Goal: Task Accomplishment & Management: Manage account settings

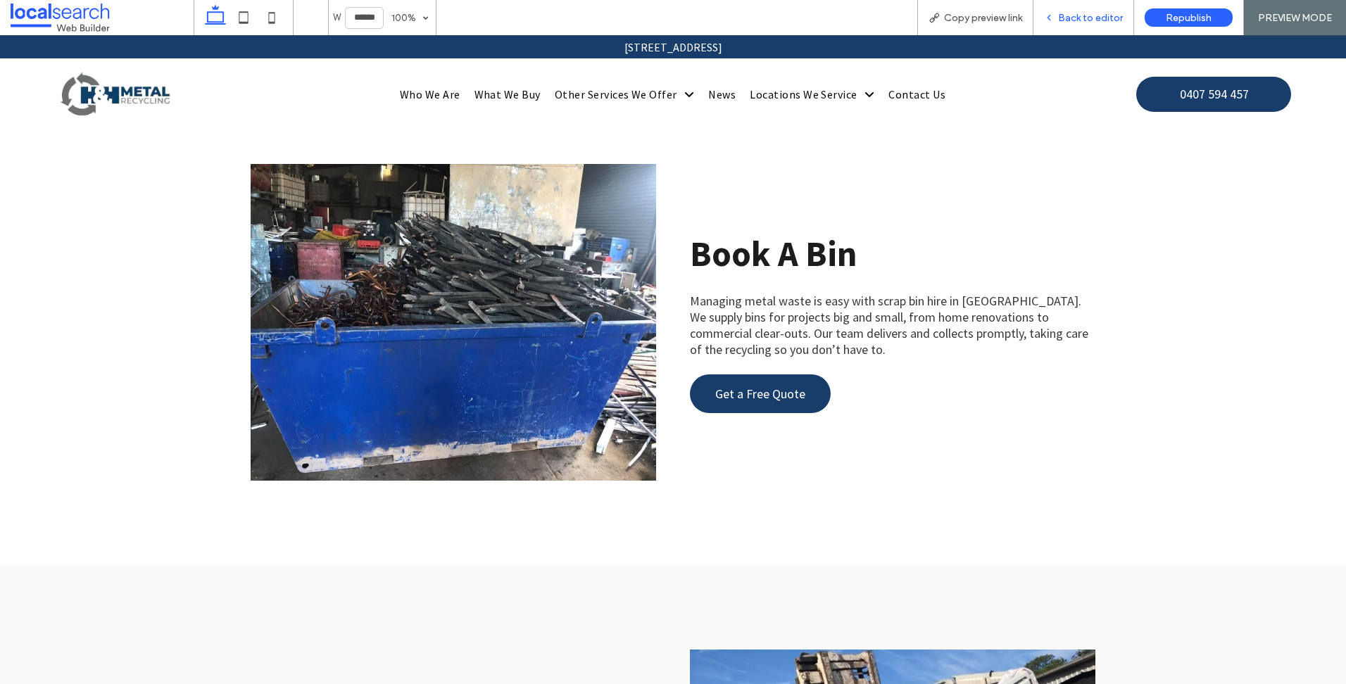
click at [1100, 13] on span "Back to editor" at bounding box center [1090, 18] width 65 height 12
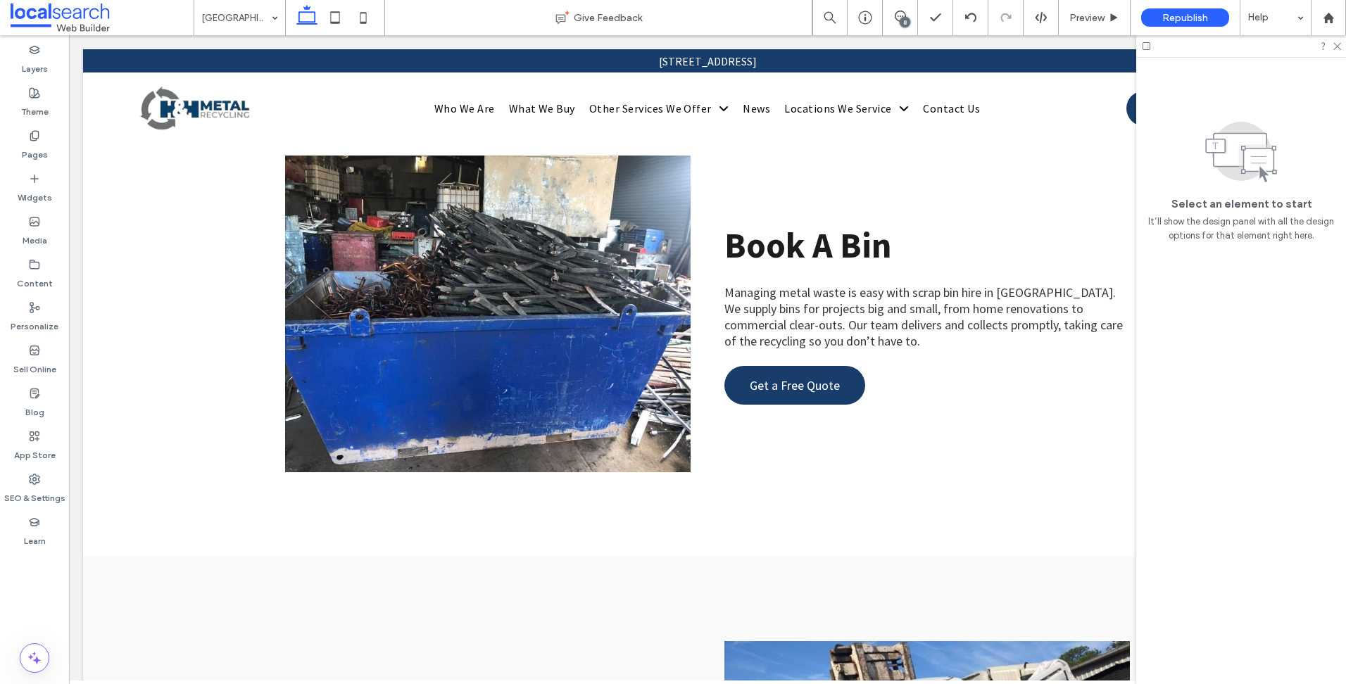
scroll to position [3445, 0]
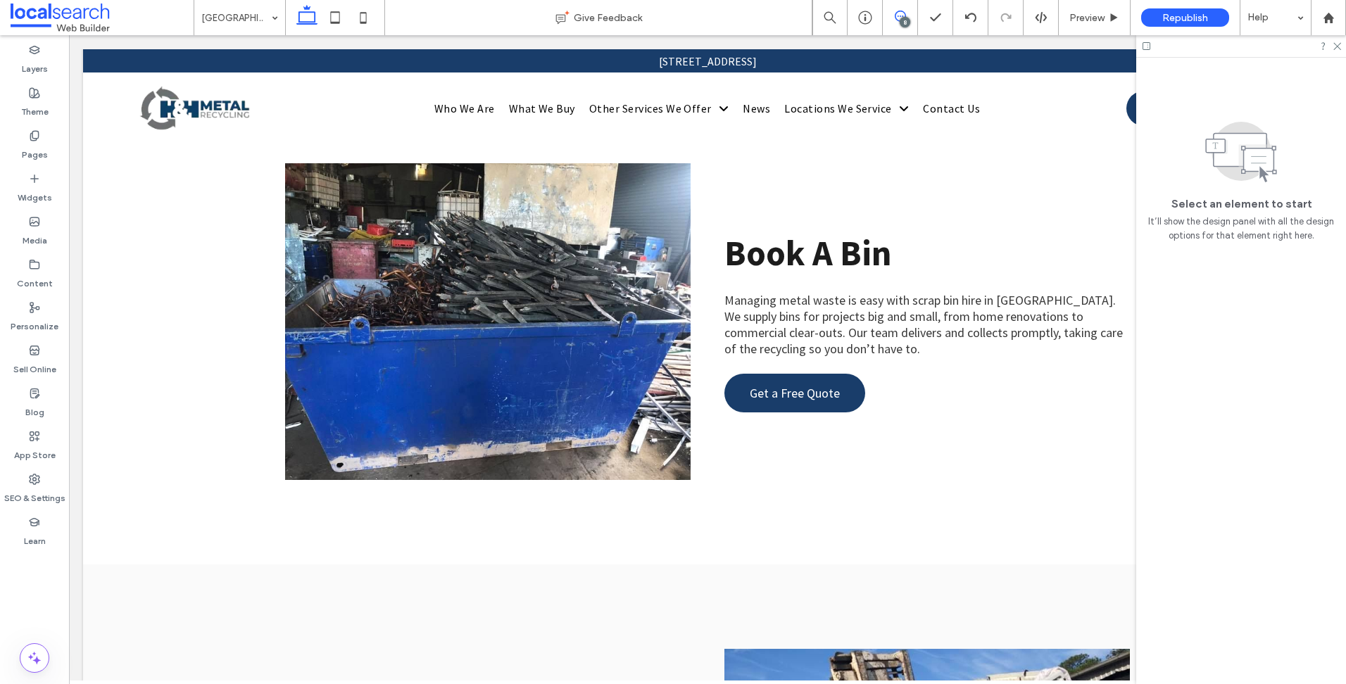
click at [896, 15] on icon at bounding box center [899, 16] width 11 height 11
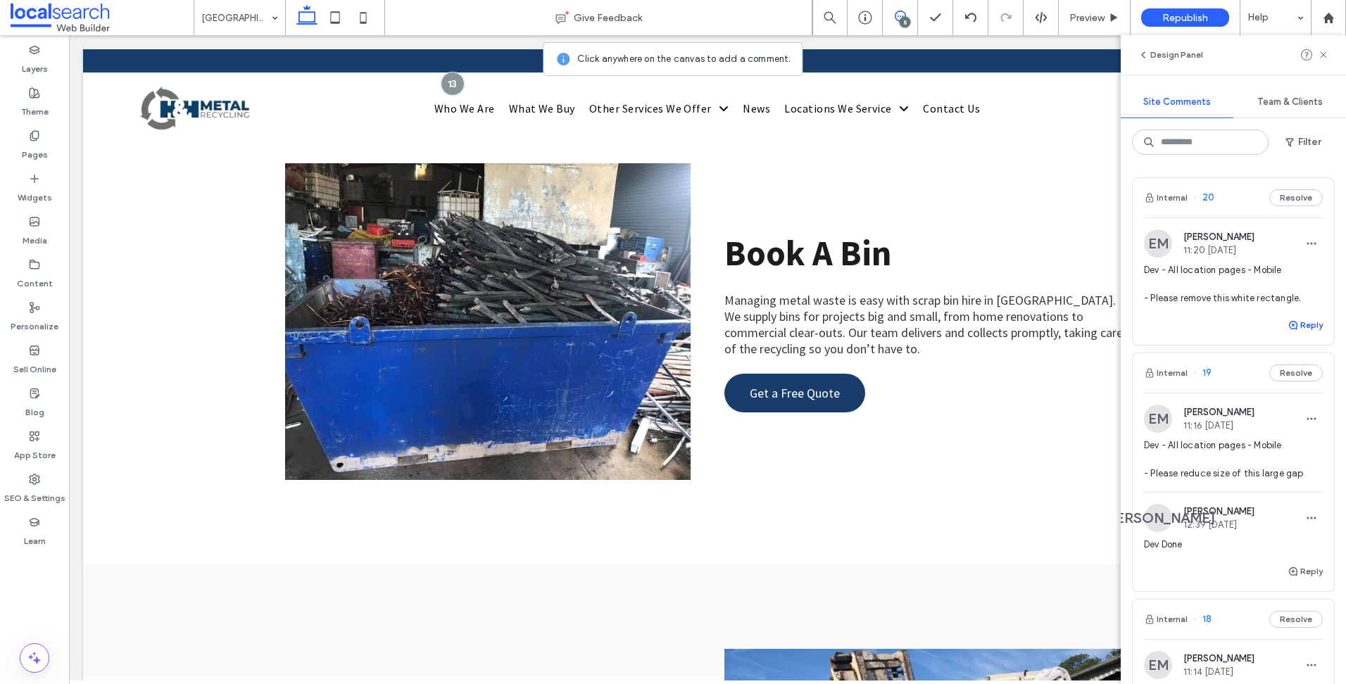
click at [1305, 327] on button "Reply" at bounding box center [1304, 325] width 35 height 17
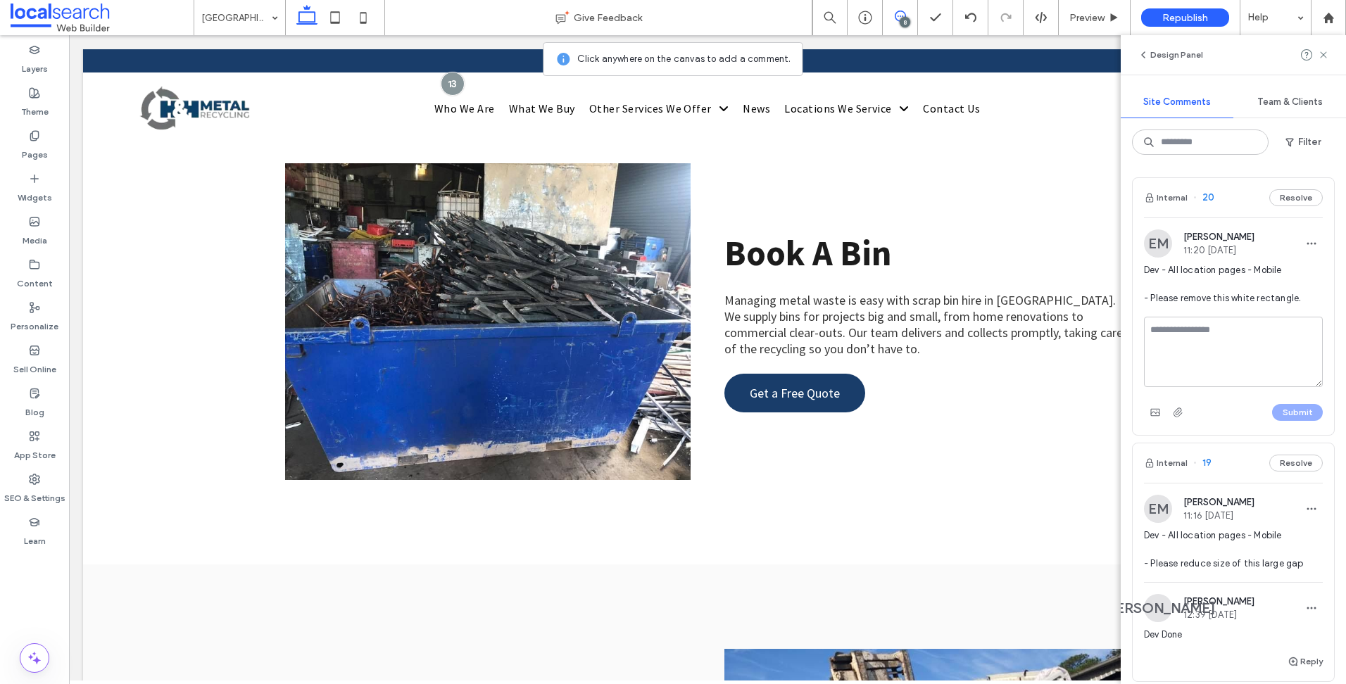
click at [1219, 329] on textarea at bounding box center [1233, 352] width 179 height 70
type textarea "********"
click at [1275, 416] on button "Submit" at bounding box center [1297, 412] width 51 height 17
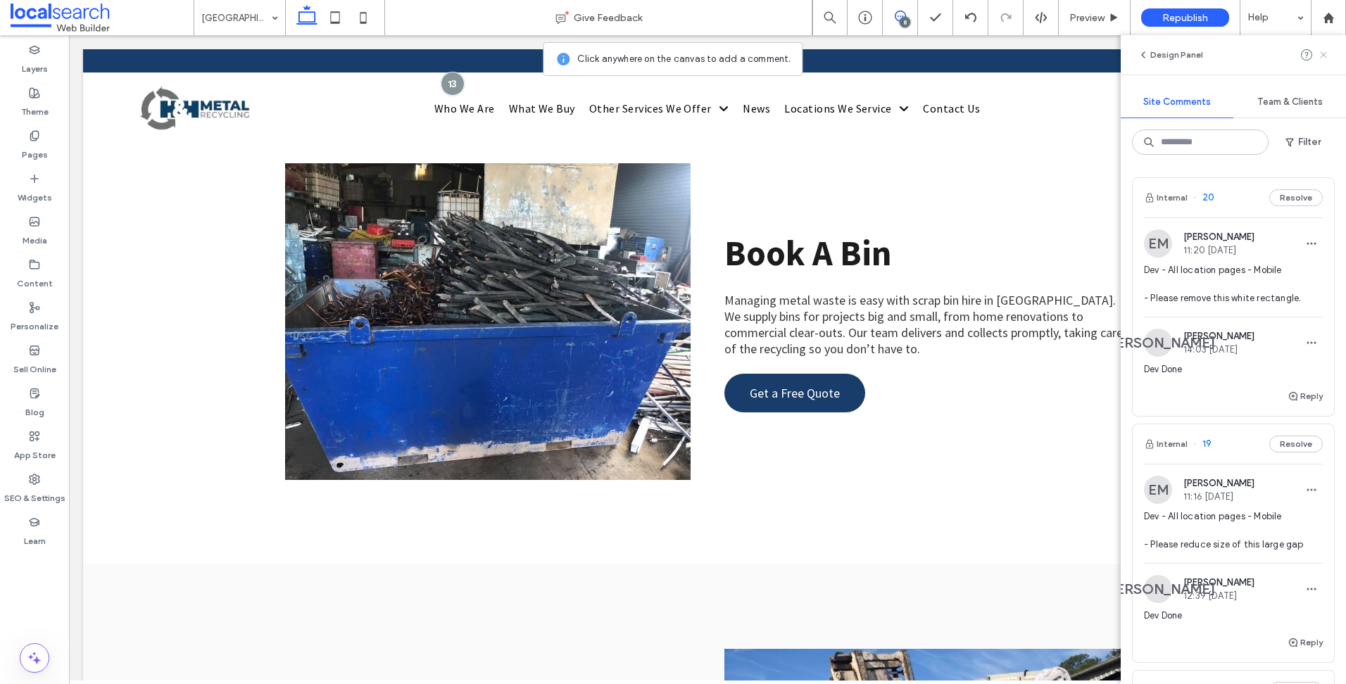
click at [1319, 53] on icon at bounding box center [1322, 54] width 11 height 11
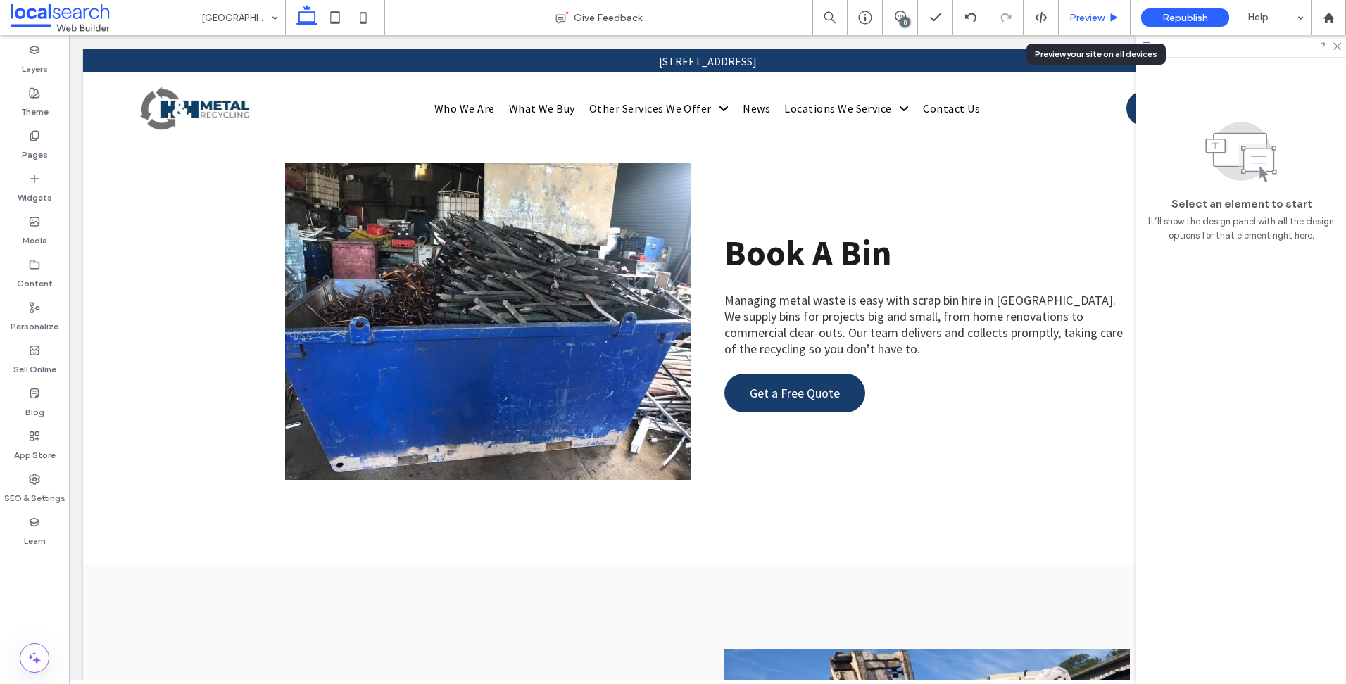
click at [1106, 4] on div "Preview" at bounding box center [1094, 17] width 72 height 35
click at [1088, 6] on div "Preview" at bounding box center [1094, 17] width 72 height 35
click at [1091, 22] on span "Preview" at bounding box center [1086, 18] width 35 height 12
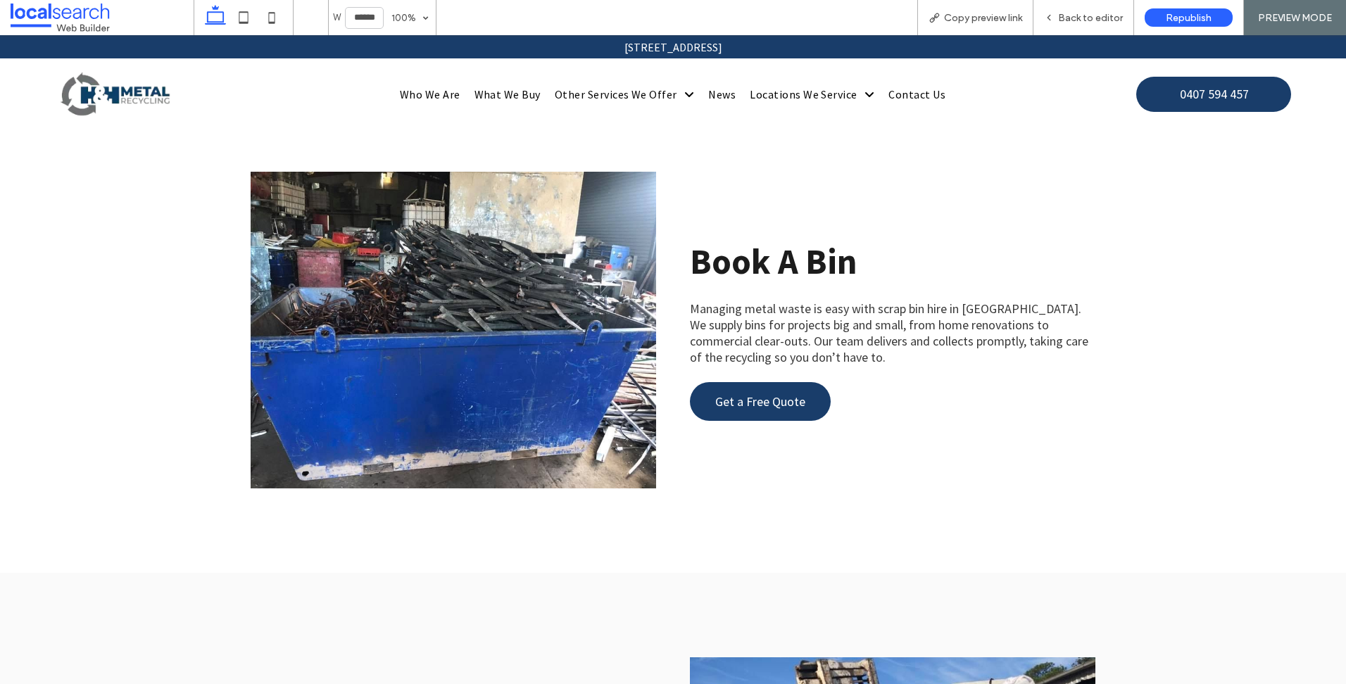
scroll to position [3453, 0]
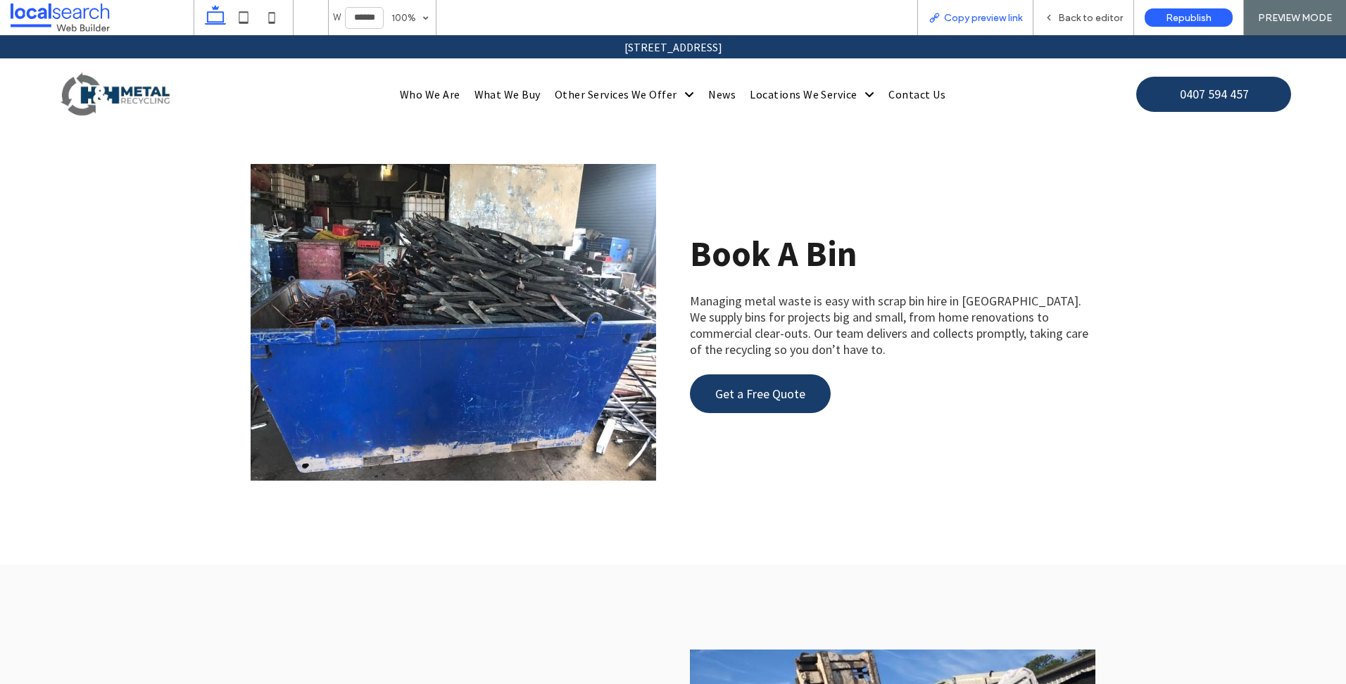
click at [985, 13] on span "Copy preview link" at bounding box center [983, 18] width 78 height 12
click at [1068, 19] on span "Back to editor" at bounding box center [1090, 18] width 65 height 12
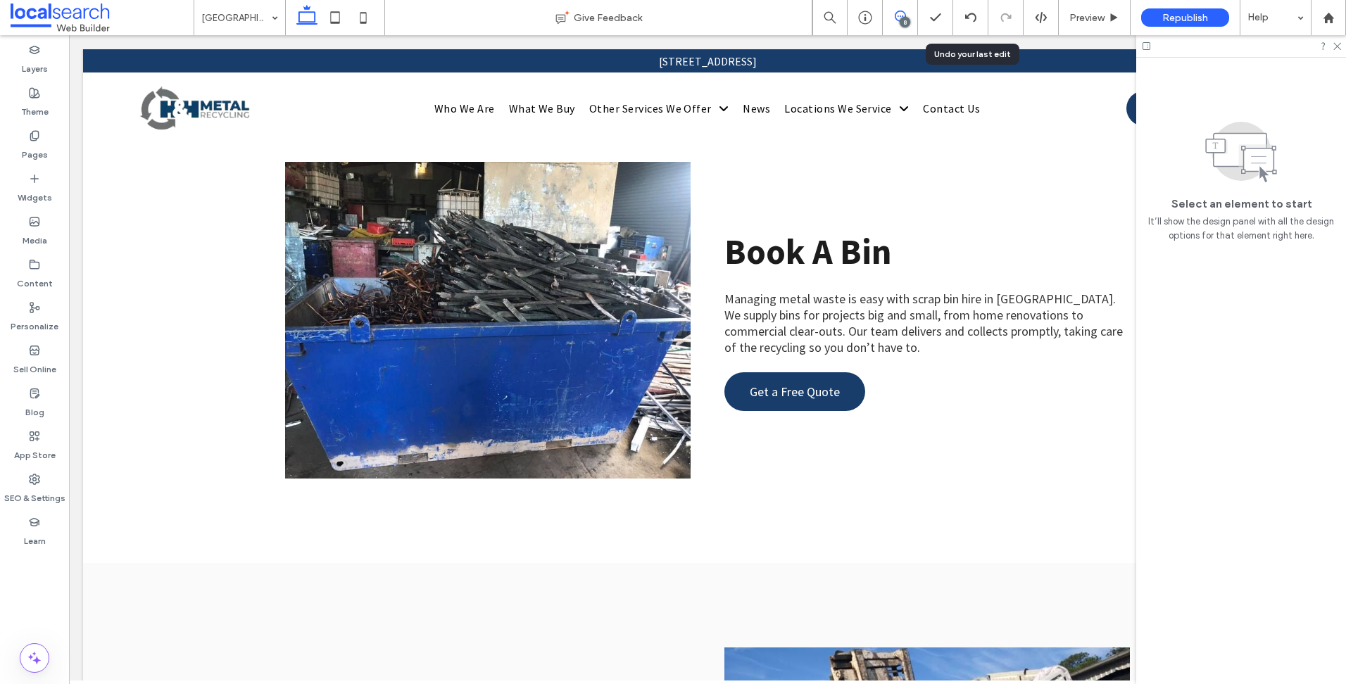
scroll to position [3445, 0]
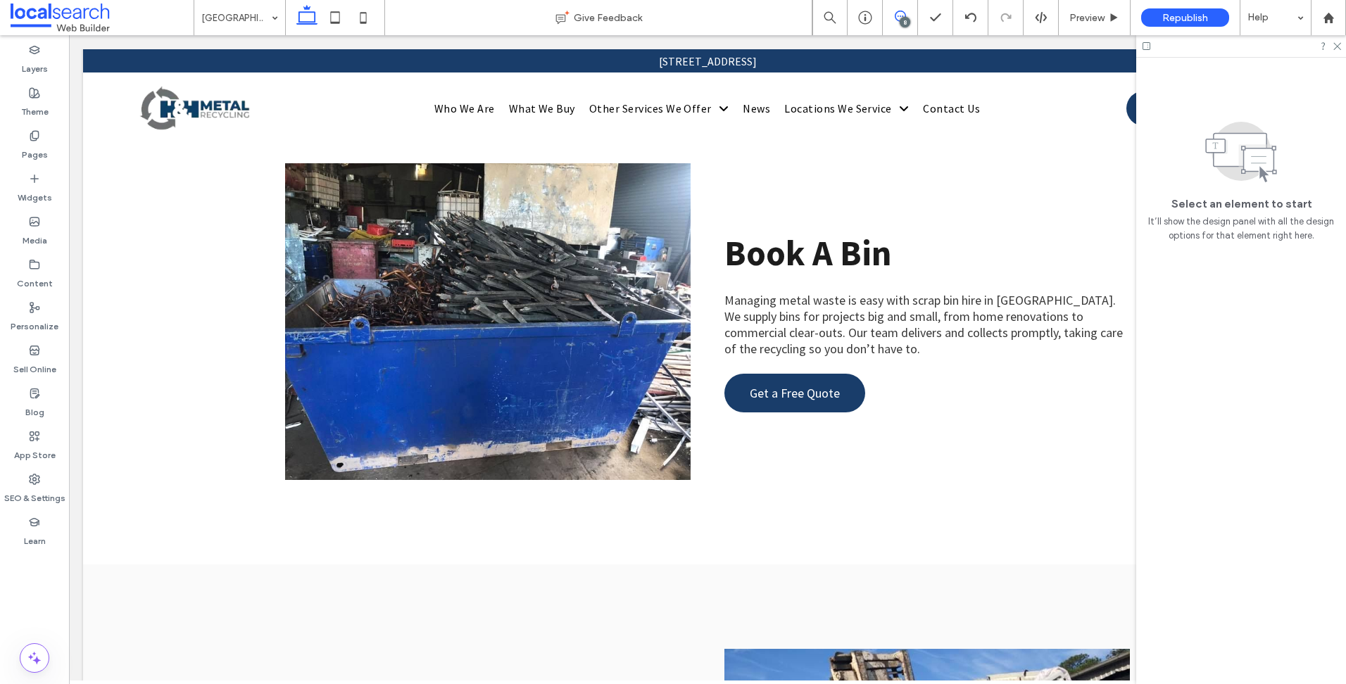
click at [903, 16] on icon at bounding box center [899, 16] width 11 height 11
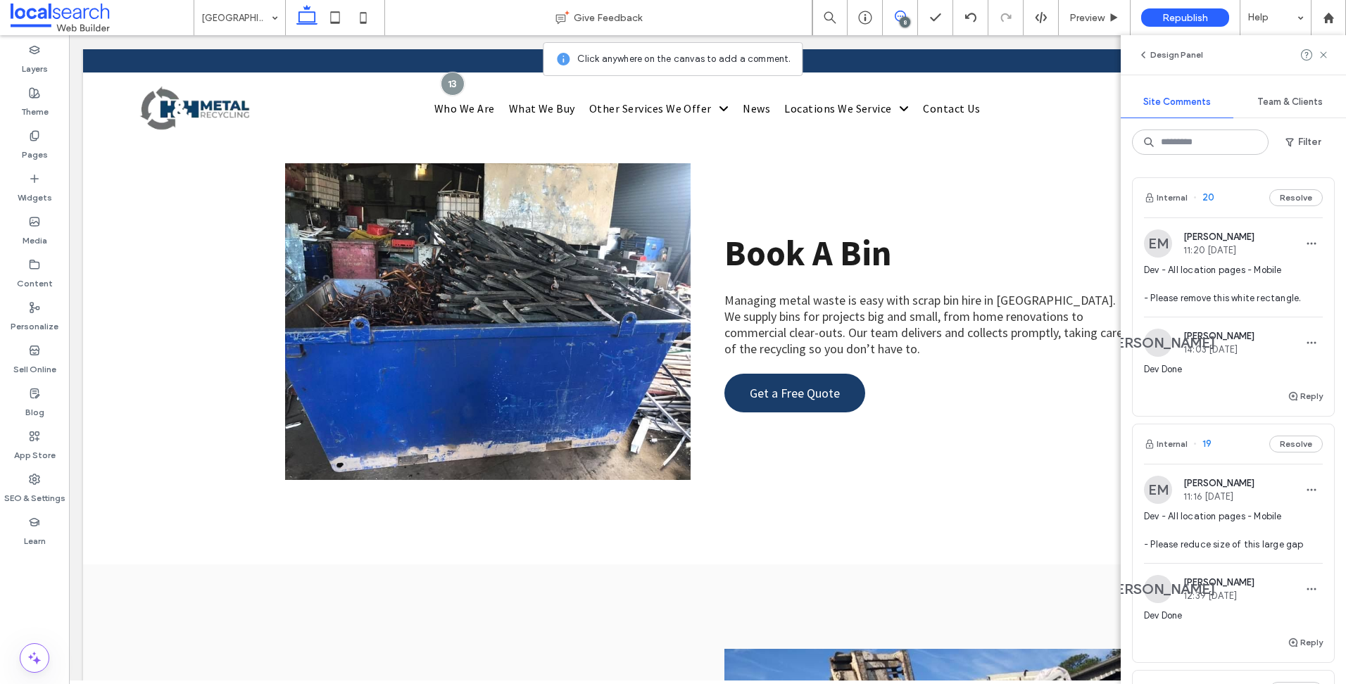
click at [1250, 331] on span "[PERSON_NAME]" at bounding box center [1218, 336] width 71 height 11
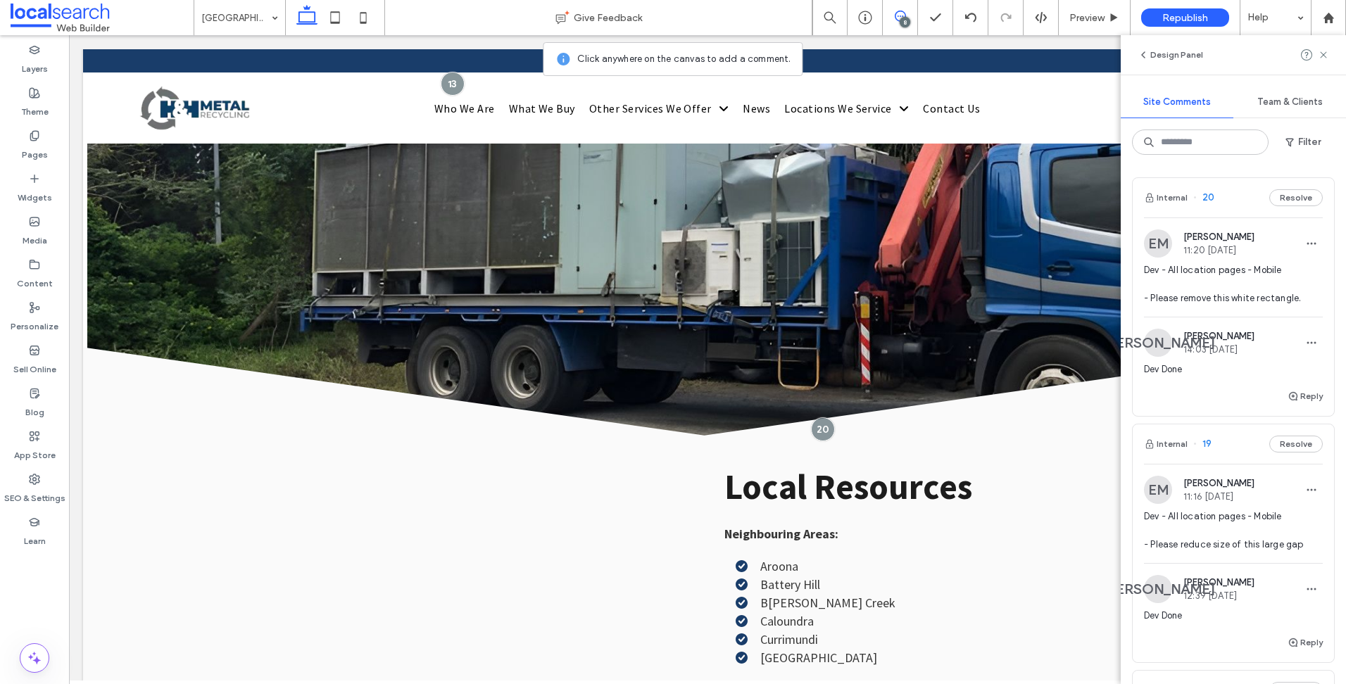
scroll to position [6567, 0]
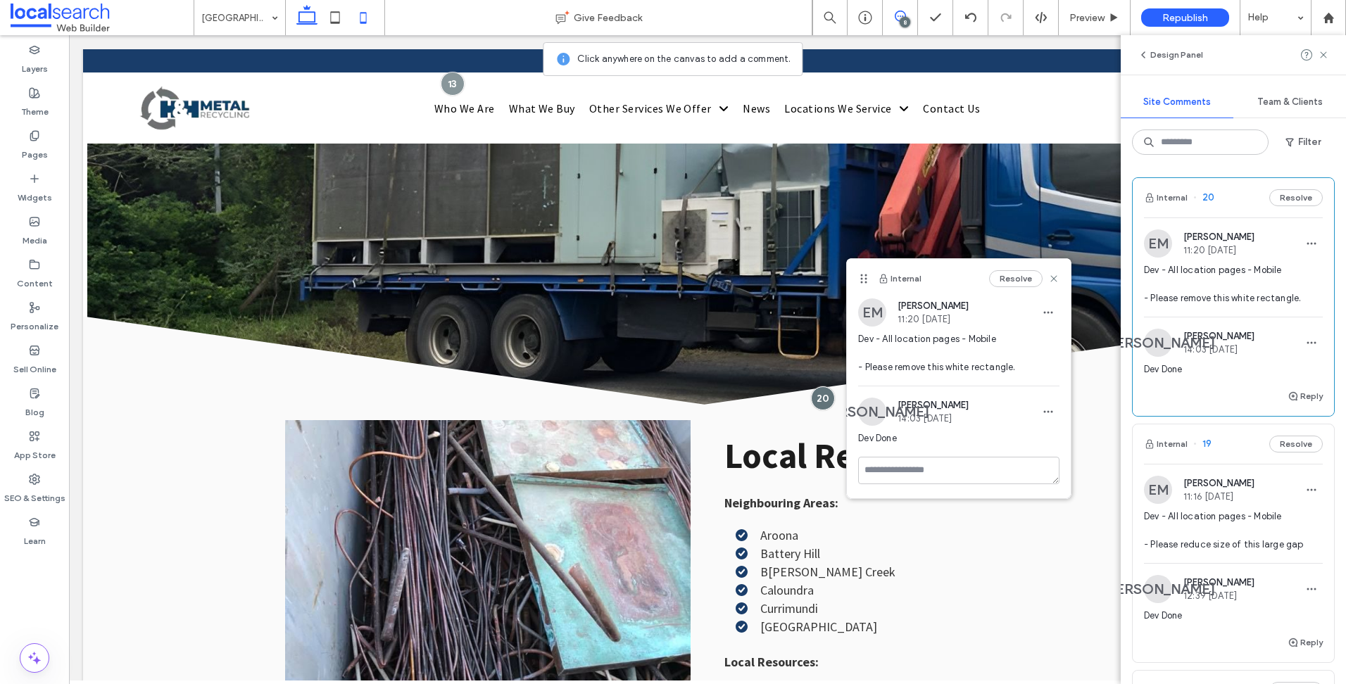
click at [362, 22] on use at bounding box center [363, 17] width 6 height 11
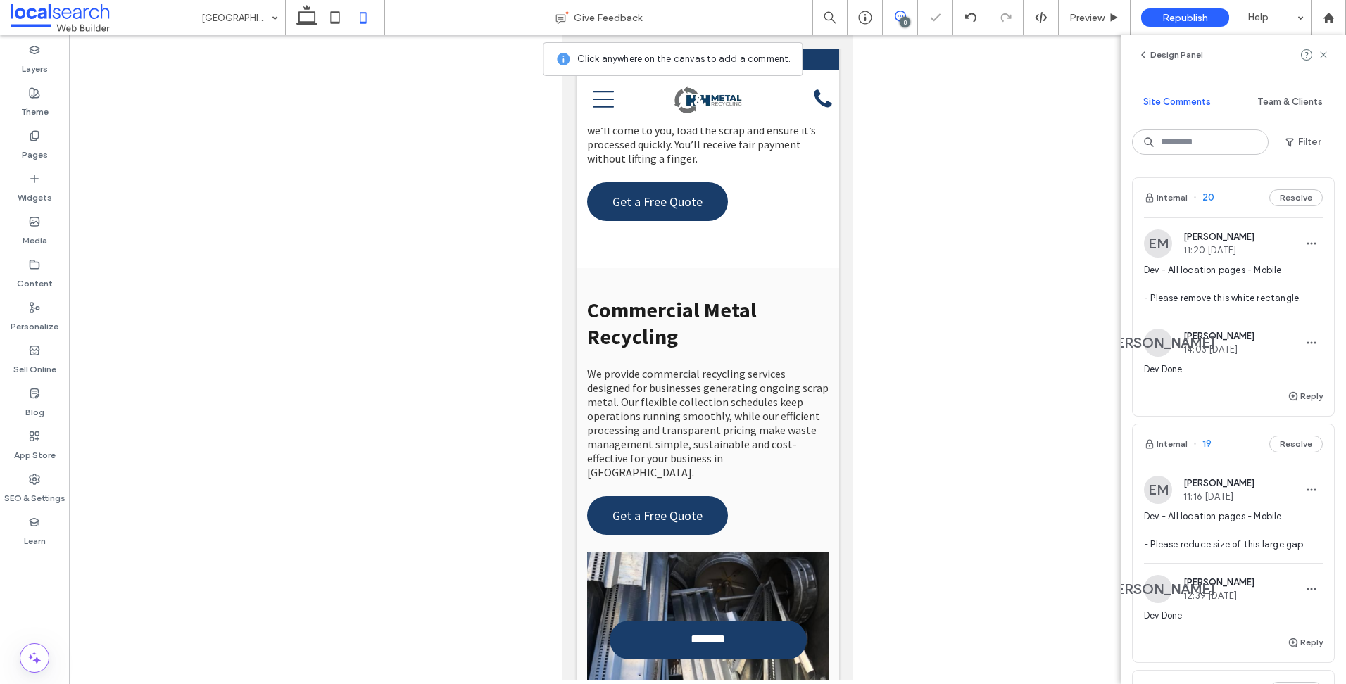
scroll to position [7355, 0]
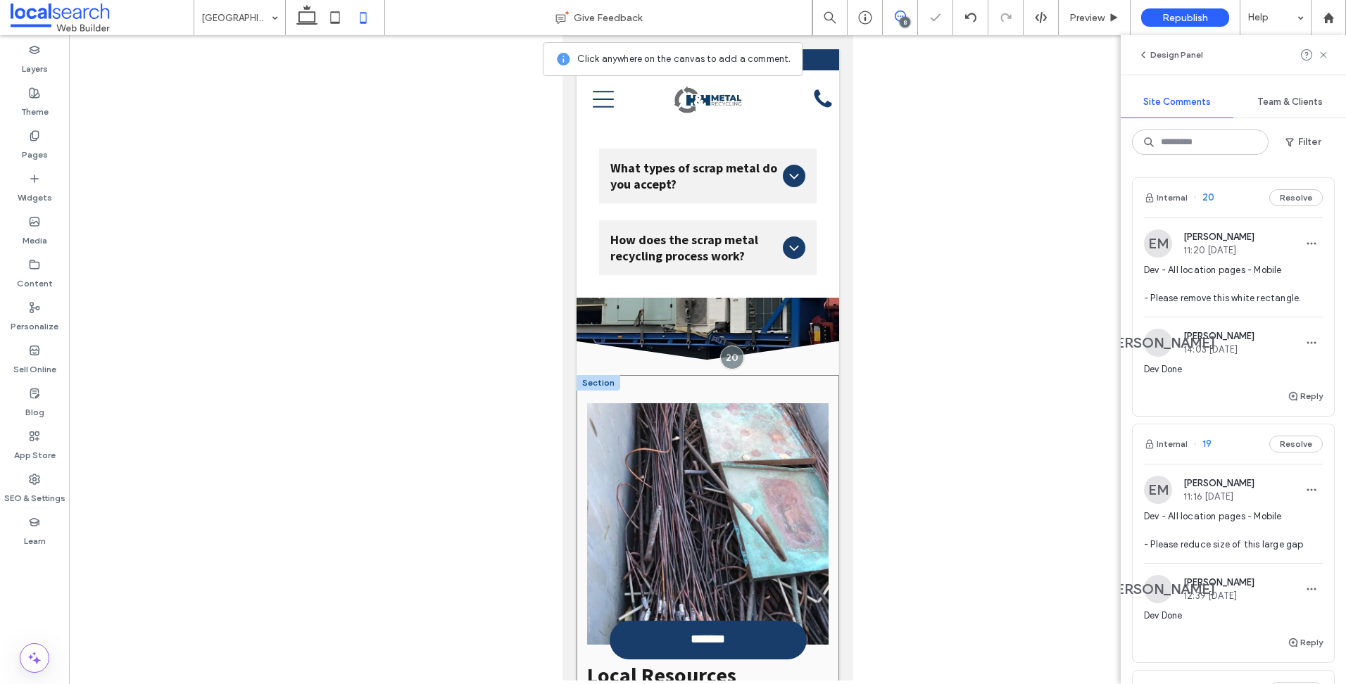
click at [654, 375] on div "Local Resources Neighbouring Areas: [GEOGRAPHIC_DATA] [GEOGRAPHIC_DATA][PERSON_…" at bounding box center [707, 655] width 262 height 561
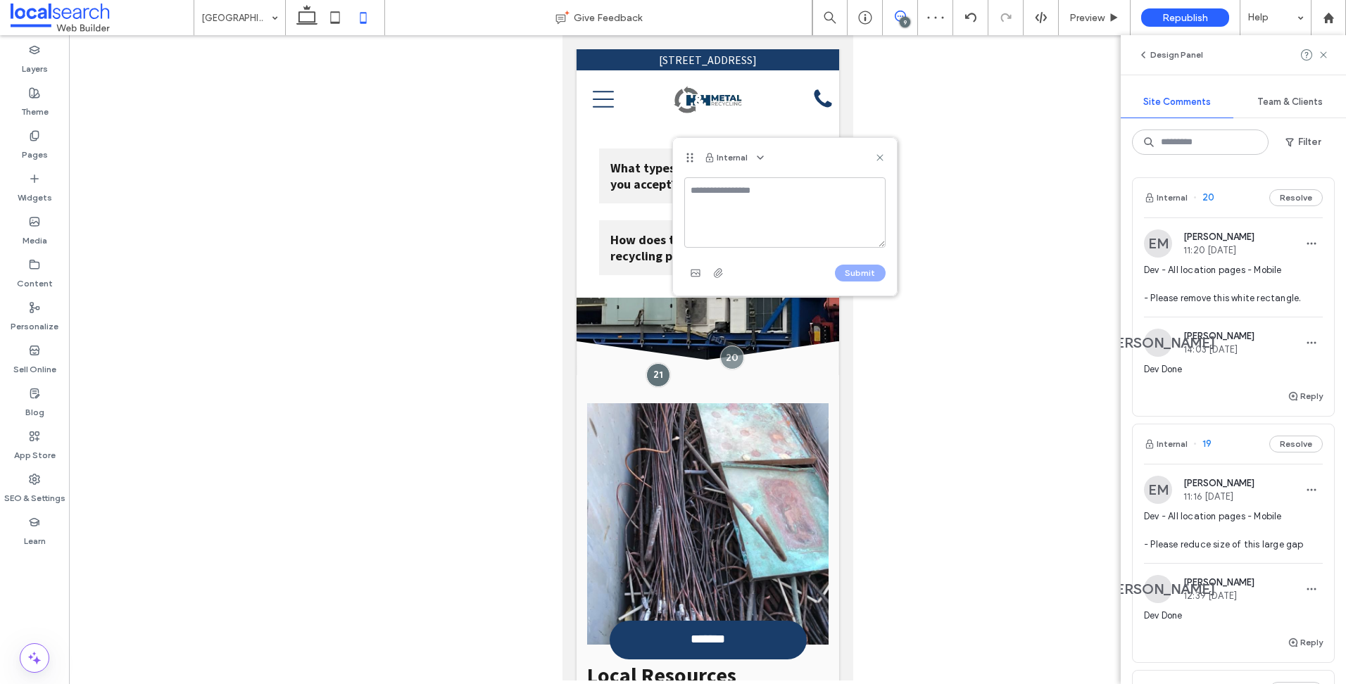
click at [872, 156] on div "Internal" at bounding box center [785, 157] width 224 height 39
click at [878, 155] on icon at bounding box center [879, 157] width 11 height 11
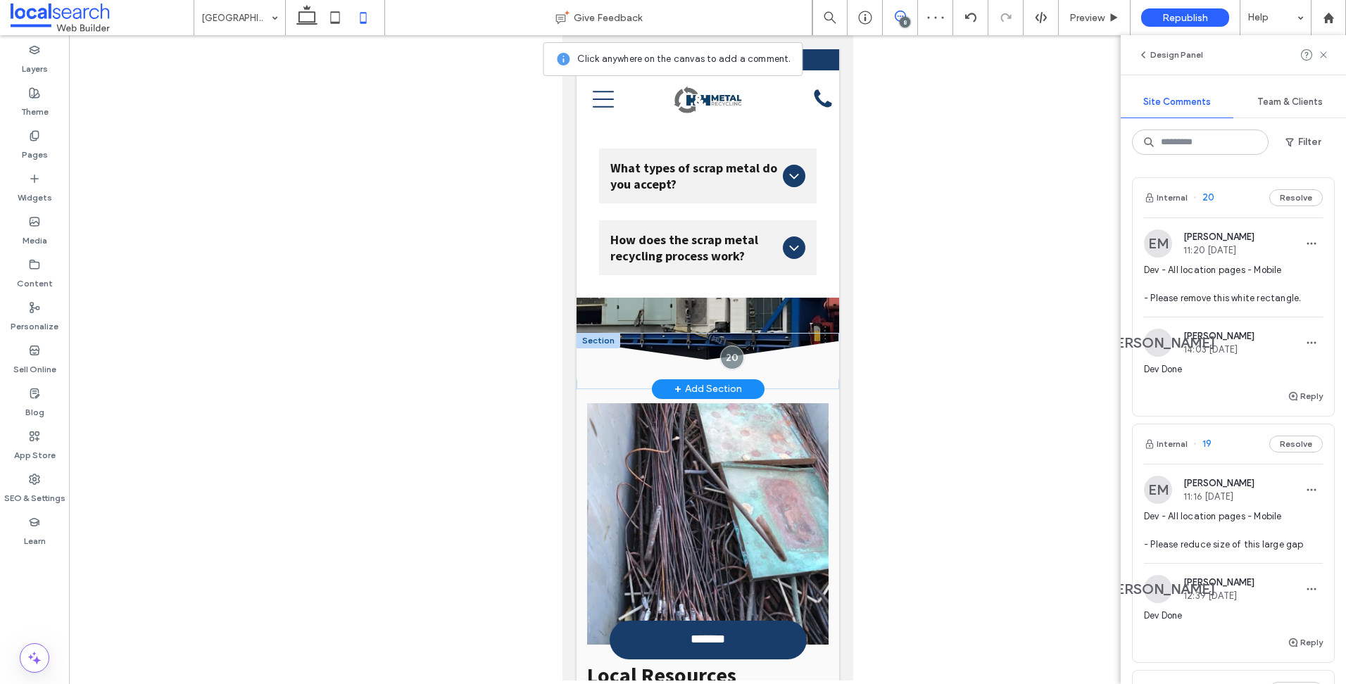
click at [594, 341] on icon at bounding box center [707, 360] width 262 height 38
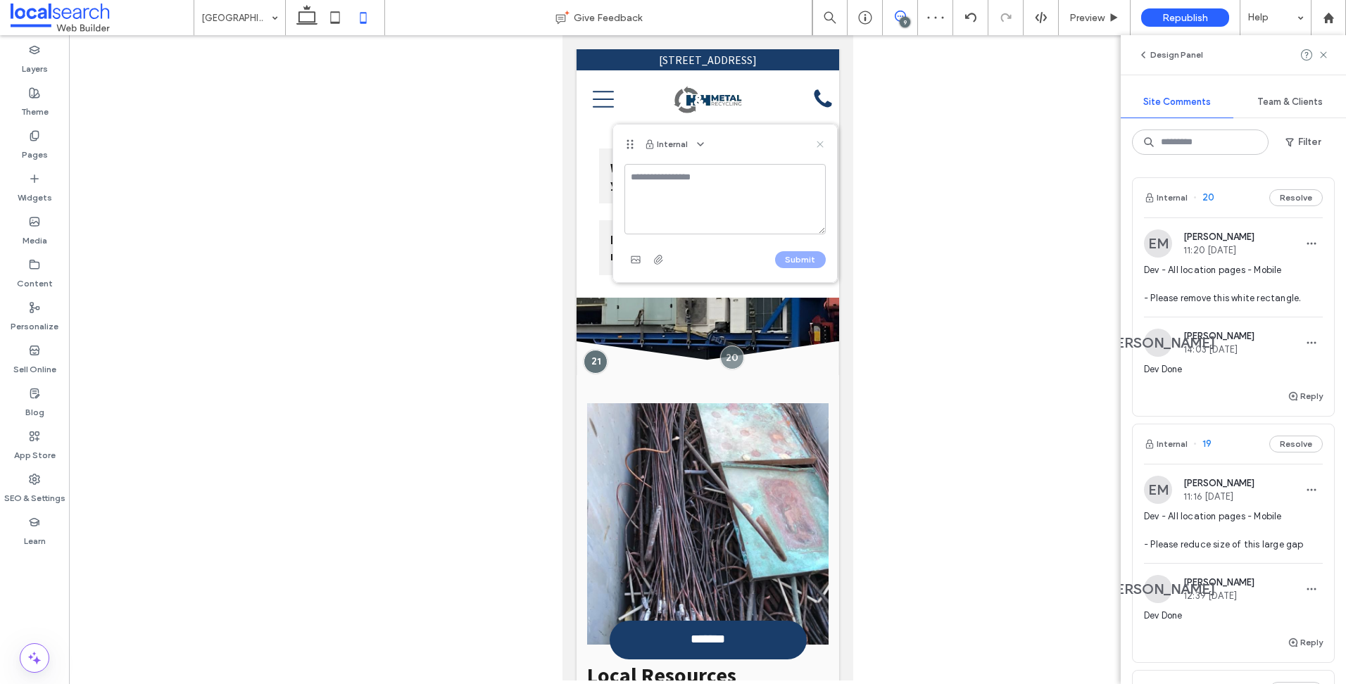
click at [821, 139] on icon at bounding box center [819, 144] width 11 height 11
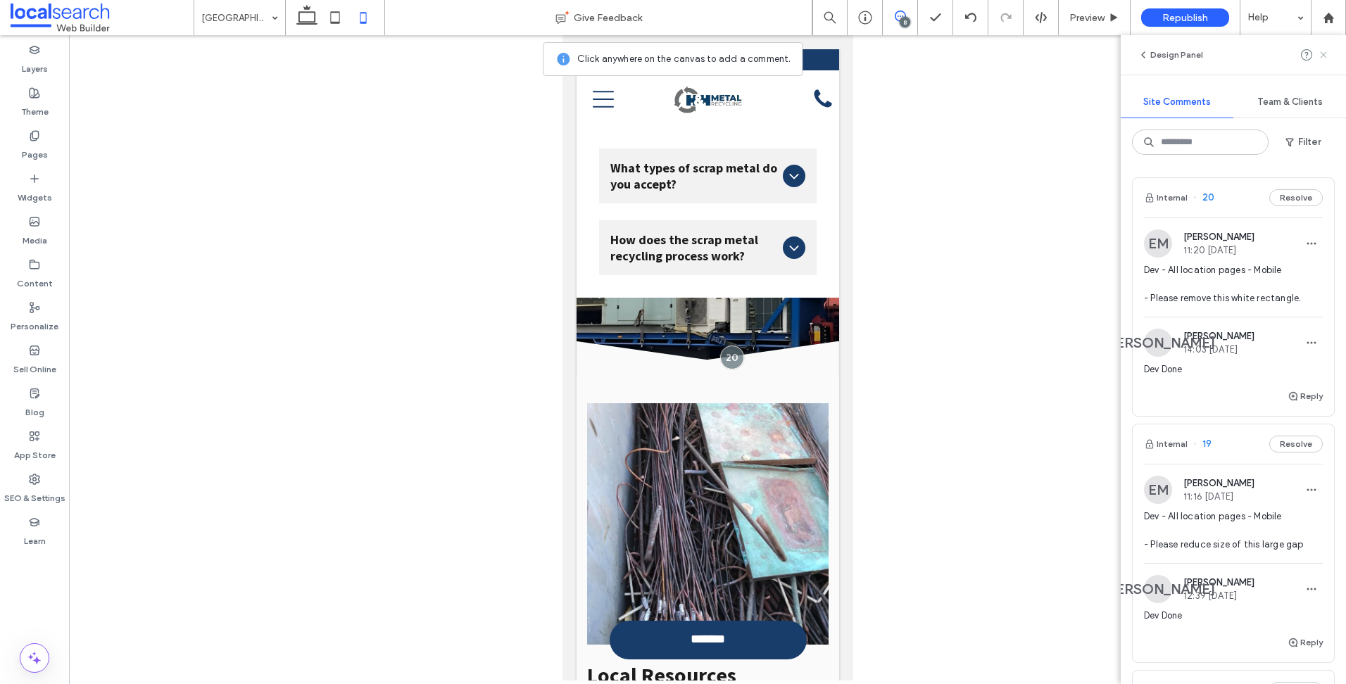
click at [1320, 58] on use at bounding box center [1322, 54] width 6 height 6
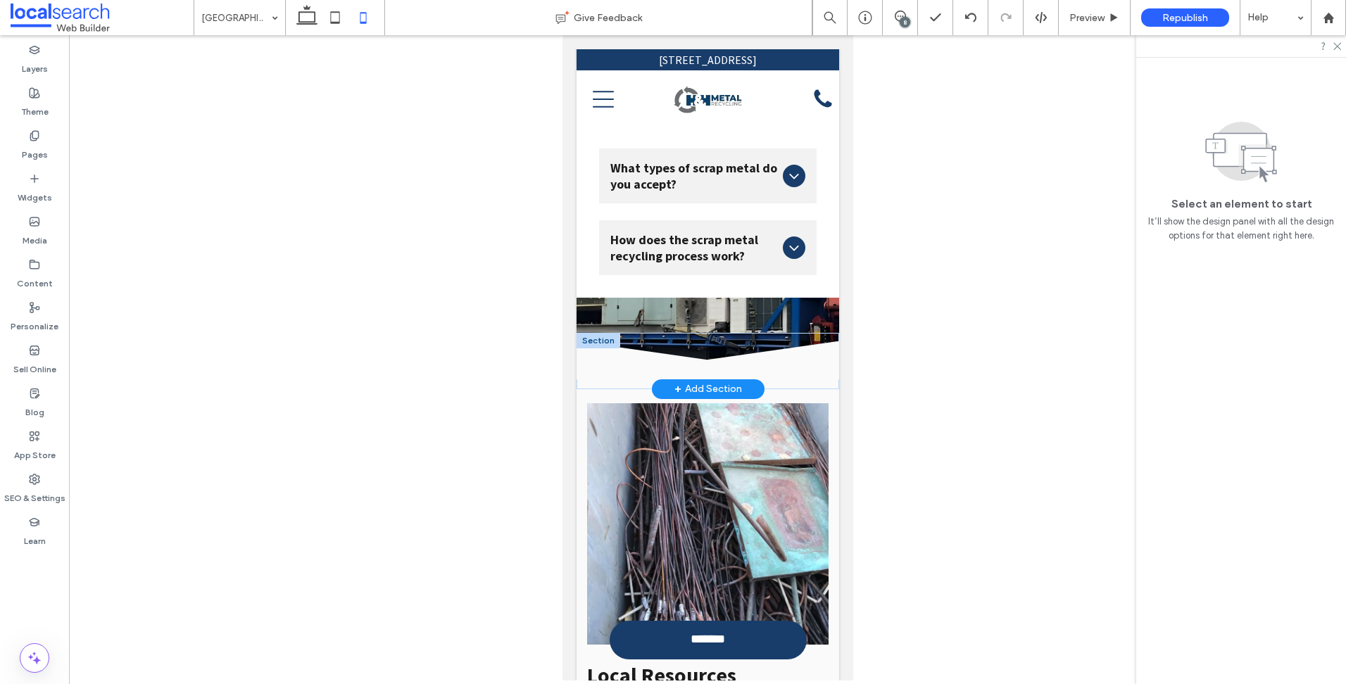
click at [597, 333] on div at bounding box center [598, 340] width 44 height 15
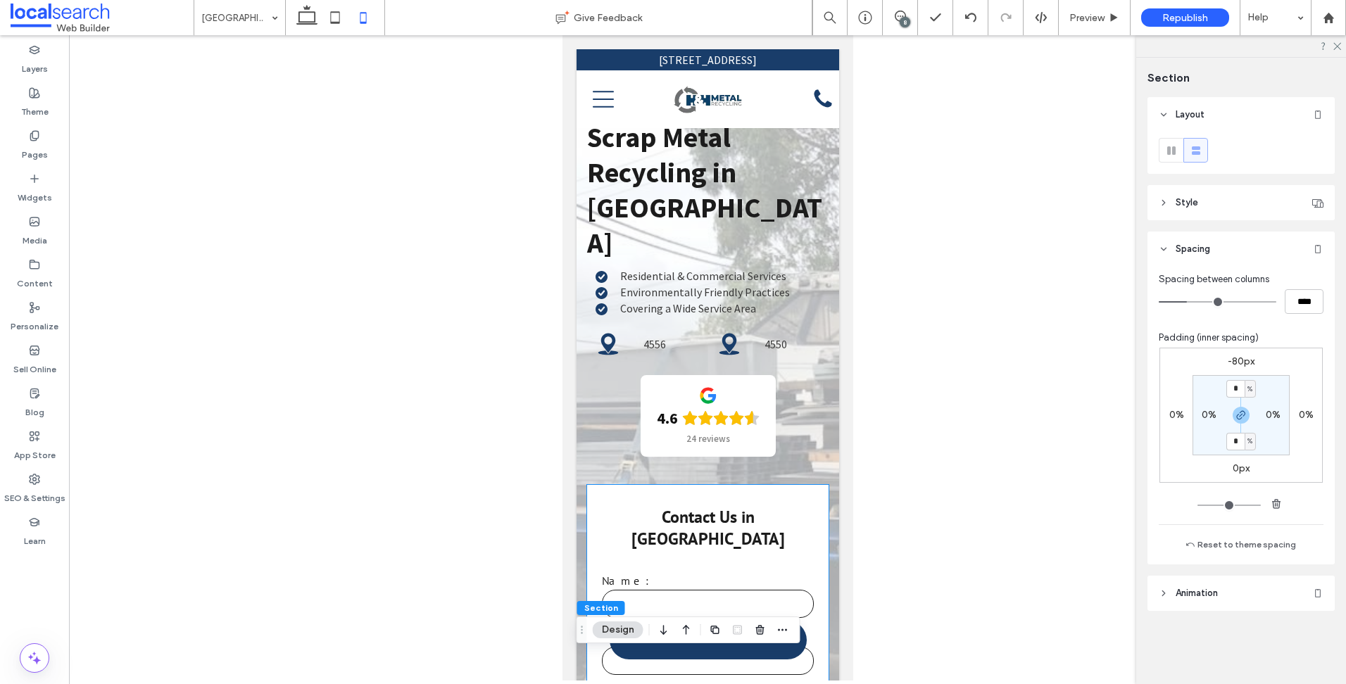
scroll to position [493, 0]
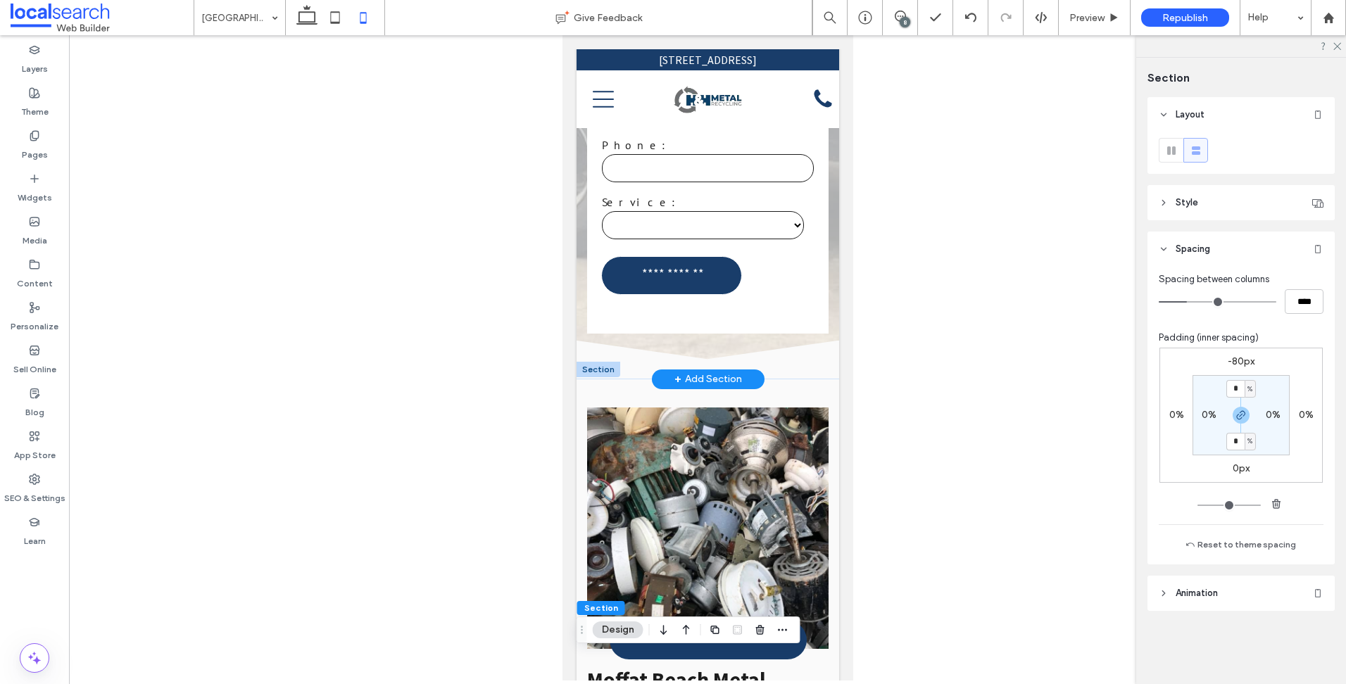
click at [589, 362] on div at bounding box center [598, 369] width 44 height 15
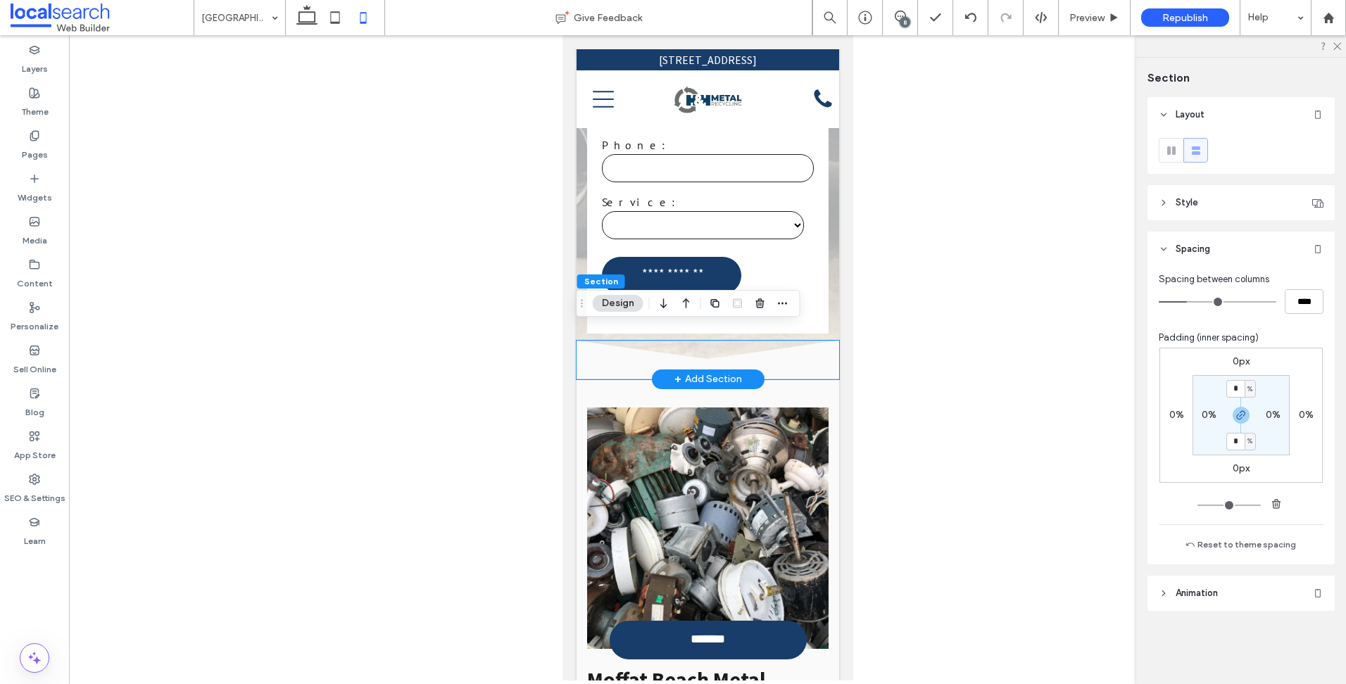
click at [650, 341] on icon at bounding box center [707, 360] width 262 height 38
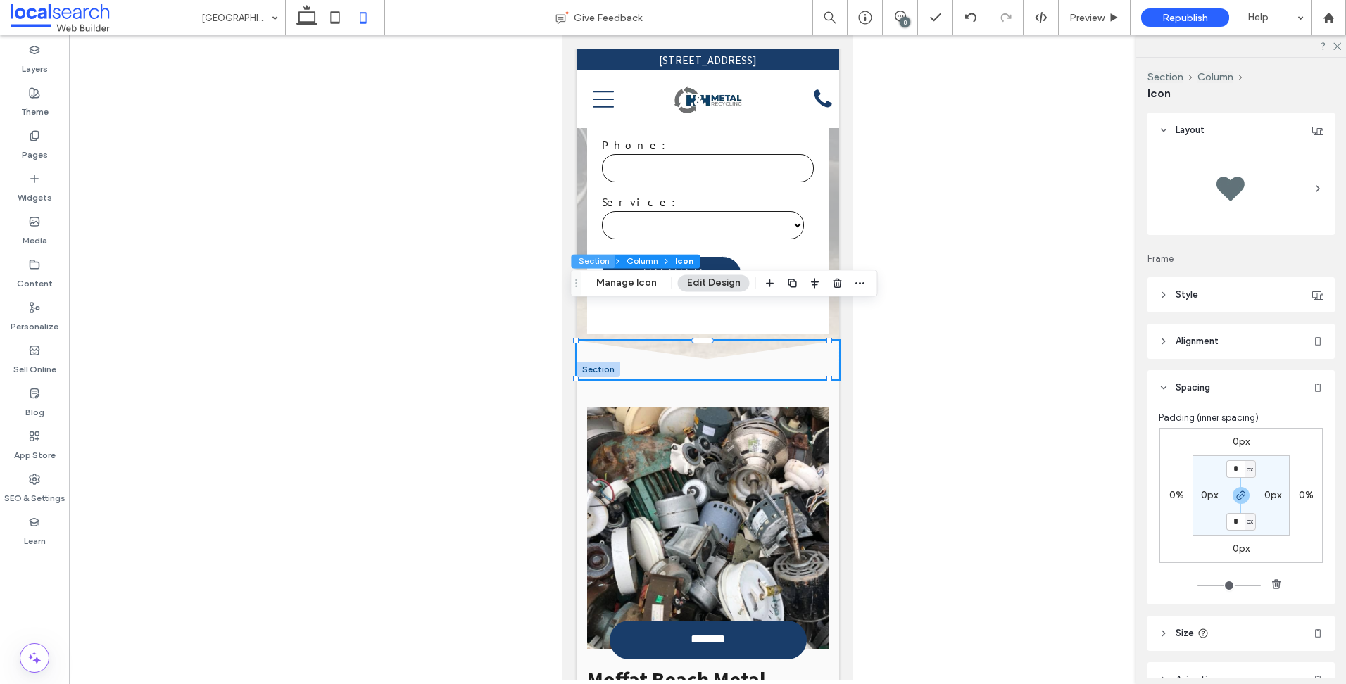
drag, startPoint x: 602, startPoint y: 261, endPoint x: 72, endPoint y: 238, distance: 530.4
click at [602, 261] on button "Section" at bounding box center [593, 261] width 44 height 14
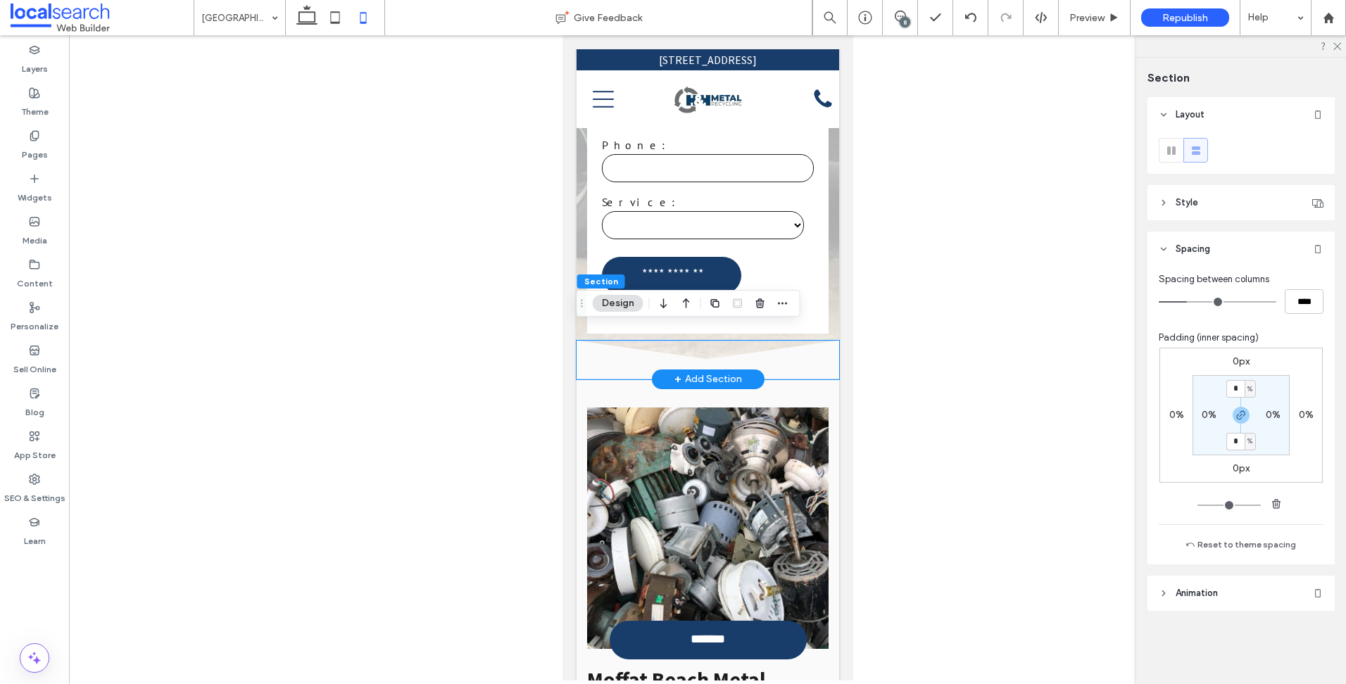
click at [604, 341] on icon at bounding box center [707, 360] width 262 height 38
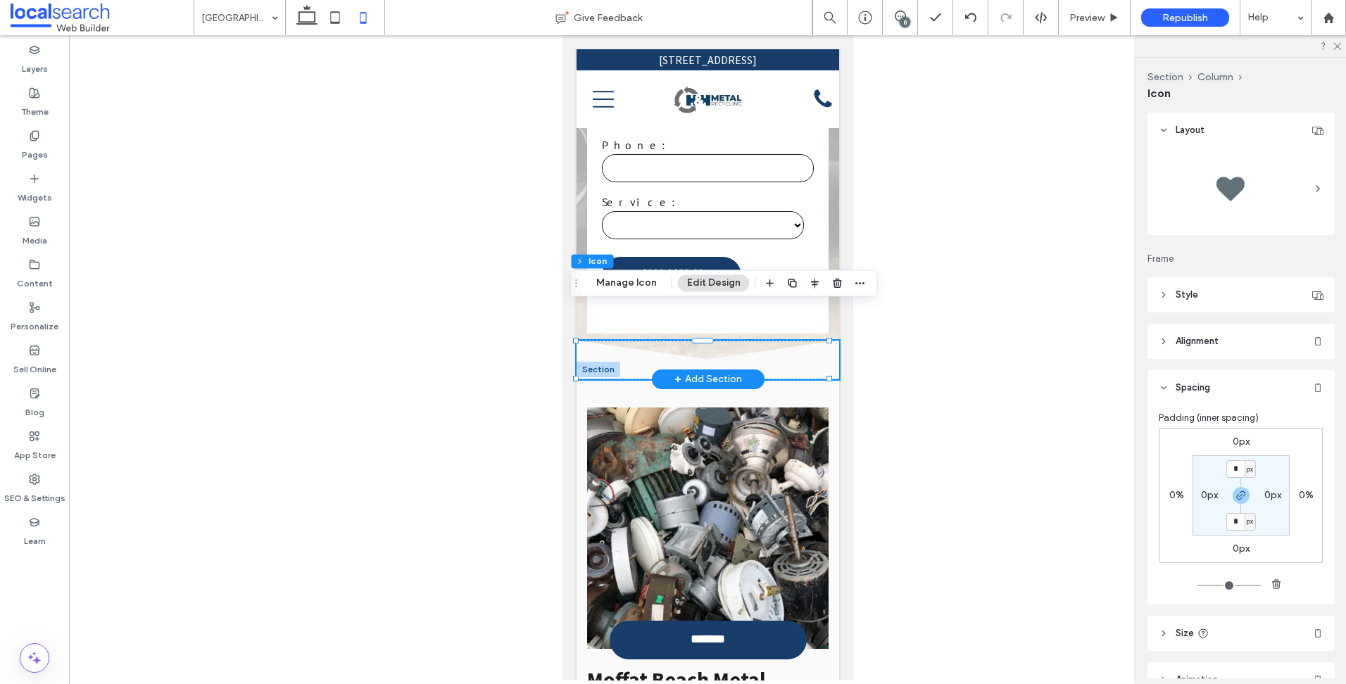
click at [611, 362] on div at bounding box center [598, 369] width 44 height 15
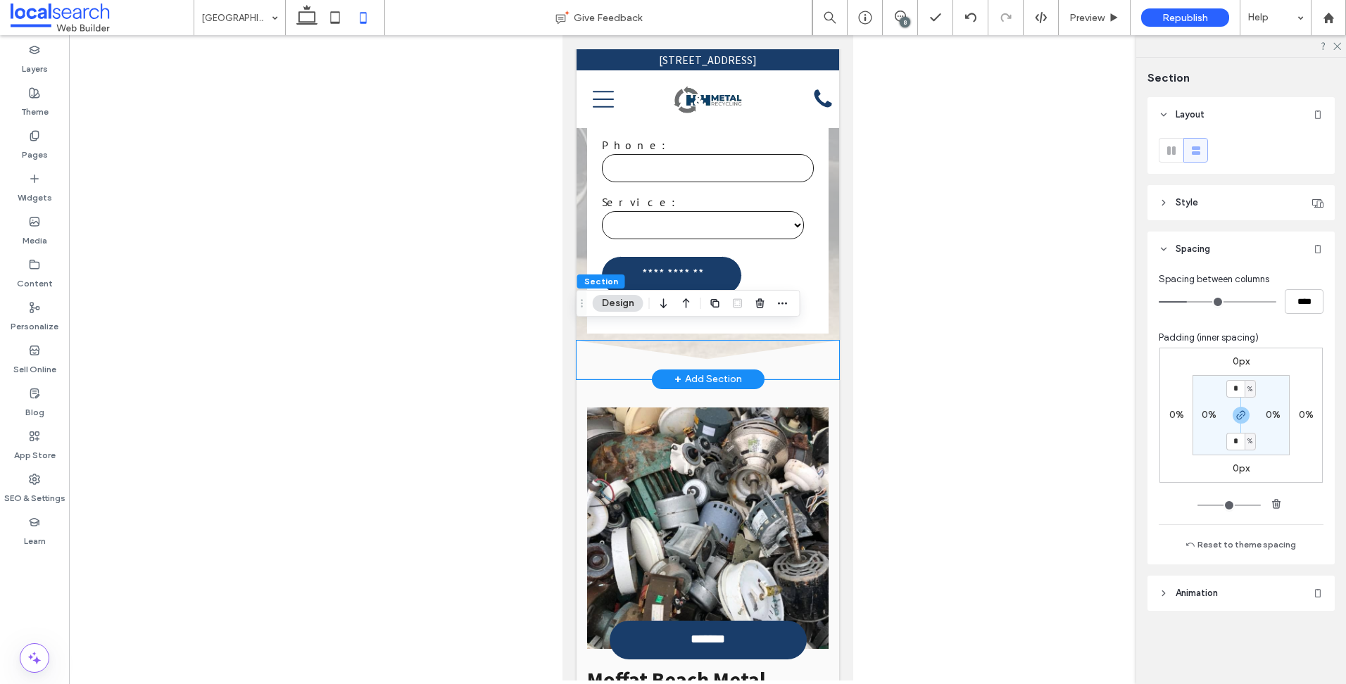
click at [612, 341] on icon at bounding box center [707, 360] width 262 height 38
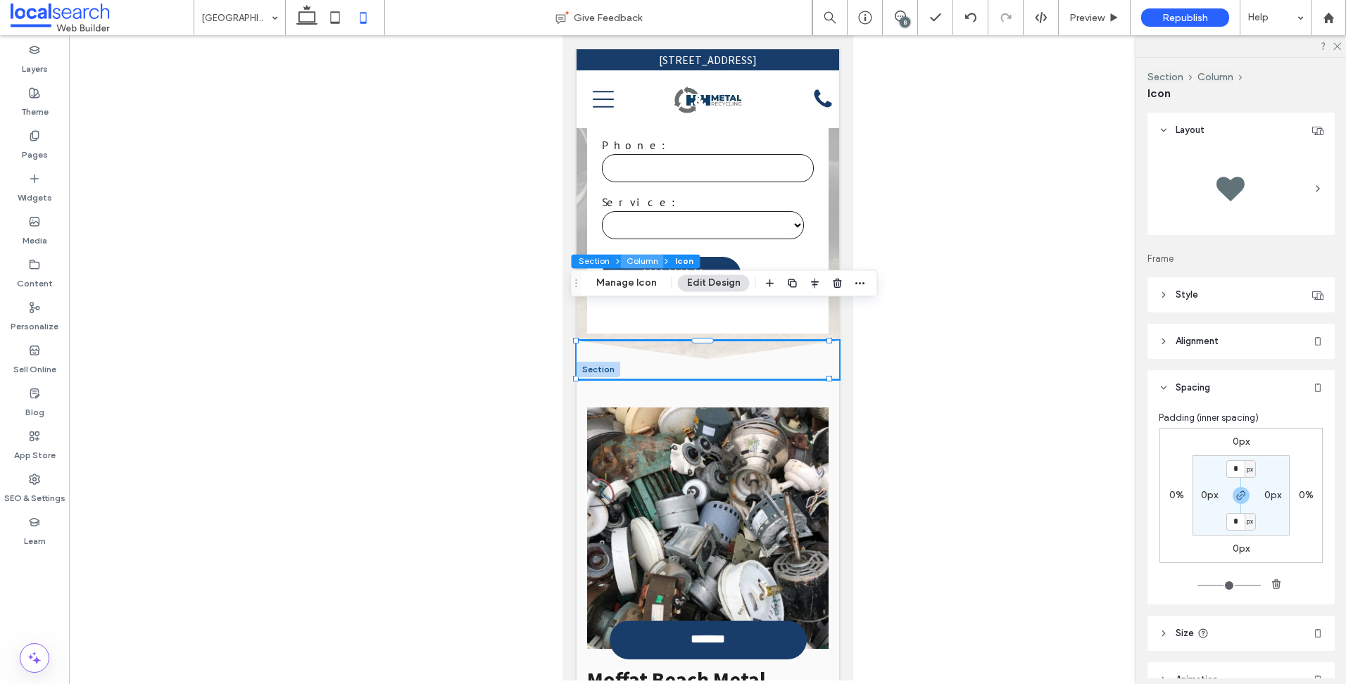
click at [624, 255] on button "Column" at bounding box center [642, 261] width 43 height 14
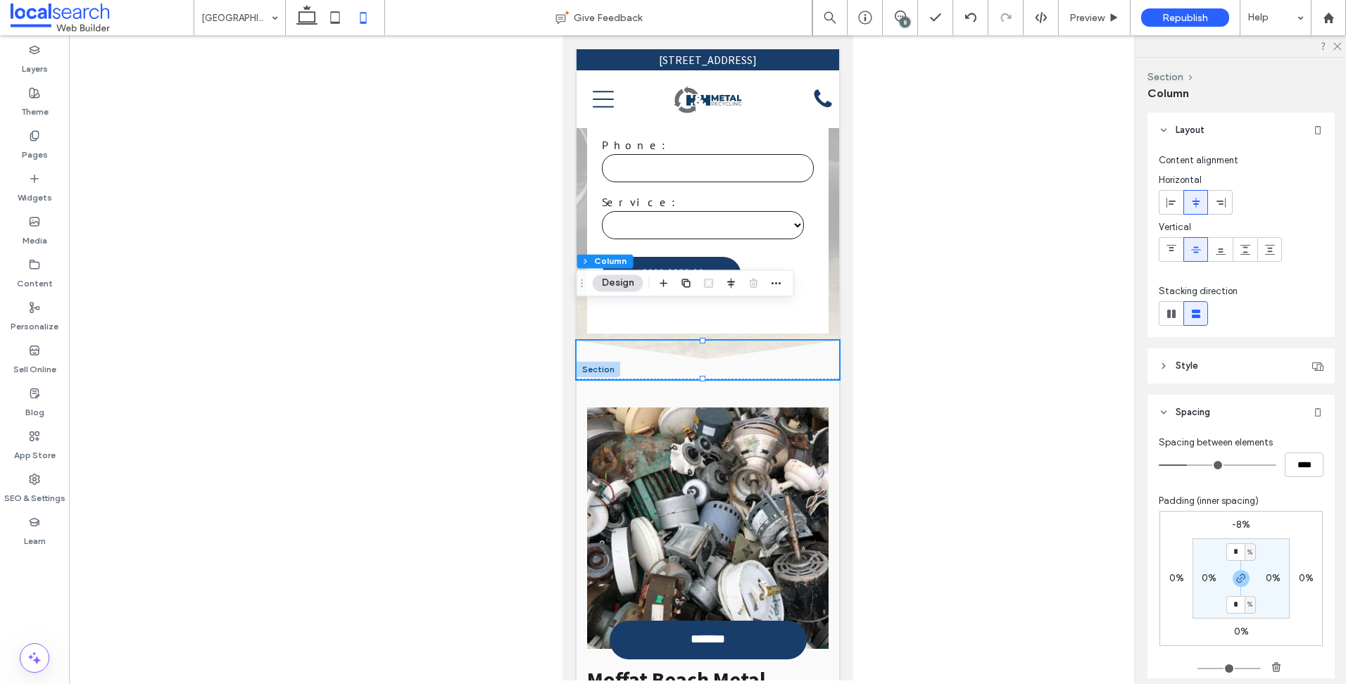
click at [1234, 521] on label "-8%" at bounding box center [1241, 525] width 18 height 12
type input "*"
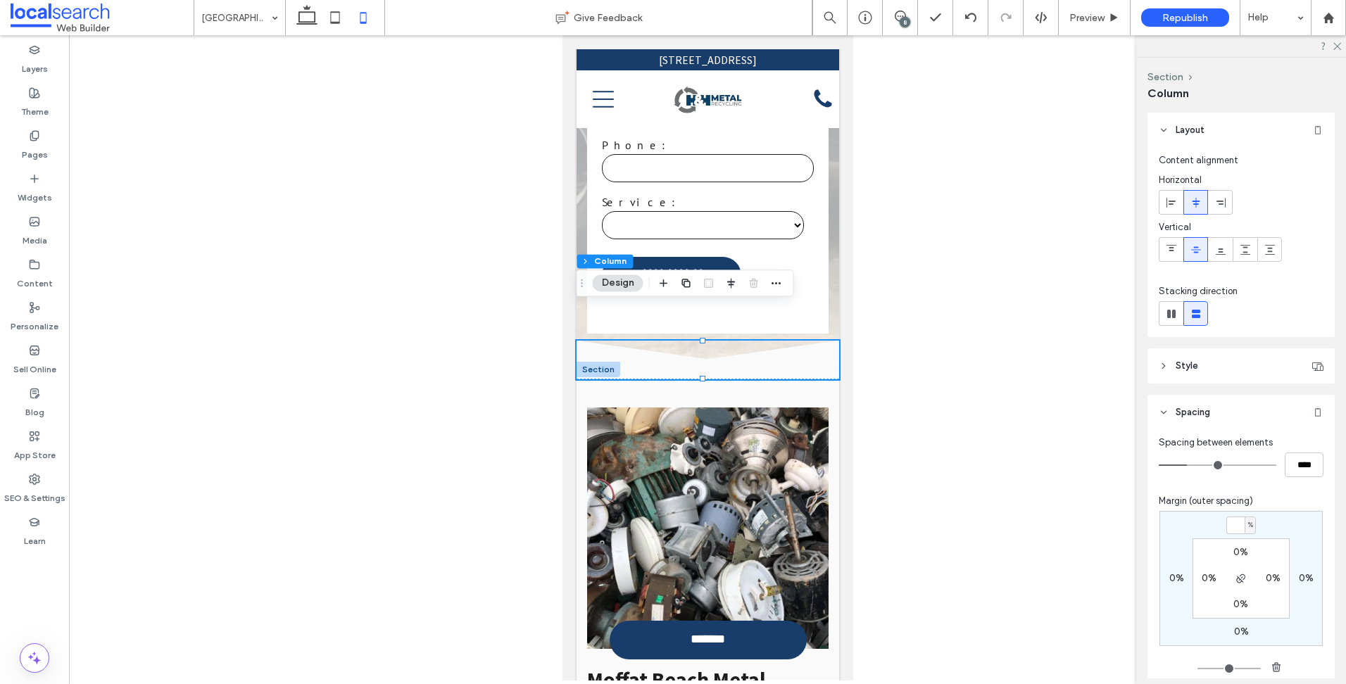
type input "*"
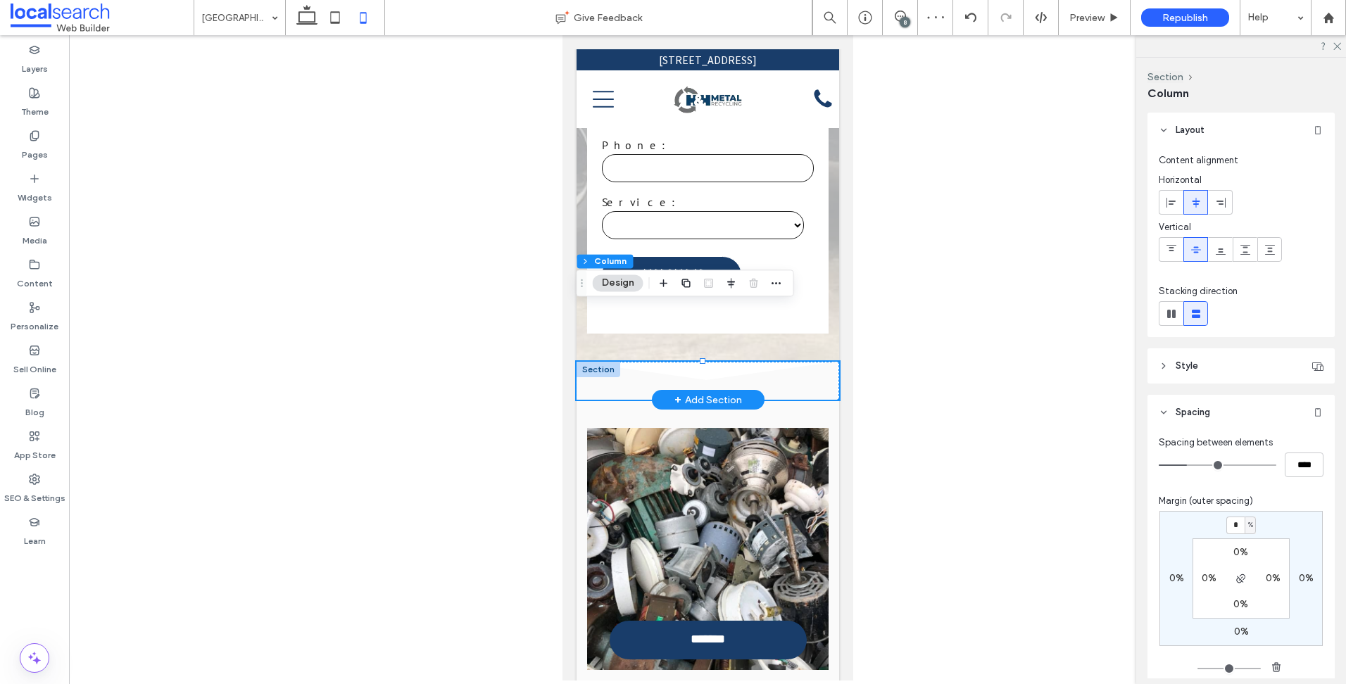
click at [592, 362] on div at bounding box center [598, 369] width 44 height 15
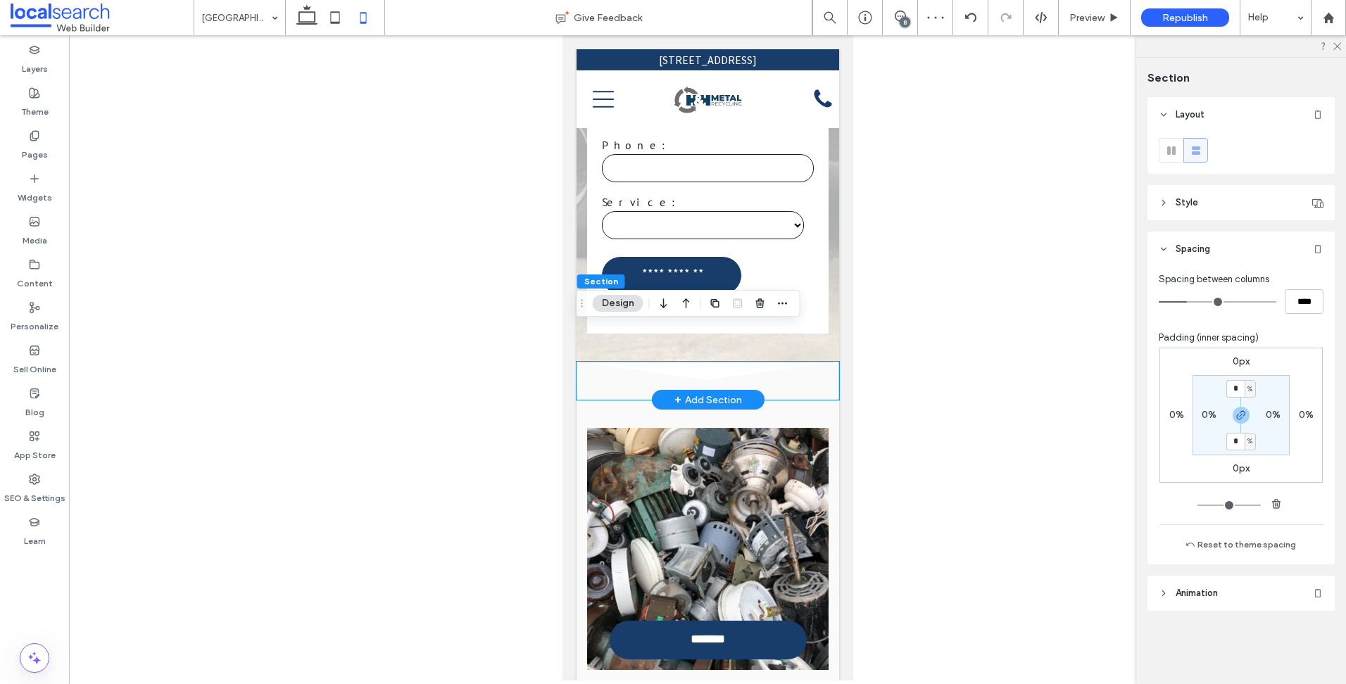
click at [598, 362] on icon at bounding box center [707, 381] width 262 height 38
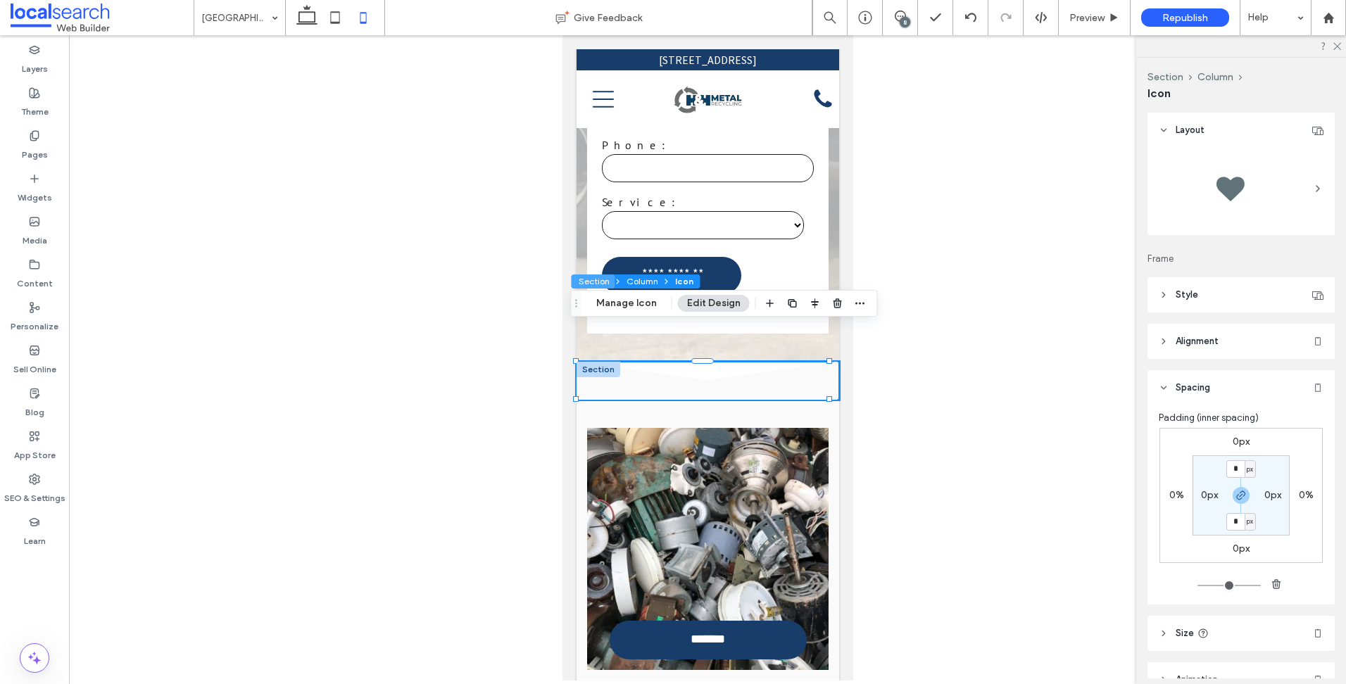
click at [590, 279] on button "Section" at bounding box center [593, 281] width 44 height 14
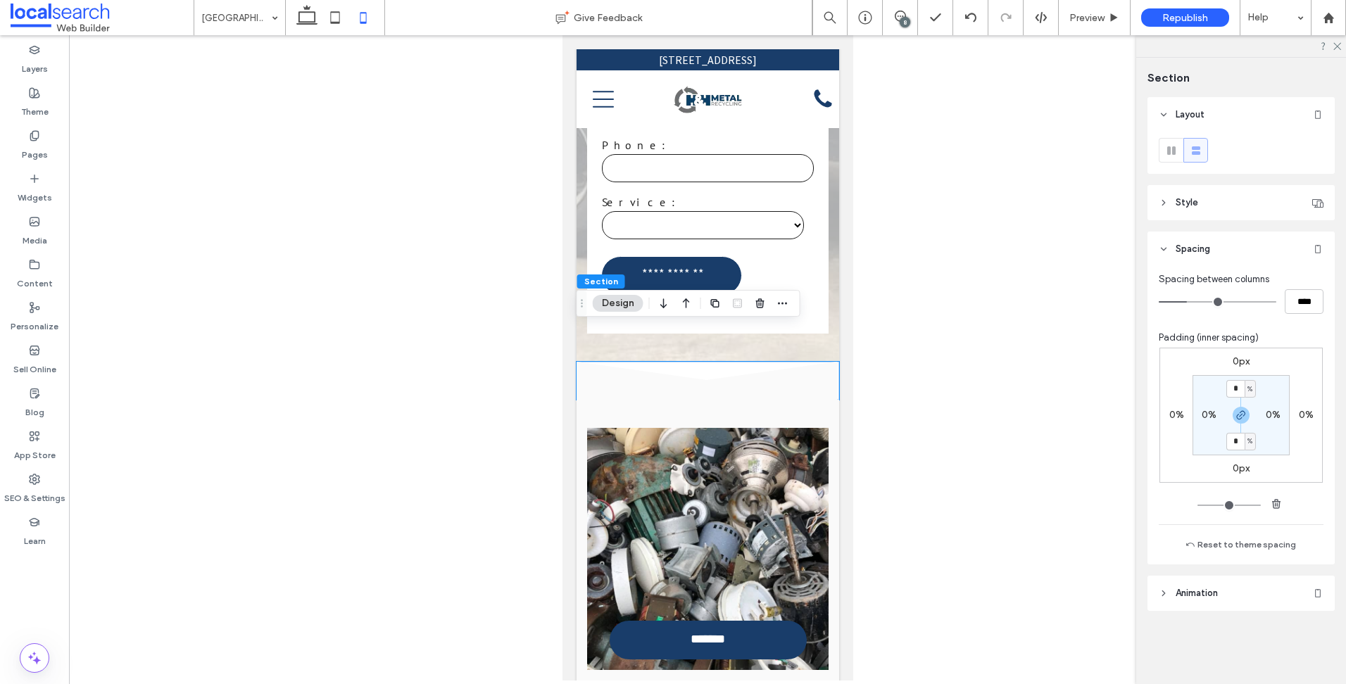
click at [1238, 357] on label "0px" at bounding box center [1240, 361] width 17 height 12
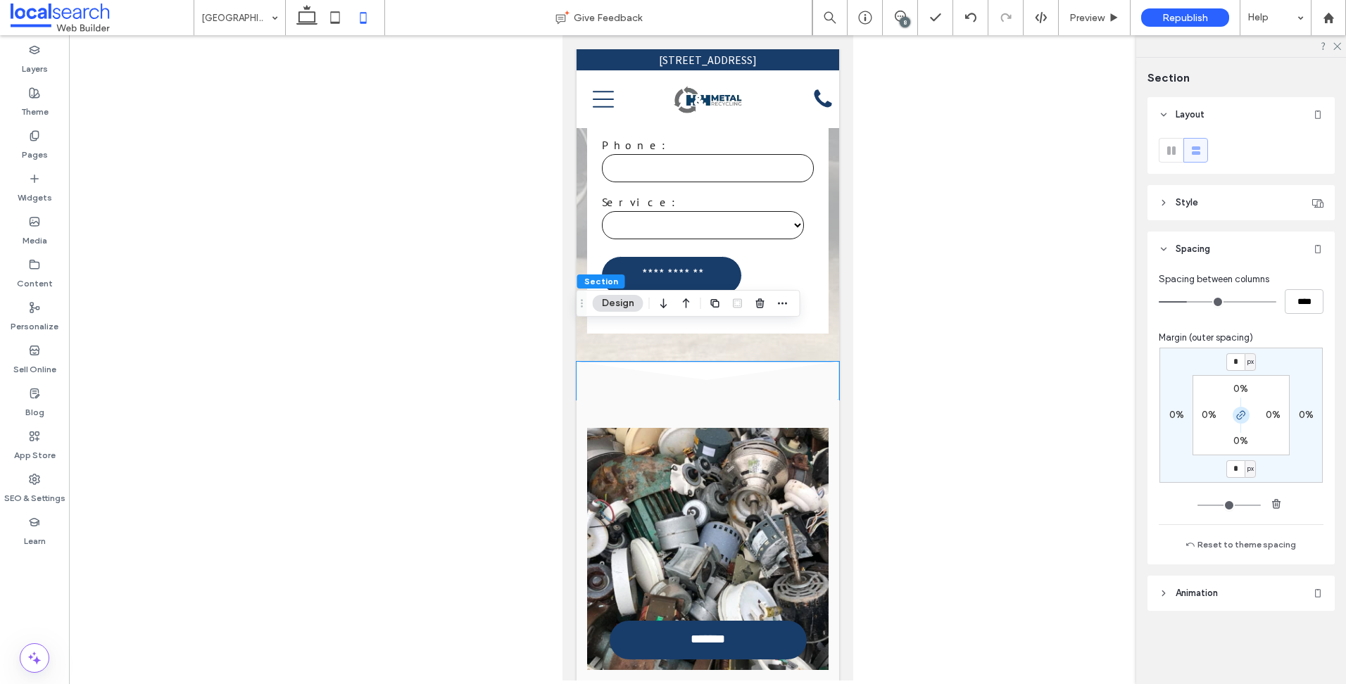
click at [1241, 410] on icon "button" at bounding box center [1240, 415] width 11 height 11
click at [1236, 374] on div "* px 0% 0px 0% 0% 0% 0% 0%" at bounding box center [1240, 415] width 163 height 135
click at [1240, 364] on input "*" at bounding box center [1235, 362] width 18 height 18
type input "***"
type input "*"
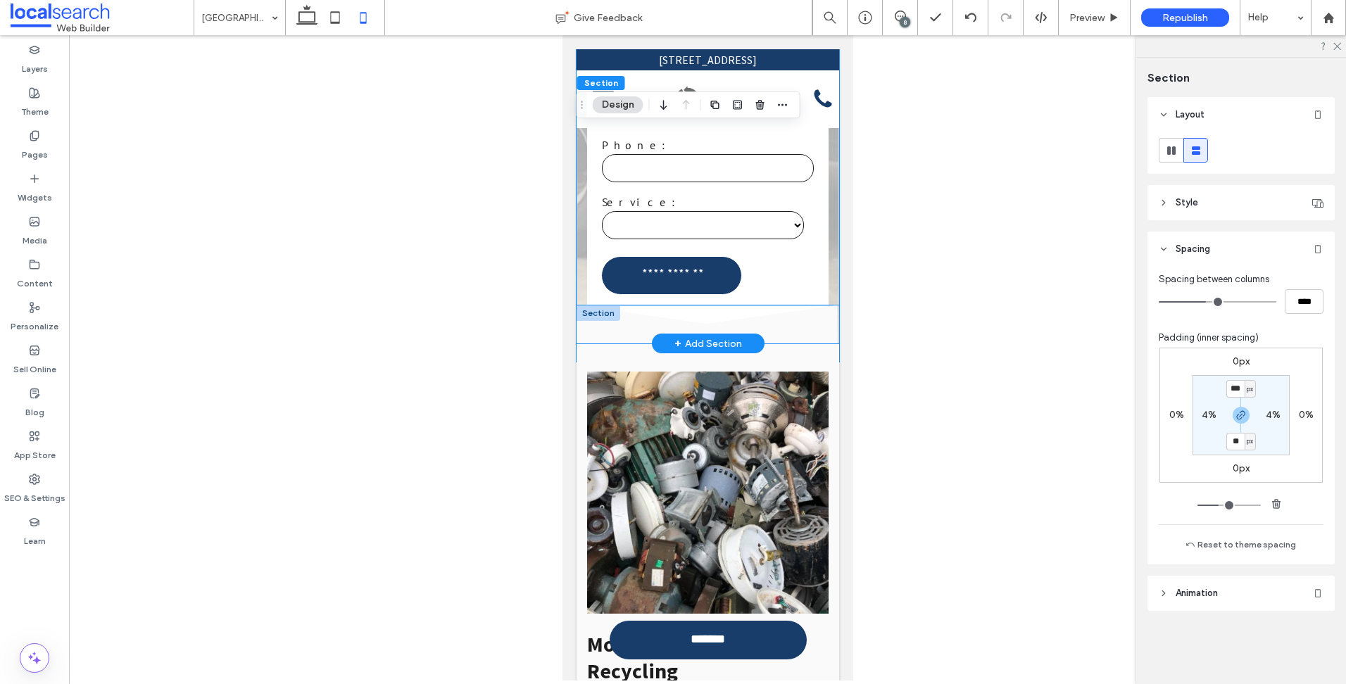
click at [783, 305] on icon at bounding box center [707, 324] width 262 height 38
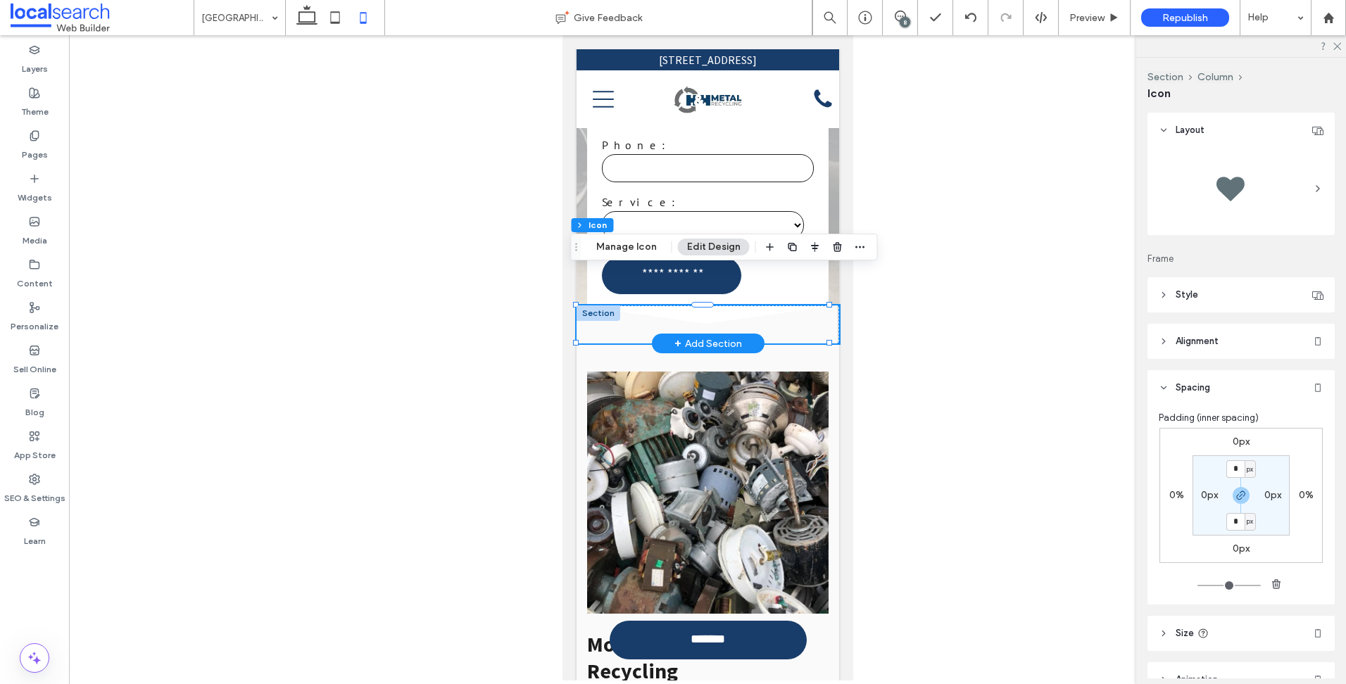
click at [603, 305] on div at bounding box center [598, 312] width 44 height 15
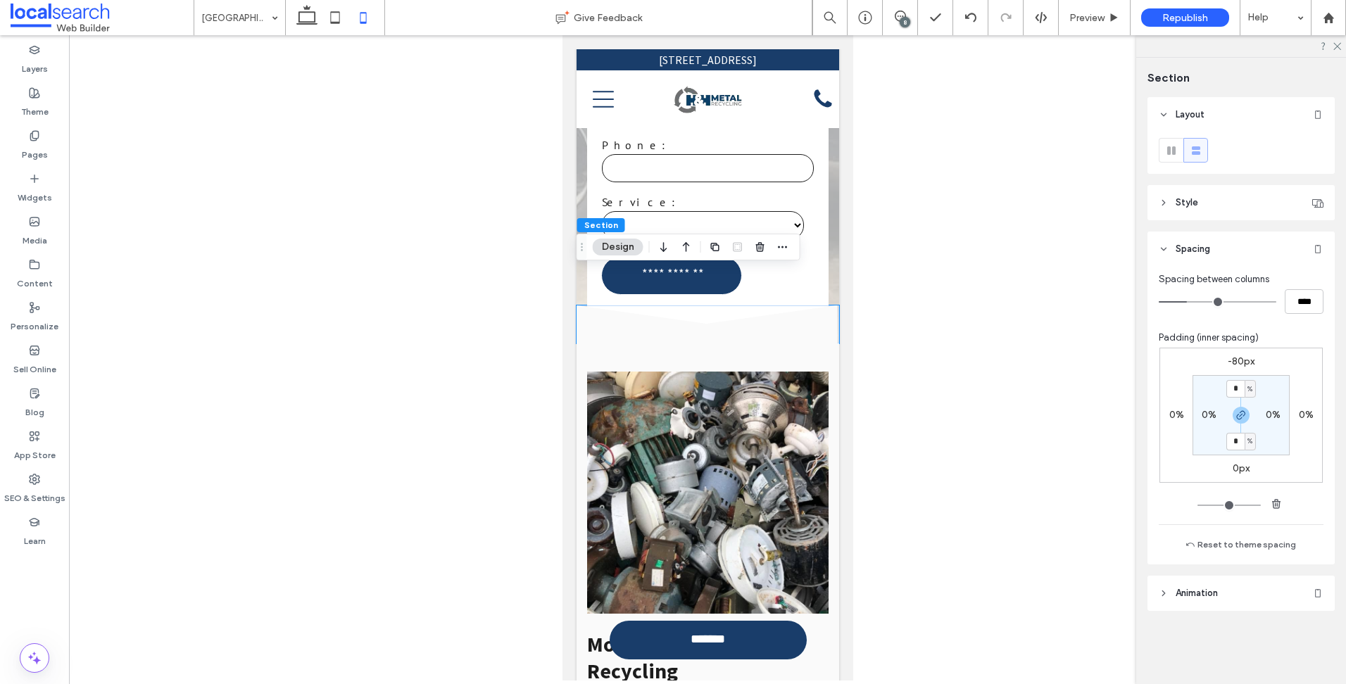
click at [1239, 362] on label "-80px" at bounding box center [1240, 361] width 27 height 12
type input "*"
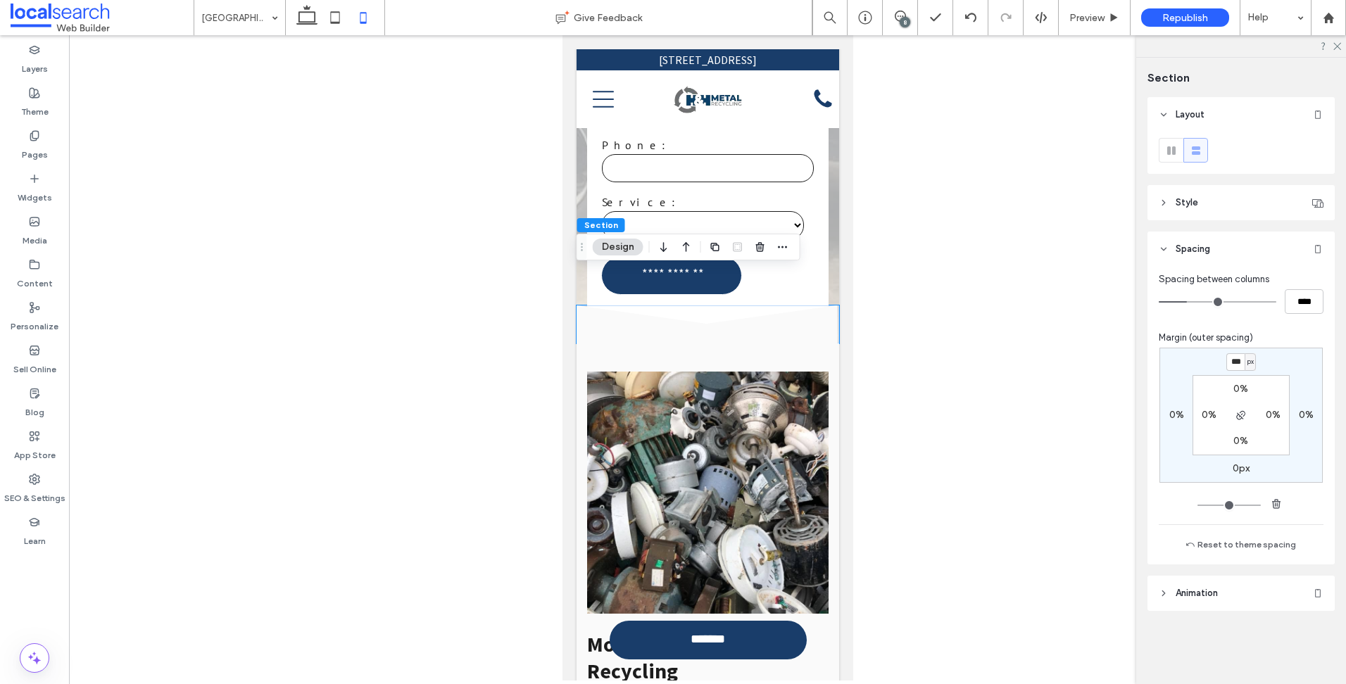
type input "***"
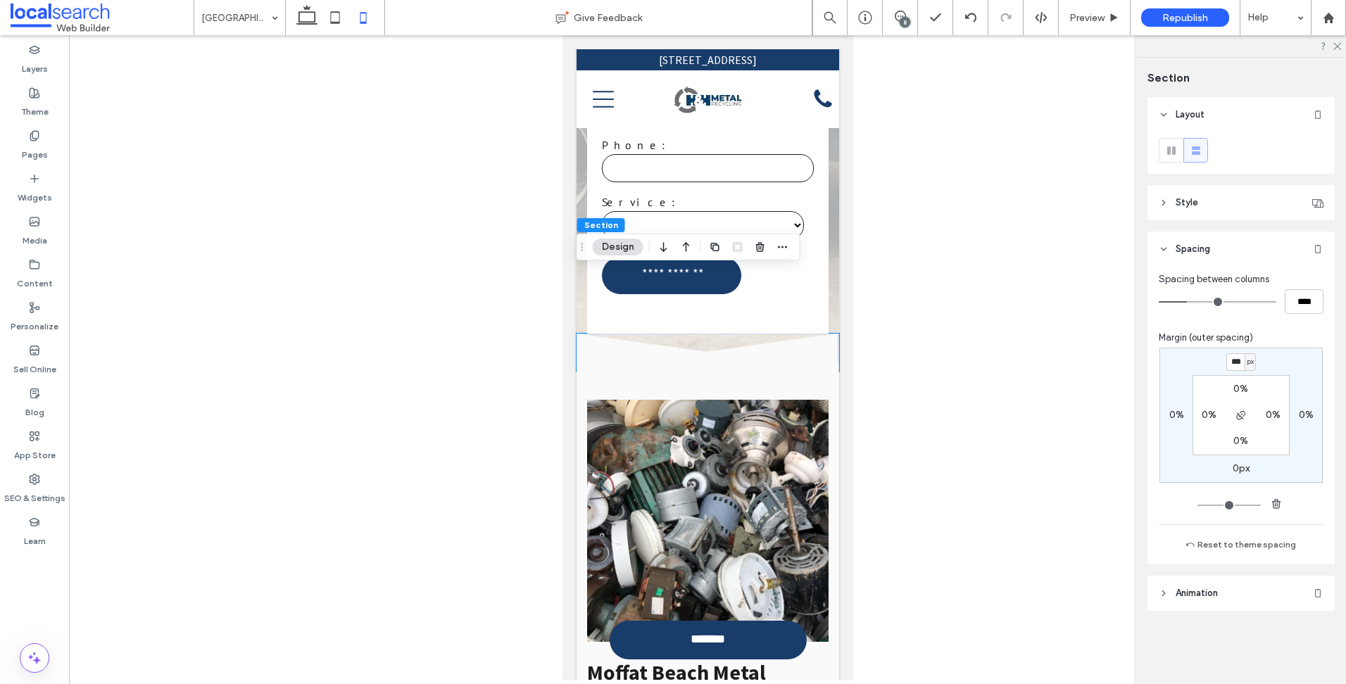
type input "*"
type input "***"
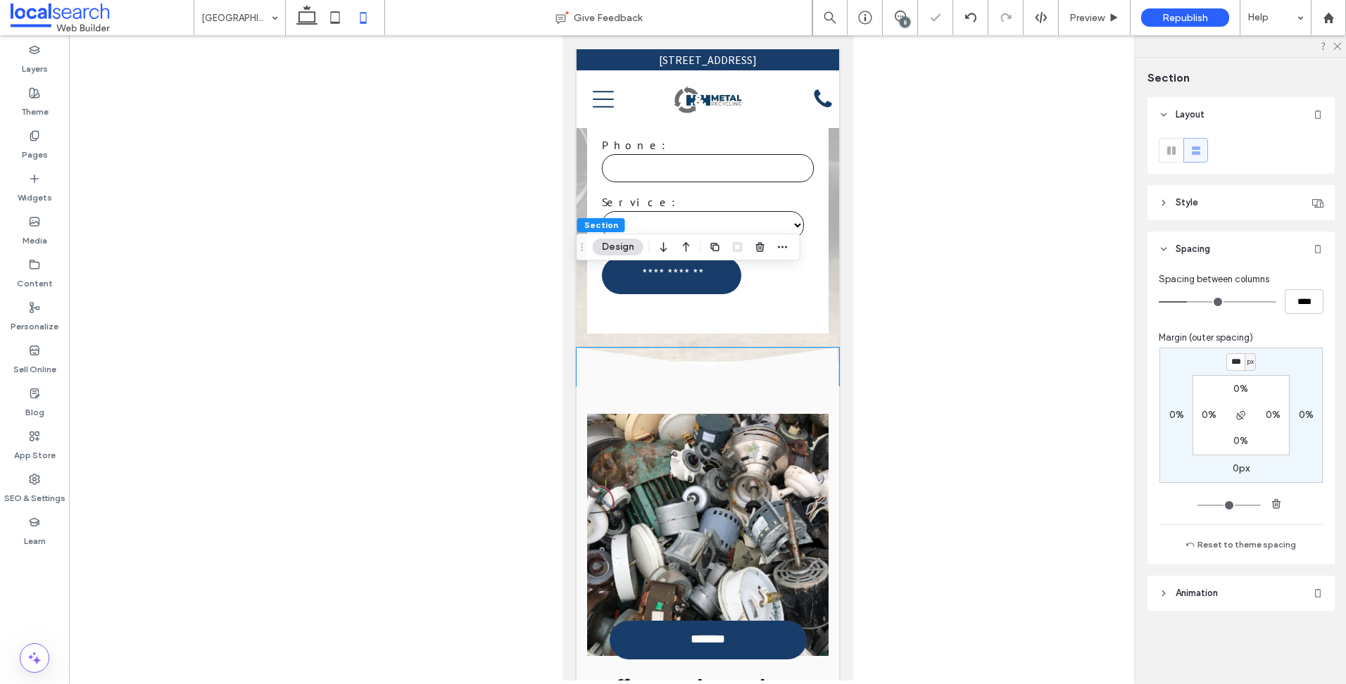
type input "*"
type input "***"
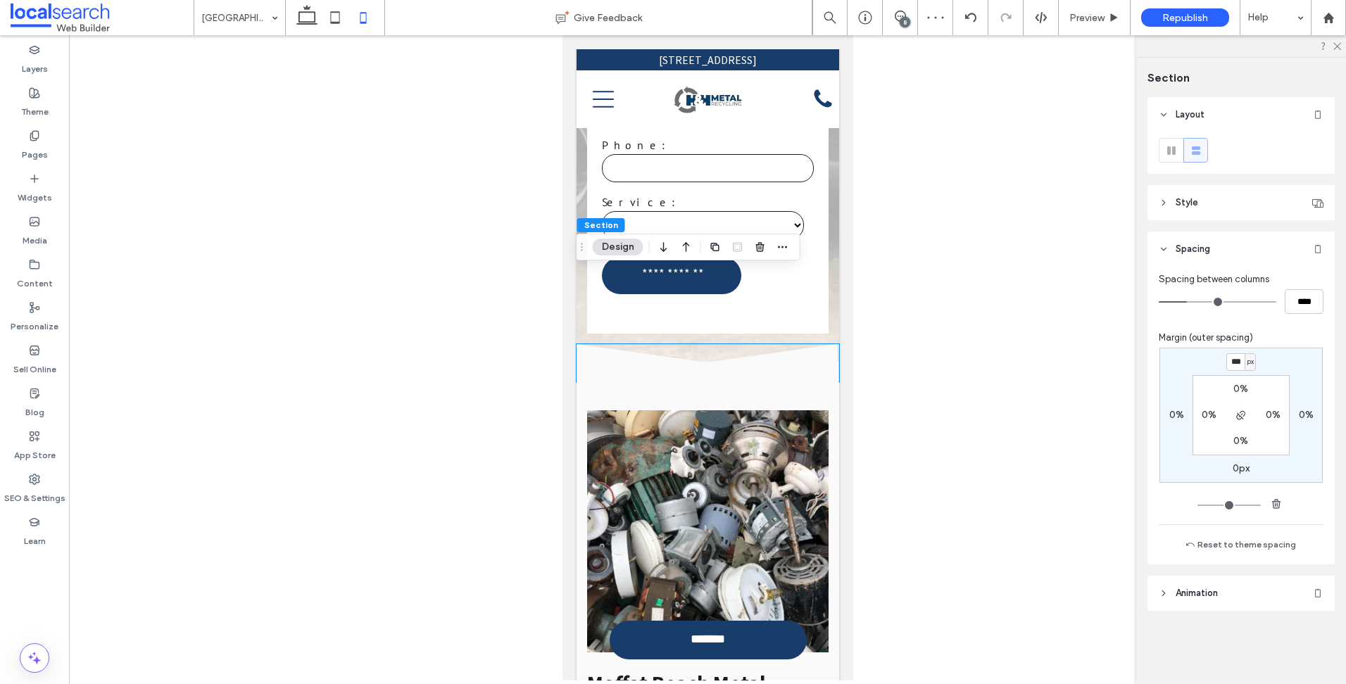
type input "*"
click at [817, 242] on div "**********" at bounding box center [706, 199] width 241 height 239
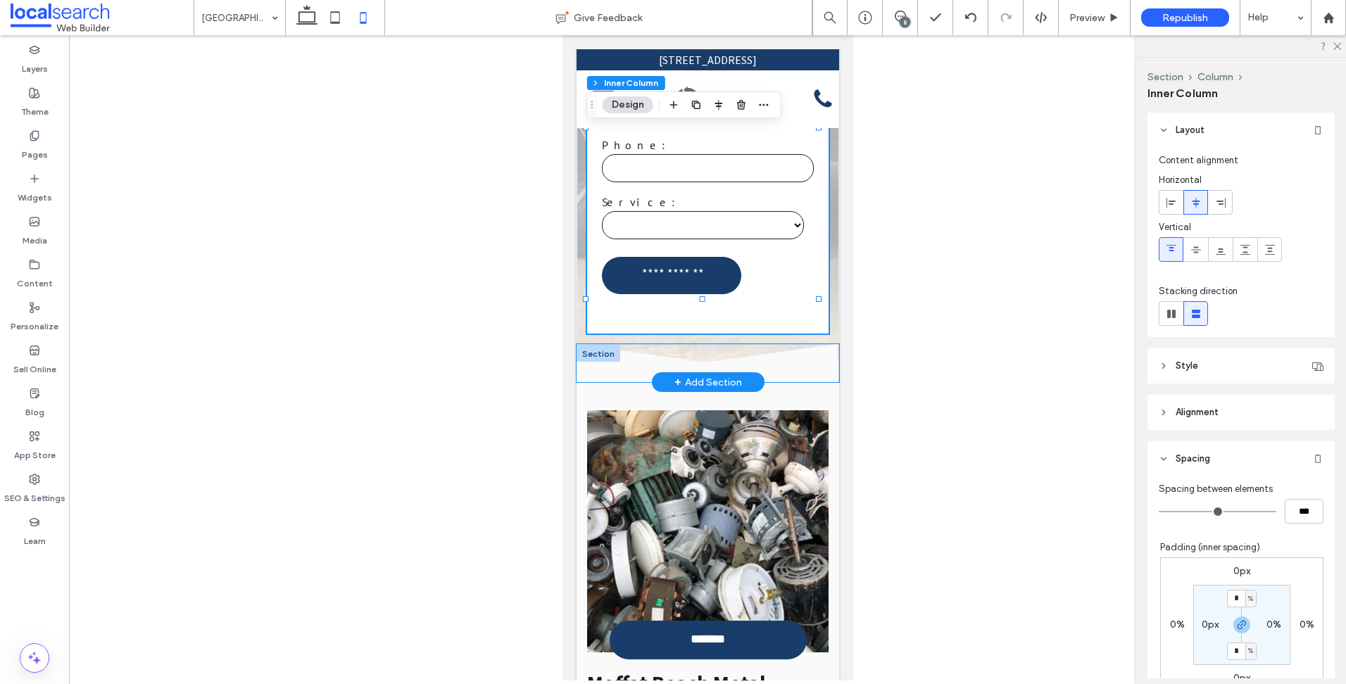
click at [820, 344] on icon at bounding box center [707, 363] width 262 height 38
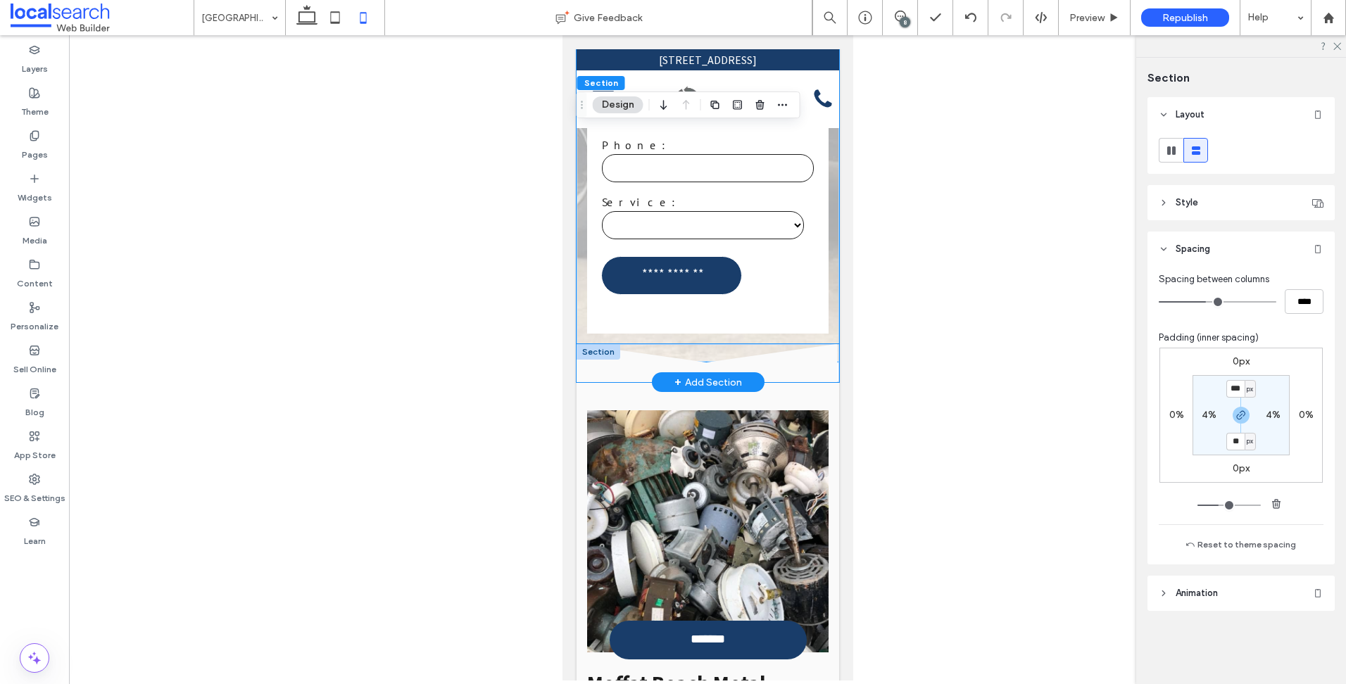
click at [775, 344] on icon at bounding box center [707, 363] width 262 height 38
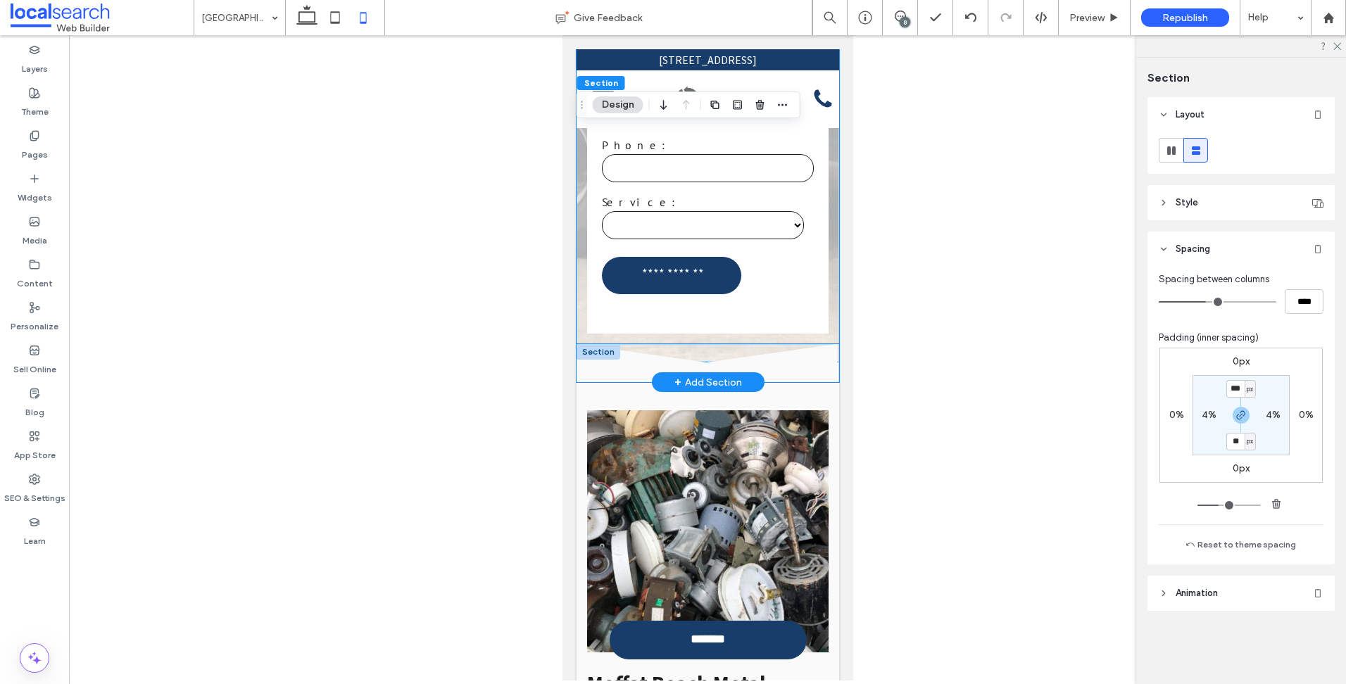
click at [752, 344] on icon at bounding box center [707, 363] width 262 height 38
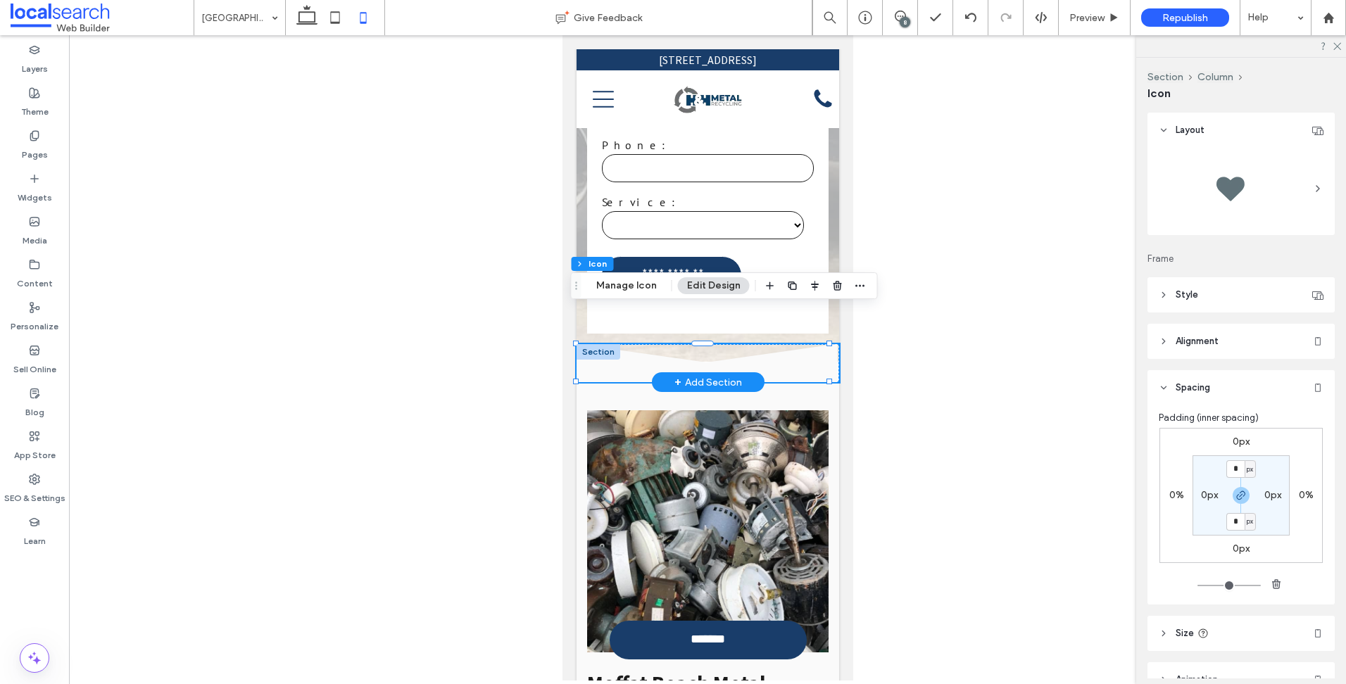
click at [594, 344] on div at bounding box center [598, 351] width 44 height 15
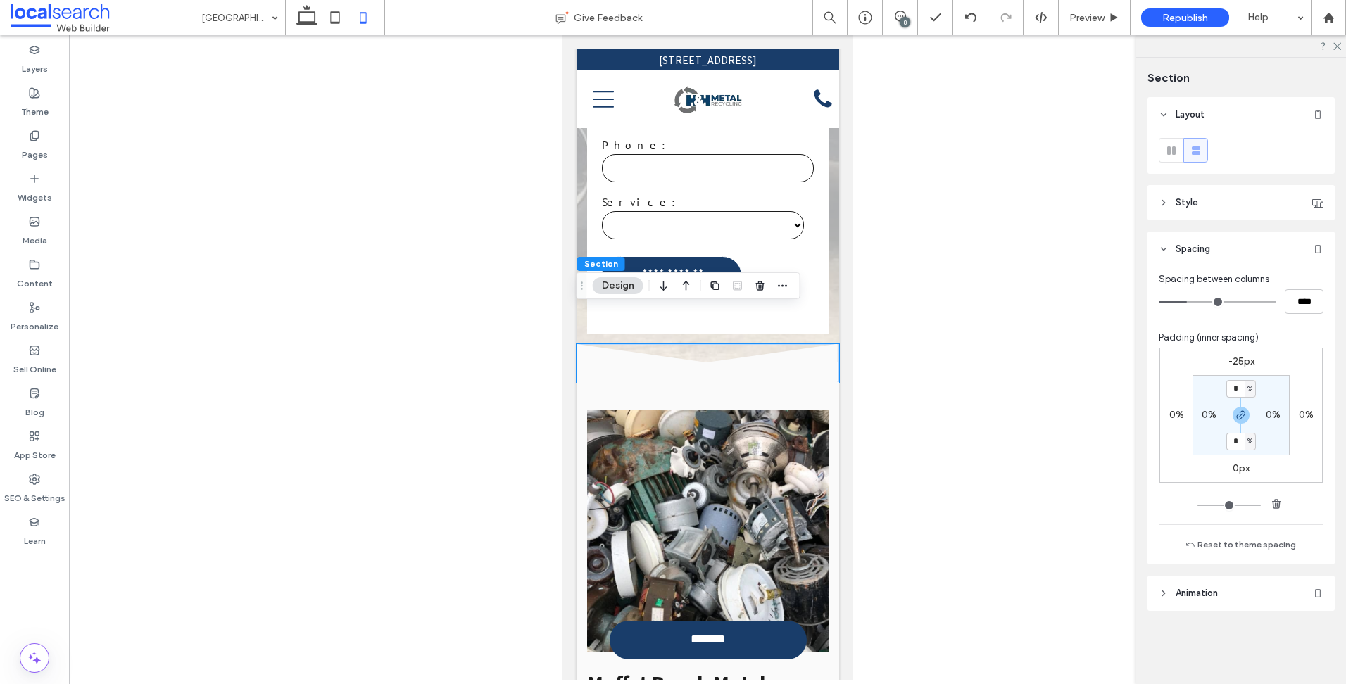
click at [1239, 358] on label "-25px" at bounding box center [1241, 361] width 26 height 12
type input "*"
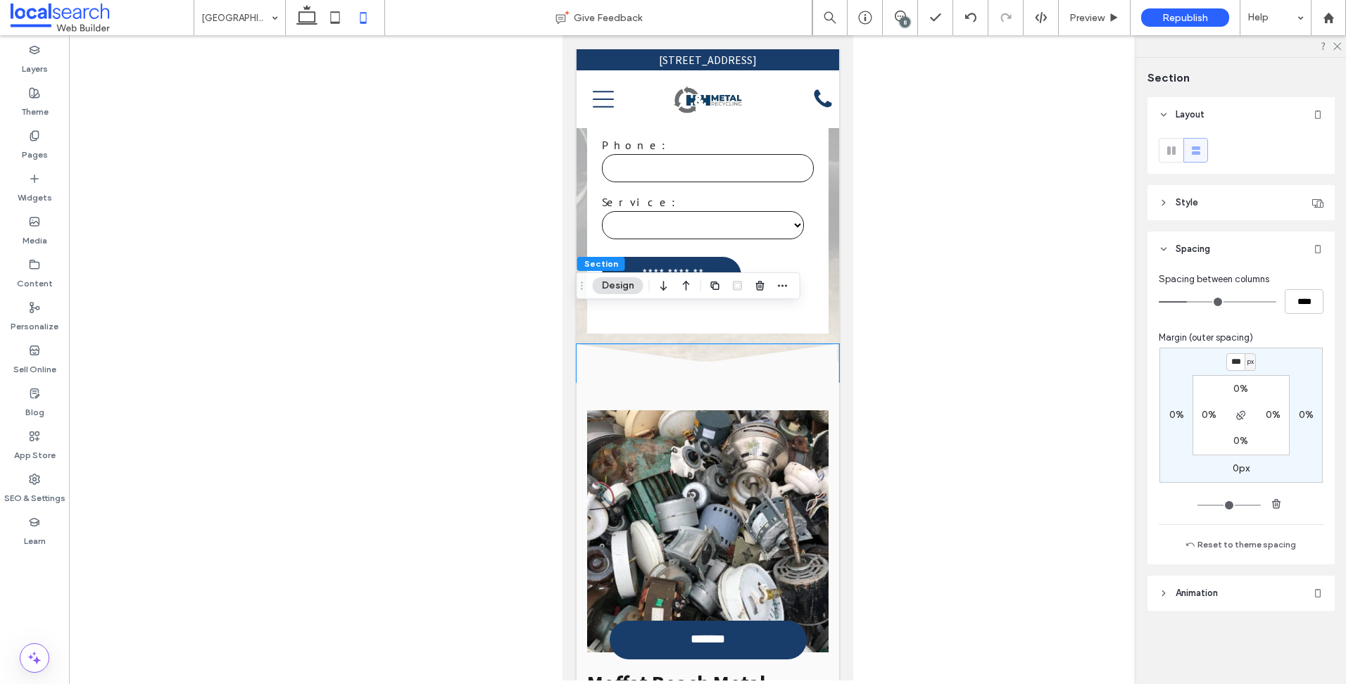
type input "***"
type input "*"
type input "***"
type input "*"
type input "***"
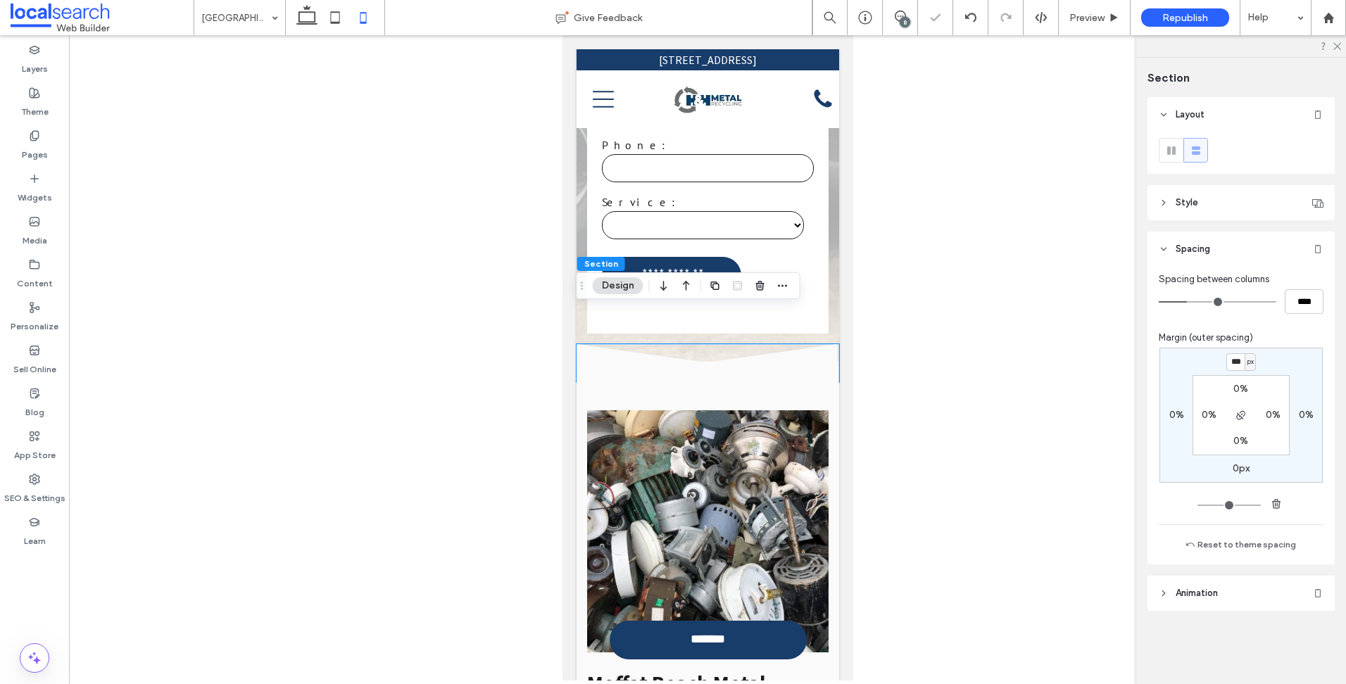
type input "*"
type input "***"
type input "*"
type input "***"
type input "*"
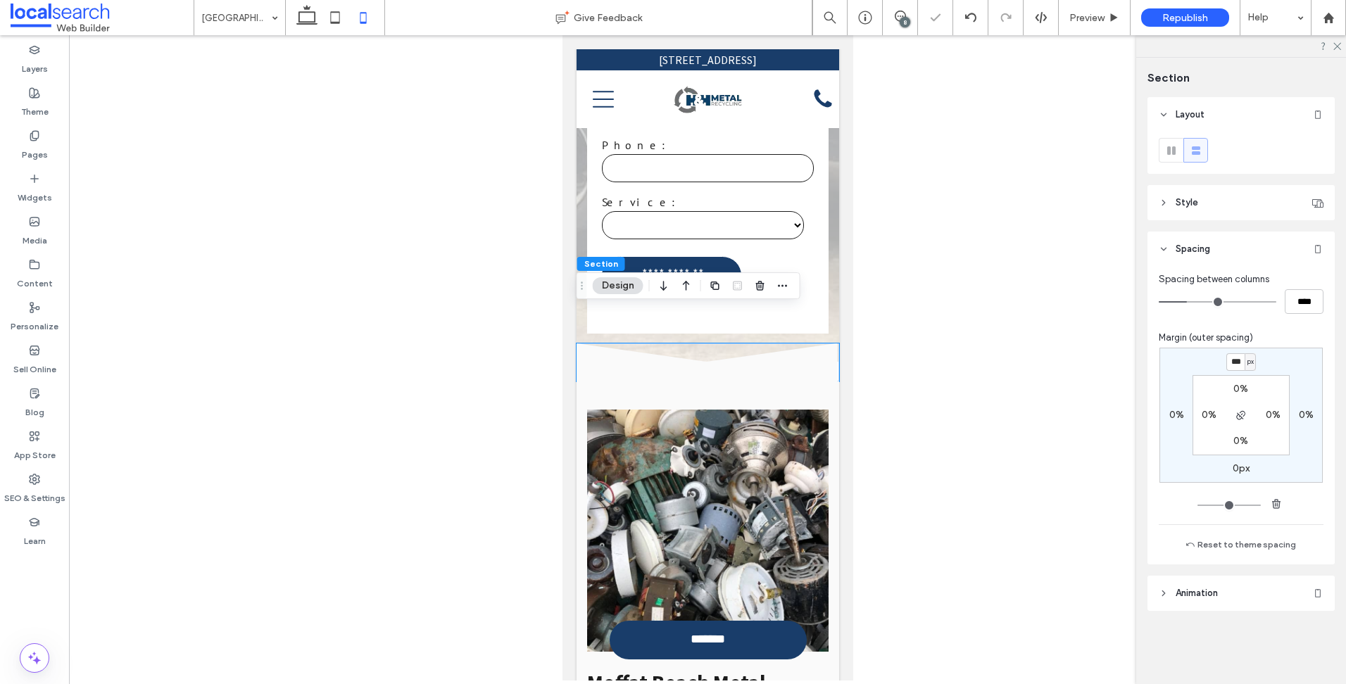
type input "***"
type input "*"
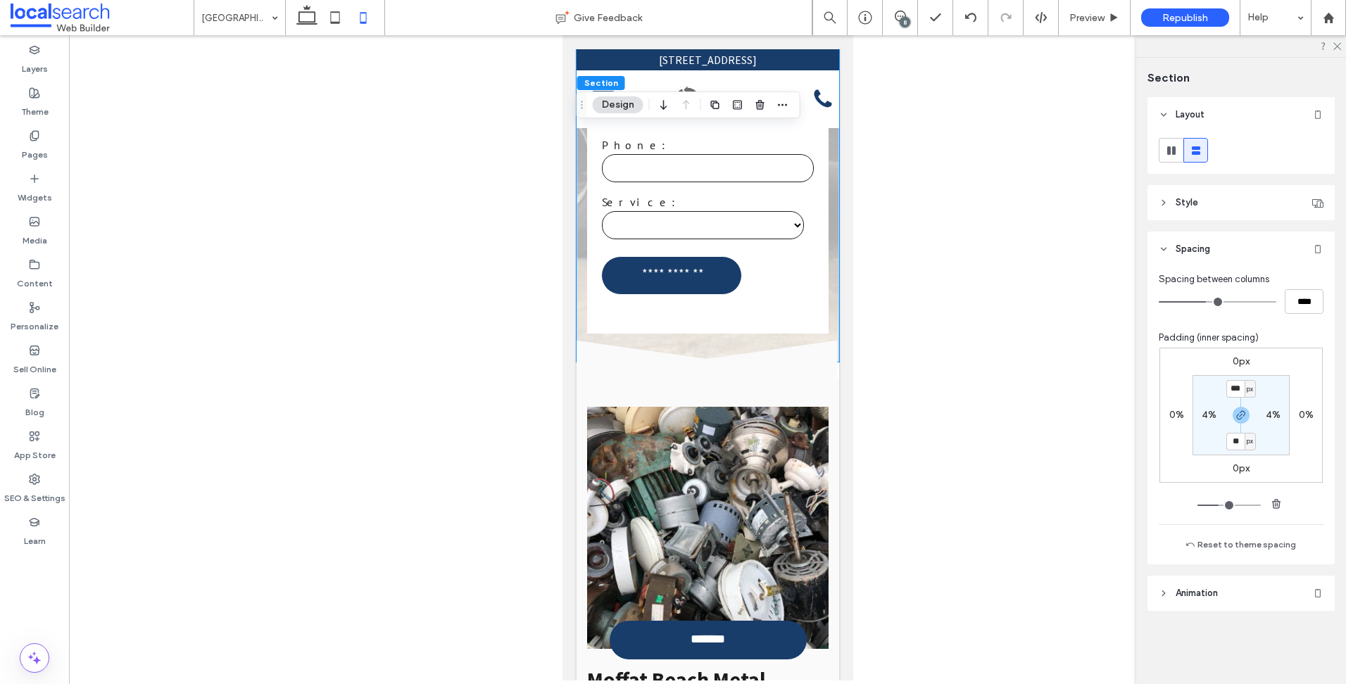
click at [1331, 42] on div at bounding box center [1241, 46] width 210 height 22
click at [1337, 46] on use at bounding box center [1337, 47] width 8 height 8
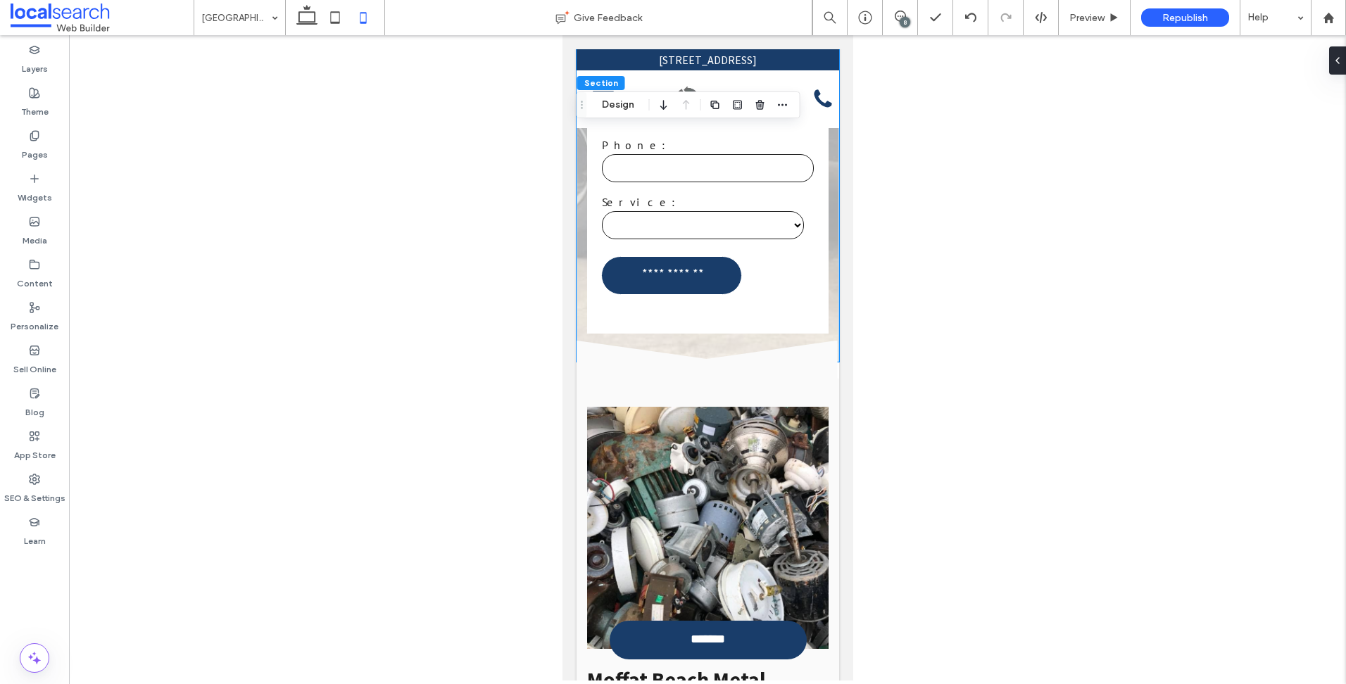
drag, startPoint x: 312, startPoint y: 5, endPoint x: 368, endPoint y: 3, distance: 55.6
click at [312, 5] on icon at bounding box center [307, 18] width 28 height 28
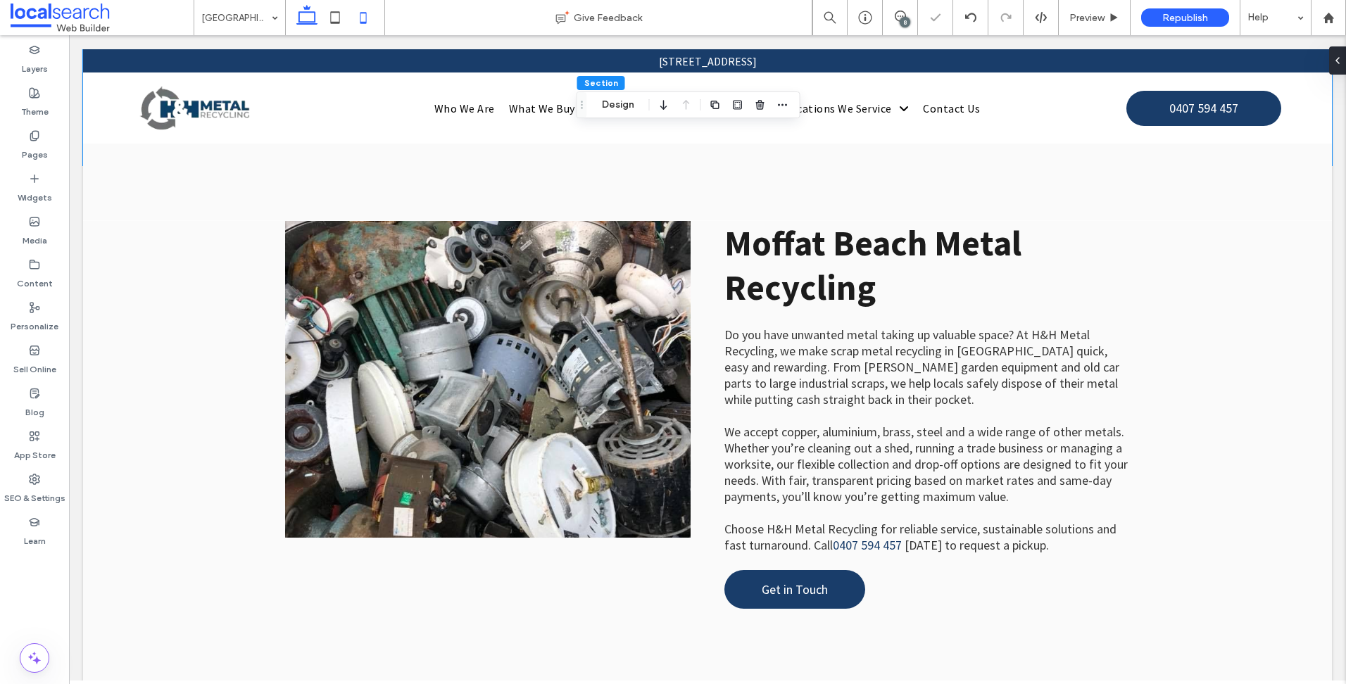
type input "***"
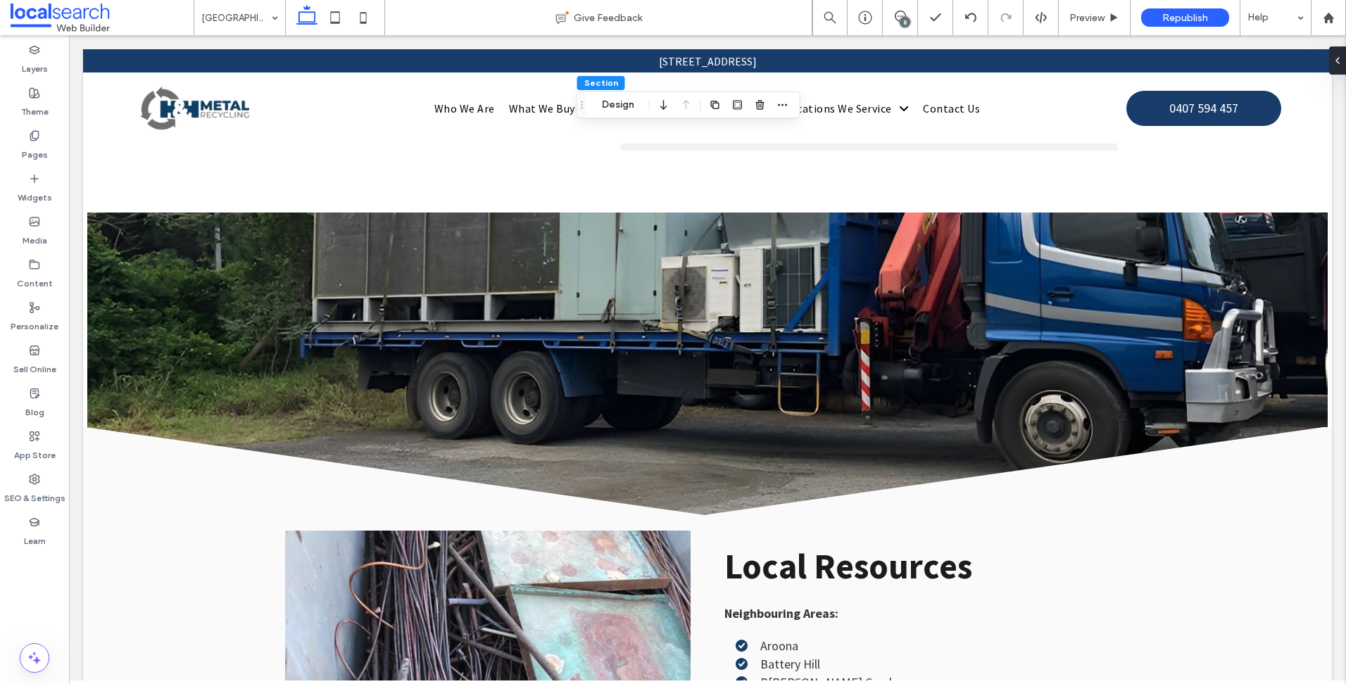
scroll to position [6581, 0]
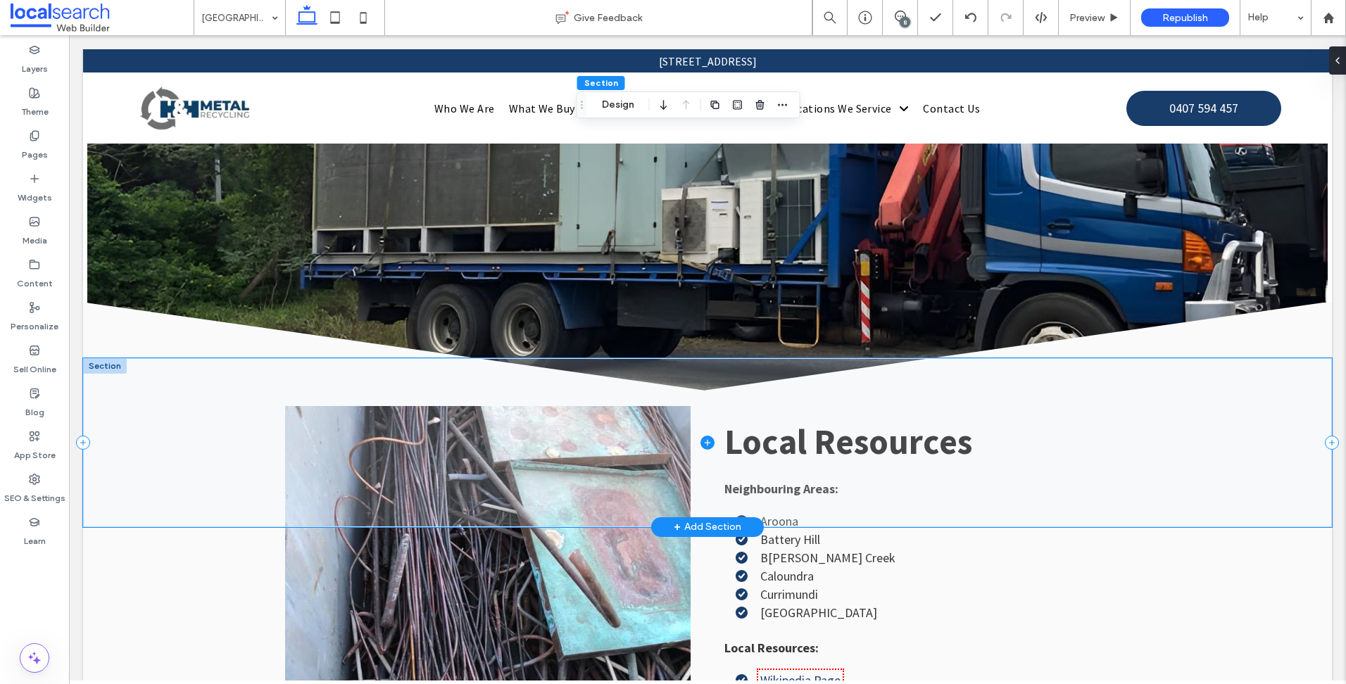
click at [1162, 392] on span at bounding box center [707, 442] width 1248 height 169
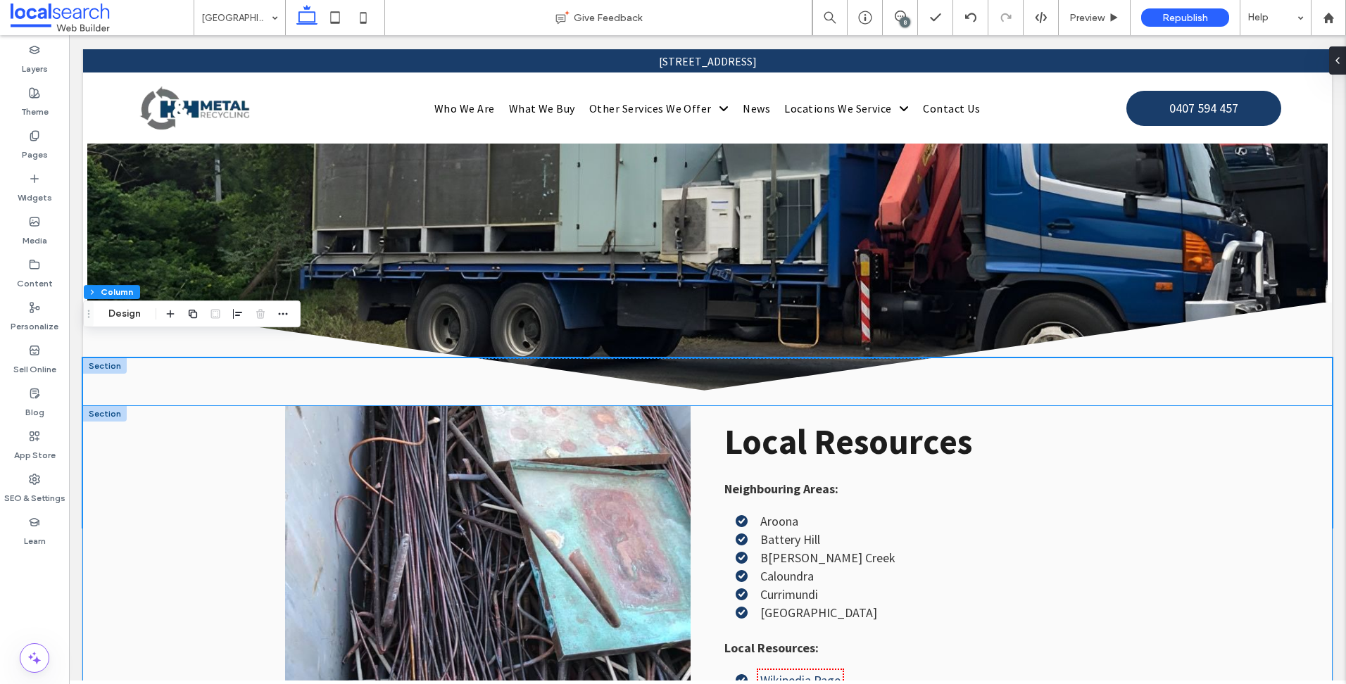
click at [119, 569] on div "Local Resources Neighbouring Areas: Aroona Battery Hill B ells Creek Caloundra …" at bounding box center [707, 606] width 1248 height 401
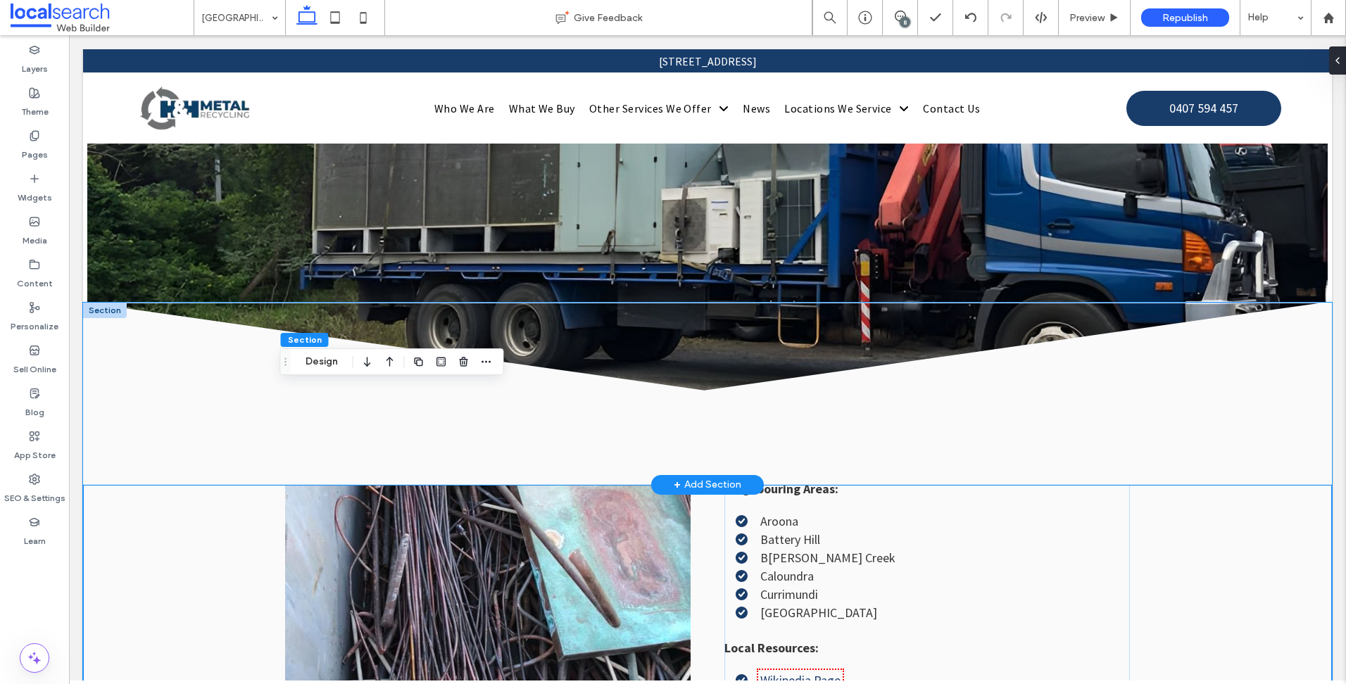
click at [191, 338] on icon at bounding box center [707, 394] width 1248 height 182
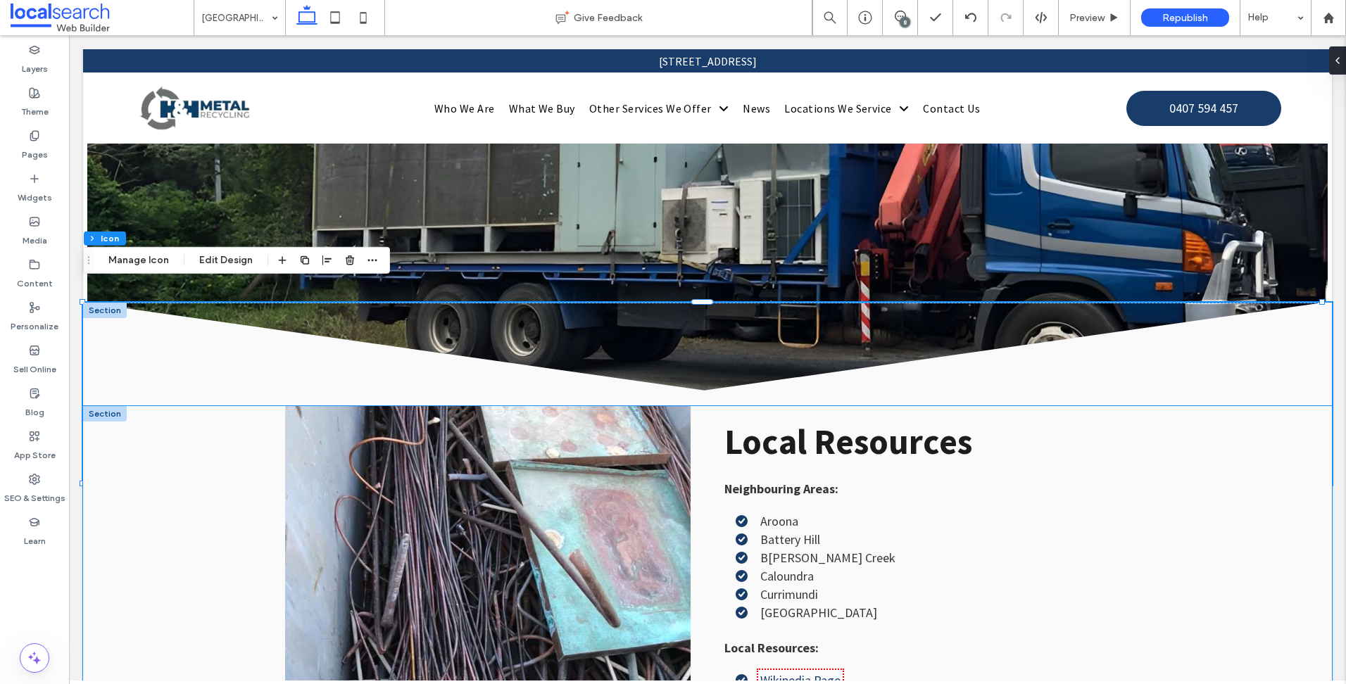
click at [134, 564] on div "Local Resources Neighbouring Areas: Aroona Battery Hill B ells Creek Caloundra …" at bounding box center [707, 606] width 1248 height 401
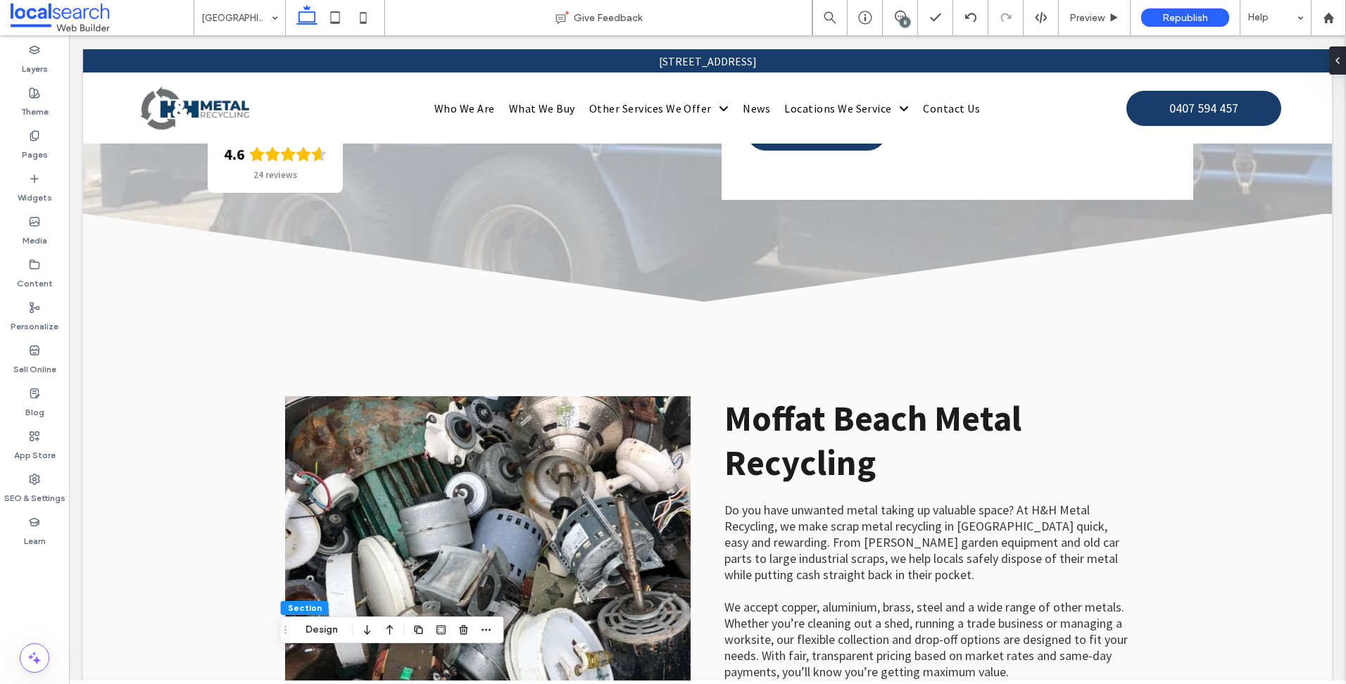
scroll to position [0, 0]
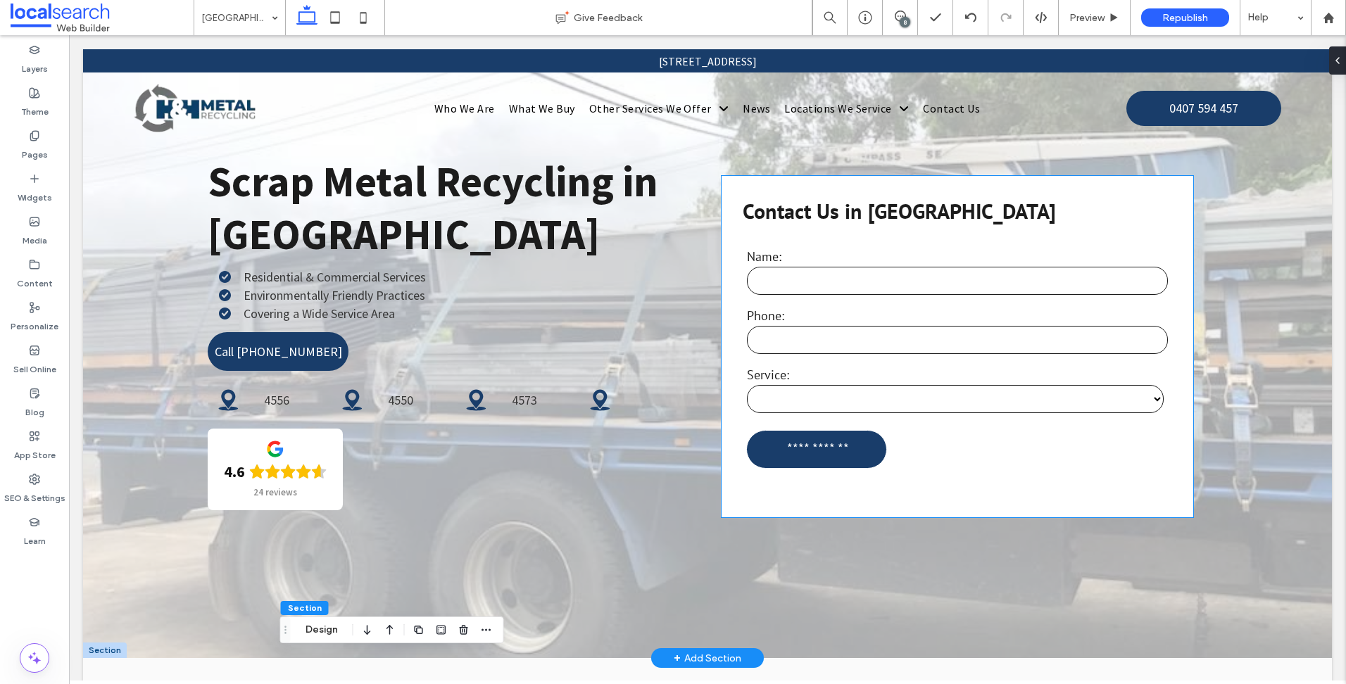
click at [1023, 403] on select "**********" at bounding box center [955, 399] width 417 height 28
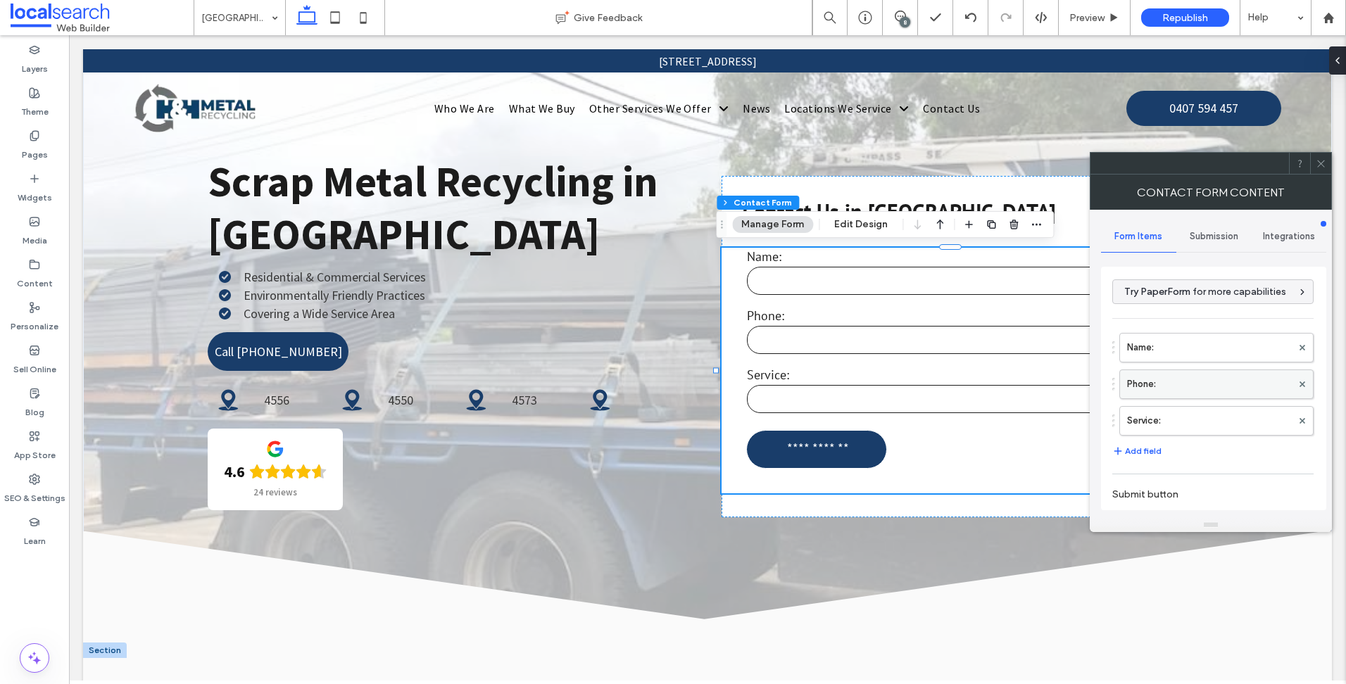
type input "**********"
type input "*"
type input "***"
type input "**"
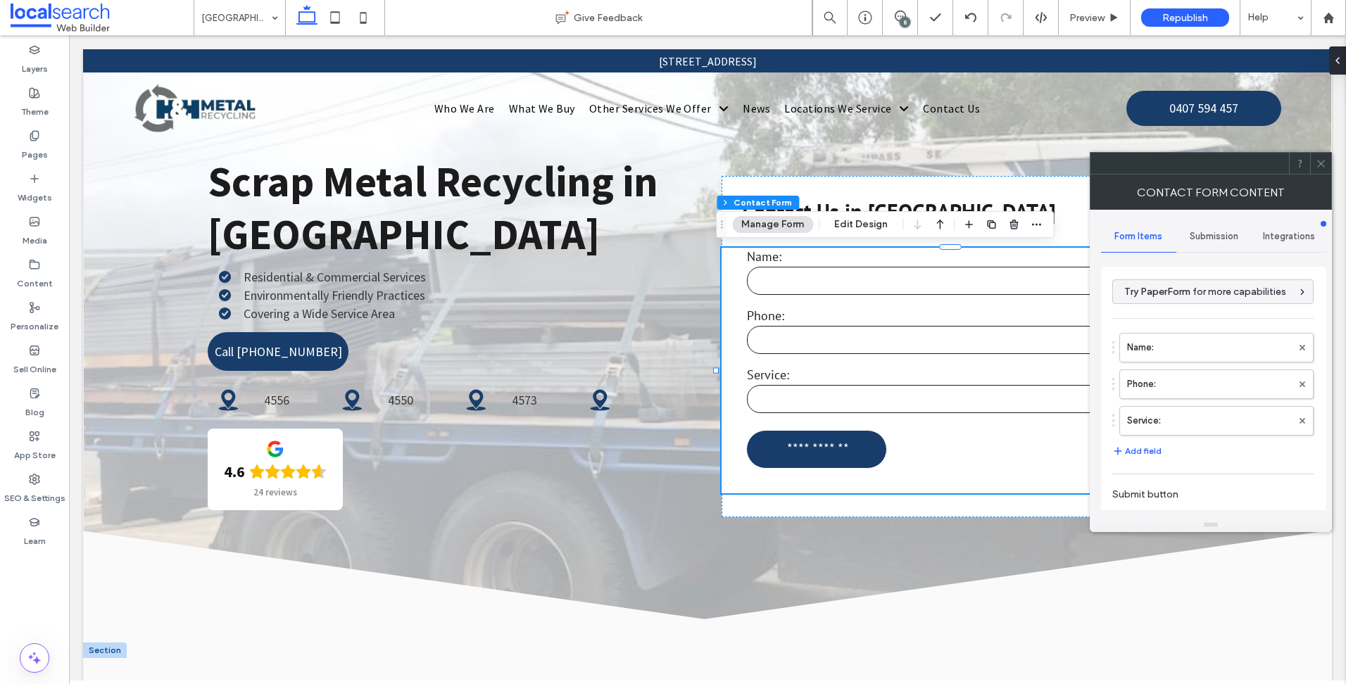
type input "*"
type input "***"
click at [1180, 406] on div "Service:" at bounding box center [1216, 421] width 194 height 30
click at [1208, 424] on label "Service:" at bounding box center [1209, 421] width 165 height 28
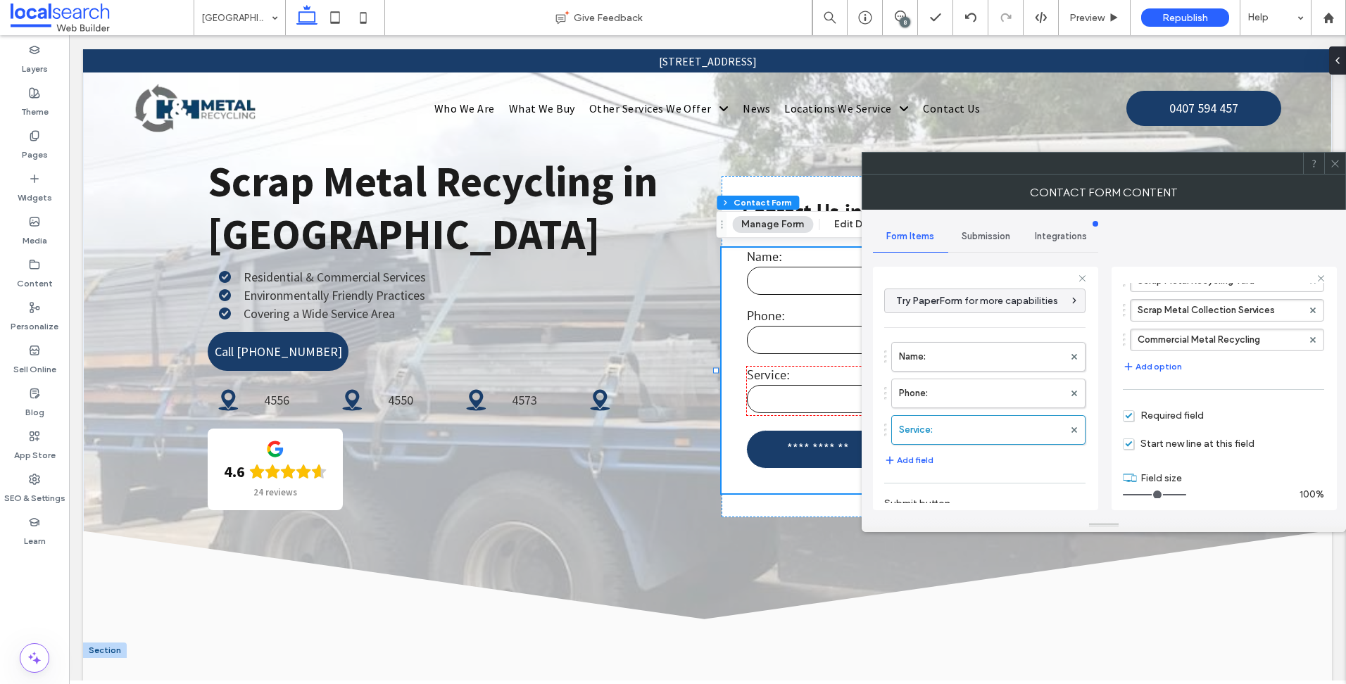
scroll to position [282, 0]
click at [1341, 166] on div at bounding box center [1334, 163] width 21 height 21
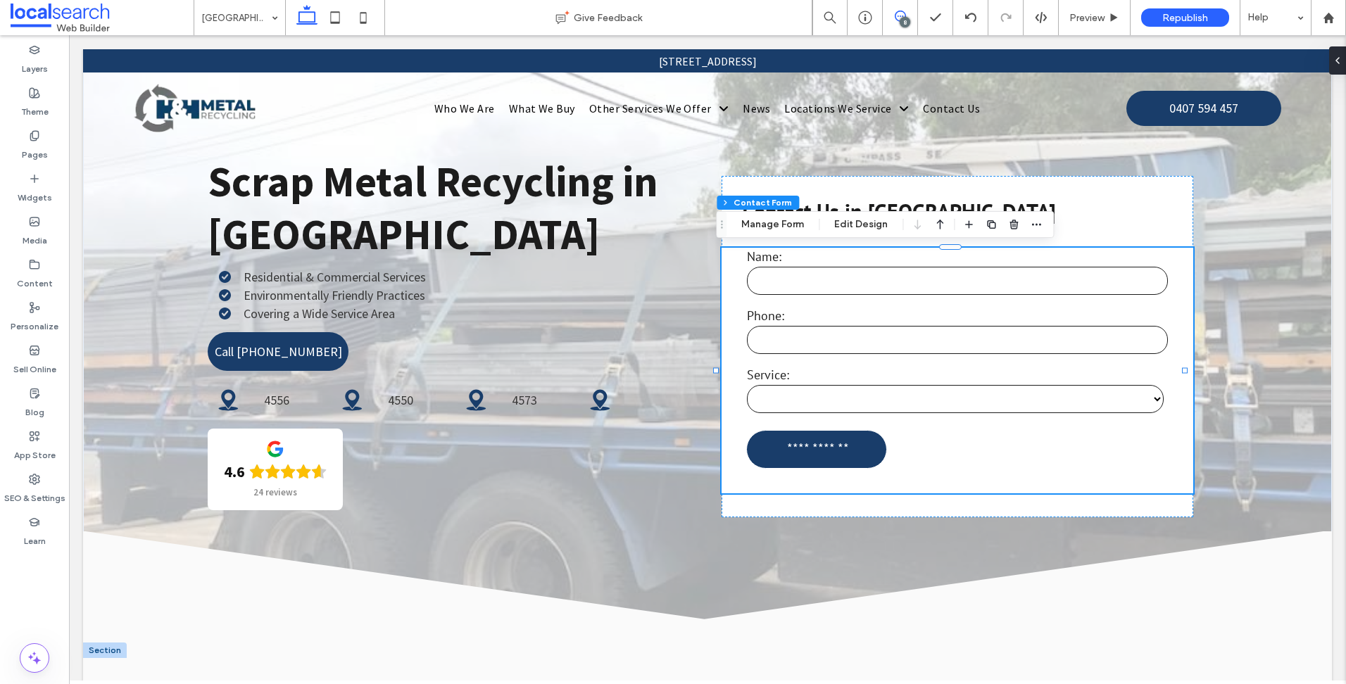
drag, startPoint x: 973, startPoint y: 251, endPoint x: 899, endPoint y: 15, distance: 247.7
click at [899, 15] on icon at bounding box center [899, 16] width 11 height 11
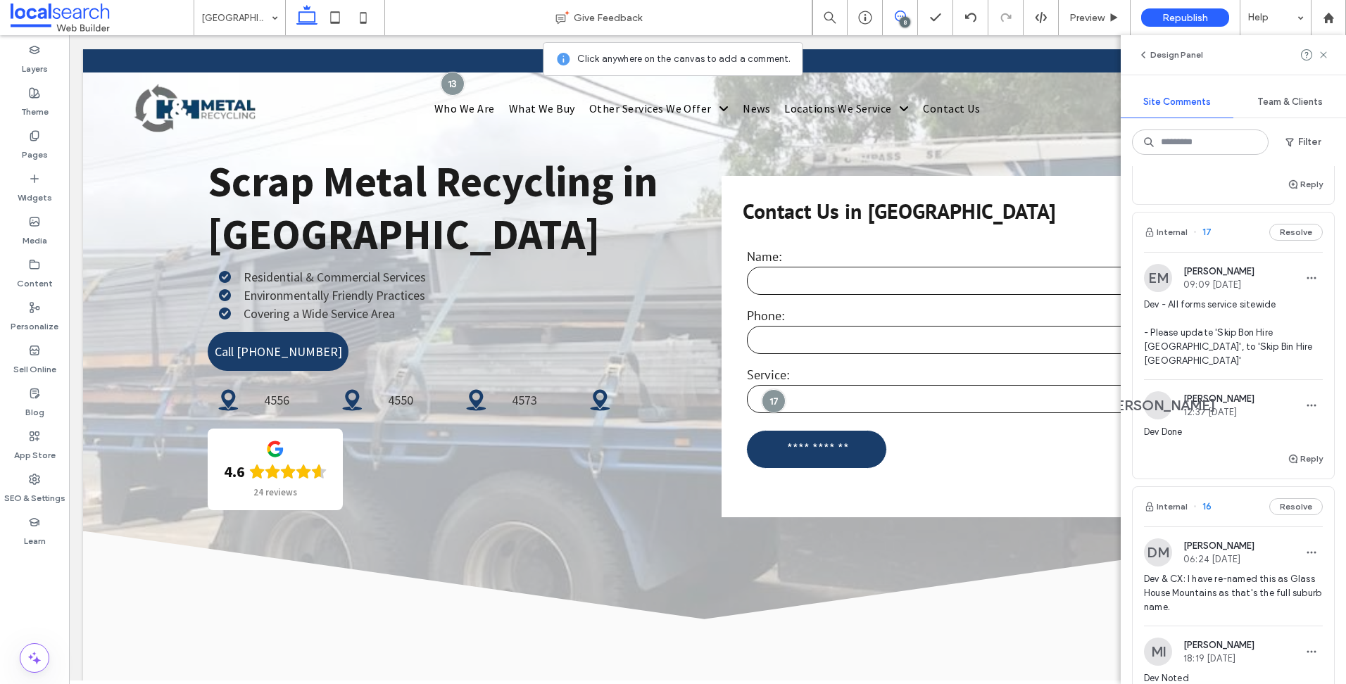
scroll to position [704, 0]
drag, startPoint x: 1216, startPoint y: 334, endPoint x: 1210, endPoint y: 343, distance: 11.3
click at [1210, 343] on span "Dev - All forms service sitewide - Please update 'Skip Bon Hire [GEOGRAPHIC_DAT…" at bounding box center [1233, 333] width 179 height 70
copy span "Skip Bon Hire Sunshine Coast"
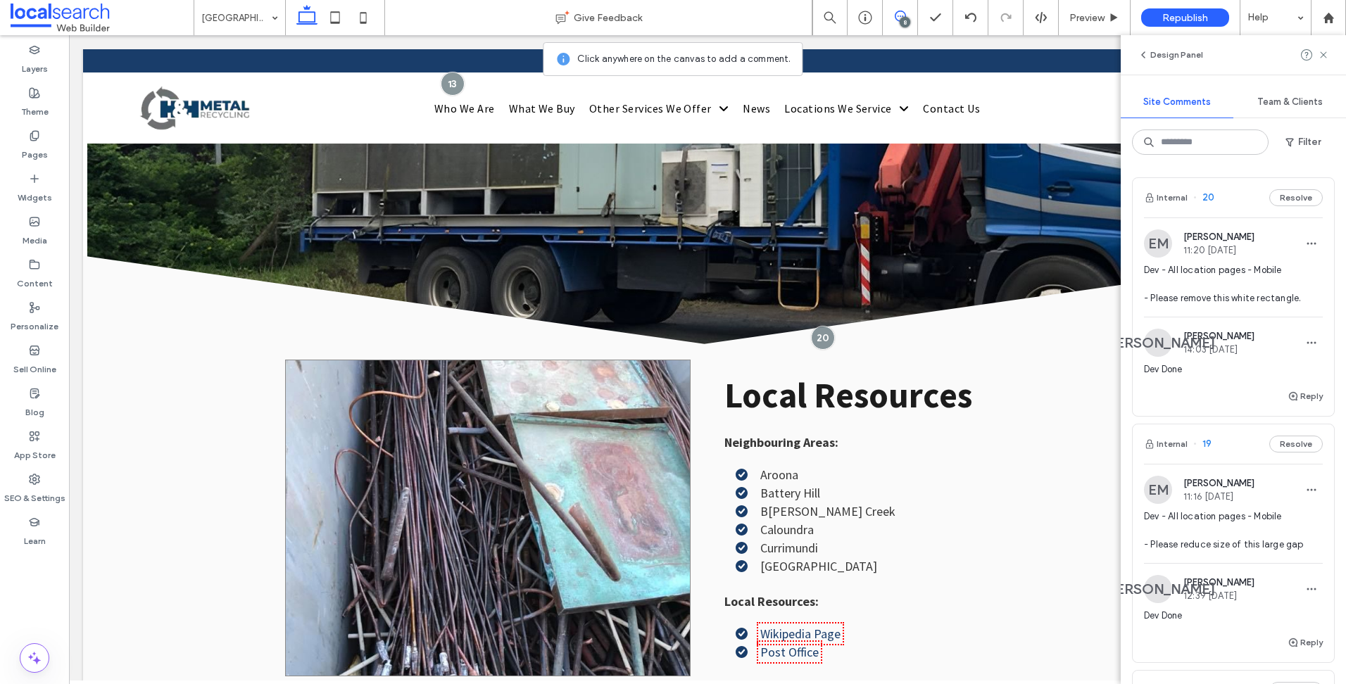
scroll to position [6615, 0]
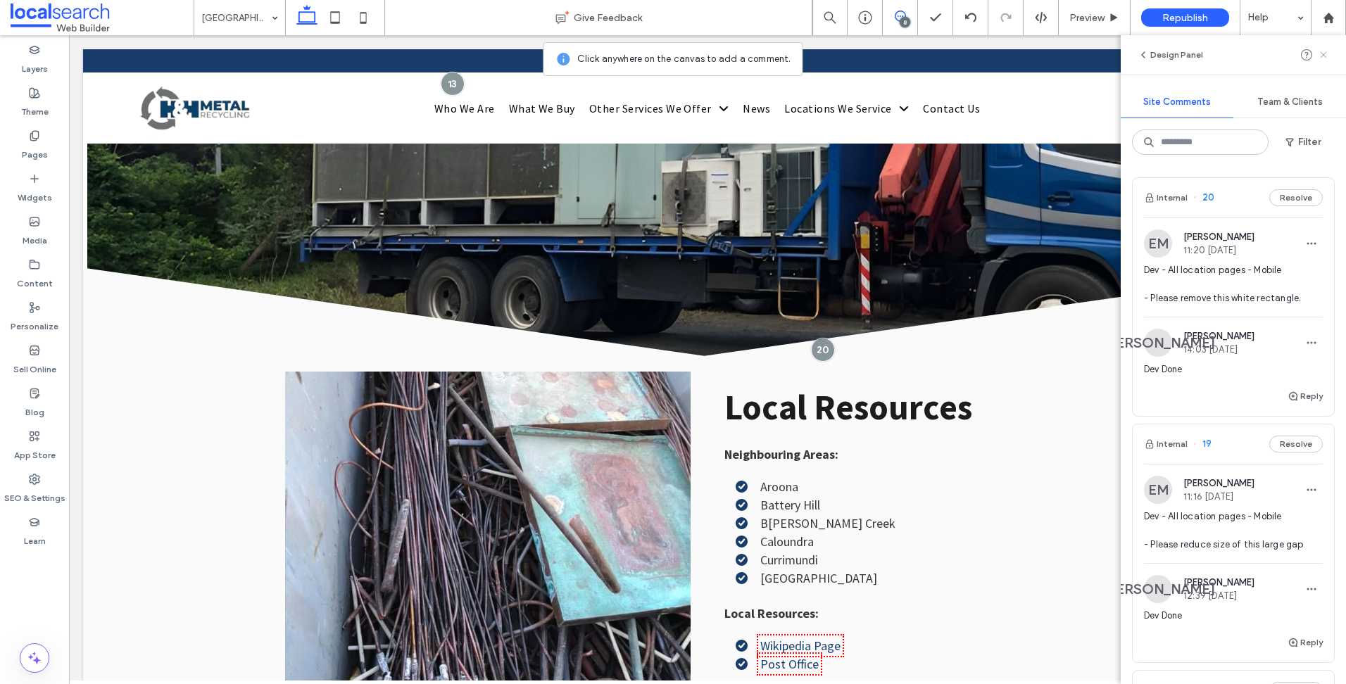
click at [1325, 53] on use at bounding box center [1322, 54] width 6 height 6
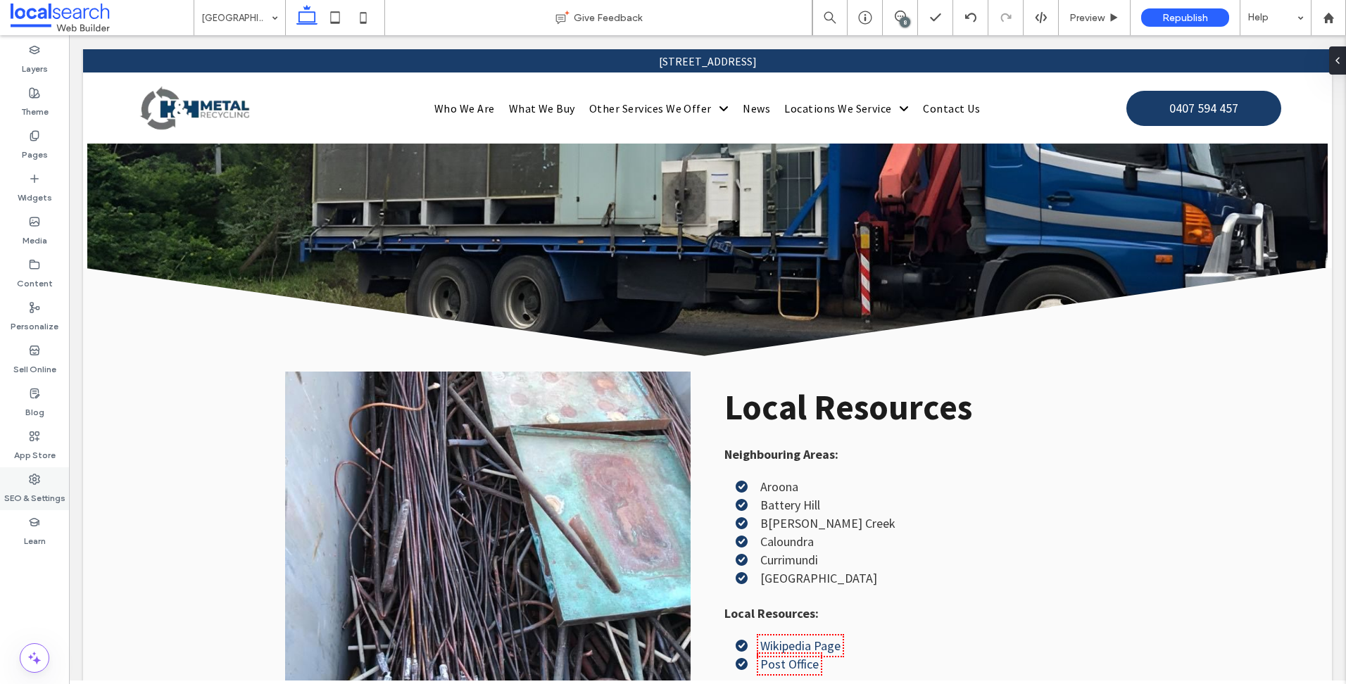
click at [39, 479] on icon at bounding box center [34, 479] width 11 height 11
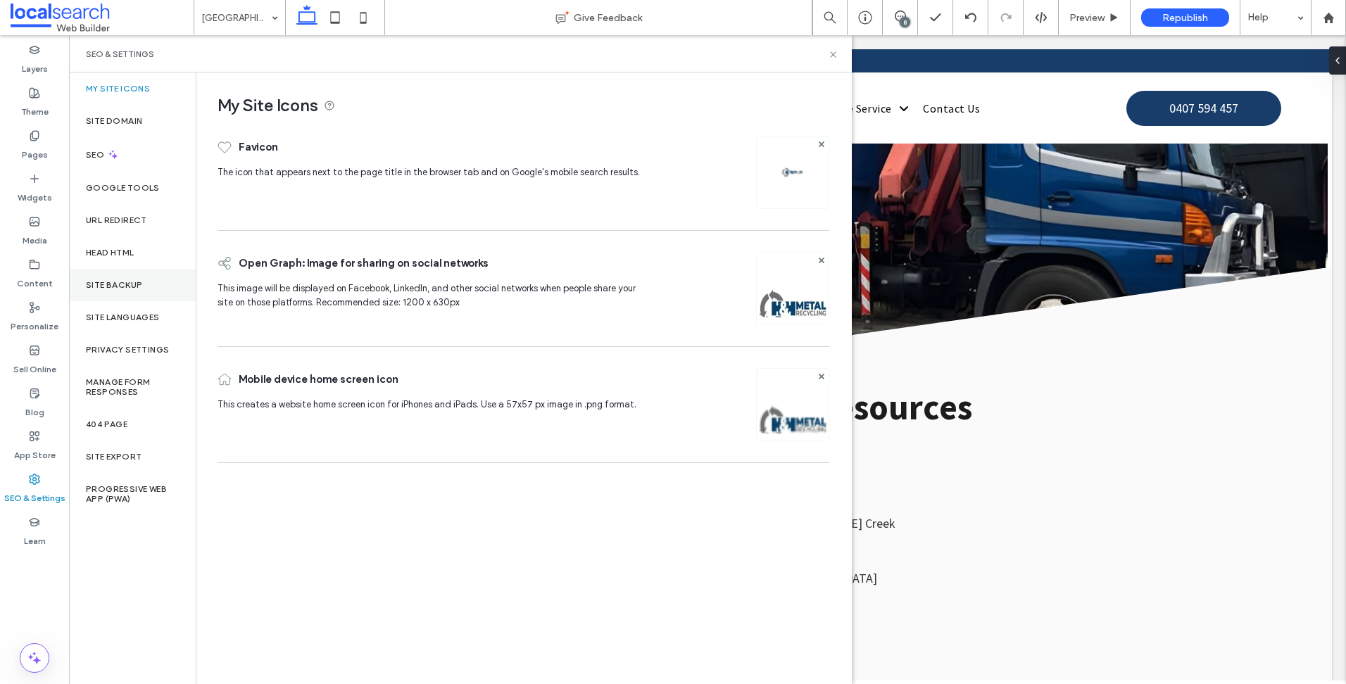
click at [146, 290] on div "Site Backup" at bounding box center [132, 285] width 127 height 32
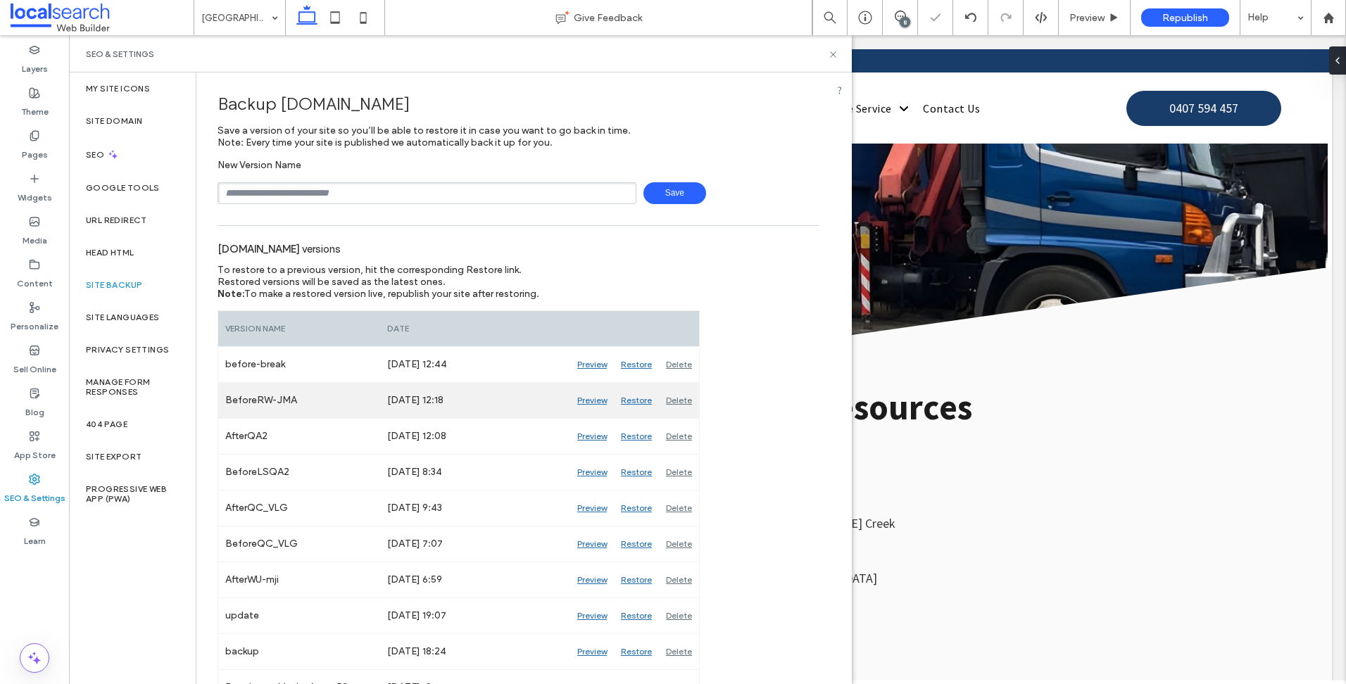
click at [600, 400] on div "Preview" at bounding box center [592, 400] width 44 height 35
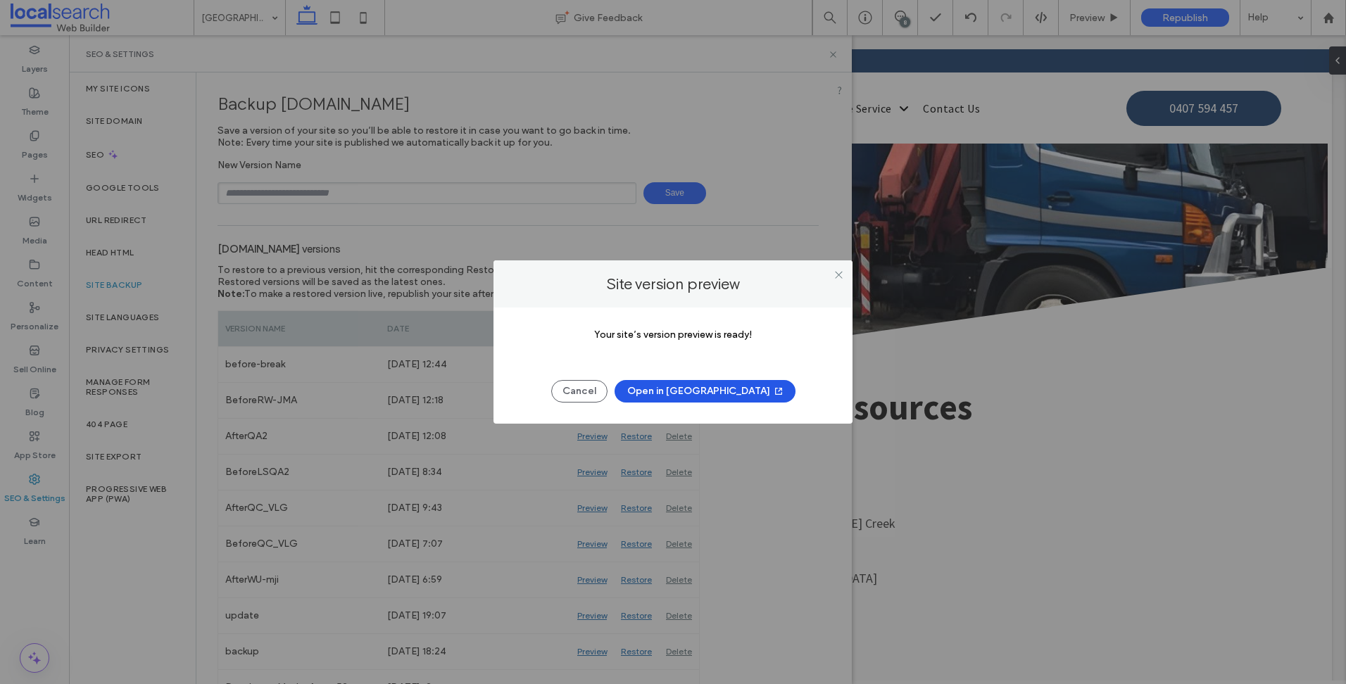
click at [699, 387] on button "Open in New Tab" at bounding box center [704, 391] width 181 height 23
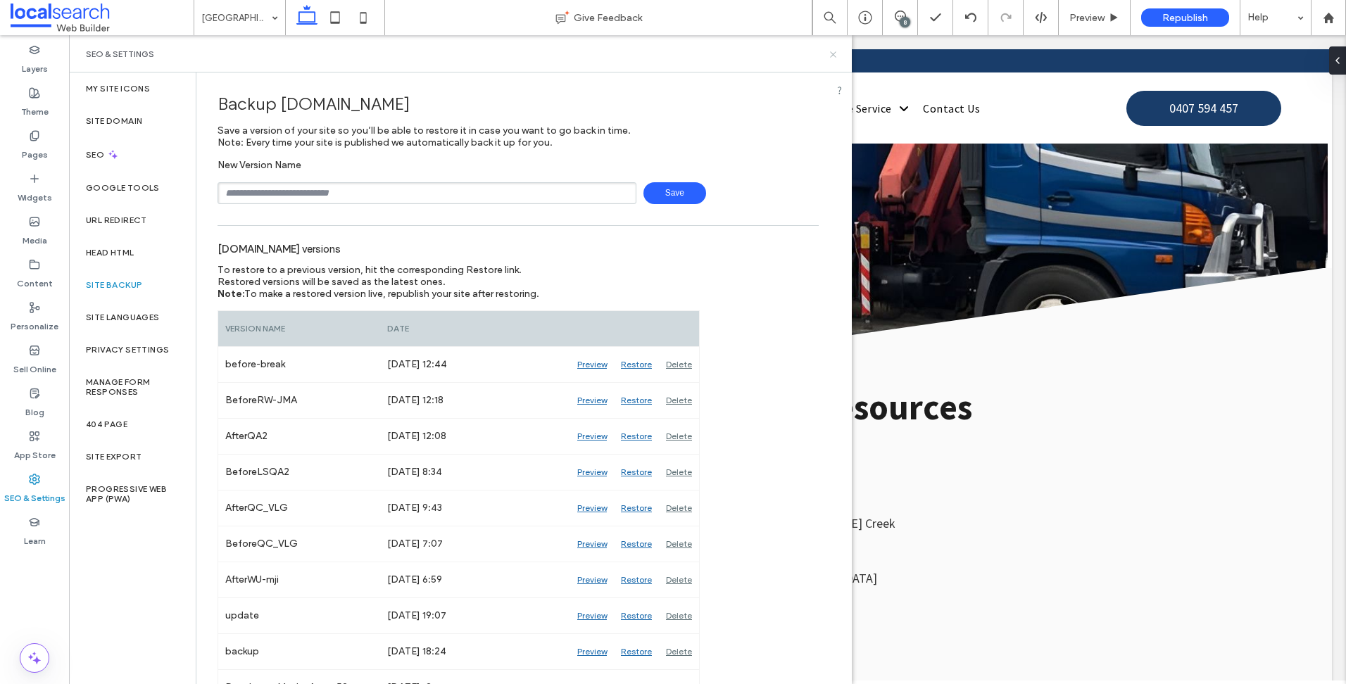
drag, startPoint x: 837, startPoint y: 53, endPoint x: 800, endPoint y: 6, distance: 60.2
click at [837, 53] on icon at bounding box center [833, 54] width 11 height 11
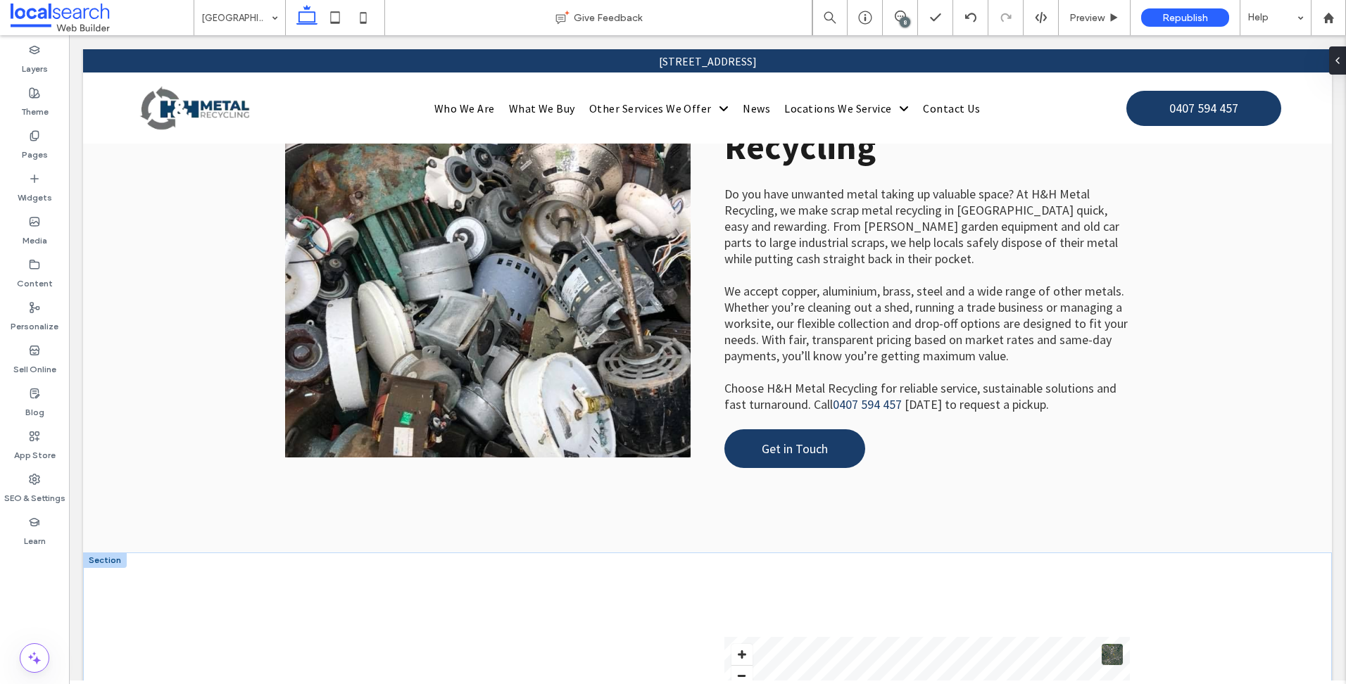
scroll to position [141, 0]
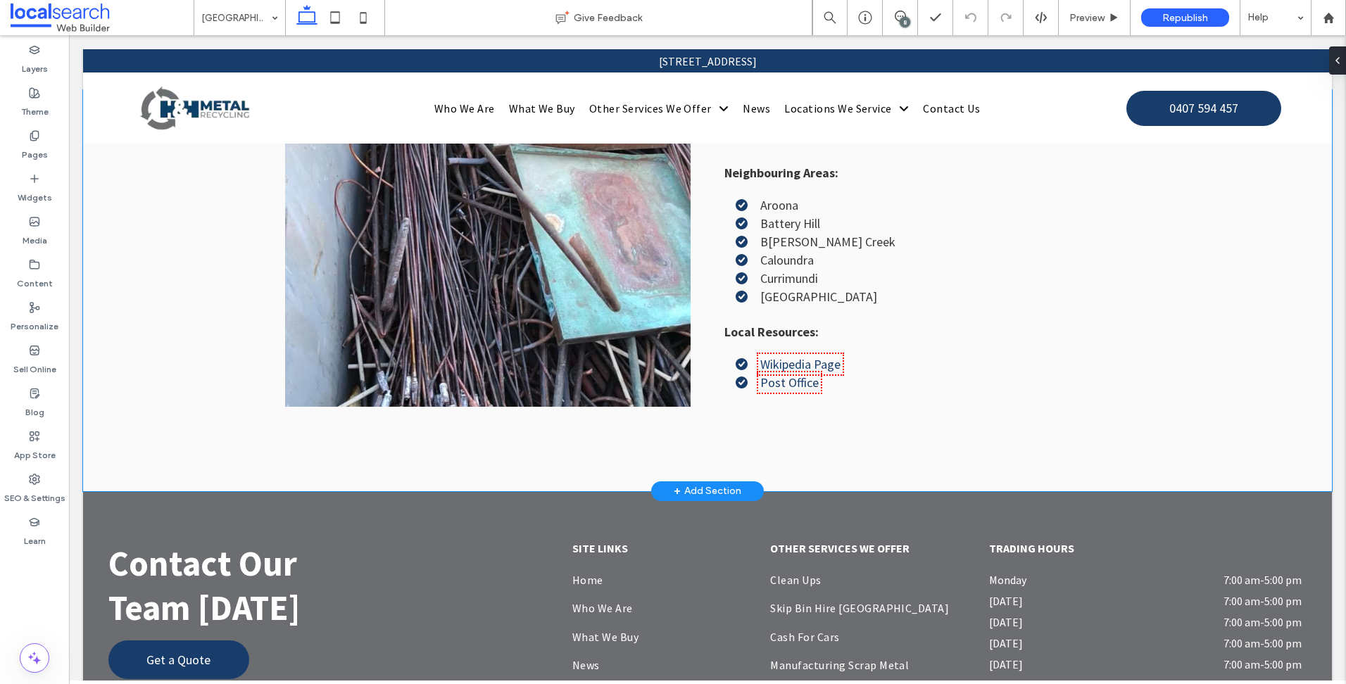
scroll to position [6756, 0]
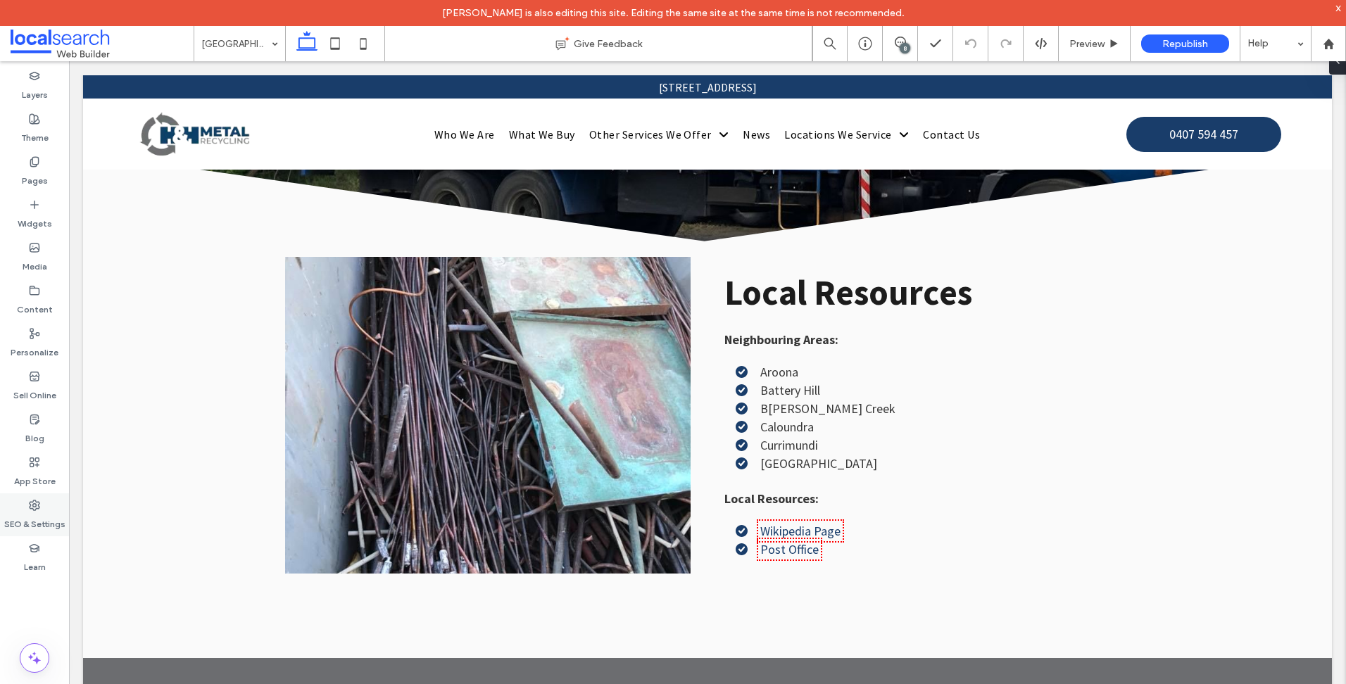
click at [18, 493] on div "SEO & Settings" at bounding box center [34, 514] width 69 height 43
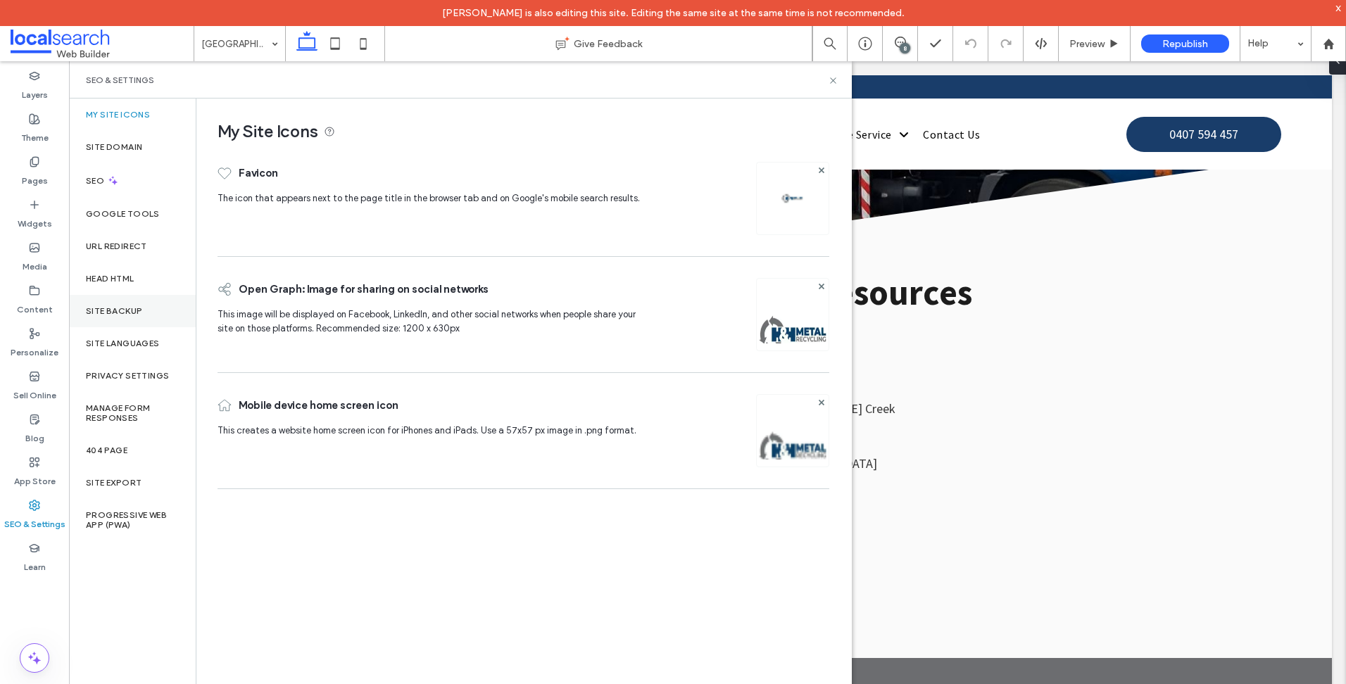
click at [147, 310] on div "Site Backup" at bounding box center [132, 311] width 127 height 32
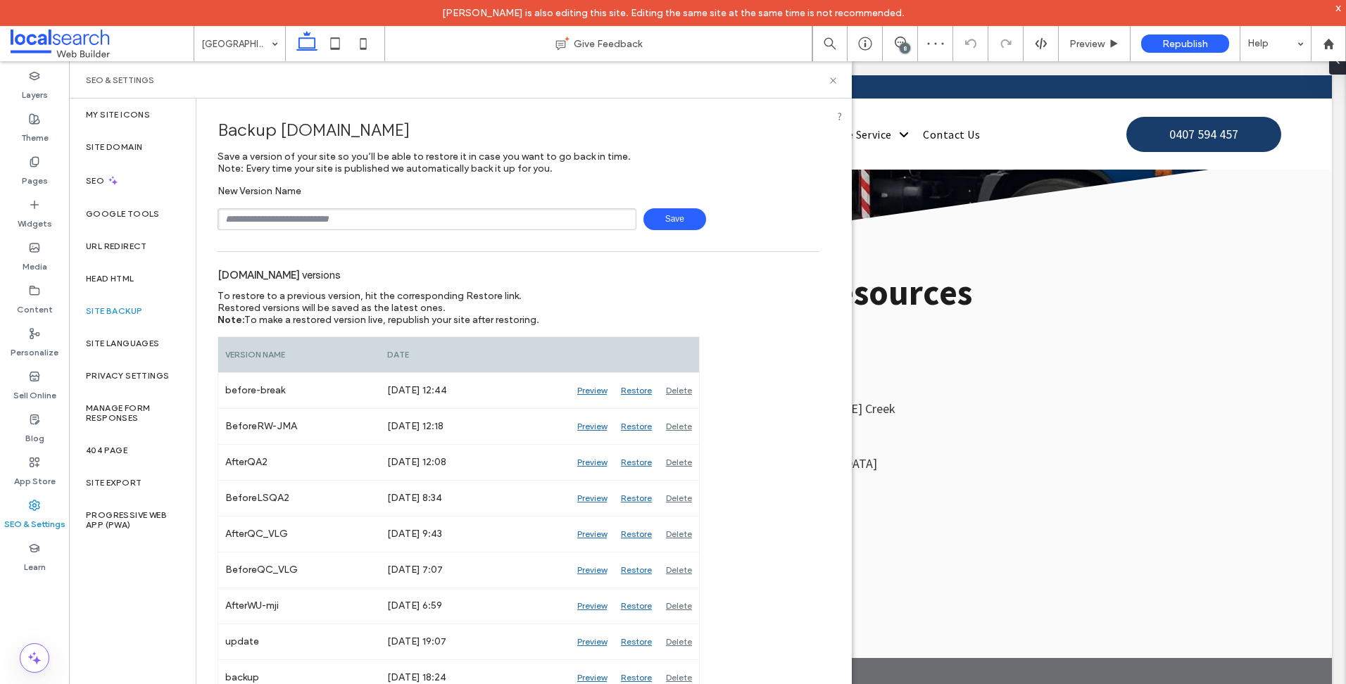
click at [474, 217] on input "text" at bounding box center [426, 219] width 419 height 22
click at [384, 210] on input "text" at bounding box center [426, 219] width 419 height 22
type input "*****"
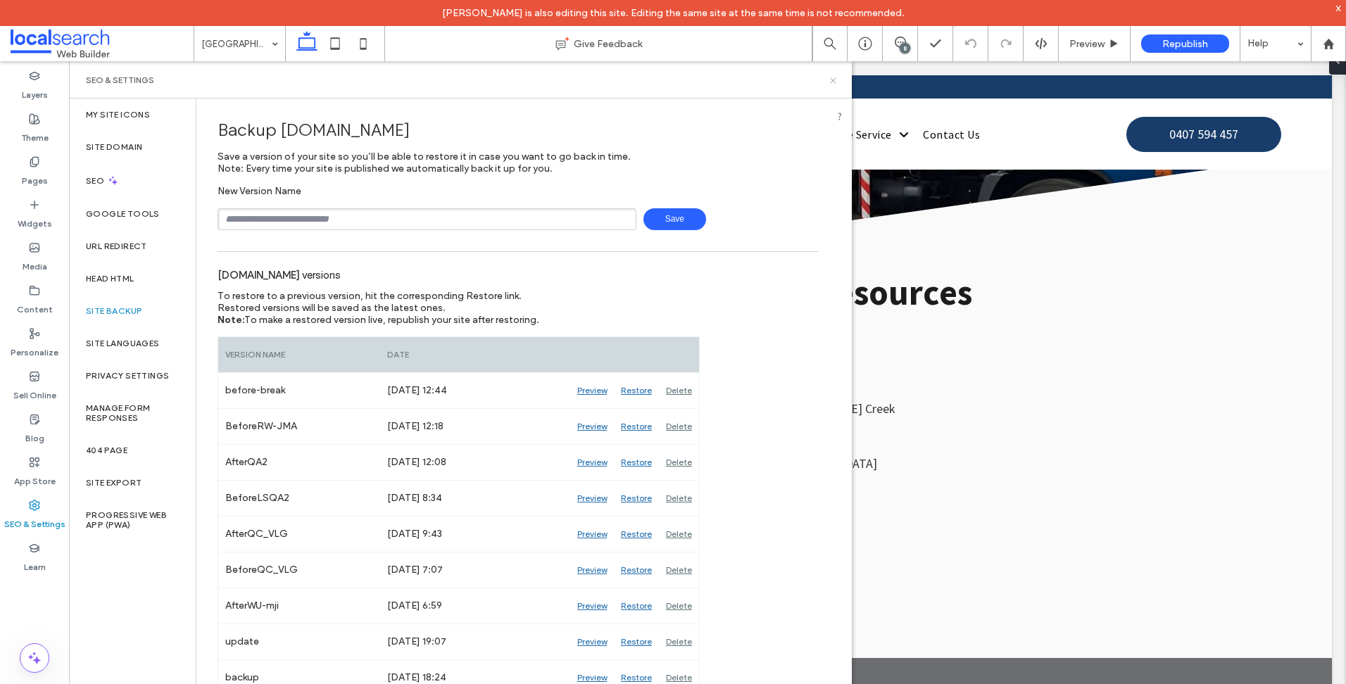
click at [835, 80] on icon at bounding box center [833, 80] width 11 height 11
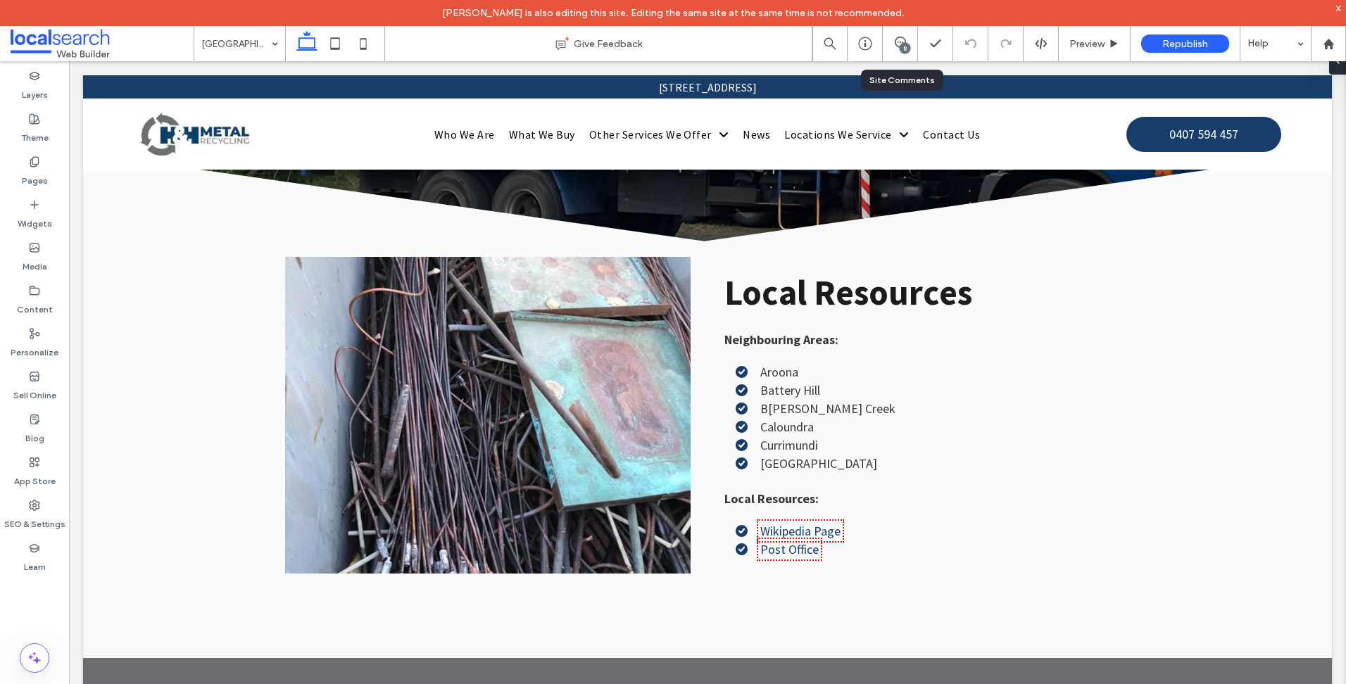
drag, startPoint x: 893, startPoint y: 45, endPoint x: 903, endPoint y: 50, distance: 11.0
click at [893, 45] on span at bounding box center [899, 42] width 34 height 11
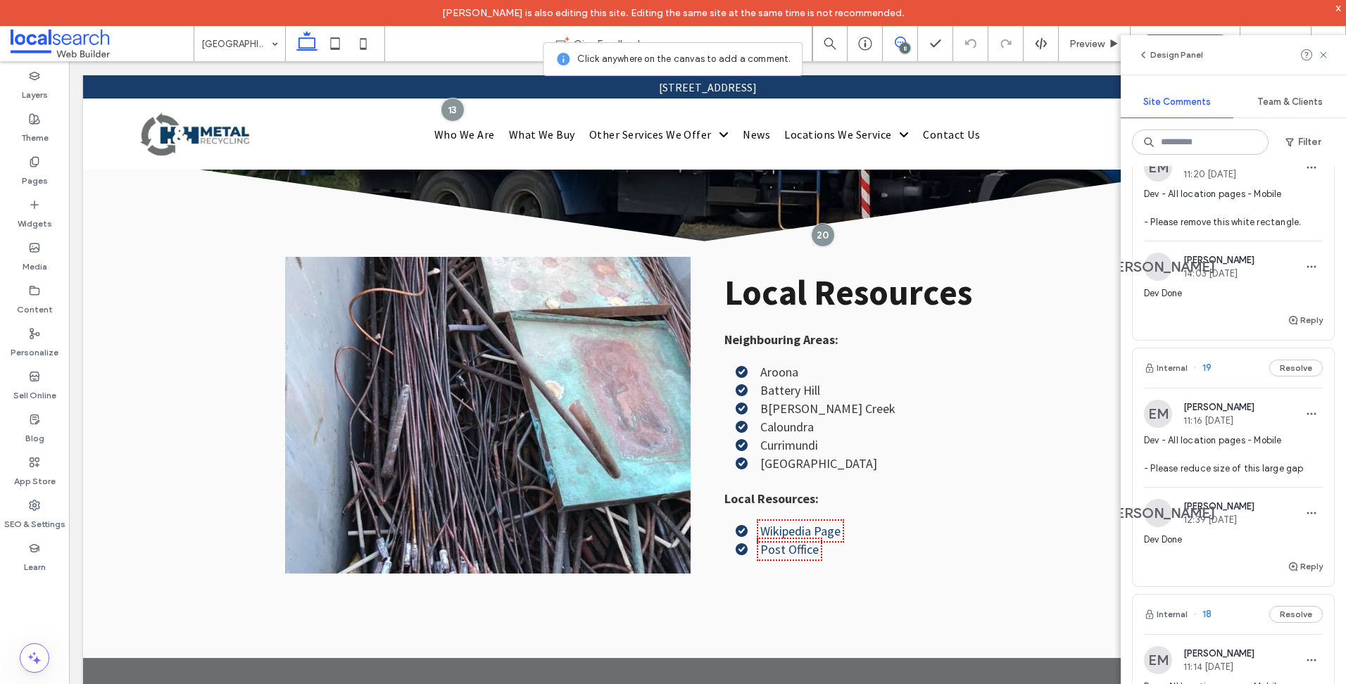
scroll to position [0, 0]
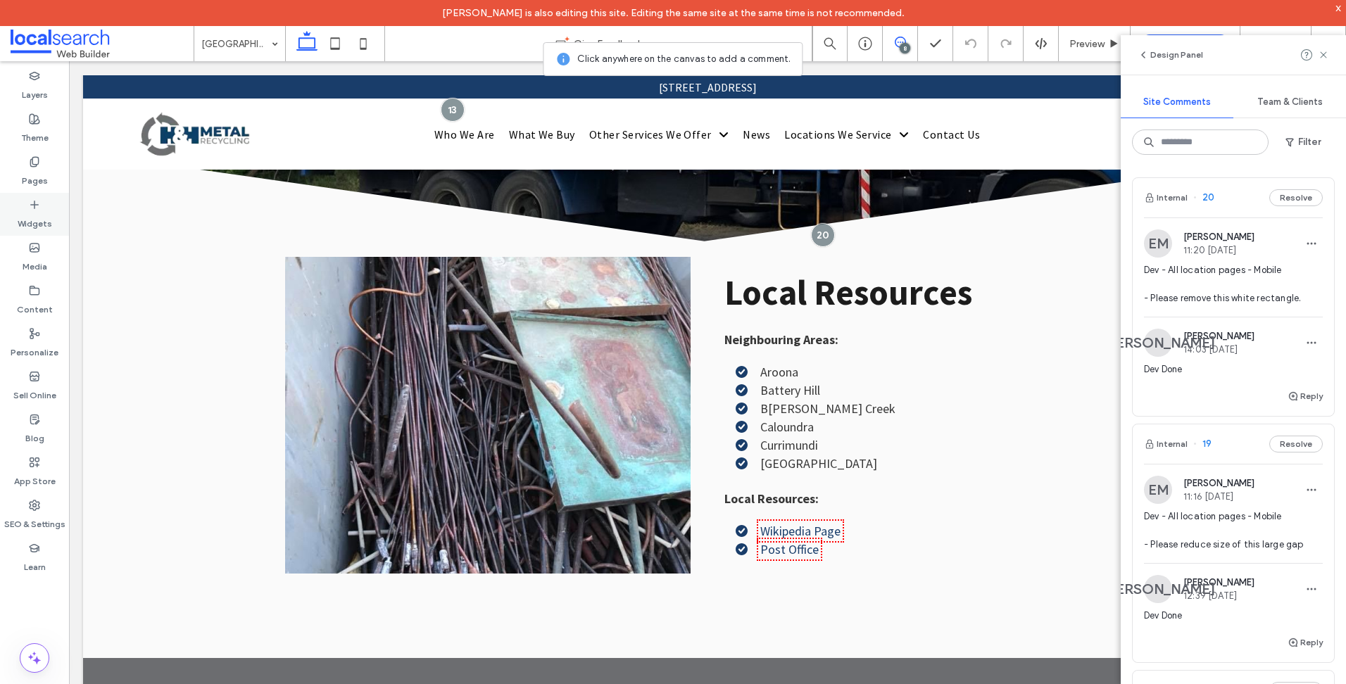
click at [44, 170] on label "Pages" at bounding box center [35, 177] width 26 height 20
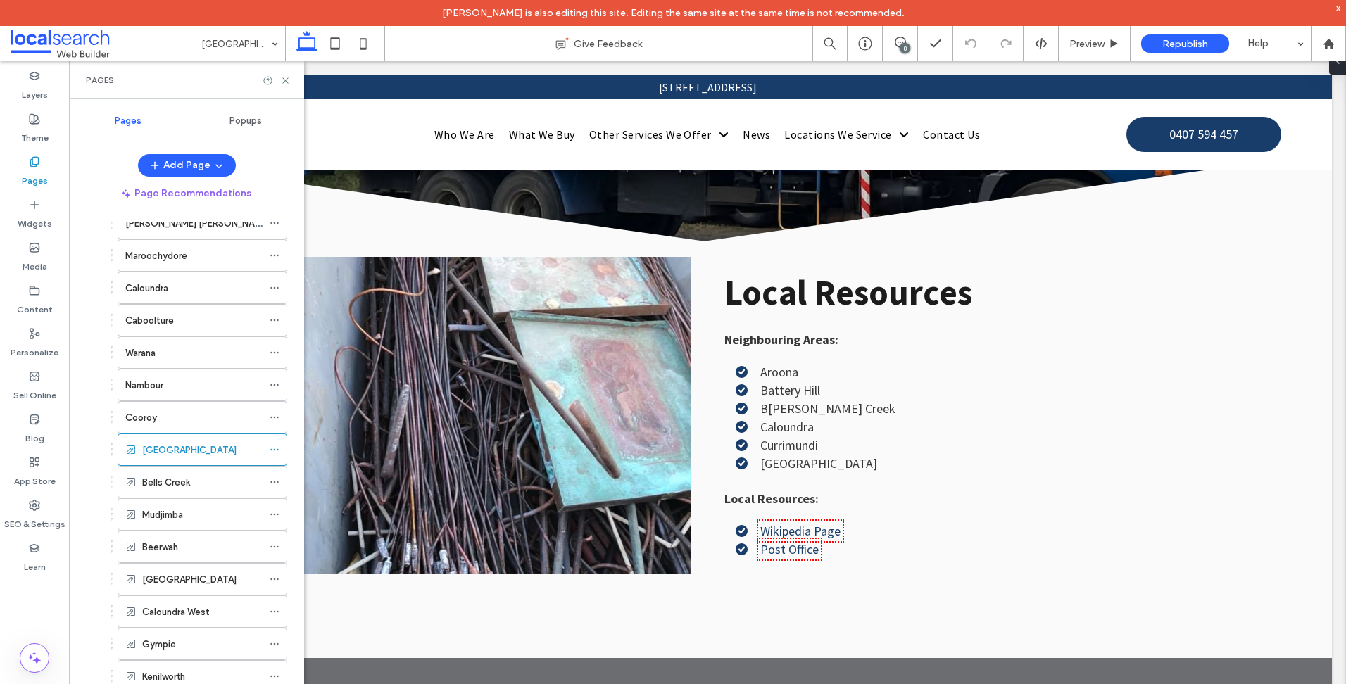
scroll to position [493, 0]
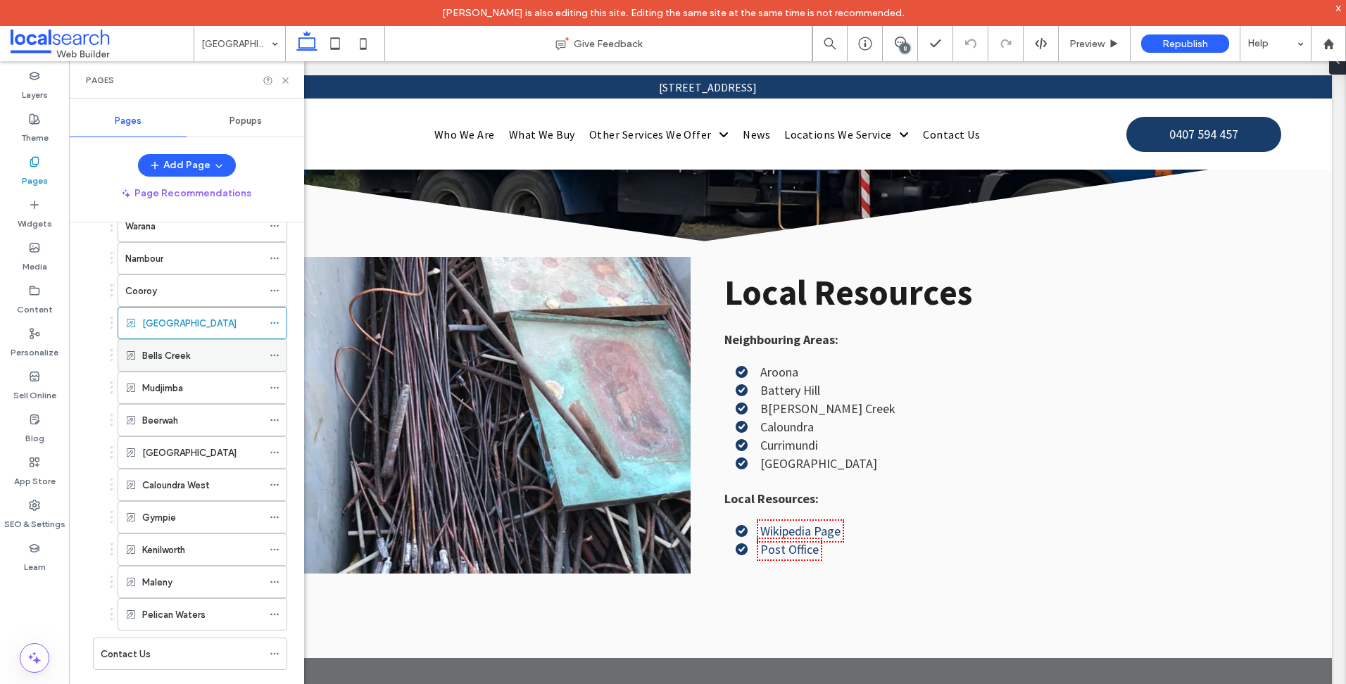
click at [186, 357] on label "Bells Creek" at bounding box center [166, 355] width 48 height 25
click at [357, 41] on icon at bounding box center [363, 44] width 28 height 28
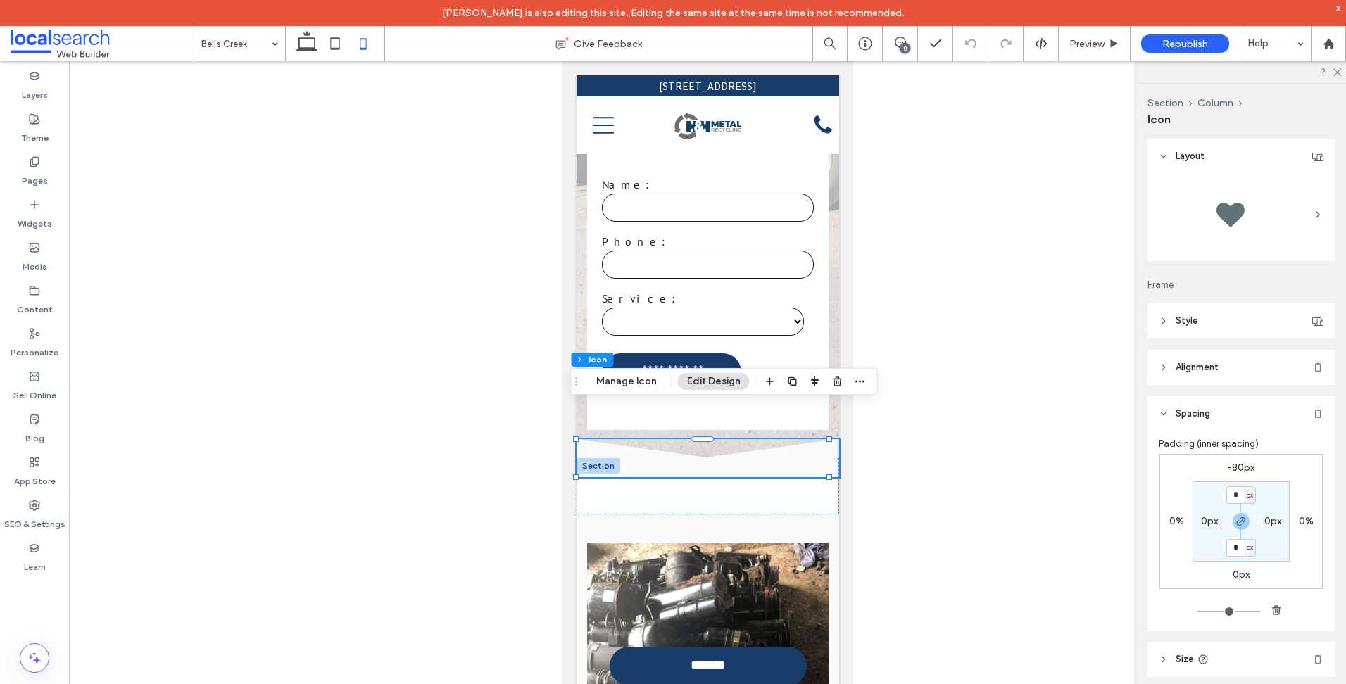
click at [1241, 470] on label "-80px" at bounding box center [1240, 468] width 27 height 12
type input "*"
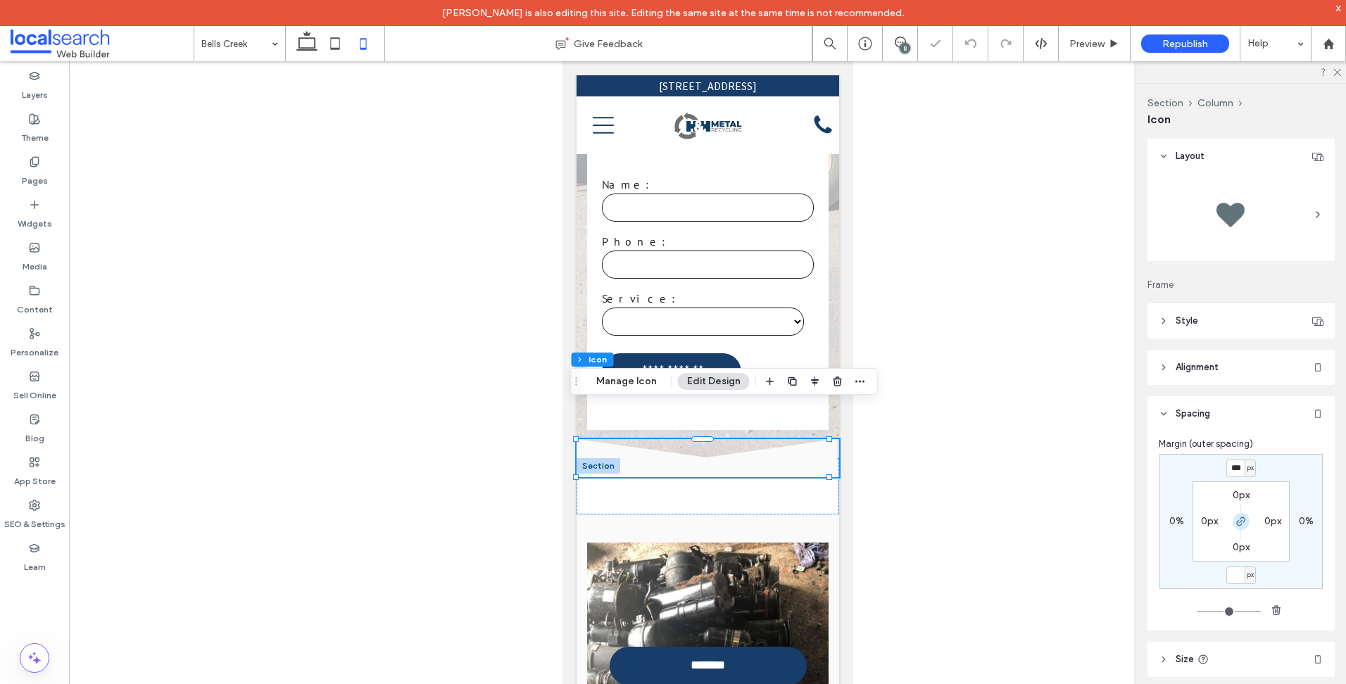
type input "*"
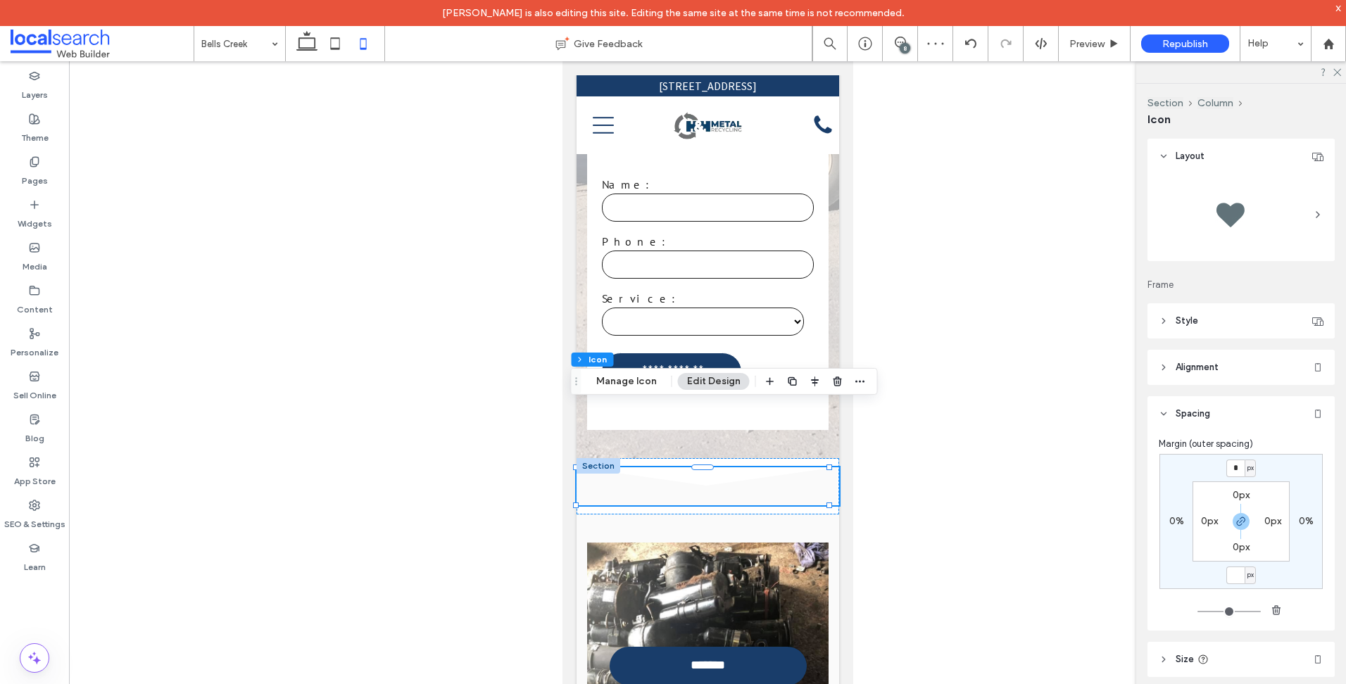
drag, startPoint x: 1683, startPoint y: 493, endPoint x: 832, endPoint y: 432, distance: 853.0
click at [597, 458] on div at bounding box center [598, 465] width 44 height 15
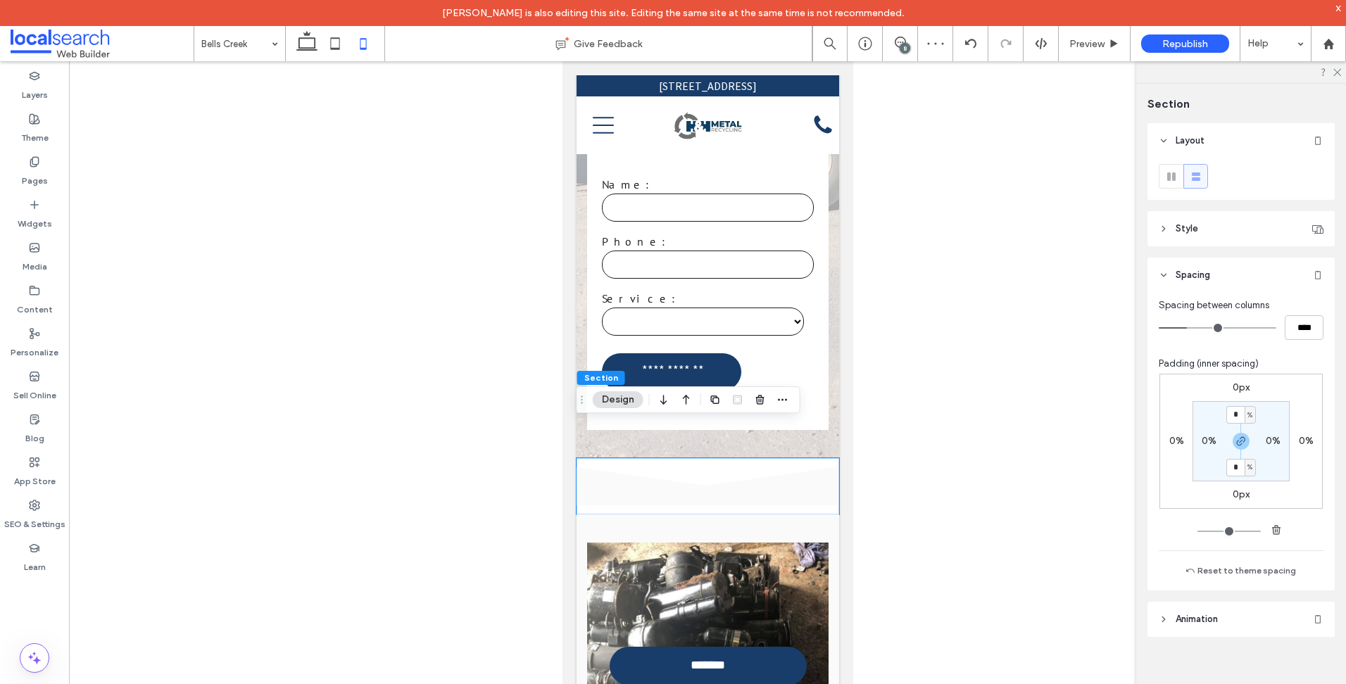
click at [1244, 386] on label "0px" at bounding box center [1240, 387] width 17 height 12
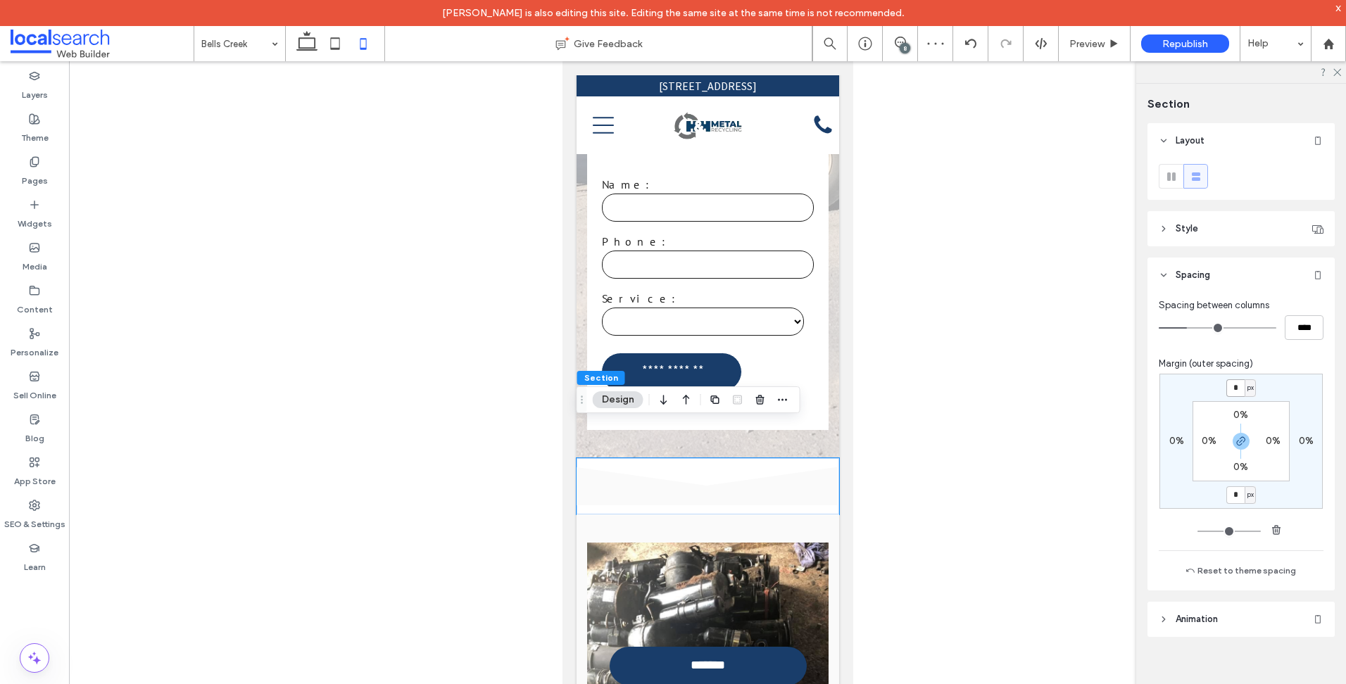
click at [1242, 393] on input "*" at bounding box center [1235, 388] width 18 height 18
click at [1253, 441] on div at bounding box center [1240, 441] width 32 height 17
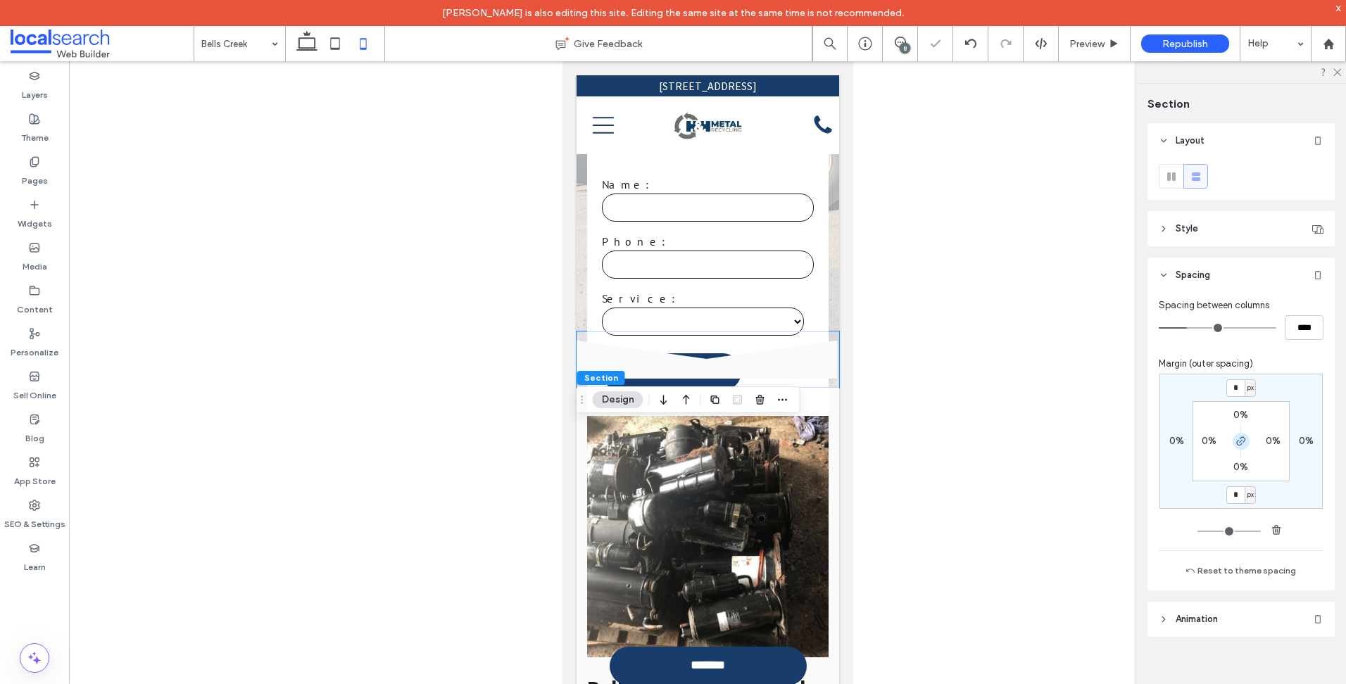
click at [1247, 442] on span "button" at bounding box center [1240, 441] width 17 height 17
click at [1232, 388] on input "*" at bounding box center [1235, 388] width 18 height 18
type input "***"
type input "*"
type input "***"
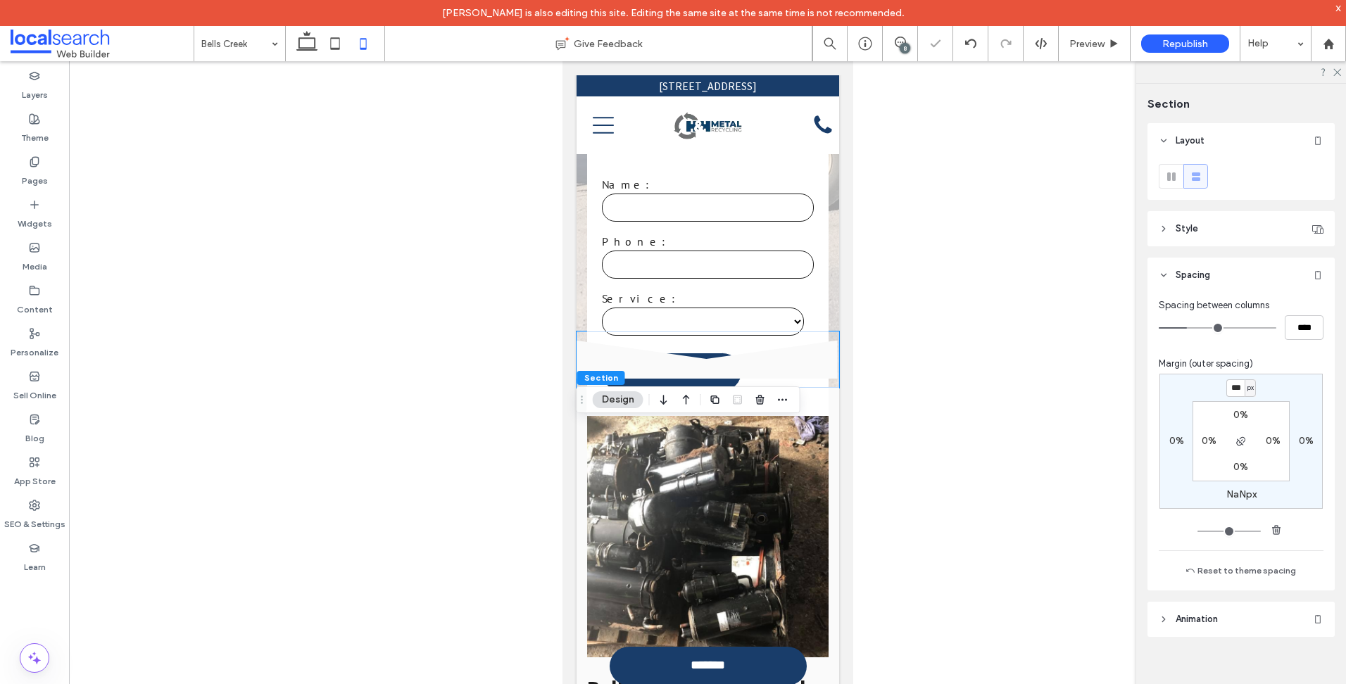
click at [1238, 491] on label "NaNpx" at bounding box center [1241, 494] width 30 height 12
type input "*"
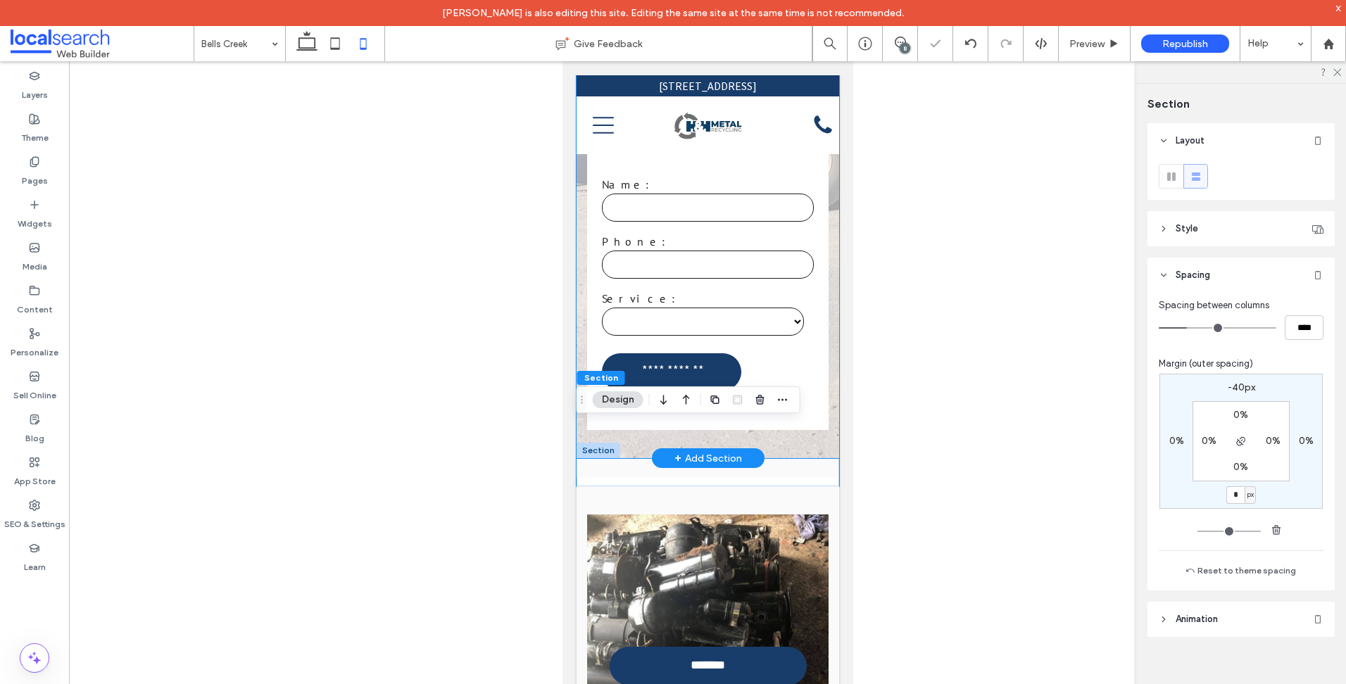
click at [821, 351] on div "Scrap Metal Recycling in Bells Creek Residential & Commercial Services Environm…" at bounding box center [707, 55] width 262 height 805
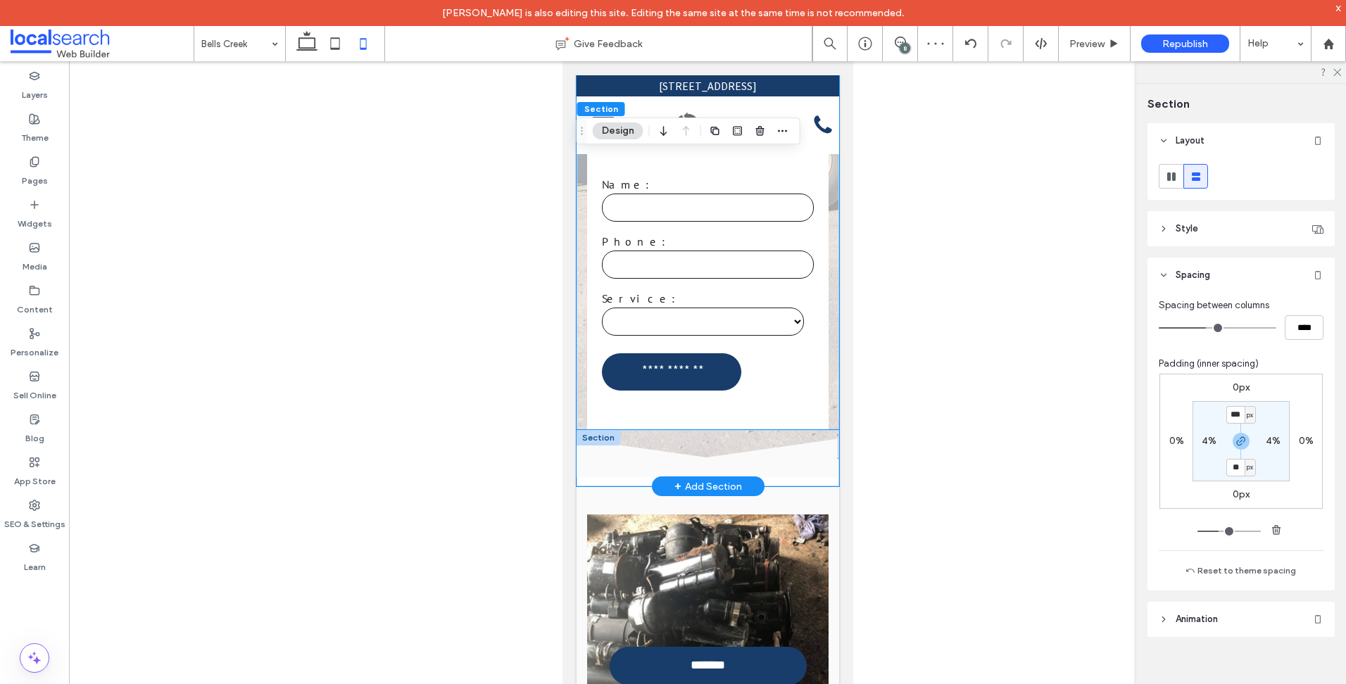
click at [787, 446] on div "Divider Icon .cls-1-1158168734-1158168734 { fill-rule: evenodd; }" at bounding box center [707, 458] width 262 height 56
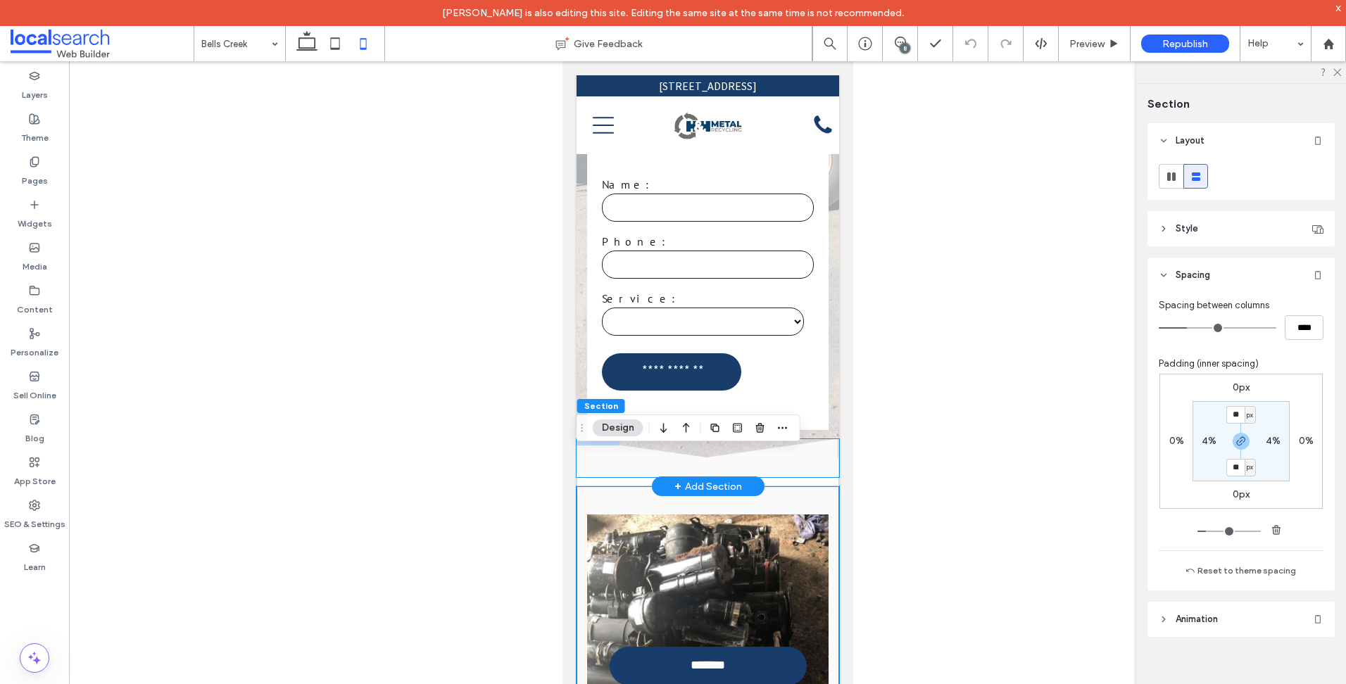
click at [809, 439] on icon at bounding box center [707, 458] width 262 height 38
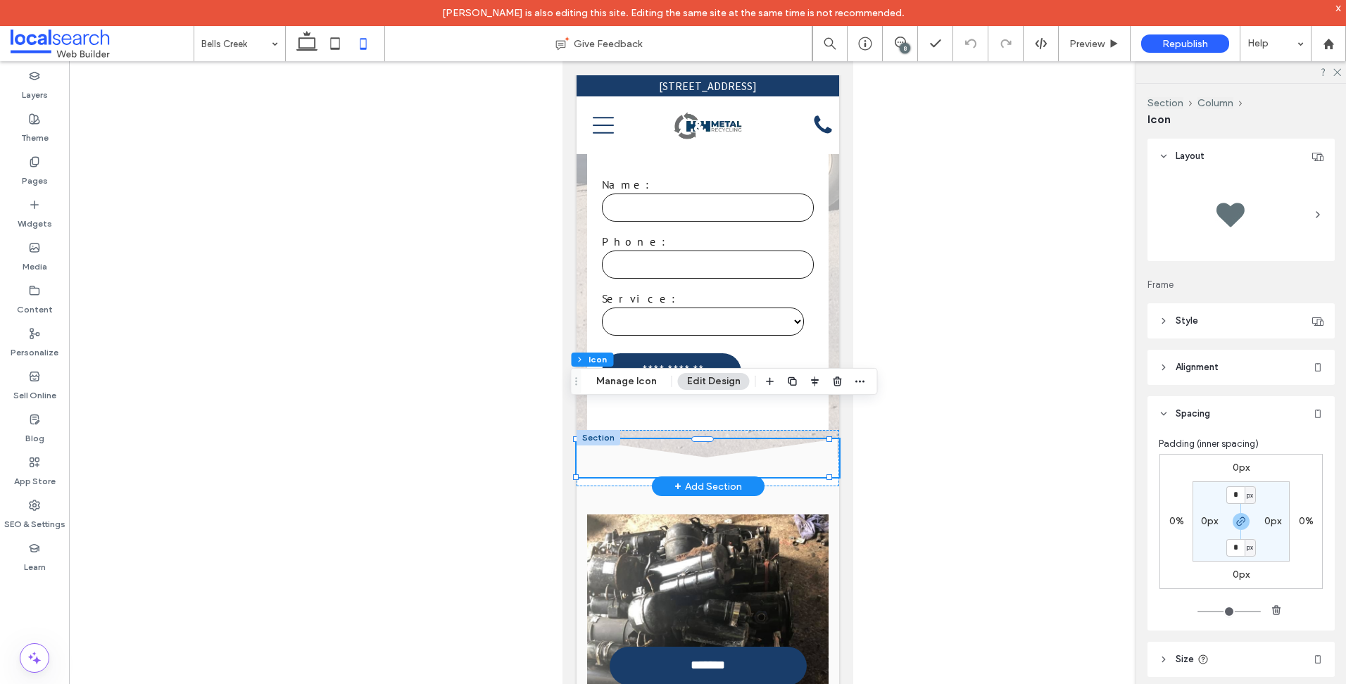
click at [595, 430] on div at bounding box center [598, 437] width 44 height 15
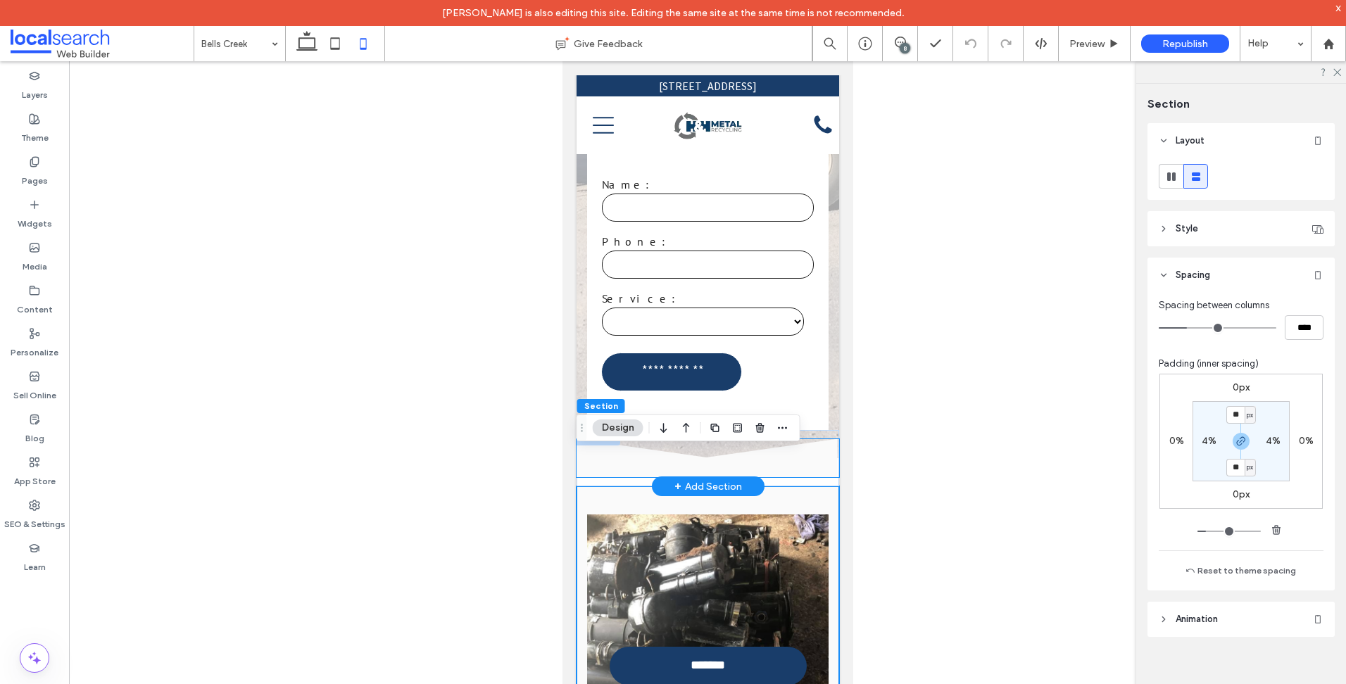
click at [814, 439] on icon at bounding box center [707, 458] width 262 height 38
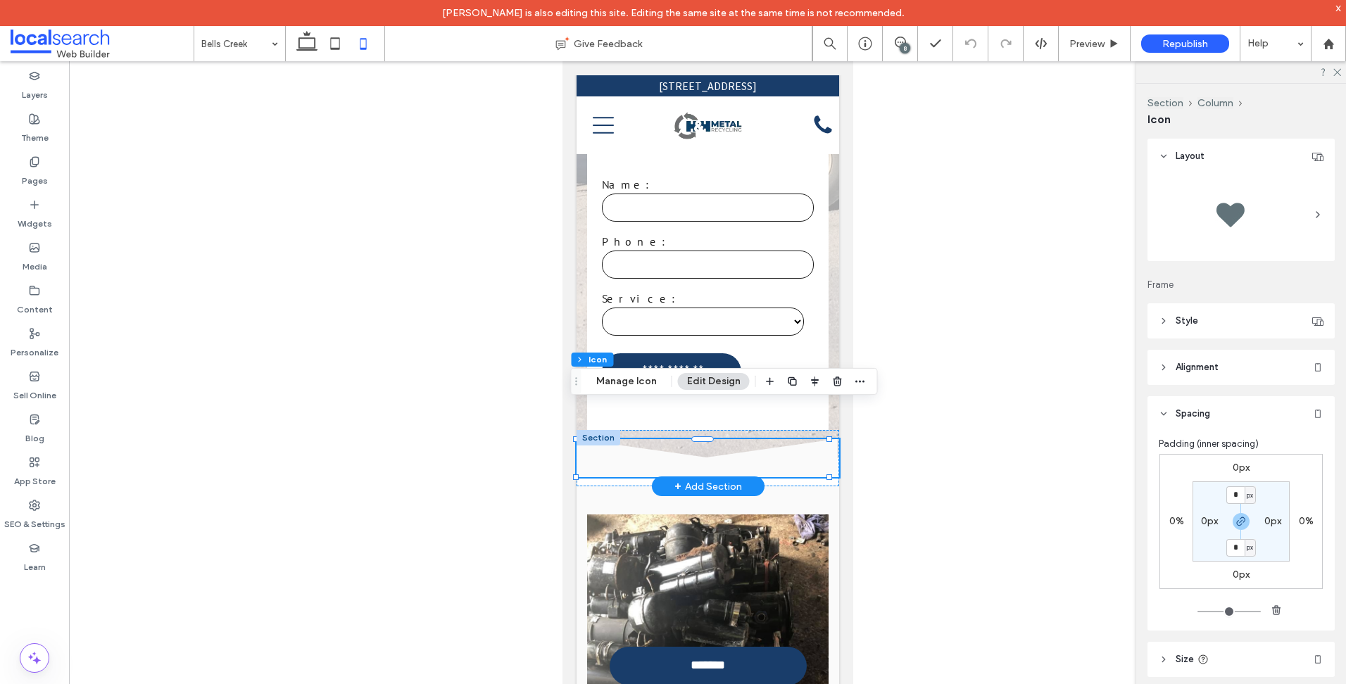
click at [595, 430] on div at bounding box center [598, 437] width 44 height 15
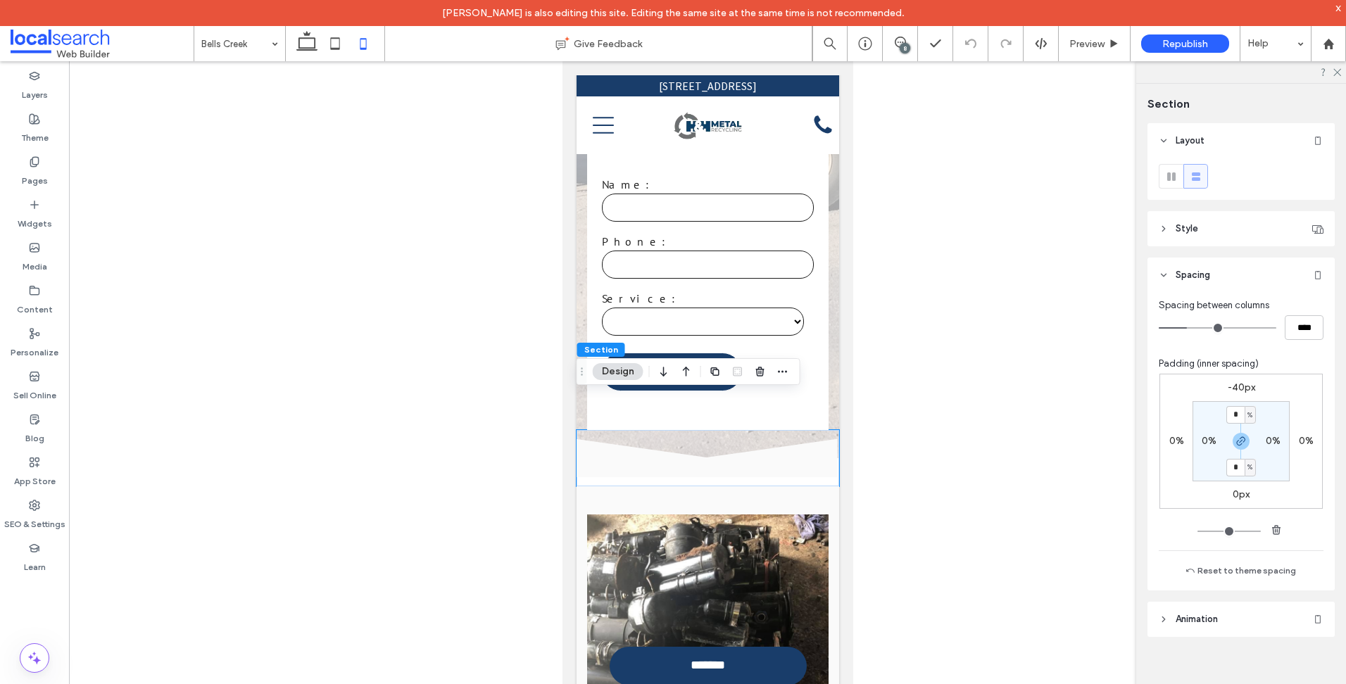
click at [1239, 386] on label "-40px" at bounding box center [1240, 387] width 27 height 12
type input "*"
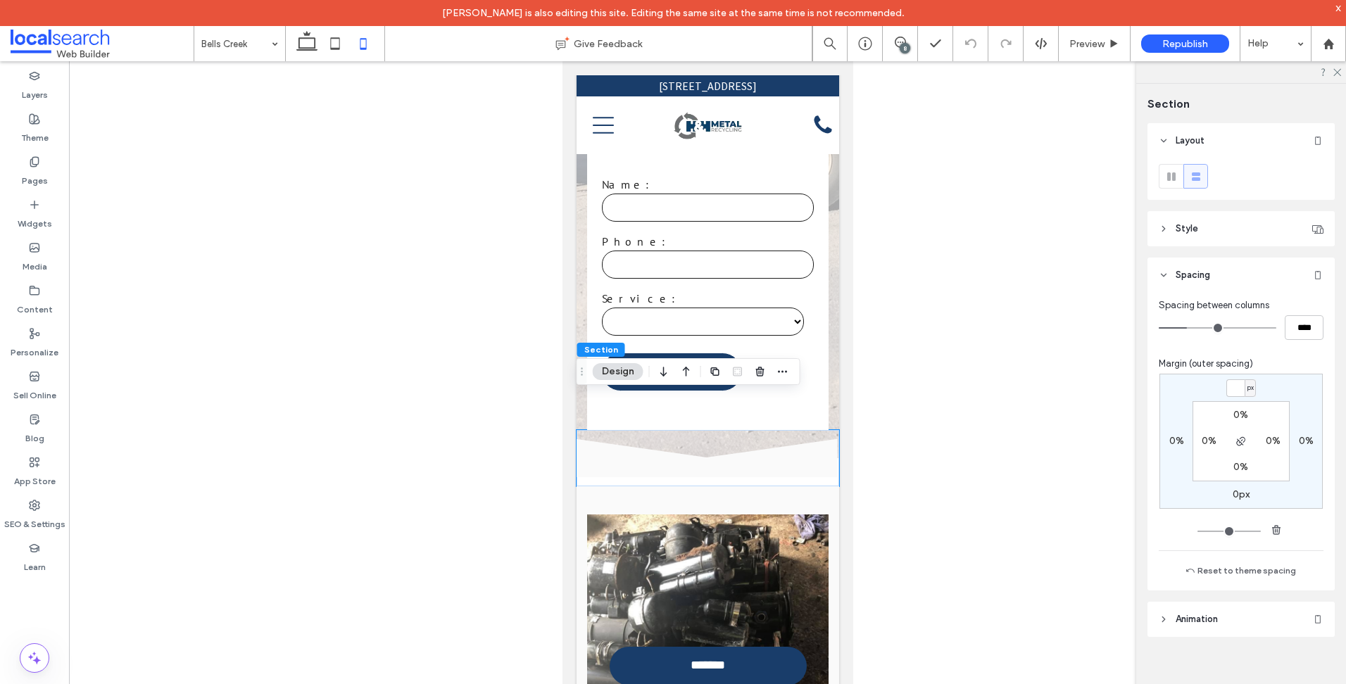
type input "*"
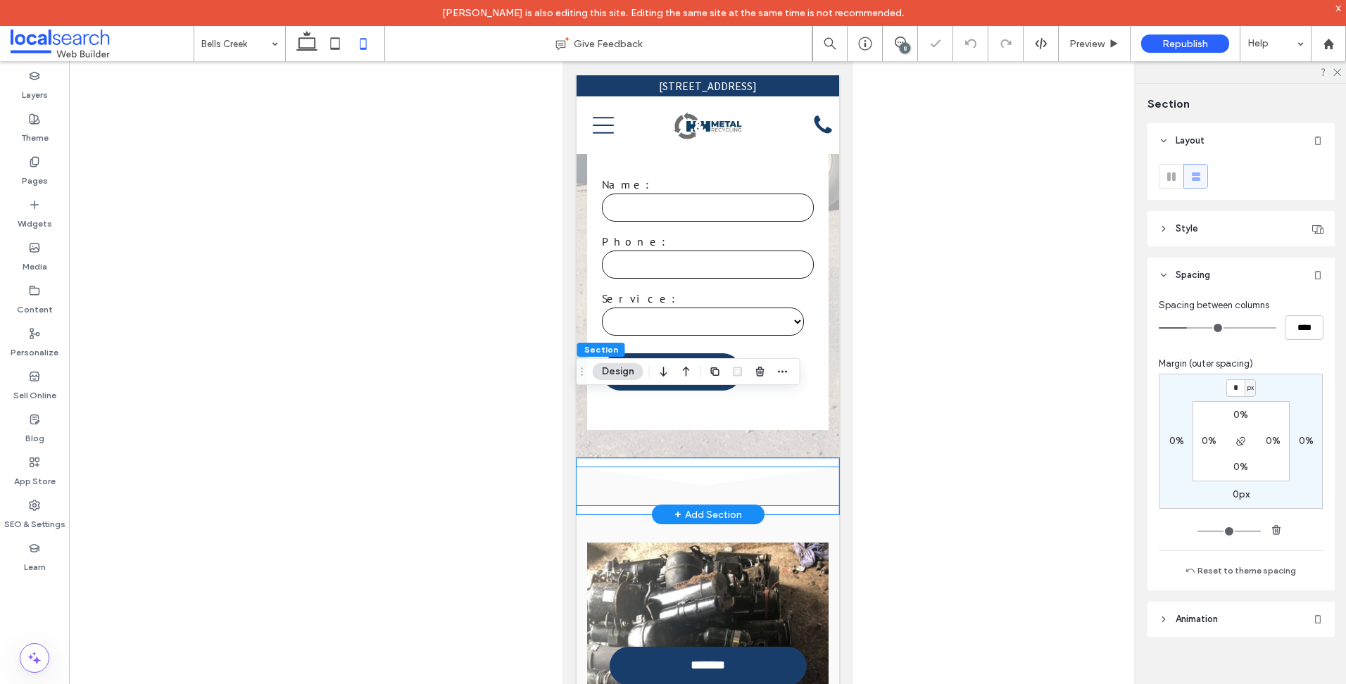
click at [780, 467] on icon at bounding box center [707, 486] width 262 height 38
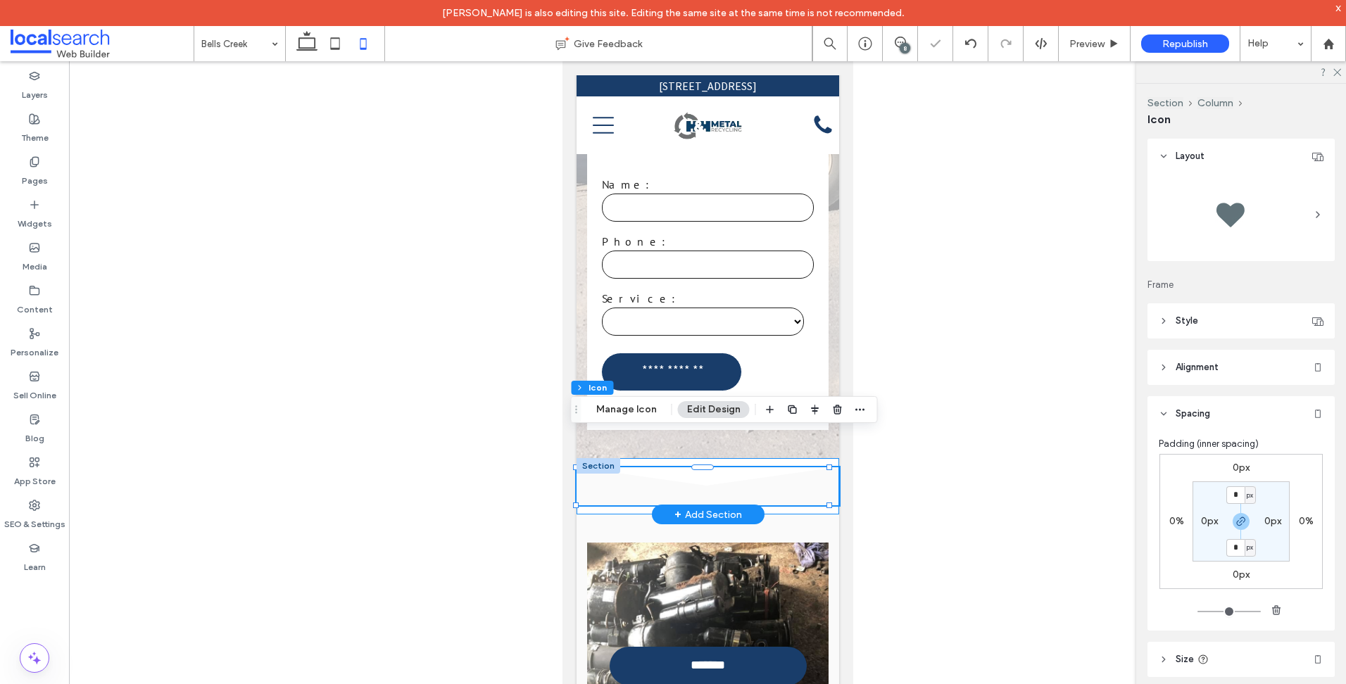
click at [769, 471] on div "Divider Icon .cls-1-1158168734-1158168734 { fill-rule: evenodd; }" at bounding box center [707, 486] width 262 height 56
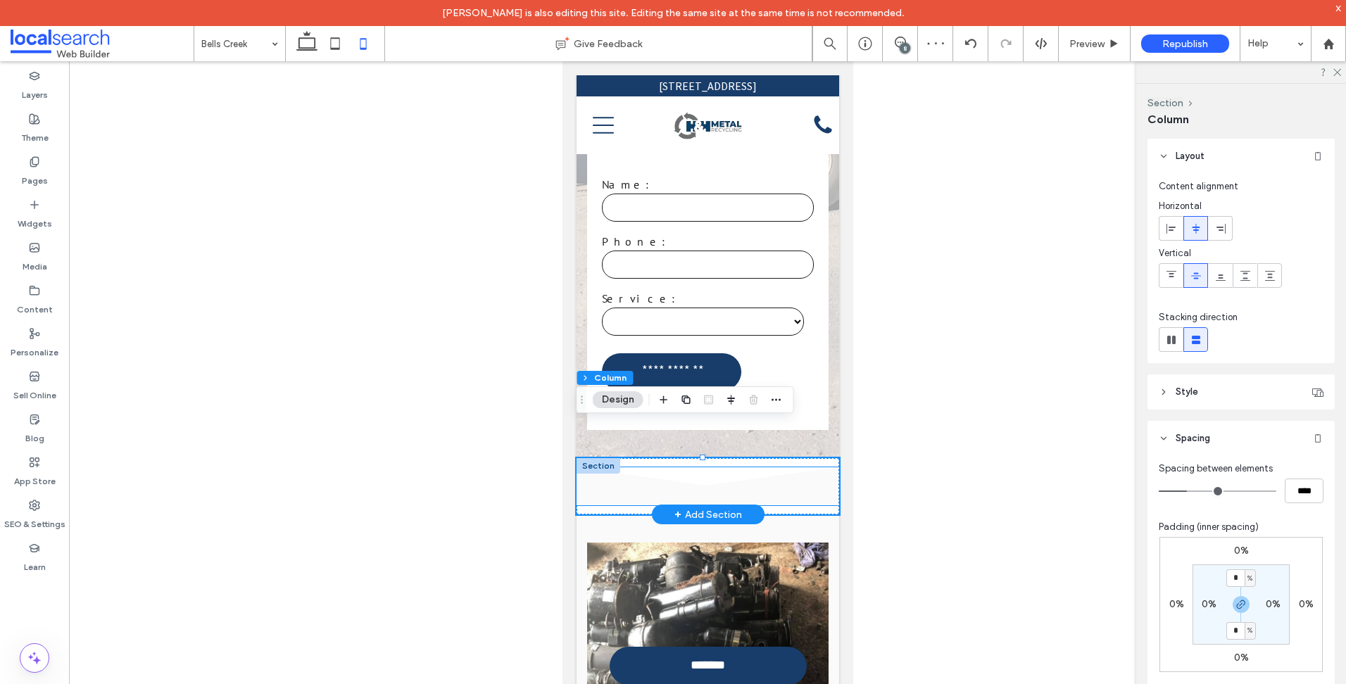
click at [791, 467] on icon at bounding box center [707, 486] width 262 height 38
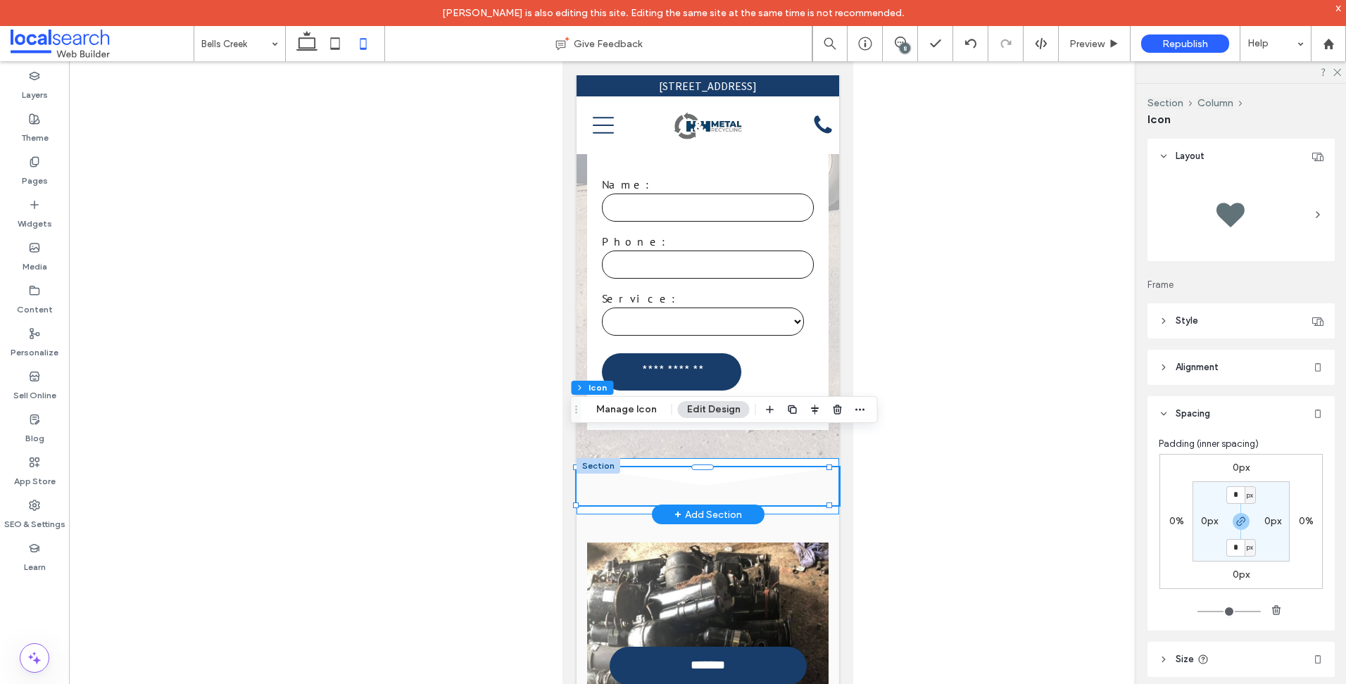
click at [814, 475] on div "Divider Icon .cls-1-1158168734-1158168734 { fill-rule: evenodd; }" at bounding box center [707, 486] width 262 height 56
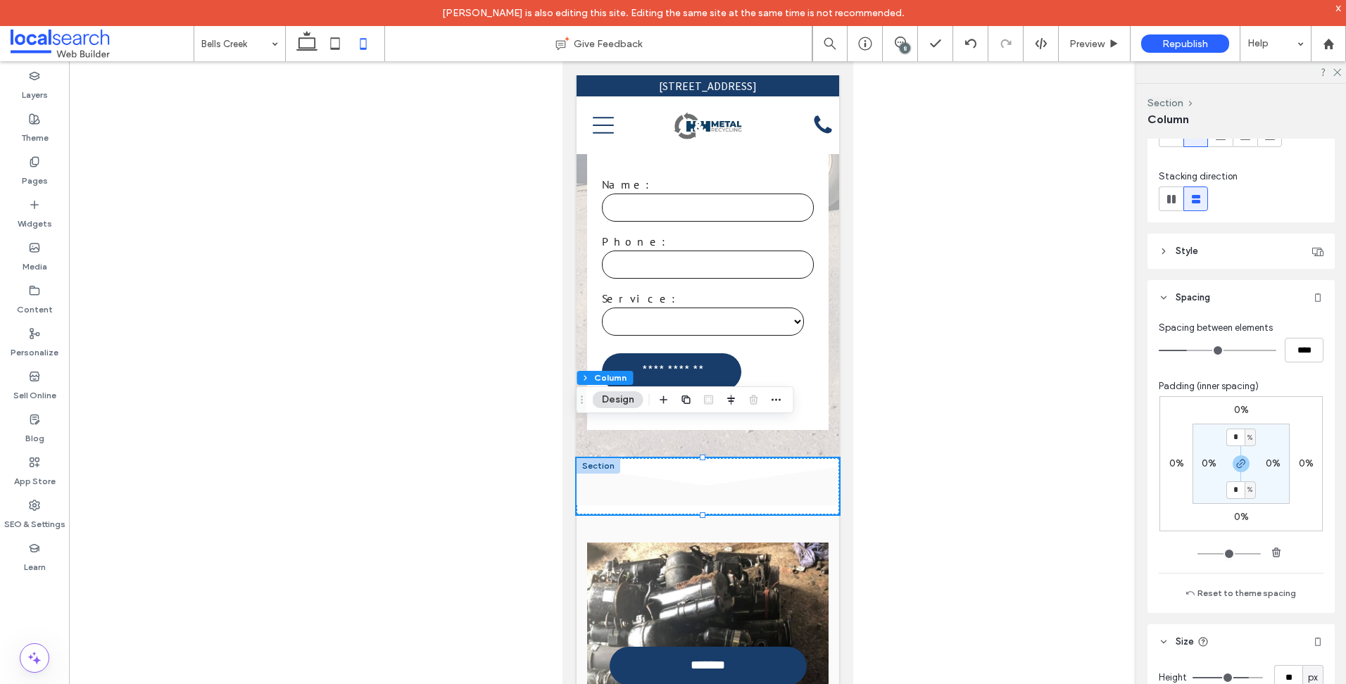
scroll to position [240, 0]
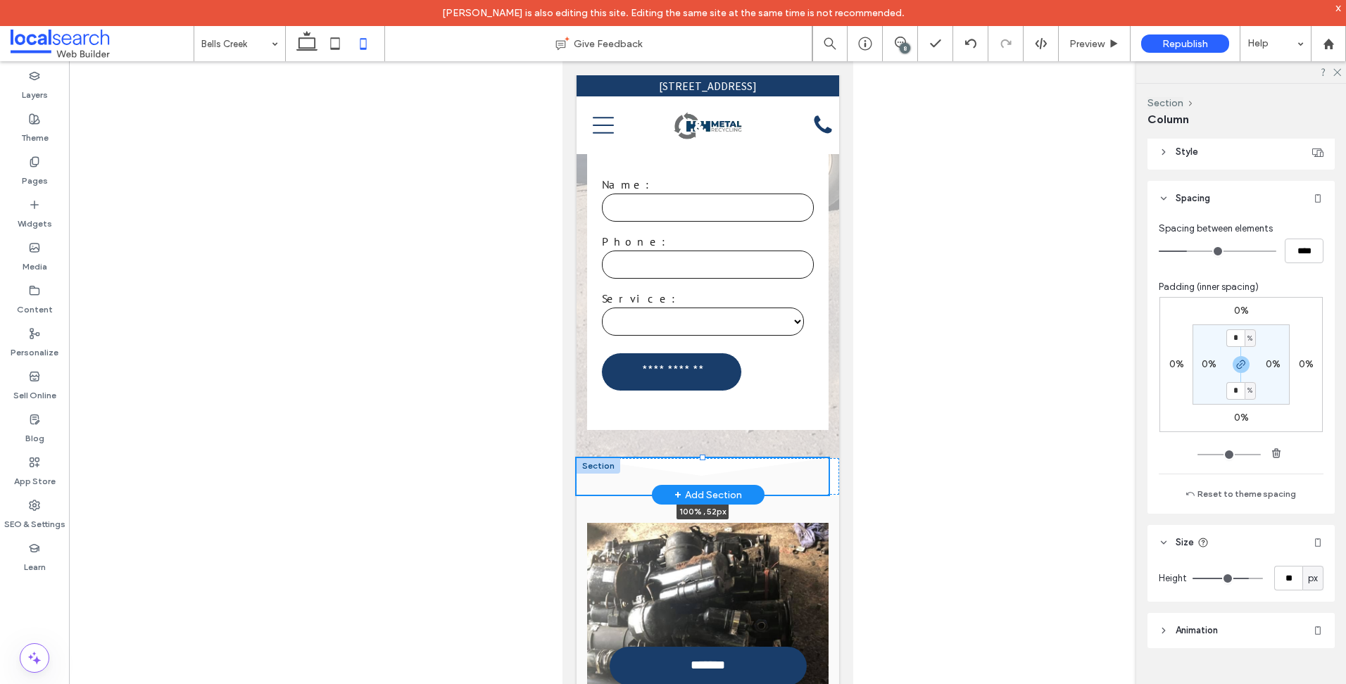
drag, startPoint x: 700, startPoint y: 420, endPoint x: 699, endPoint y: 454, distance: 33.8
click at [699, 458] on div "Divider Icon .cls-1-1158168734-1158168734 { fill-rule: evenodd; } 100% , 52px S…" at bounding box center [707, 476] width 262 height 37
type input "**"
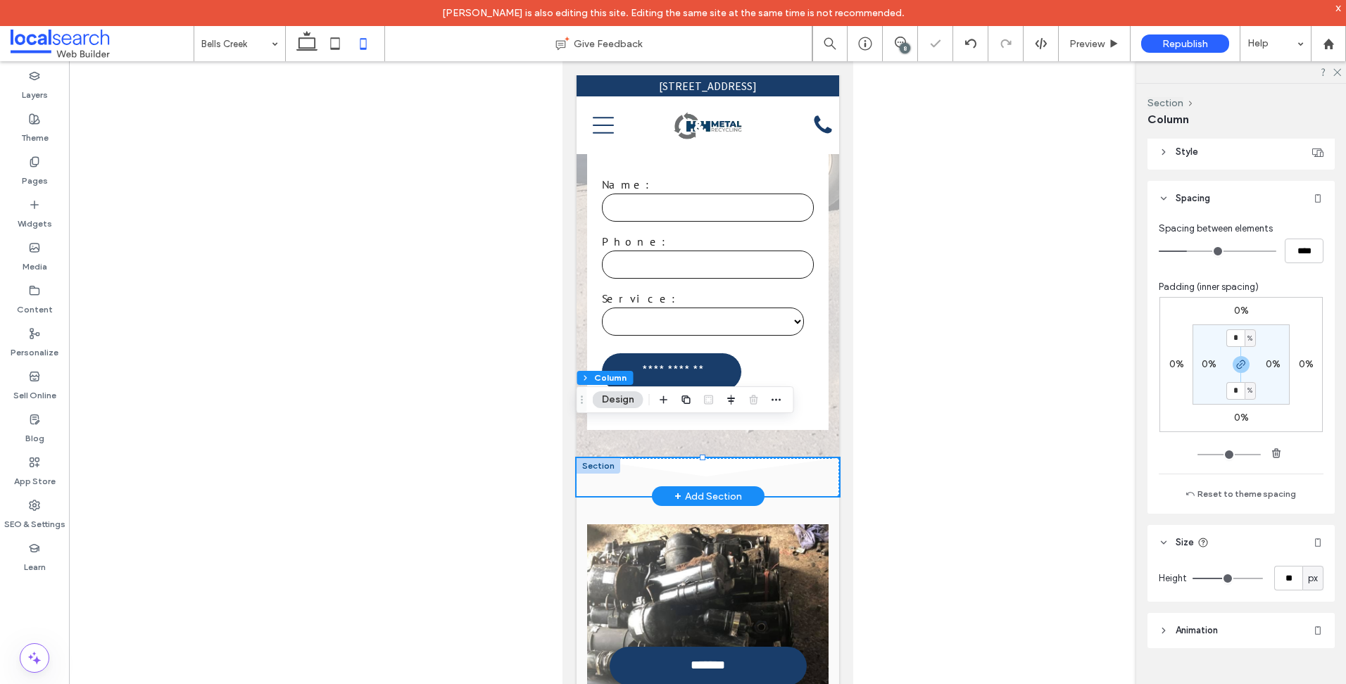
click at [797, 458] on icon at bounding box center [707, 477] width 262 height 38
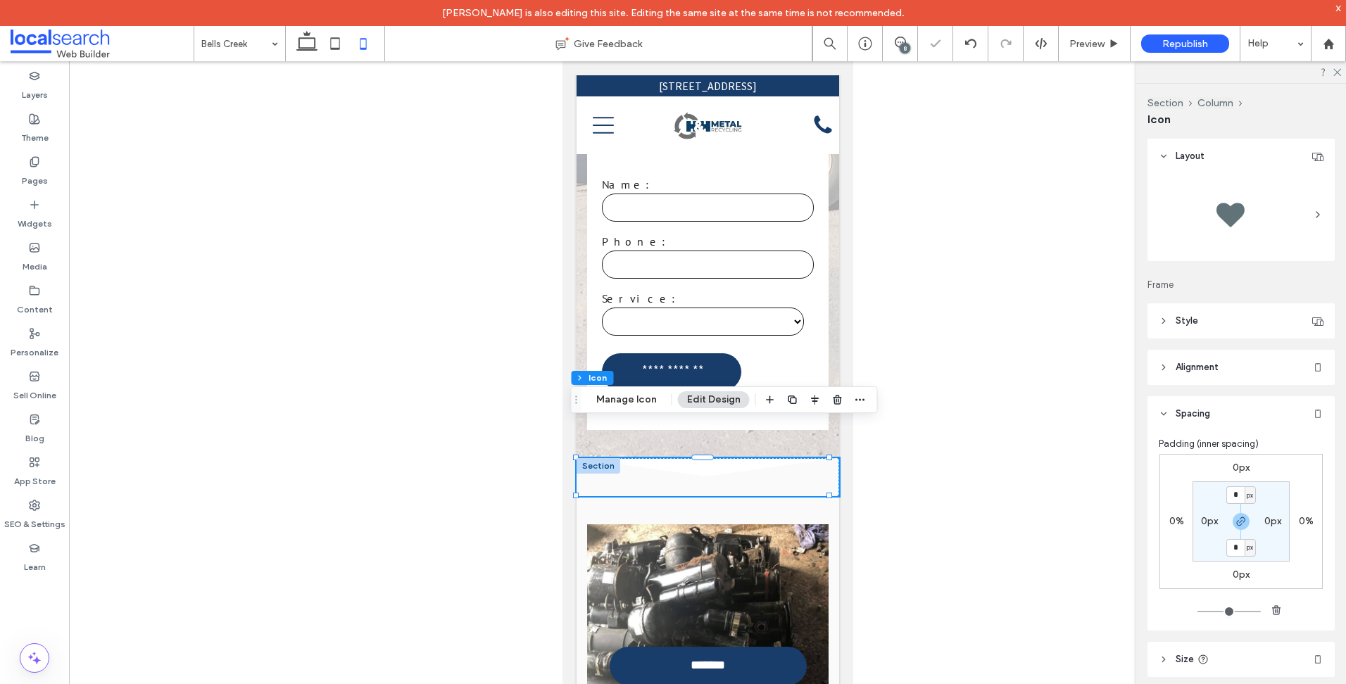
click at [1233, 469] on label "0px" at bounding box center [1240, 468] width 17 height 12
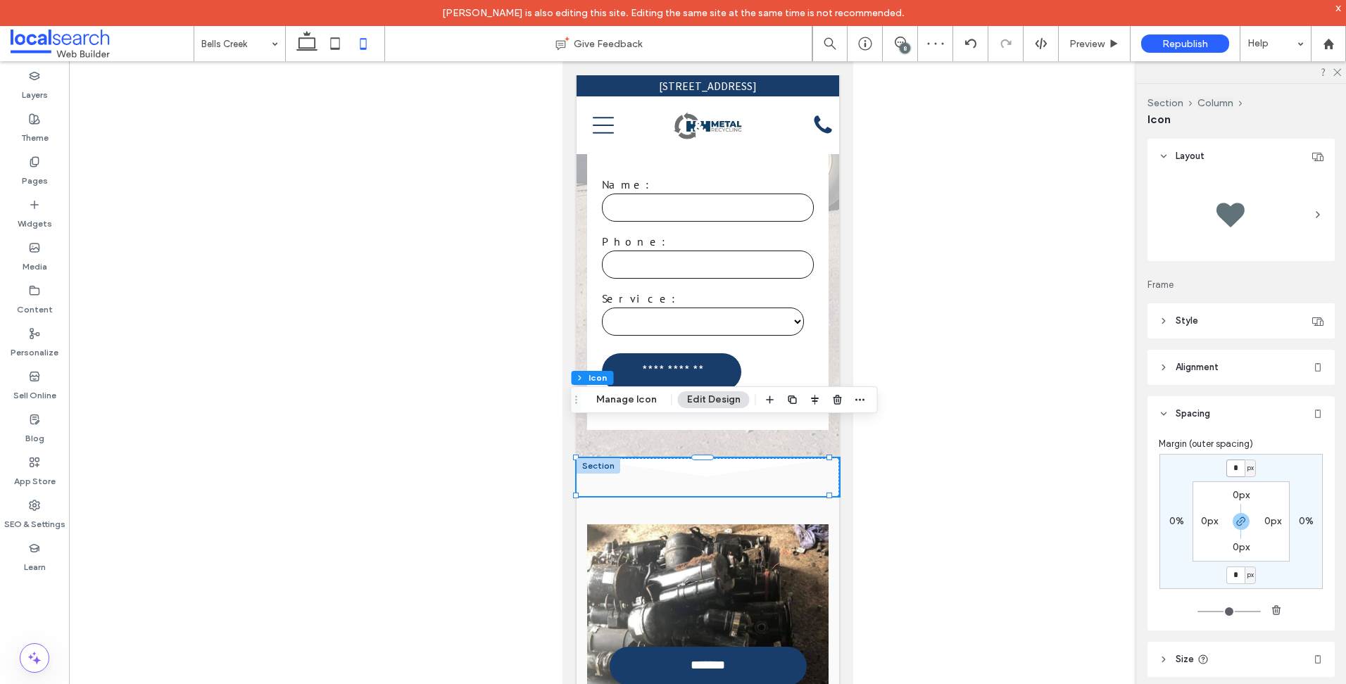
click at [1236, 472] on input "*" at bounding box center [1235, 469] width 18 height 18
click at [1239, 529] on span "button" at bounding box center [1240, 521] width 17 height 17
click at [1230, 471] on input "*" at bounding box center [1235, 469] width 18 height 18
click at [612, 458] on div at bounding box center [598, 465] width 44 height 15
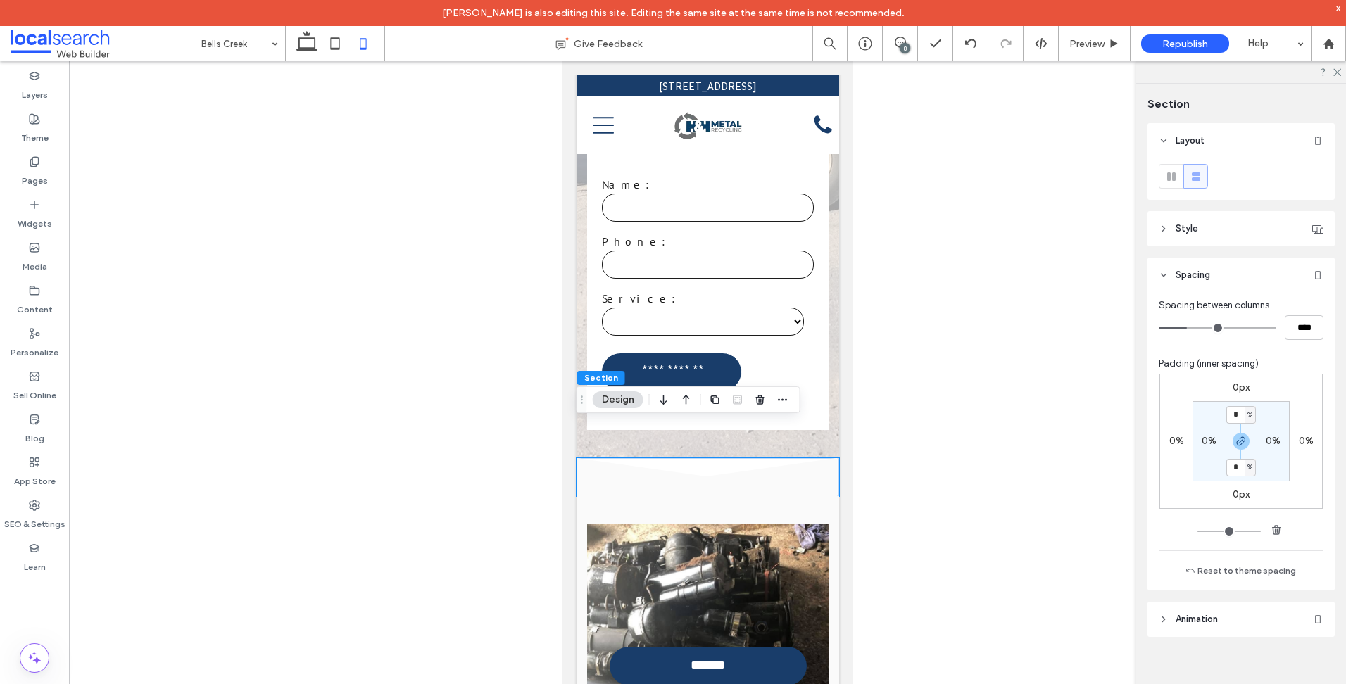
click at [1235, 391] on label "0px" at bounding box center [1240, 387] width 17 height 12
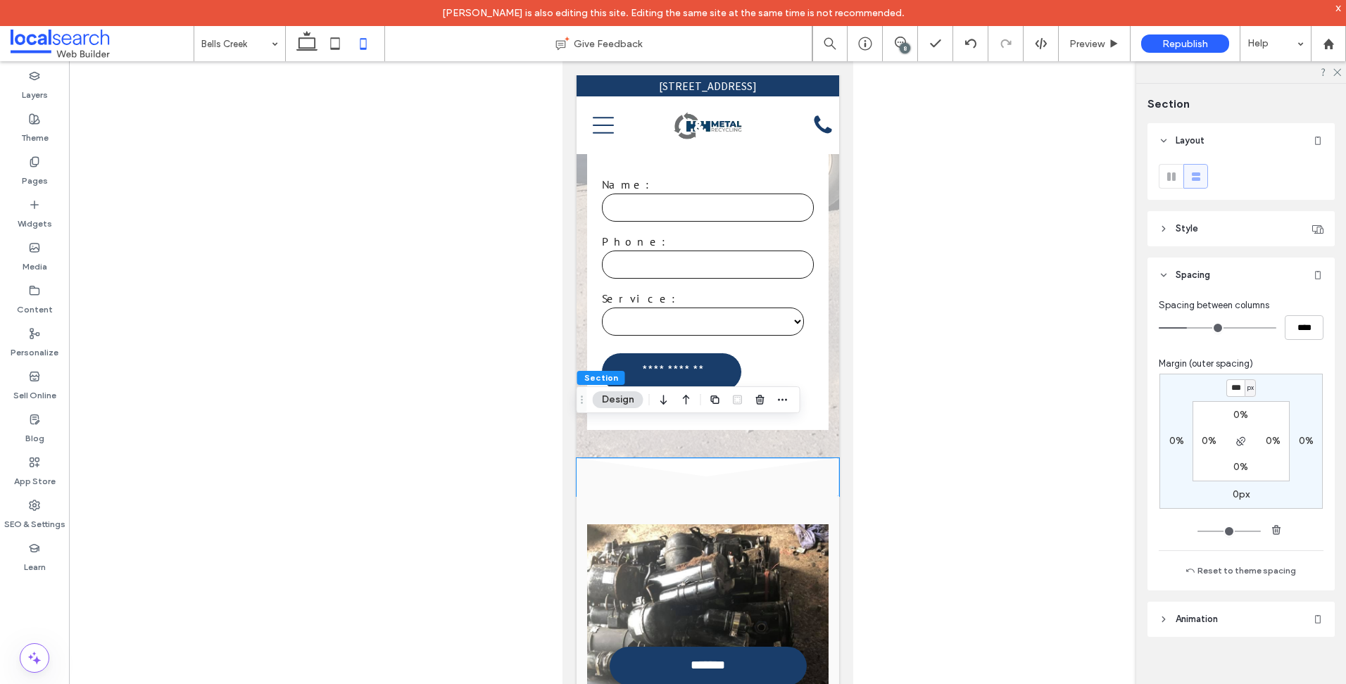
type input "***"
type input "*"
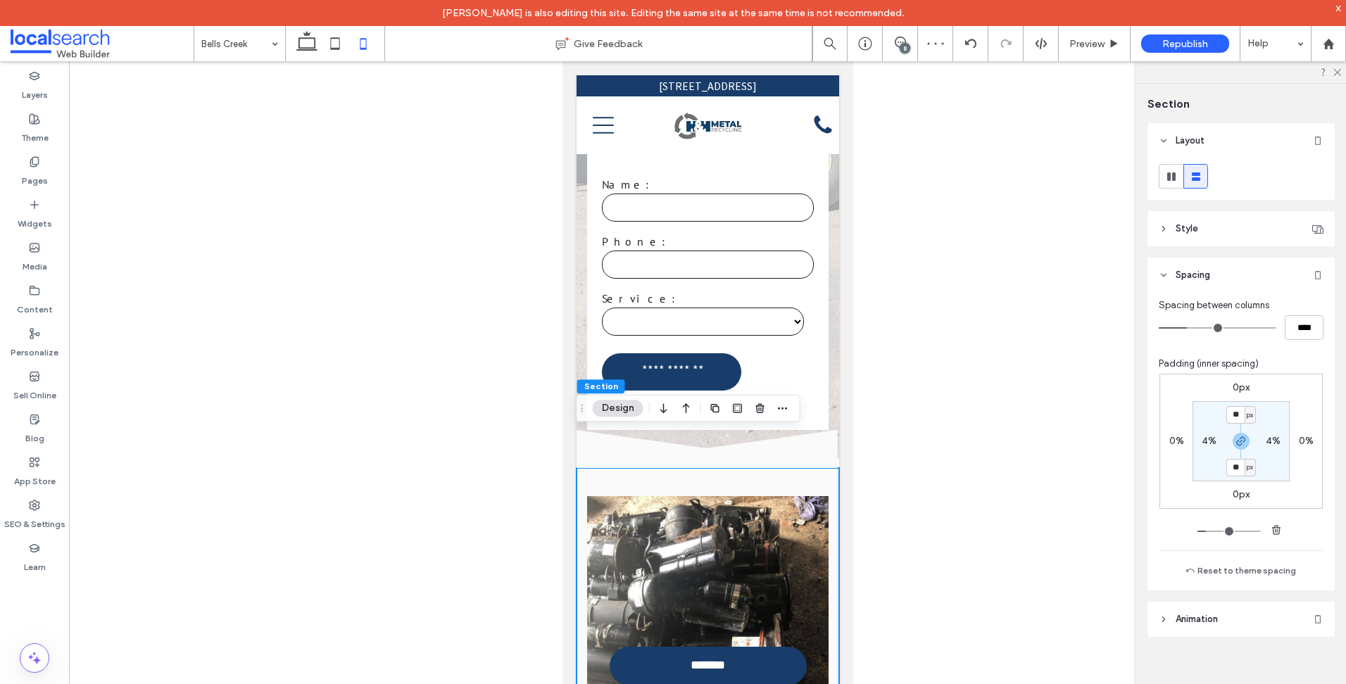
click at [814, 430] on icon at bounding box center [707, 449] width 262 height 38
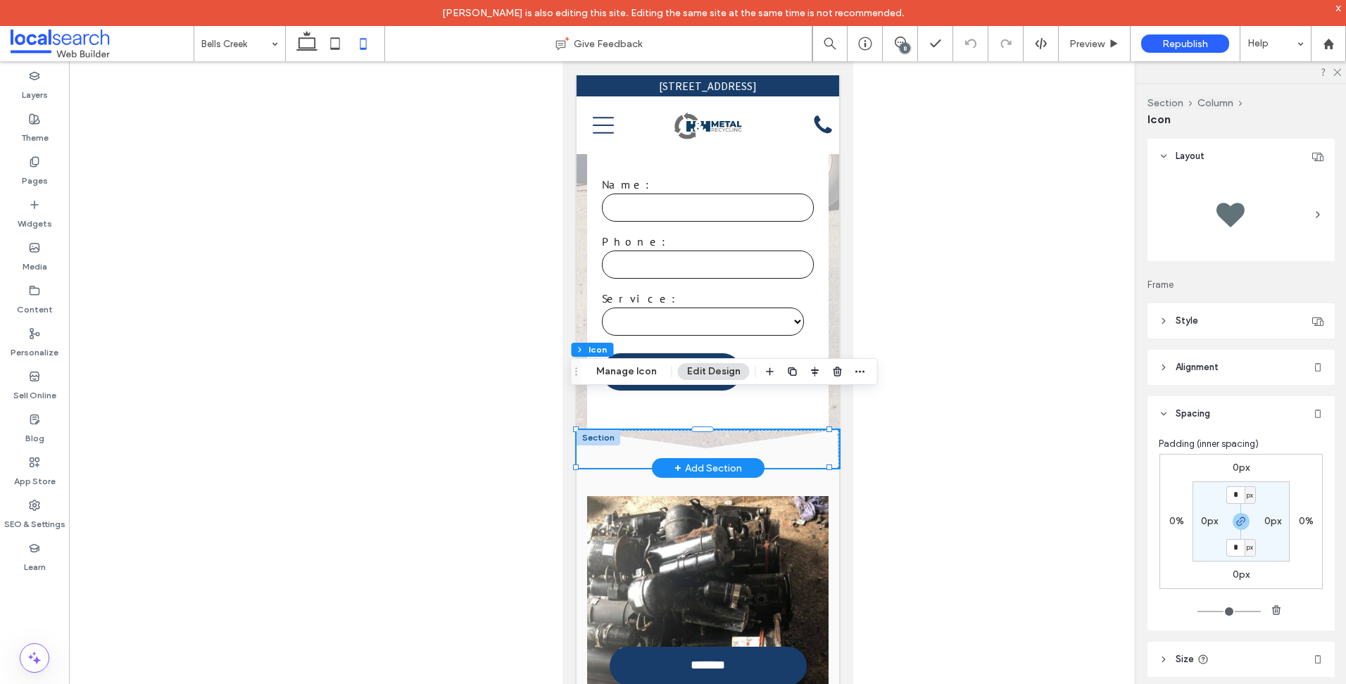
click at [600, 430] on div at bounding box center [598, 437] width 44 height 15
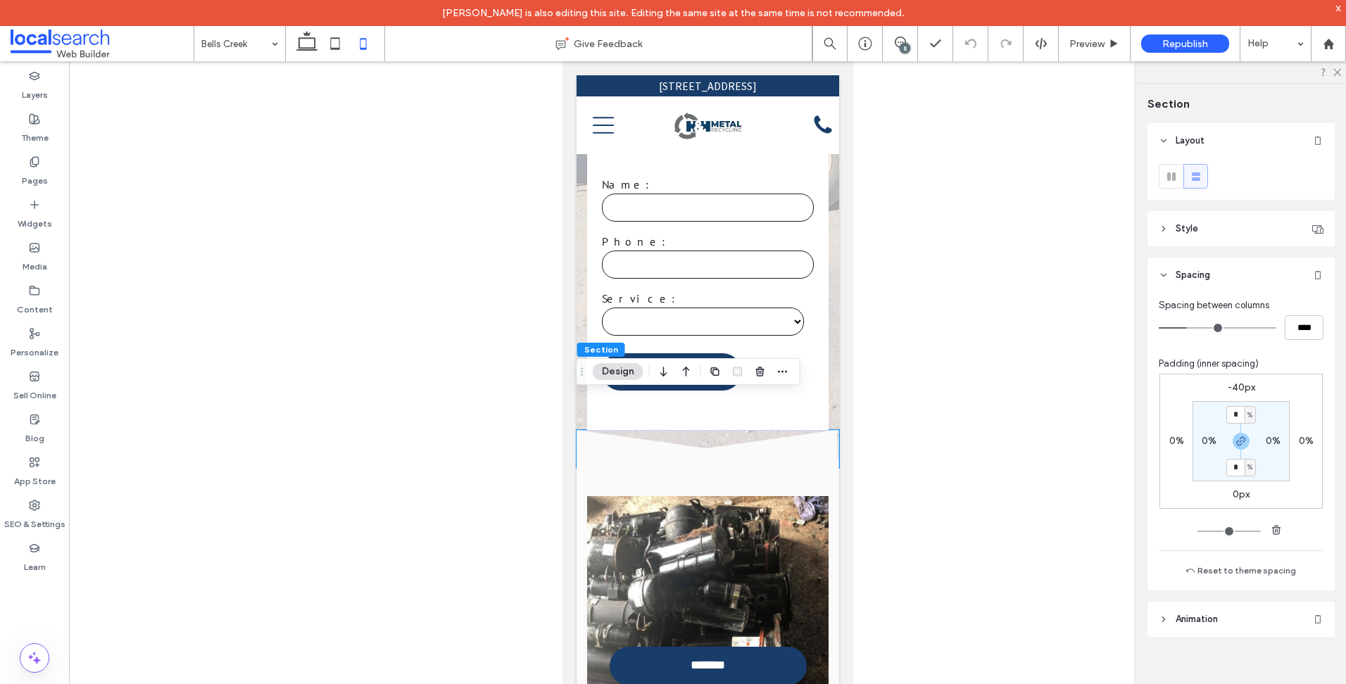
click at [1236, 384] on label "-40px" at bounding box center [1240, 387] width 27 height 12
type input "*"
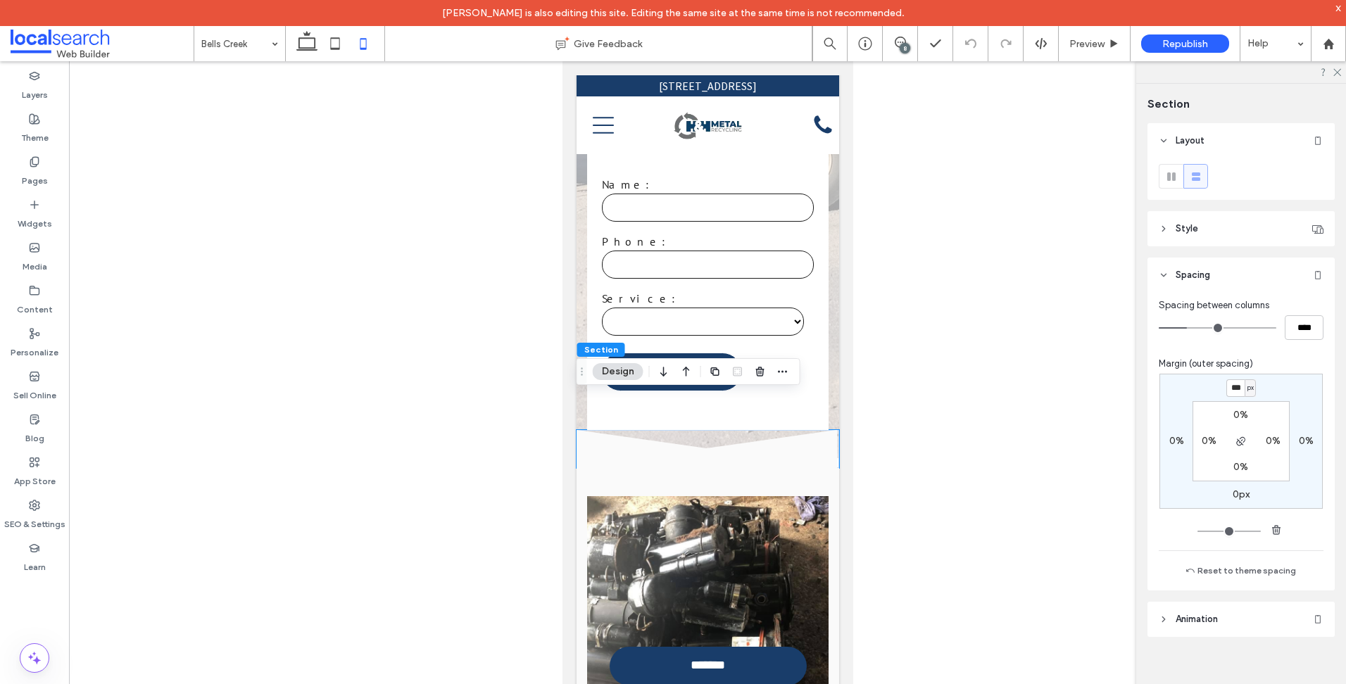
type input "***"
type input "*"
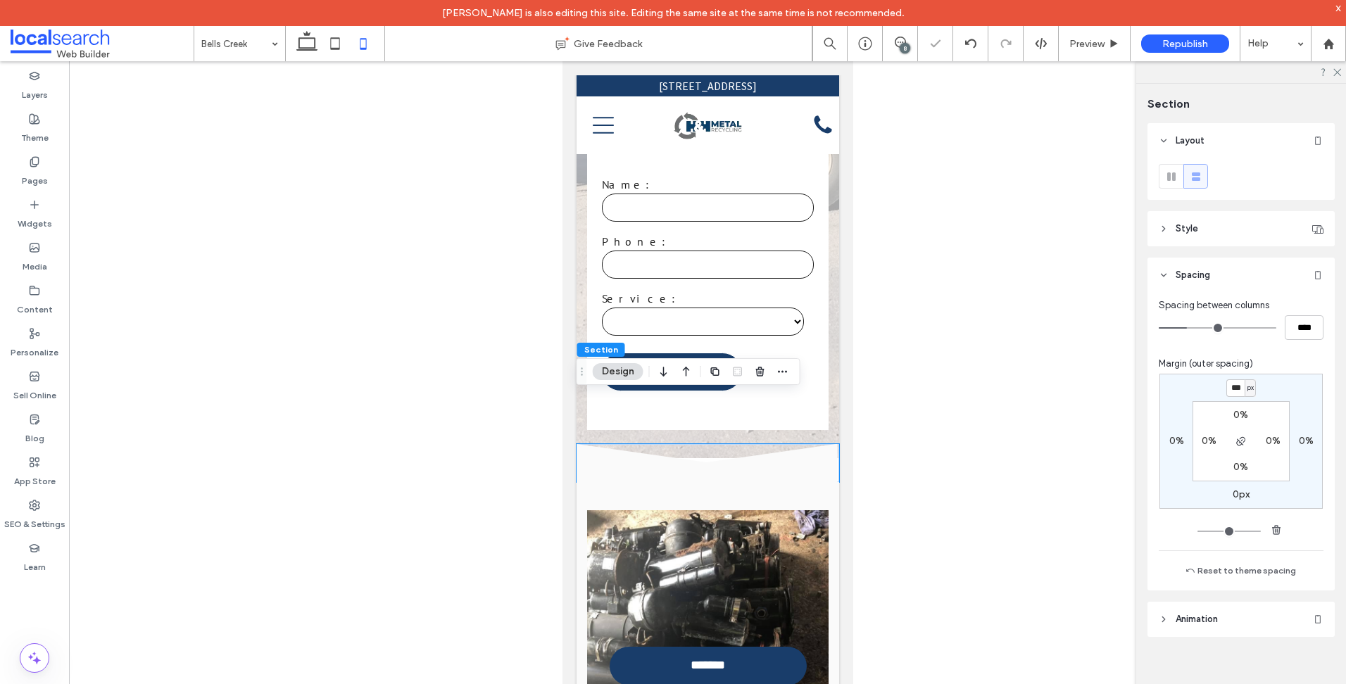
type input "***"
type input "*"
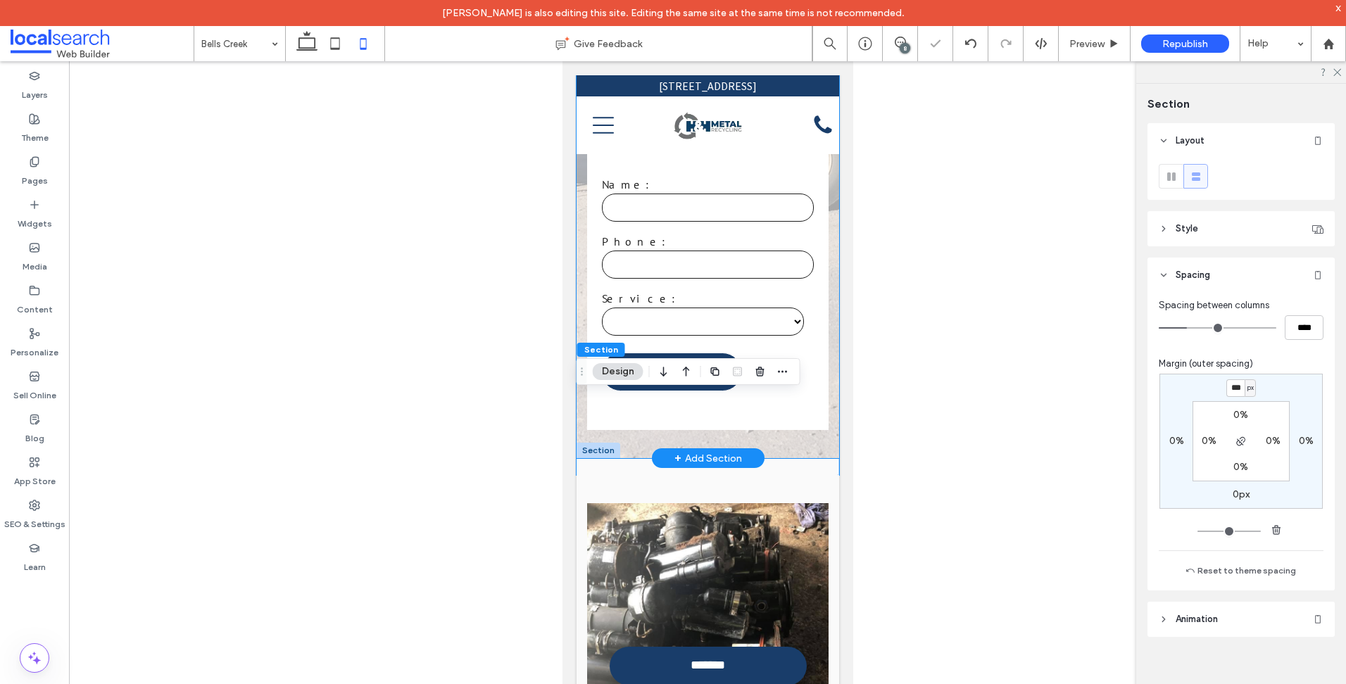
click at [821, 322] on div "Scrap Metal Recycling in Bells Creek Residential & Commercial Services Environm…" at bounding box center [707, 55] width 262 height 805
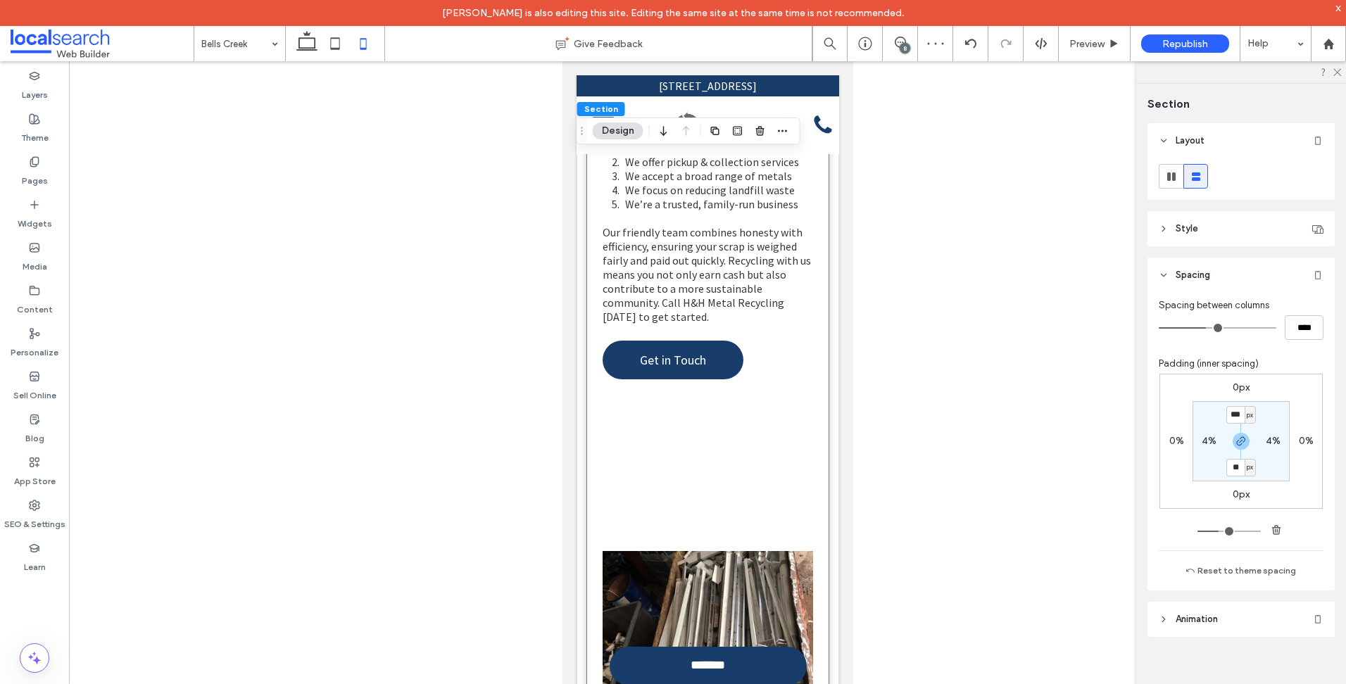
scroll to position [2182, 0]
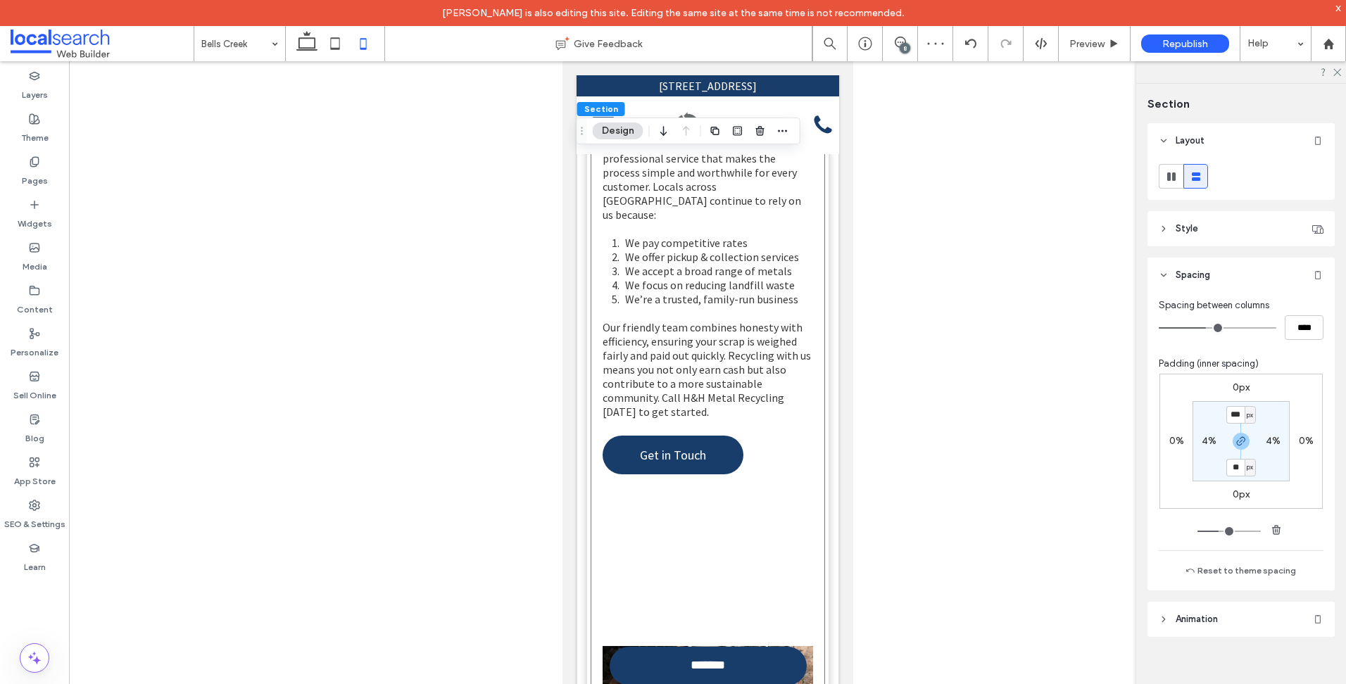
click at [764, 469] on div "When it comes to scrap metal recycling, choosing the right company can save you…" at bounding box center [707, 362] width 210 height 534
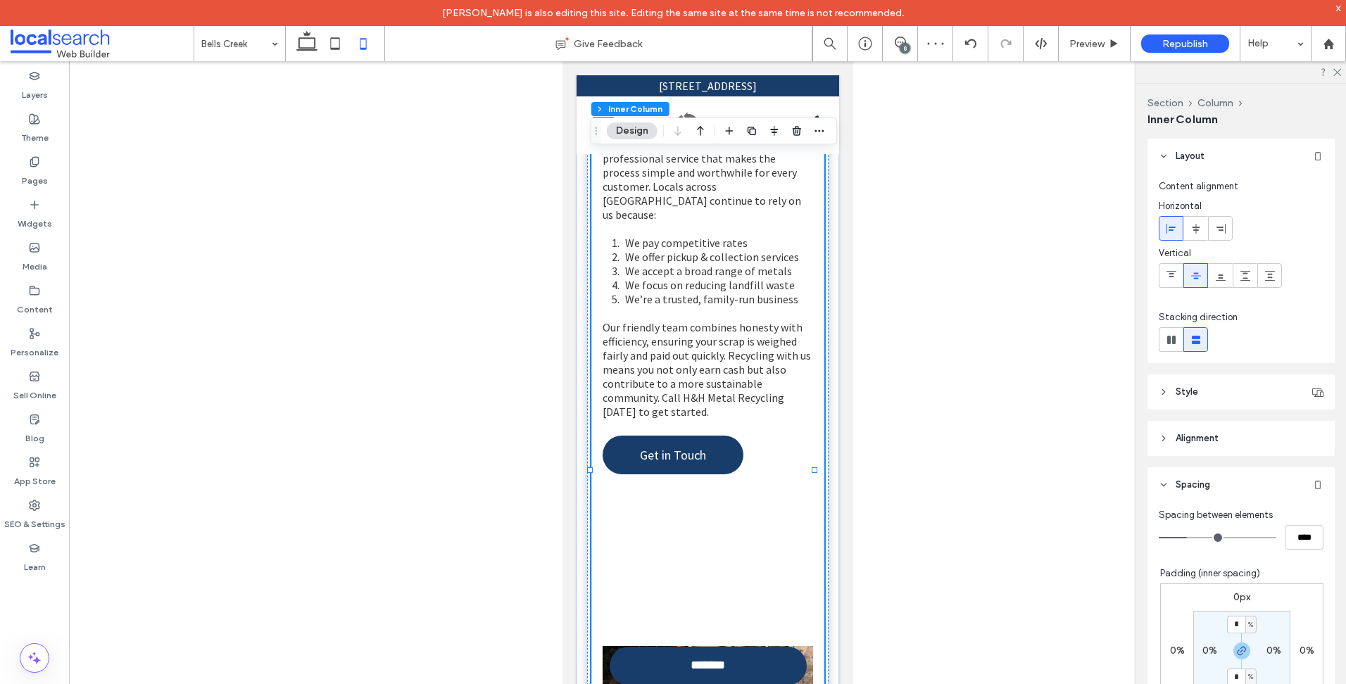
click at [764, 469] on div "When it comes to scrap metal recycling, choosing the right company can save you…" at bounding box center [707, 362] width 210 height 534
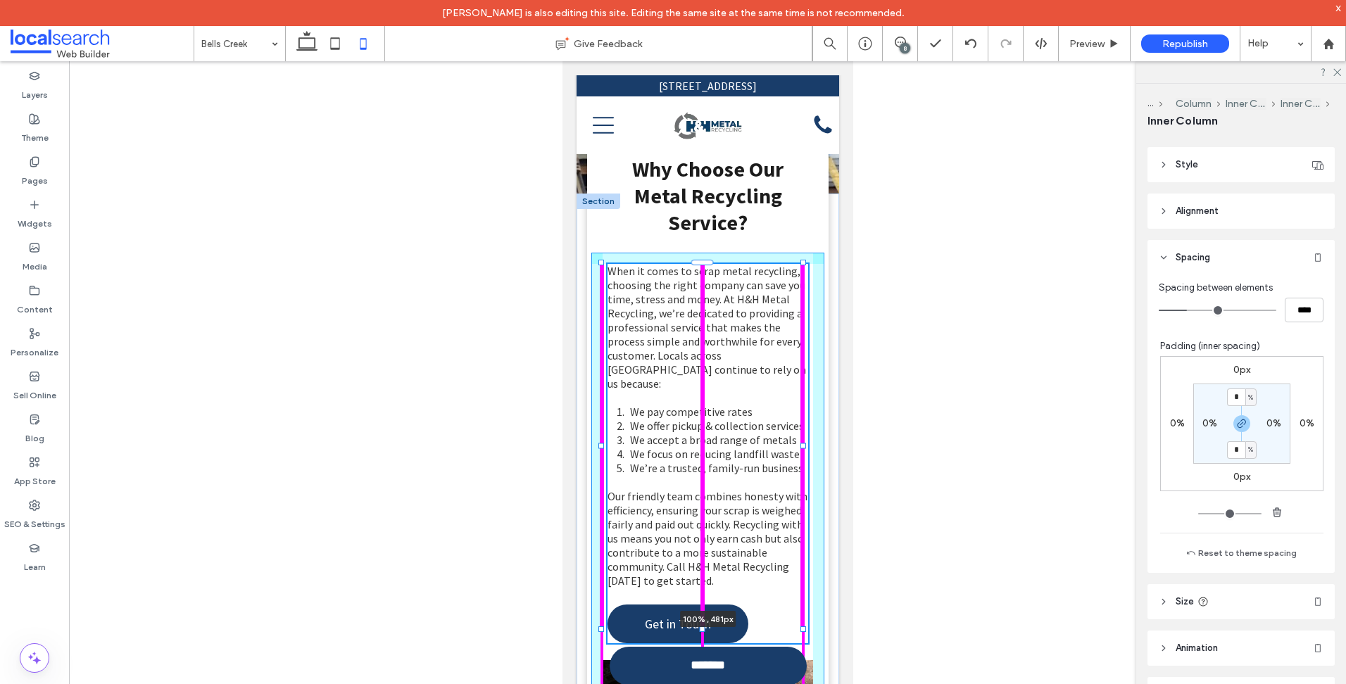
scroll to position [282, 0]
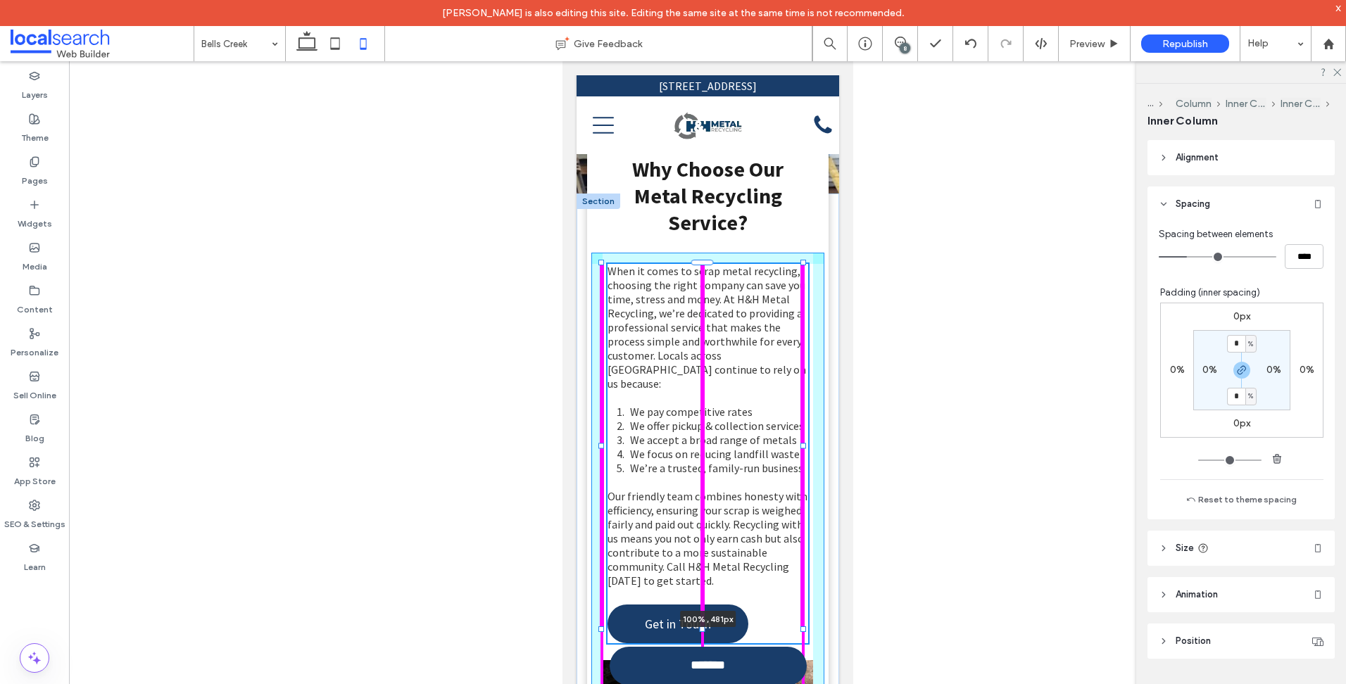
drag, startPoint x: 700, startPoint y: 567, endPoint x: 702, endPoint y: 367, distance: 199.2
click at [702, 367] on div "Why Choose Our Metal Recycling Service? When it comes to scrap metal recycling,…" at bounding box center [707, 554] width 262 height 721
type input "***"
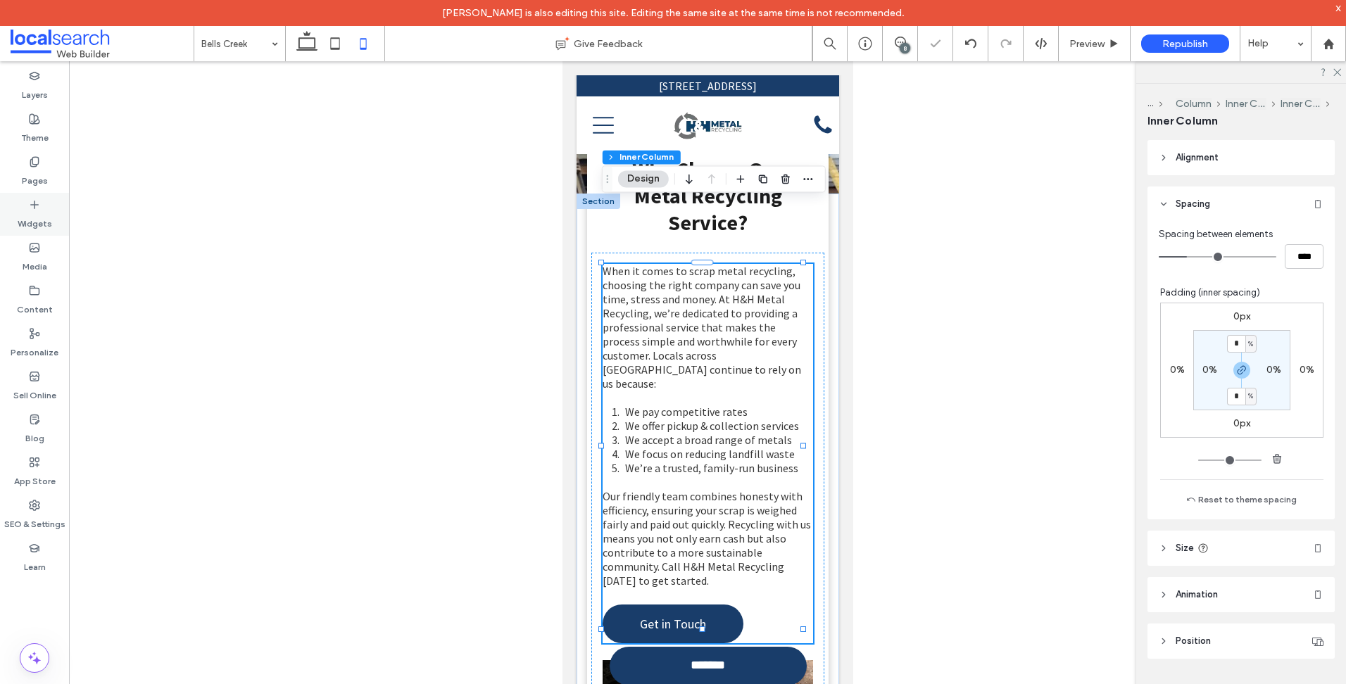
click at [42, 175] on label "Pages" at bounding box center [35, 177] width 26 height 20
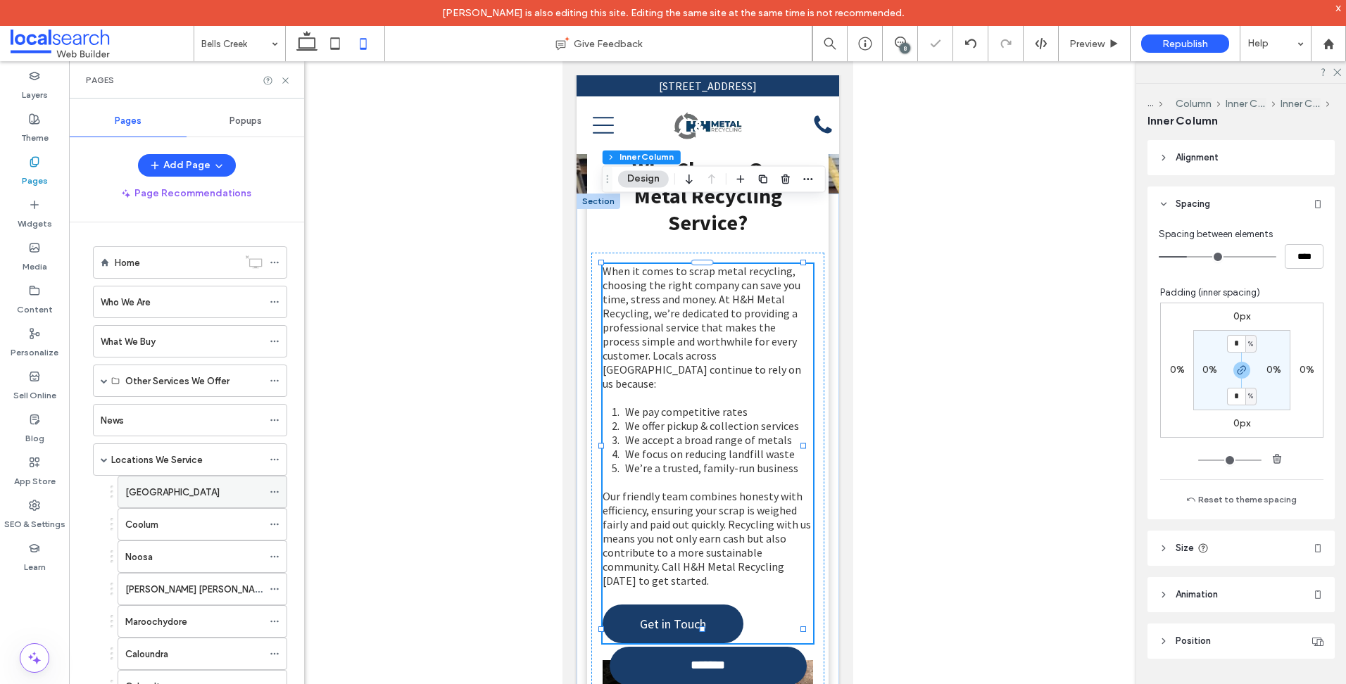
scroll to position [352, 0]
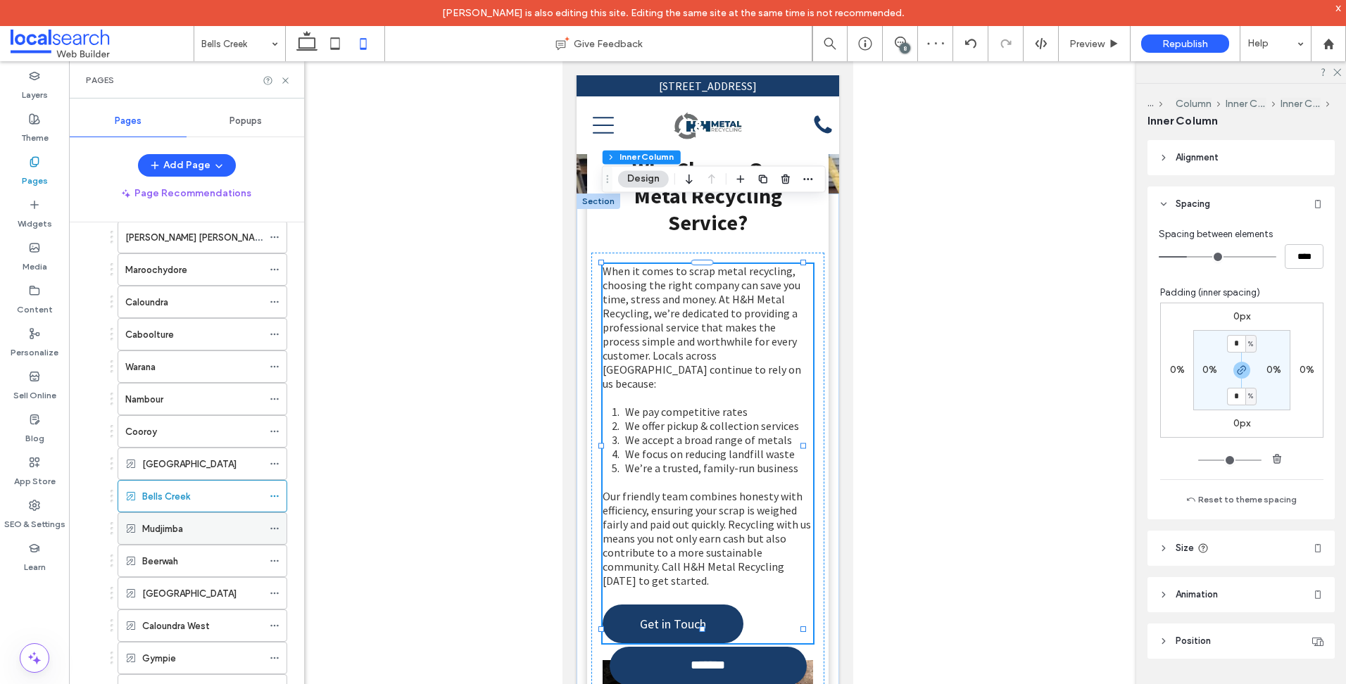
click at [217, 517] on div "Mudjimba" at bounding box center [202, 528] width 120 height 31
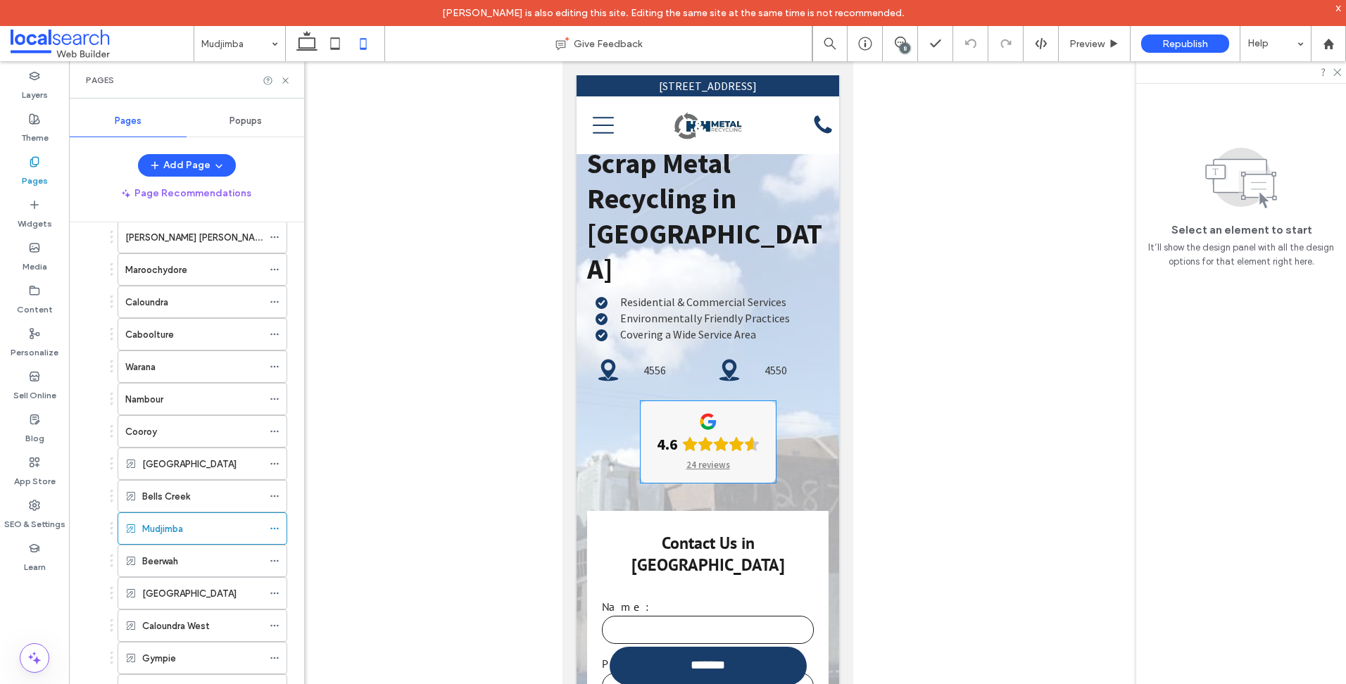
scroll to position [422, 0]
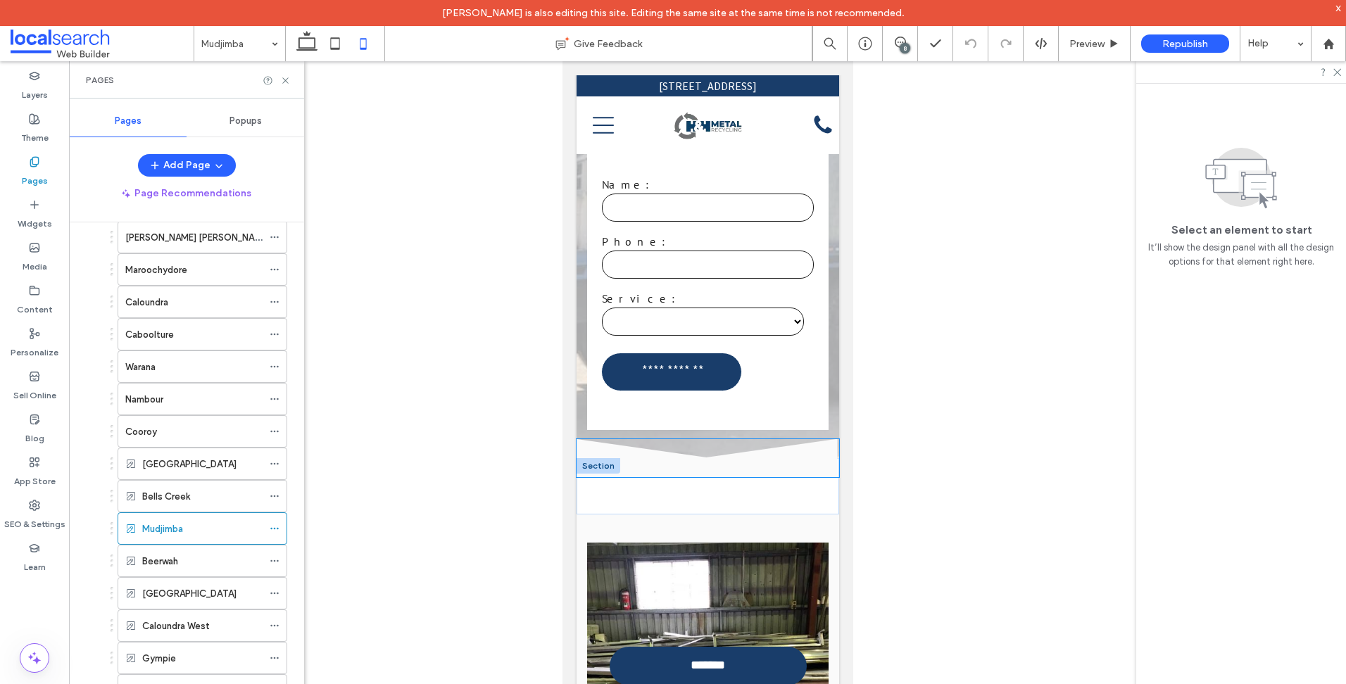
click at [639, 439] on icon at bounding box center [707, 458] width 262 height 38
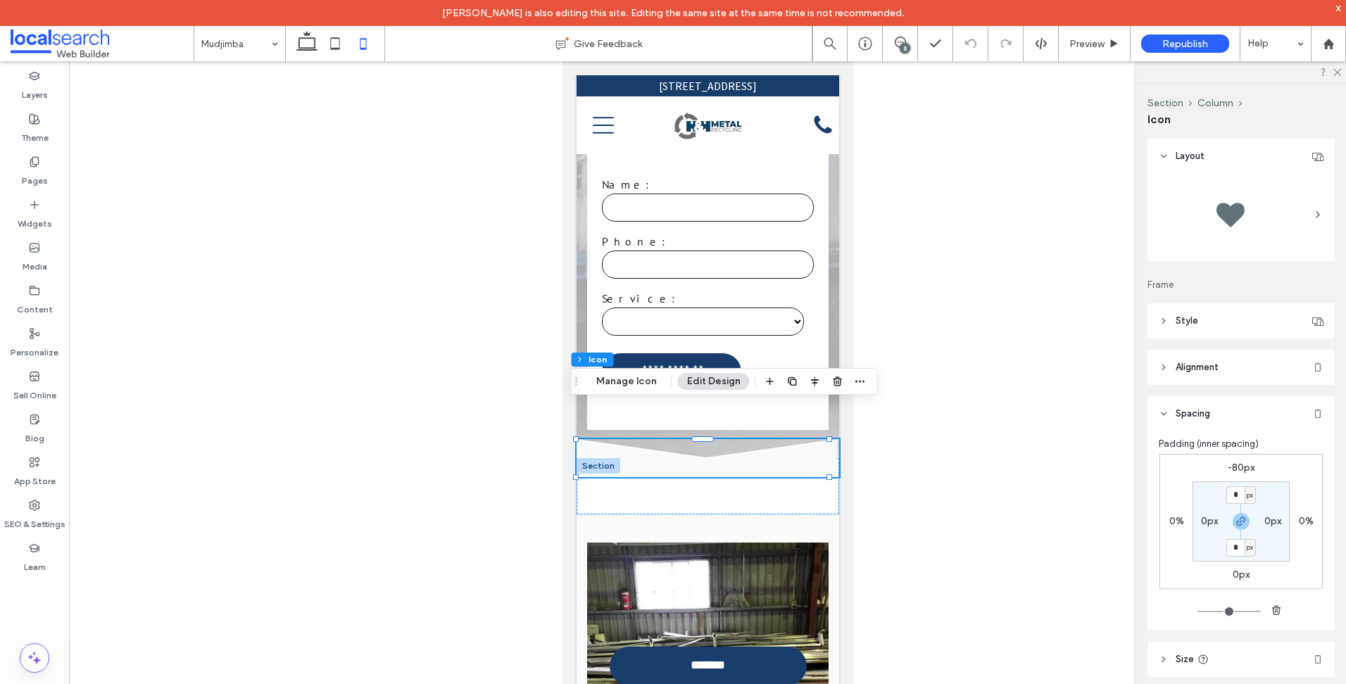
click at [1239, 462] on label "-80px" at bounding box center [1240, 468] width 27 height 12
type input "*"
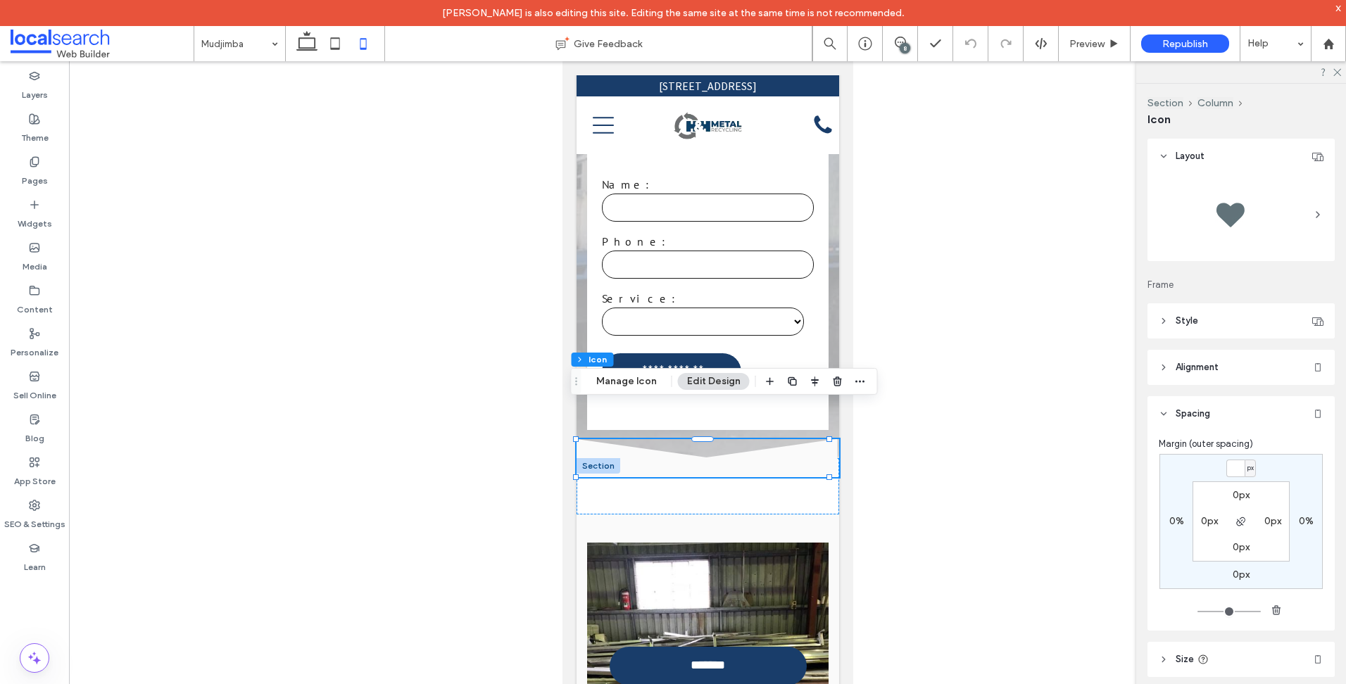
type input "*"
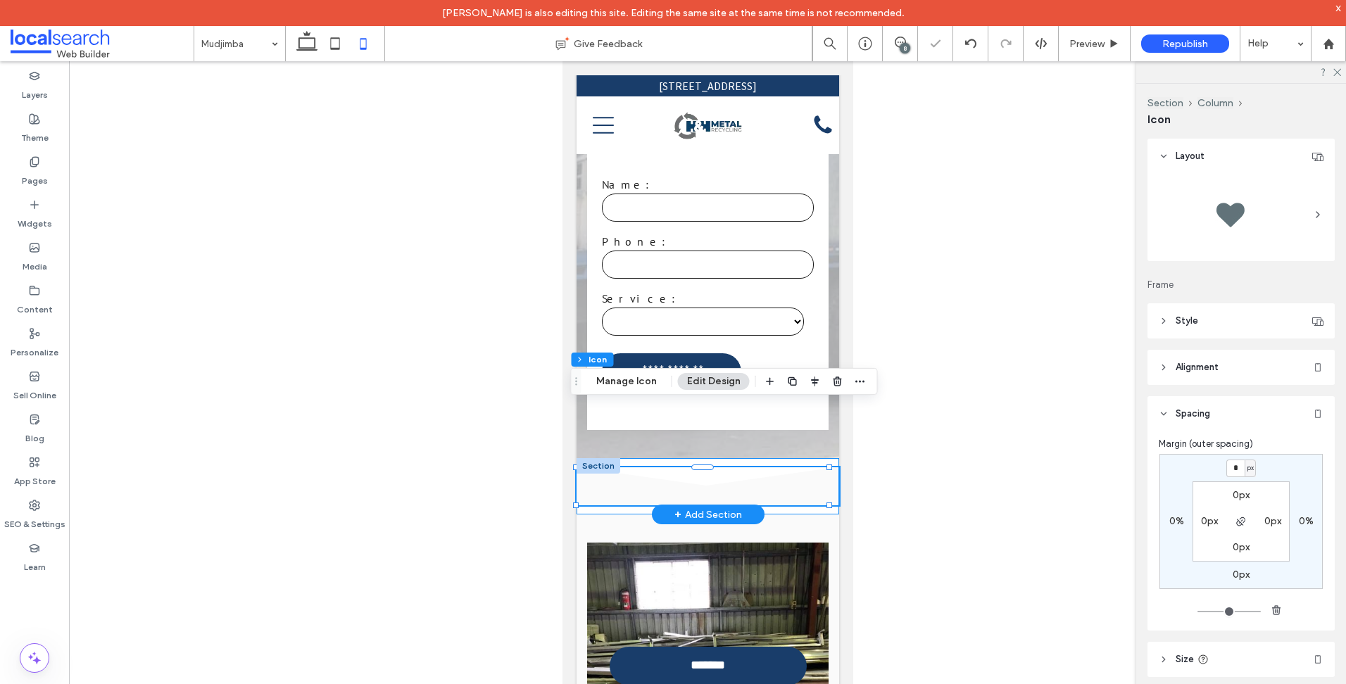
click at [730, 458] on div "Divider Icon .cls-1-1158168734-1158168734 { fill-rule: evenodd; }" at bounding box center [707, 486] width 262 height 56
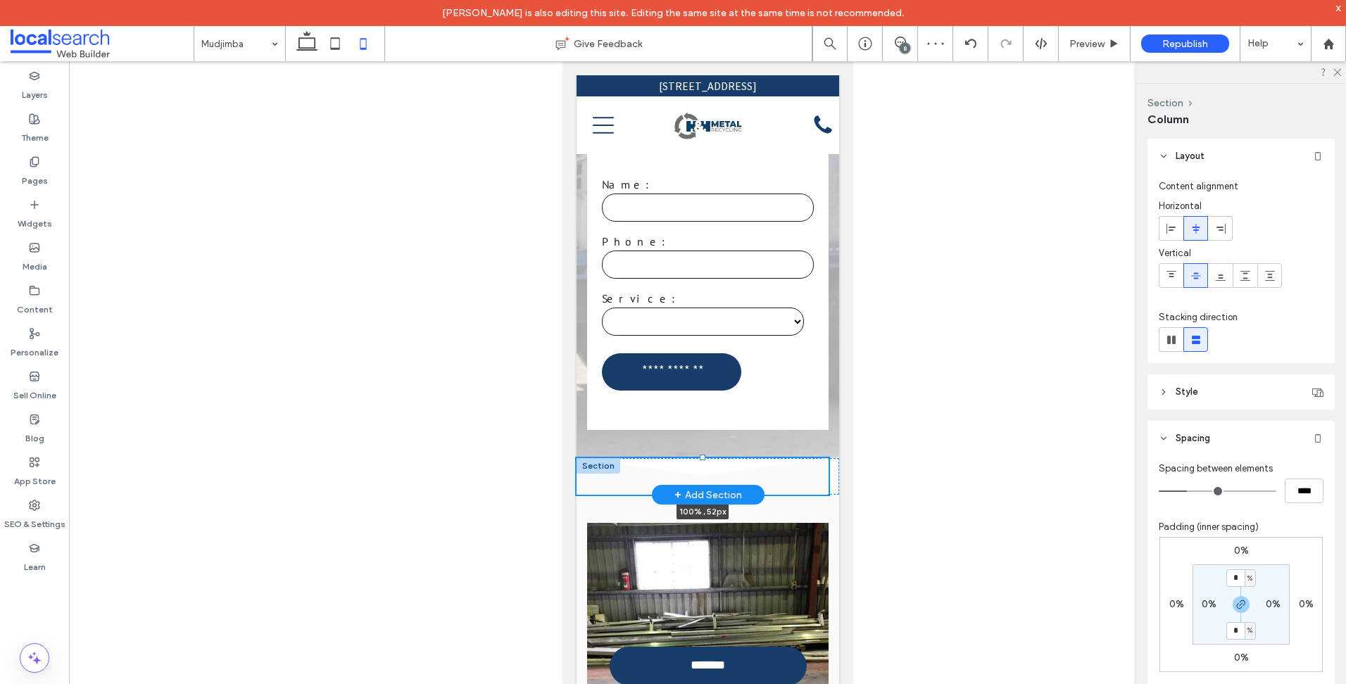
drag, startPoint x: 702, startPoint y: 424, endPoint x: 701, endPoint y: 461, distance: 37.3
click at [701, 461] on div "Divider Icon .cls-1-1158168734-1158168734 { fill-rule: evenodd; } 100% , 52px S…" at bounding box center [707, 476] width 262 height 37
type input "**"
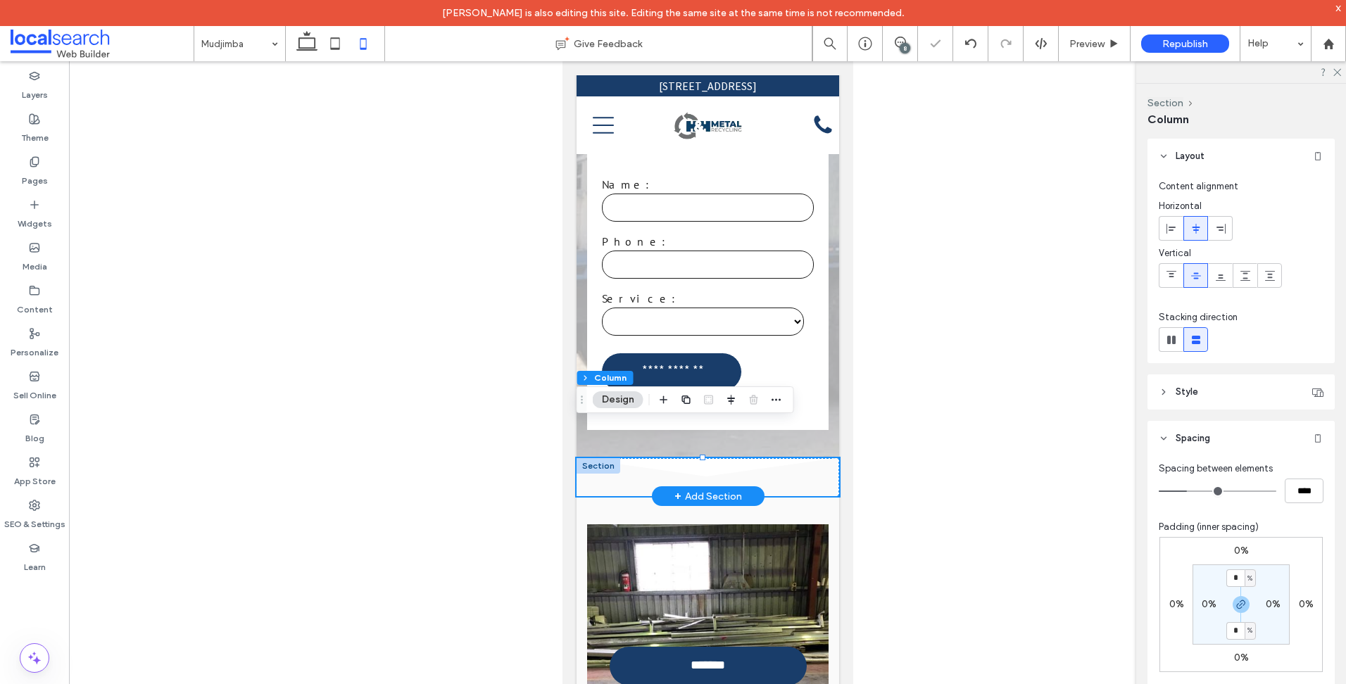
click at [584, 458] on div at bounding box center [598, 465] width 44 height 15
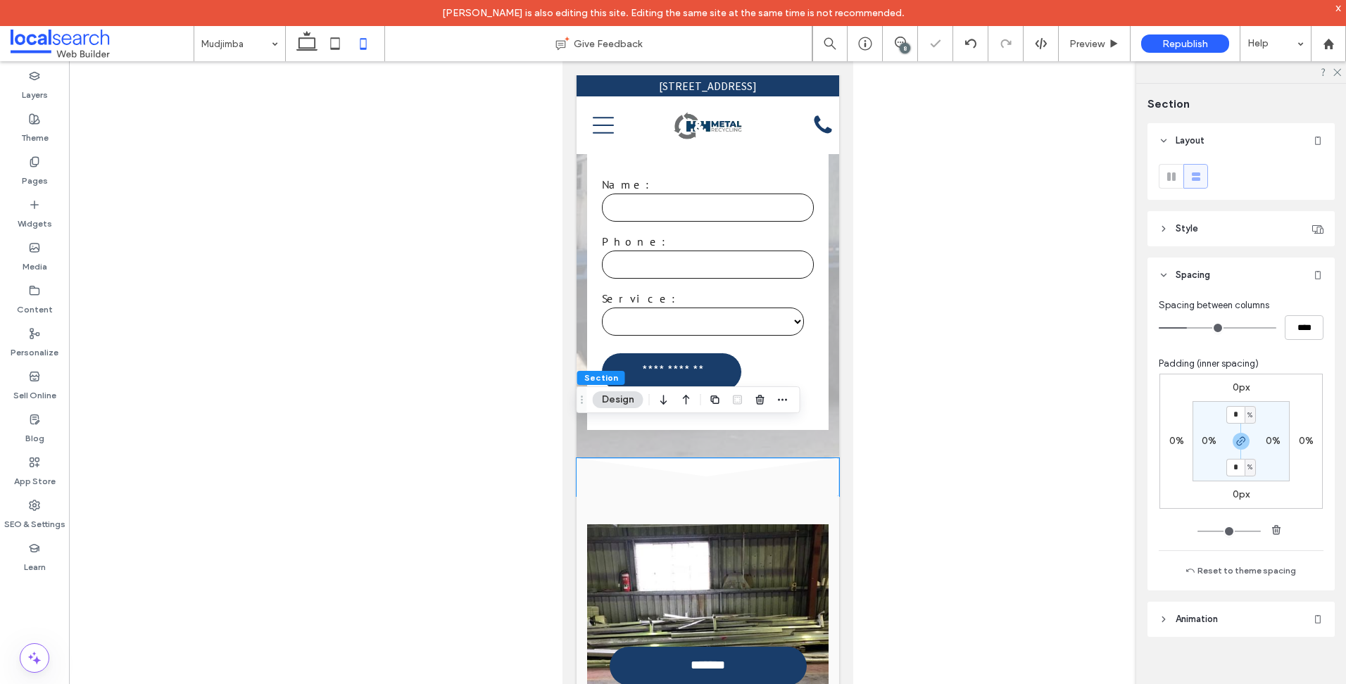
click at [1237, 394] on div "0px 0% 0px 0% * % 0% * % 0%" at bounding box center [1240, 441] width 163 height 135
click at [1239, 388] on label "0px" at bounding box center [1240, 387] width 17 height 12
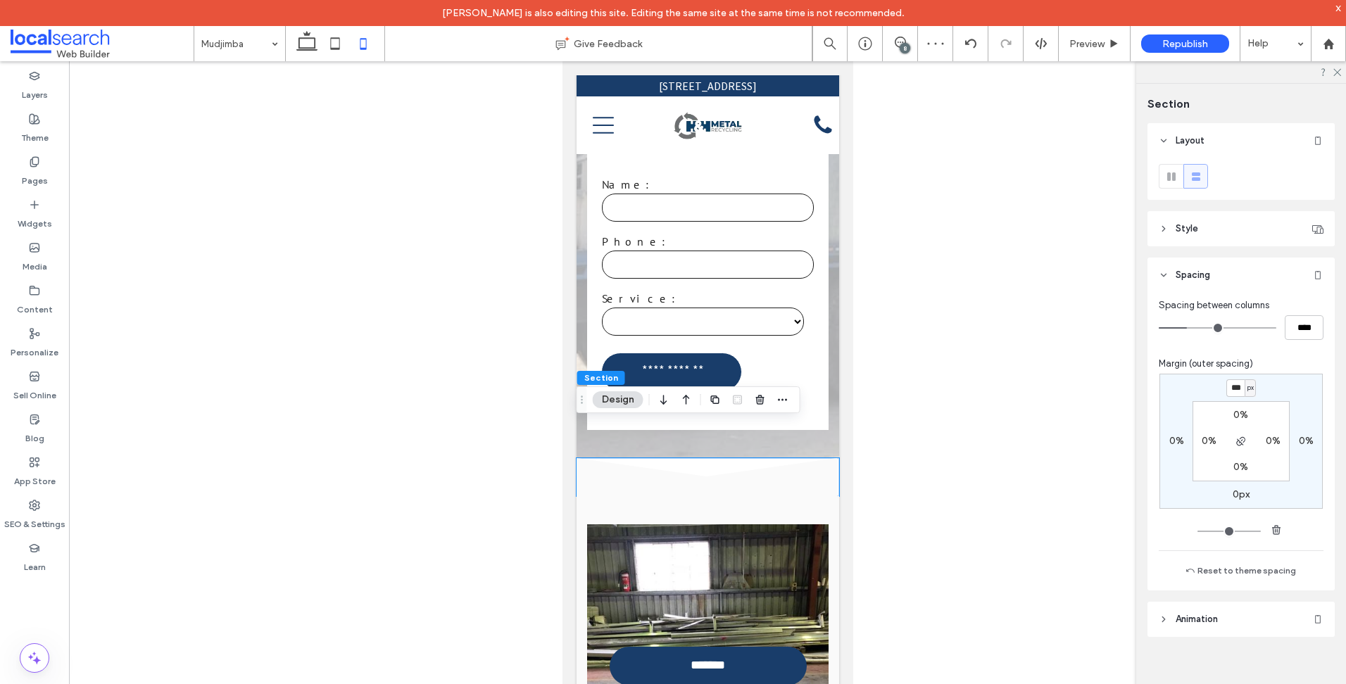
type input "***"
type input "*"
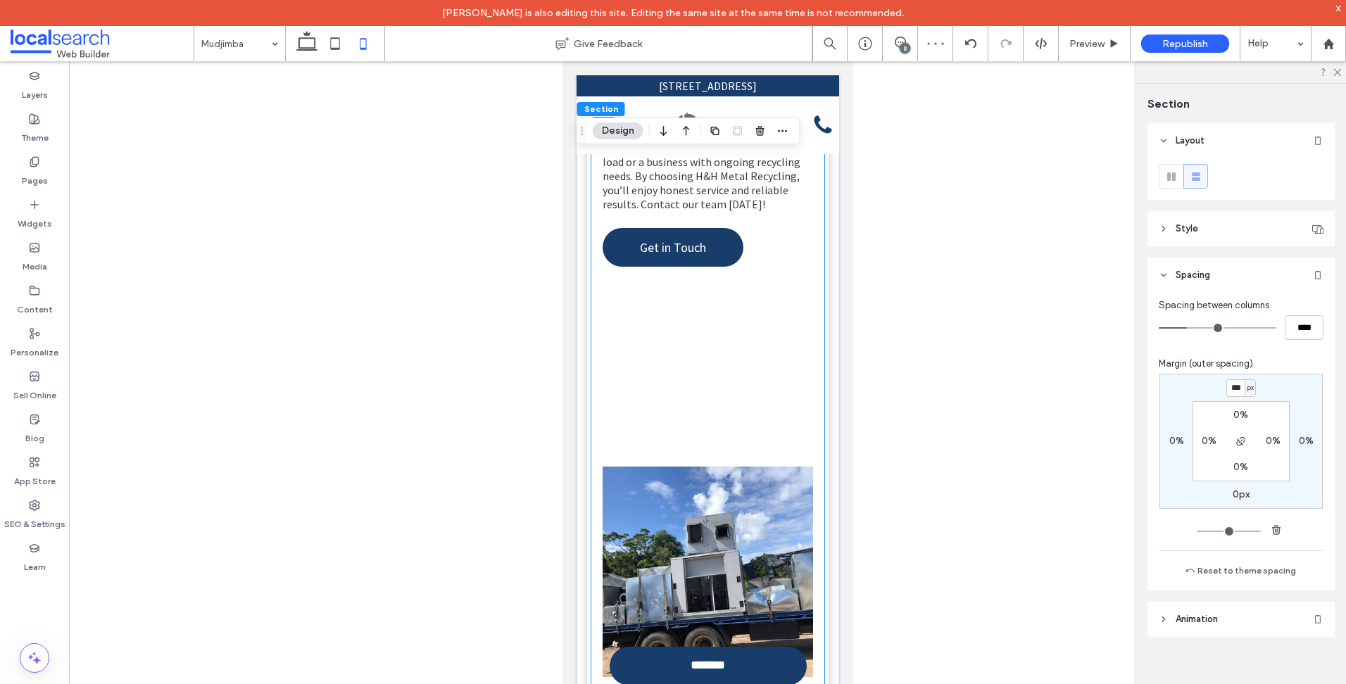
scroll to position [2182, 0]
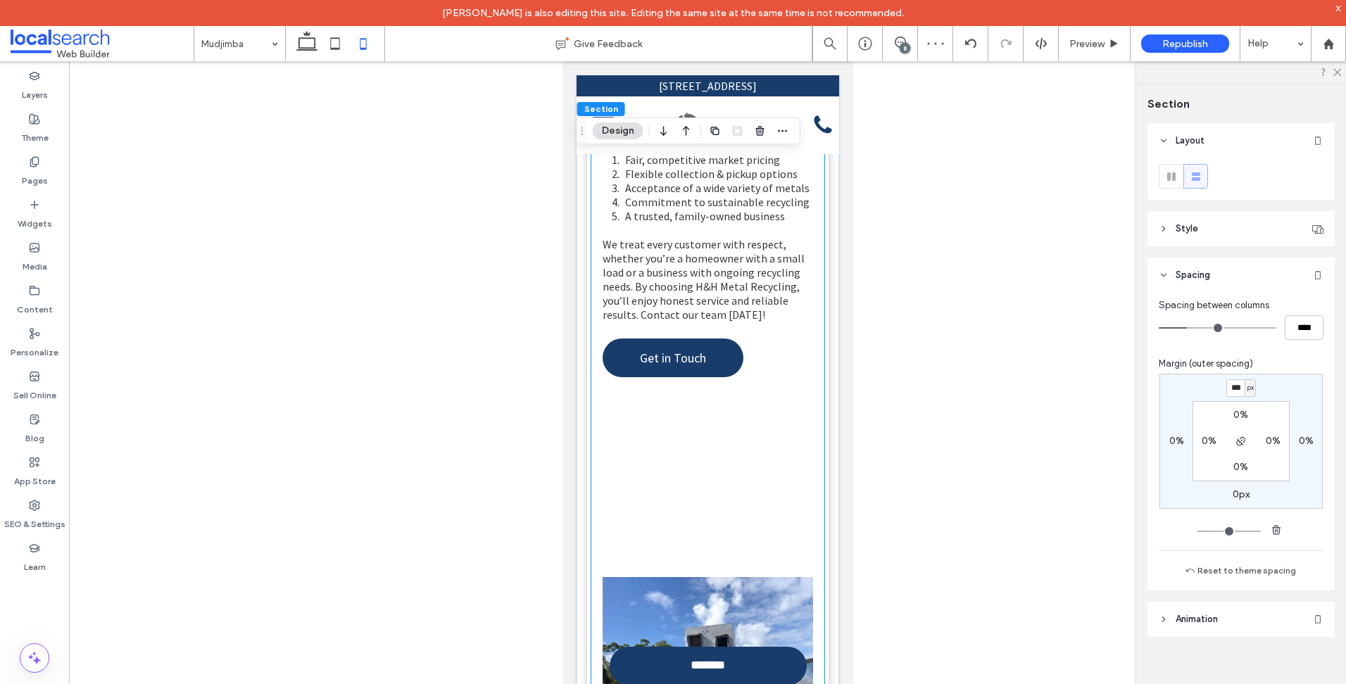
click at [704, 413] on div "The right choice for scrap metal recycling can make all the difference in the v…" at bounding box center [707, 293] width 210 height 534
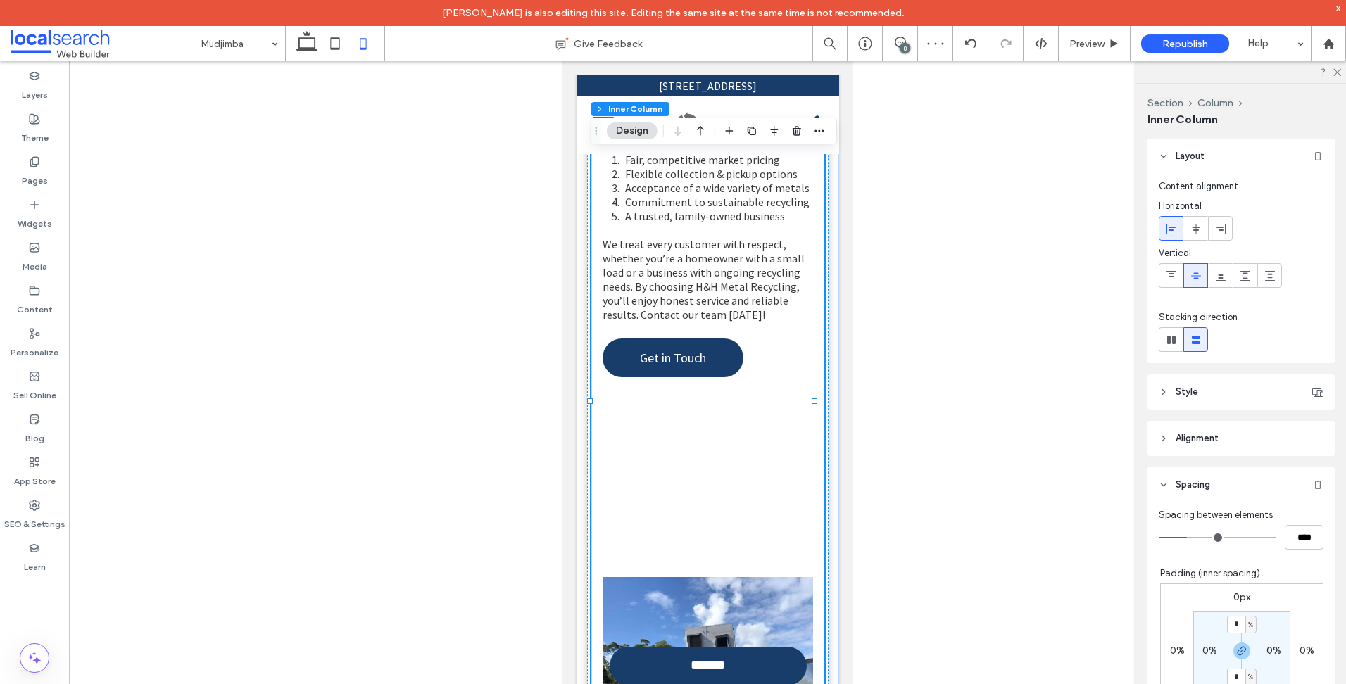
click at [704, 413] on div "The right choice for scrap metal recycling can make all the difference in the v…" at bounding box center [707, 293] width 210 height 534
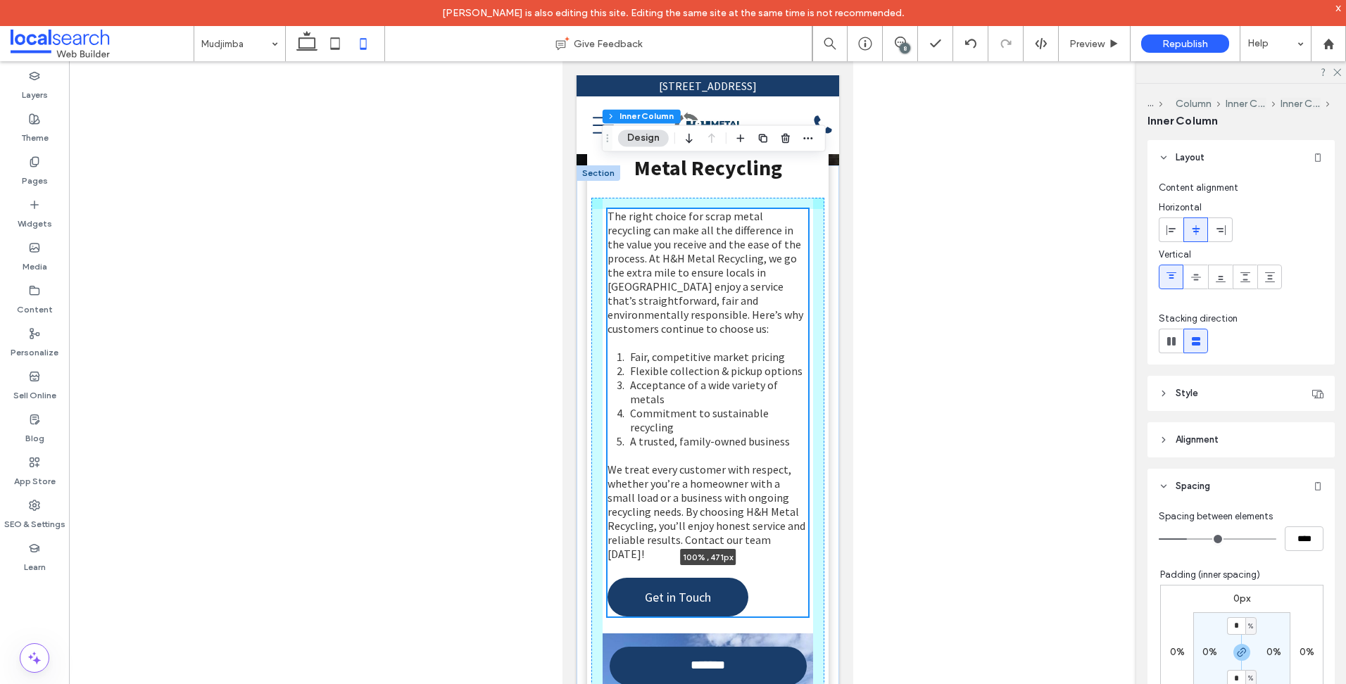
scroll to position [72, 0]
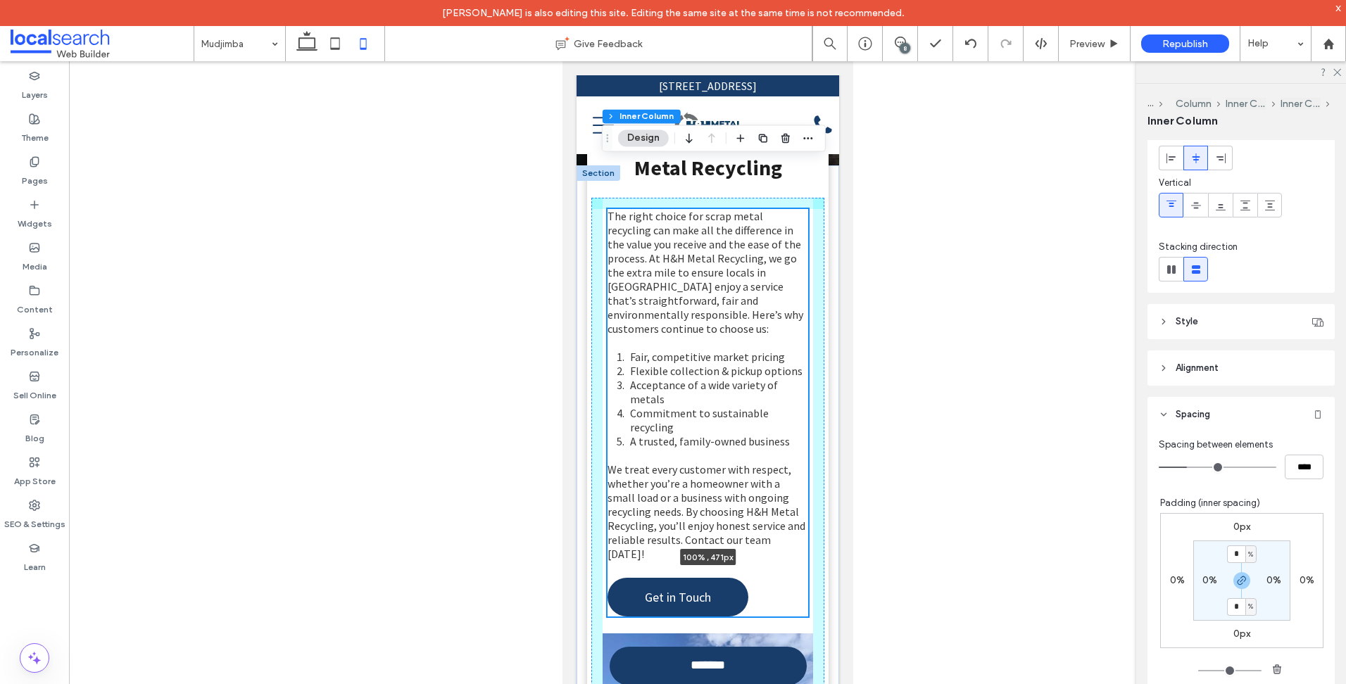
drag, startPoint x: 700, startPoint y: 513, endPoint x: 695, endPoint y: 327, distance: 185.9
click at [703, 290] on div "Straightforward Metal Recycling The right choice for scrap metal recycling can …" at bounding box center [707, 526] width 262 height 722
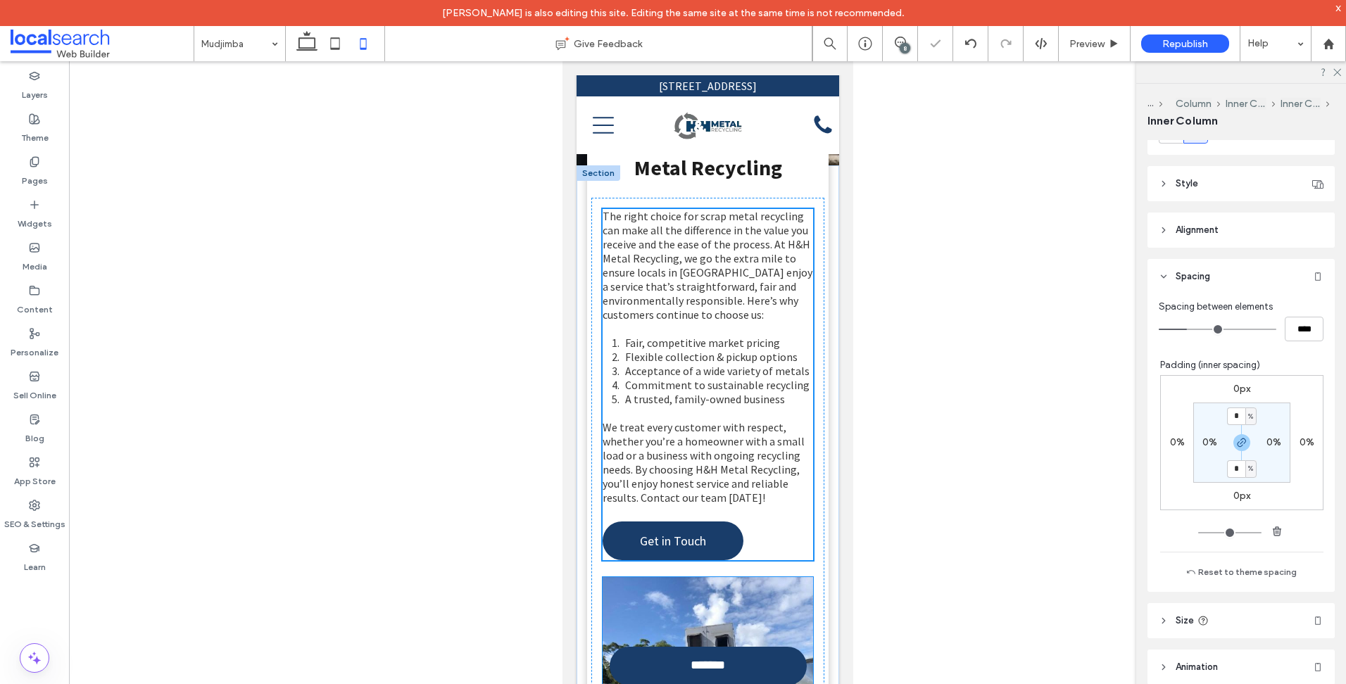
type input "***"
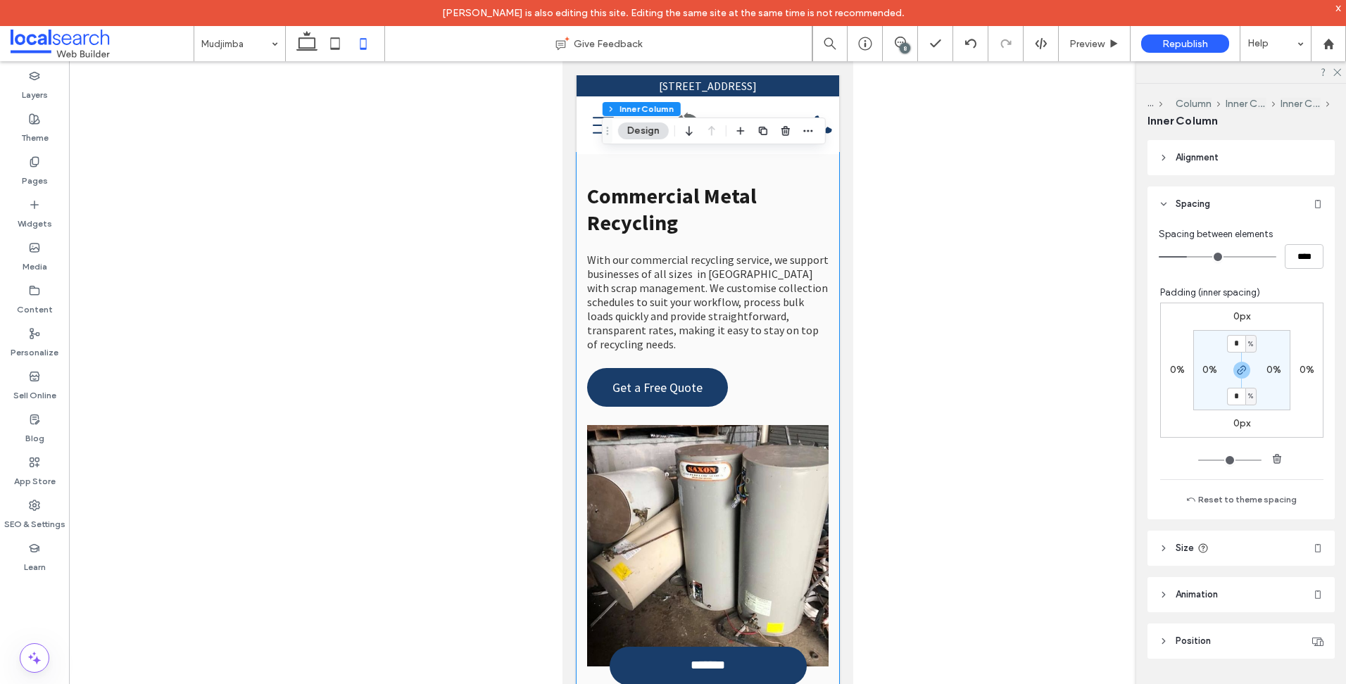
scroll to position [7136, 0]
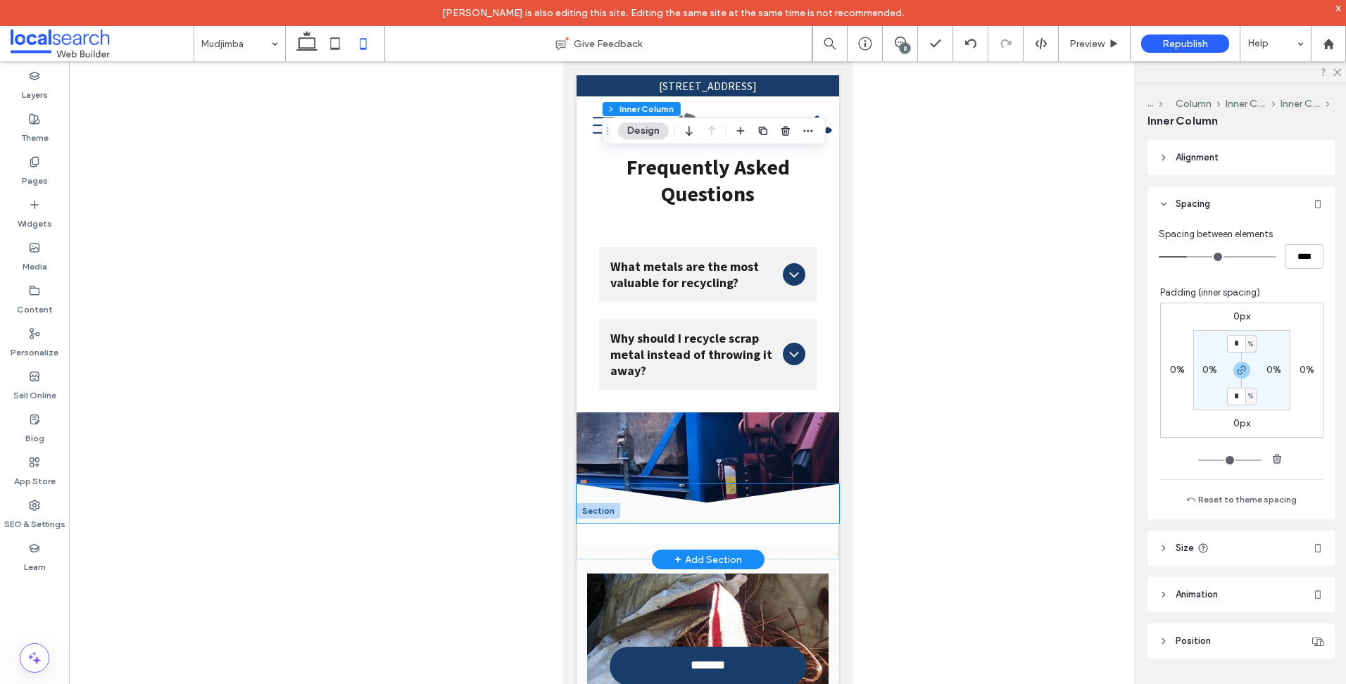
click at [735, 484] on icon at bounding box center [707, 503] width 262 height 38
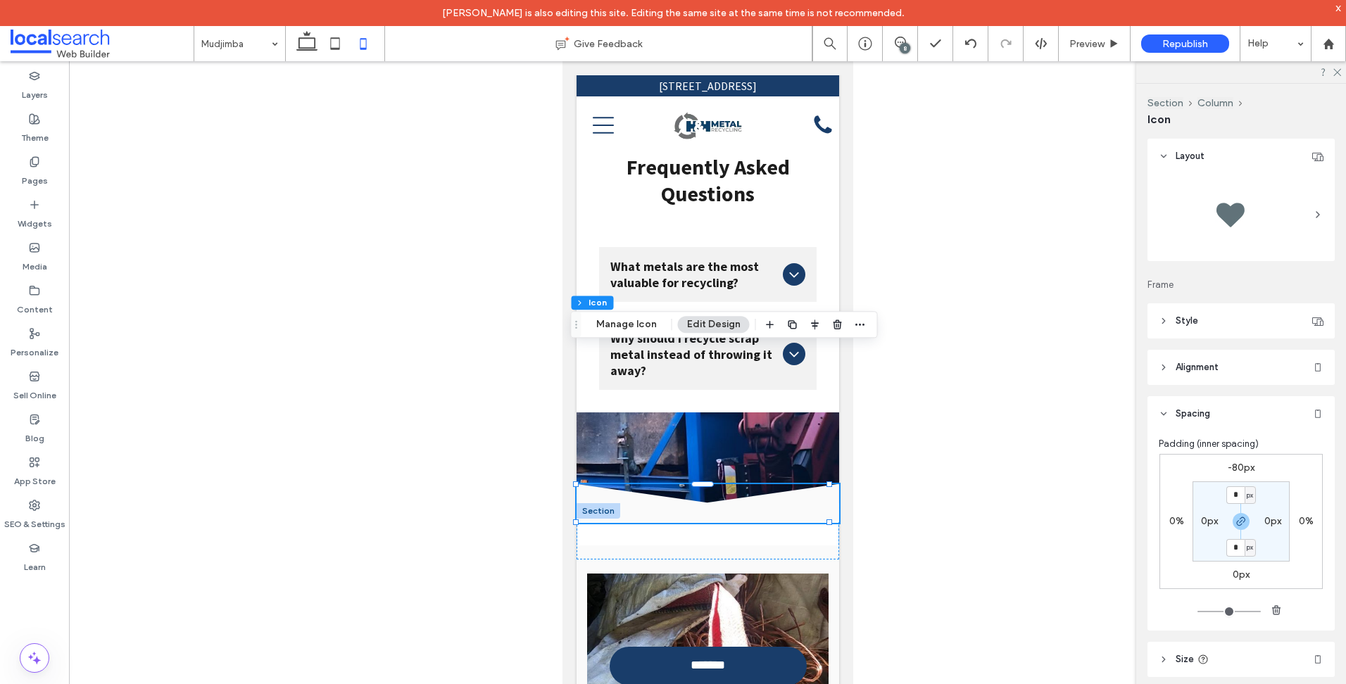
click at [1246, 467] on label "-80px" at bounding box center [1240, 468] width 27 height 12
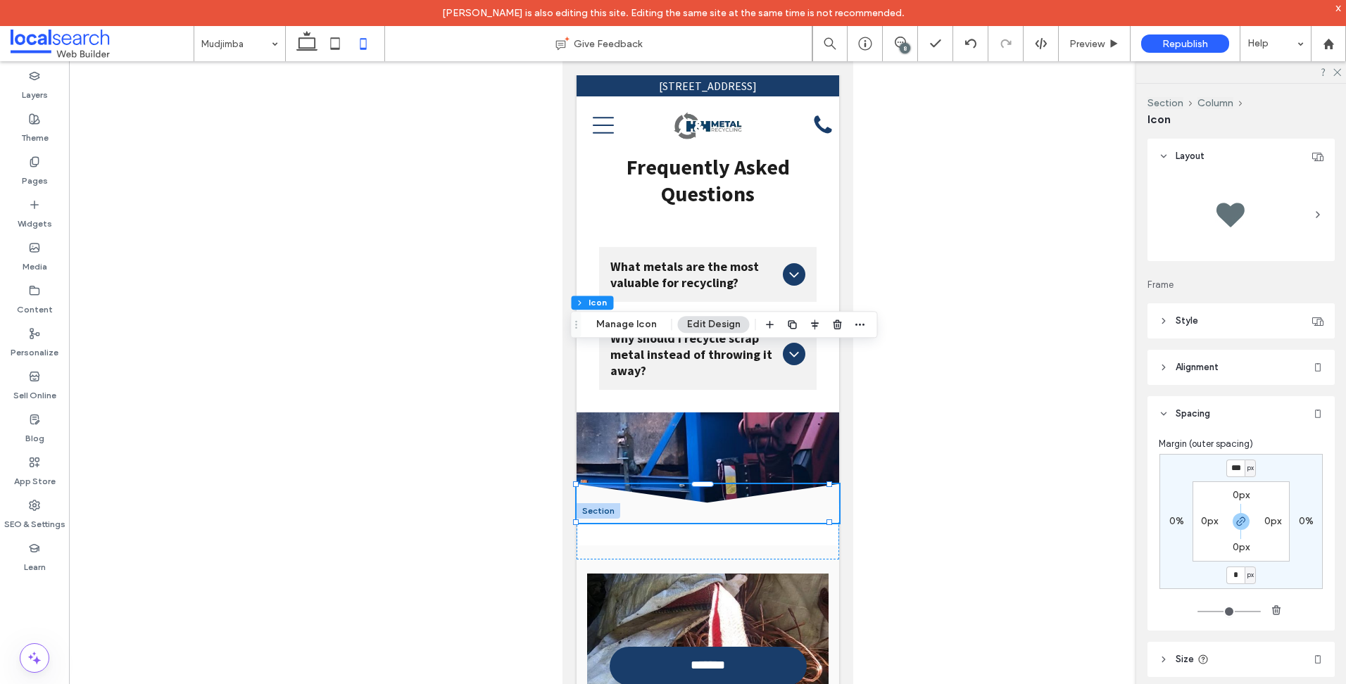
type input "*"
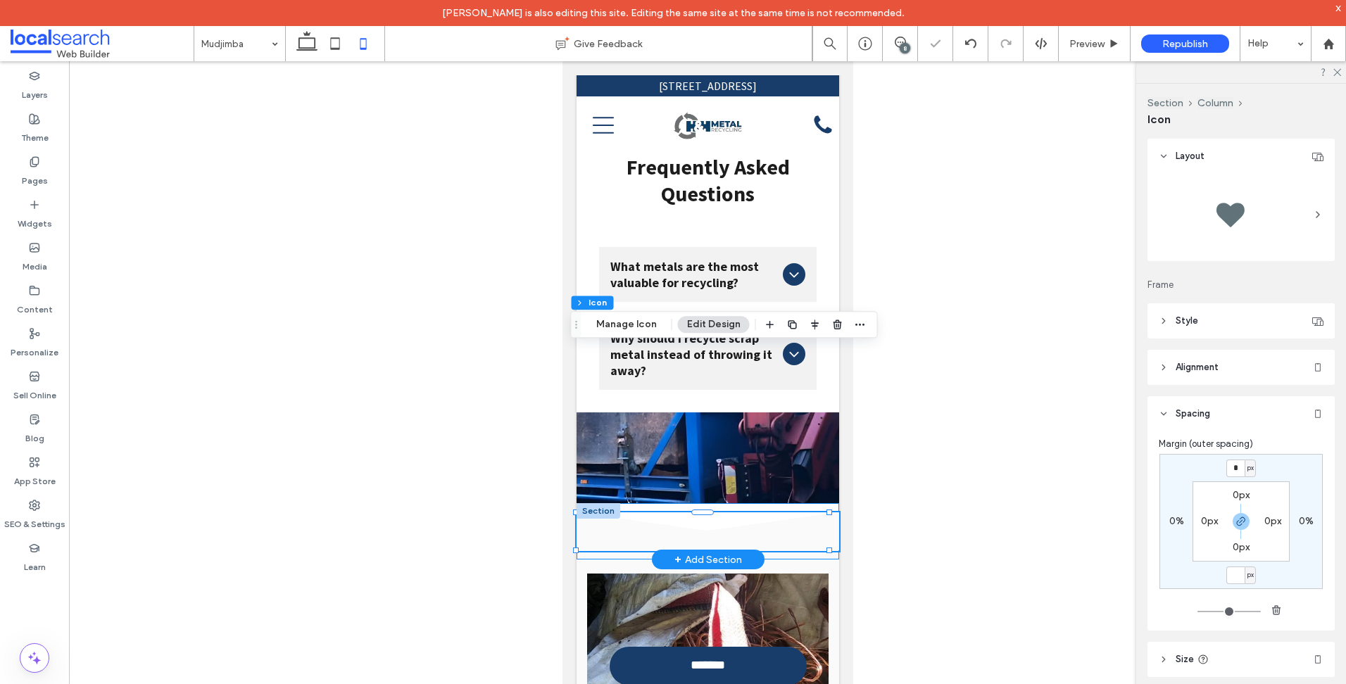
click at [675, 503] on div "Divider Icon .cls-1-1158168734-1158168734 { fill-rule: evenodd; }" at bounding box center [707, 531] width 262 height 56
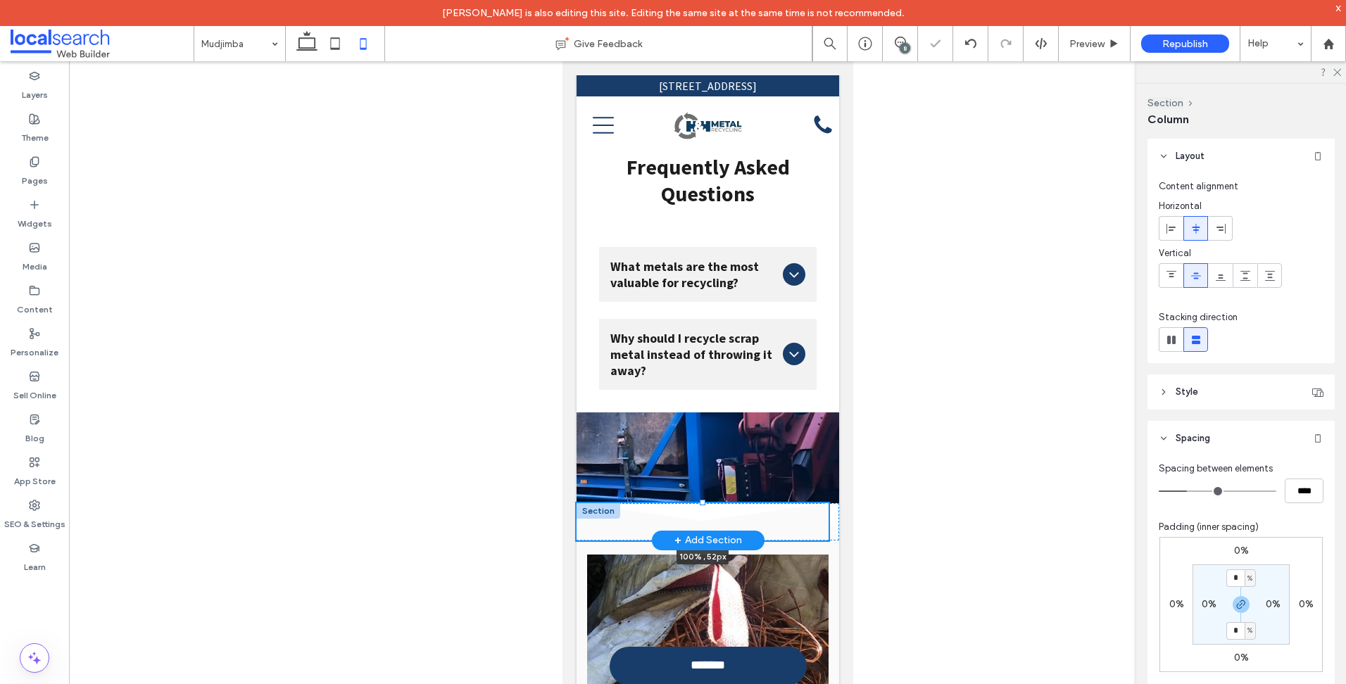
drag, startPoint x: 702, startPoint y: 366, endPoint x: 700, endPoint y: 405, distance: 39.4
click at [700, 503] on div "Divider Icon .cls-1-1158168734-1158168734 { fill-rule: evenodd; } 100% , 52px S…" at bounding box center [707, 521] width 262 height 37
type input "**"
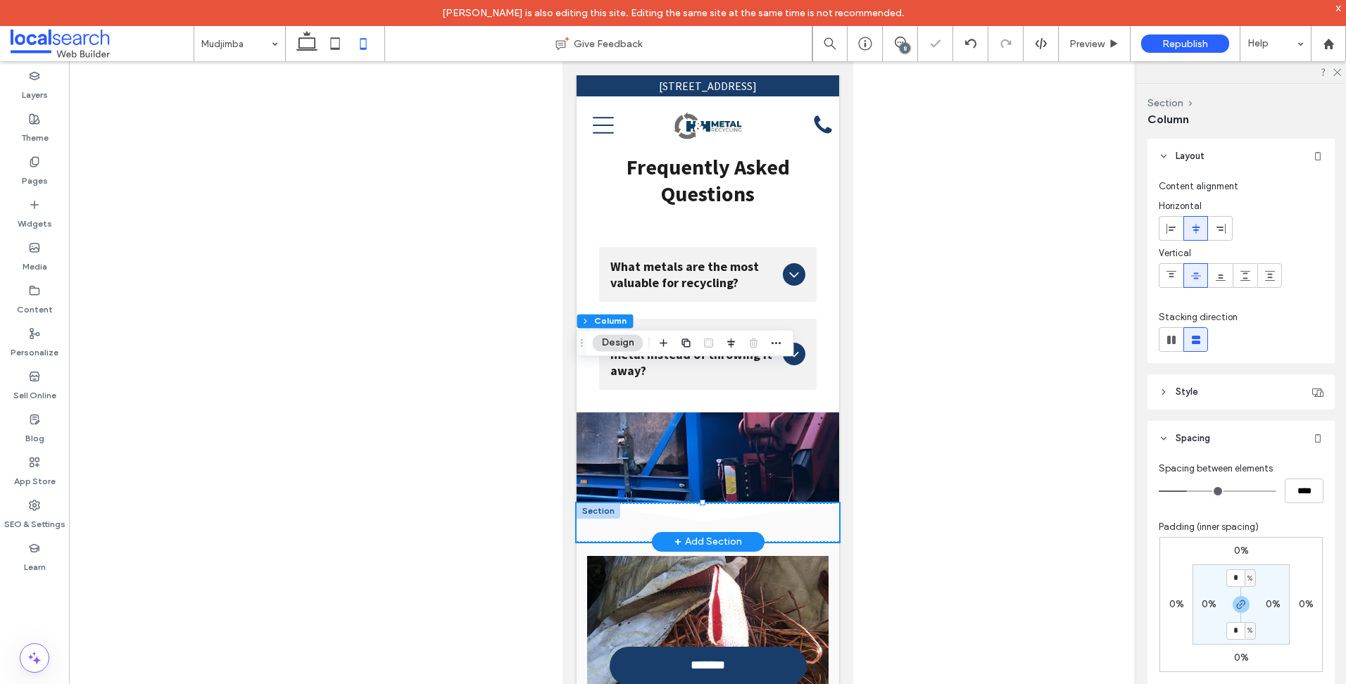
click at [606, 503] on div at bounding box center [598, 510] width 44 height 15
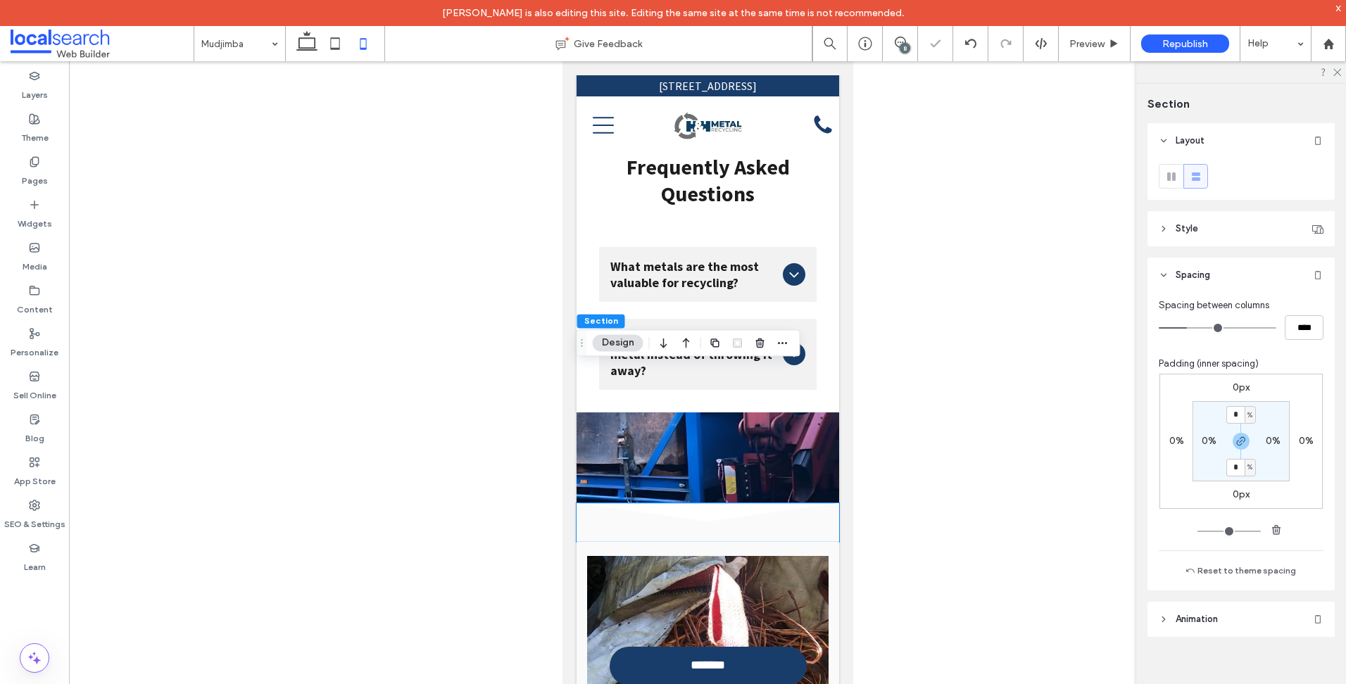
click at [1236, 386] on label "0px" at bounding box center [1240, 387] width 17 height 12
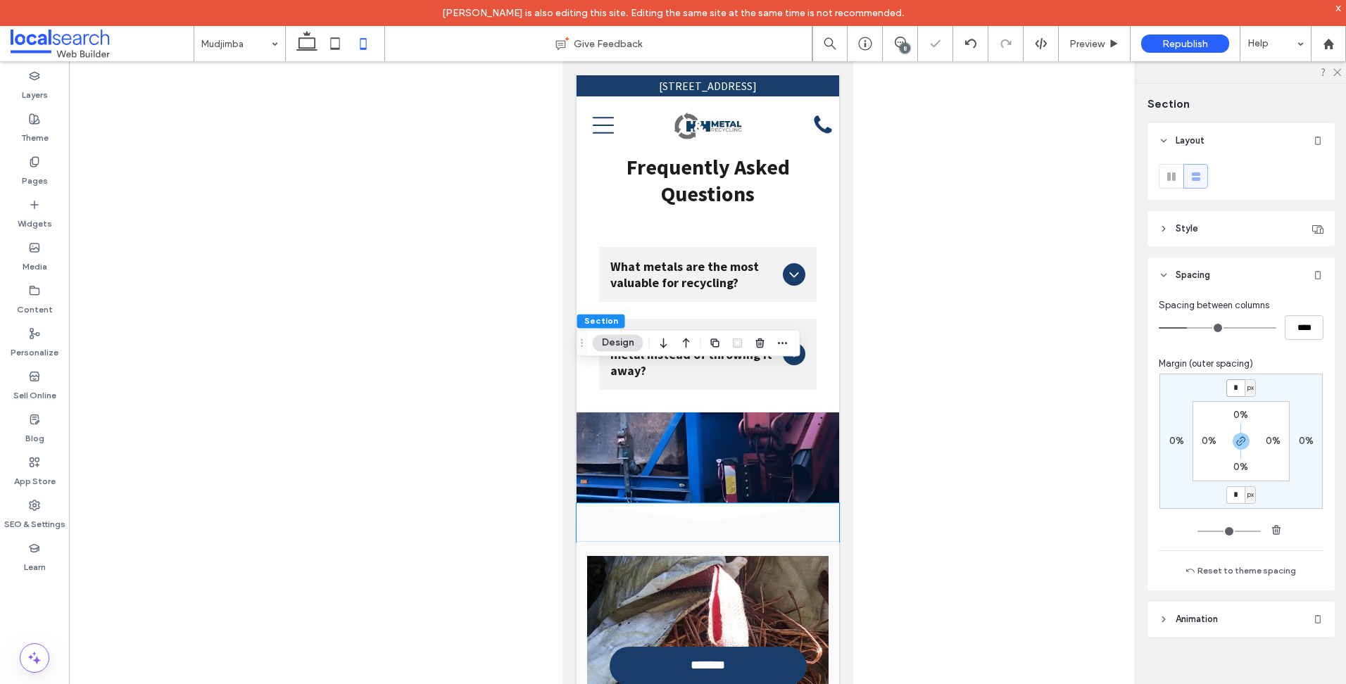
click at [1231, 386] on input "*" at bounding box center [1235, 388] width 18 height 18
type input "***"
type input "*"
type input "***"
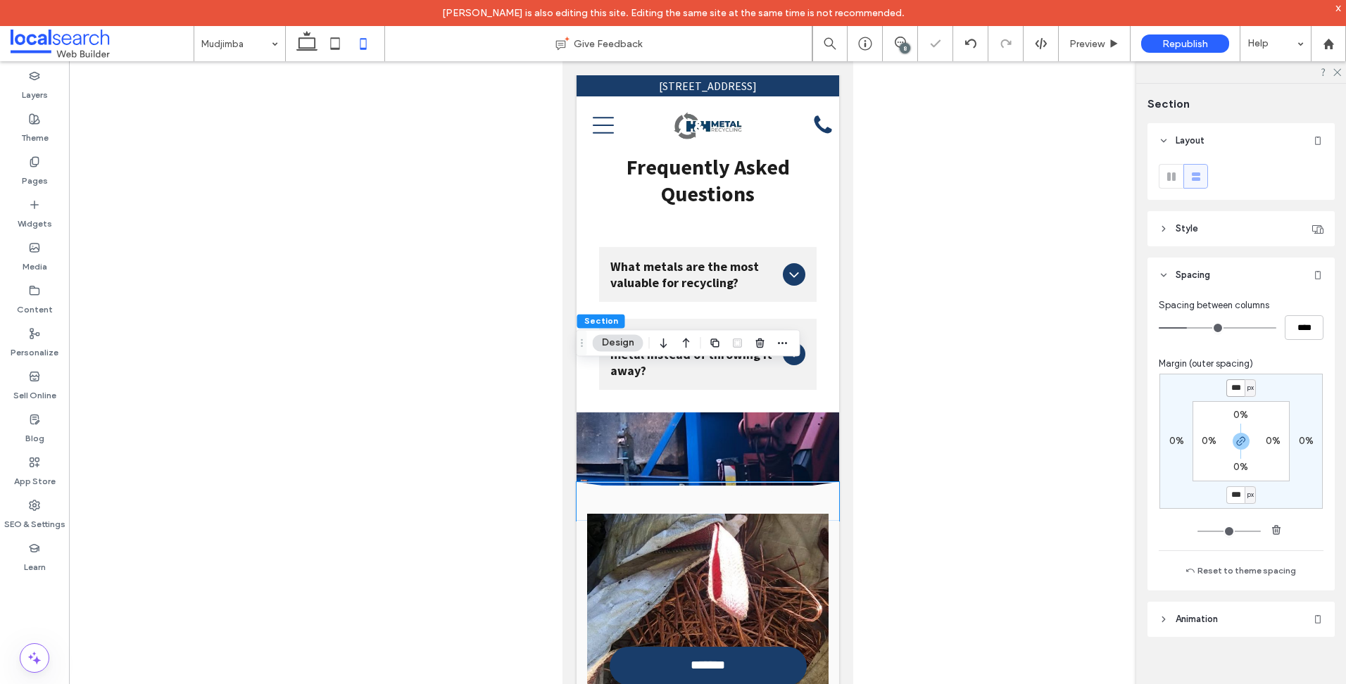
type input "*"
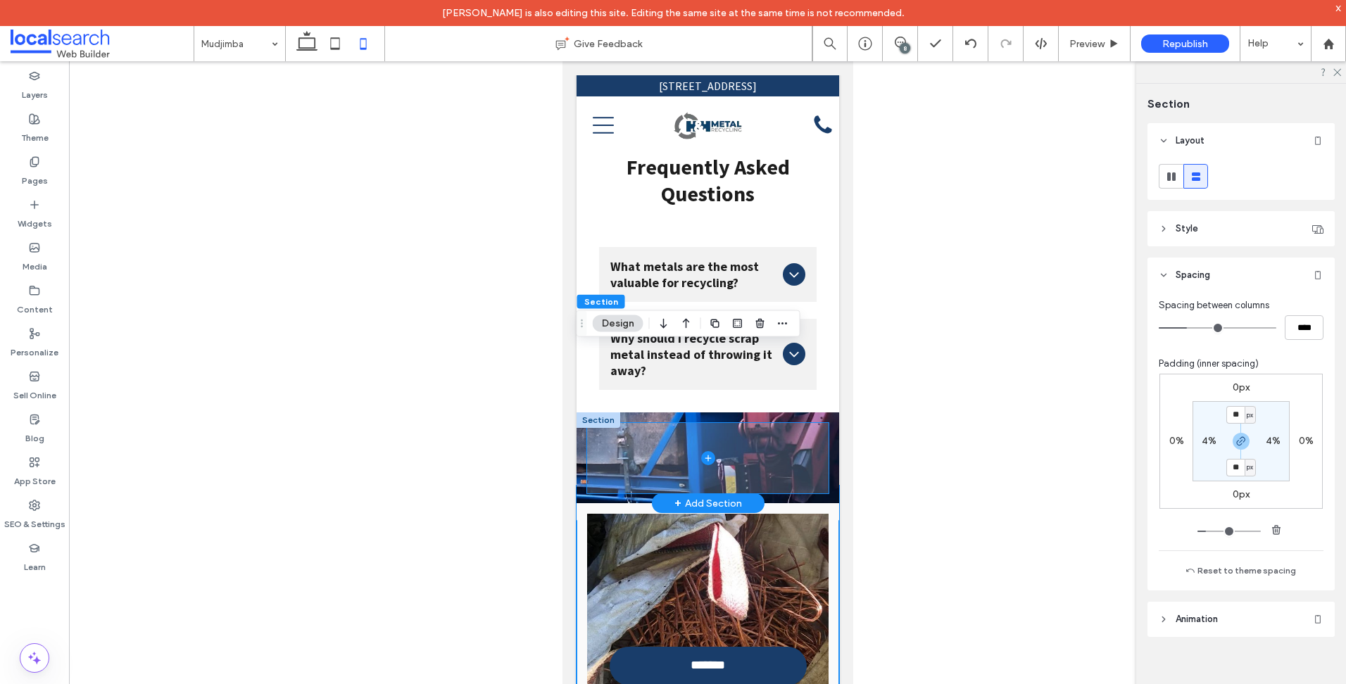
click at [586, 423] on span at bounding box center [706, 458] width 241 height 70
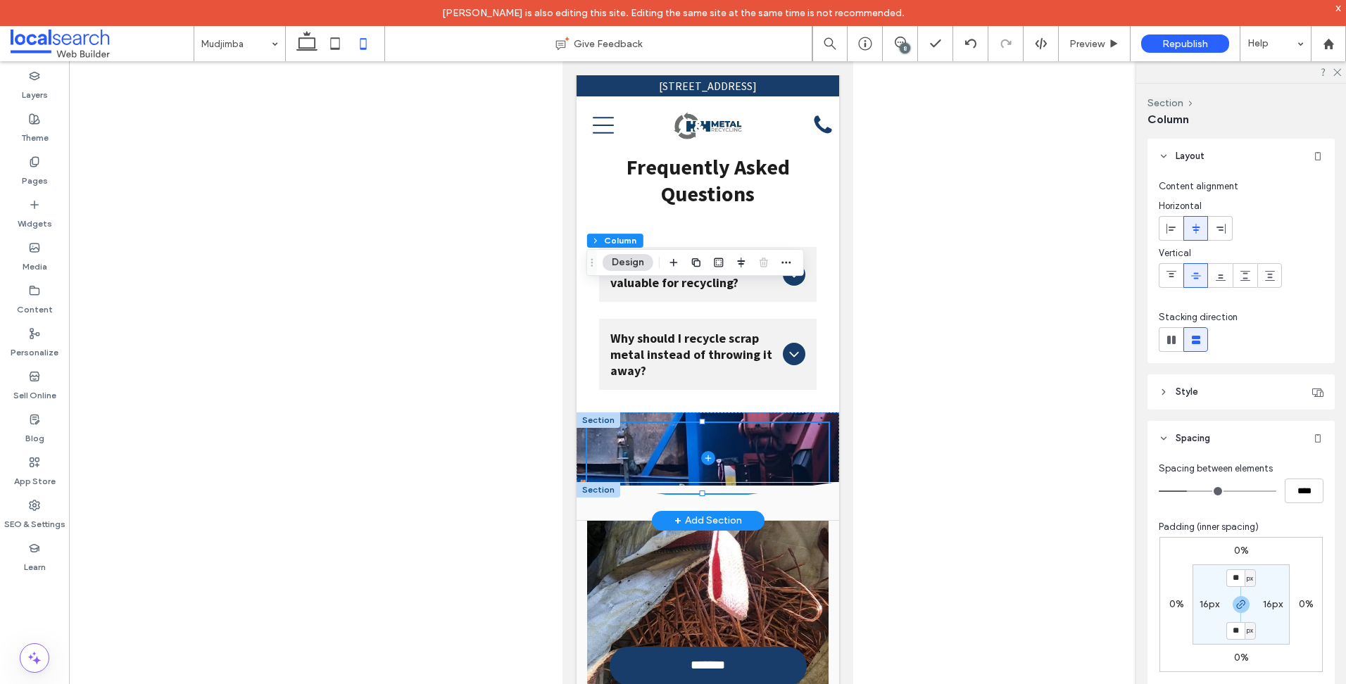
click at [580, 482] on div at bounding box center [598, 489] width 44 height 15
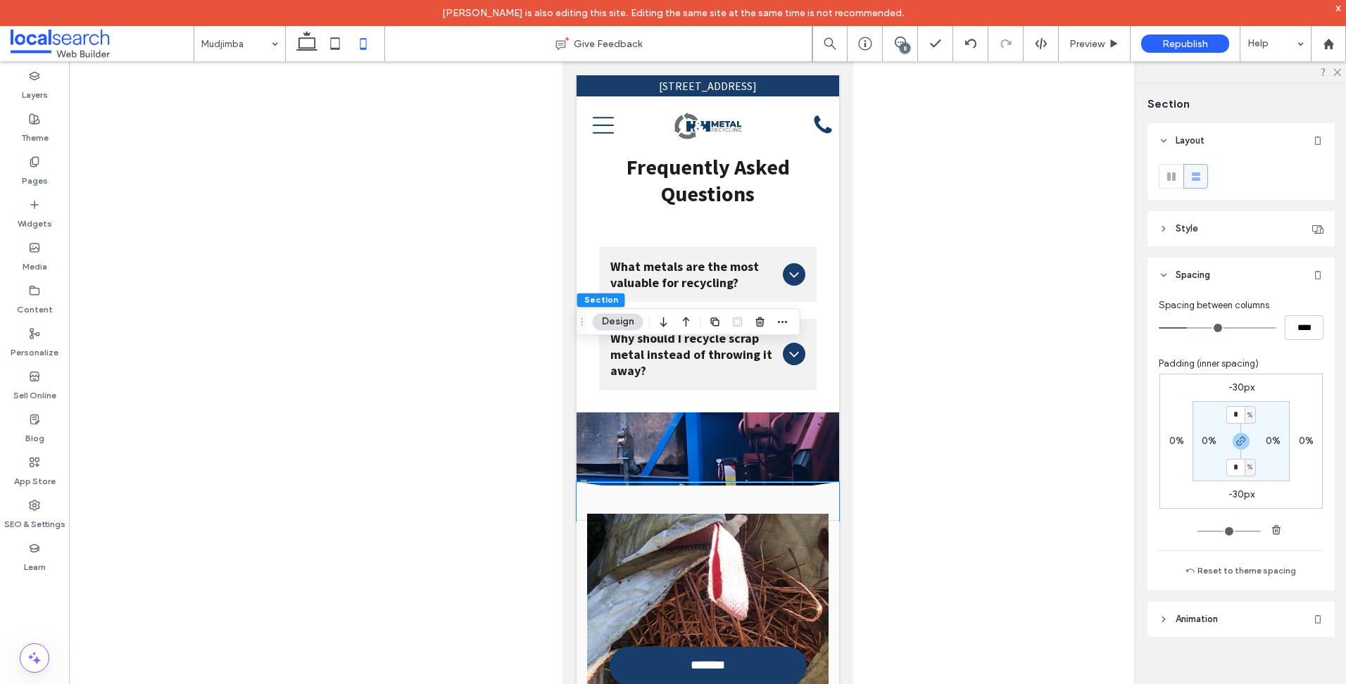
click at [1248, 393] on div "-30px" at bounding box center [1241, 387] width 26 height 13
click at [1245, 390] on label "-30px" at bounding box center [1241, 387] width 26 height 12
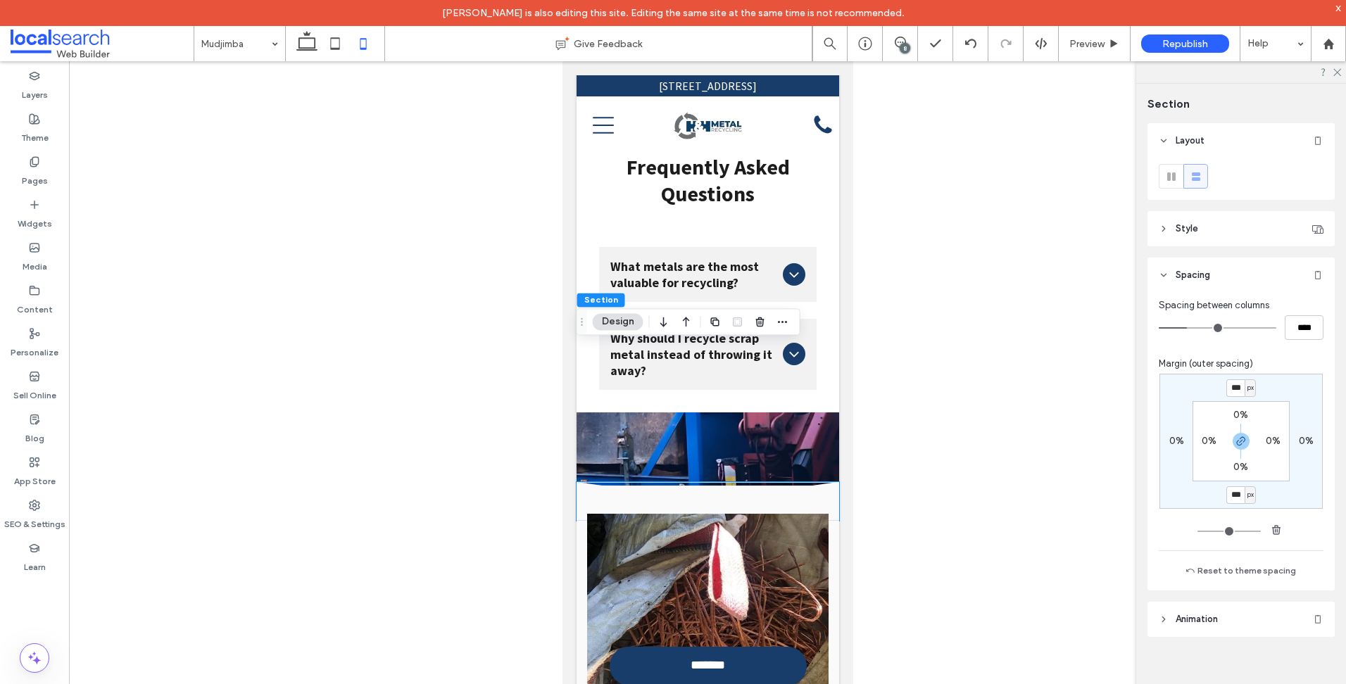
type input "*"
click at [1236, 392] on input "***" at bounding box center [1235, 388] width 18 height 18
type input "*"
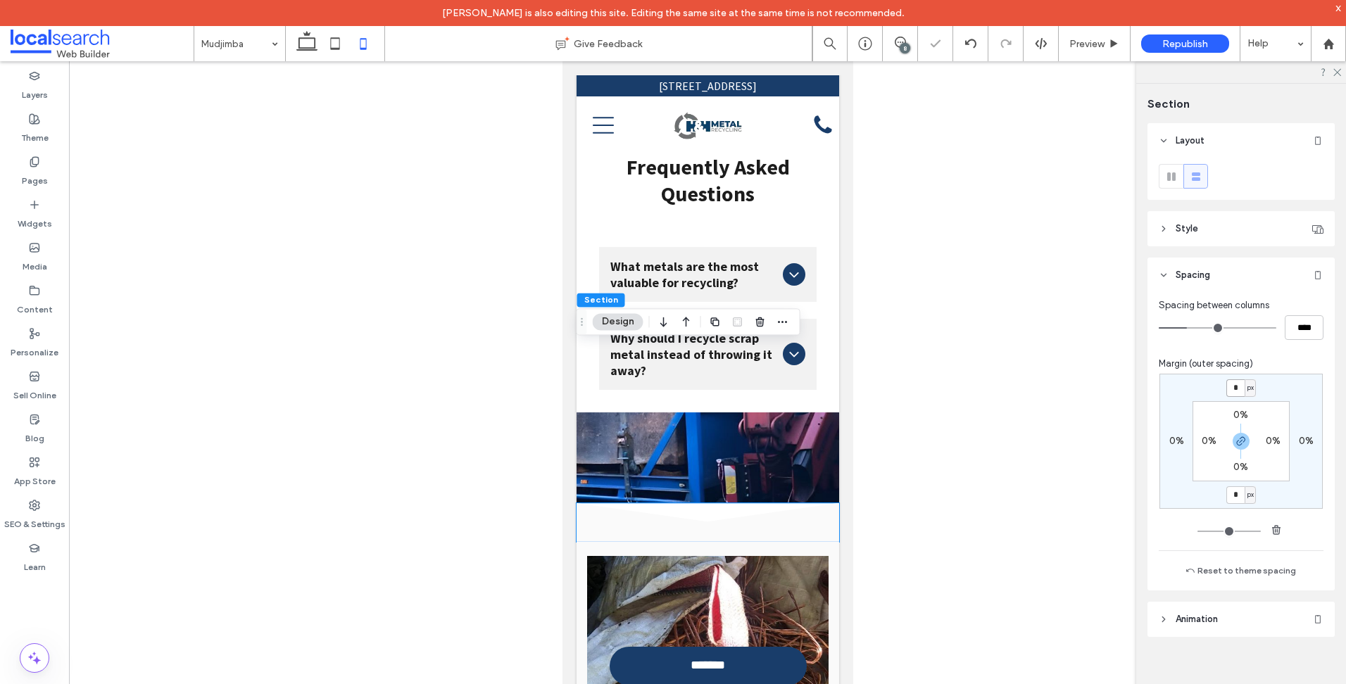
click at [1237, 388] on input "*" at bounding box center [1235, 388] width 18 height 18
type input "*"
click at [1247, 436] on span "button" at bounding box center [1240, 441] width 17 height 17
click at [1223, 385] on div "px 0% 0px 0% 0% 0% 0% 0%" at bounding box center [1240, 441] width 163 height 135
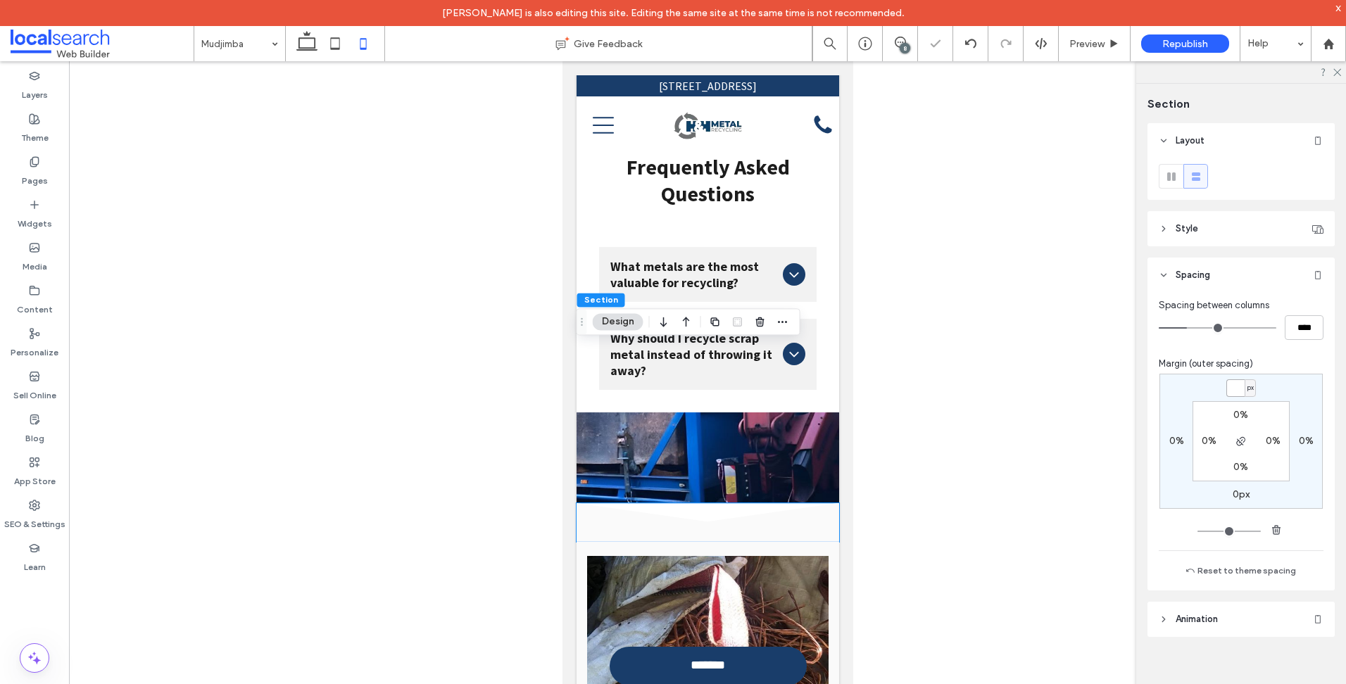
click at [1241, 392] on input "margin-top" at bounding box center [1235, 388] width 18 height 18
type input "***"
type input "*"
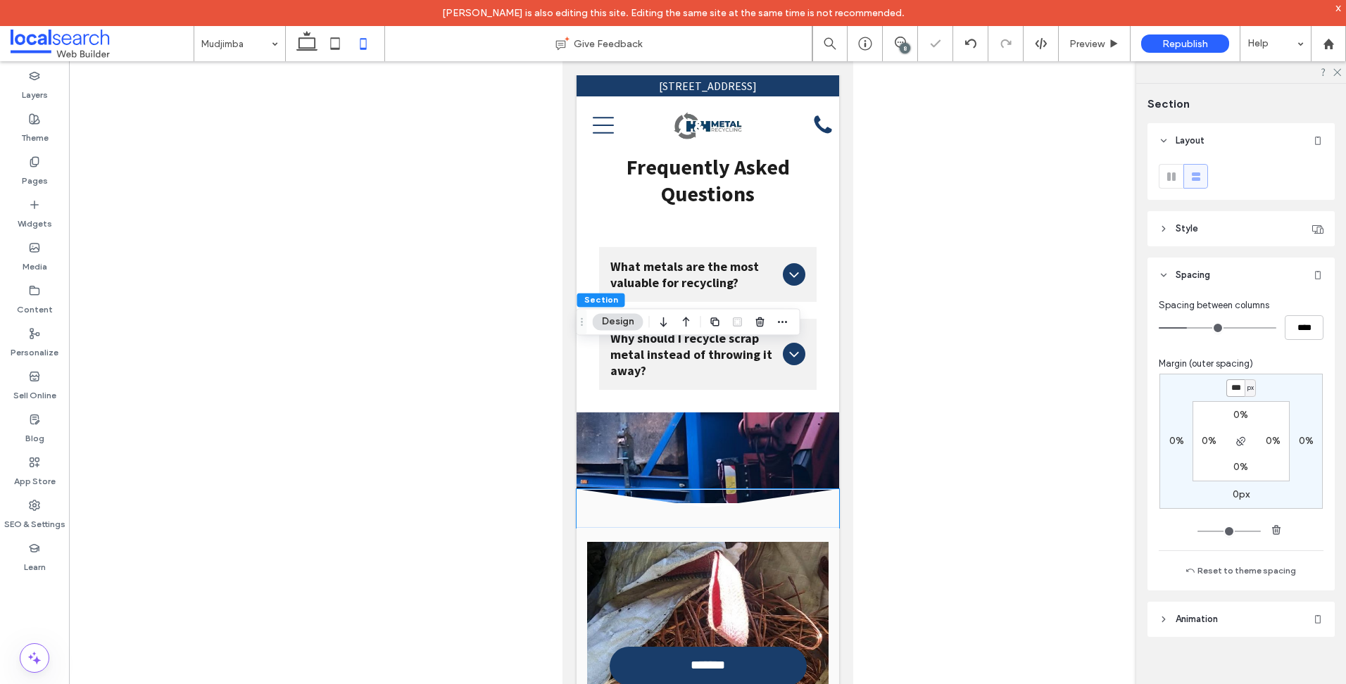
type input "***"
type input "*"
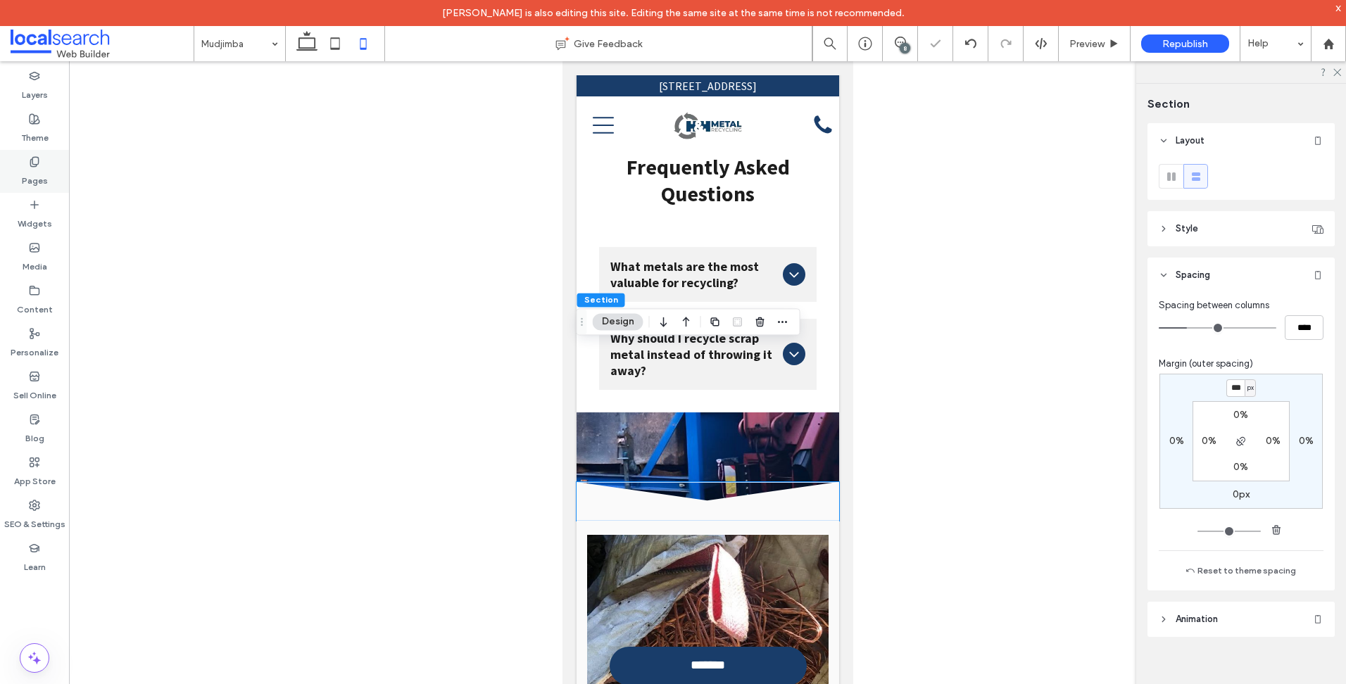
click at [59, 165] on div "Pages" at bounding box center [34, 171] width 69 height 43
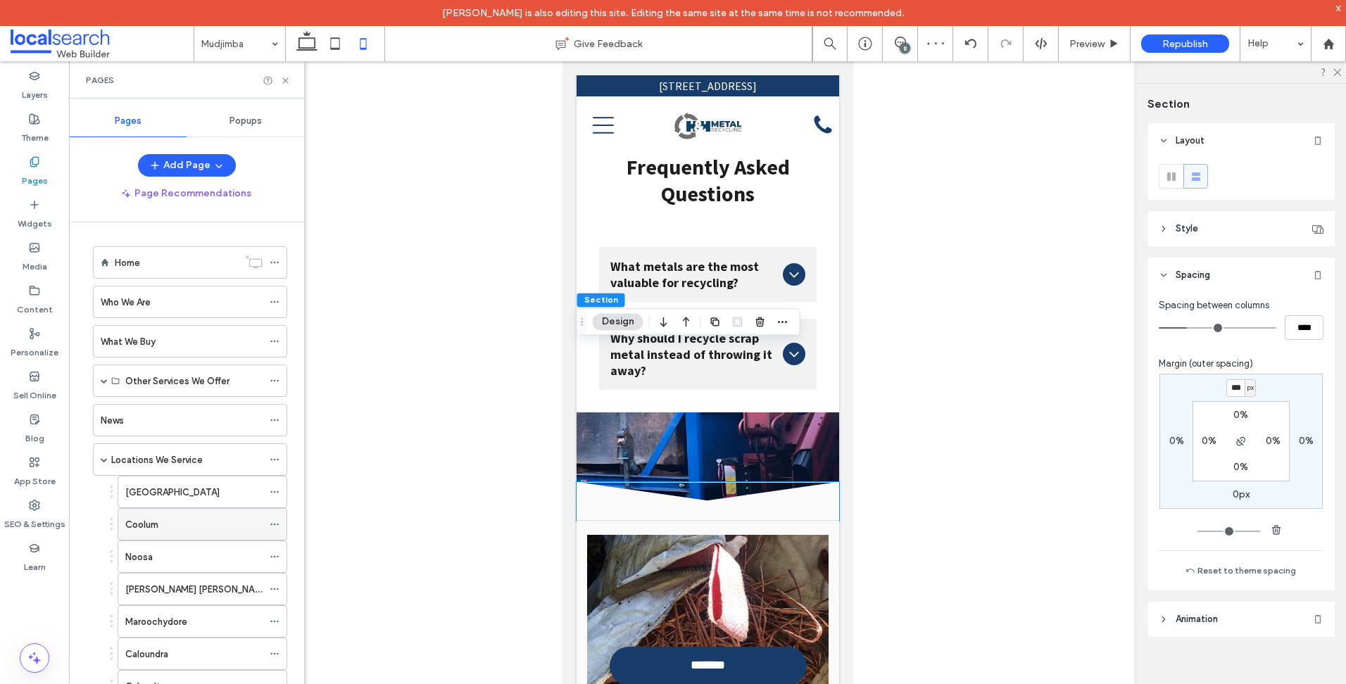
scroll to position [495, 0]
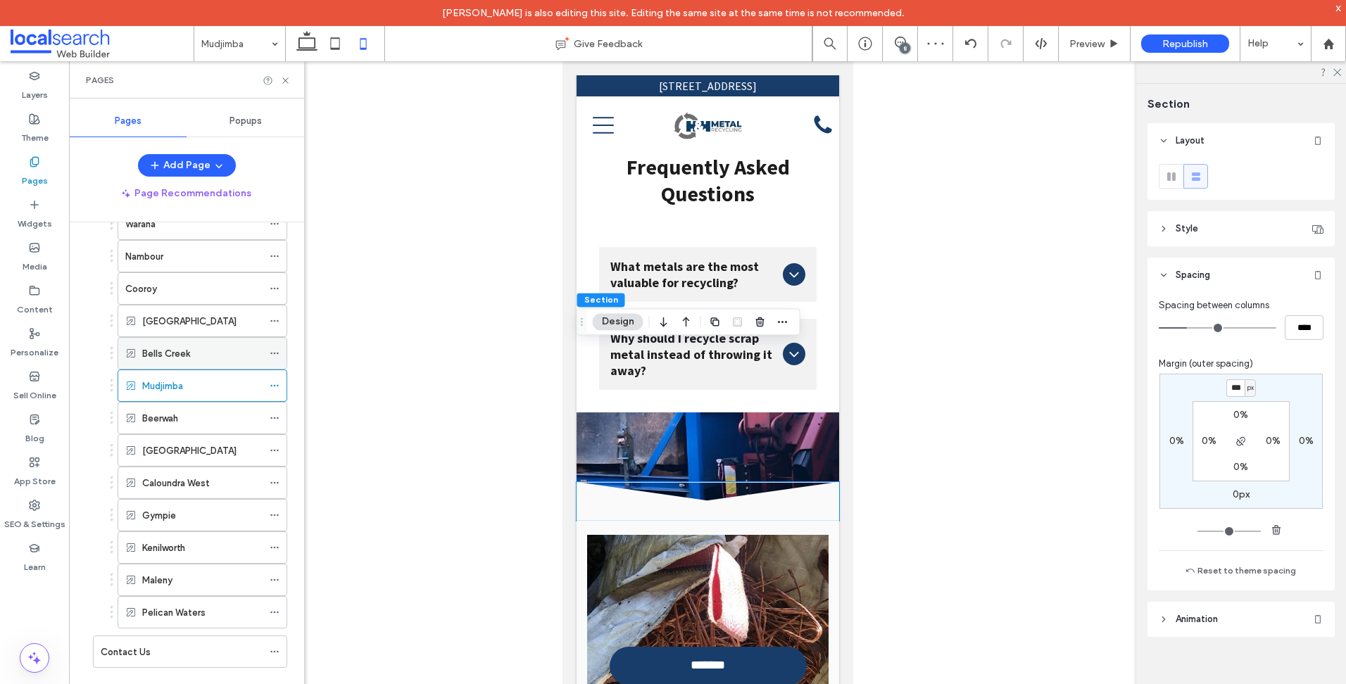
click at [210, 360] on div "Bells Creek" at bounding box center [202, 353] width 120 height 15
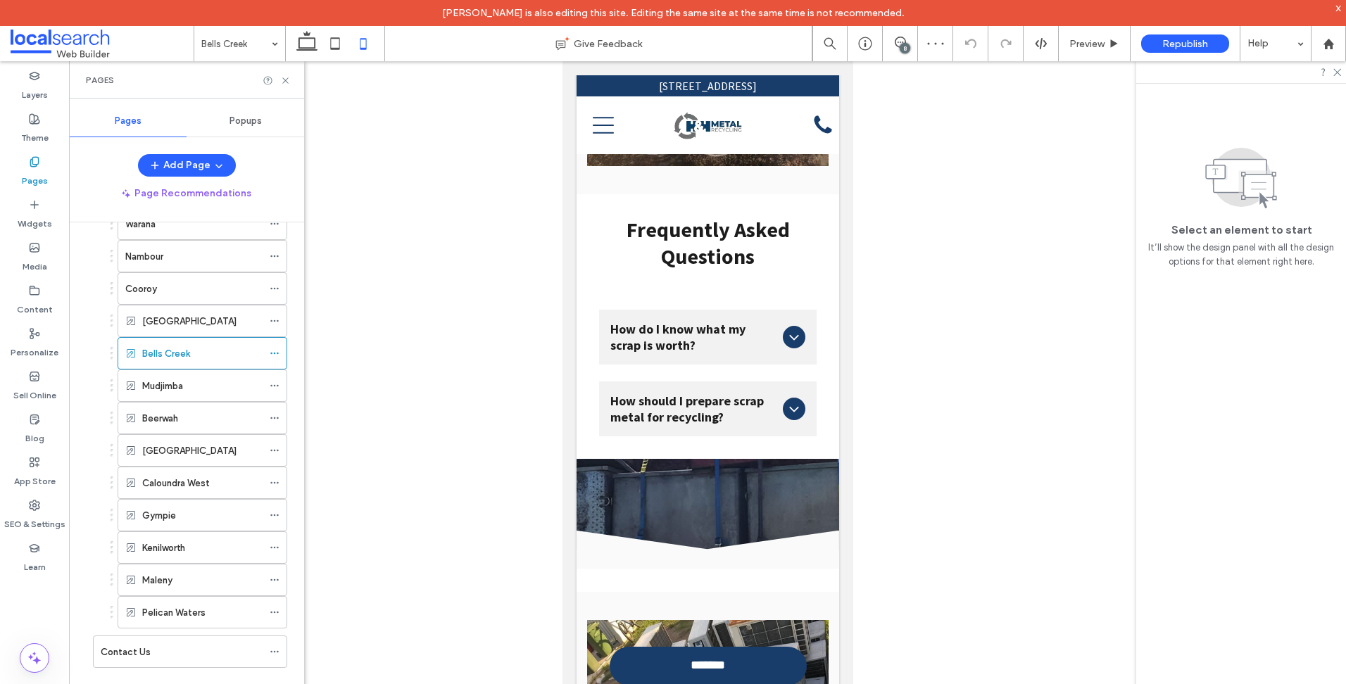
scroll to position [7140, 0]
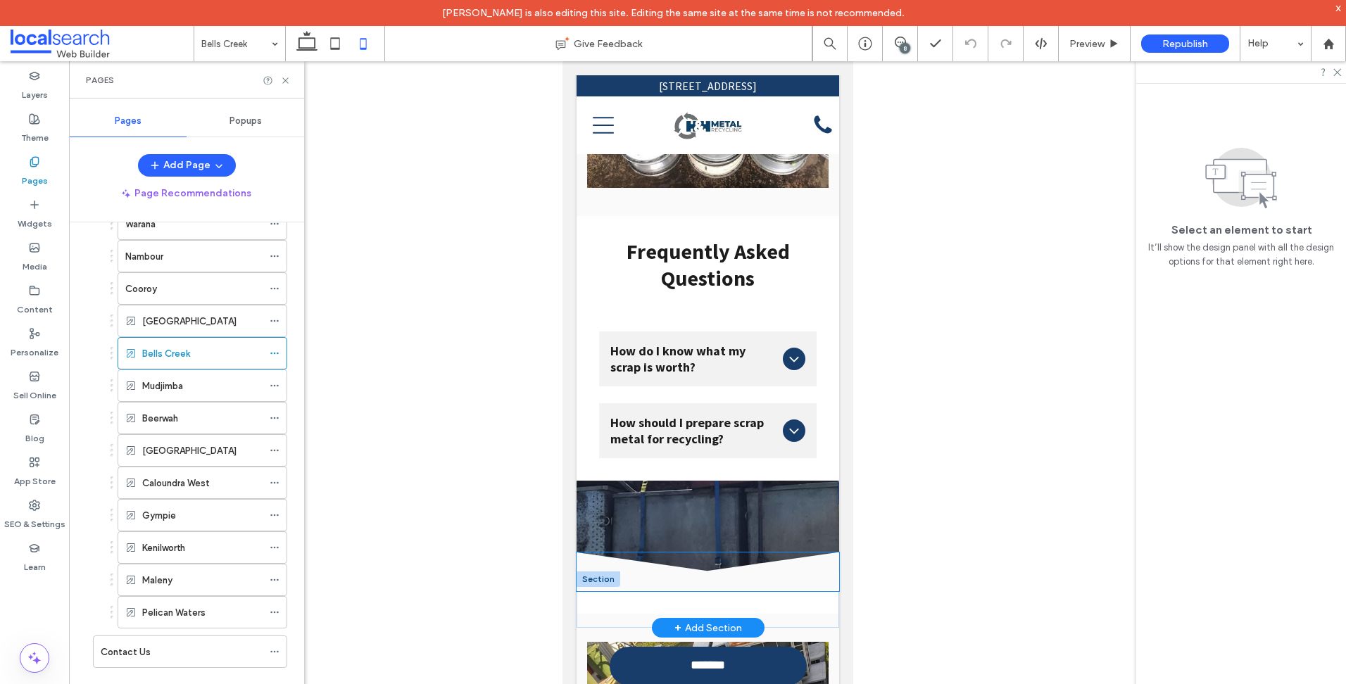
click at [738, 552] on icon at bounding box center [707, 571] width 262 height 38
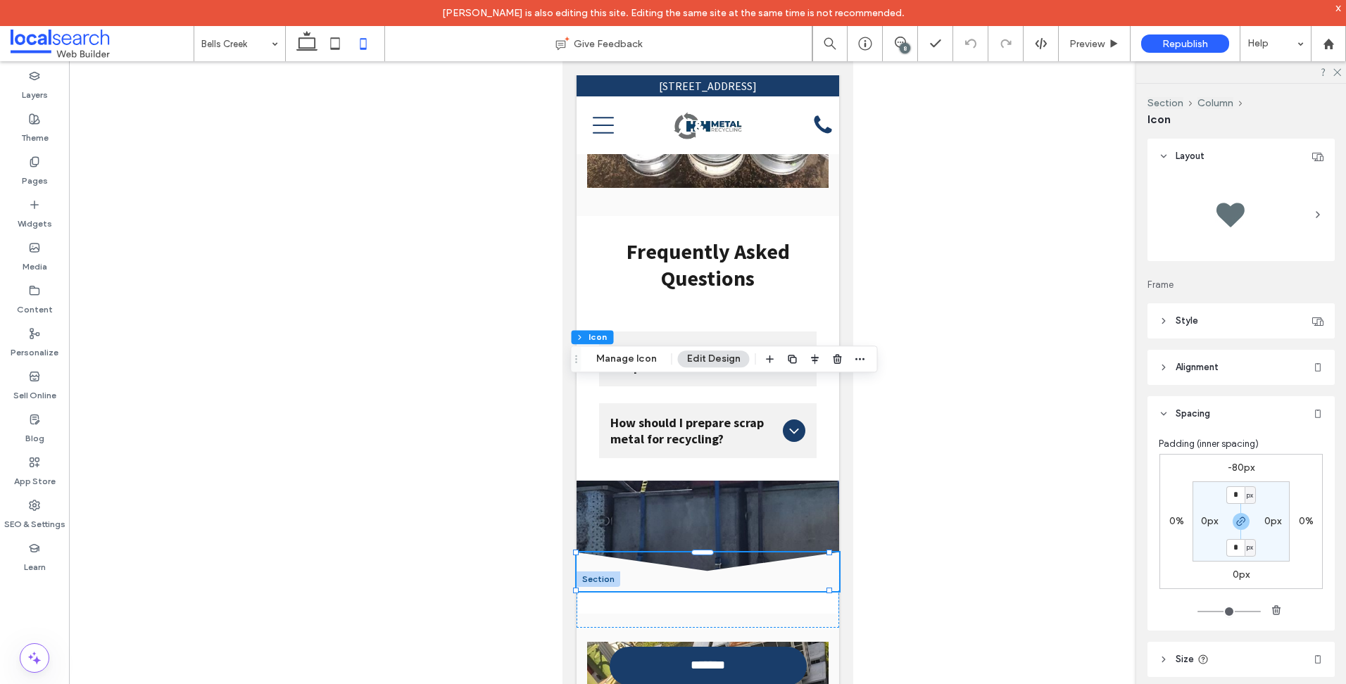
click at [1246, 467] on label "-80px" at bounding box center [1240, 468] width 27 height 12
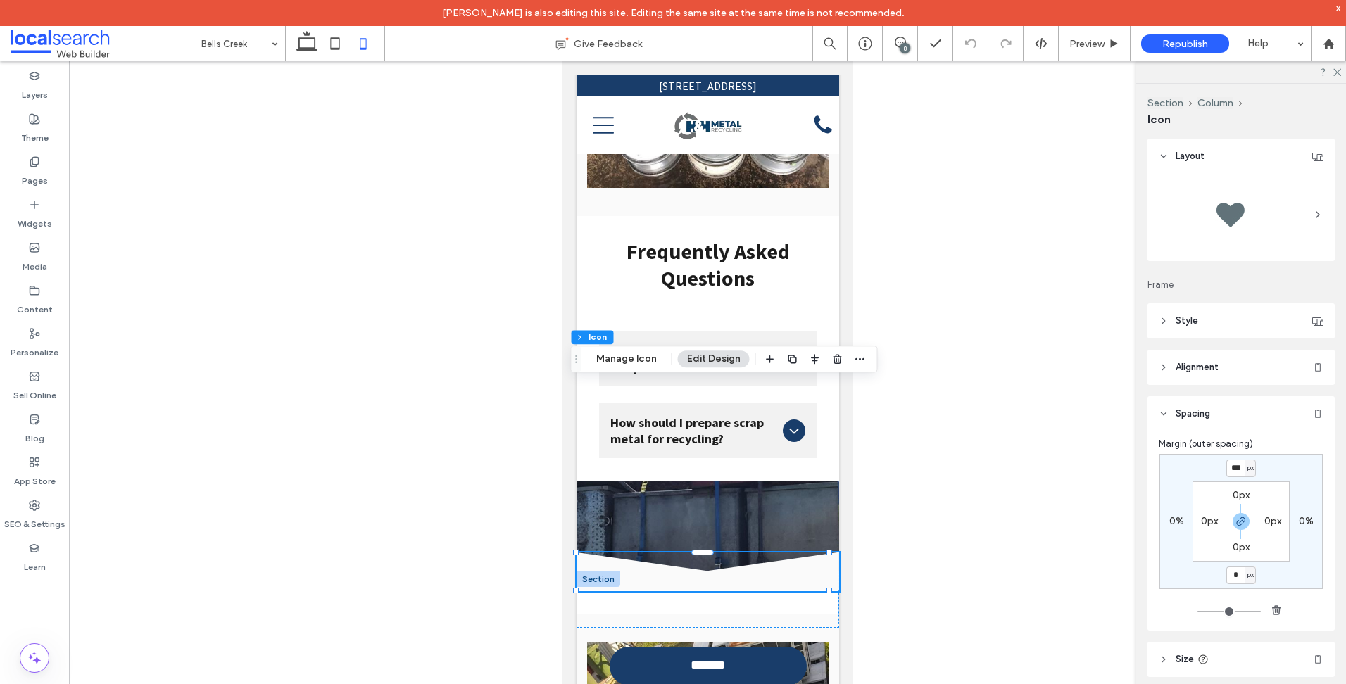
type input "*"
click at [1234, 467] on input "***" at bounding box center [1235, 469] width 18 height 18
type input "*"
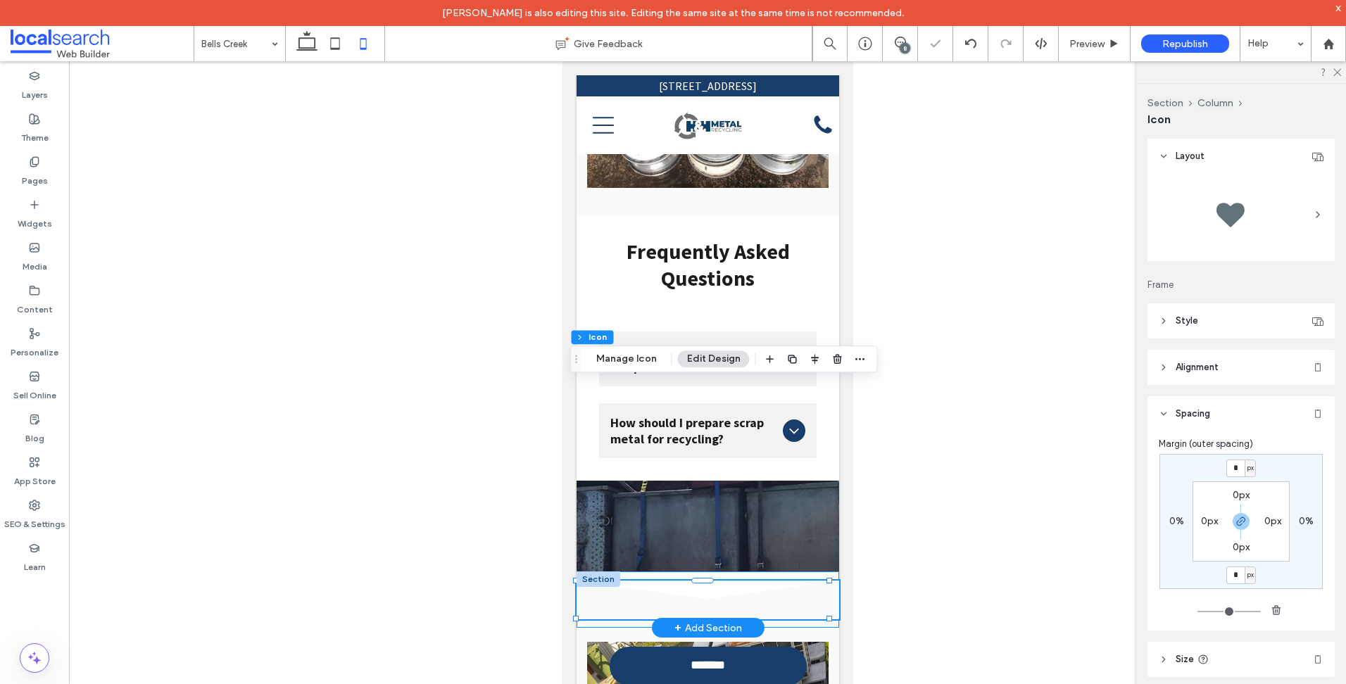
click at [796, 571] on div "Divider Icon .cls-1-1158168734-1158168734 { fill-rule: evenodd; }" at bounding box center [707, 599] width 262 height 56
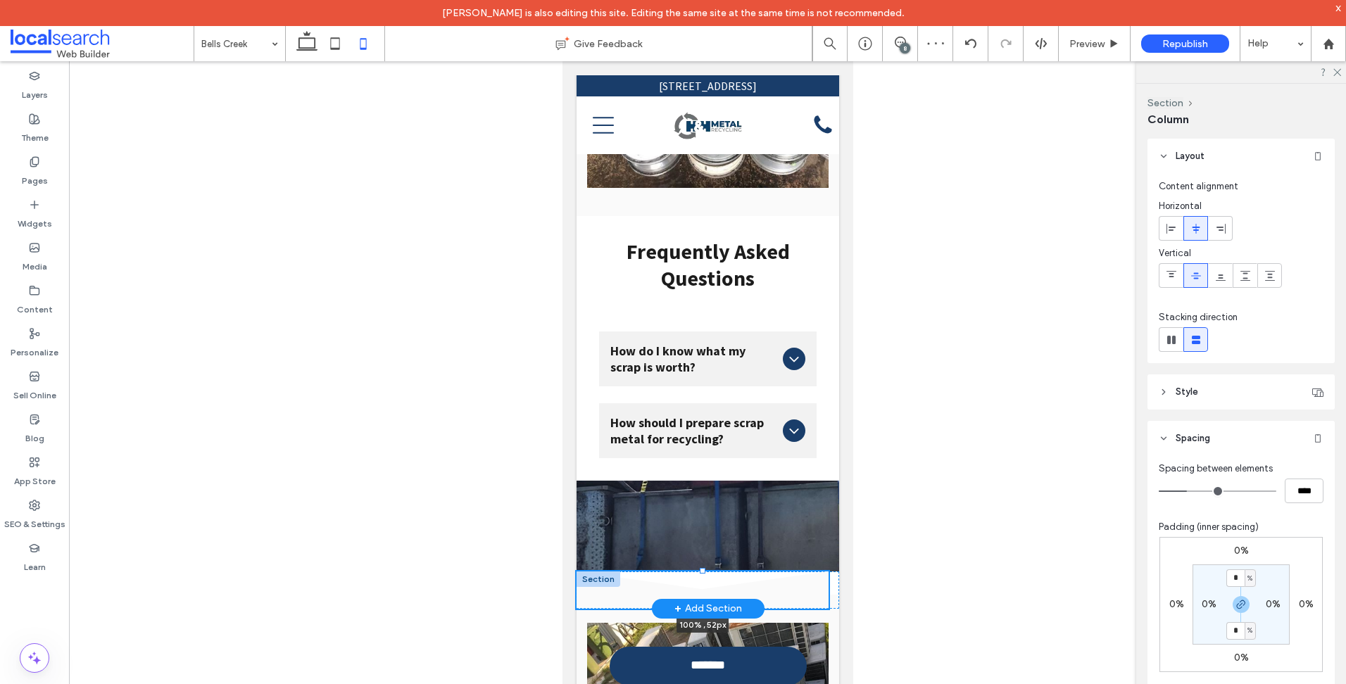
drag, startPoint x: 702, startPoint y: 400, endPoint x: 700, endPoint y: 442, distance: 42.3
click at [700, 571] on div "Divider Icon .cls-1-1158168734-1158168734 { fill-rule: evenodd; } 100% , 52px S…" at bounding box center [707, 589] width 262 height 37
type input "**"
click at [582, 571] on div at bounding box center [598, 578] width 44 height 15
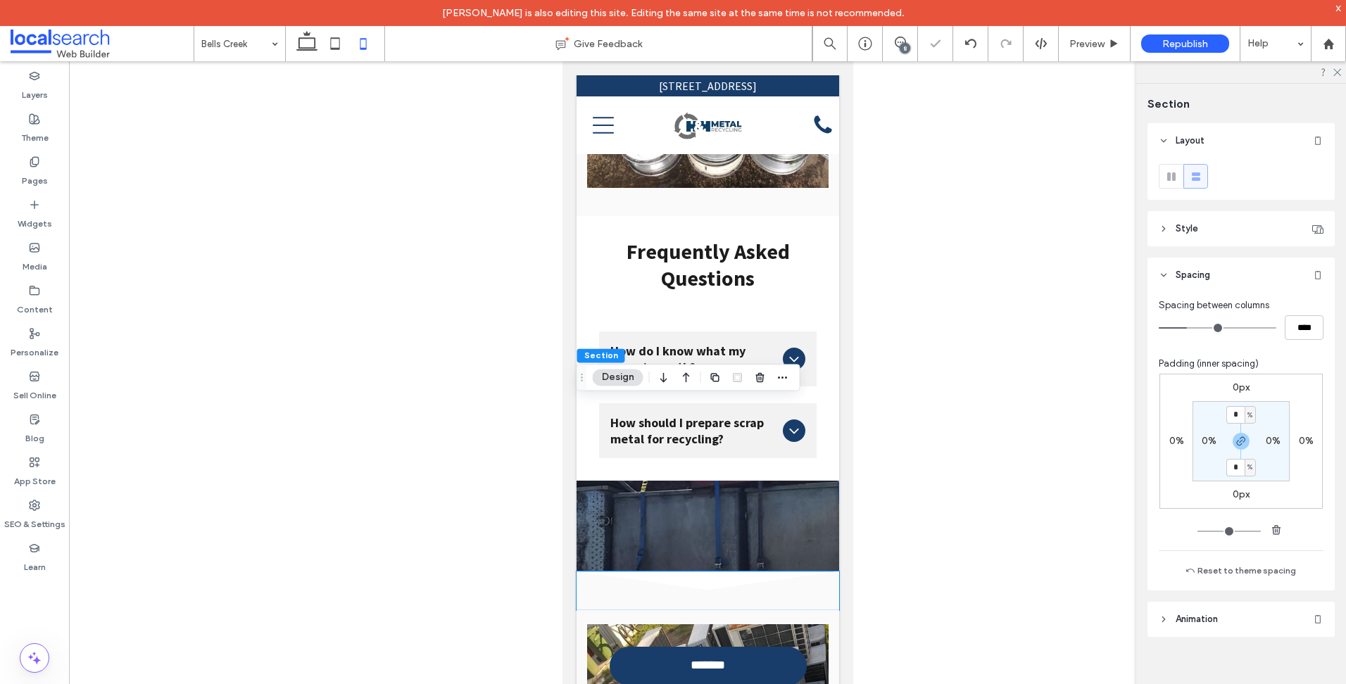
click at [1236, 389] on label "0px" at bounding box center [1240, 387] width 17 height 12
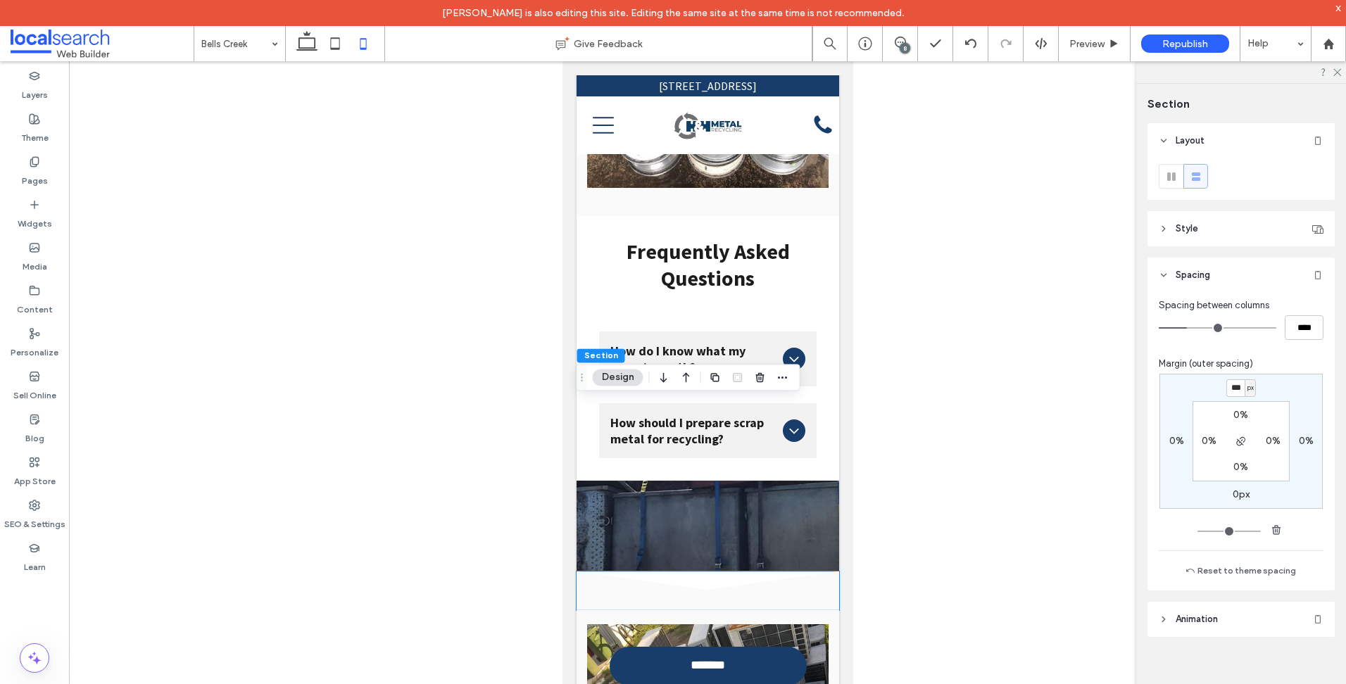
type input "***"
type input "*"
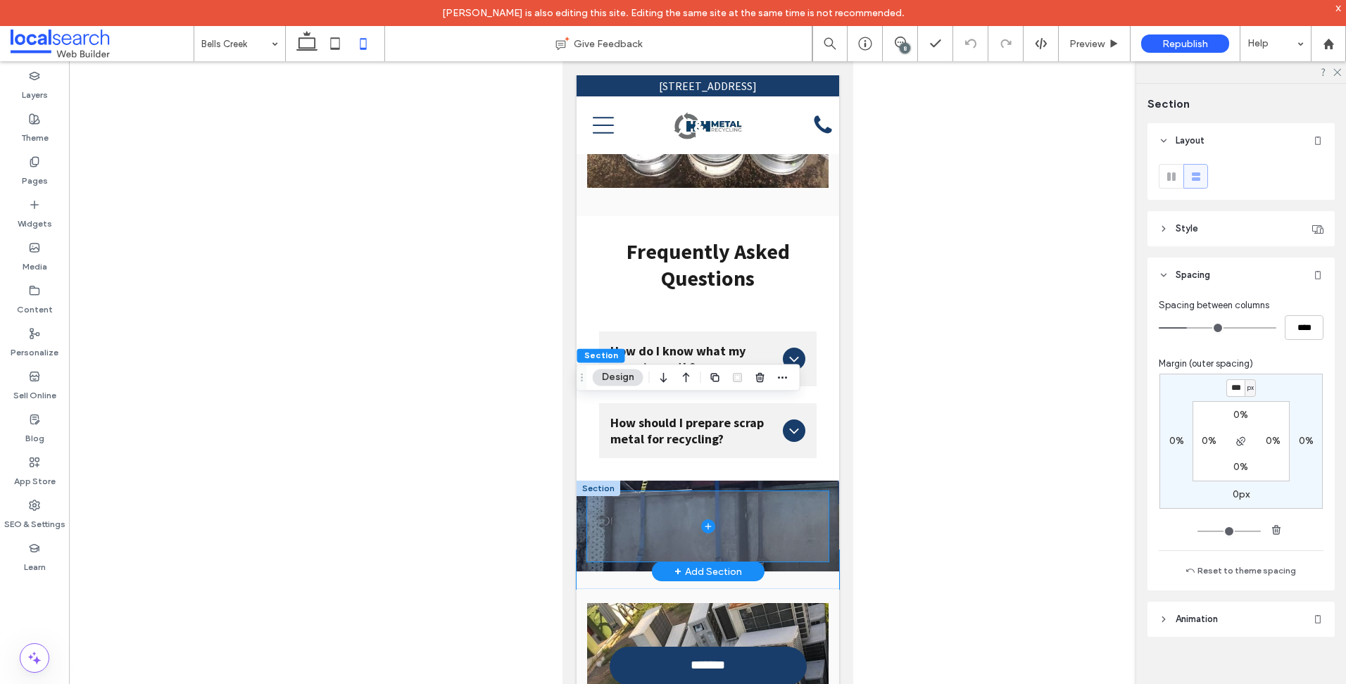
click at [808, 491] on span at bounding box center [706, 526] width 241 height 70
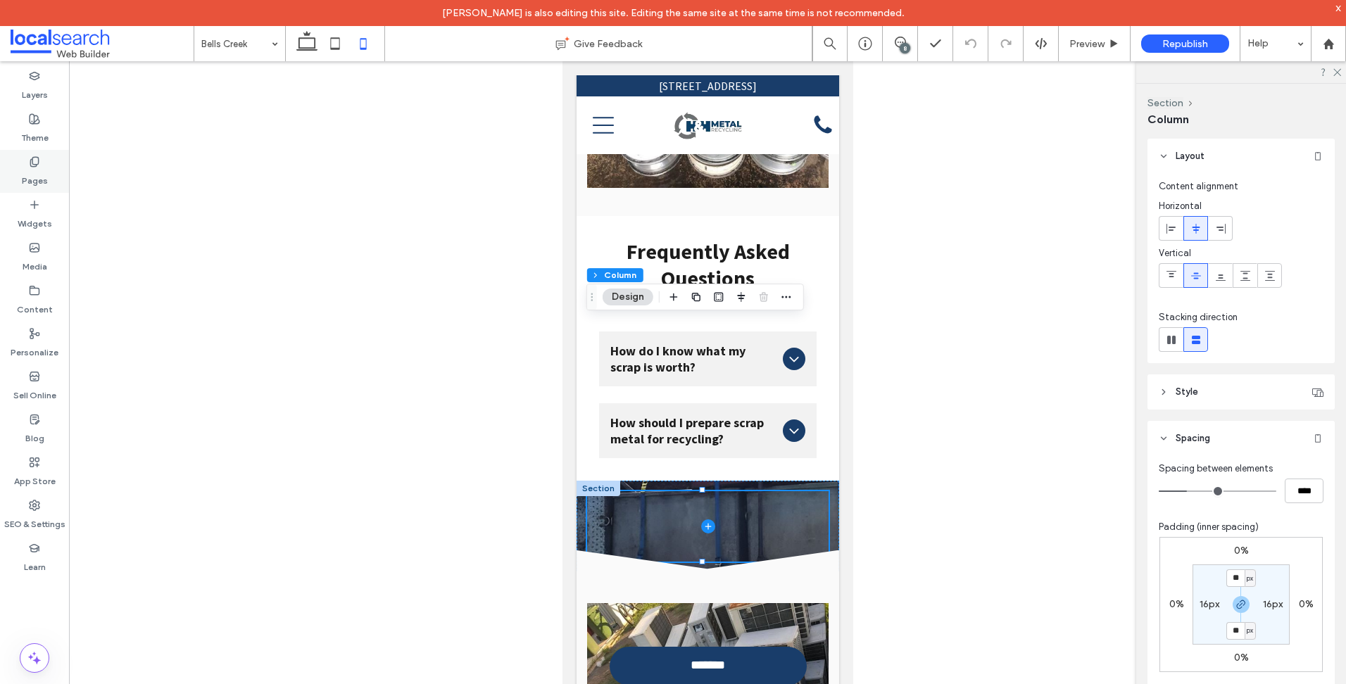
click at [42, 158] on div "Pages" at bounding box center [34, 171] width 69 height 43
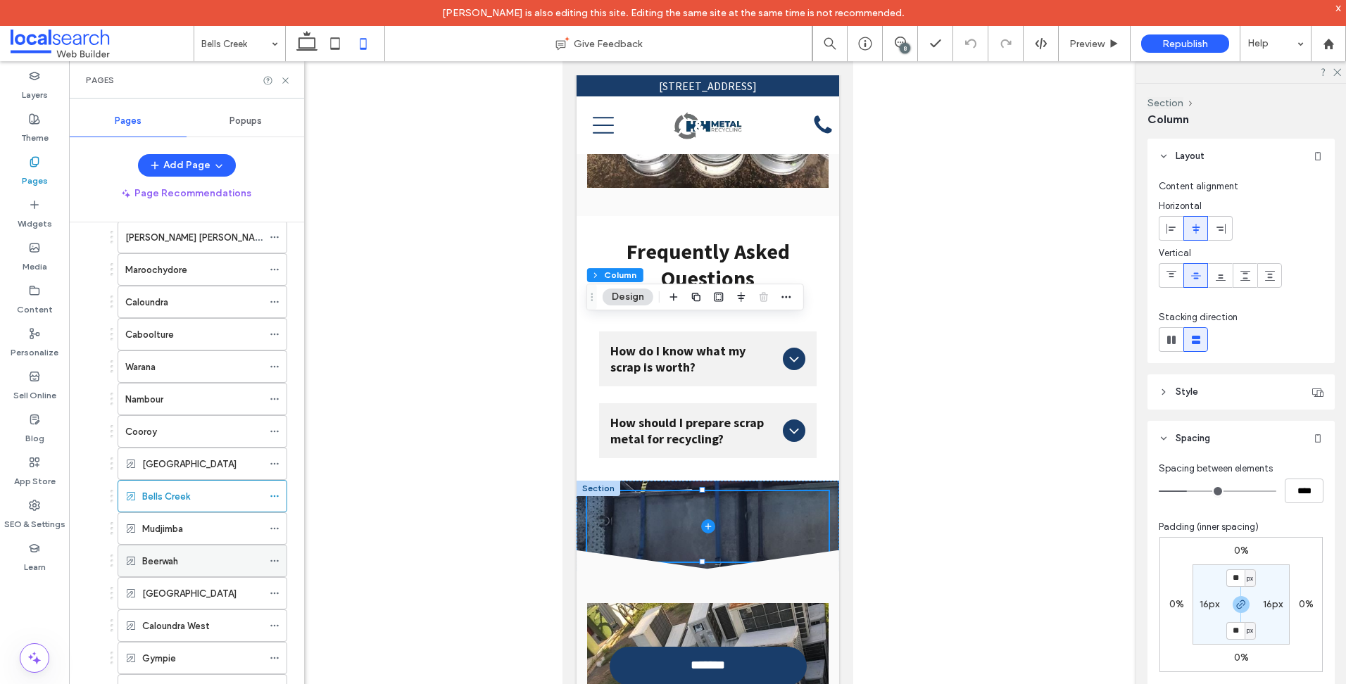
scroll to position [422, 0]
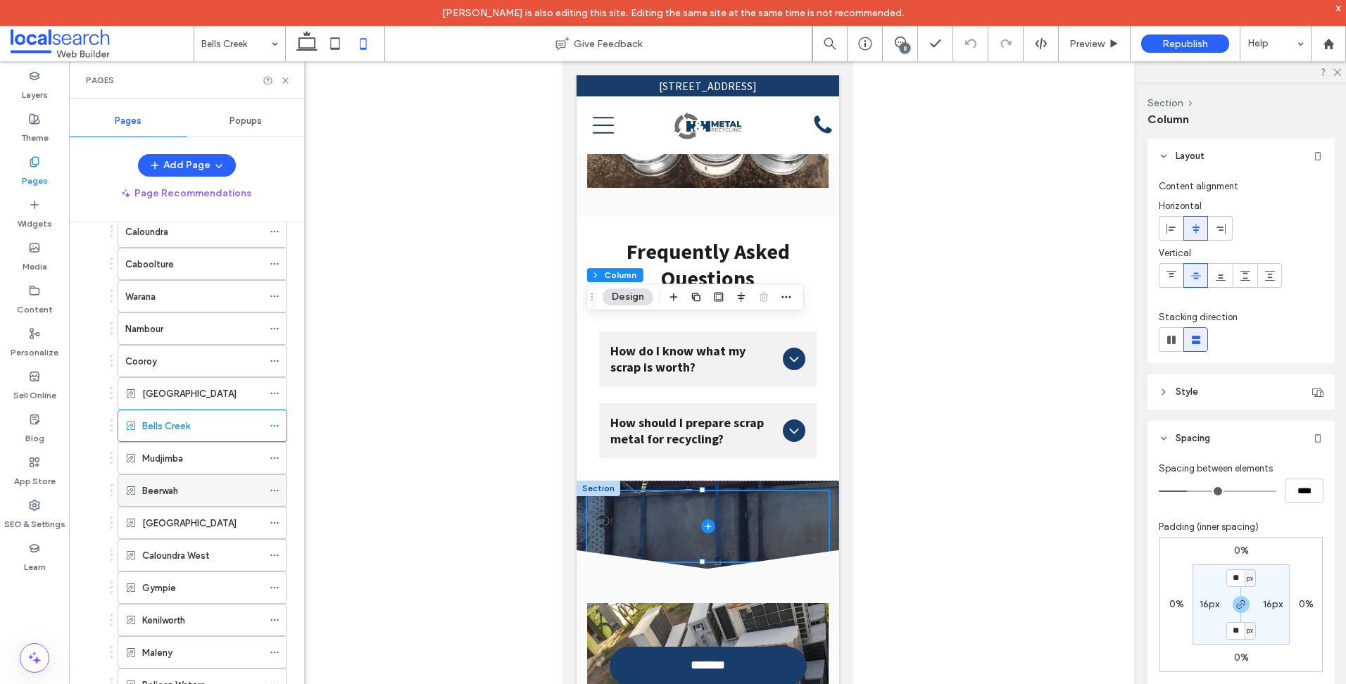
click at [198, 481] on div "Beerwah" at bounding box center [202, 490] width 120 height 31
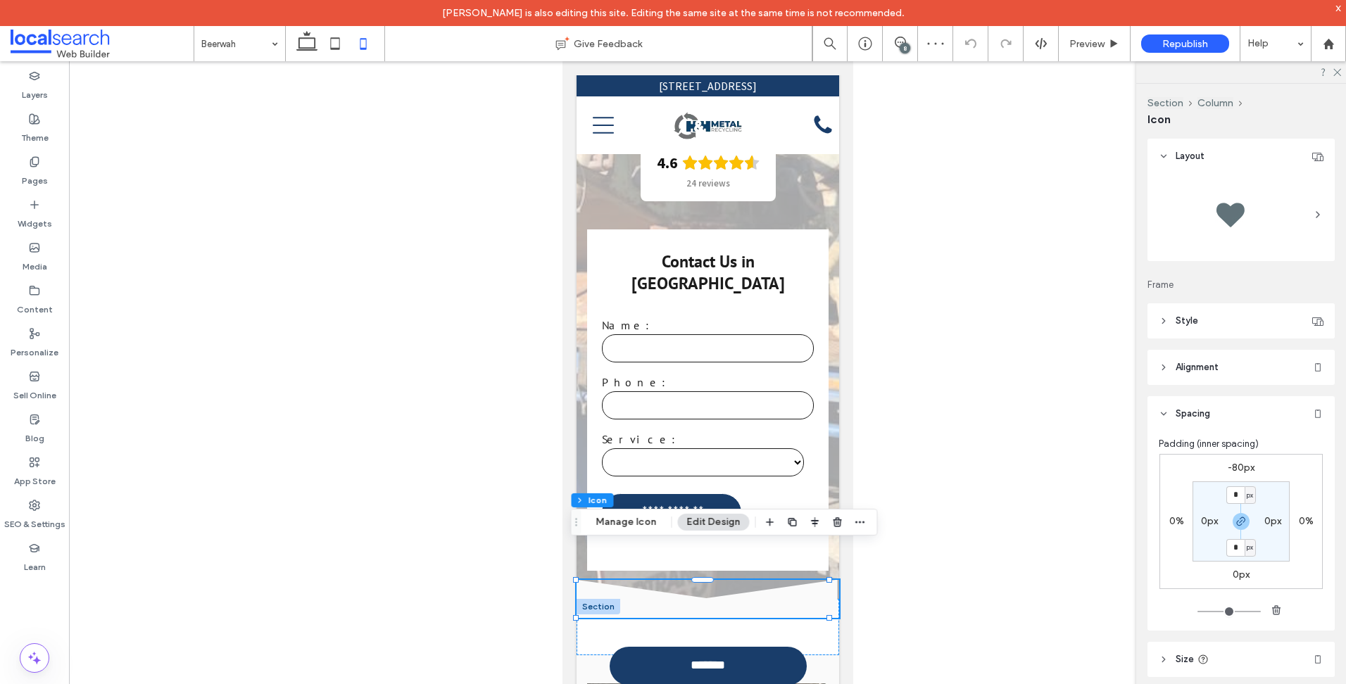
click at [1241, 460] on div "-80px 0% 0px 0% * px 0px * px 0px" at bounding box center [1240, 521] width 163 height 135
click at [1240, 462] on label "-80px" at bounding box center [1240, 468] width 27 height 12
type input "*"
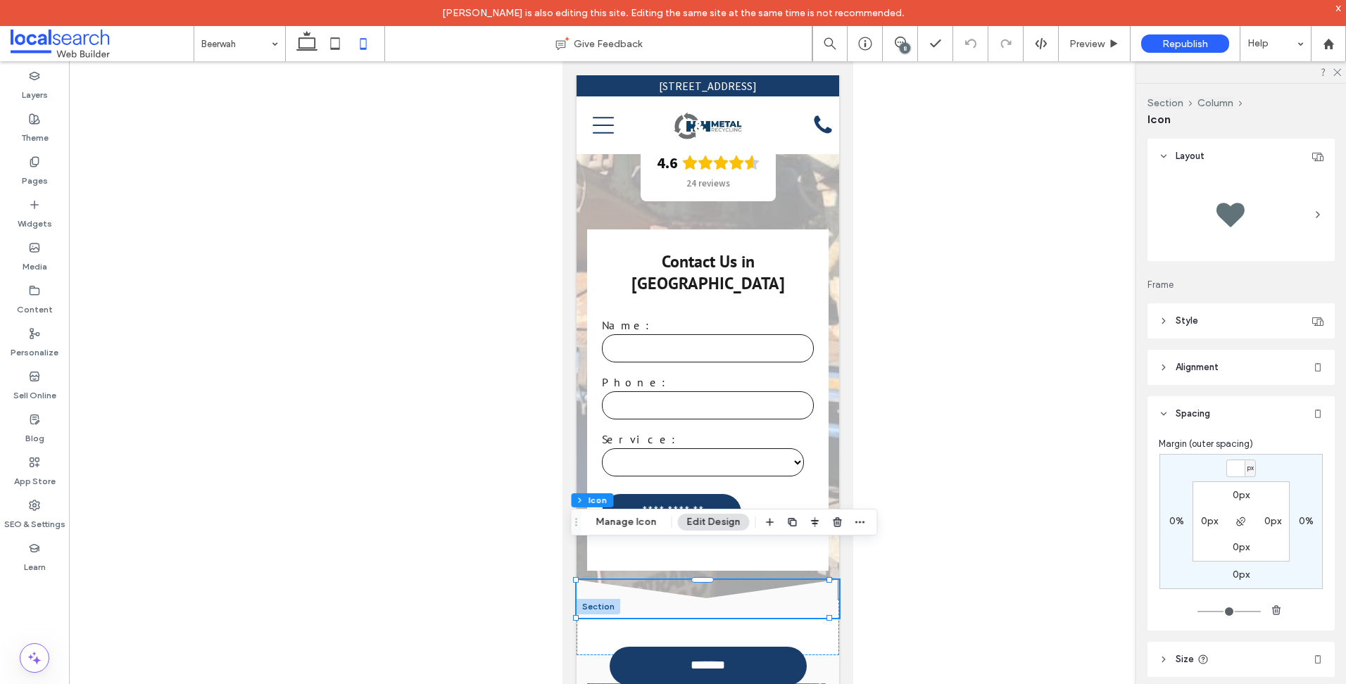
type input "*"
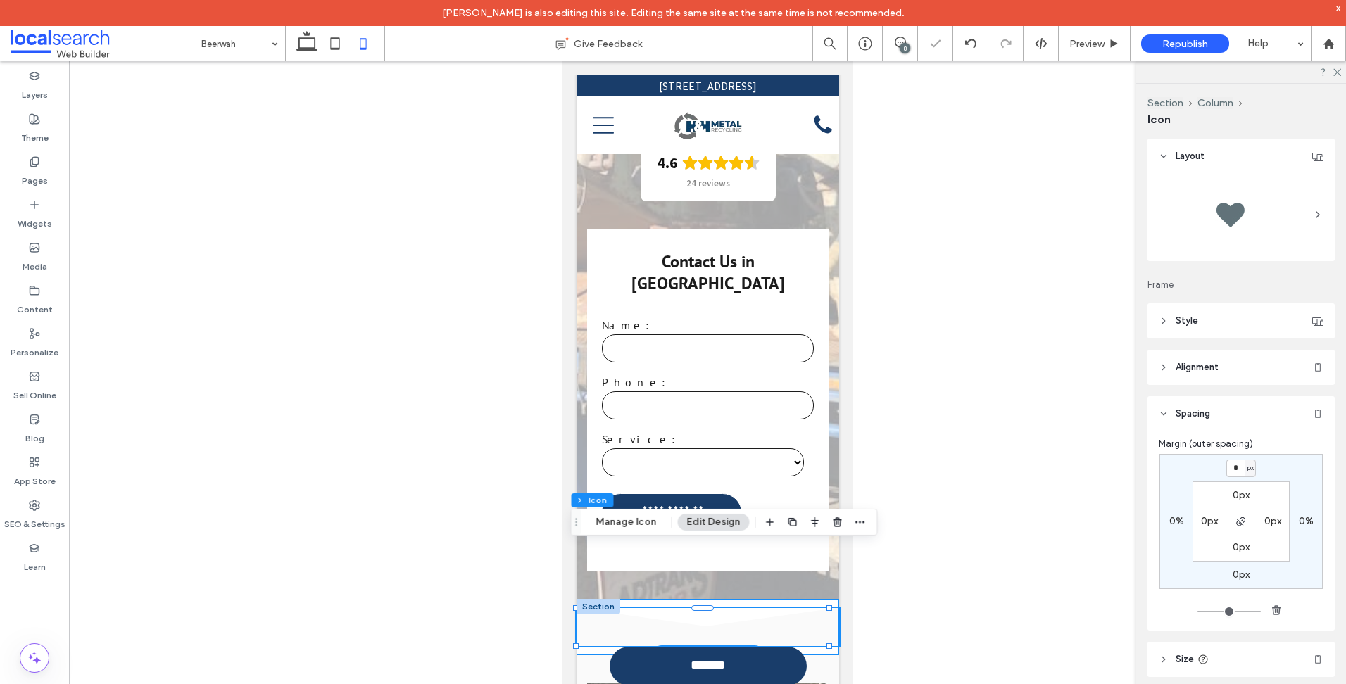
click at [675, 599] on div "Divider Icon .cls-1-1158168734-1158168734 { fill-rule: evenodd; }" at bounding box center [707, 627] width 262 height 56
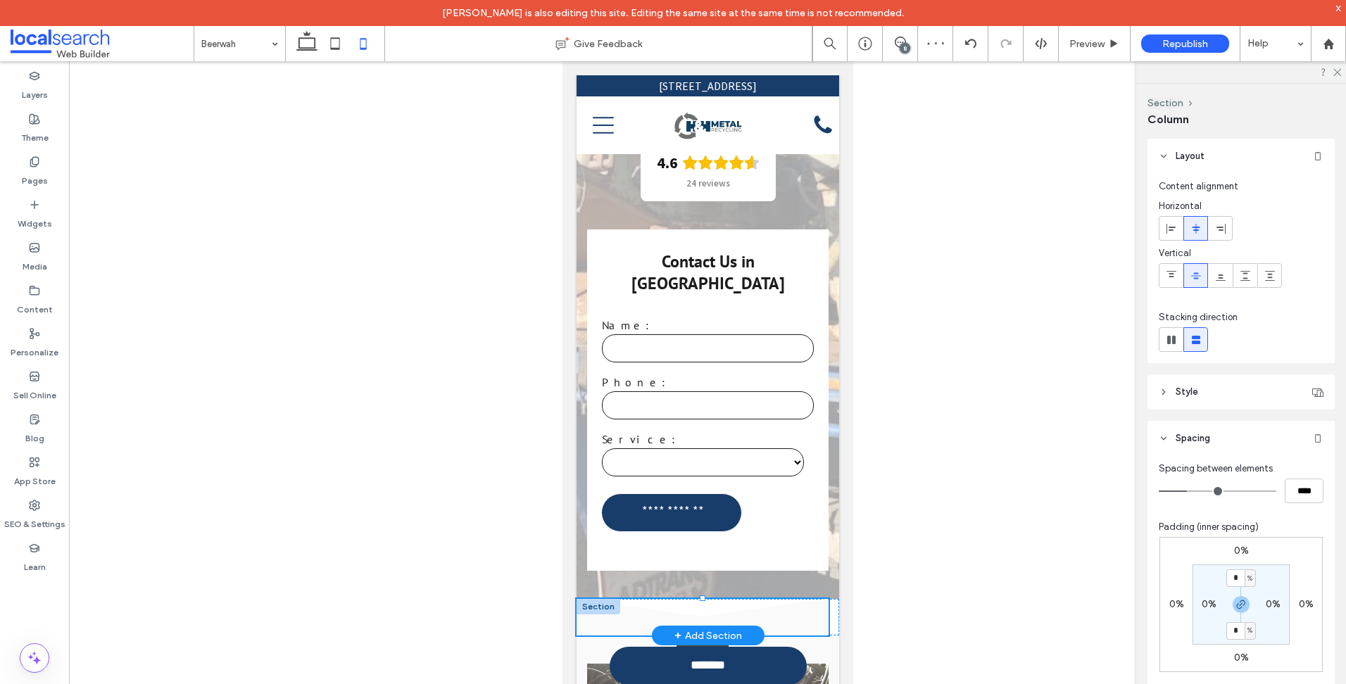
drag, startPoint x: 702, startPoint y: 563, endPoint x: 700, endPoint y: 598, distance: 35.2
click at [700, 599] on div "Divider Icon .cls-1-1158168734-1158168734 { fill-rule: evenodd; } 100% , 52px S…" at bounding box center [707, 617] width 262 height 37
type input "**"
click at [650, 599] on icon "Divider Icon .cls-1-1158168734-1158168734 { fill-rule: evenodd; }" at bounding box center [707, 618] width 262 height 38
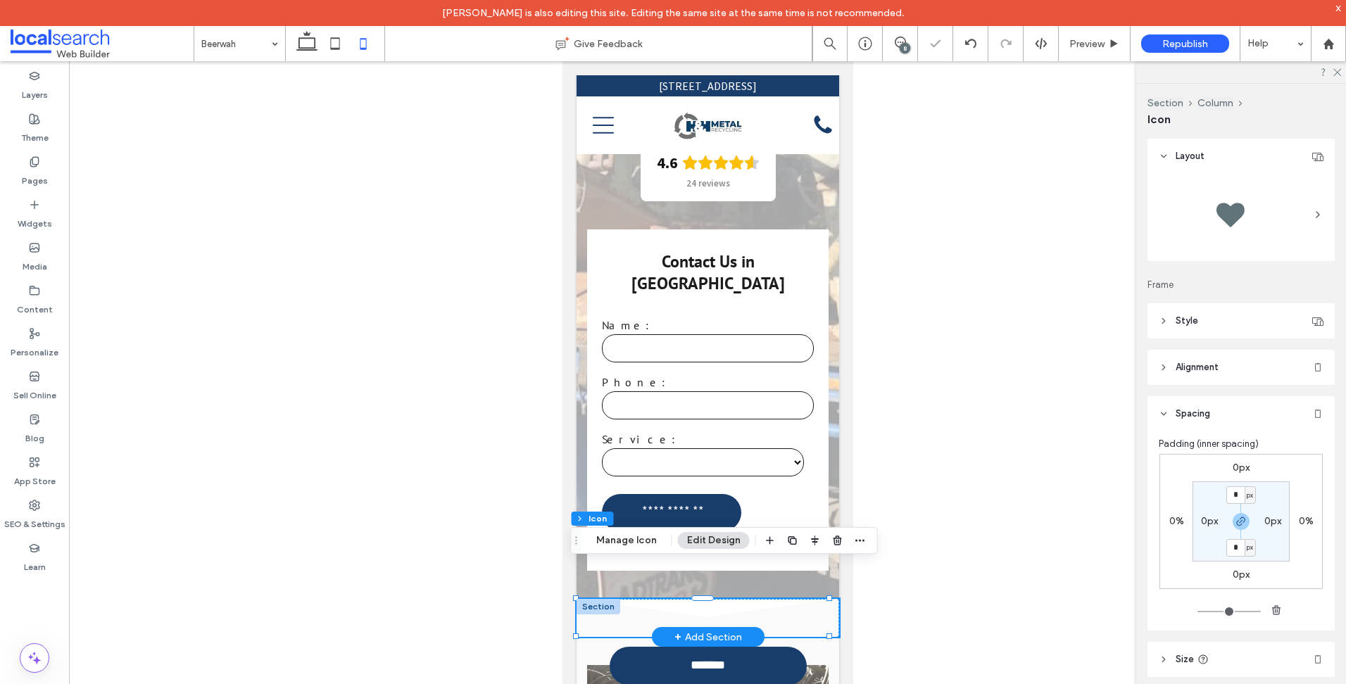
click at [586, 599] on div at bounding box center [598, 606] width 44 height 15
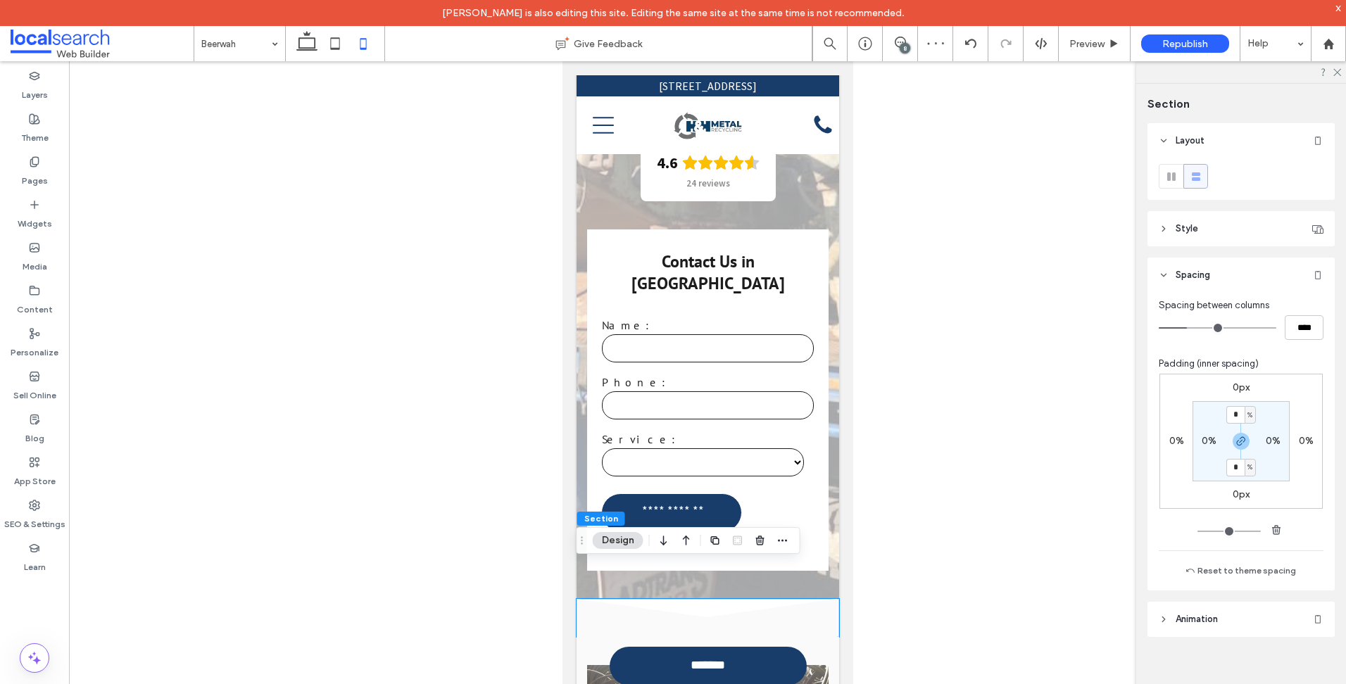
click at [1239, 379] on div "0px 0% 0px 0% * % 0% * % 0%" at bounding box center [1240, 441] width 163 height 135
click at [1239, 385] on label "0px" at bounding box center [1240, 387] width 17 height 12
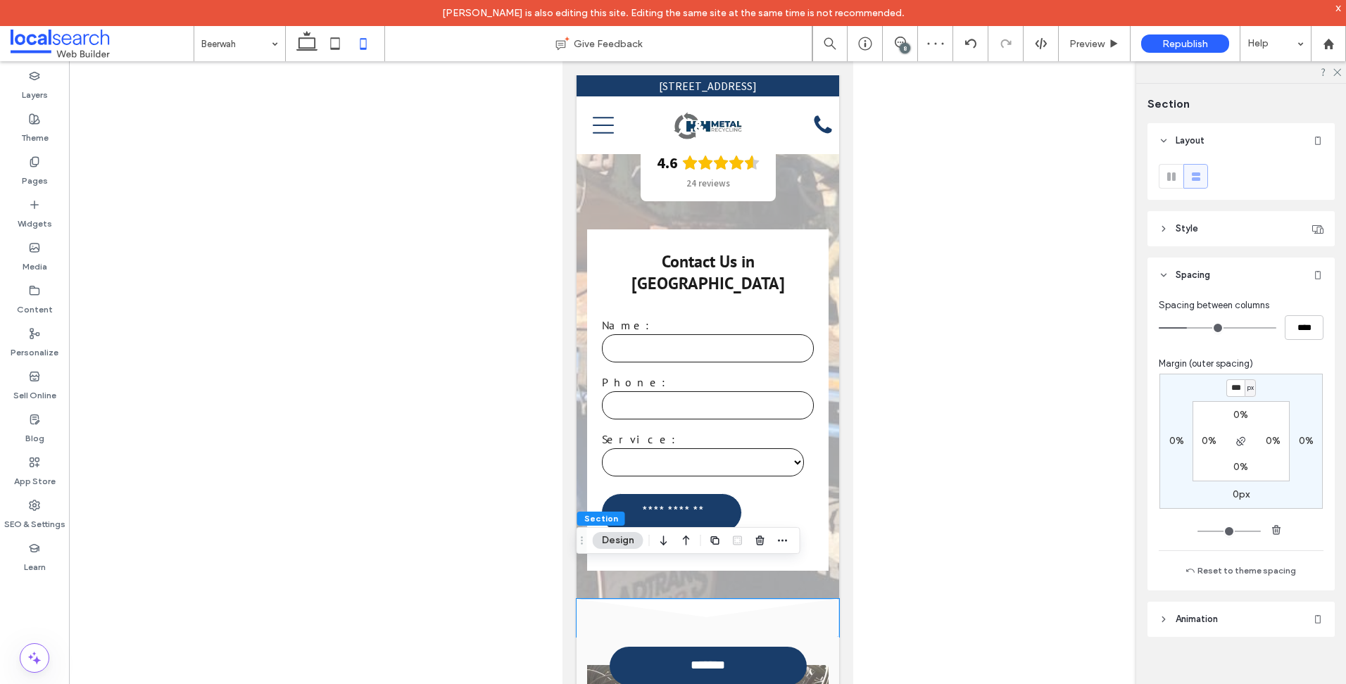
type input "***"
type input "*"
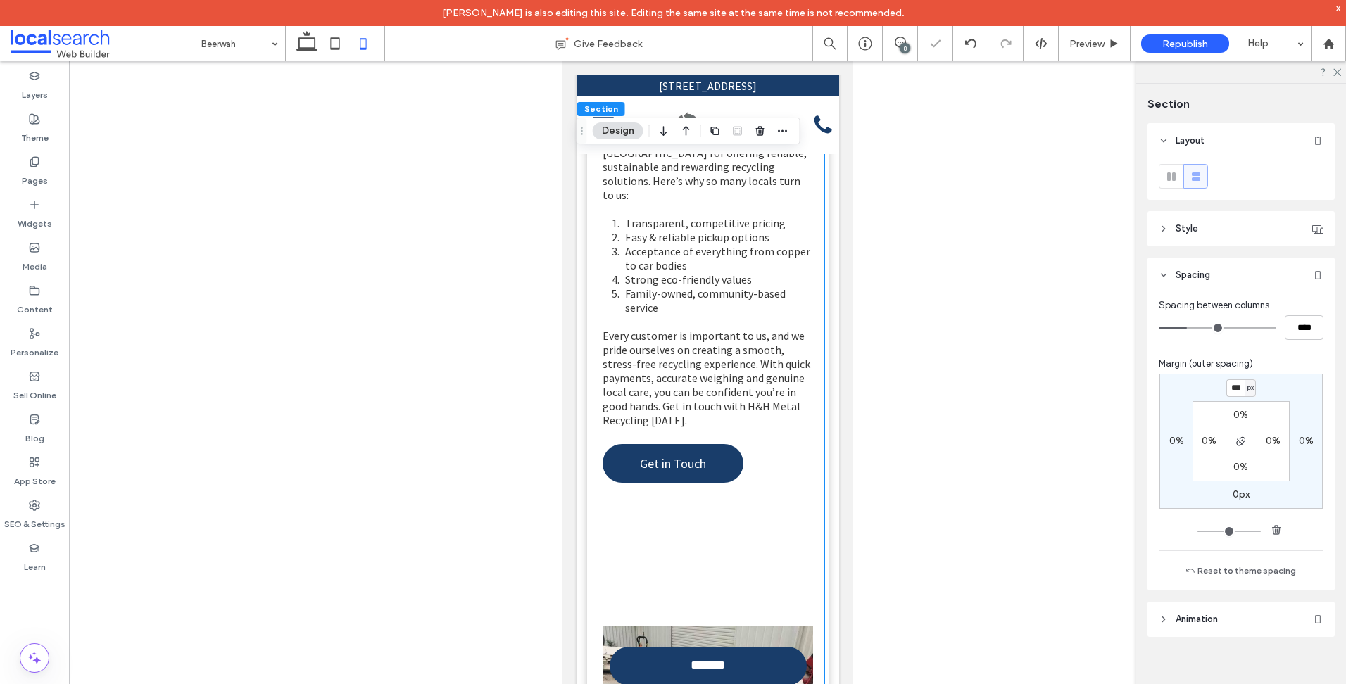
scroll to position [2322, 0]
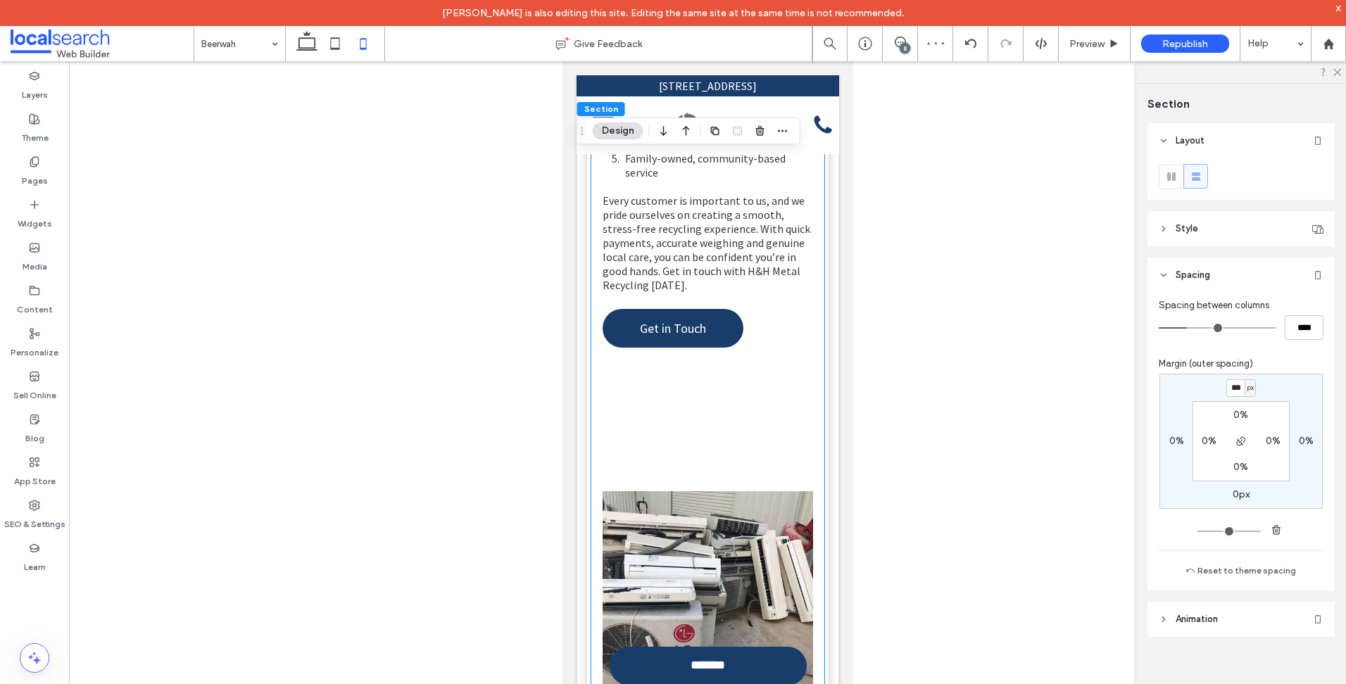
click at [706, 336] on div "Selecting the right business for scrap metal recycling isn’t just about conveni…" at bounding box center [707, 207] width 210 height 534
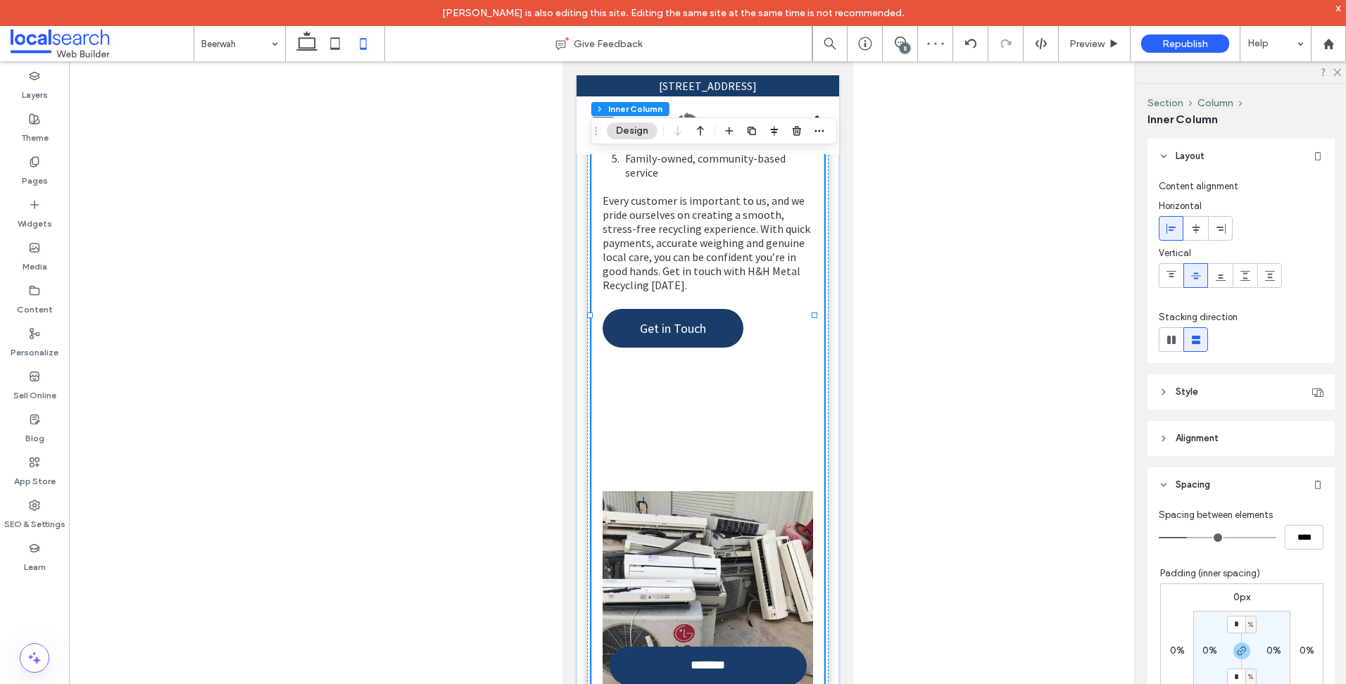
click at [706, 336] on div "Selecting the right business for scrap metal recycling isn’t just about conveni…" at bounding box center [707, 207] width 210 height 534
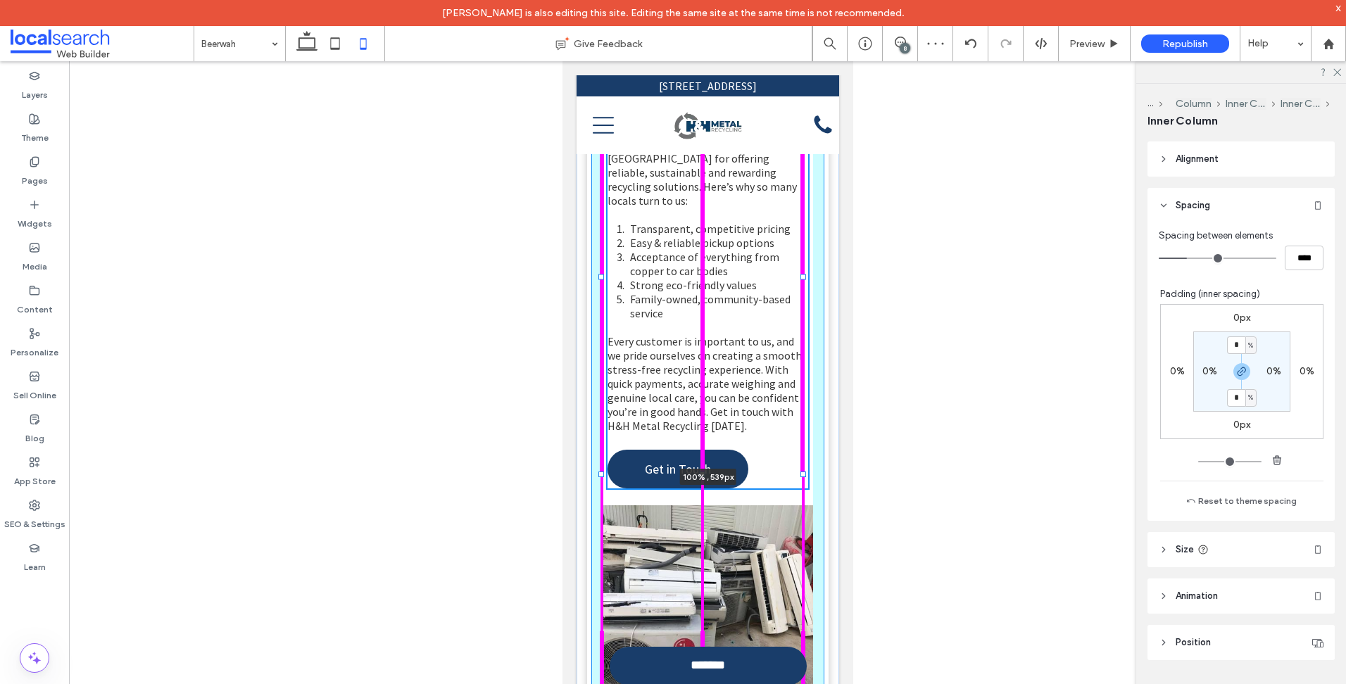
type input "***"
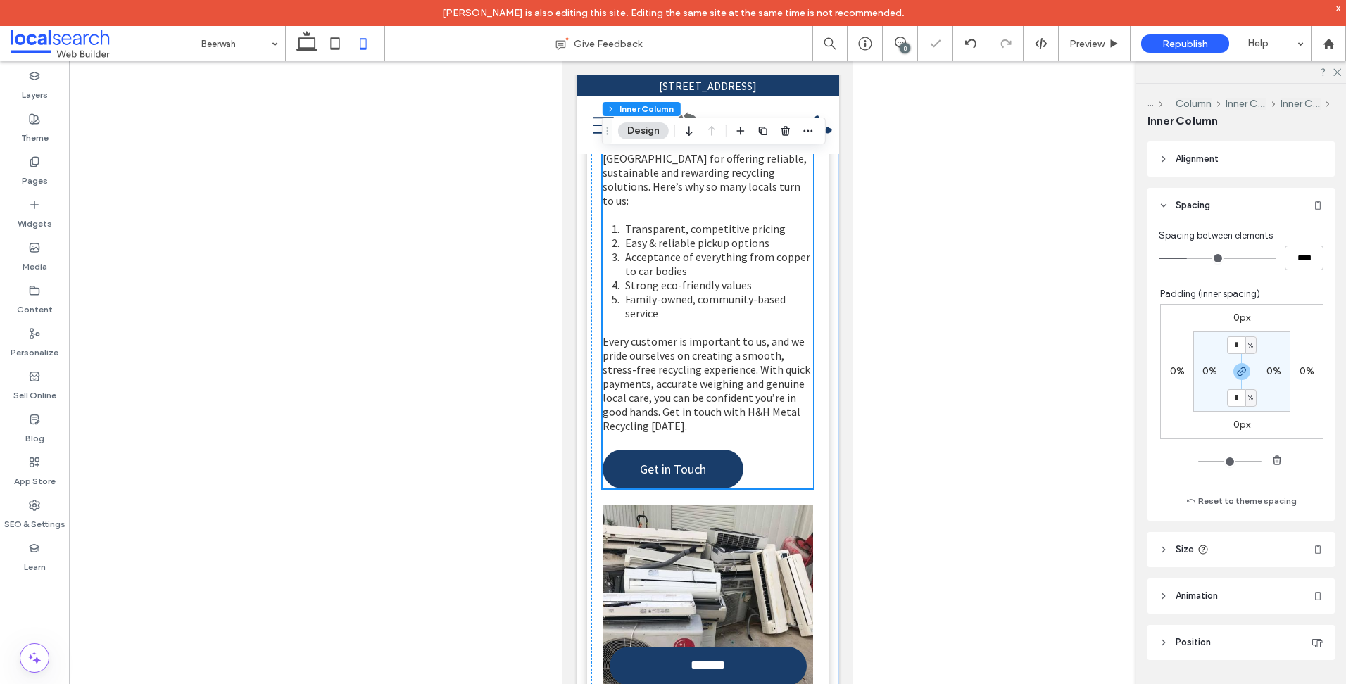
type input "***"
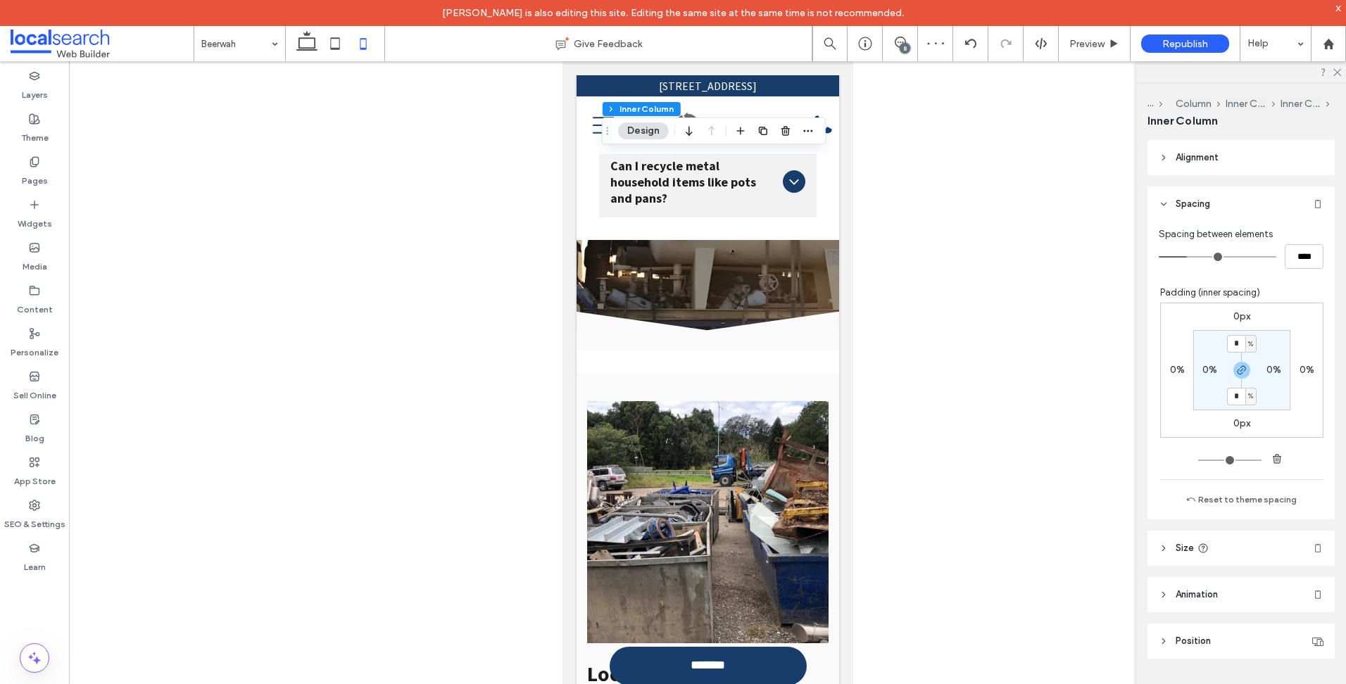
scroll to position [7319, 0]
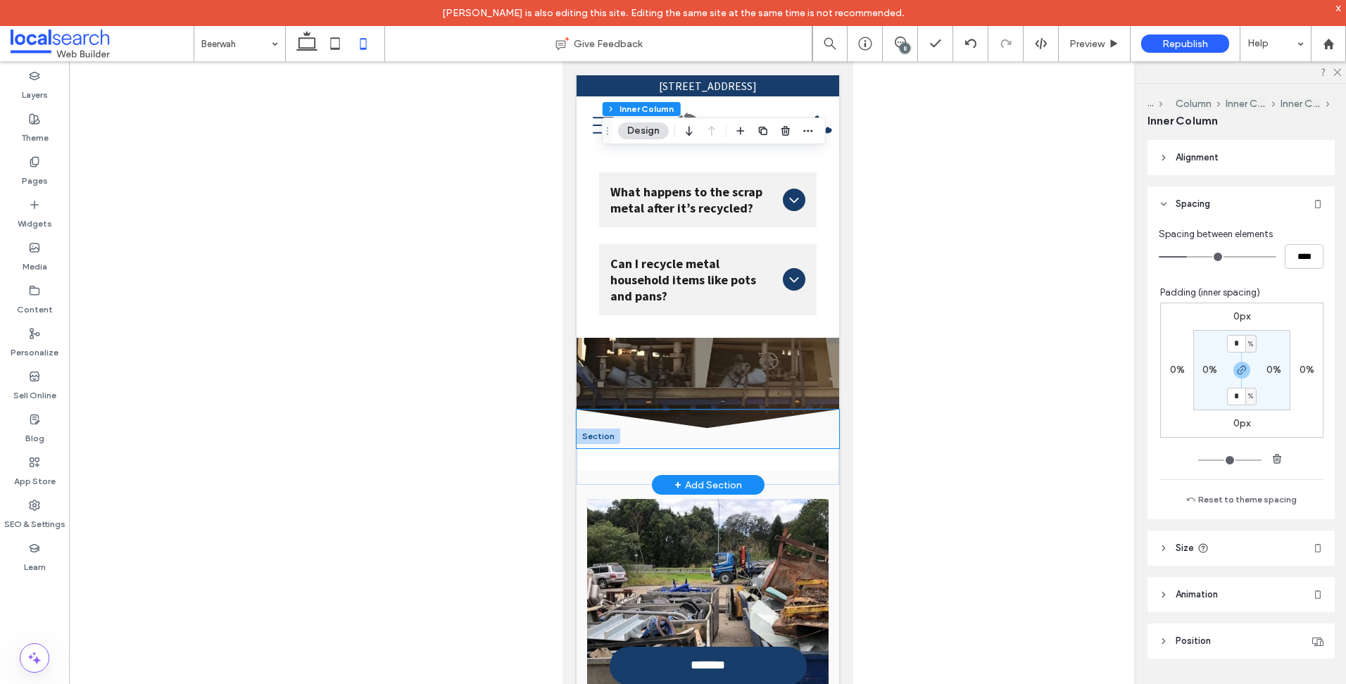
click at [628, 410] on icon at bounding box center [707, 429] width 262 height 38
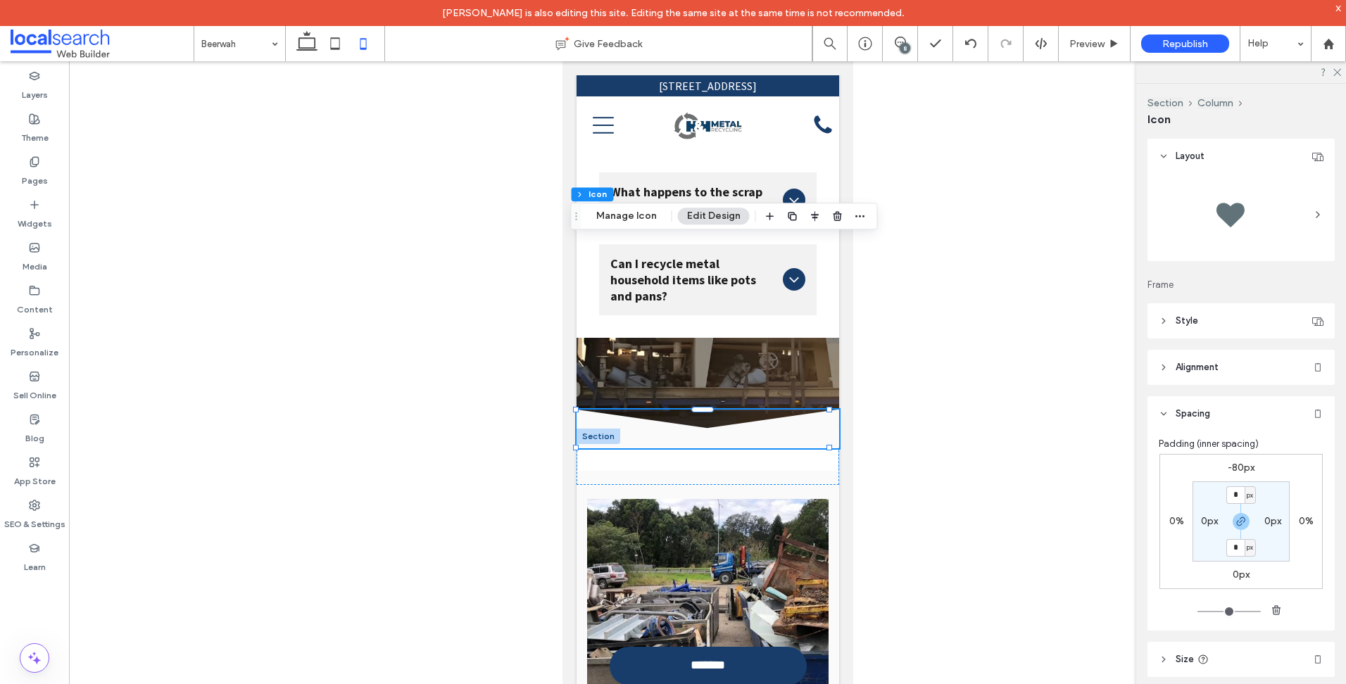
click at [1246, 462] on label "-80px" at bounding box center [1240, 468] width 27 height 12
type input "*"
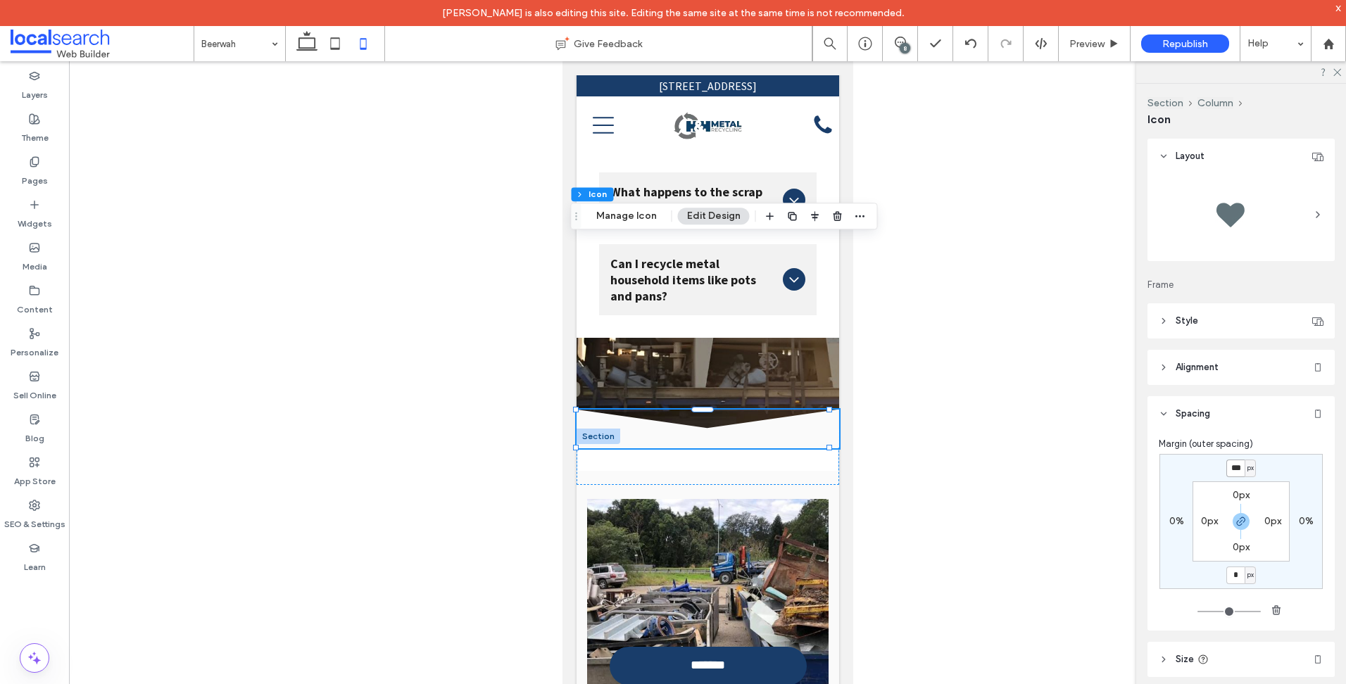
click at [1235, 466] on input "***" at bounding box center [1235, 469] width 18 height 18
type input "*"
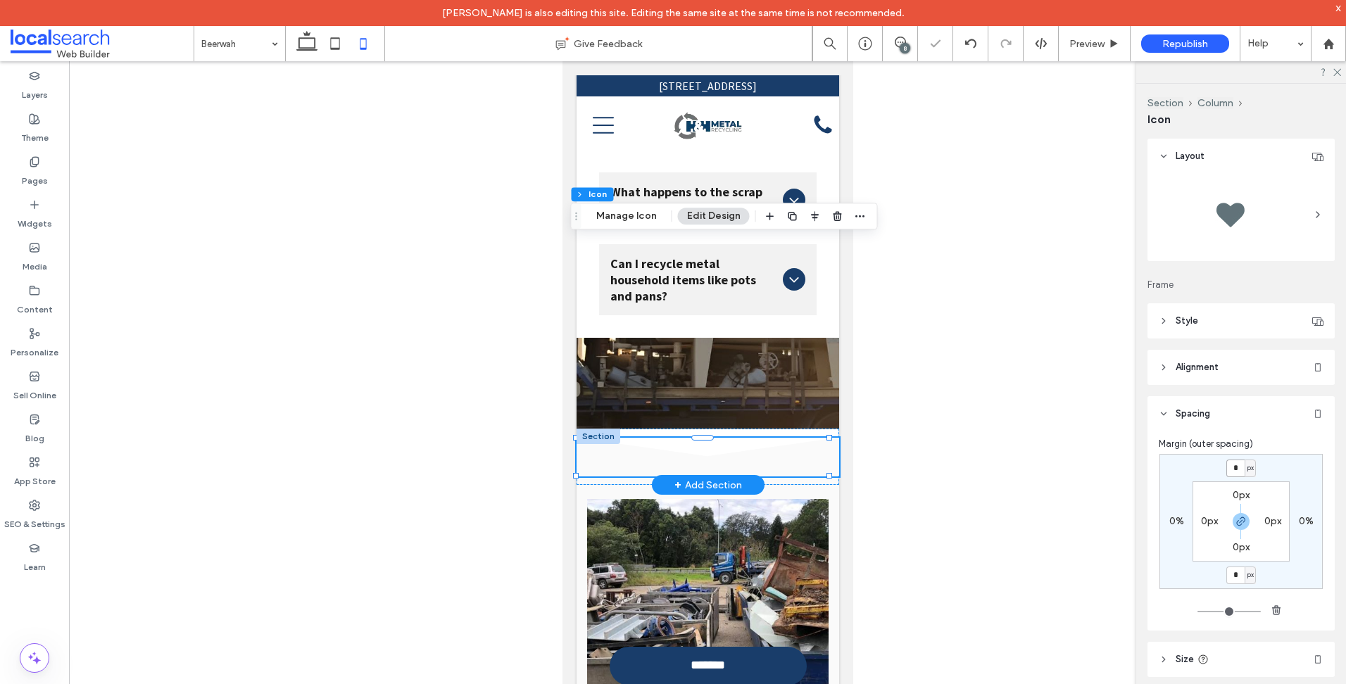
click at [730, 438] on icon "Divider Icon .cls-1-1158168734-1158168734 { fill-rule: evenodd; }" at bounding box center [707, 457] width 262 height 38
click at [795, 475] on div at bounding box center [702, 475] width 252 height 1
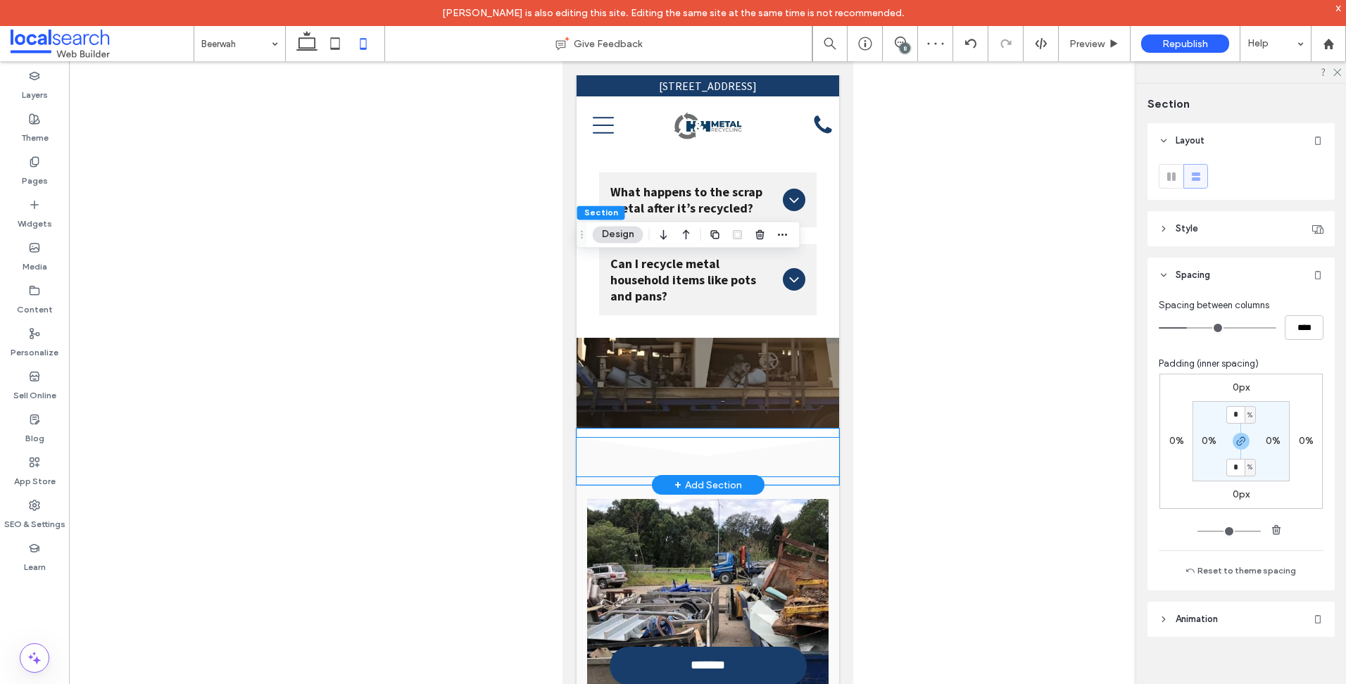
click at [780, 438] on icon "Divider Icon .cls-1-1158168734-1158168734 { fill-rule: evenodd; }" at bounding box center [707, 457] width 262 height 38
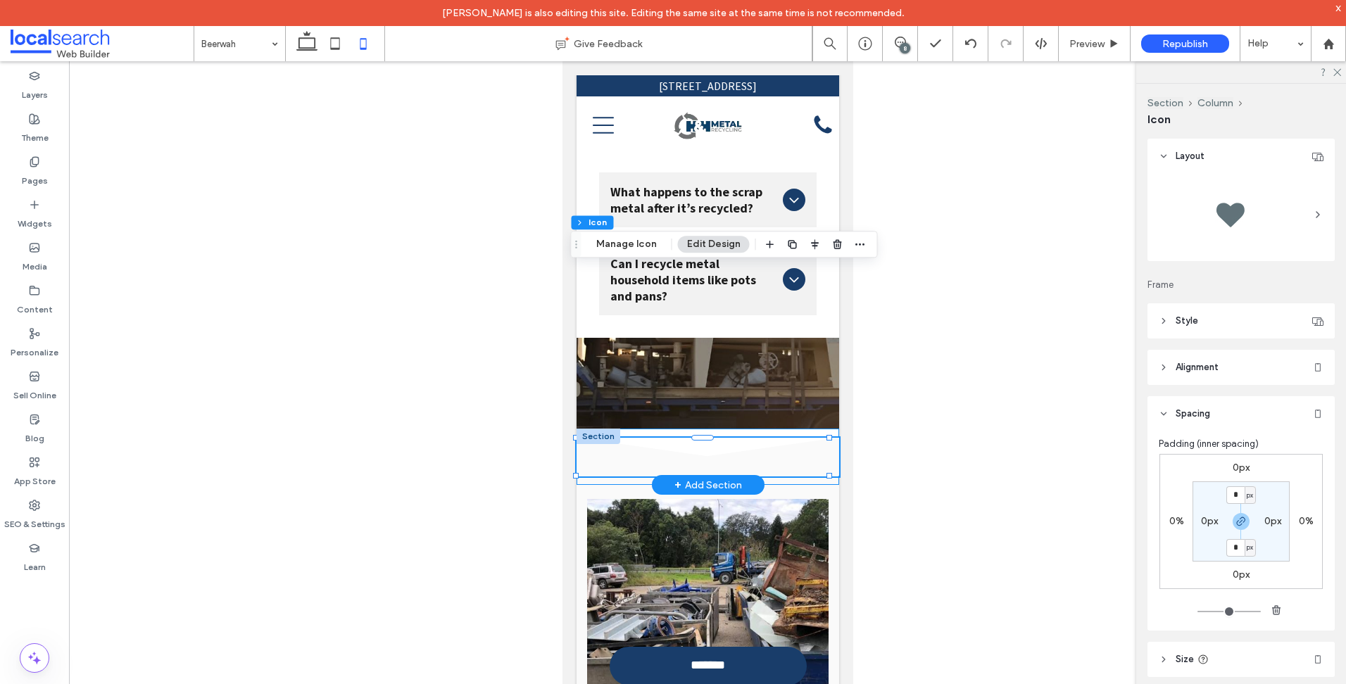
click at [758, 429] on div "Divider Icon .cls-1-1158168734-1158168734 { fill-rule: evenodd; }" at bounding box center [707, 457] width 262 height 56
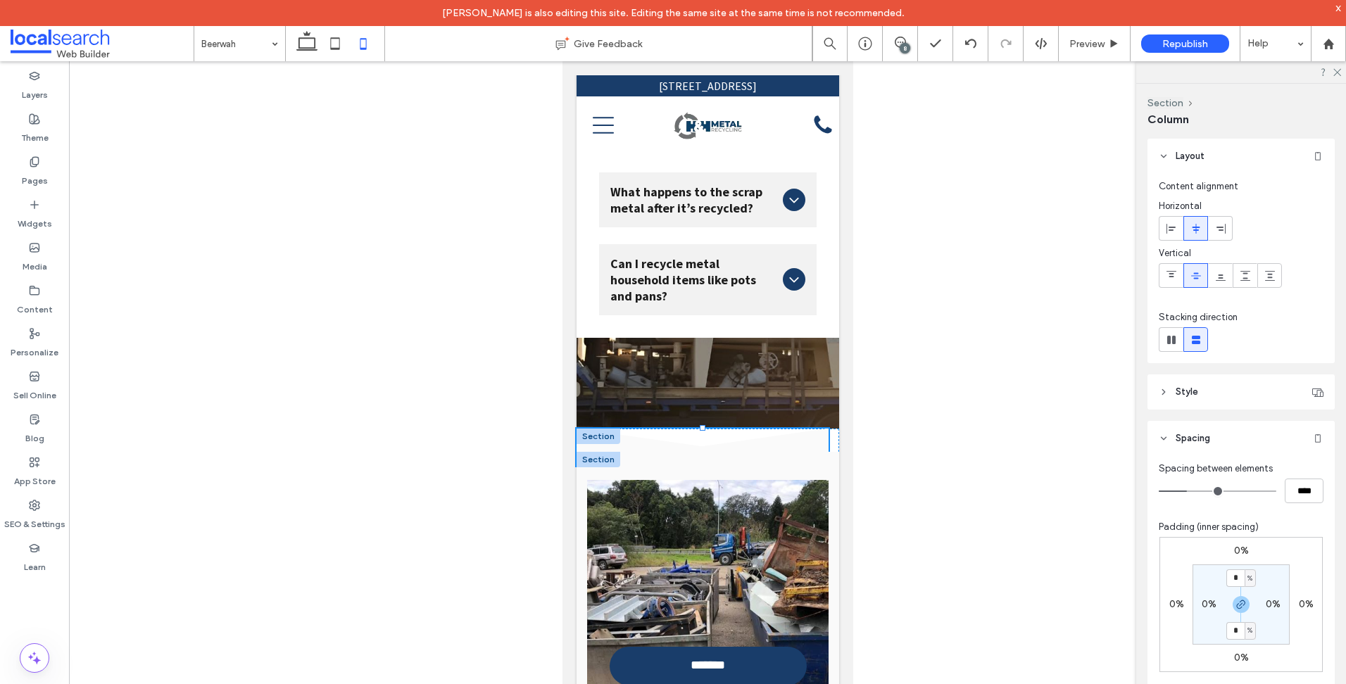
drag, startPoint x: 701, startPoint y: 256, endPoint x: 698, endPoint y: 315, distance: 59.2
type input "**"
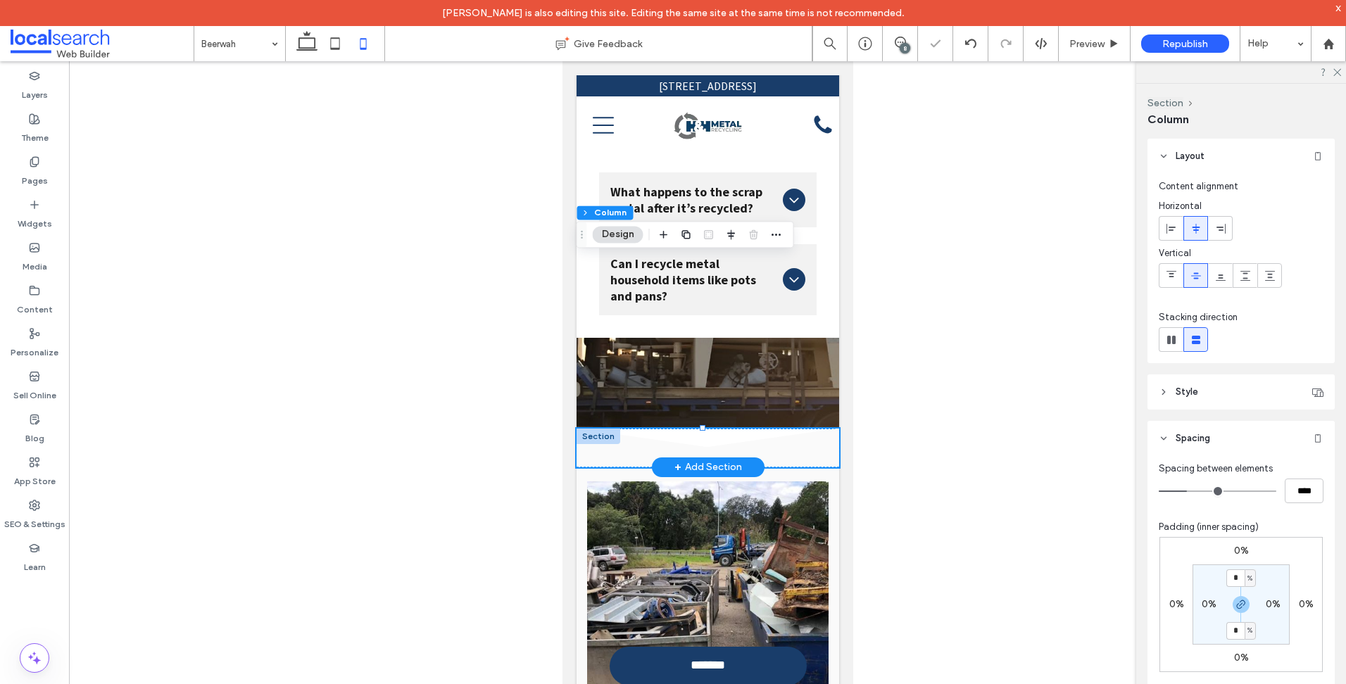
click at [589, 429] on div at bounding box center [598, 436] width 44 height 15
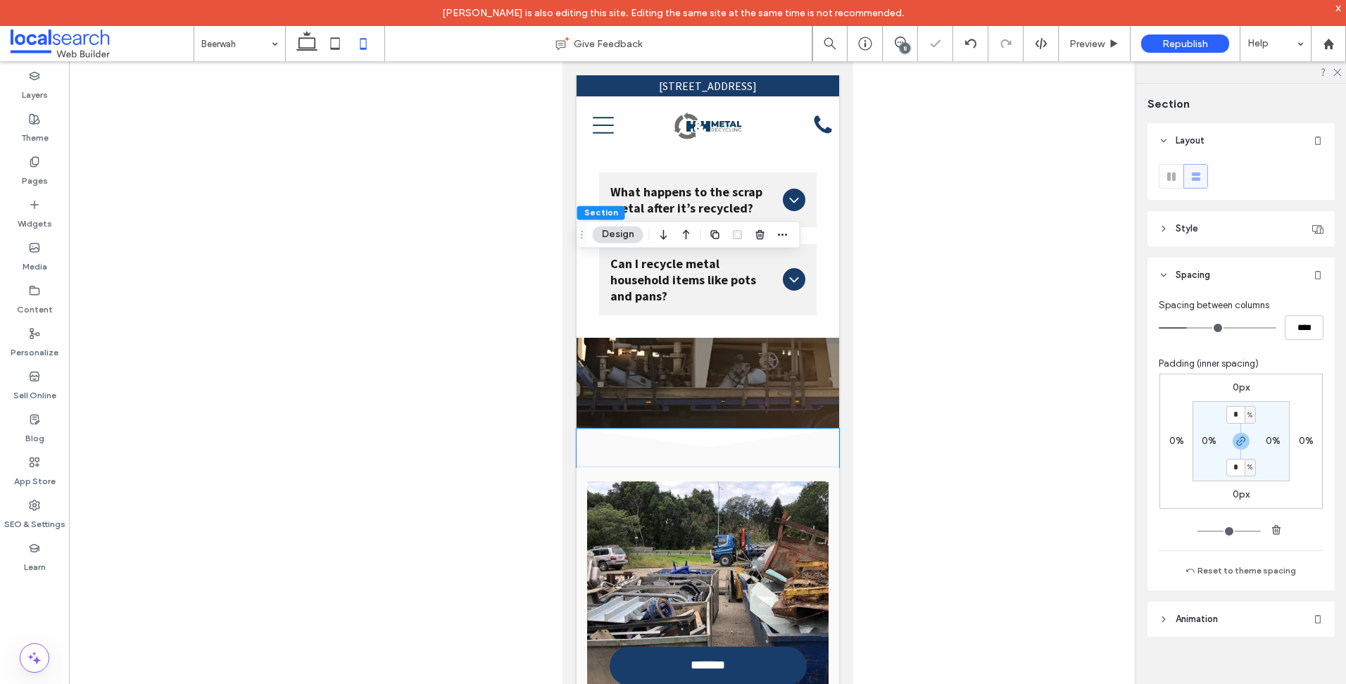
click at [1230, 392] on div "0px" at bounding box center [1240, 387] width 32 height 13
click at [1232, 391] on label "0px" at bounding box center [1240, 387] width 17 height 12
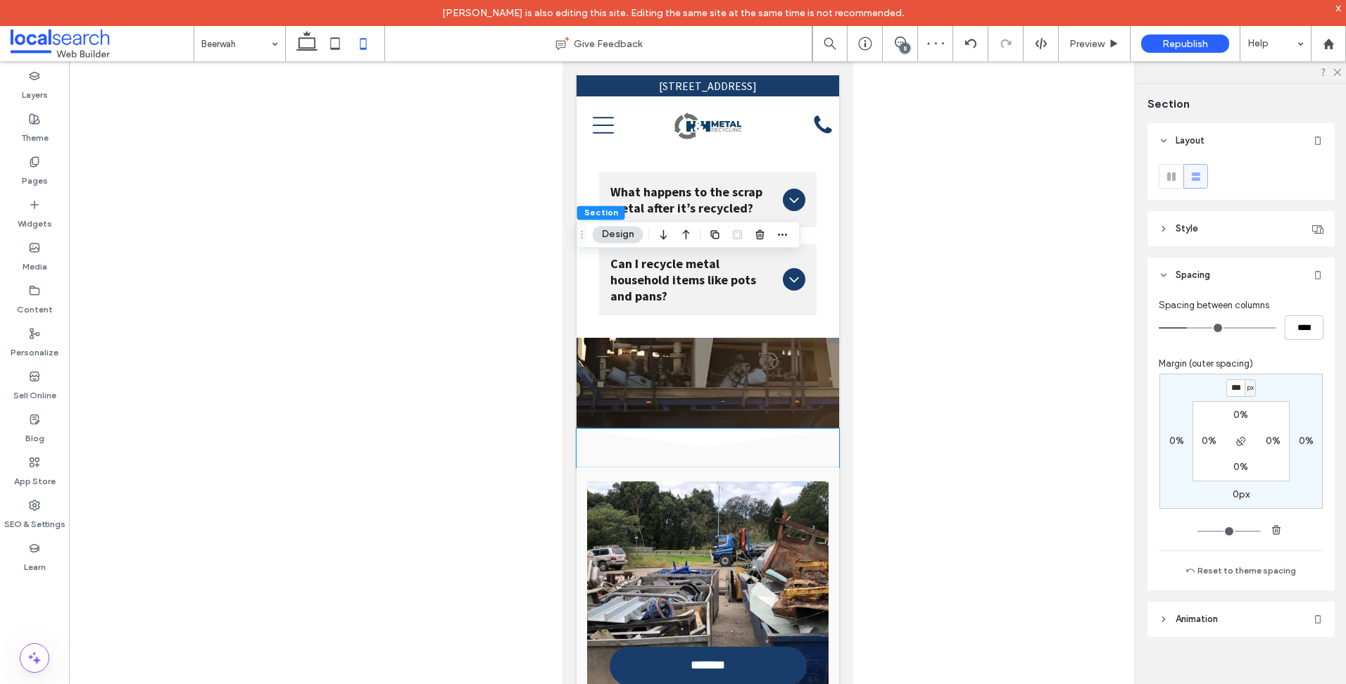
type input "***"
type input "*"
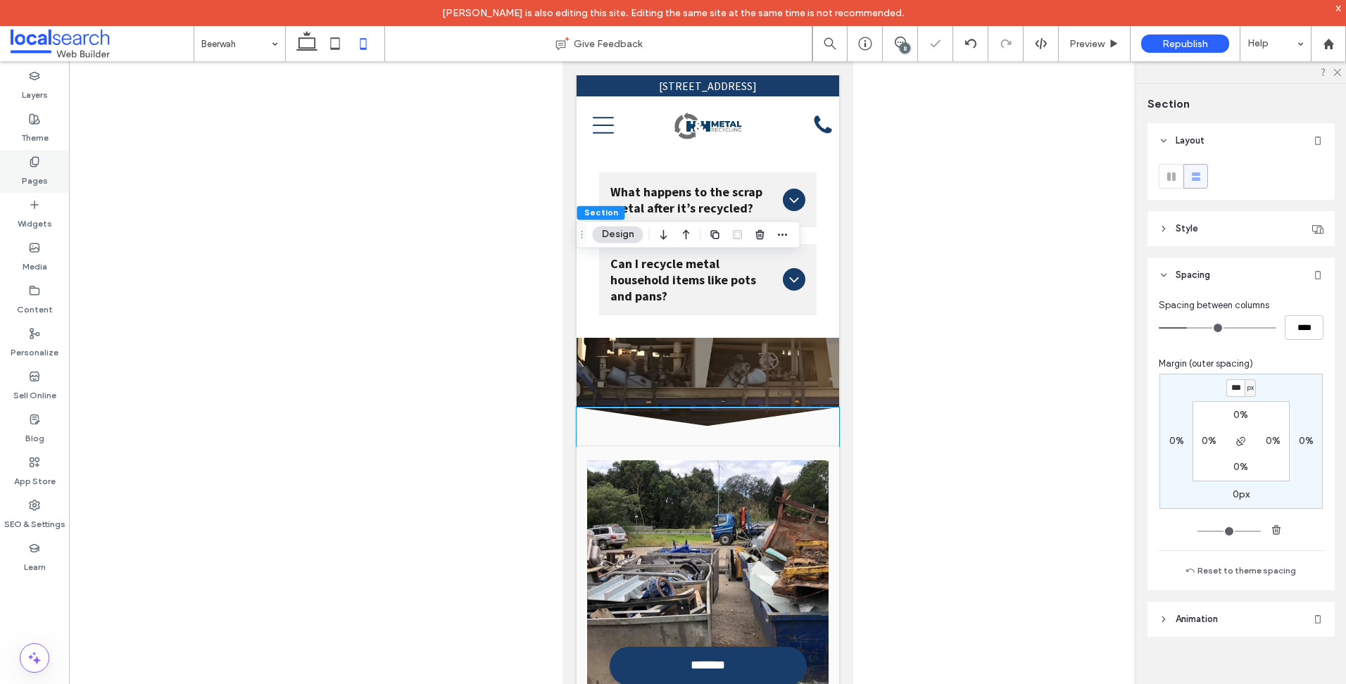
click at [30, 167] on icon at bounding box center [34, 161] width 11 height 11
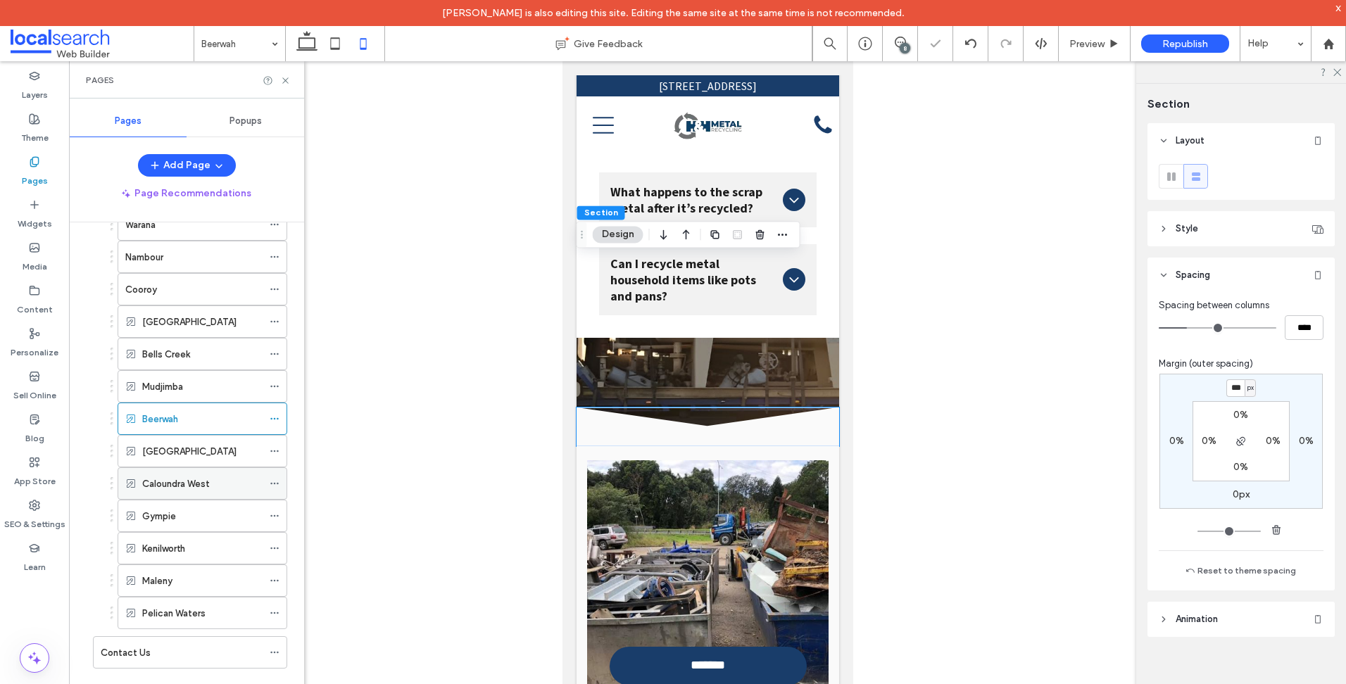
scroll to position [495, 0]
click at [217, 457] on label "[GEOGRAPHIC_DATA]" at bounding box center [189, 450] width 94 height 25
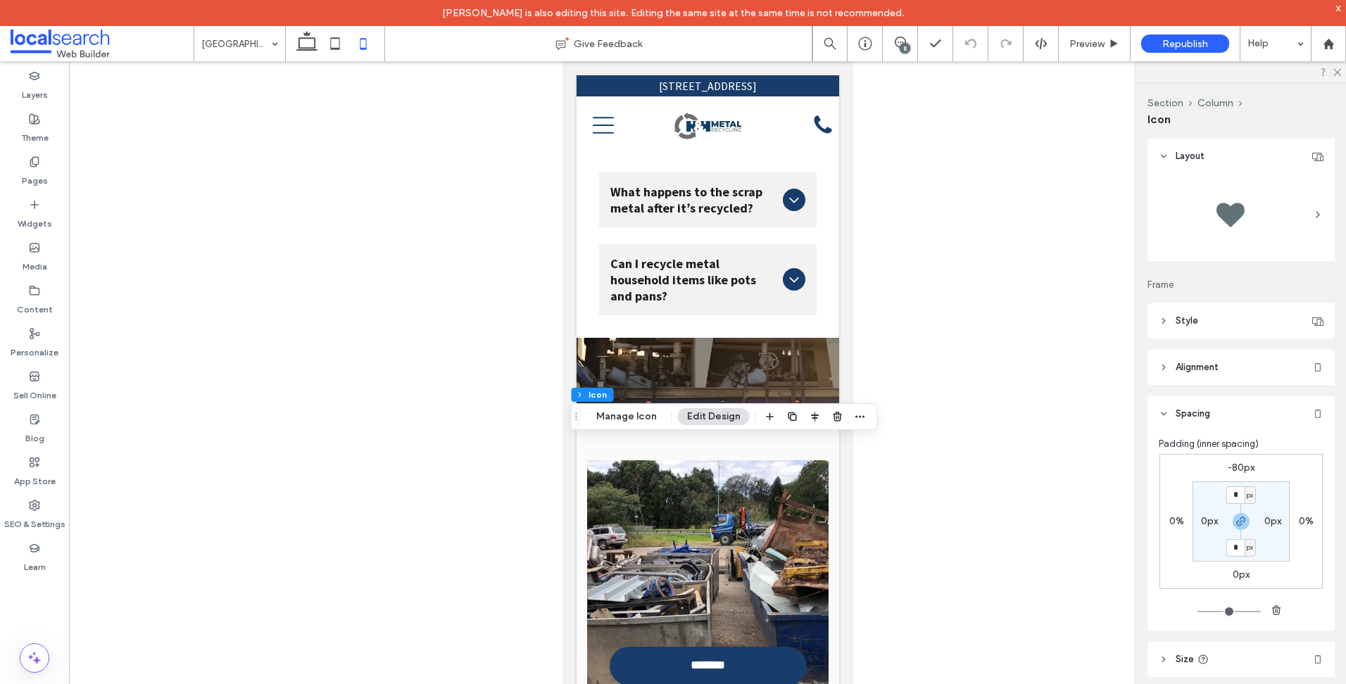
click at [1227, 468] on label "-80px" at bounding box center [1240, 468] width 27 height 12
type input "*"
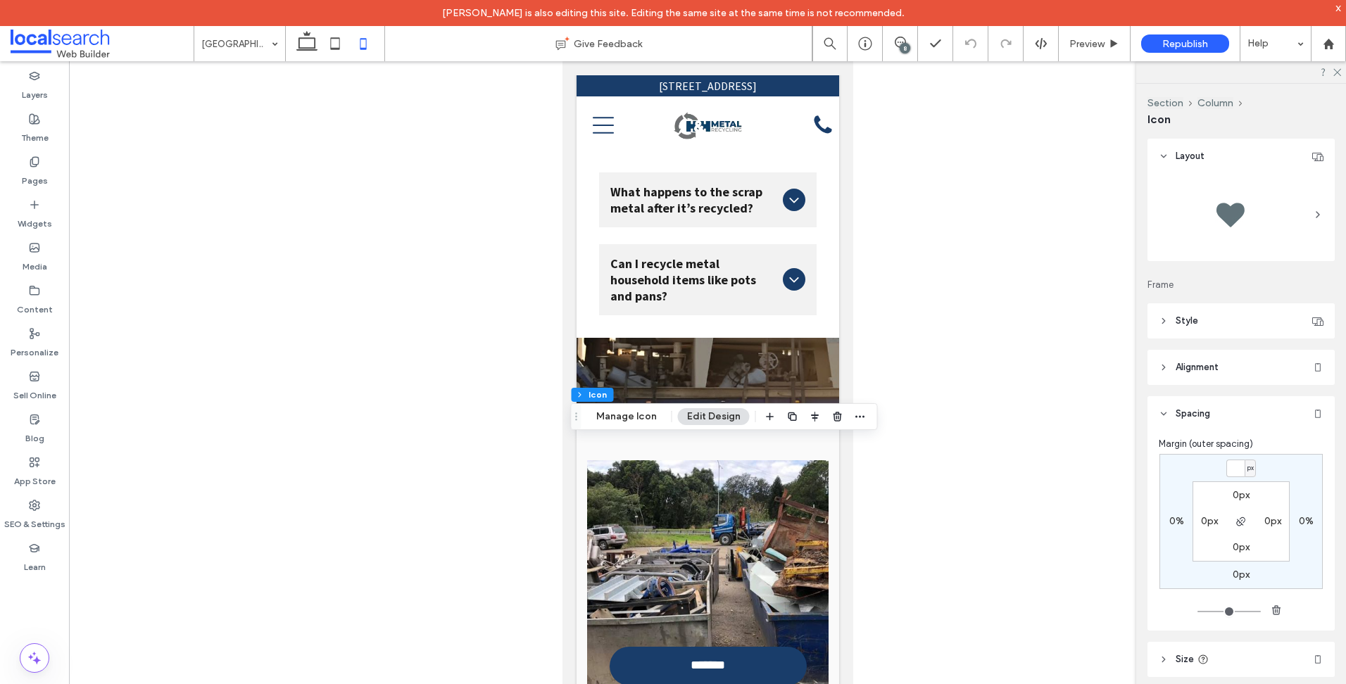
type input "*"
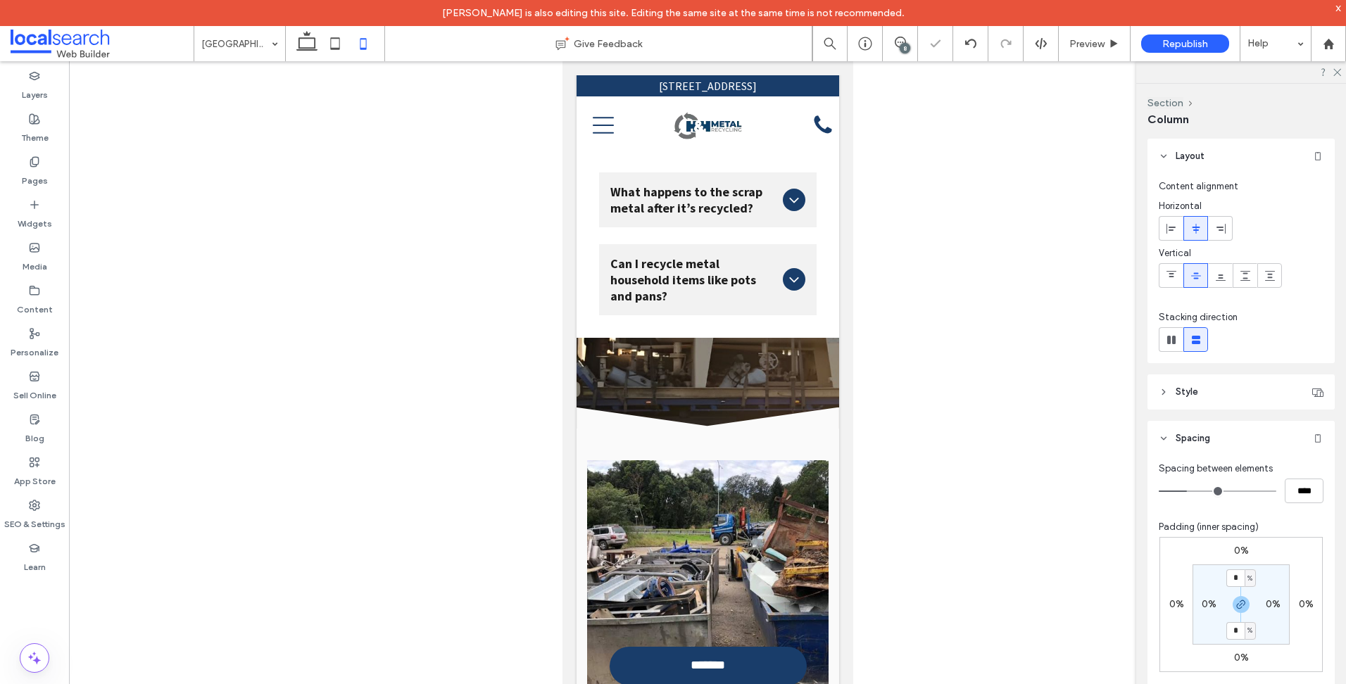
type input "**"
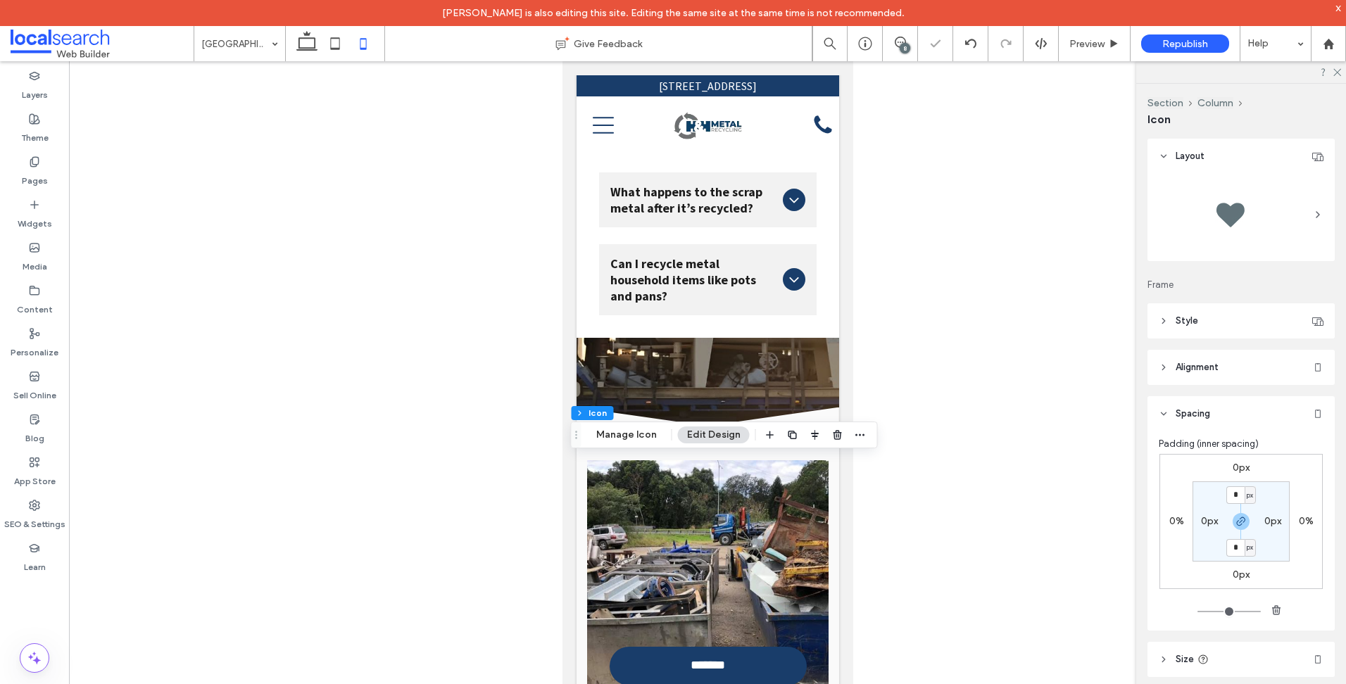
click at [1236, 466] on label "0px" at bounding box center [1240, 468] width 17 height 12
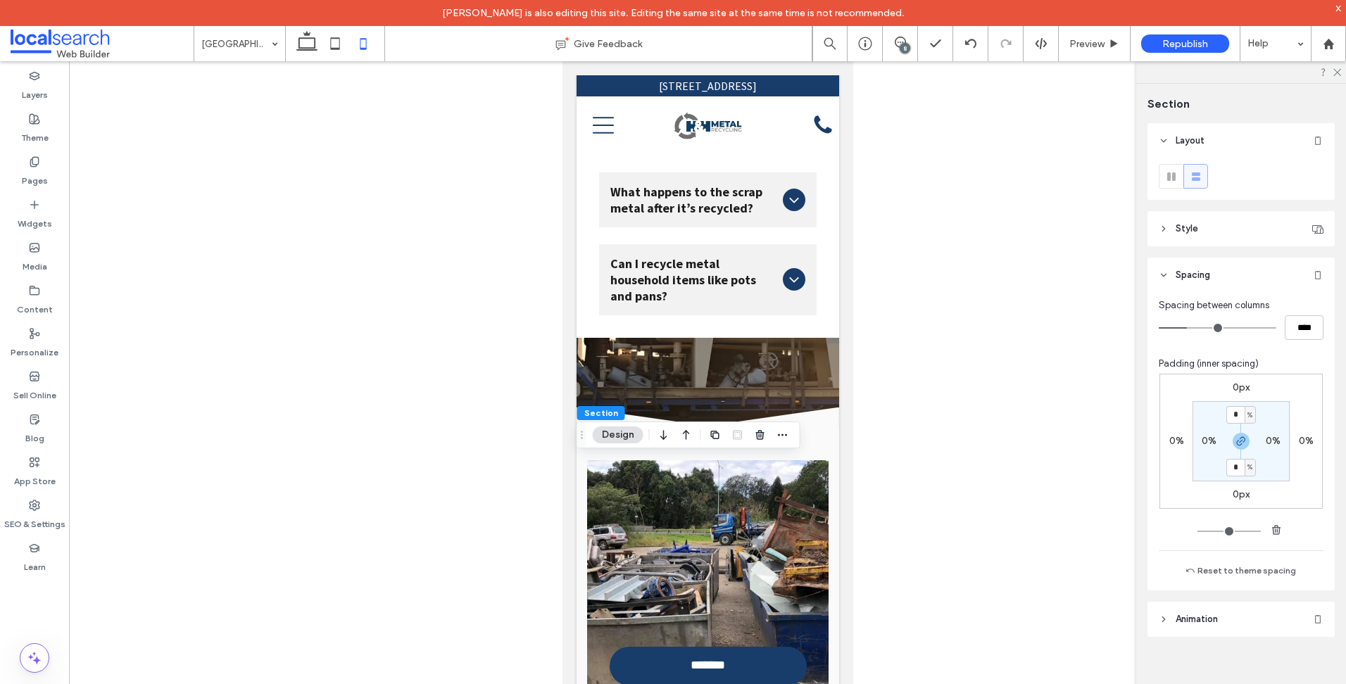
click at [1236, 381] on label "0px" at bounding box center [1240, 387] width 17 height 12
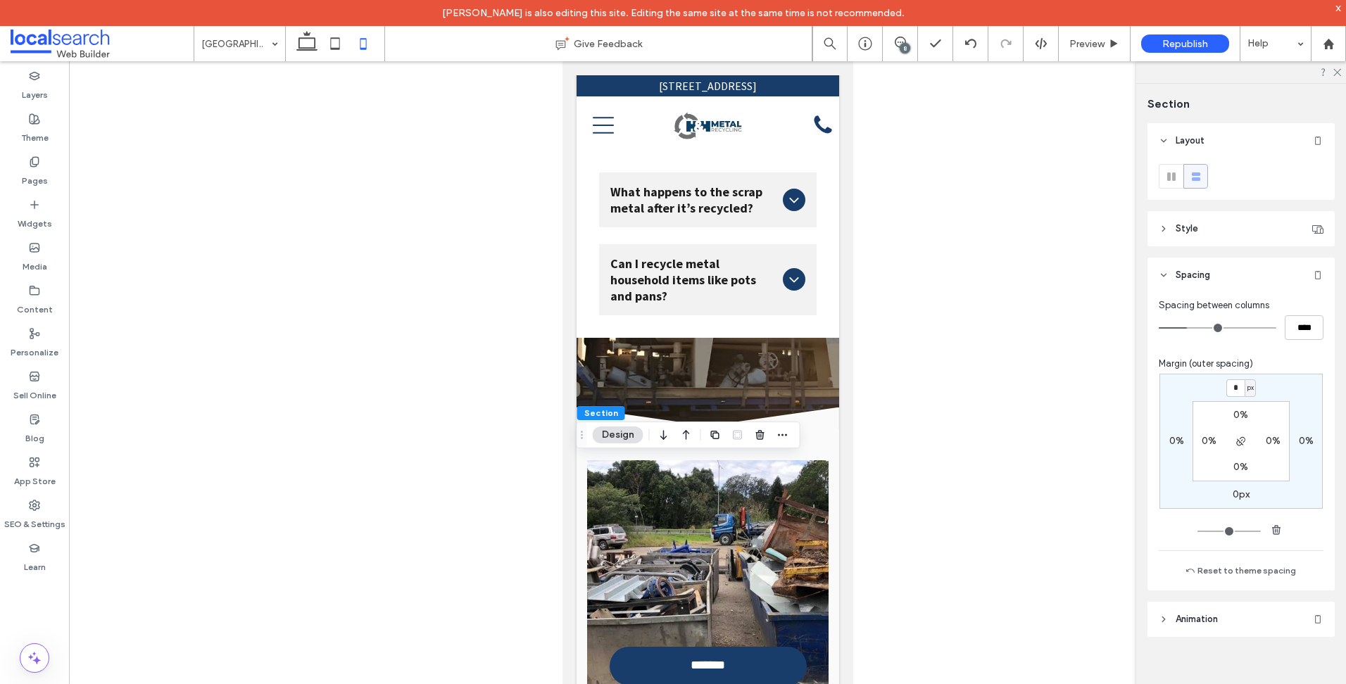
type input "*"
type input "***"
type input "*"
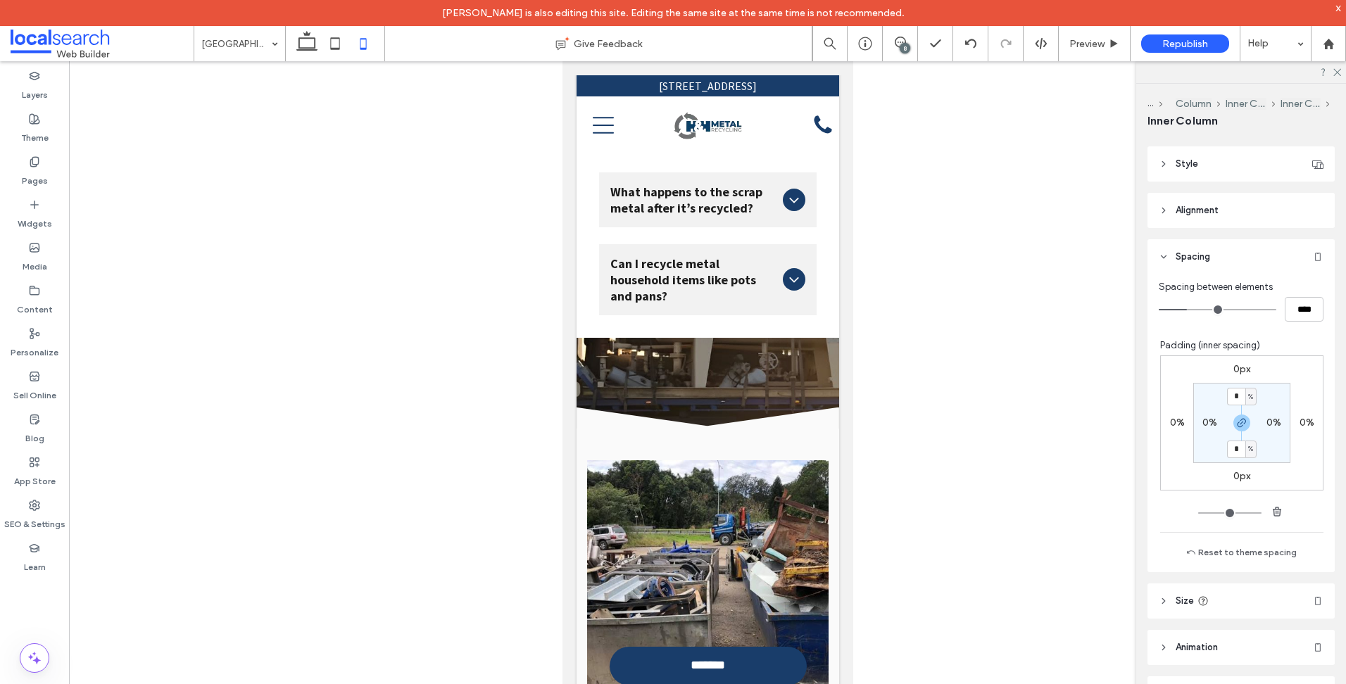
scroll to position [282, 0]
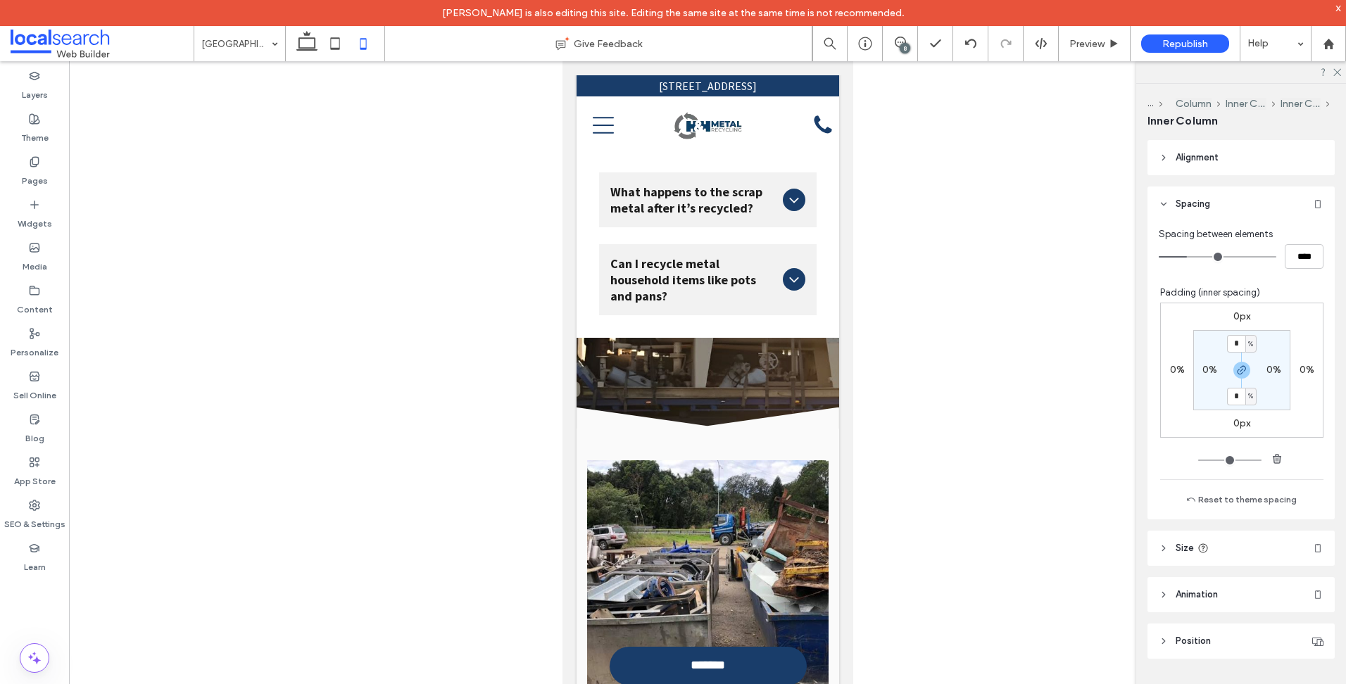
type input "***"
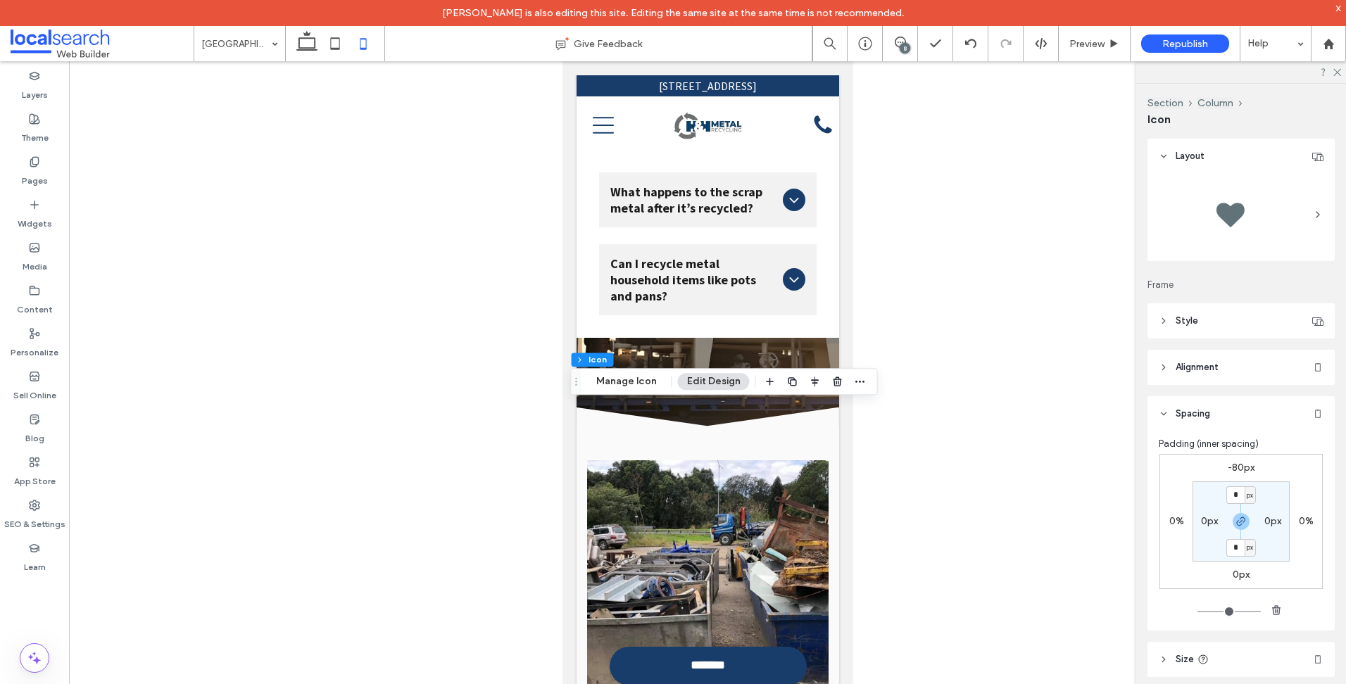
click at [1237, 469] on label "-80px" at bounding box center [1240, 468] width 27 height 12
type input "*"
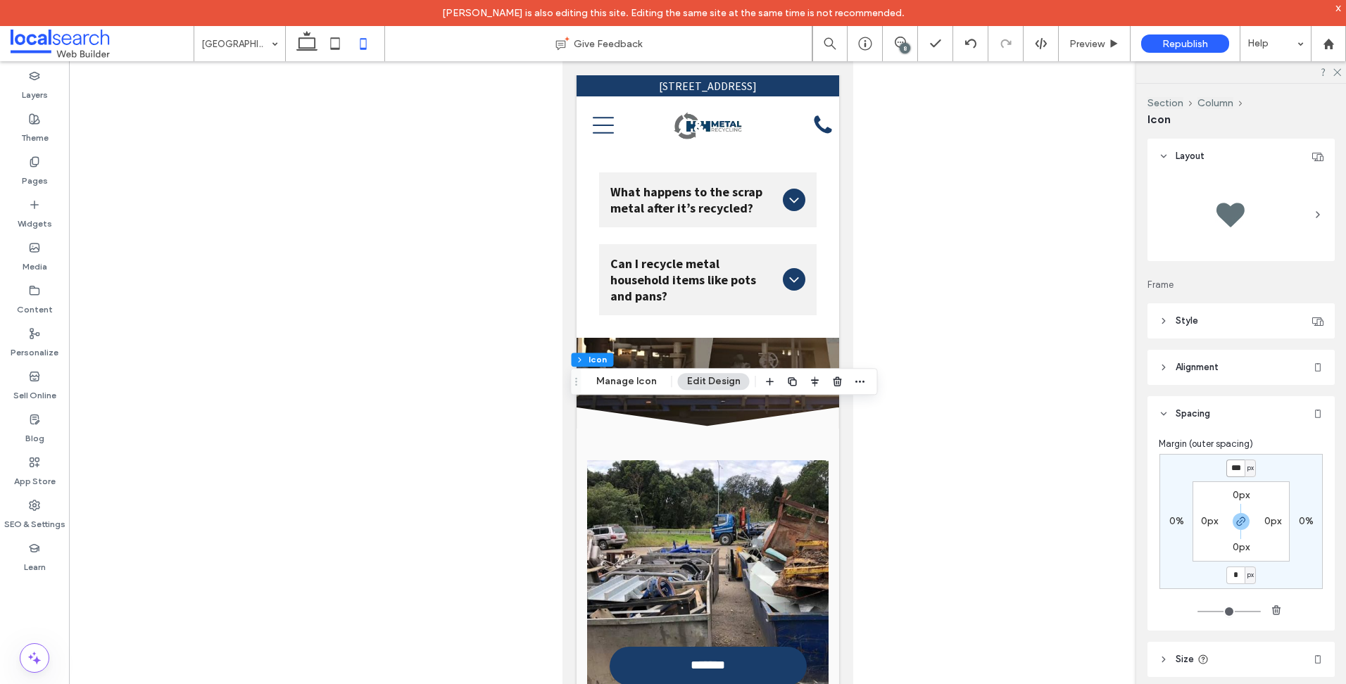
click at [1229, 464] on input "***" at bounding box center [1235, 469] width 18 height 18
type input "*"
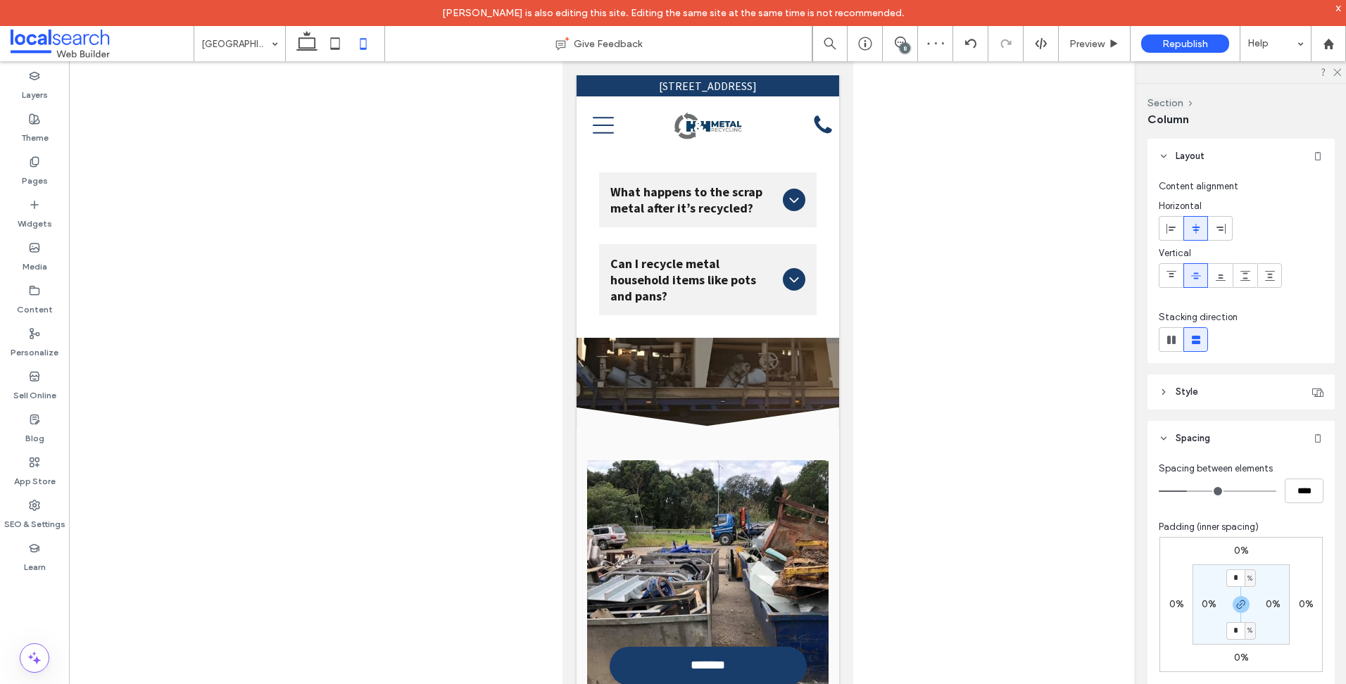
type input "**"
click at [1234, 550] on label "0%" at bounding box center [1241, 551] width 15 height 12
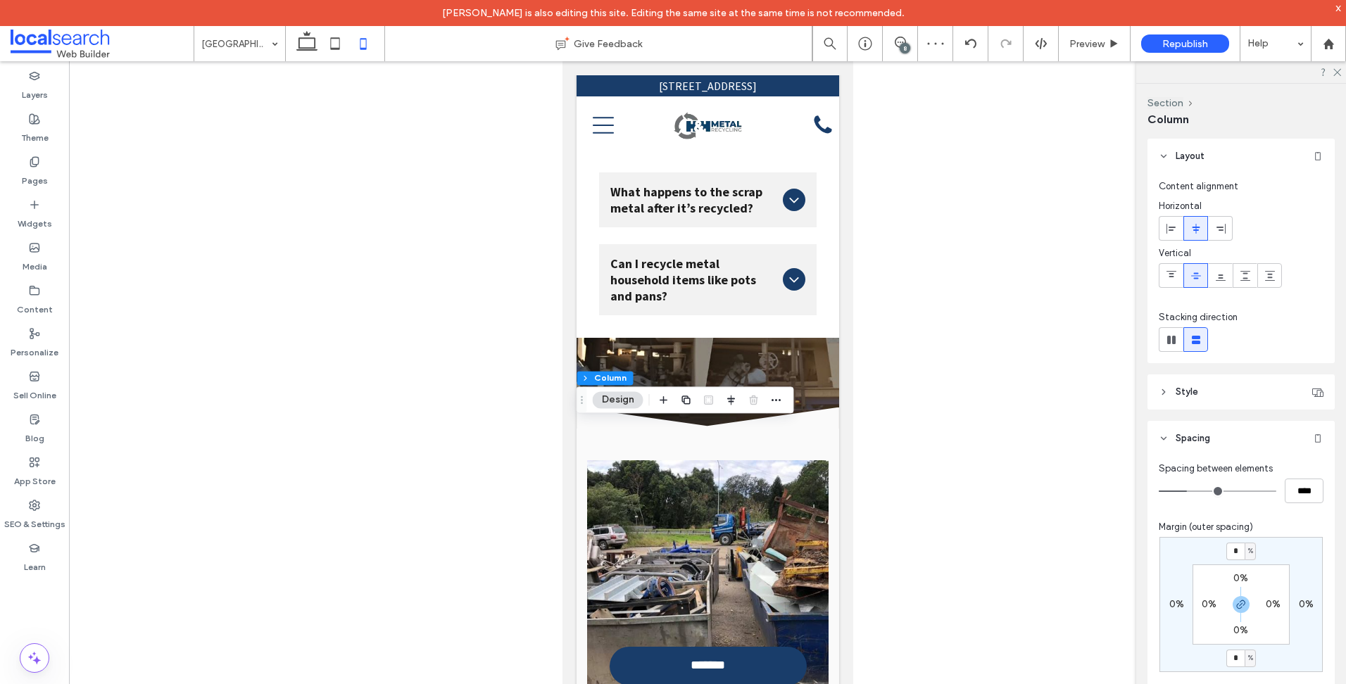
click at [1252, 550] on div "* %" at bounding box center [1240, 552] width 32 height 18
click at [1251, 550] on div "%" at bounding box center [1249, 552] width 11 height 18
click at [1245, 569] on span "px" at bounding box center [1241, 573] width 10 height 14
click at [1235, 603] on icon "button" at bounding box center [1240, 604] width 11 height 11
click at [1234, 557] on input "*" at bounding box center [1235, 552] width 18 height 18
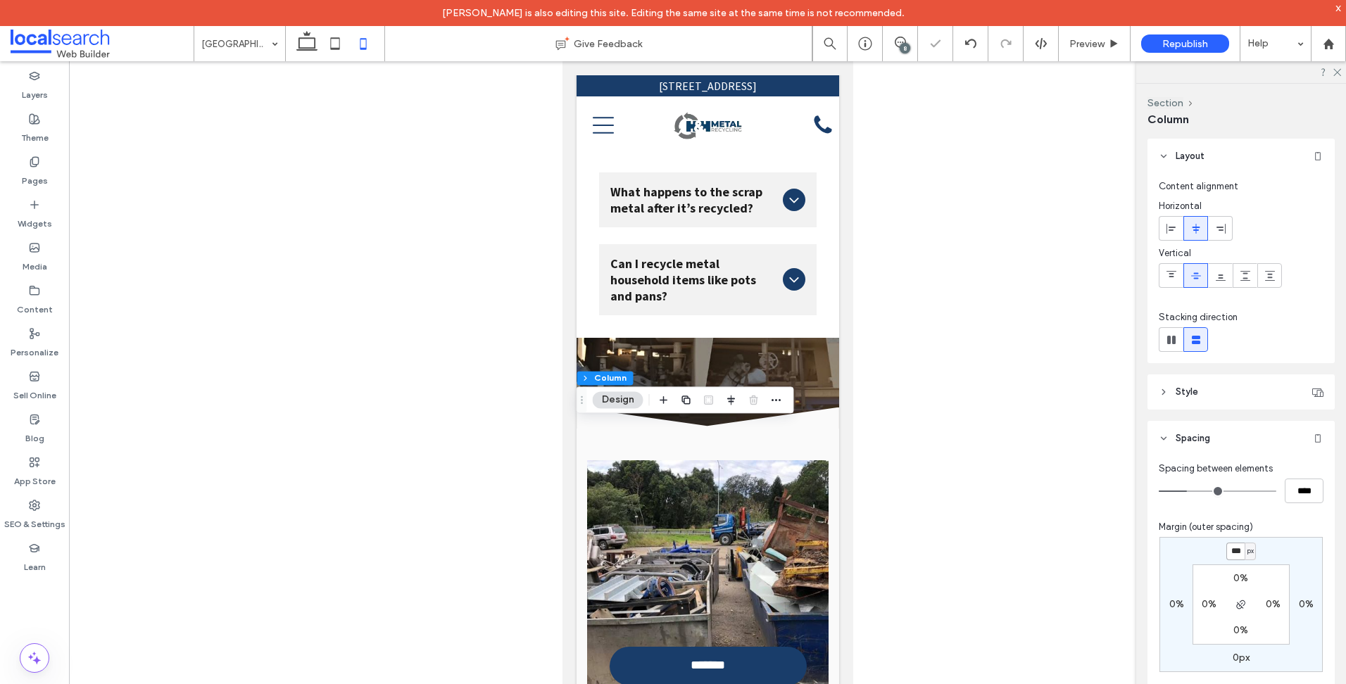
type input "***"
type input "*"
click at [35, 159] on icon at bounding box center [34, 161] width 11 height 11
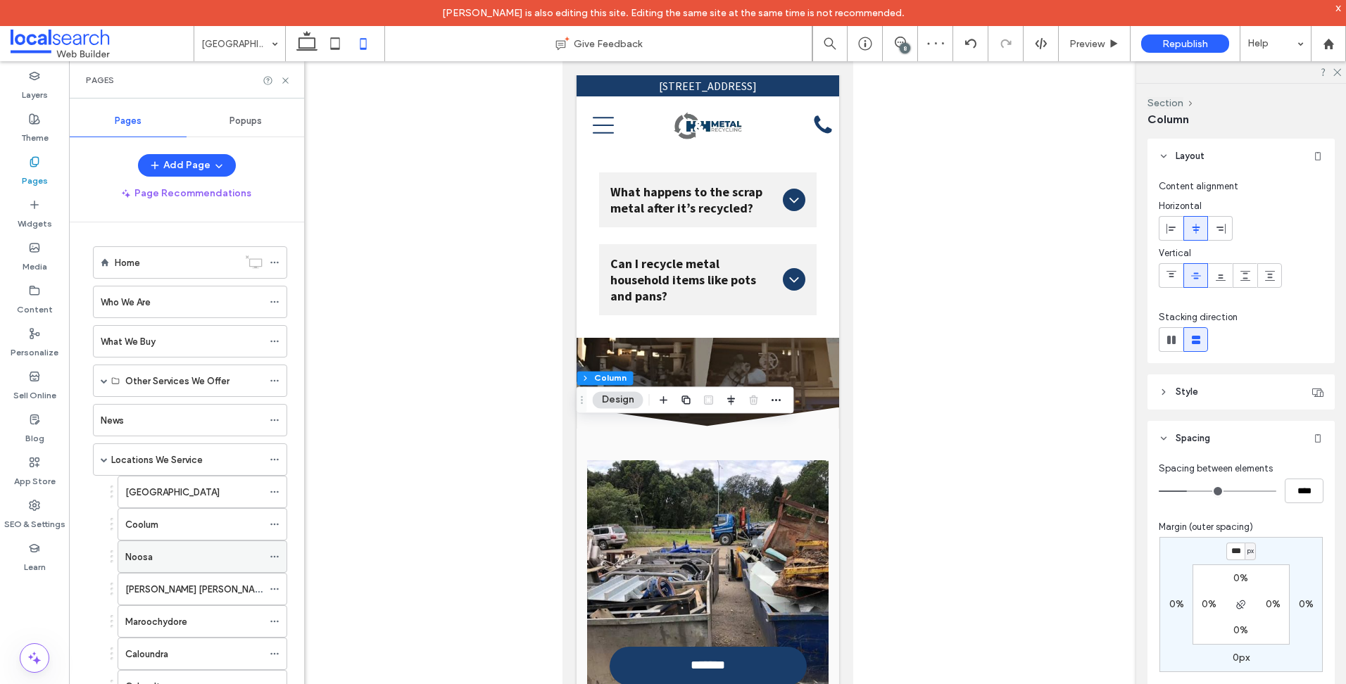
scroll to position [493, 0]
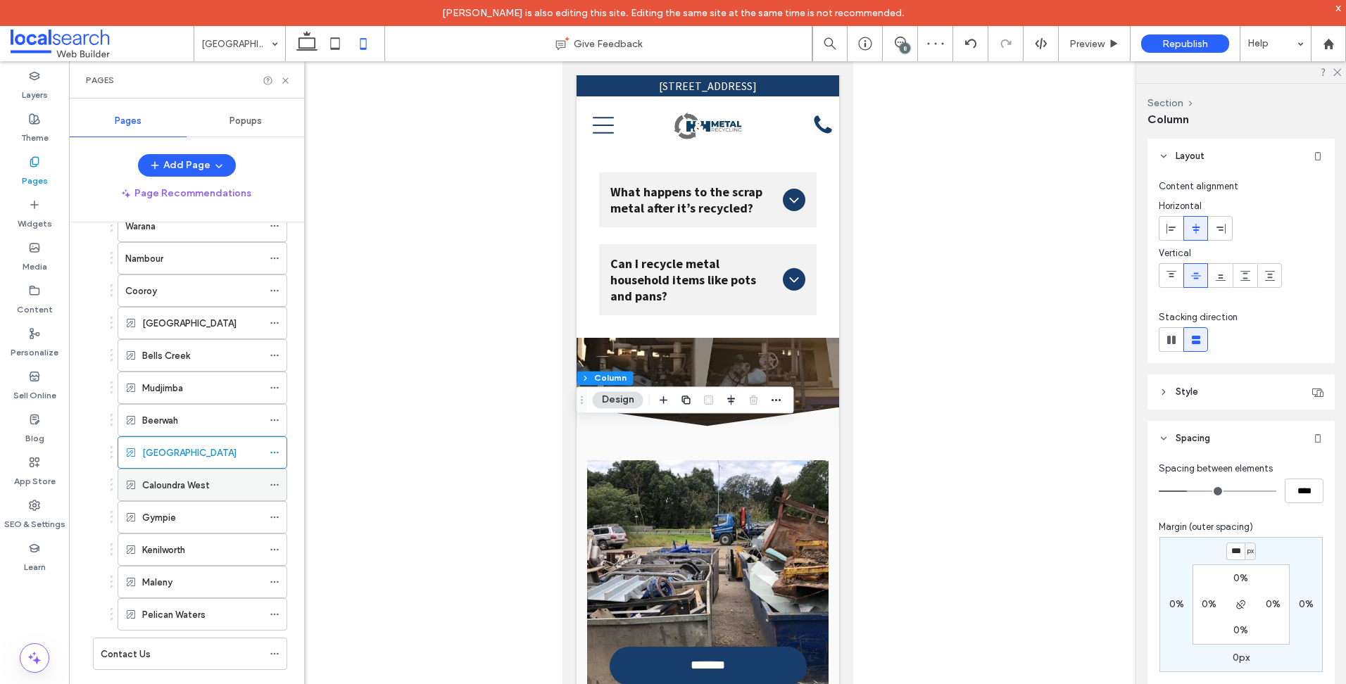
click at [204, 492] on label "Caloundra West" at bounding box center [176, 485] width 68 height 25
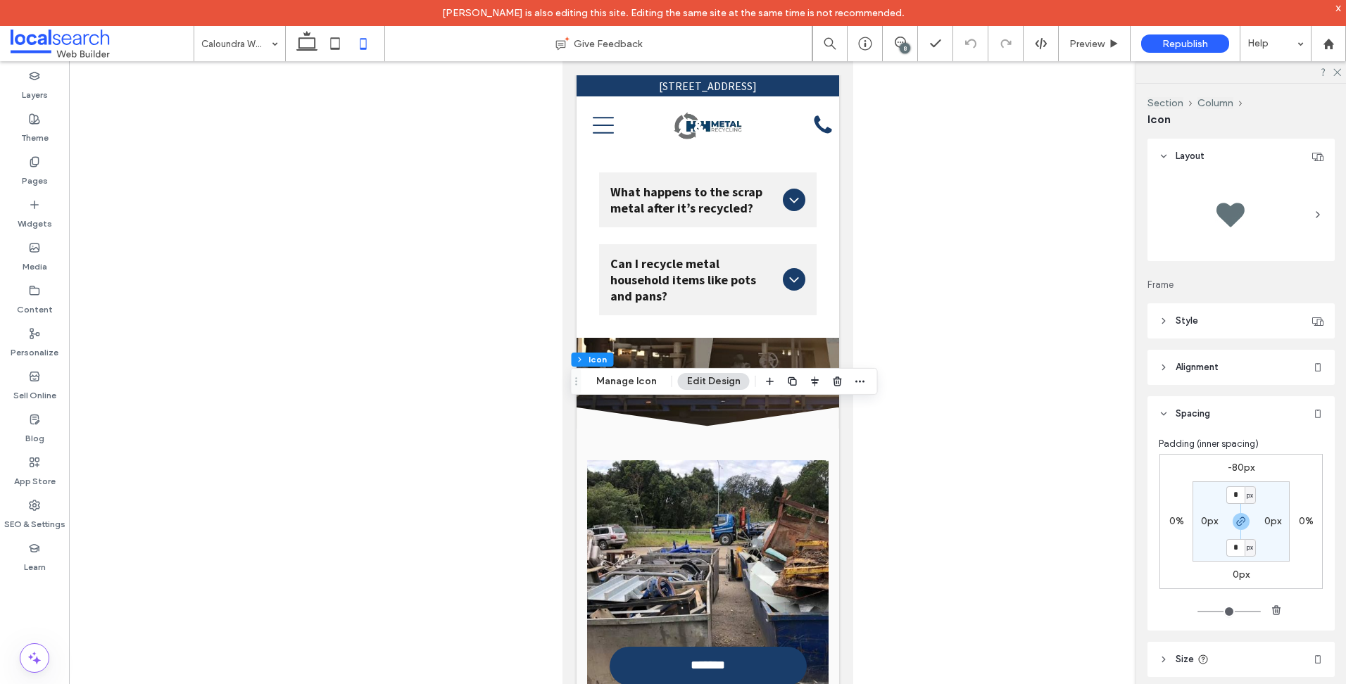
click at [1238, 477] on div "-80px 0% 0px 0% * px 0px * px 0px" at bounding box center [1240, 521] width 163 height 135
click at [1239, 464] on label "-80px" at bounding box center [1240, 468] width 27 height 12
type input "*"
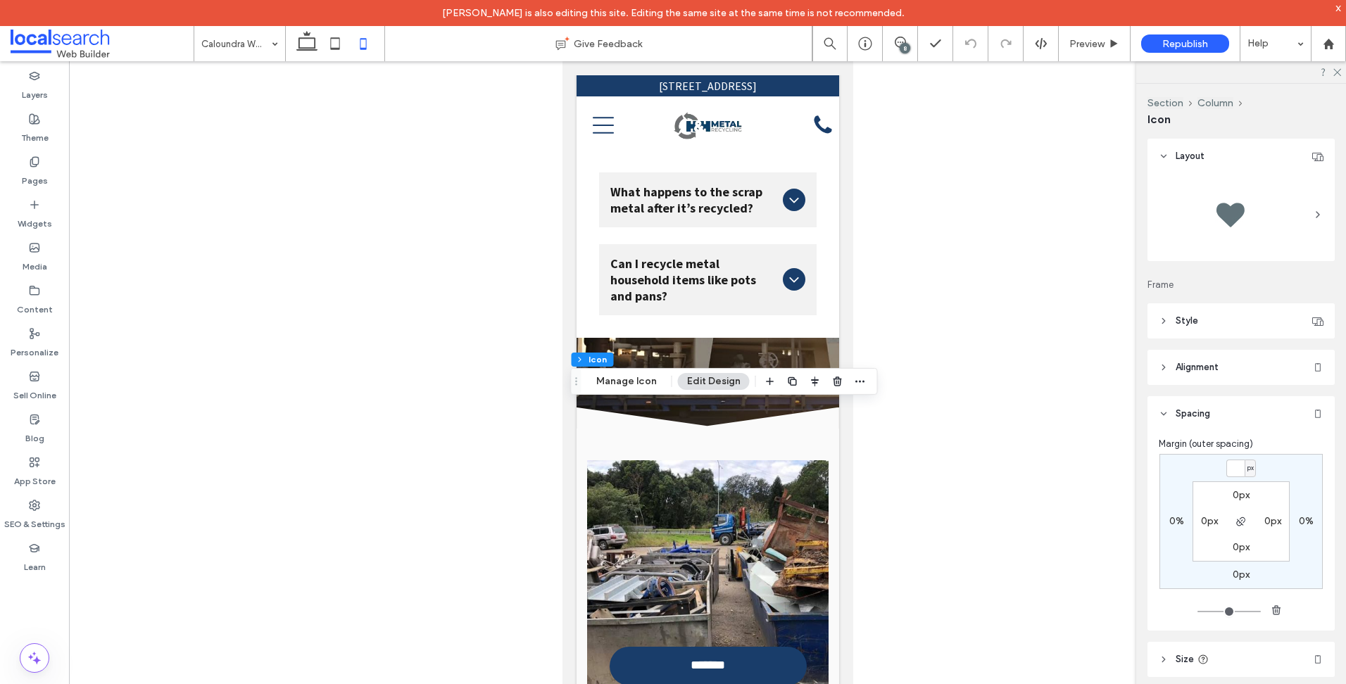
type input "*"
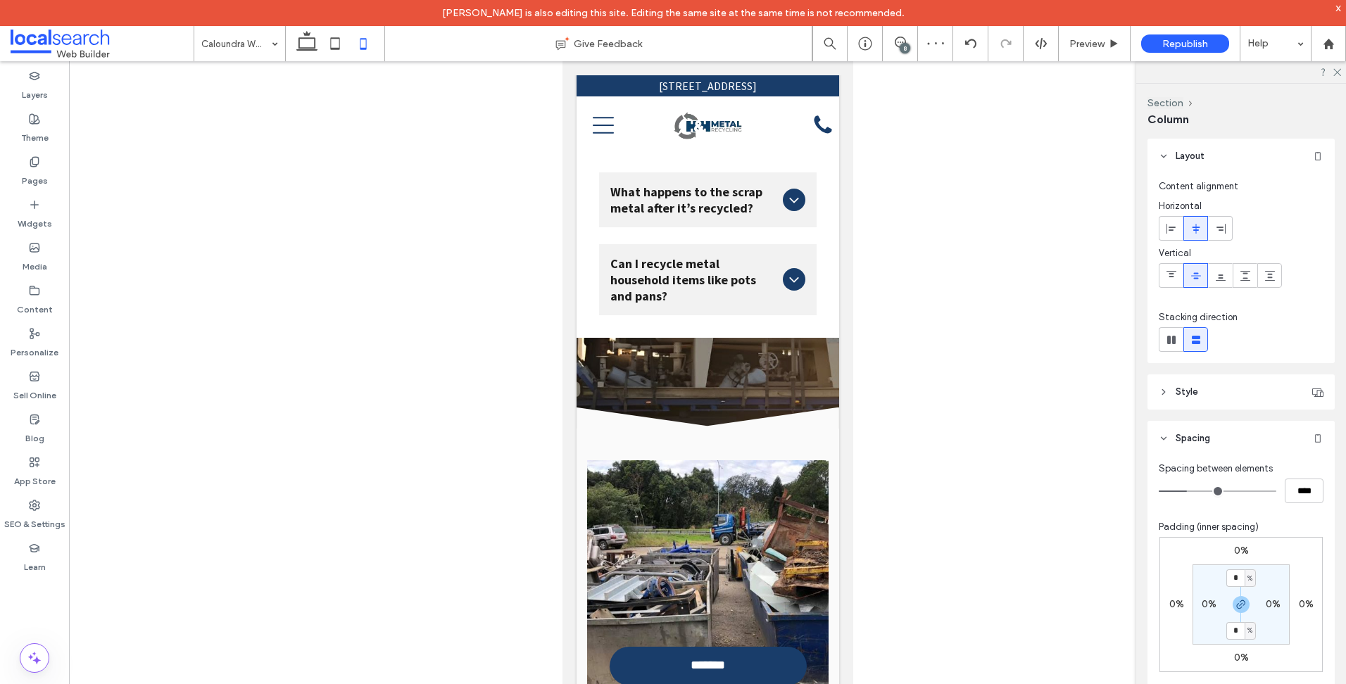
type input "**"
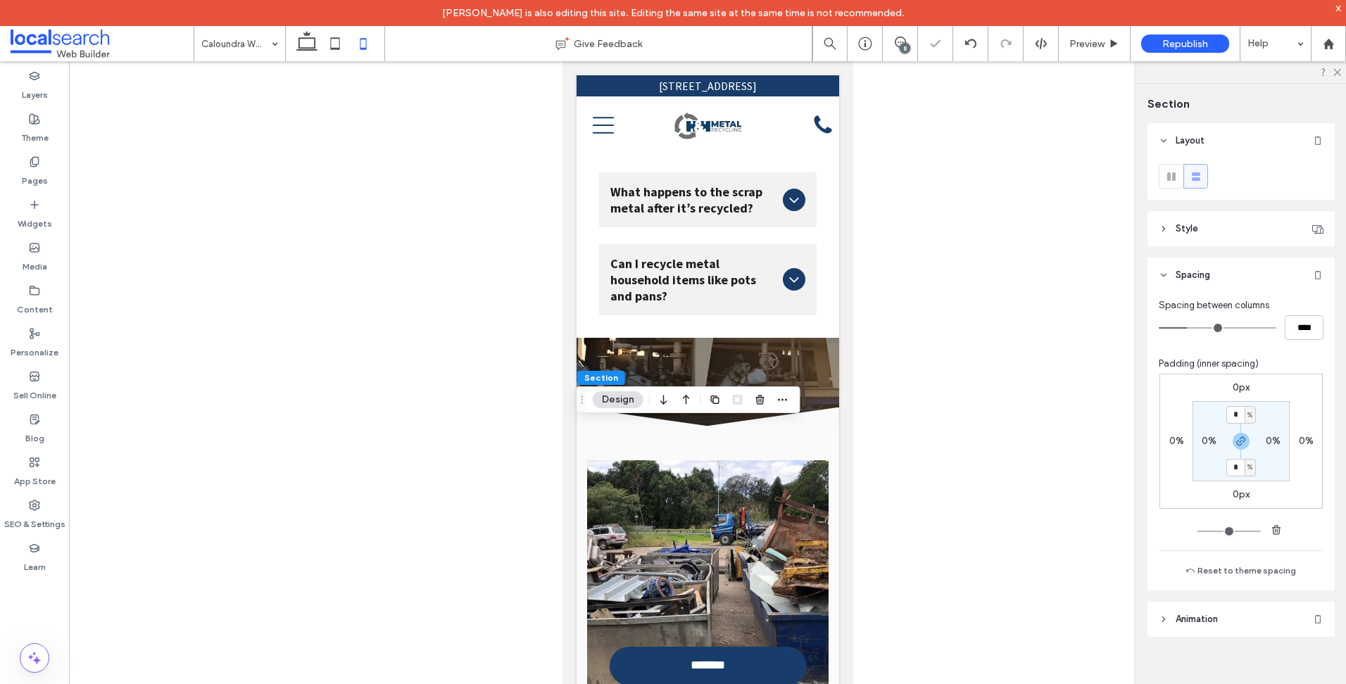
click at [1238, 398] on div "0px 0% 0px 0% * % 0% * % 0%" at bounding box center [1240, 441] width 163 height 135
click at [1238, 388] on label "0px" at bounding box center [1240, 387] width 17 height 12
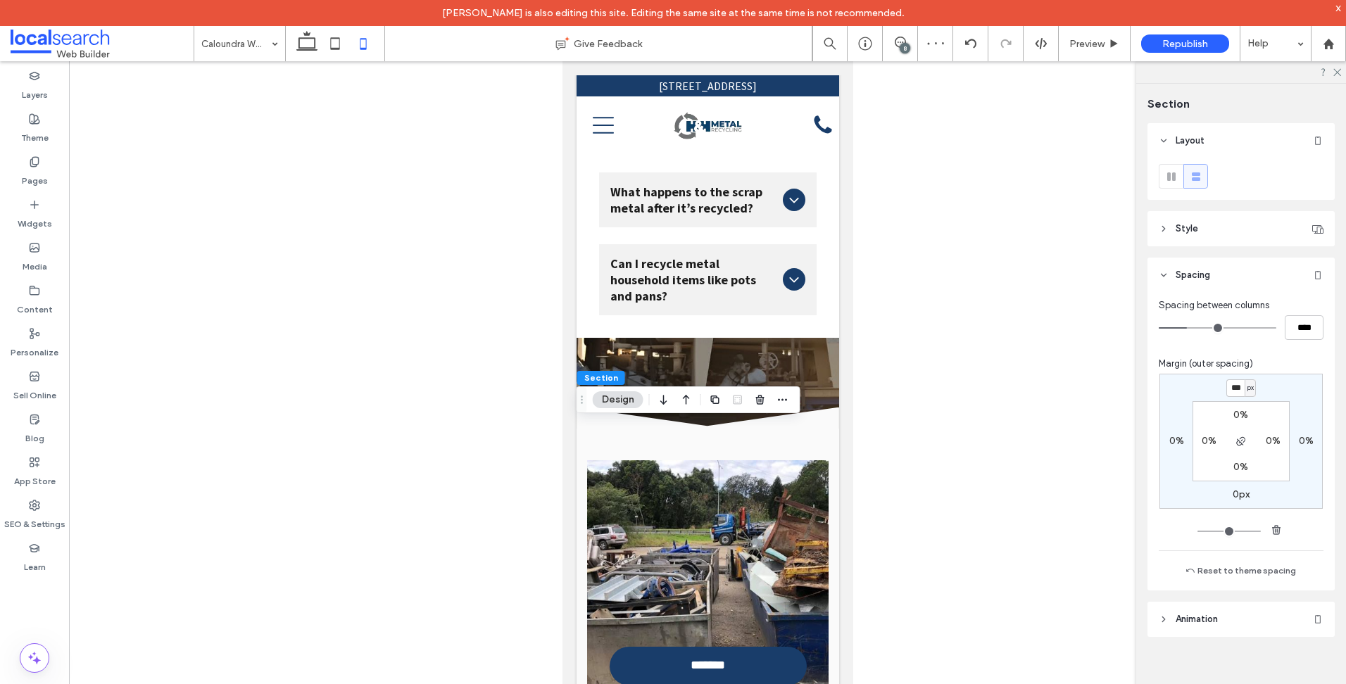
type input "***"
type input "*"
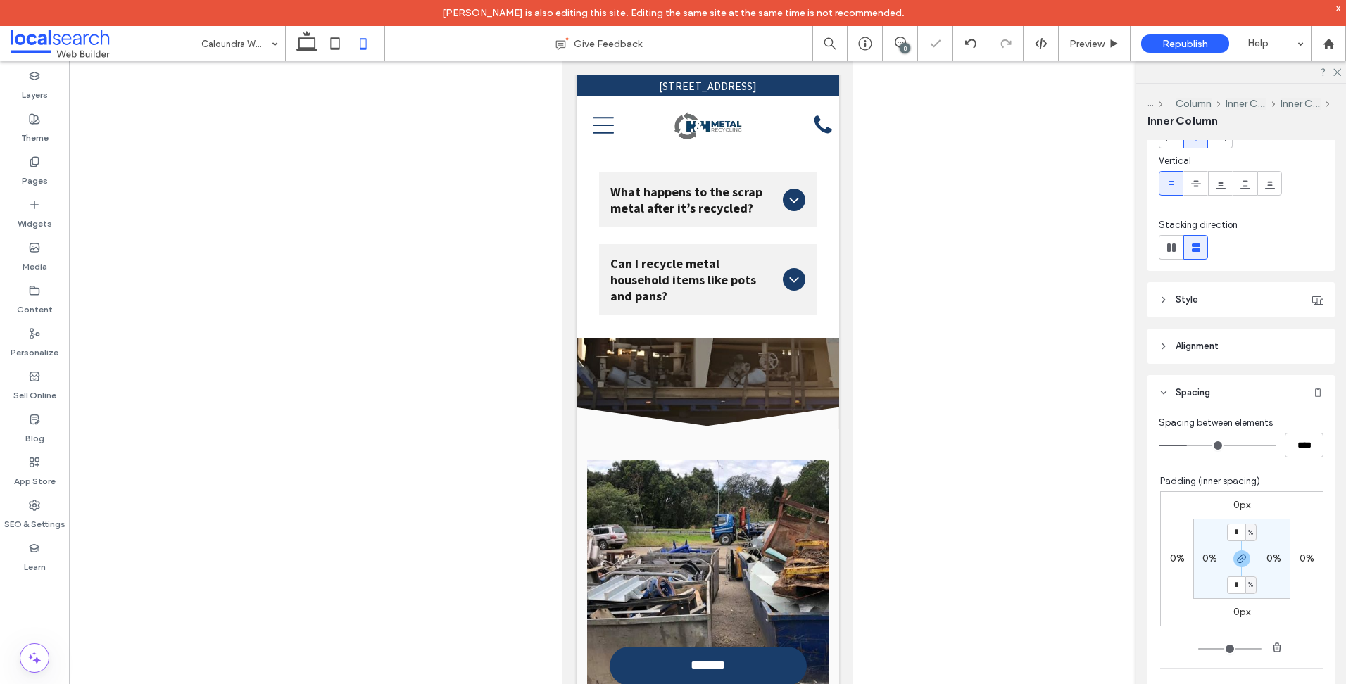
type input "***"
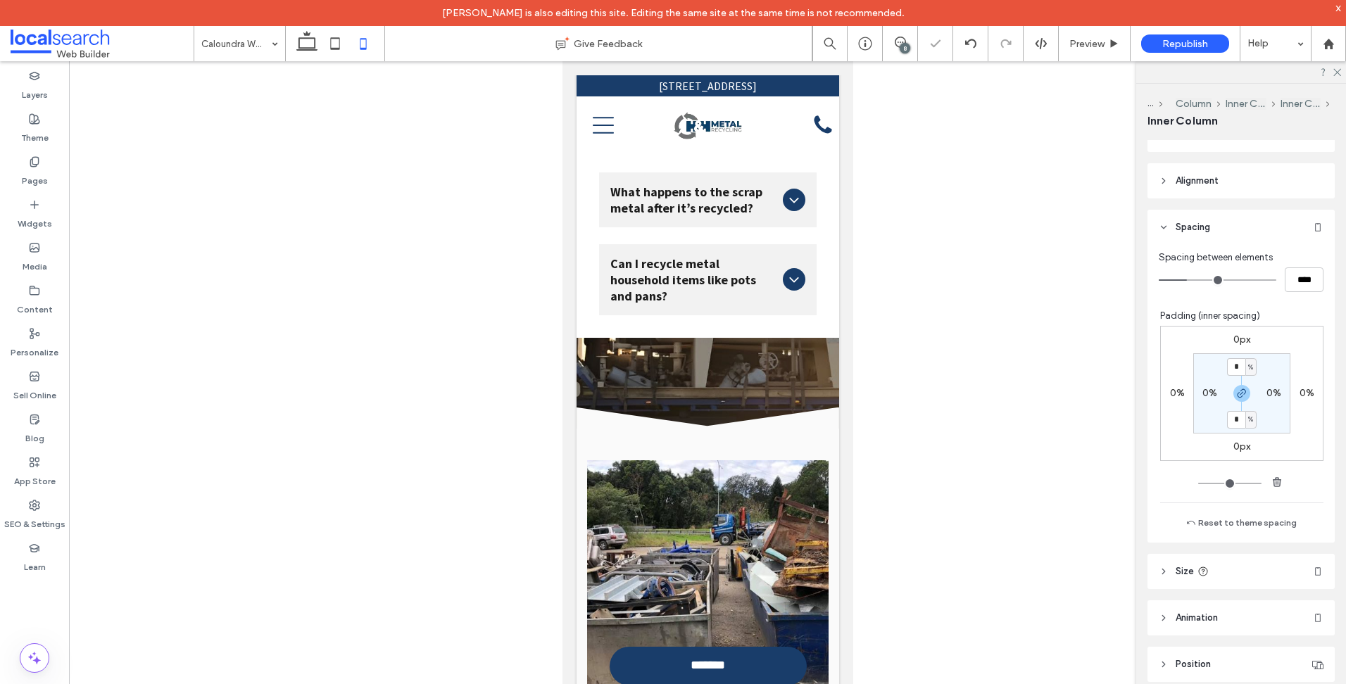
type input "***"
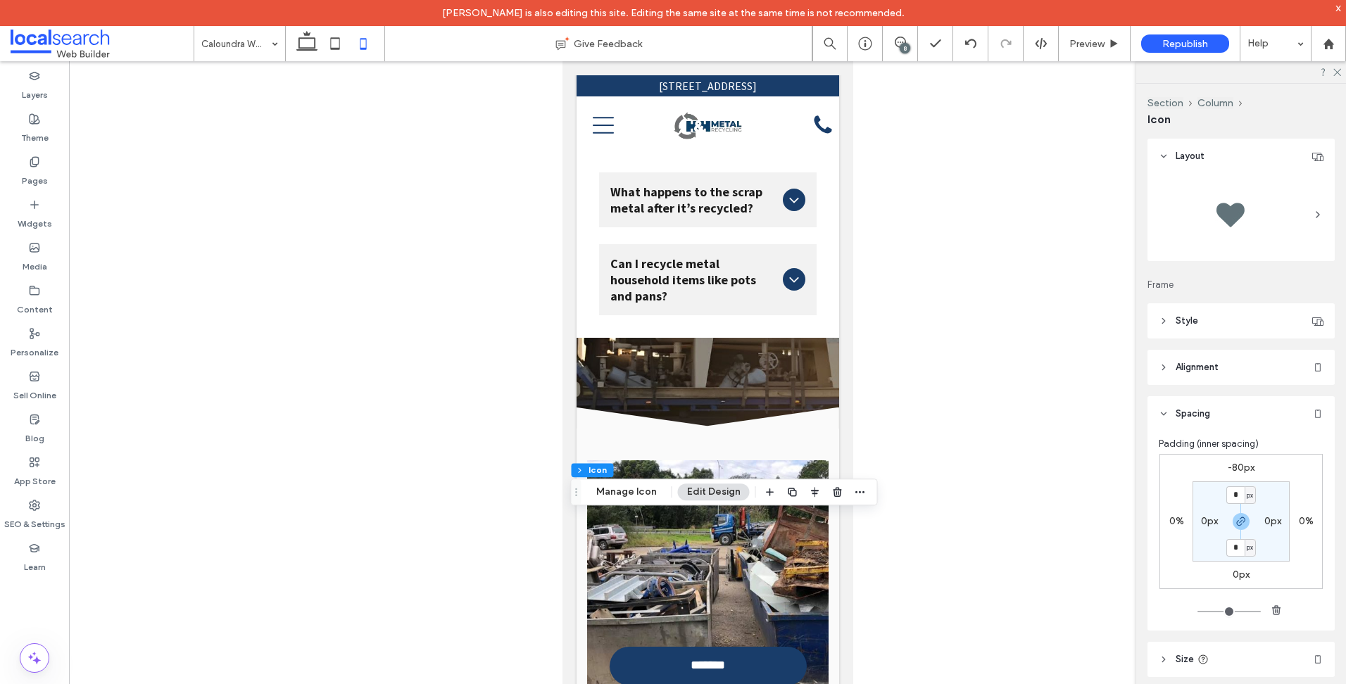
click at [1243, 463] on label "-80px" at bounding box center [1240, 468] width 27 height 12
type input "*"
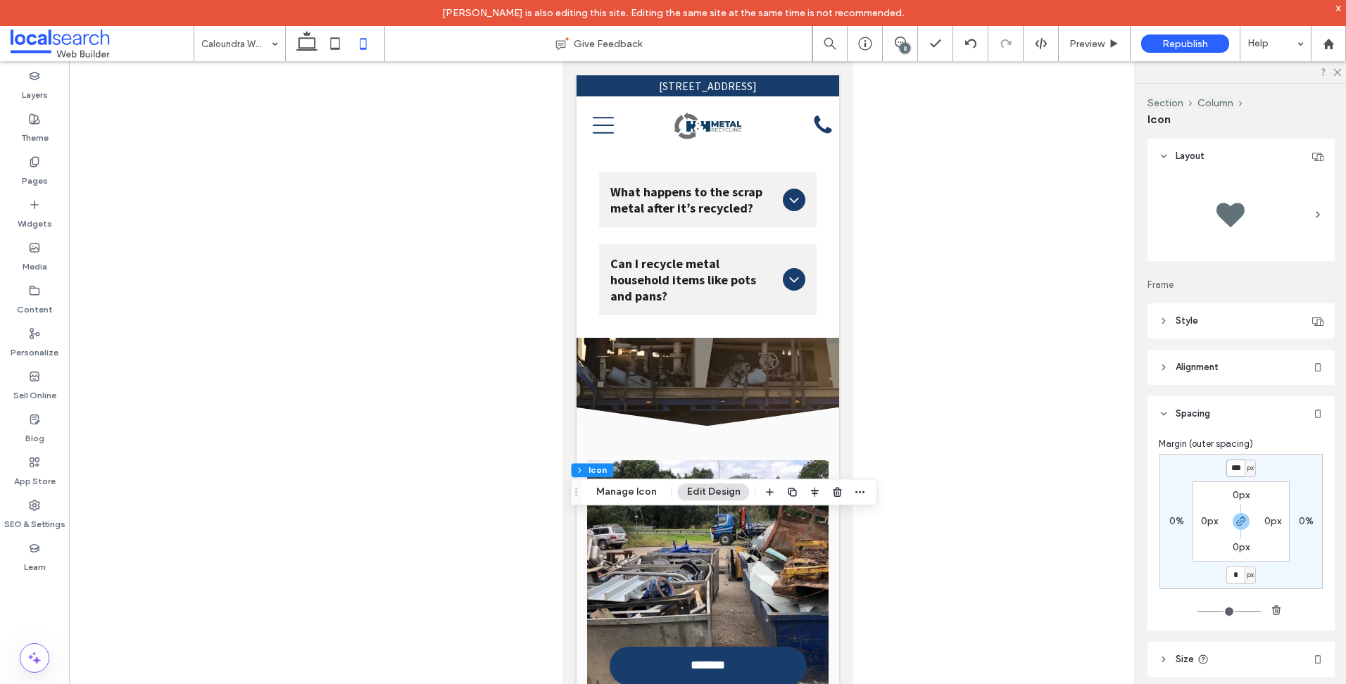
click at [1236, 467] on input "***" at bounding box center [1235, 469] width 18 height 18
type input "*"
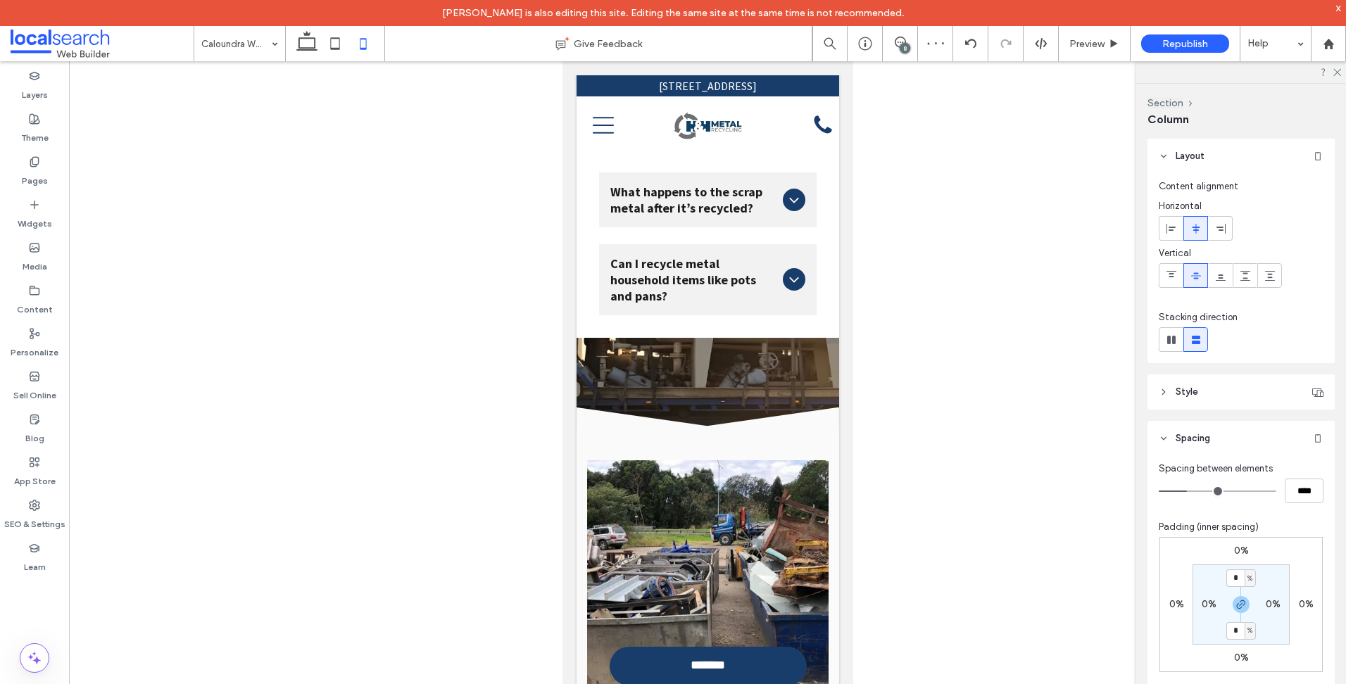
type input "**"
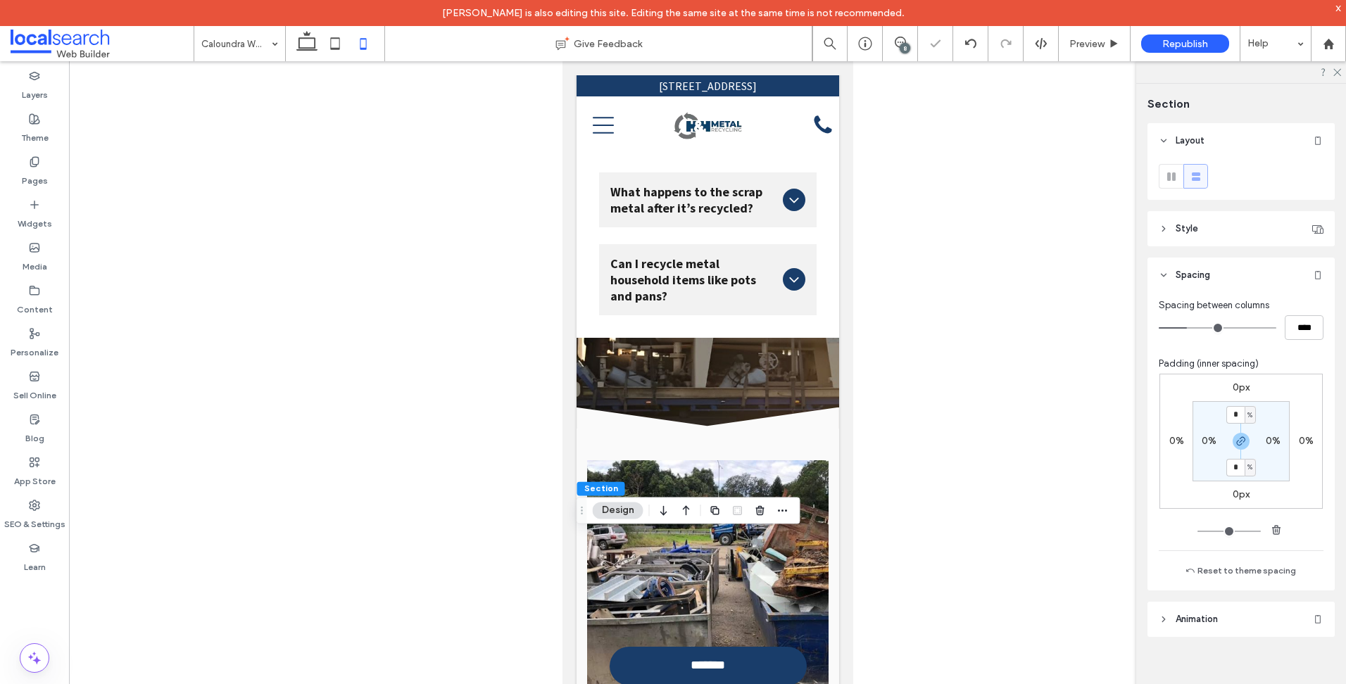
click at [1239, 391] on label "0px" at bounding box center [1240, 387] width 17 height 12
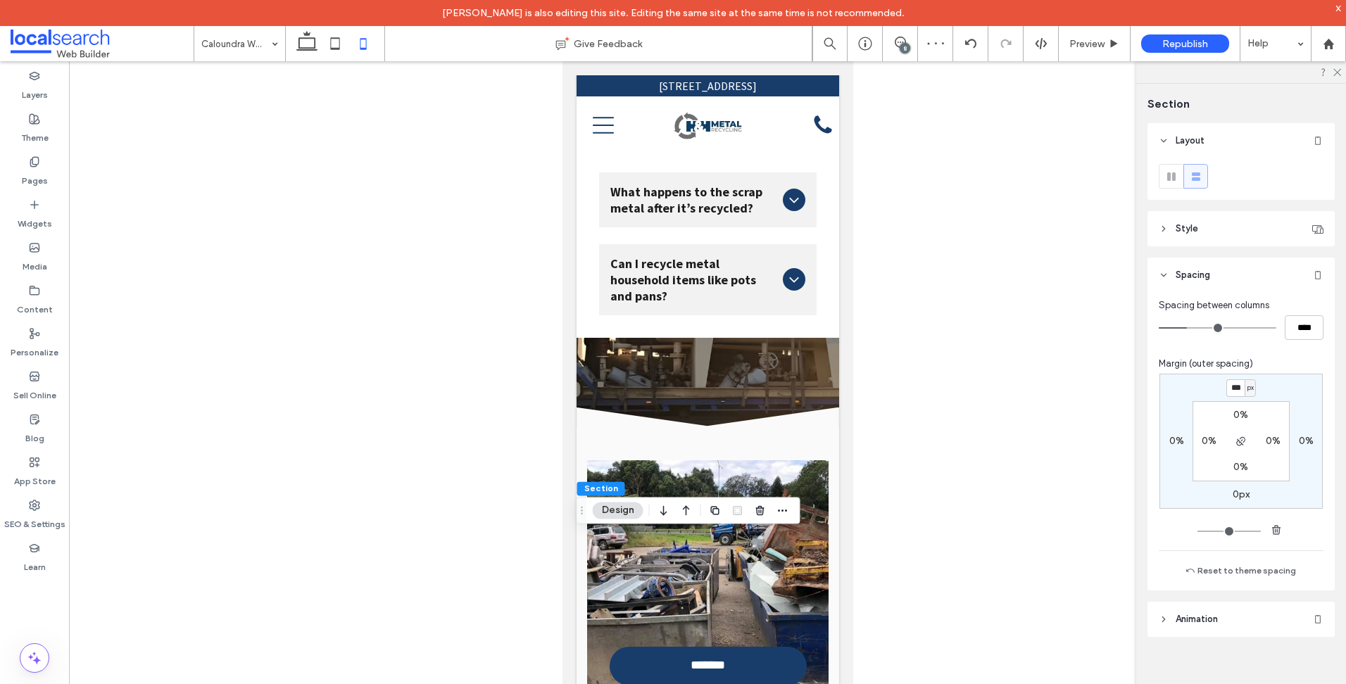
type input "***"
type input "*"
click at [55, 167] on div "Pages" at bounding box center [34, 171] width 69 height 43
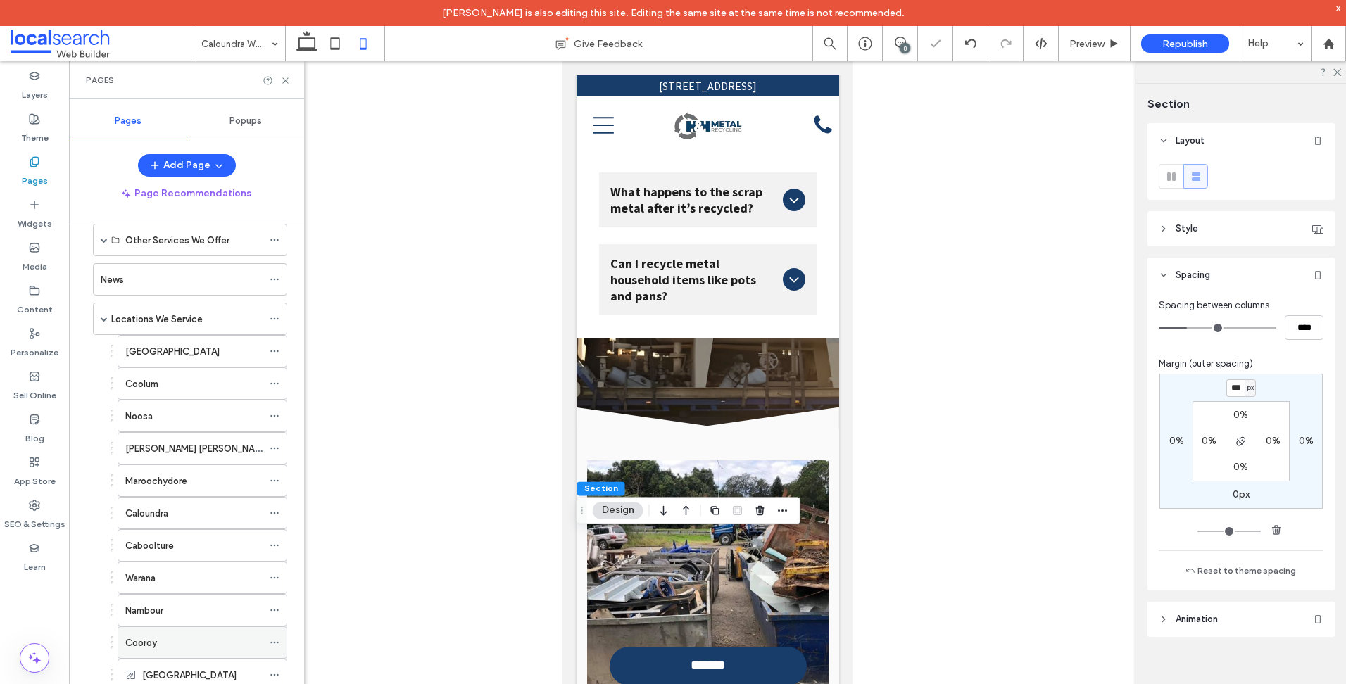
scroll to position [493, 0]
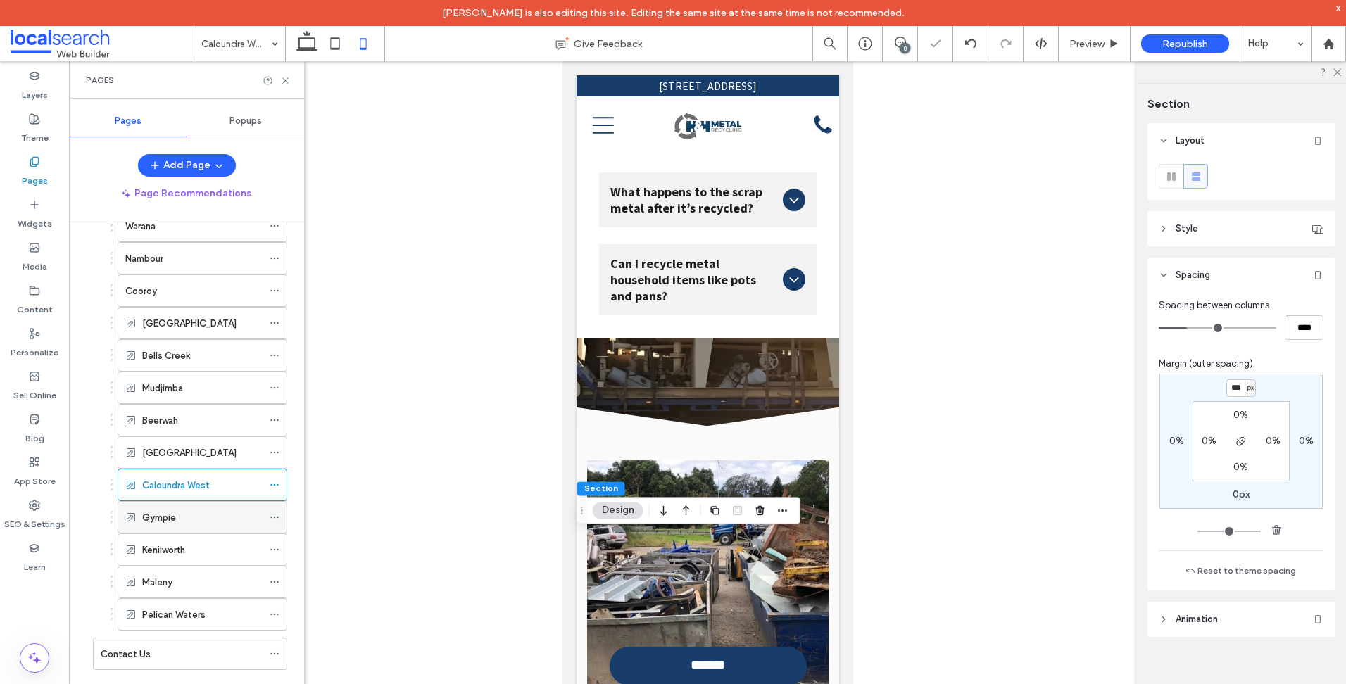
click at [213, 519] on div "Gympie" at bounding box center [202, 517] width 120 height 15
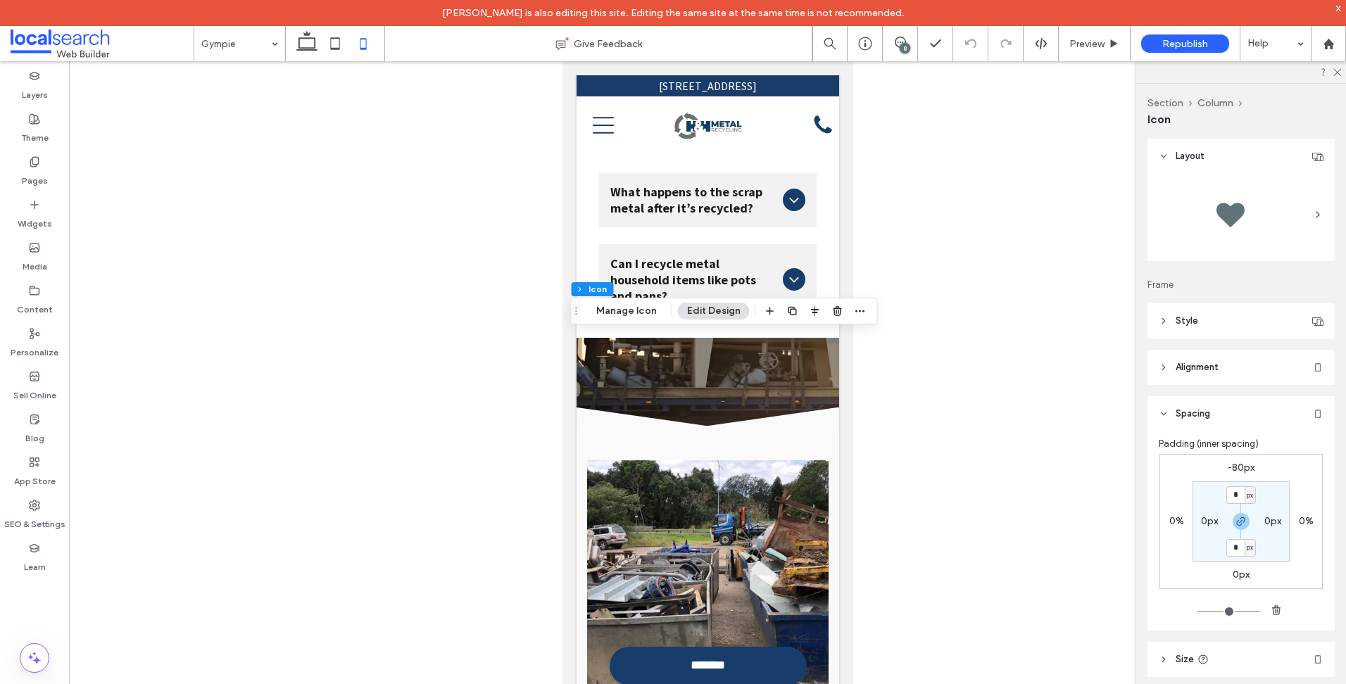
click at [1241, 457] on div "-80px 0% 0px 0% * px 0px * px 0px" at bounding box center [1240, 521] width 163 height 135
click at [1239, 467] on label "-80px" at bounding box center [1240, 468] width 27 height 12
type input "*"
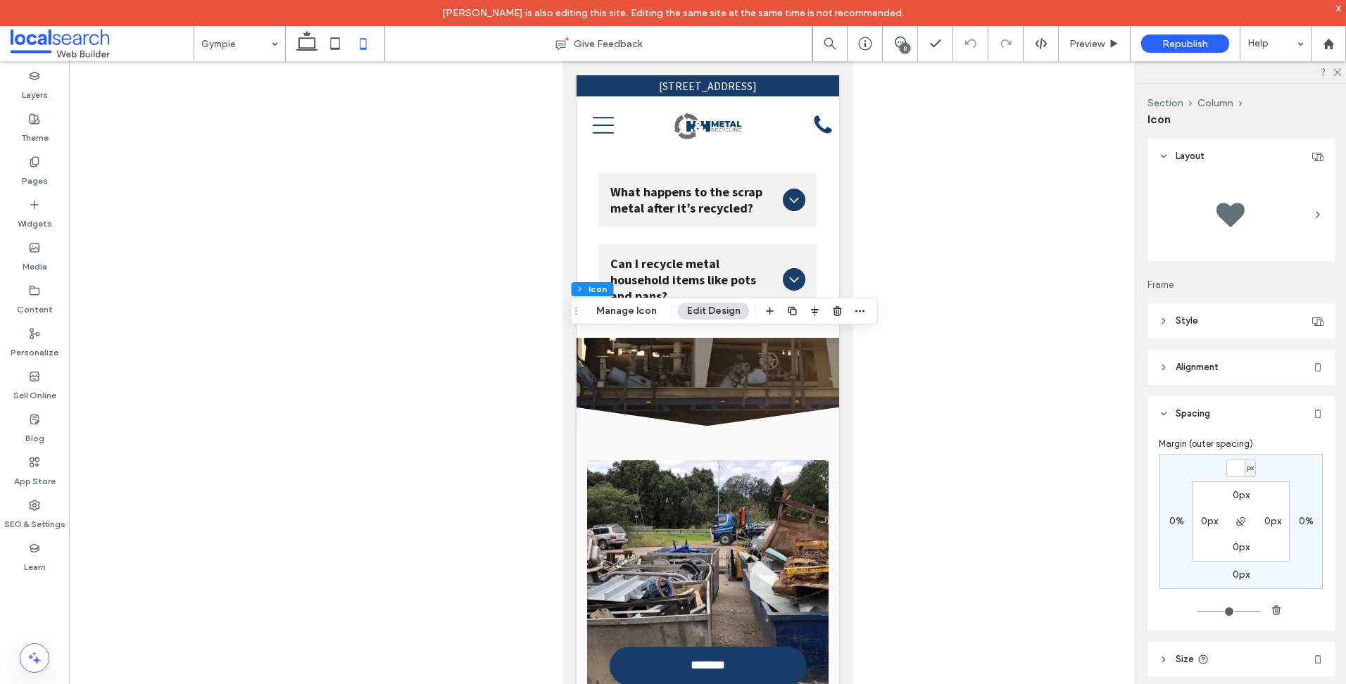
type input "*"
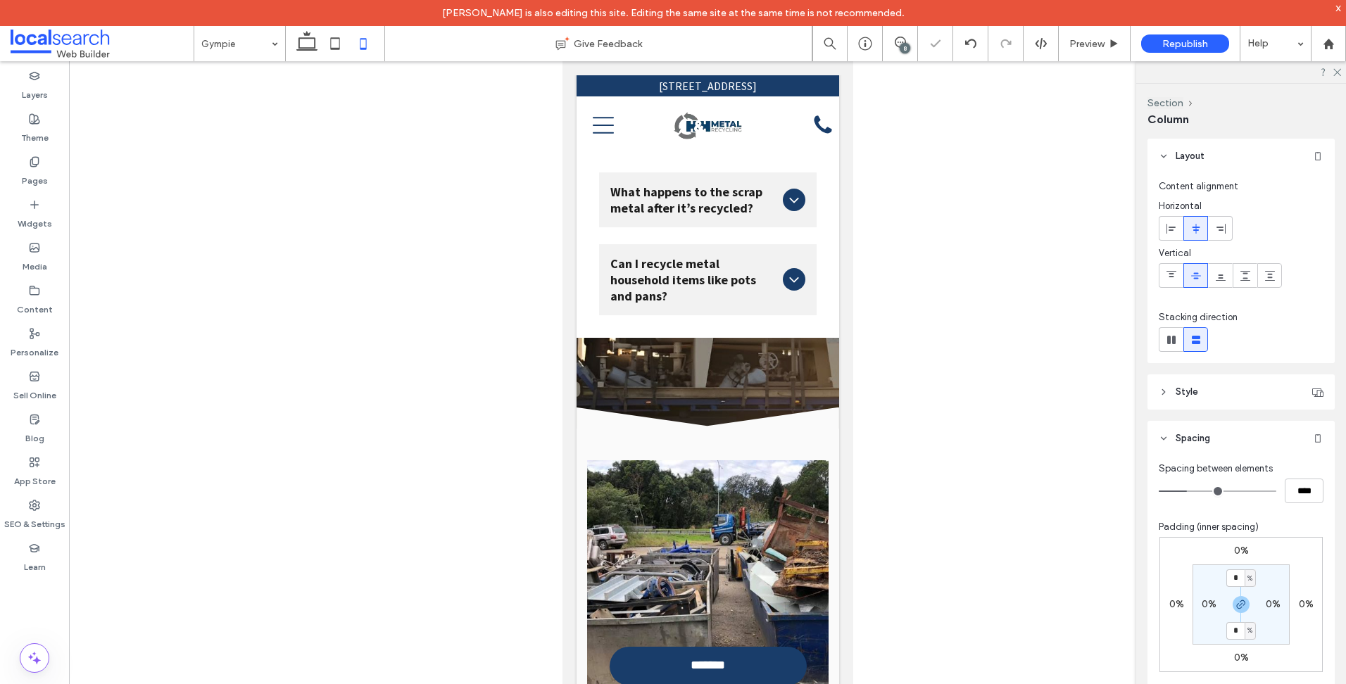
type input "**"
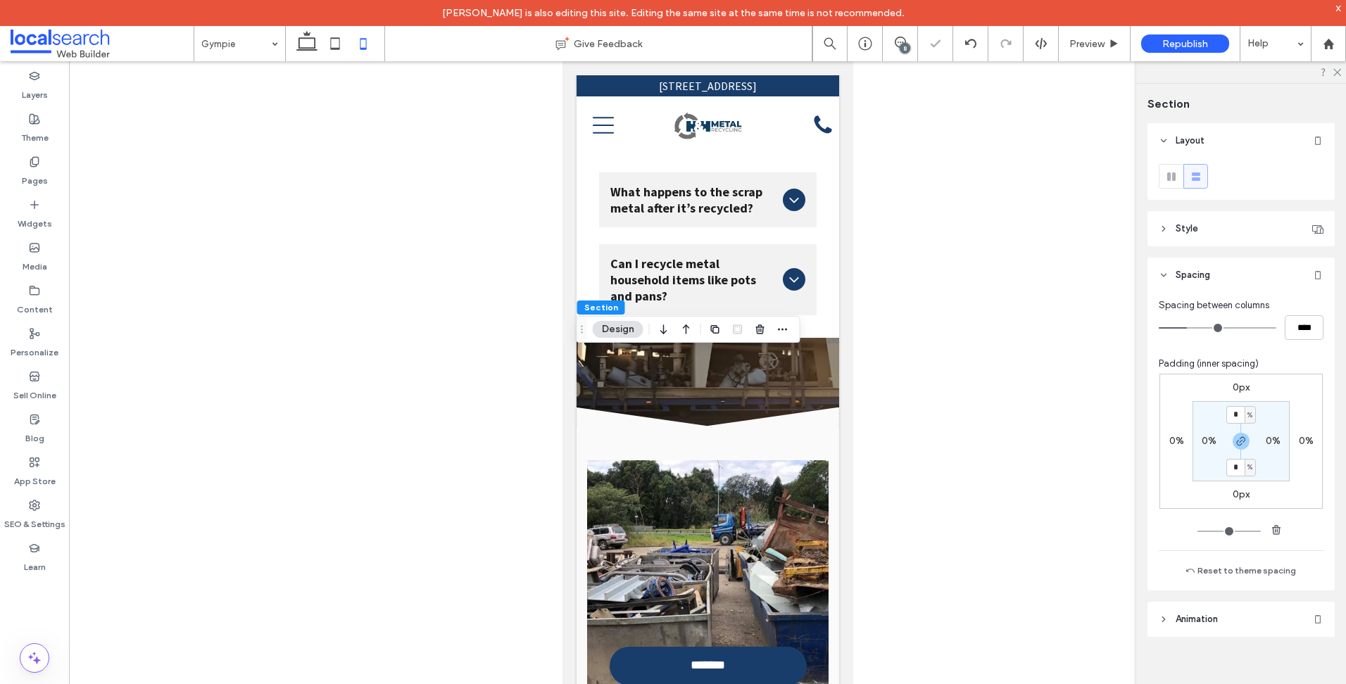
click at [1234, 398] on div "0px 0% 0px 0% * % 0% * % 0%" at bounding box center [1240, 441] width 163 height 135
click at [1238, 388] on label "0px" at bounding box center [1240, 387] width 17 height 12
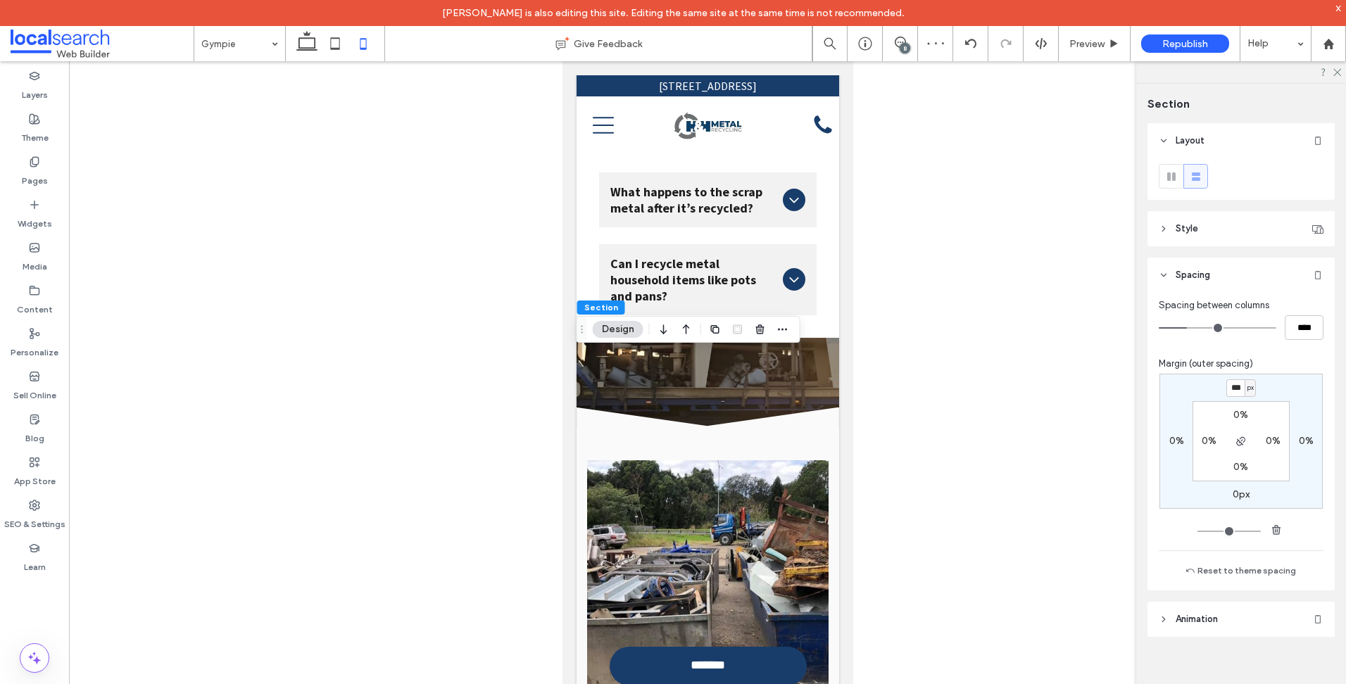
type input "***"
type input "*"
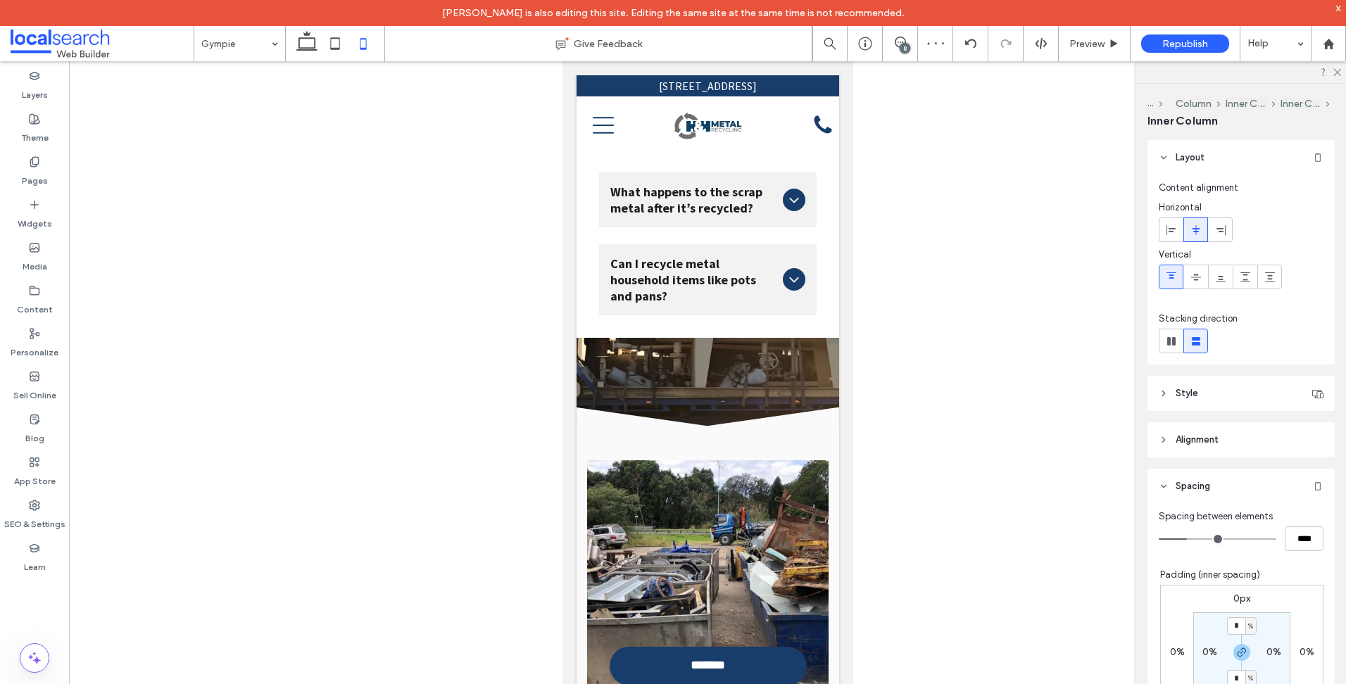
type input "***"
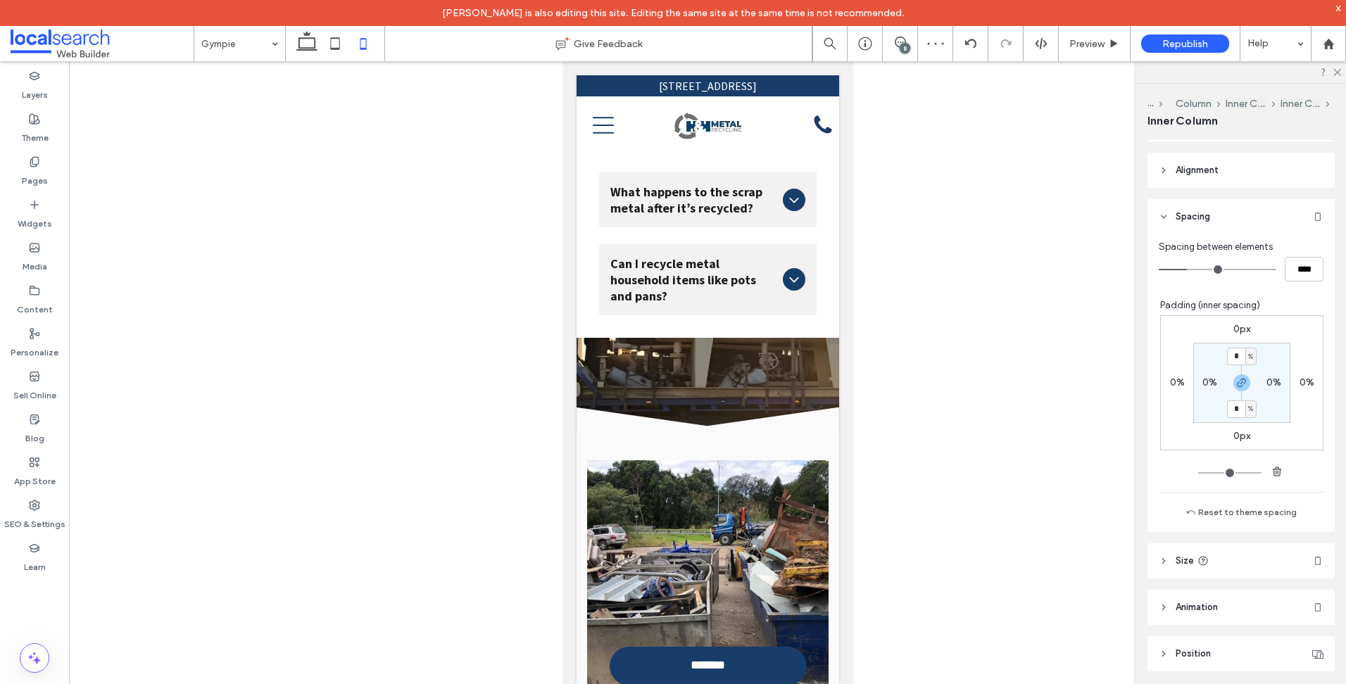
type input "***"
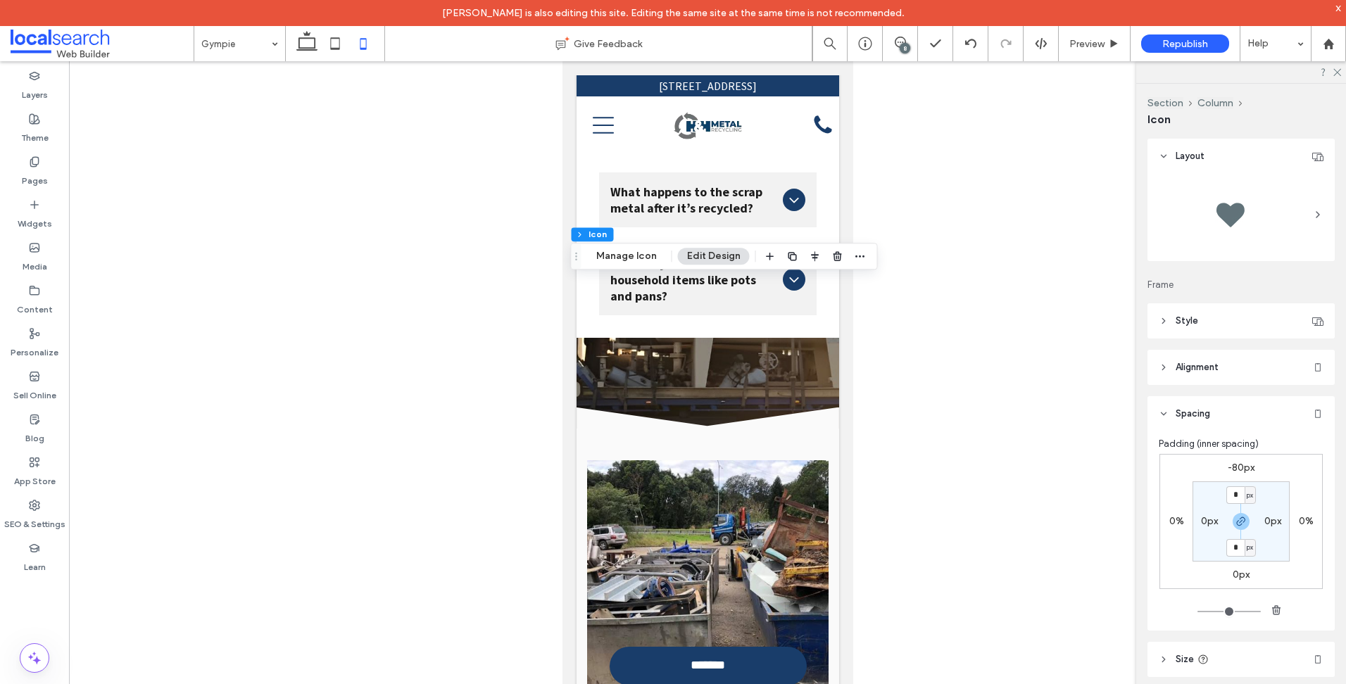
click at [1239, 462] on label "-80px" at bounding box center [1240, 468] width 27 height 12
type input "*"
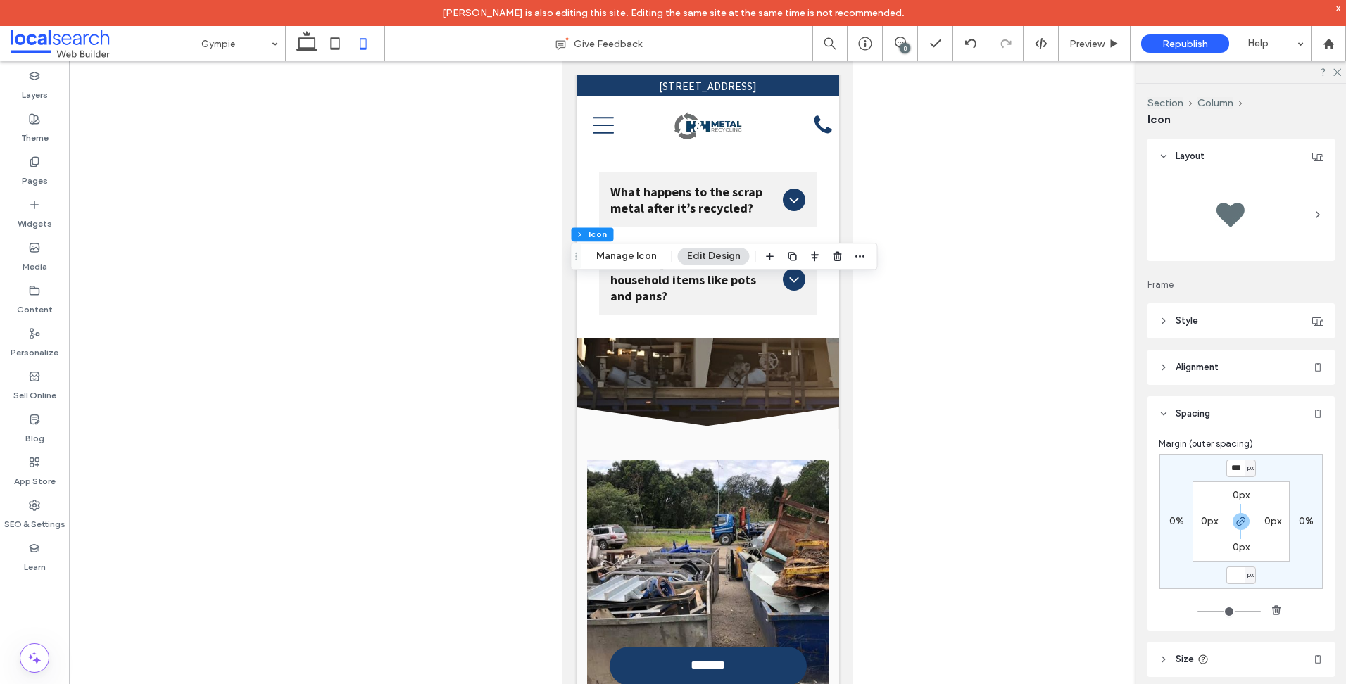
type input "*"
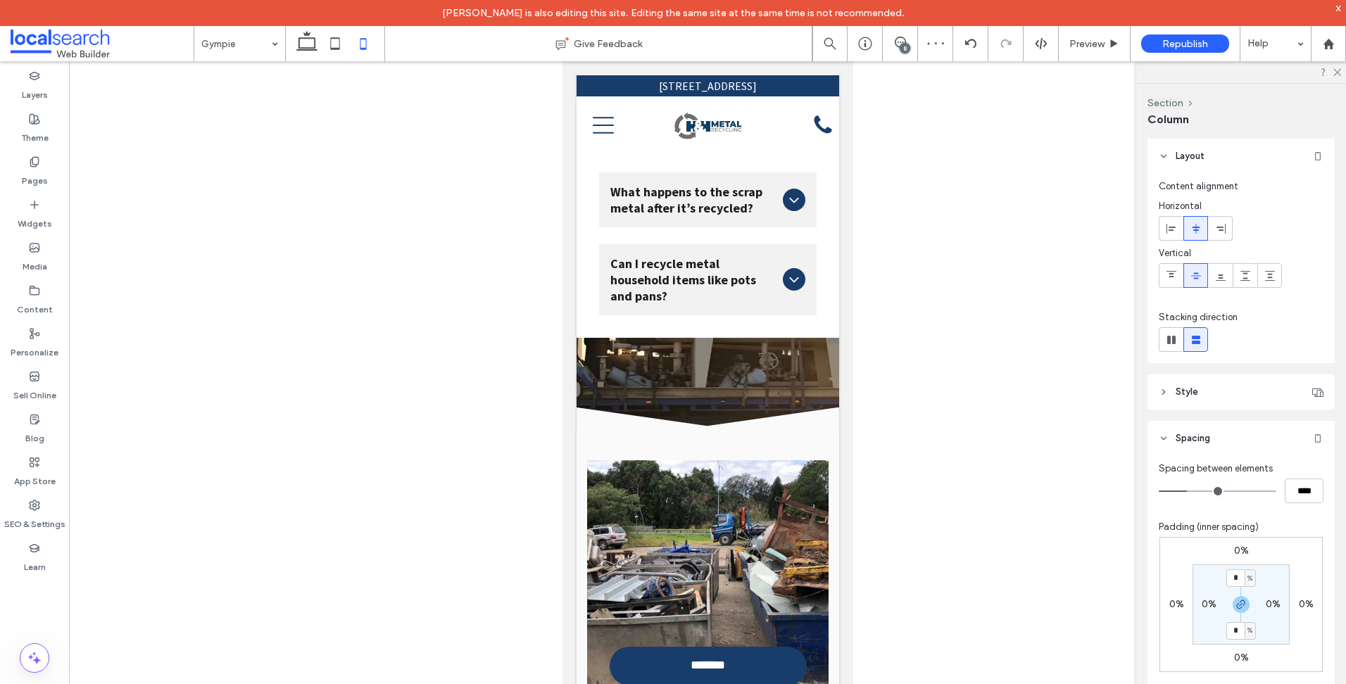
type input "**"
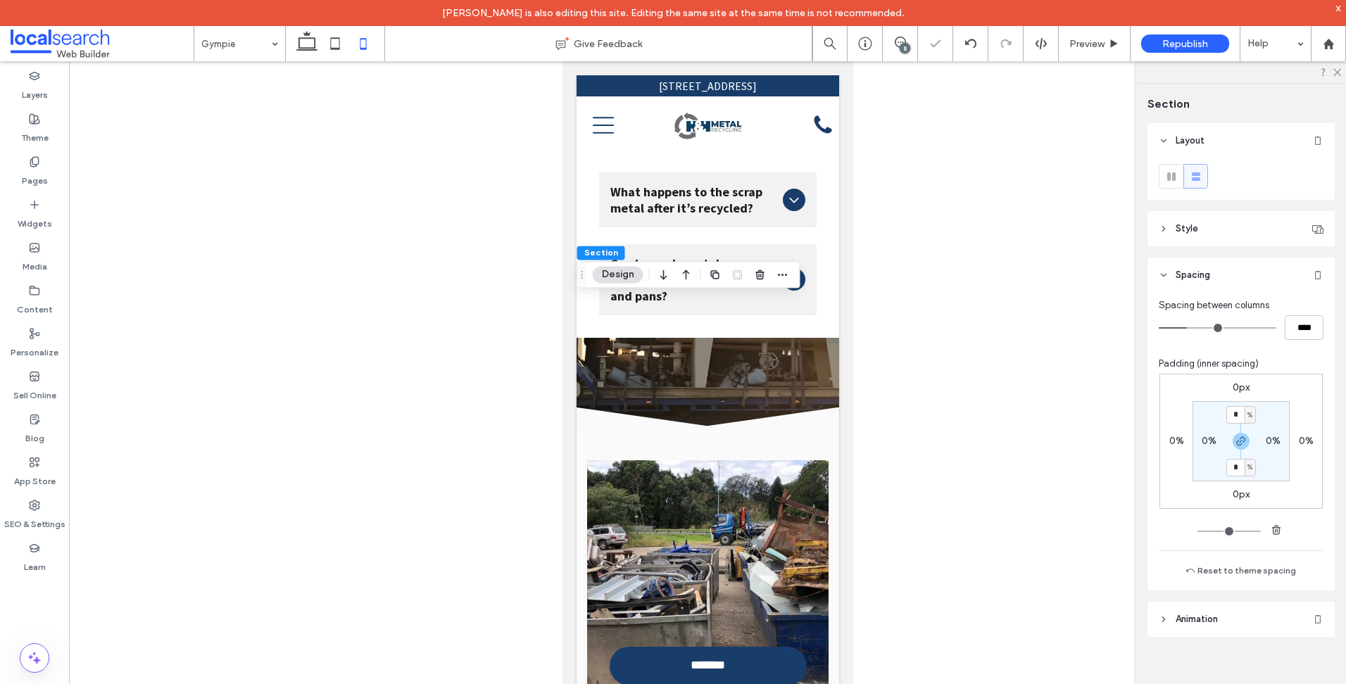
click at [1232, 393] on label "0px" at bounding box center [1240, 387] width 17 height 12
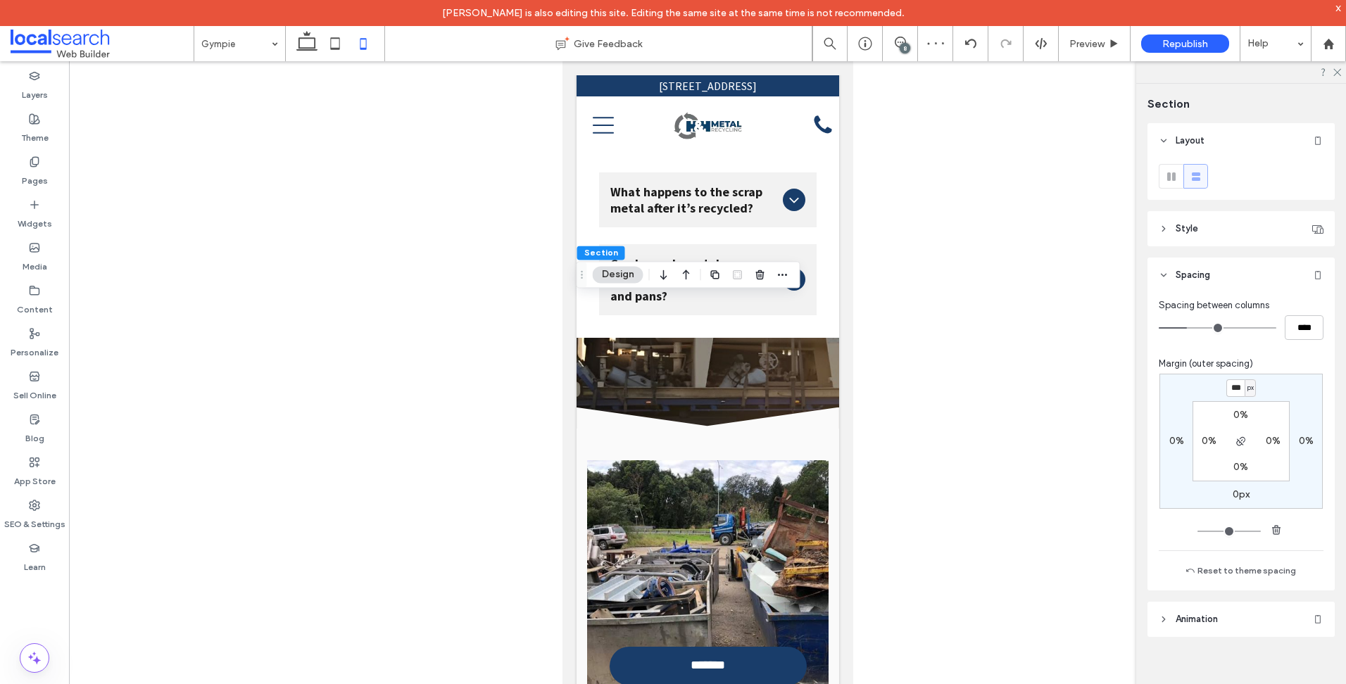
scroll to position [0, 0]
type input "***"
type input "*"
click at [54, 179] on div "Pages" at bounding box center [34, 171] width 69 height 43
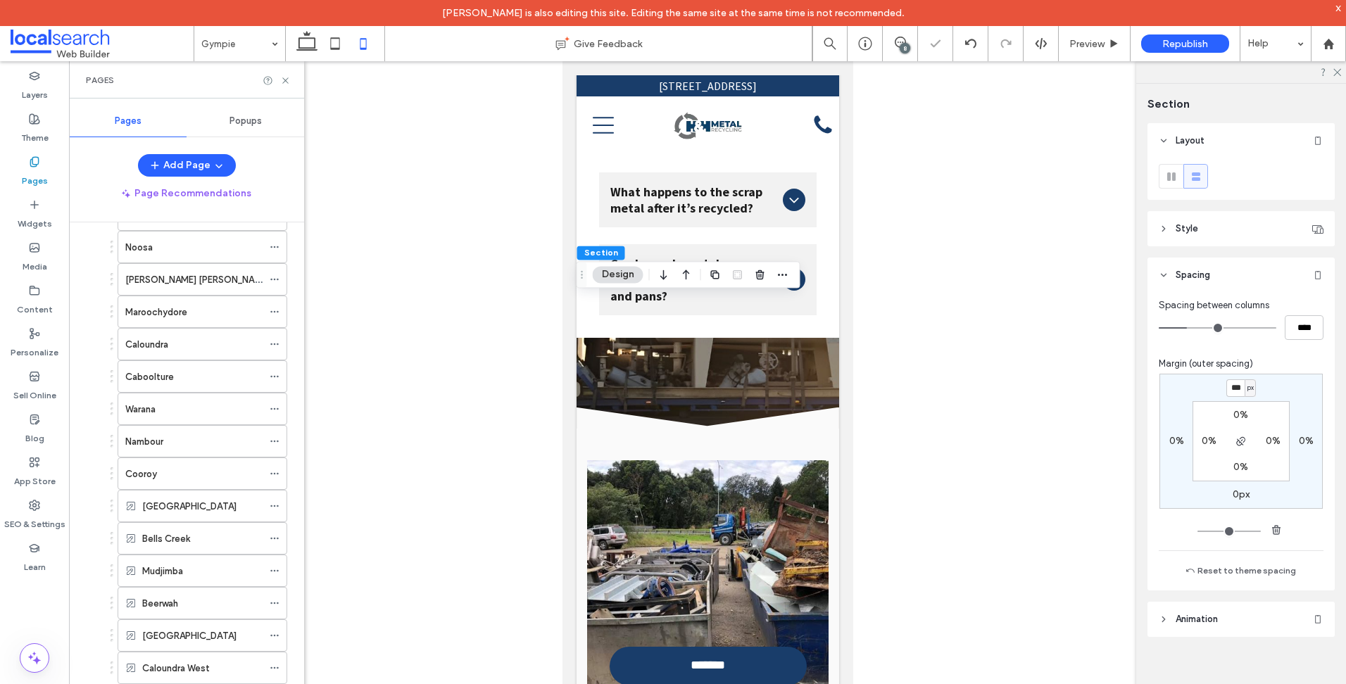
scroll to position [495, 0]
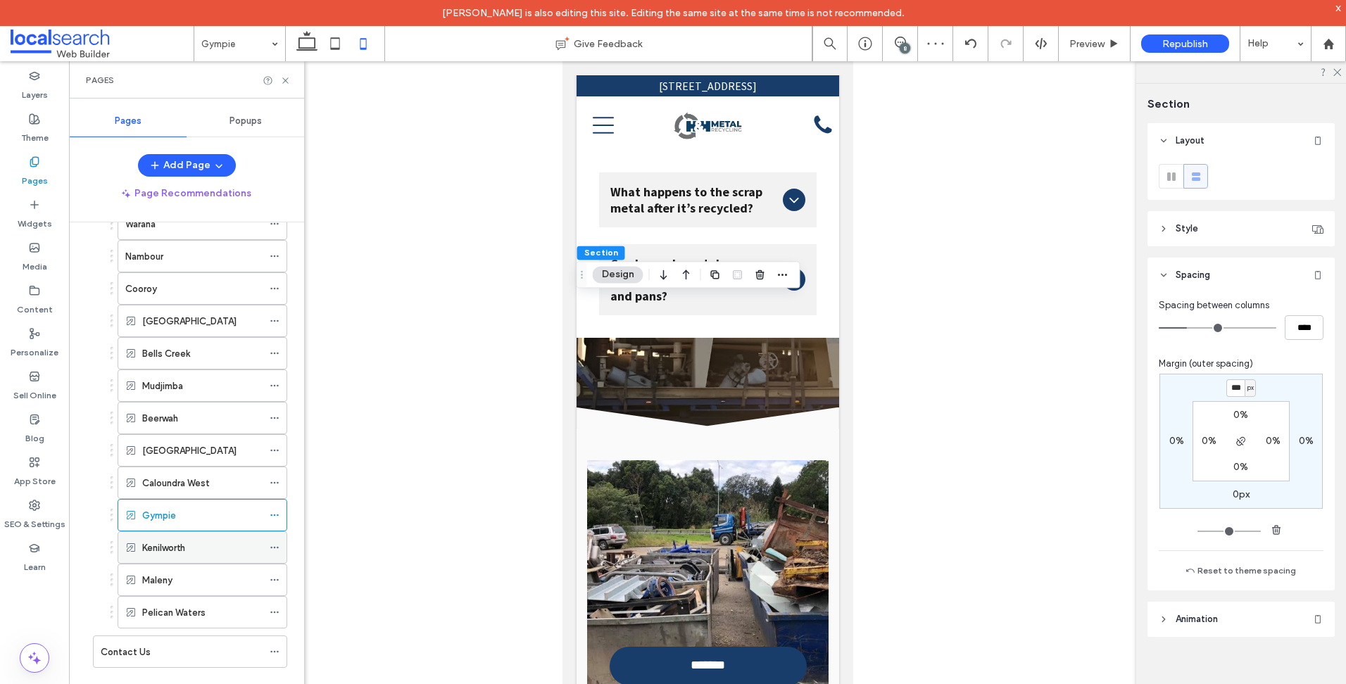
click at [184, 538] on div "Kenilworth" at bounding box center [202, 547] width 120 height 31
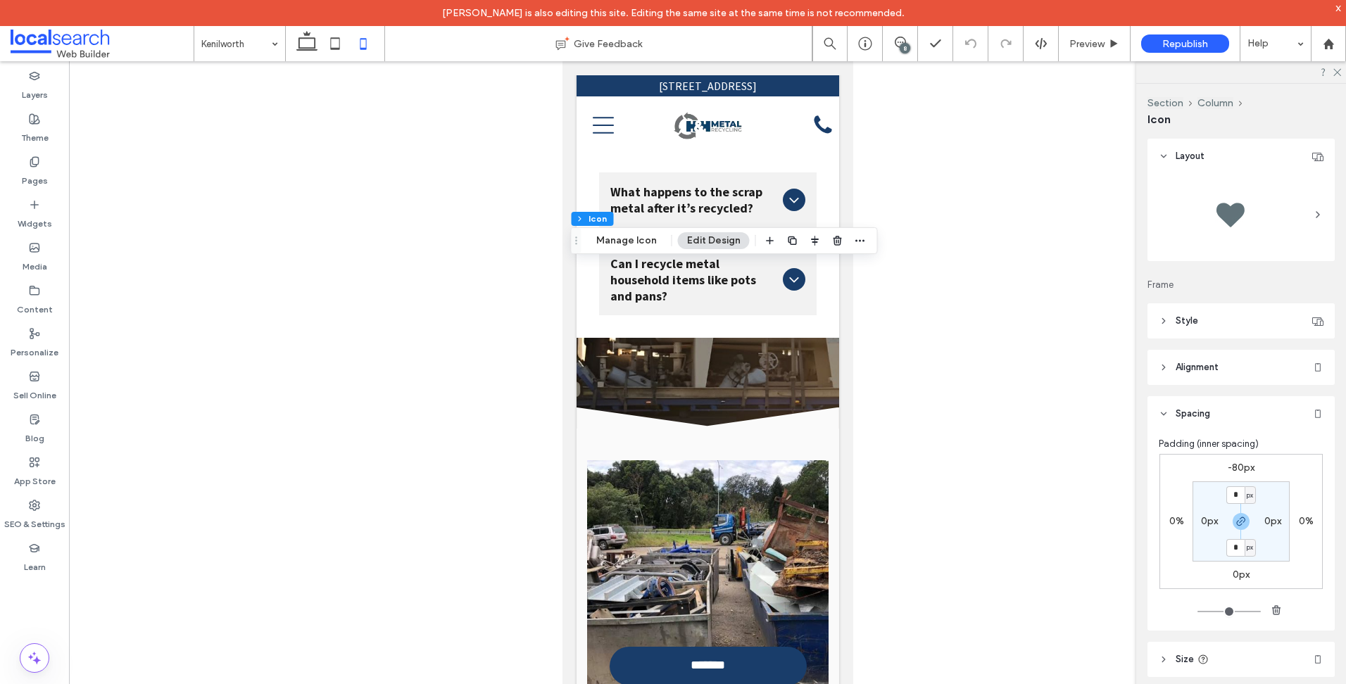
click at [1234, 469] on label "-80px" at bounding box center [1240, 468] width 27 height 12
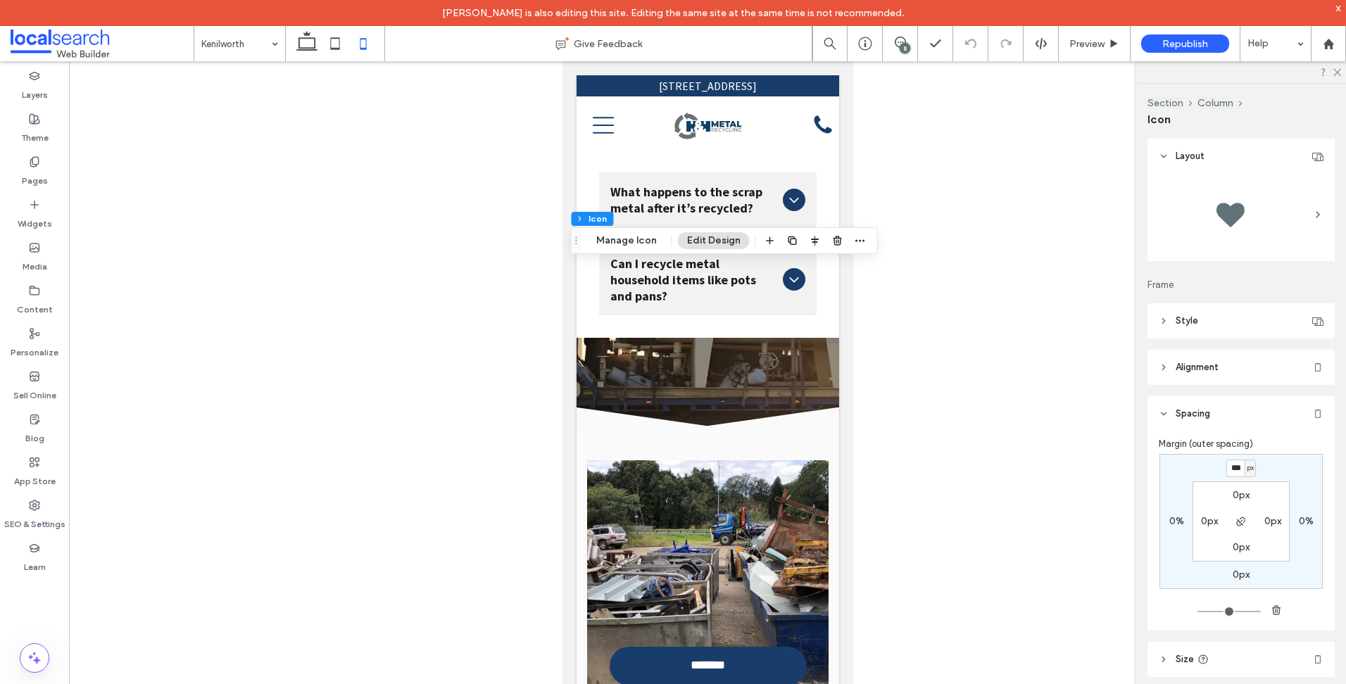
type input "*"
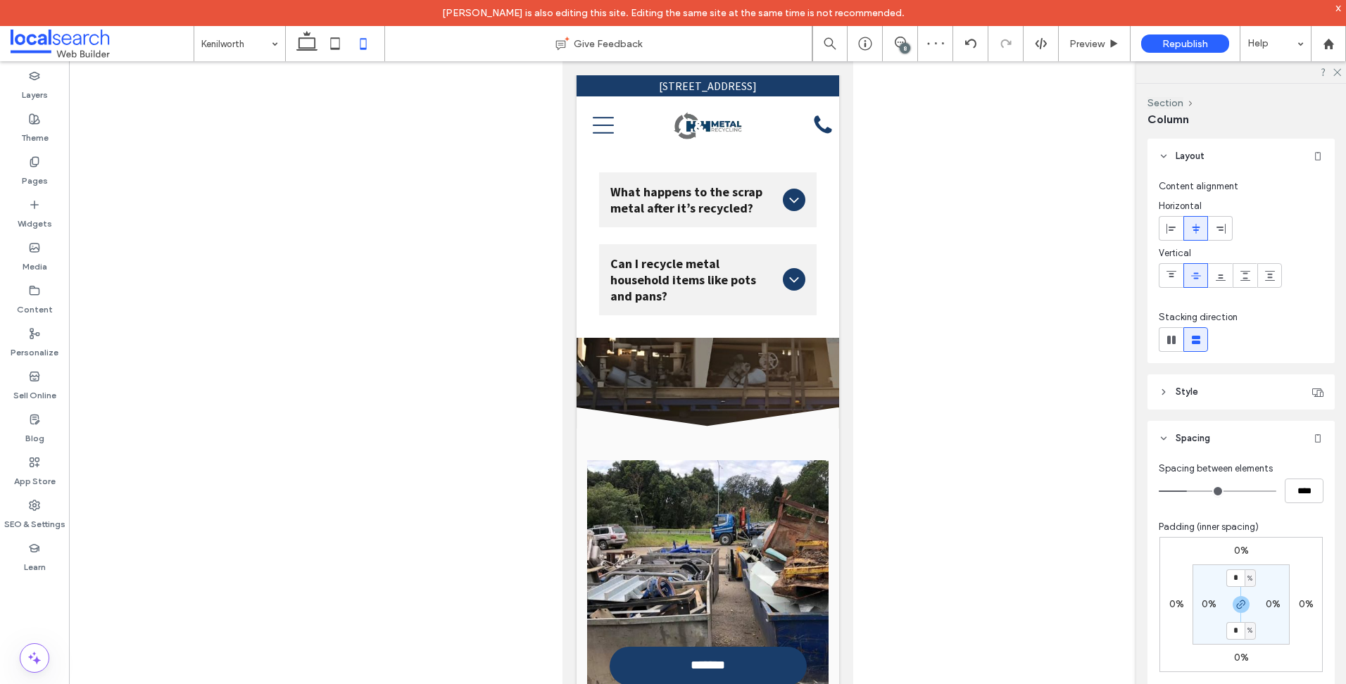
type input "**"
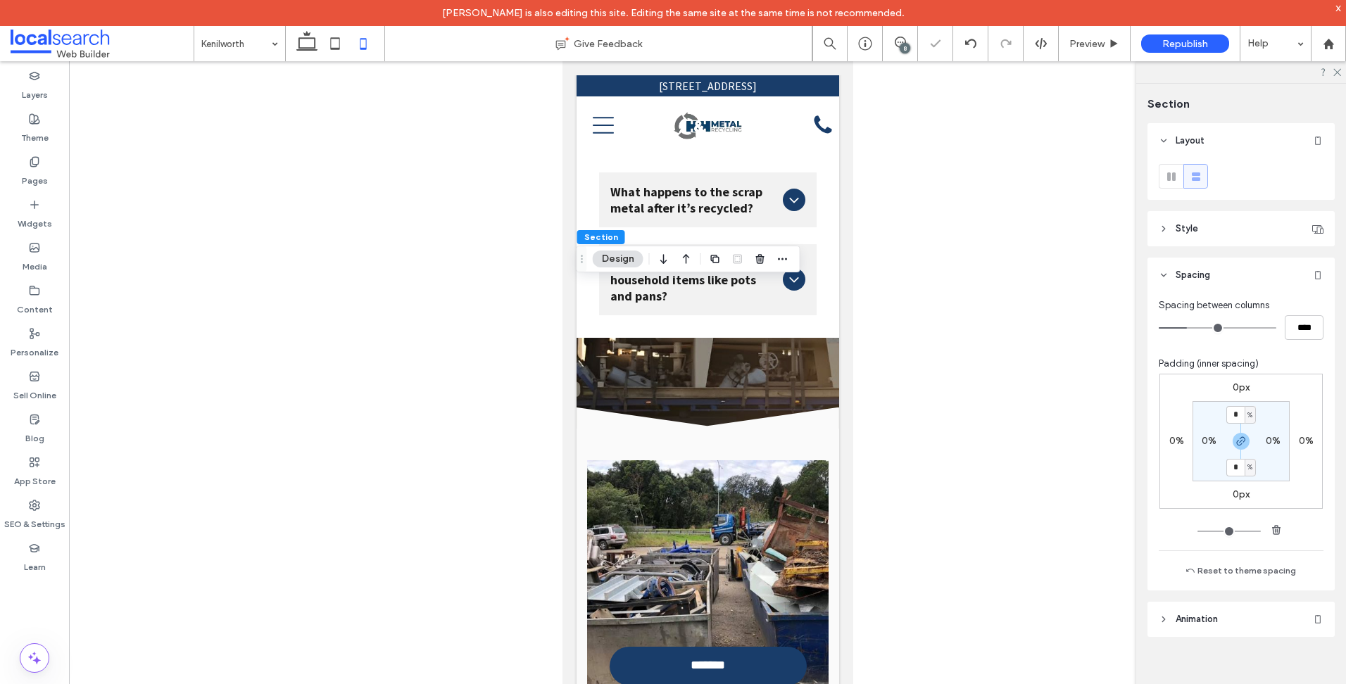
click at [1236, 382] on label "0px" at bounding box center [1240, 387] width 17 height 12
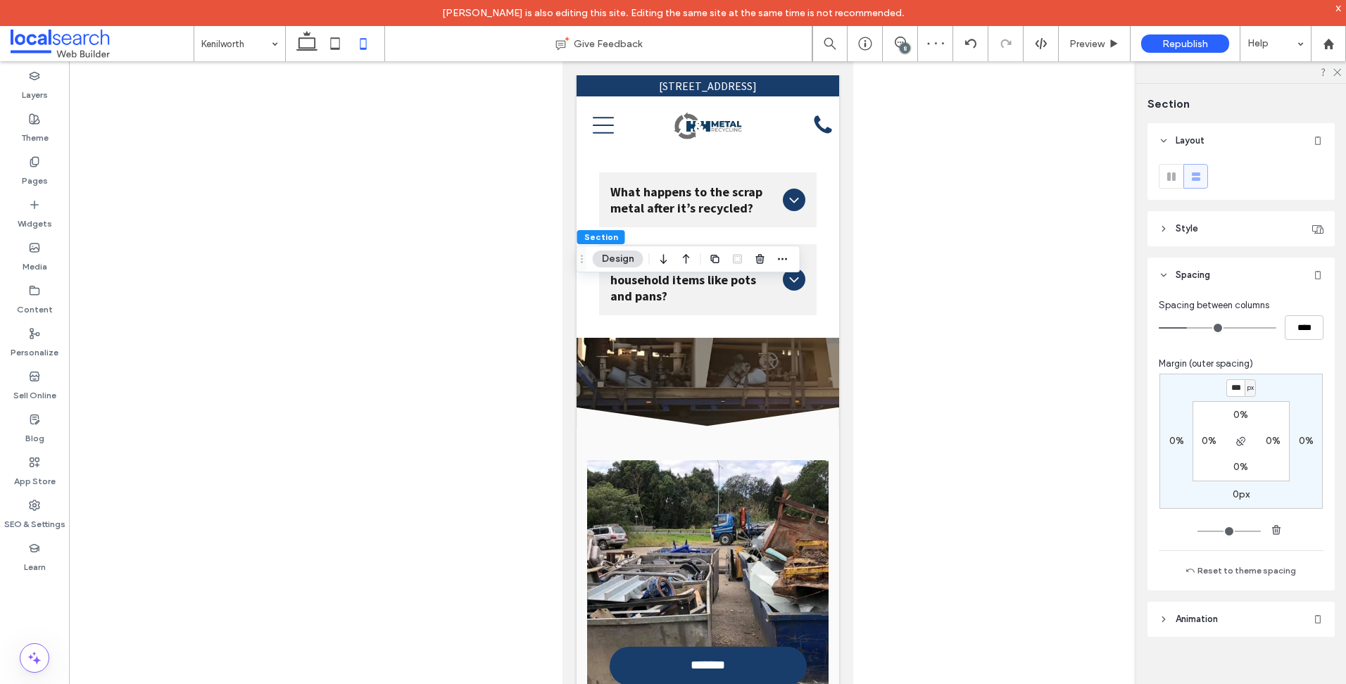
type input "***"
type input "*"
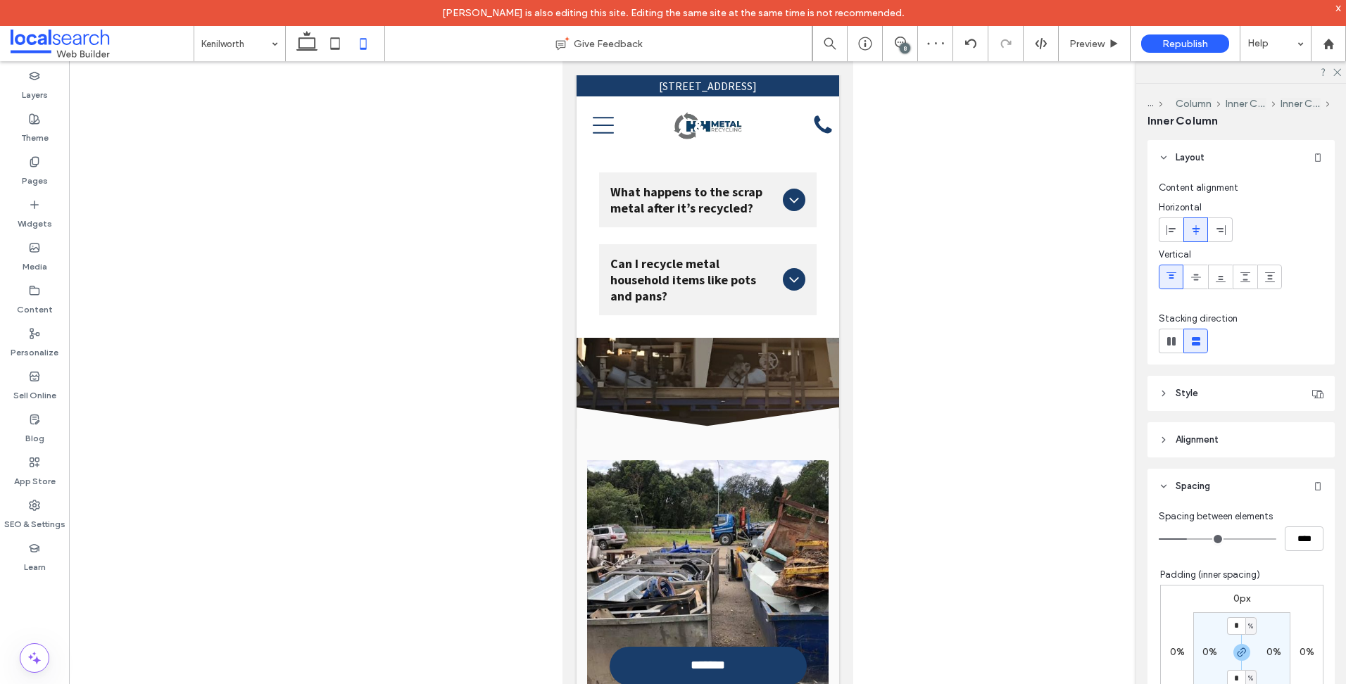
type input "***"
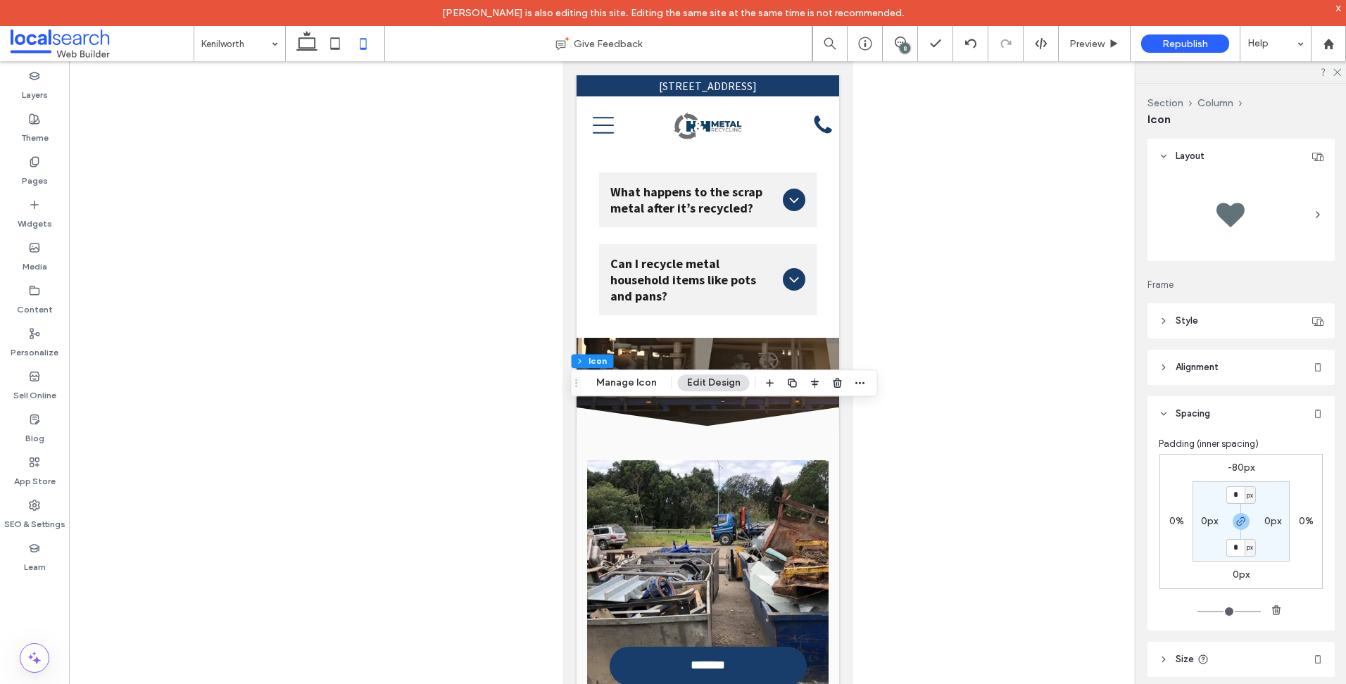
click at [1240, 466] on label "-80px" at bounding box center [1240, 468] width 27 height 12
type input "*"
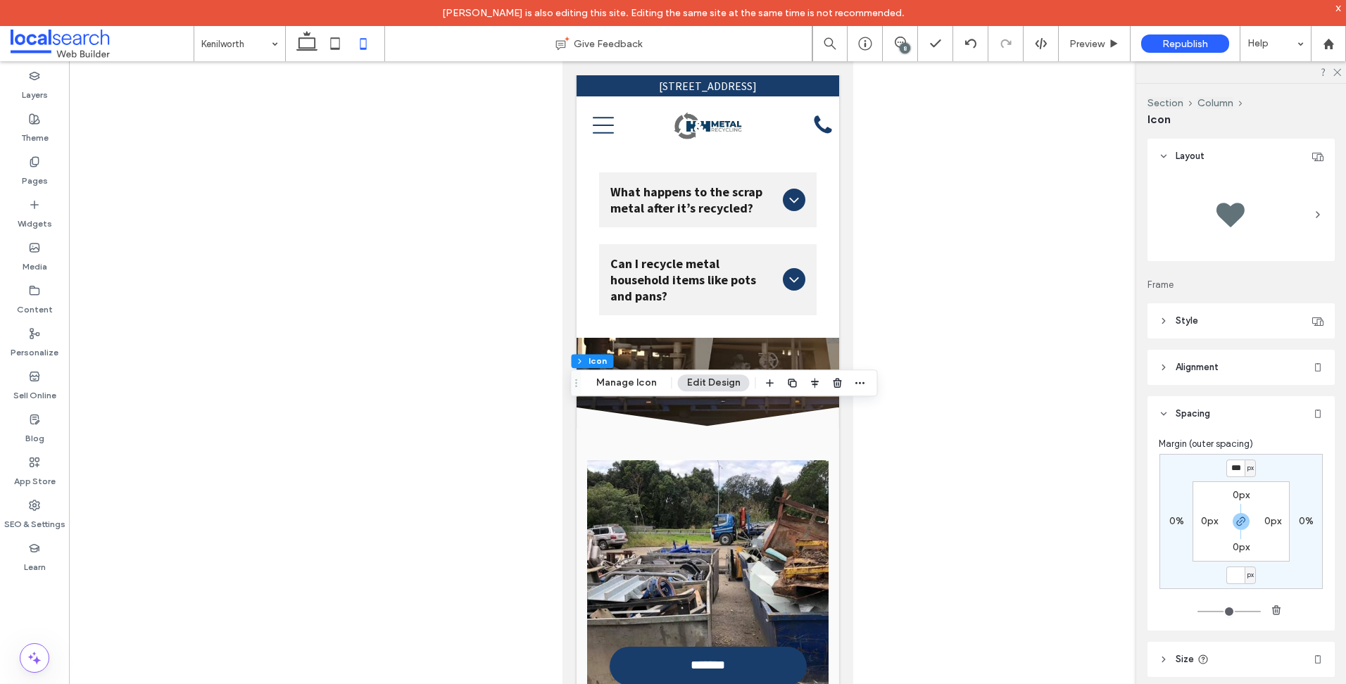
type input "*"
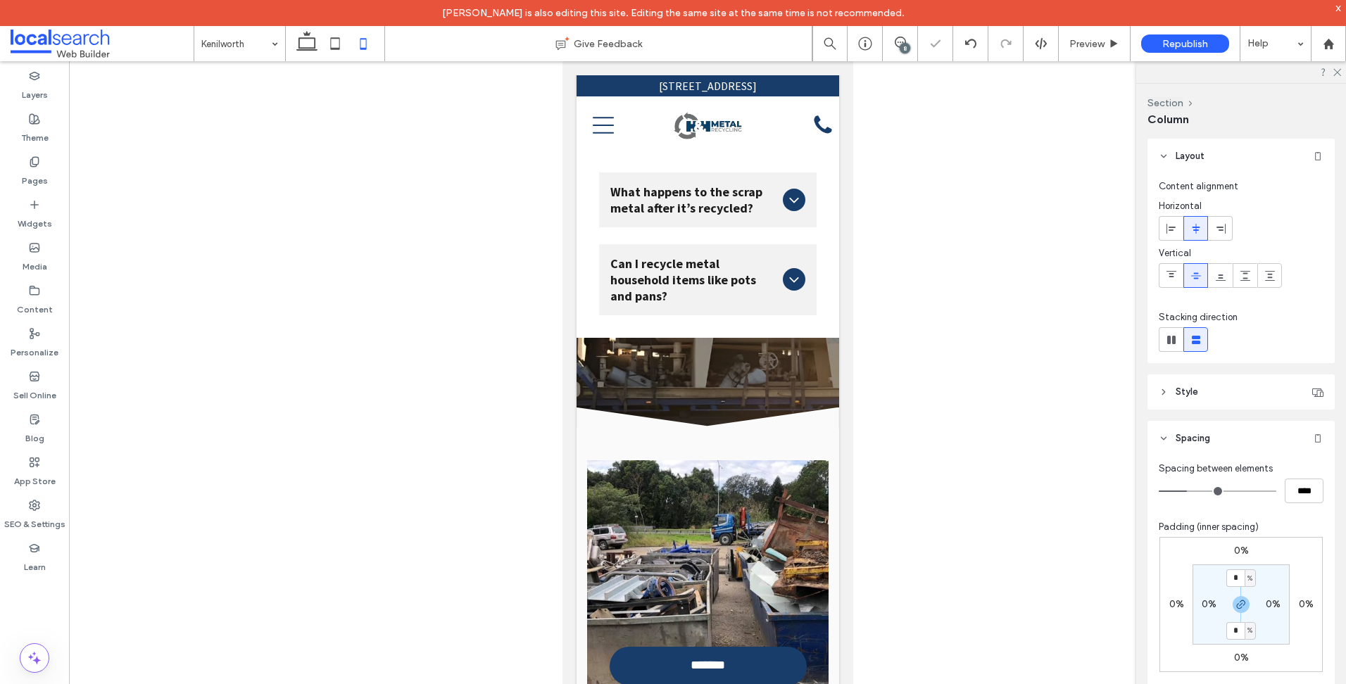
type input "**"
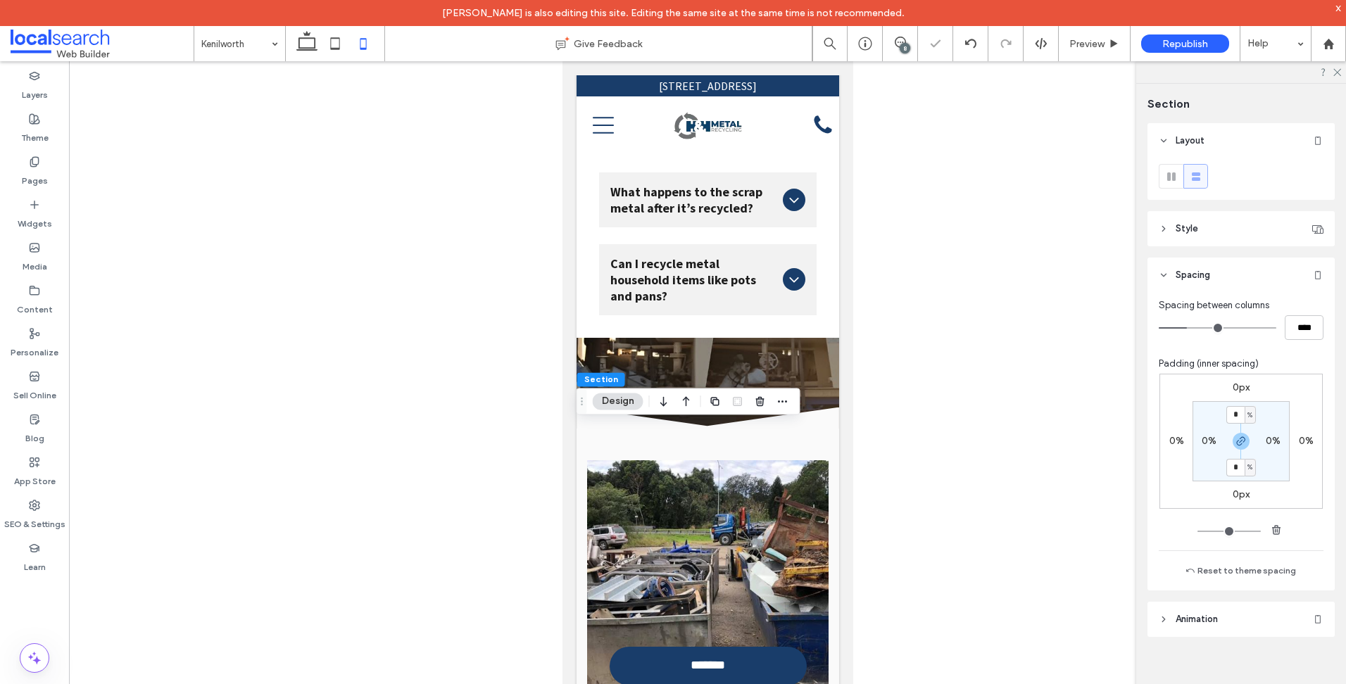
click at [1233, 388] on label "0px" at bounding box center [1240, 387] width 17 height 12
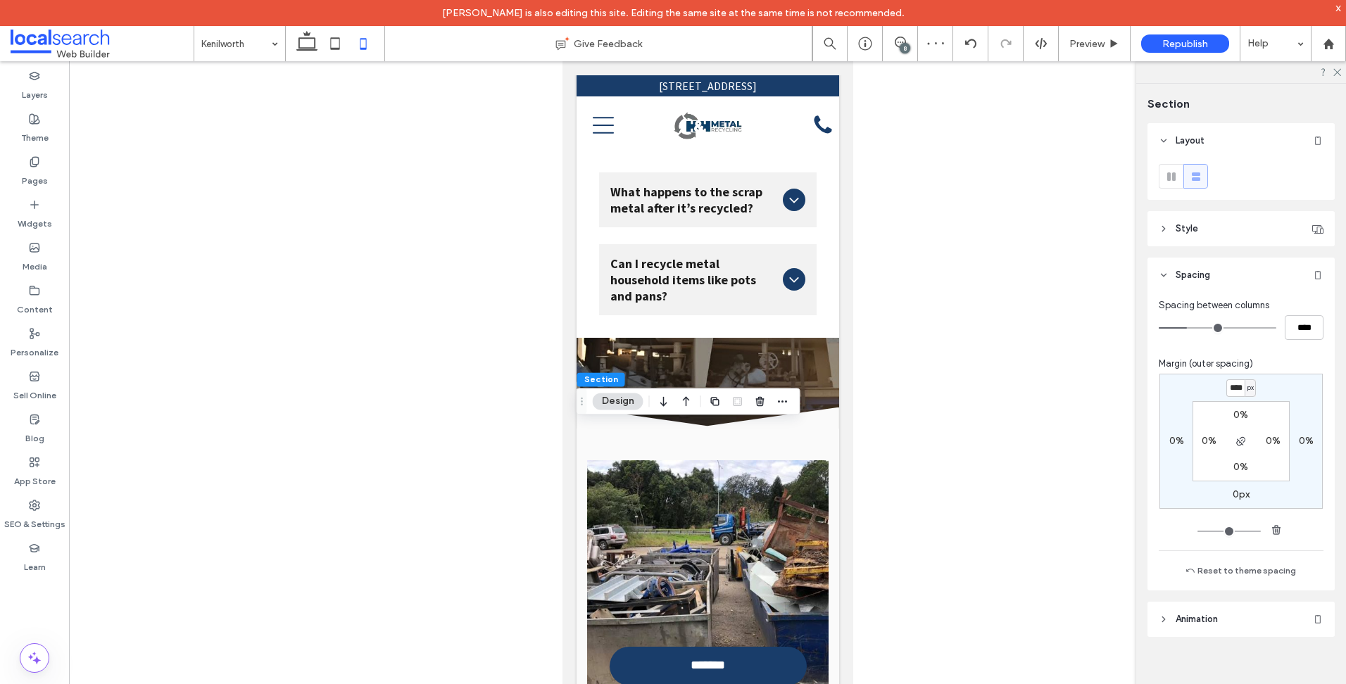
scroll to position [0, 1]
type input "****"
type input "*"
type input "***"
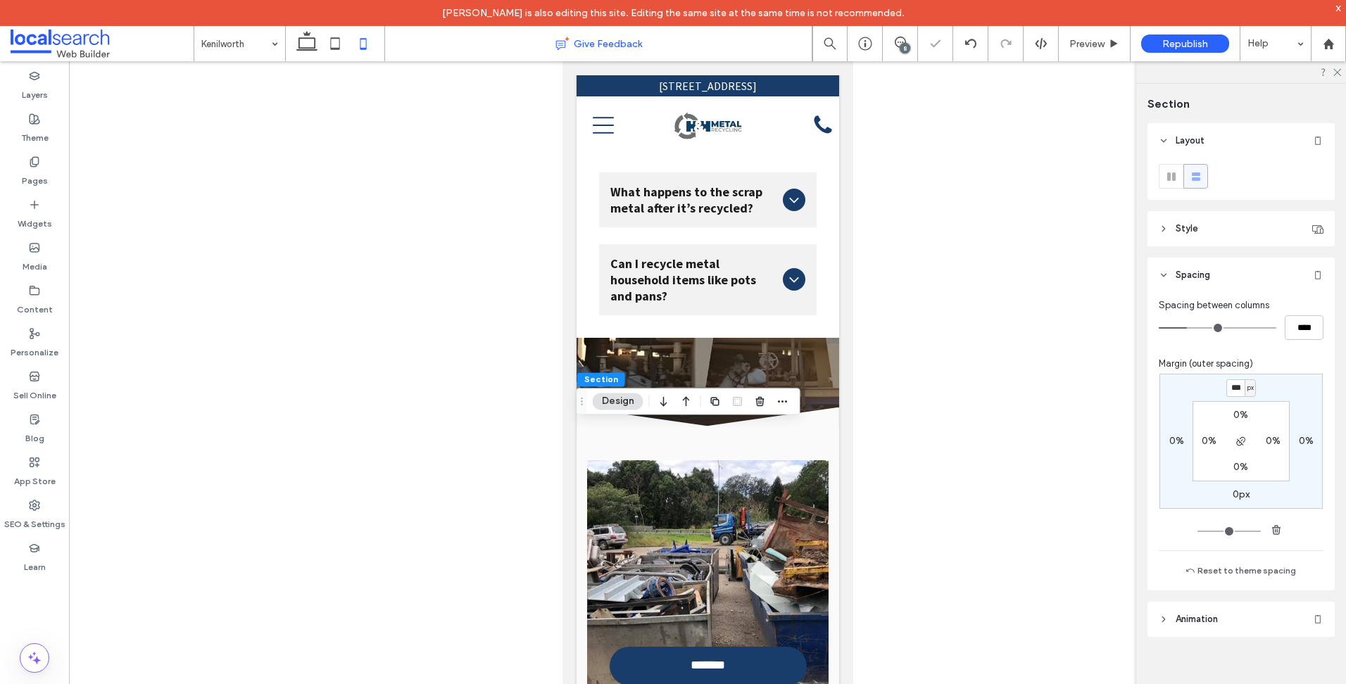
type input "*"
click at [39, 174] on label "Pages" at bounding box center [35, 177] width 26 height 20
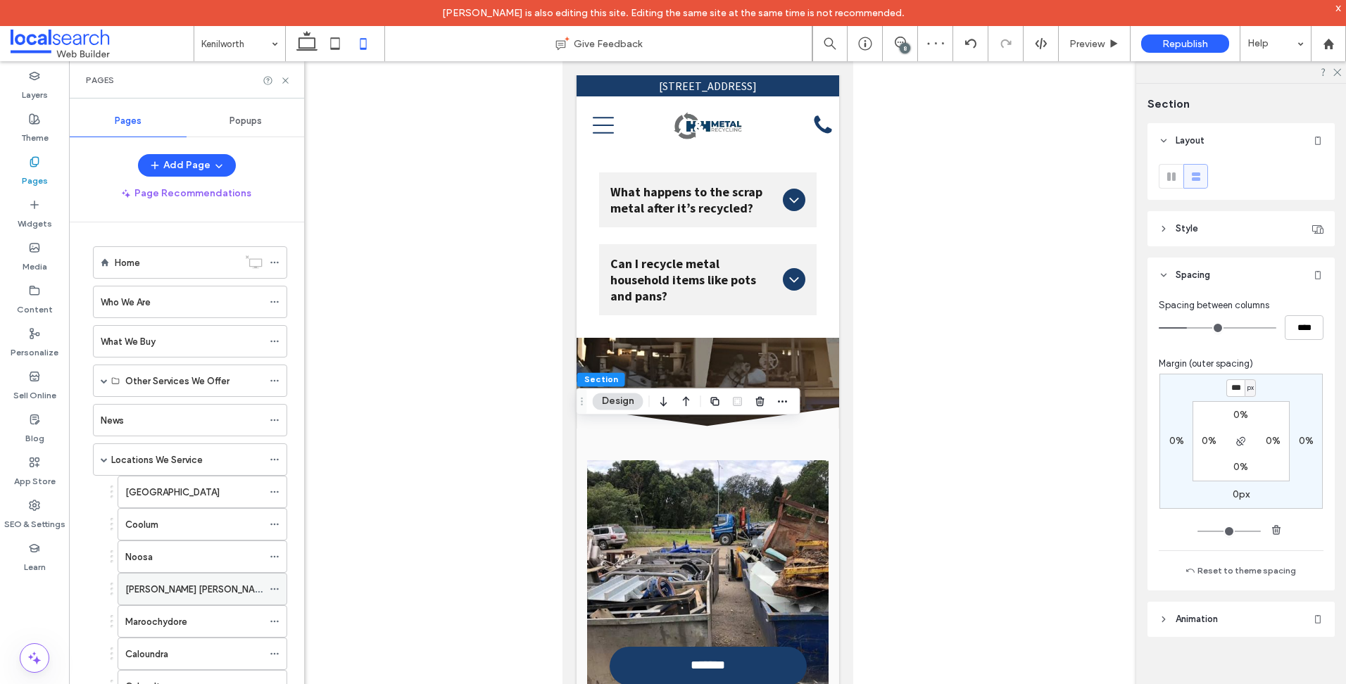
scroll to position [495, 0]
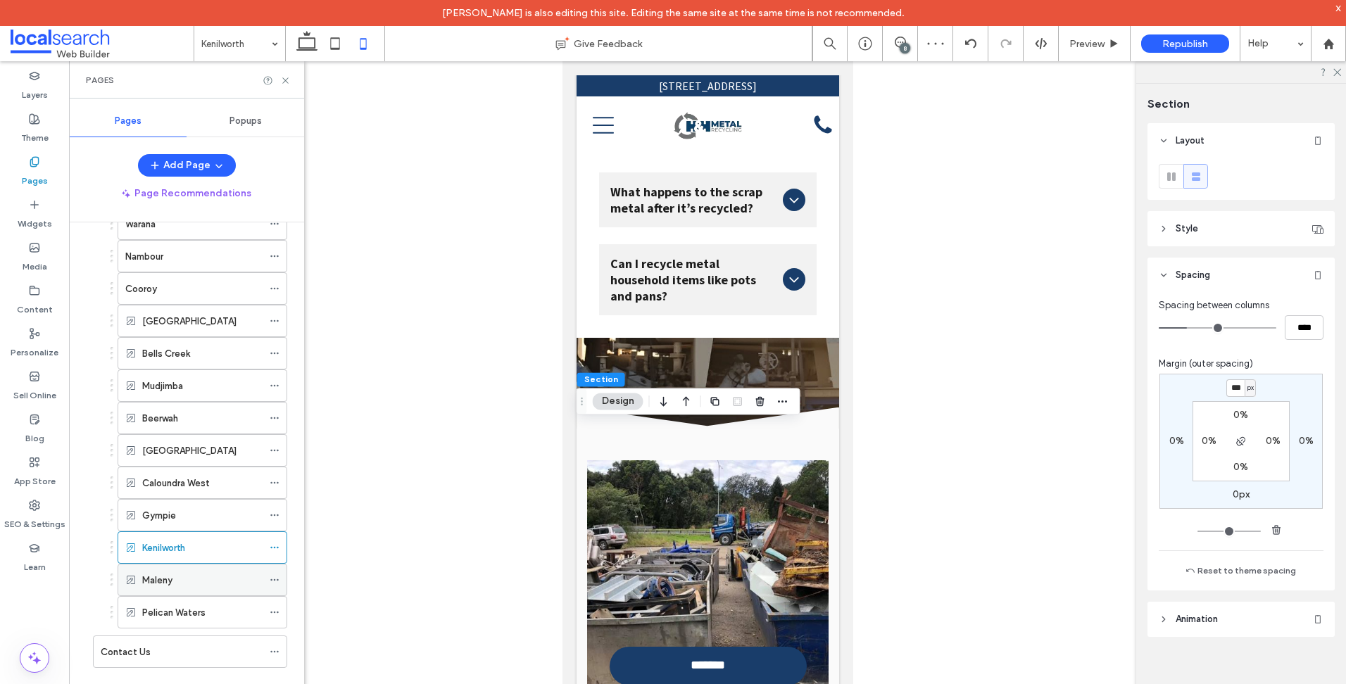
click at [201, 571] on div "Maleny" at bounding box center [202, 579] width 120 height 31
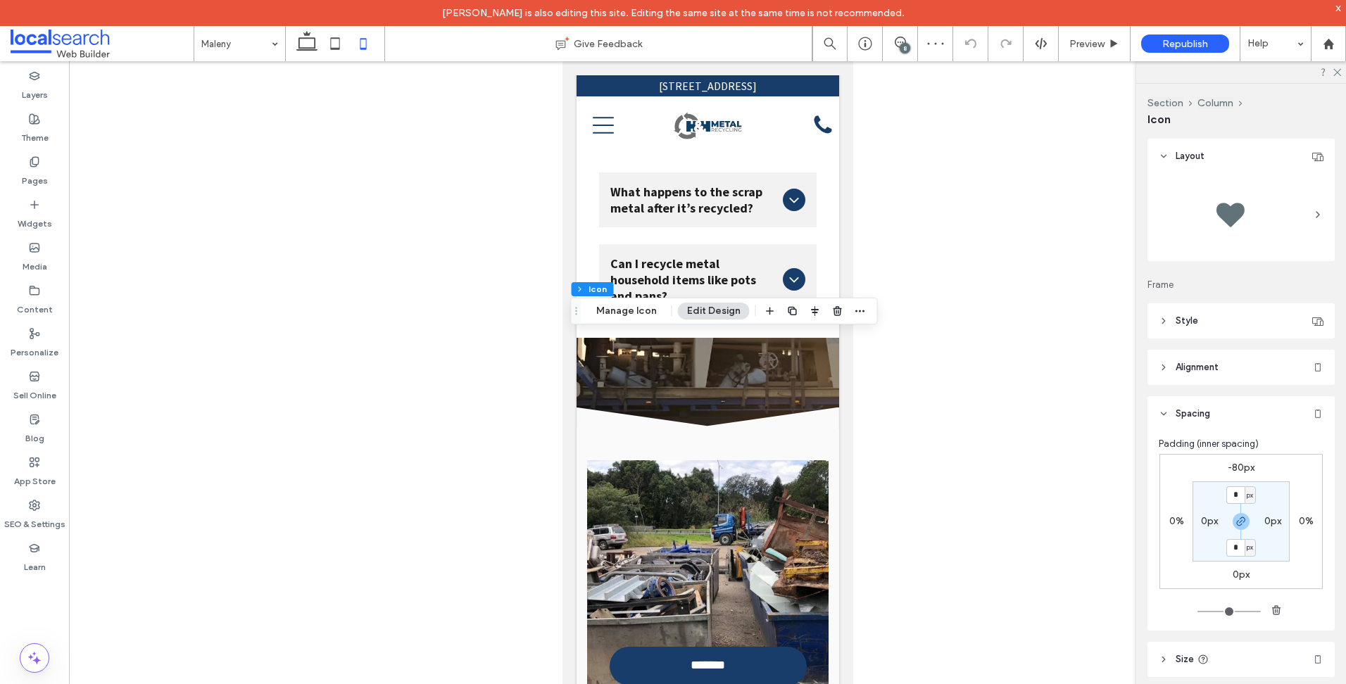
click at [1244, 472] on label "-80px" at bounding box center [1240, 468] width 27 height 12
type input "*"
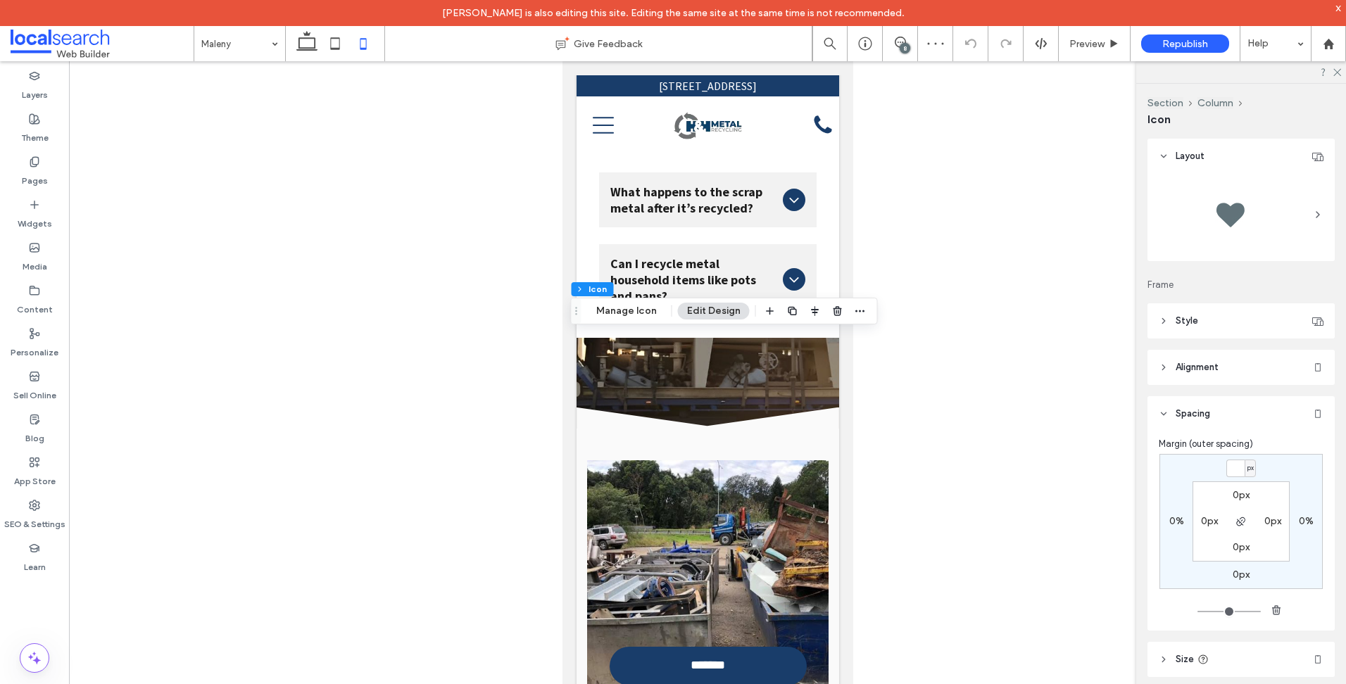
type input "*"
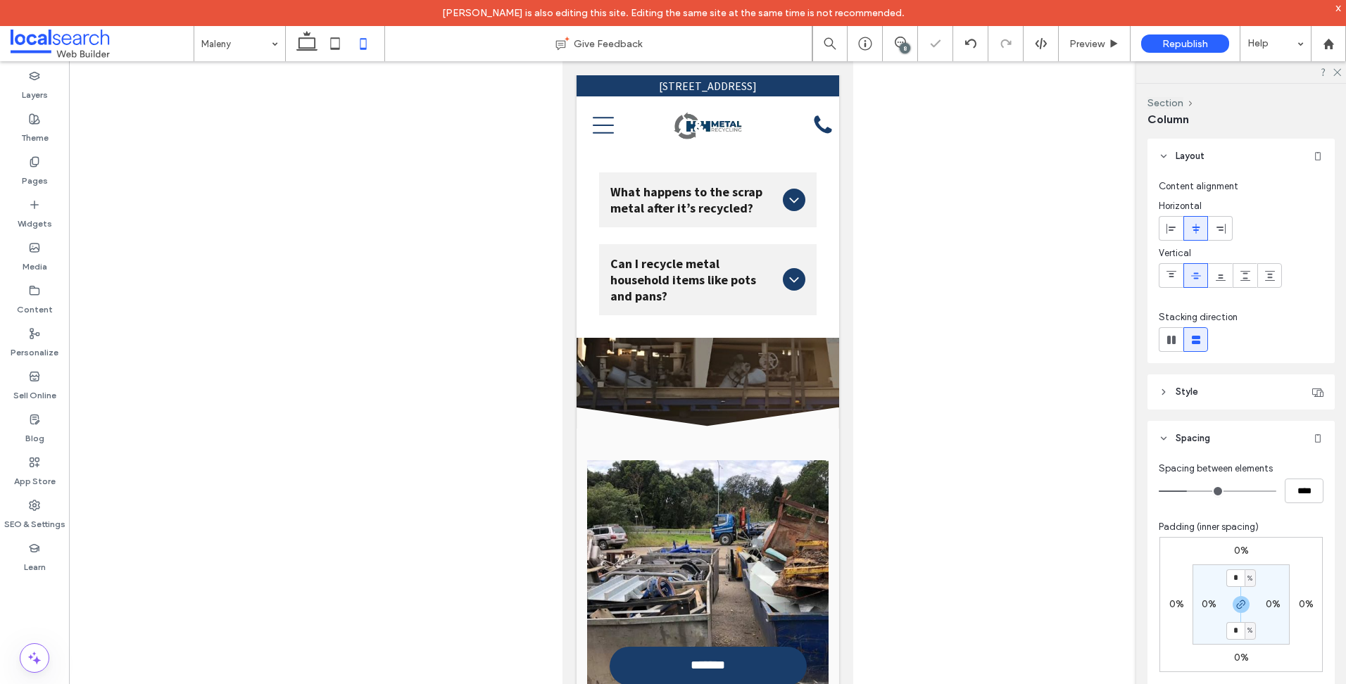
type input "**"
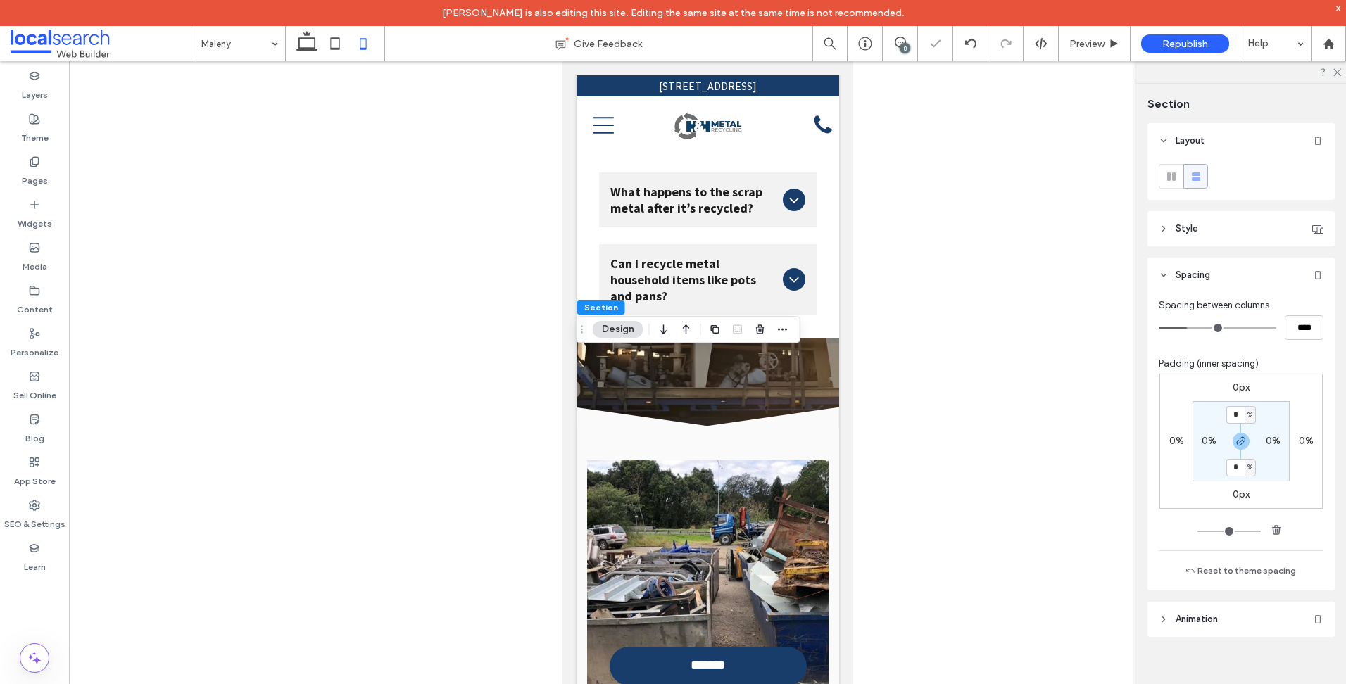
click at [1237, 382] on label "0px" at bounding box center [1240, 387] width 17 height 12
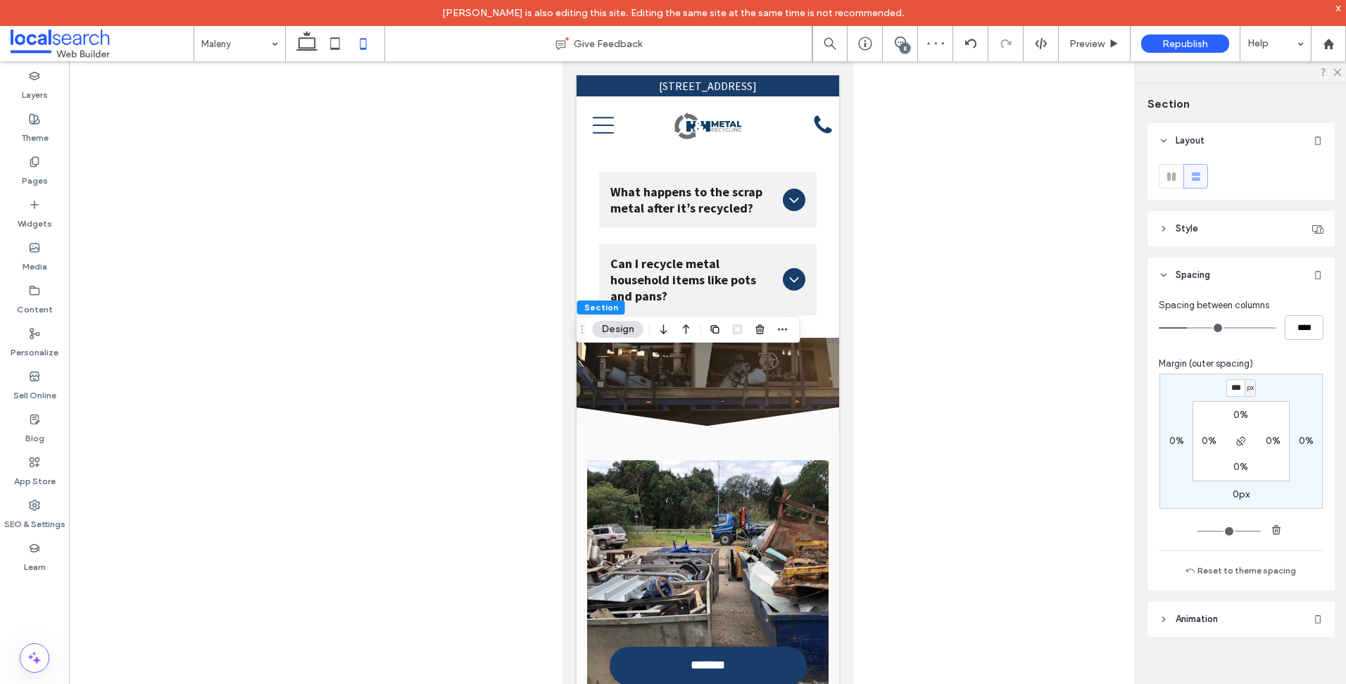
type input "***"
type input "*"
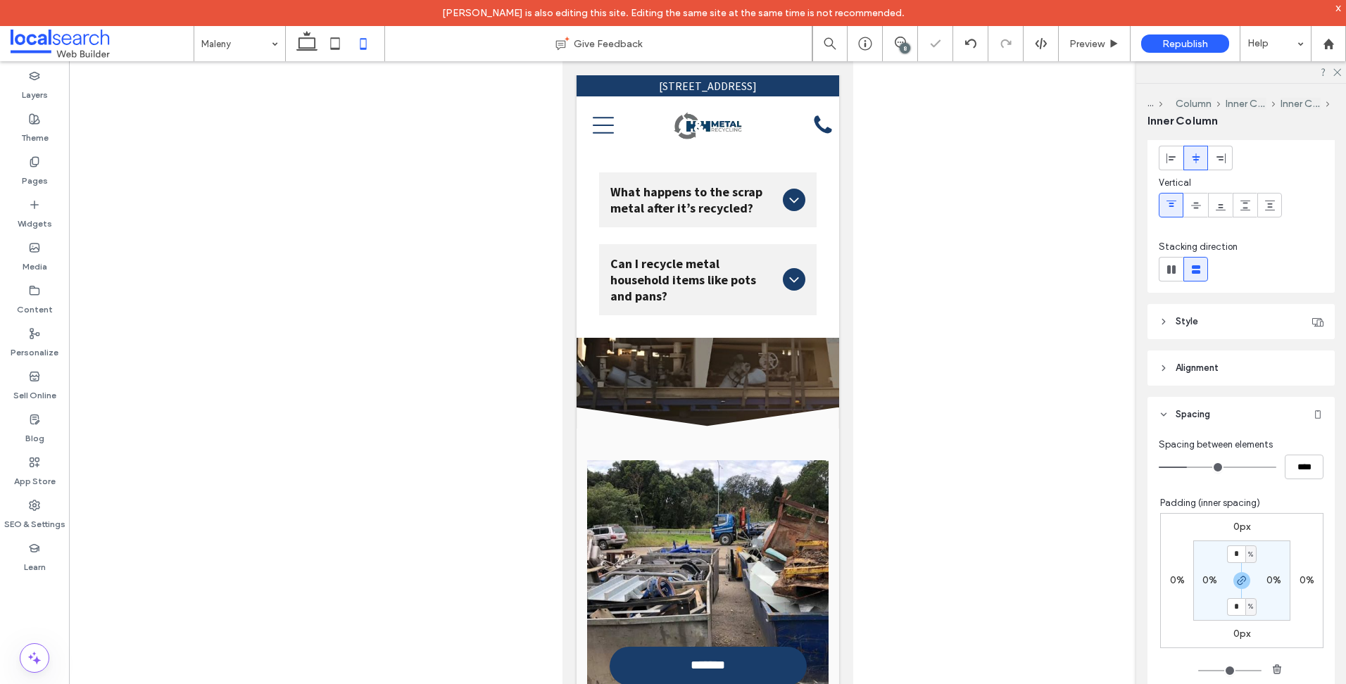
type input "***"
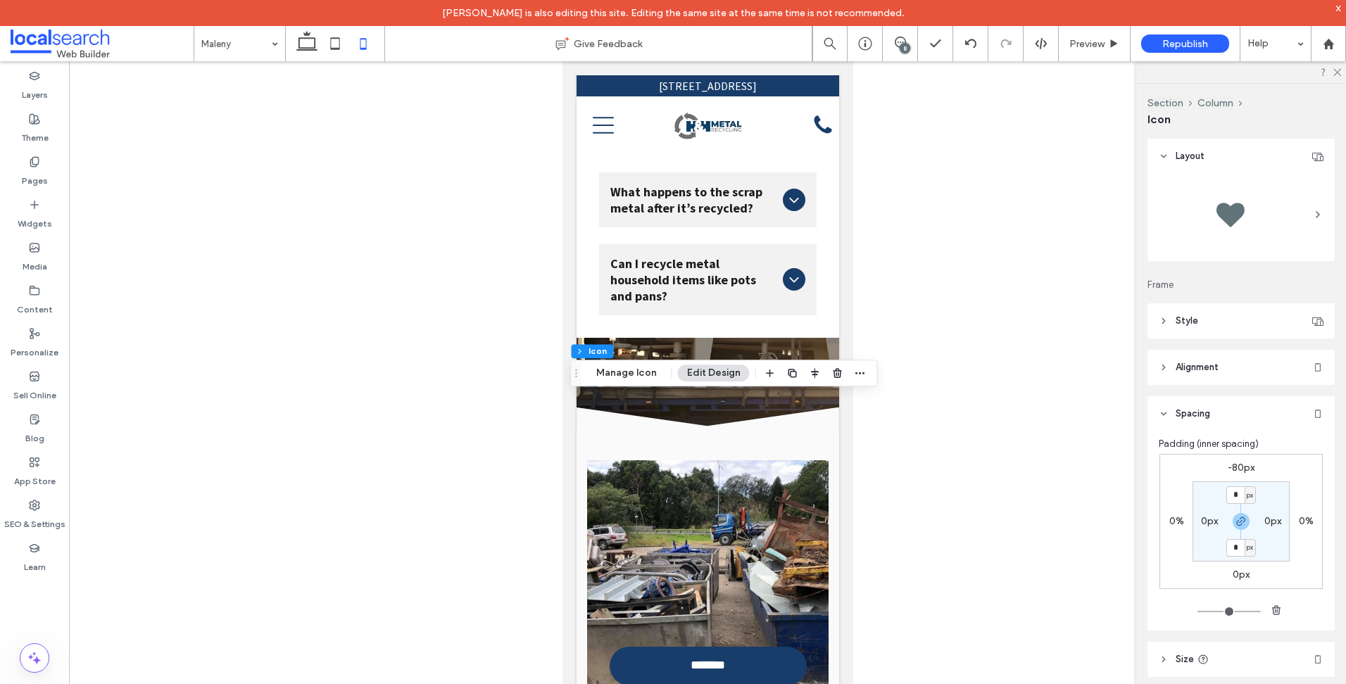
click at [1245, 464] on label "-80px" at bounding box center [1240, 468] width 27 height 12
type input "*"
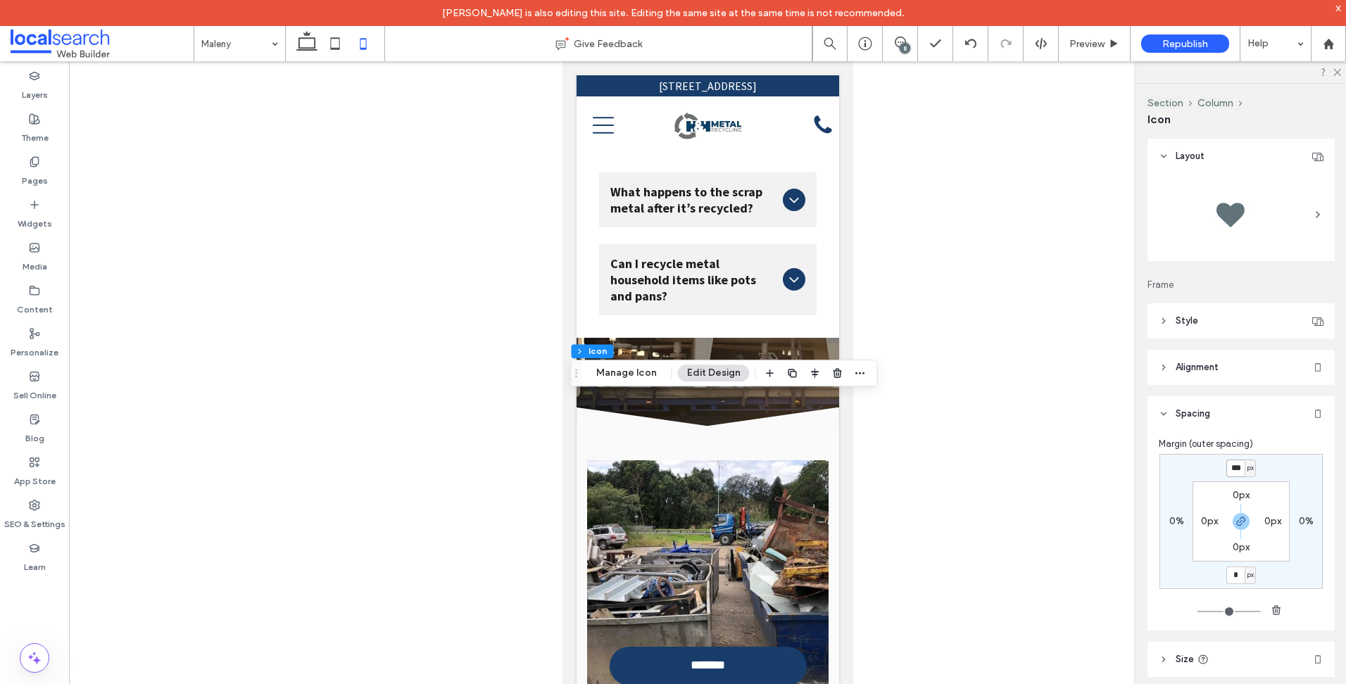
click at [1230, 469] on input "***" at bounding box center [1235, 469] width 18 height 18
type input "*"
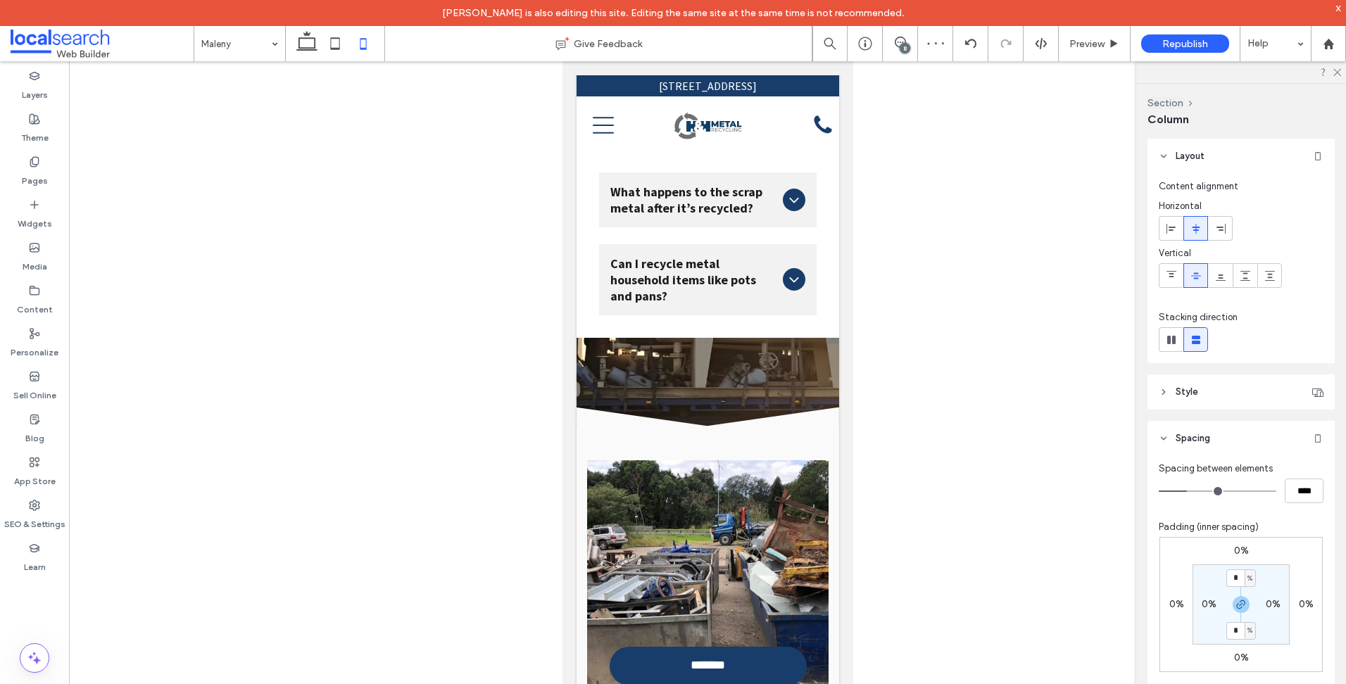
type input "**"
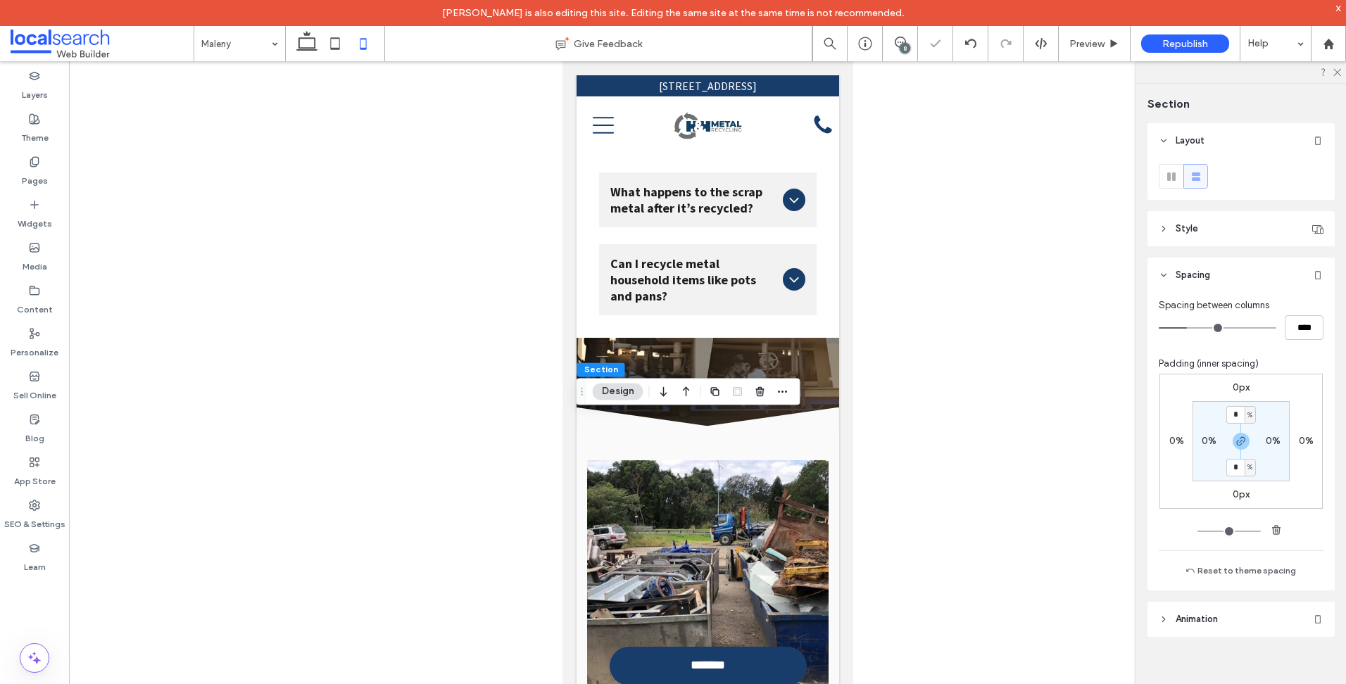
click at [1239, 381] on label "0px" at bounding box center [1240, 387] width 17 height 12
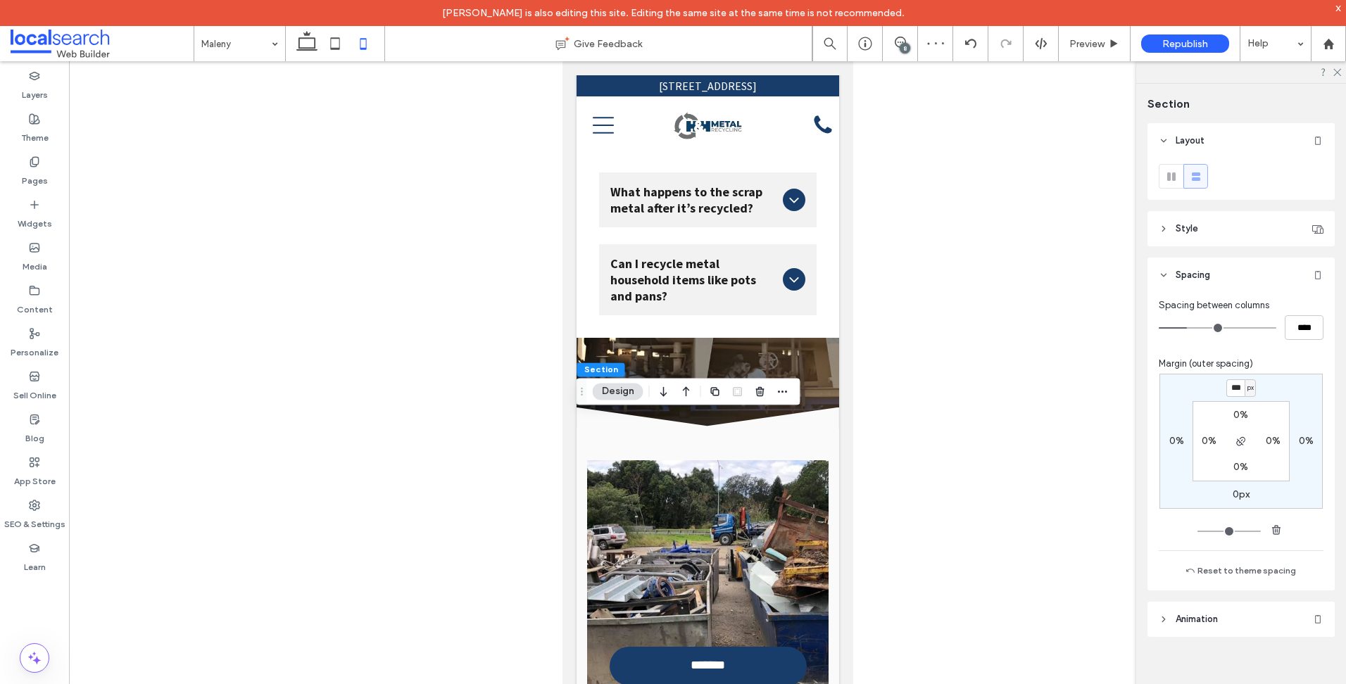
type input "***"
type input "*"
click at [45, 162] on div "Pages" at bounding box center [34, 171] width 69 height 43
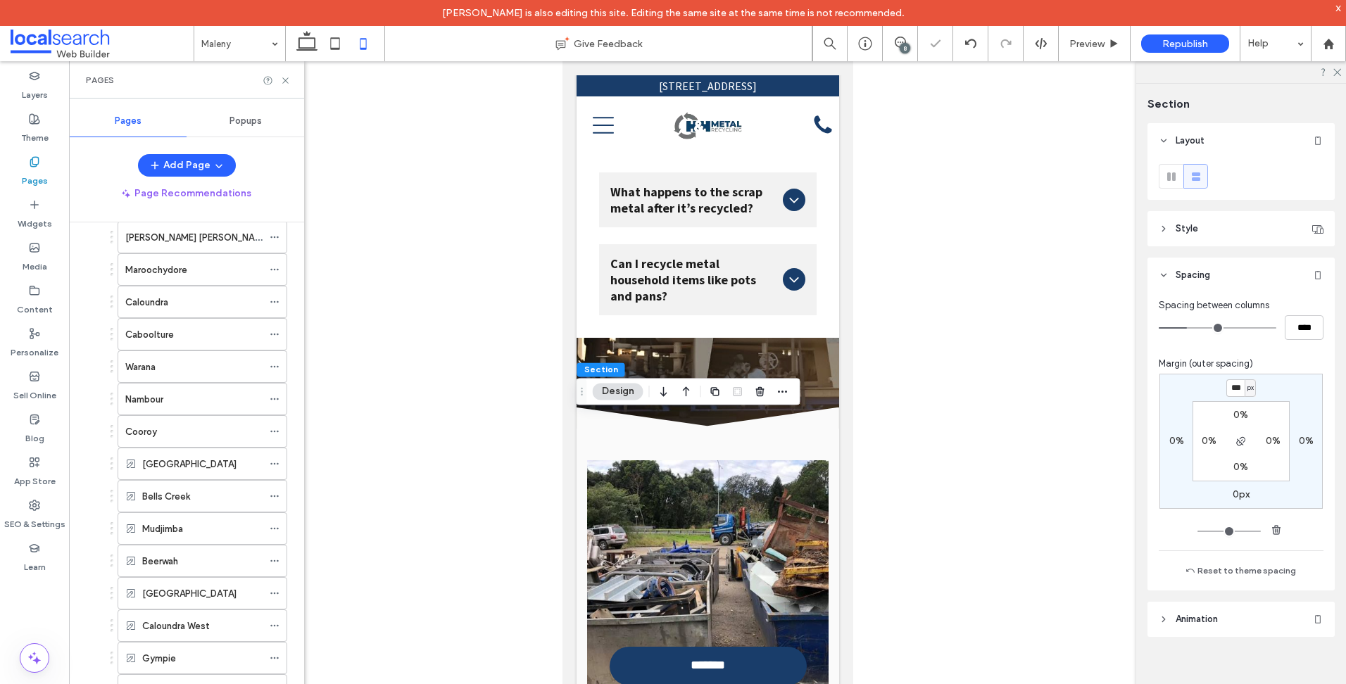
scroll to position [495, 0]
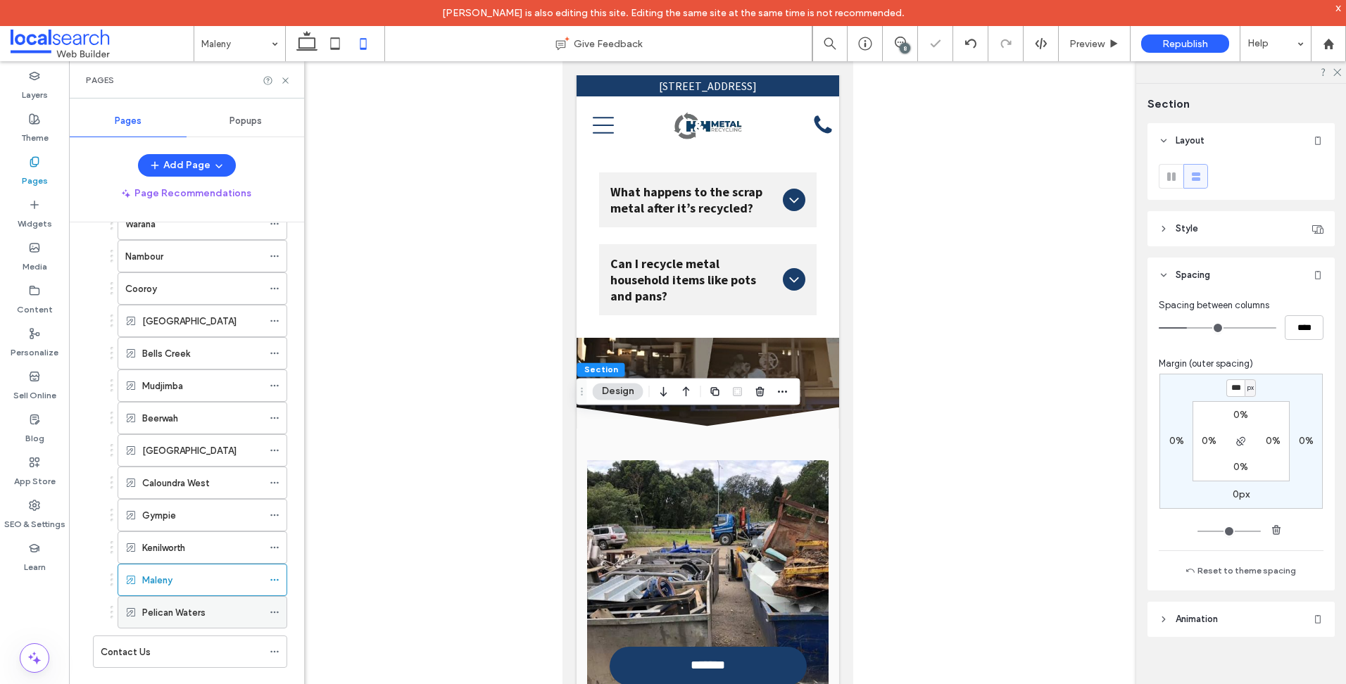
click at [197, 605] on label "Pelican Waters" at bounding box center [173, 612] width 63 height 25
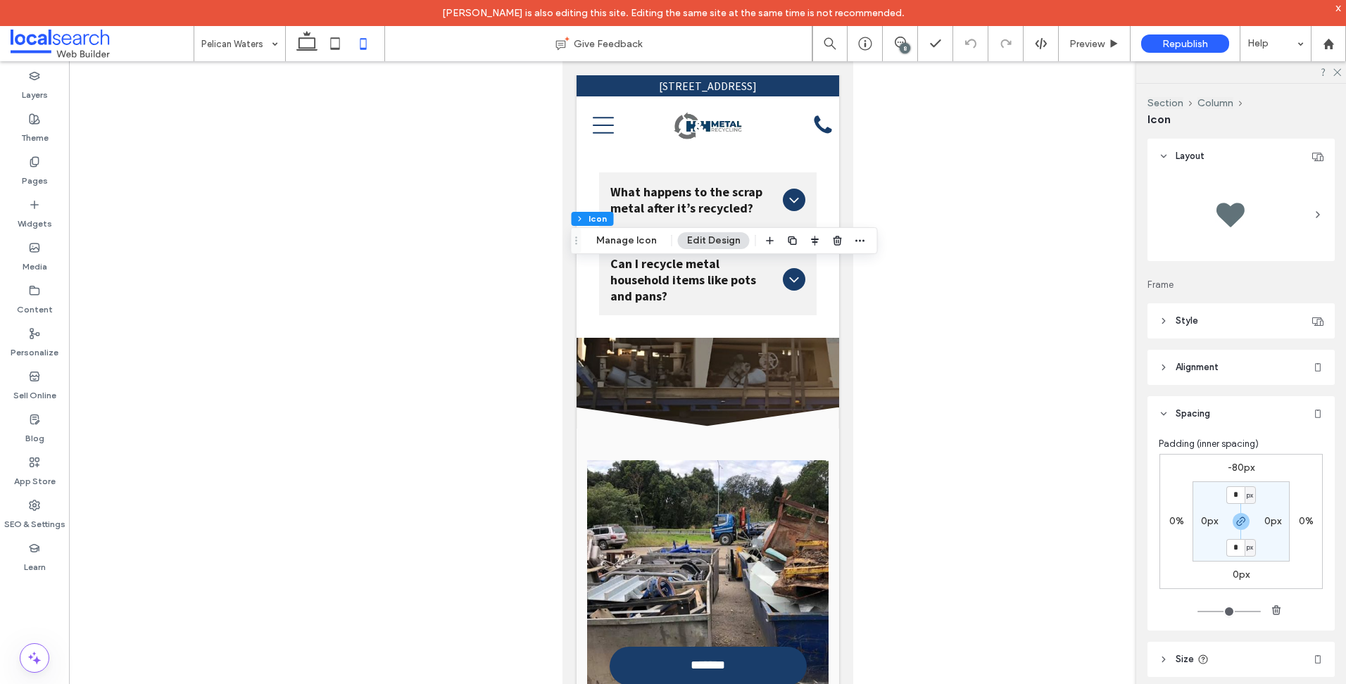
click at [1246, 466] on label "-80px" at bounding box center [1240, 468] width 27 height 12
type input "*"
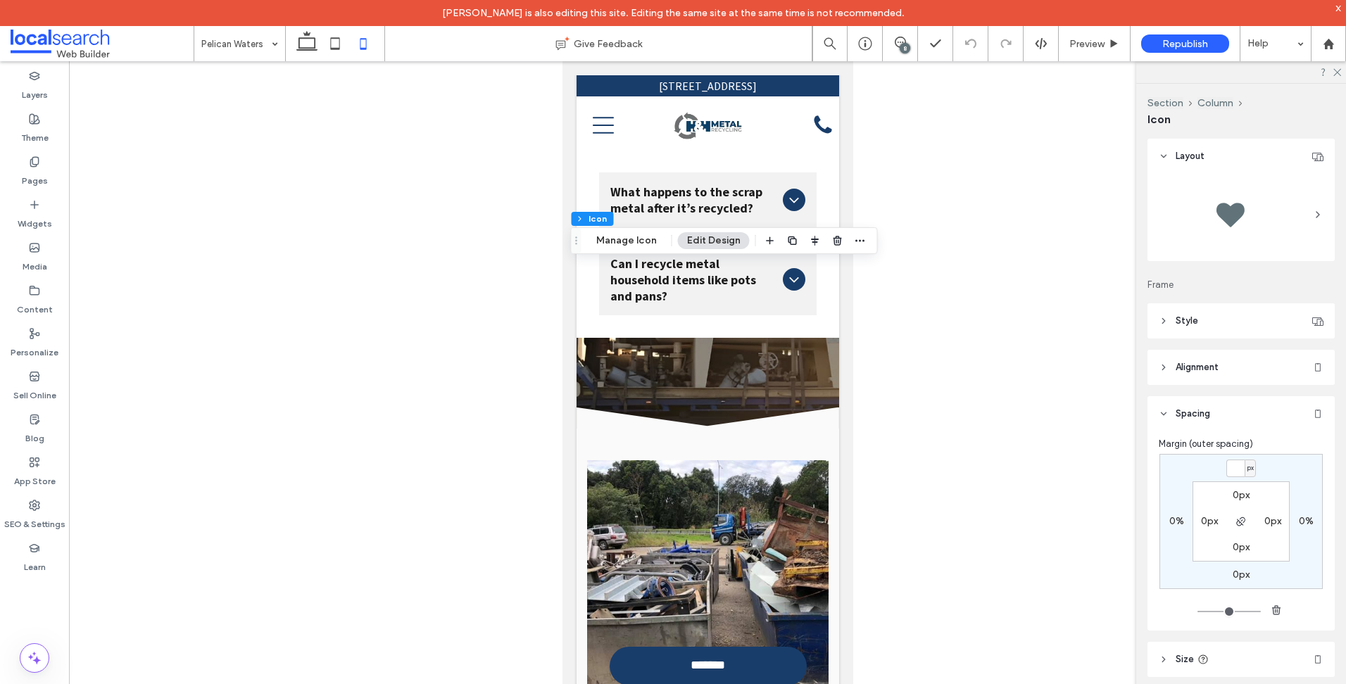
type input "*"
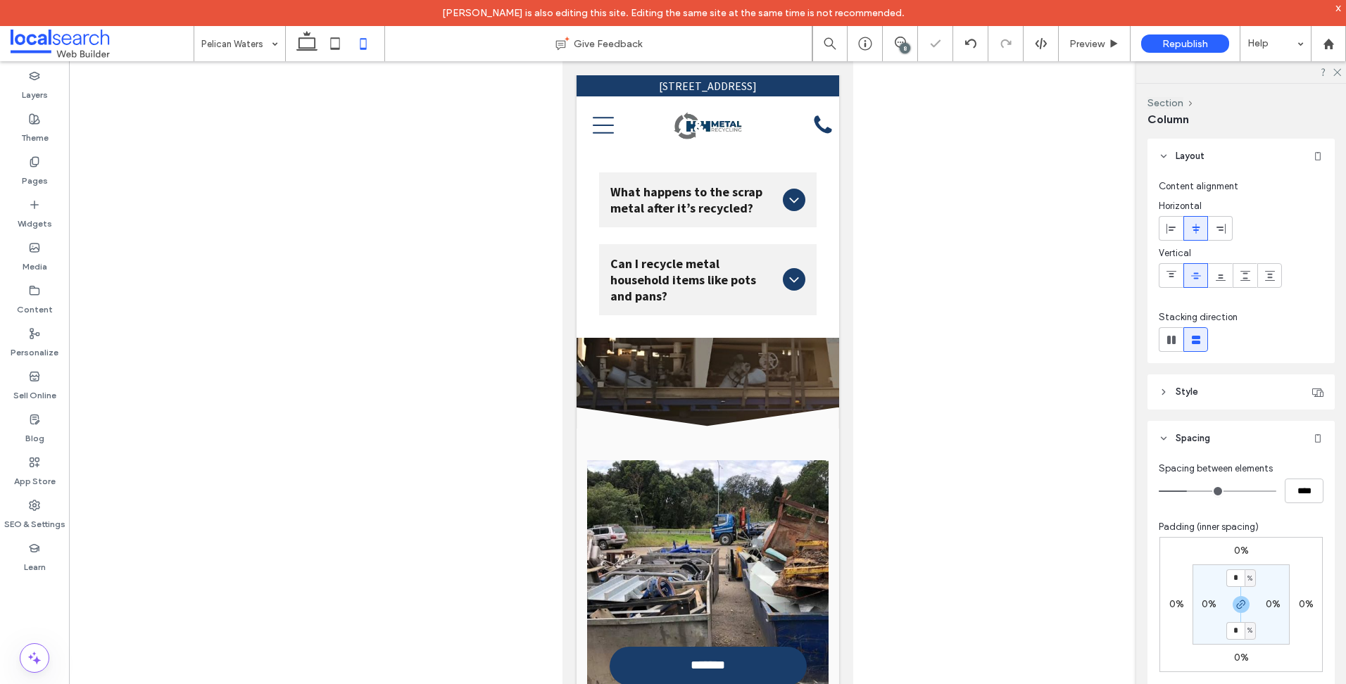
type input "**"
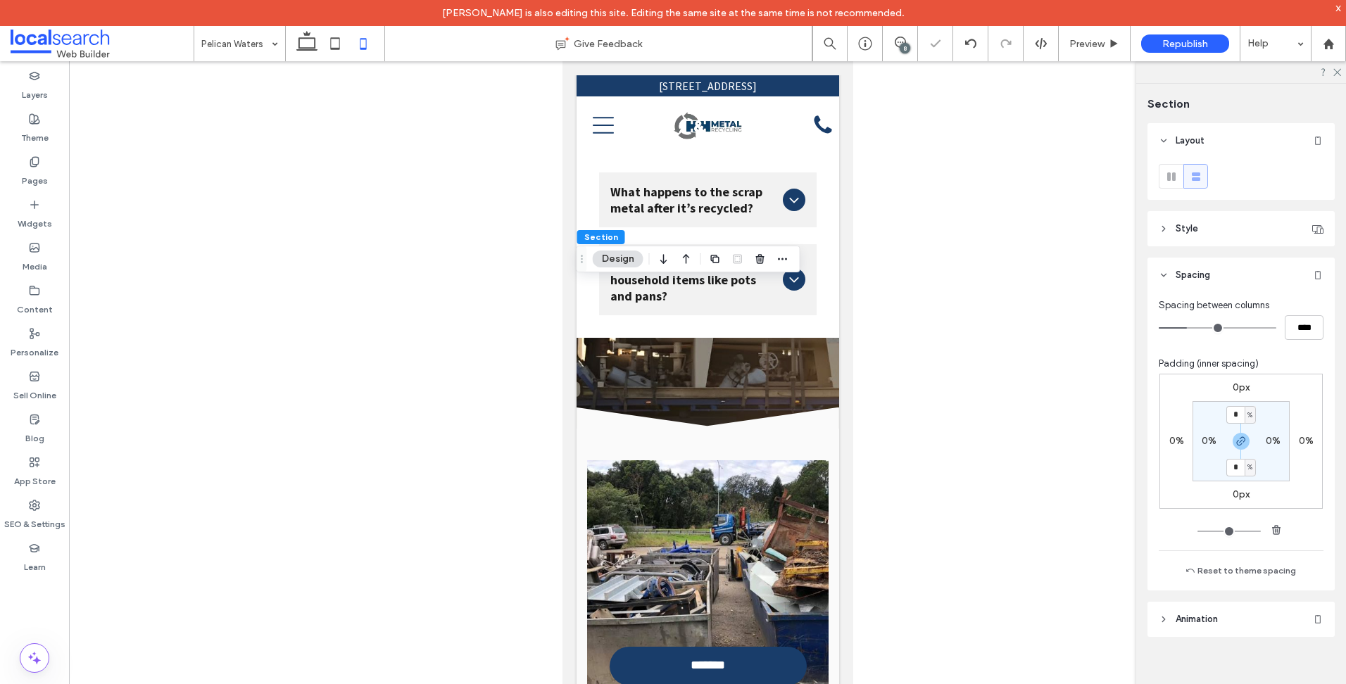
click at [1229, 382] on div "0px" at bounding box center [1240, 387] width 32 height 13
click at [1236, 386] on label "0px" at bounding box center [1240, 387] width 17 height 12
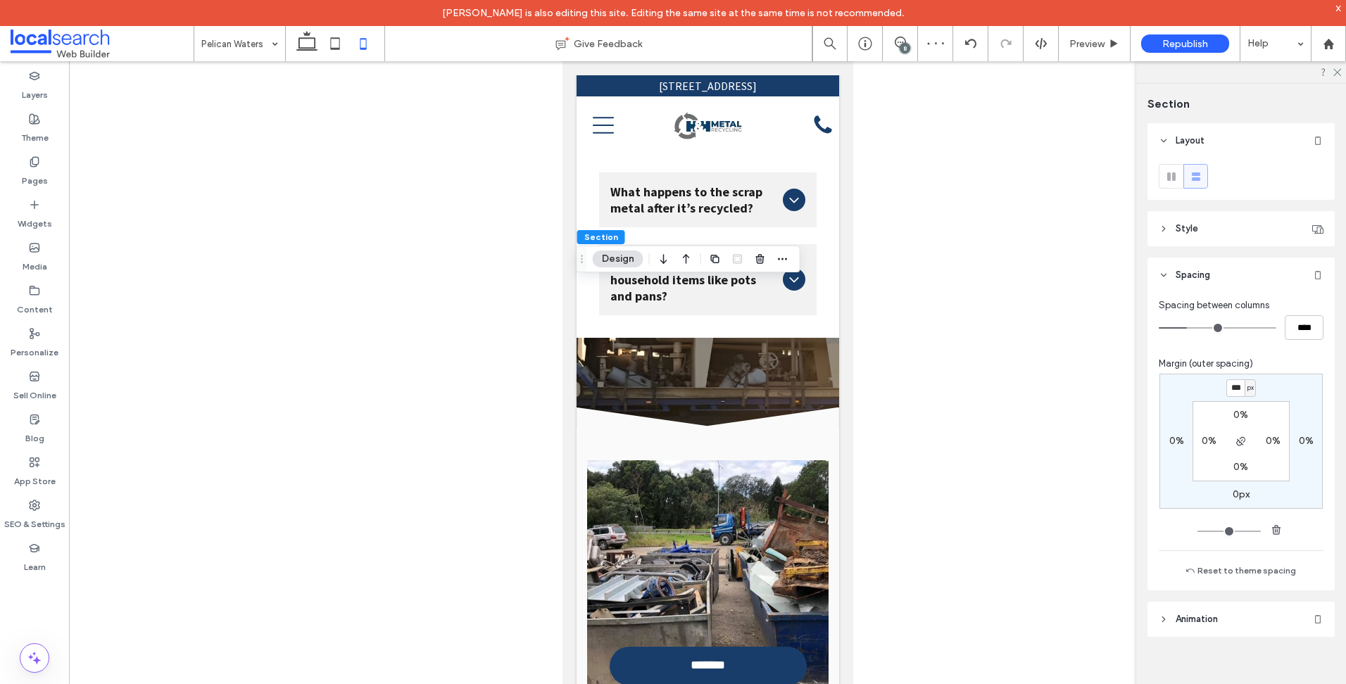
type input "***"
type input "*"
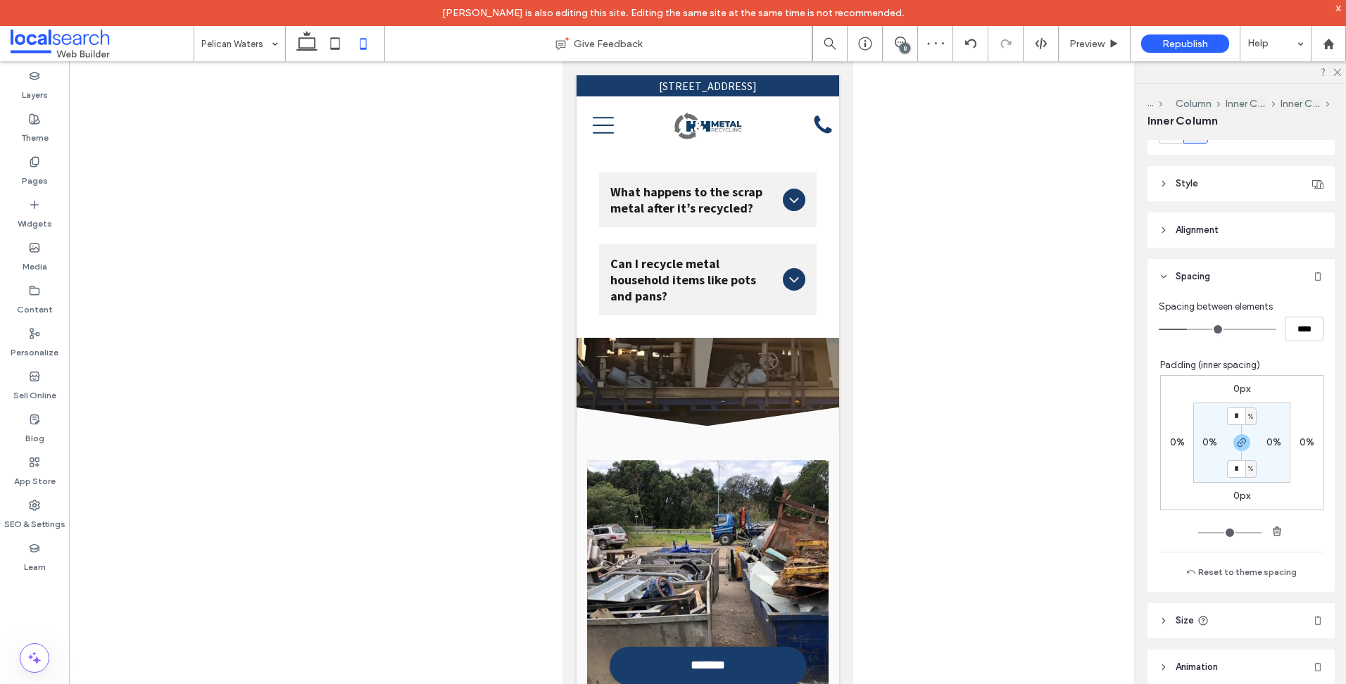
type input "***"
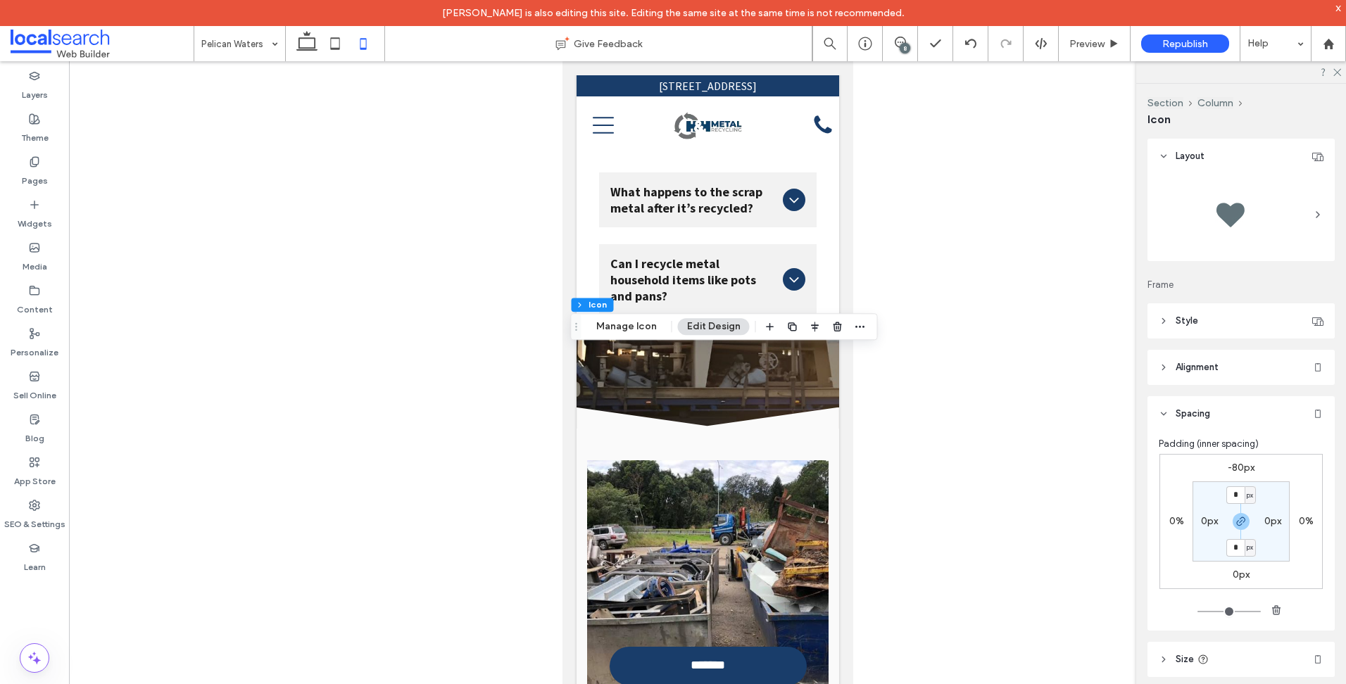
click at [1233, 466] on label "-80px" at bounding box center [1240, 468] width 27 height 12
type input "*"
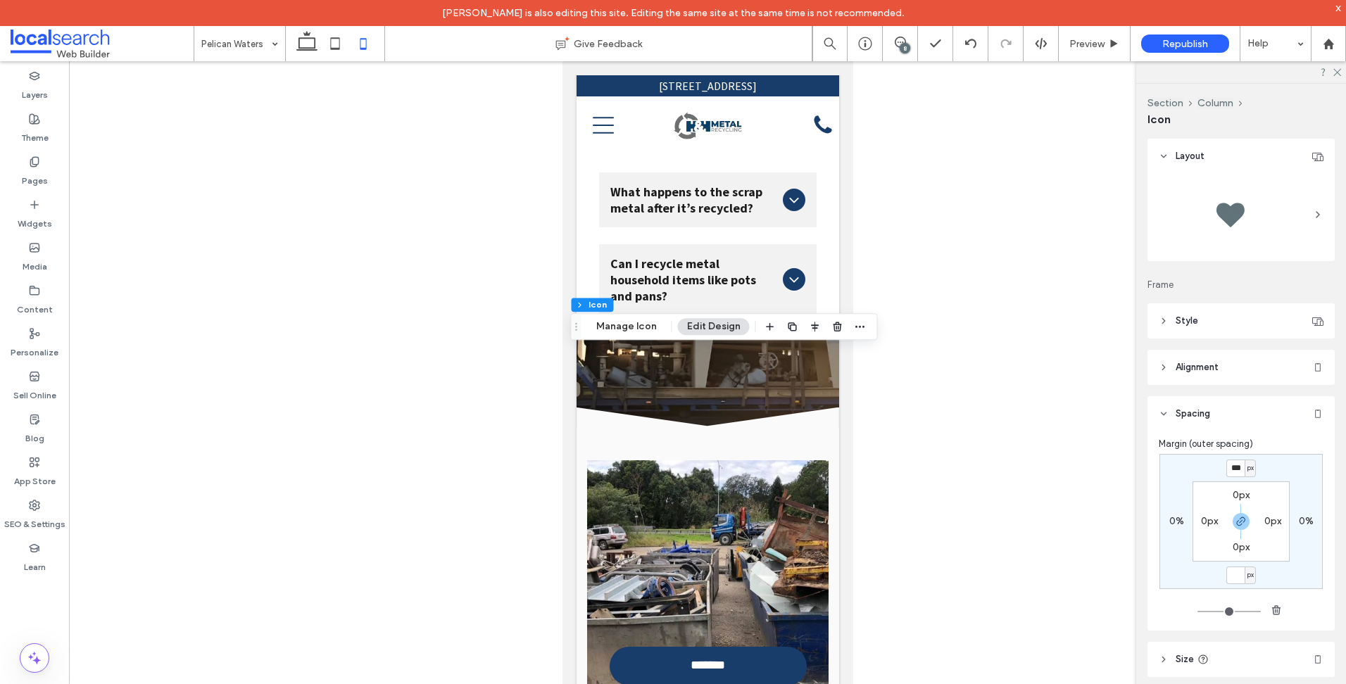
type input "*"
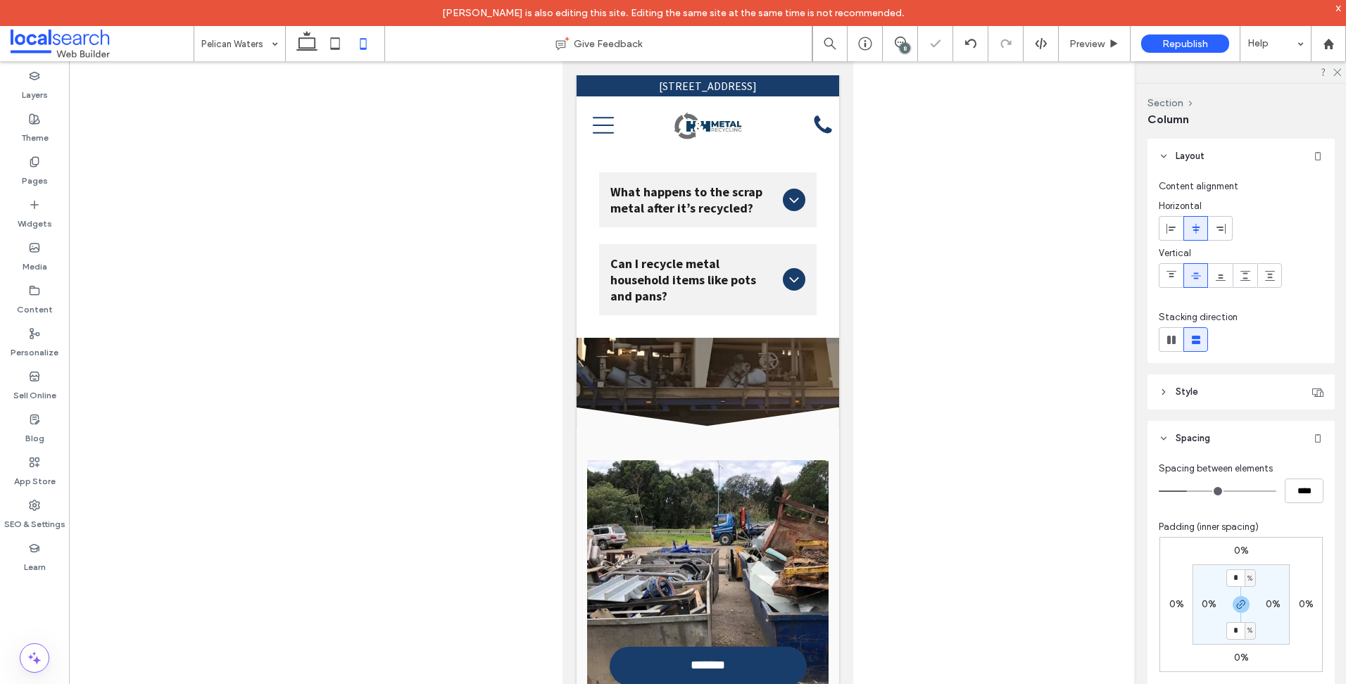
type input "**"
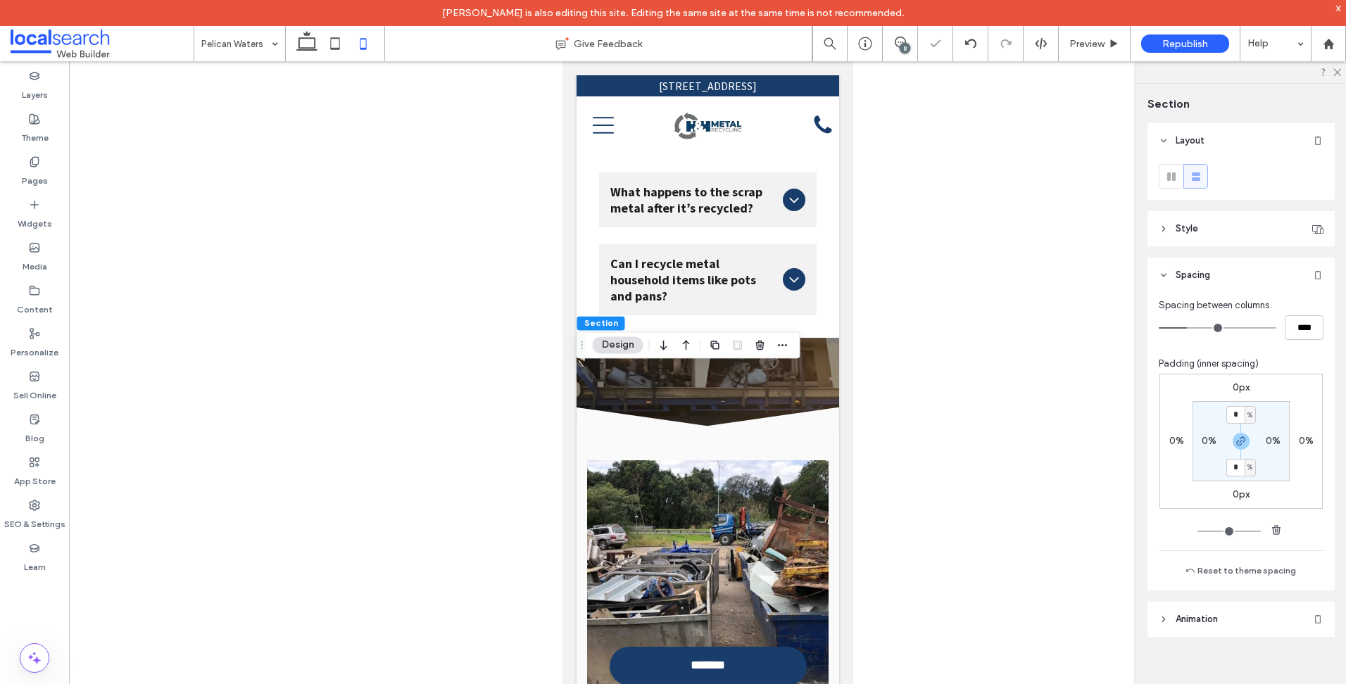
click at [1229, 388] on div "0px" at bounding box center [1240, 387] width 32 height 13
click at [1234, 388] on label "0px" at bounding box center [1240, 387] width 17 height 12
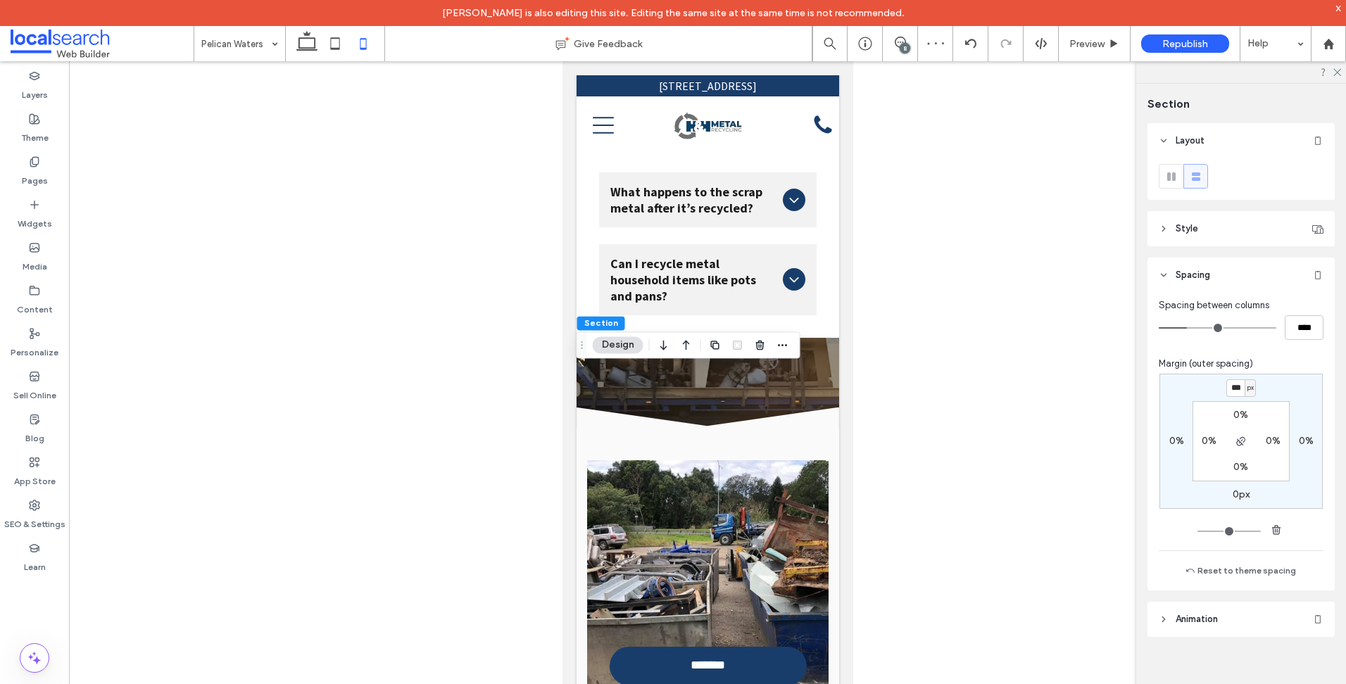
type input "***"
type input "*"
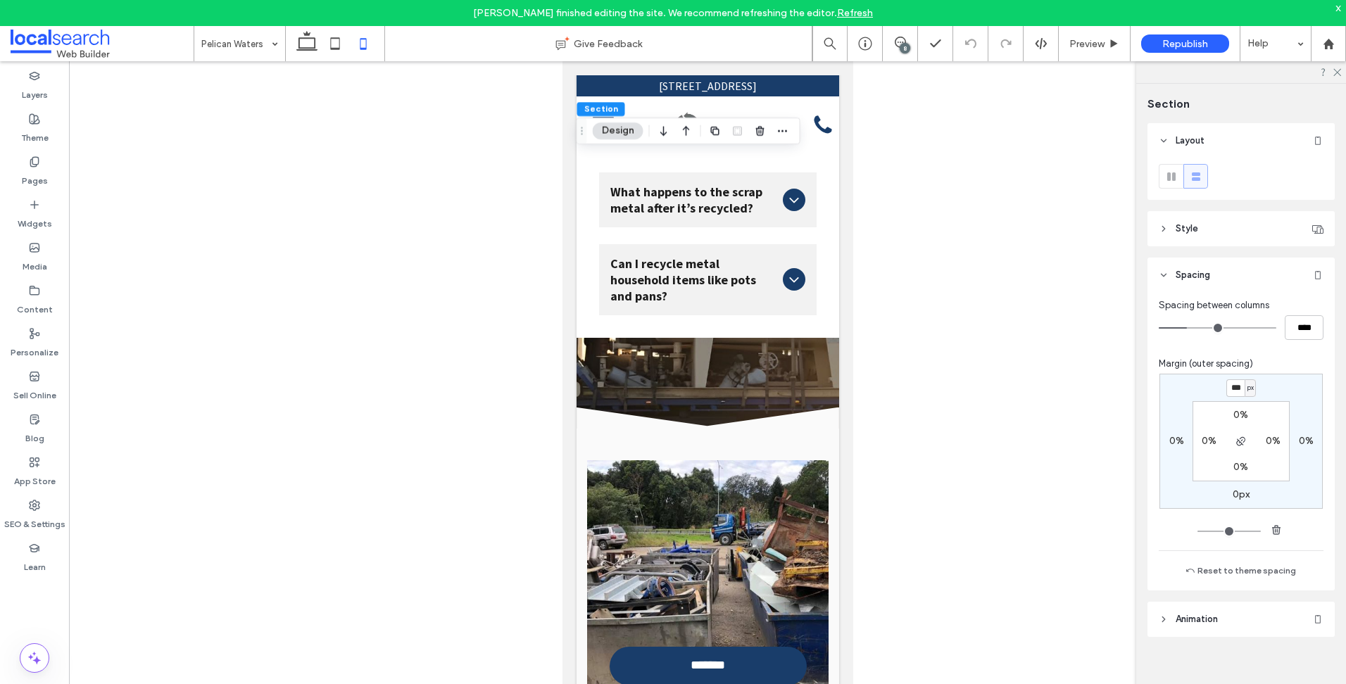
click at [50, 169] on div "Pages" at bounding box center [34, 171] width 69 height 43
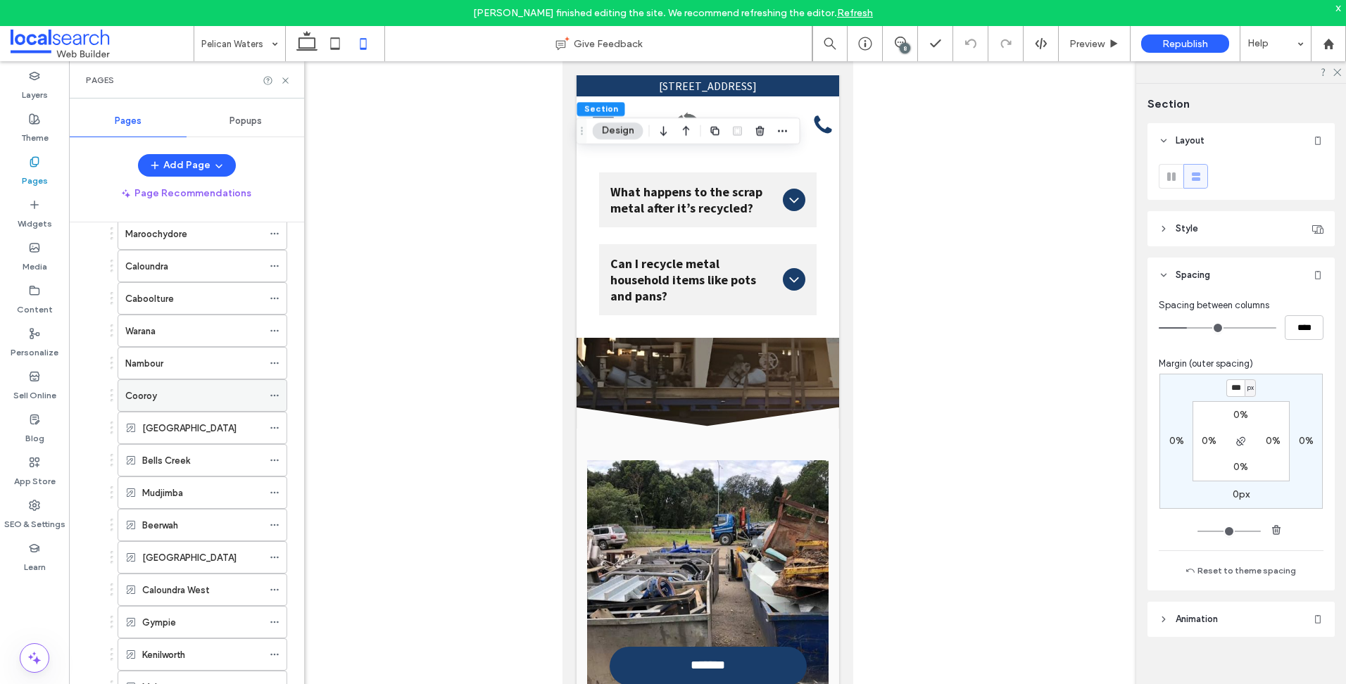
scroll to position [354, 0]
click at [215, 433] on div "Cooroy" at bounding box center [193, 429] width 137 height 15
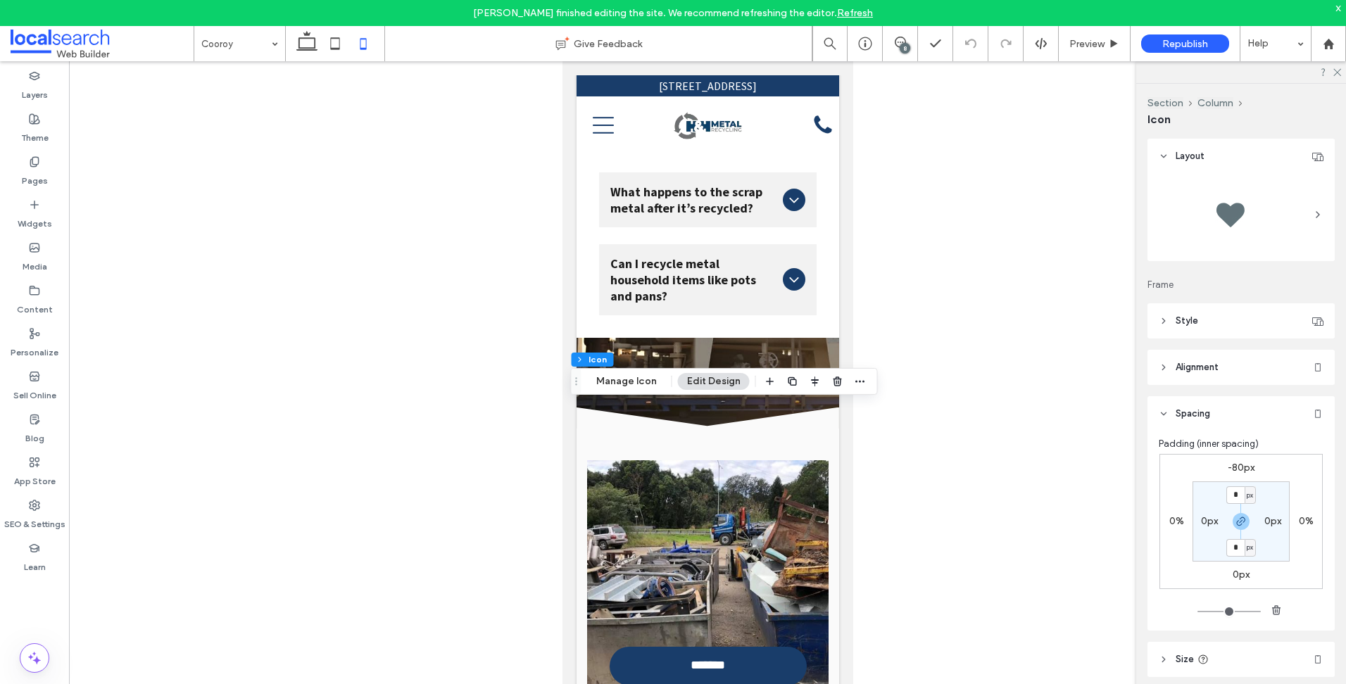
click at [1246, 465] on label "-80px" at bounding box center [1240, 468] width 27 height 12
type input "*"
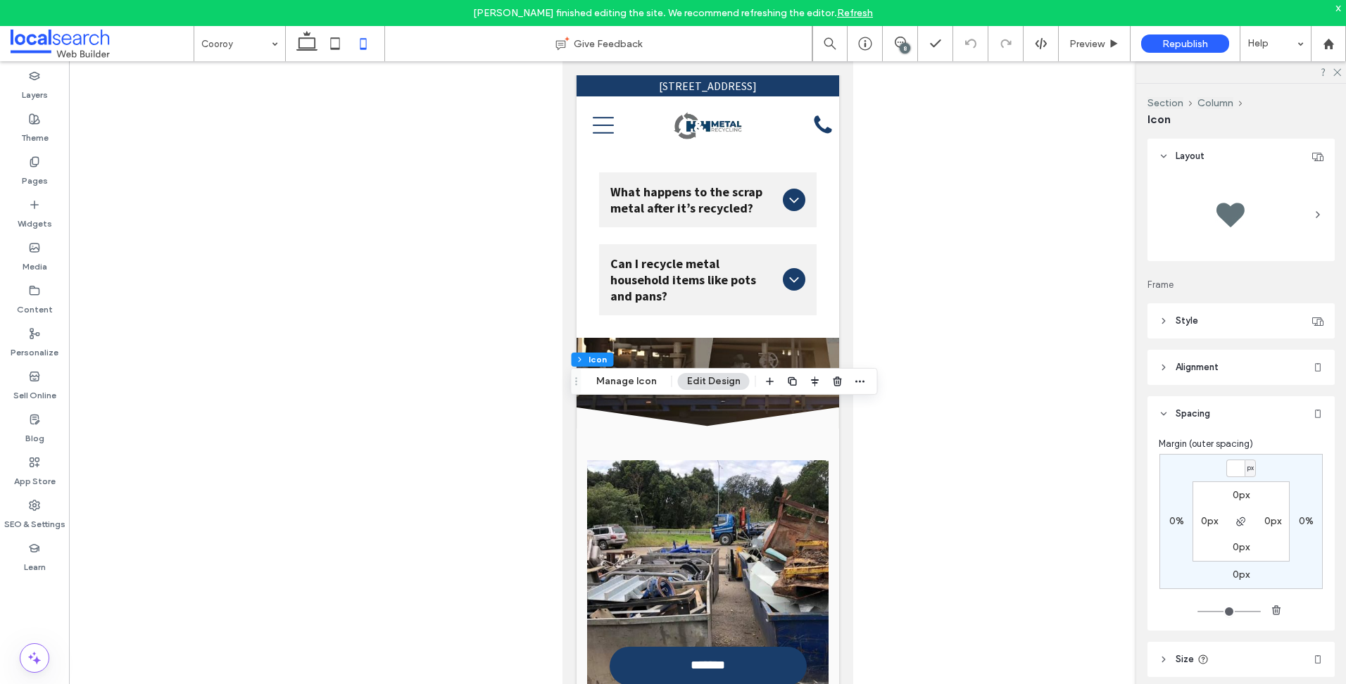
type input "*"
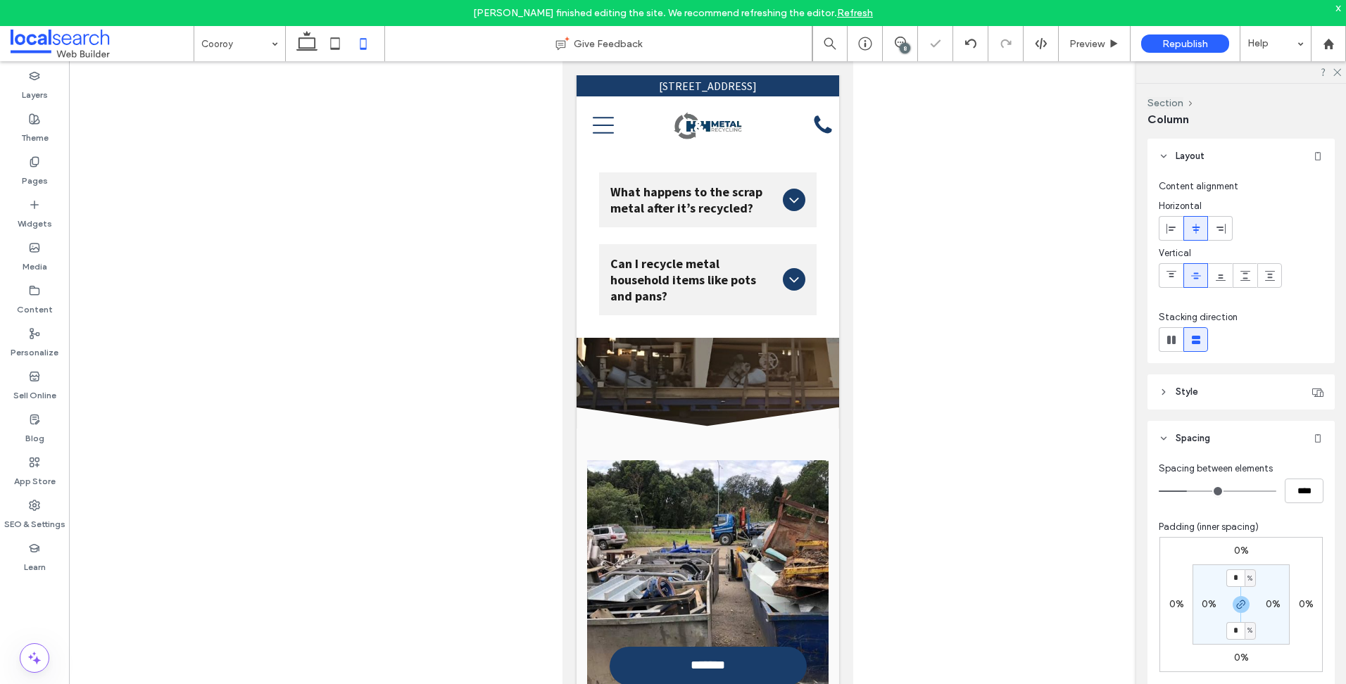
type input "**"
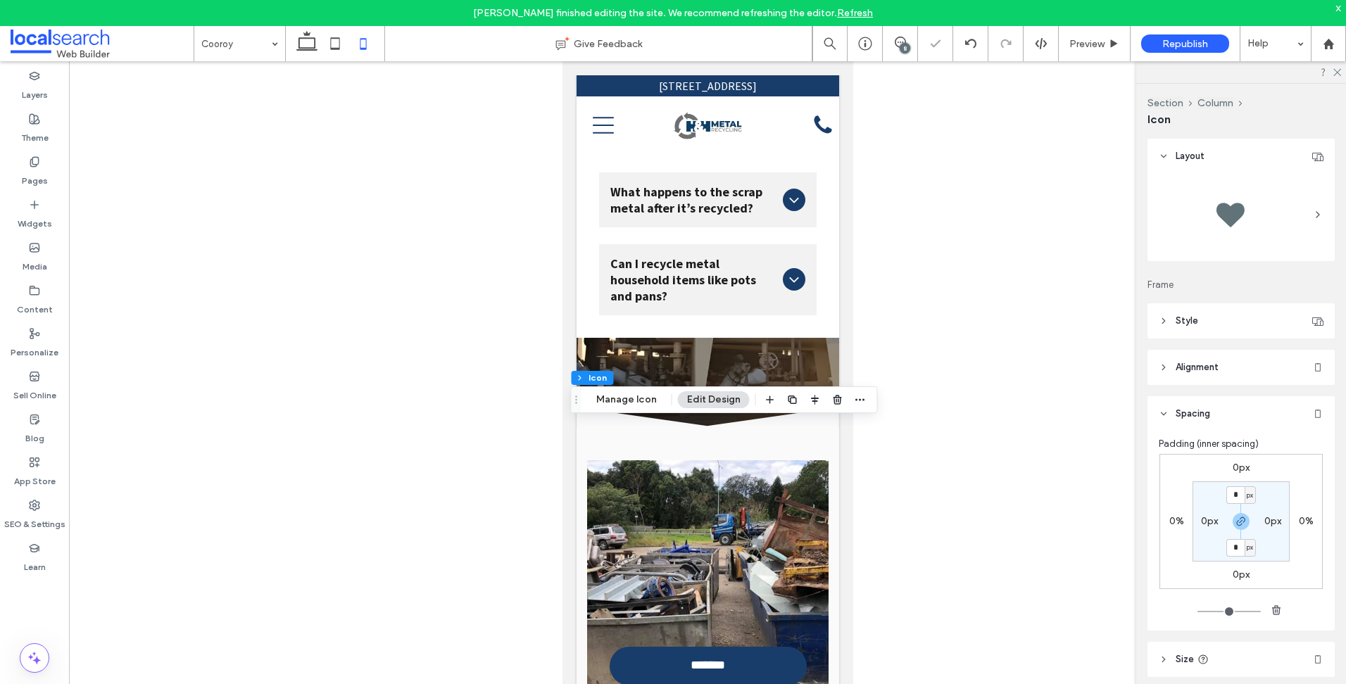
click at [1239, 466] on label "0px" at bounding box center [1240, 468] width 17 height 12
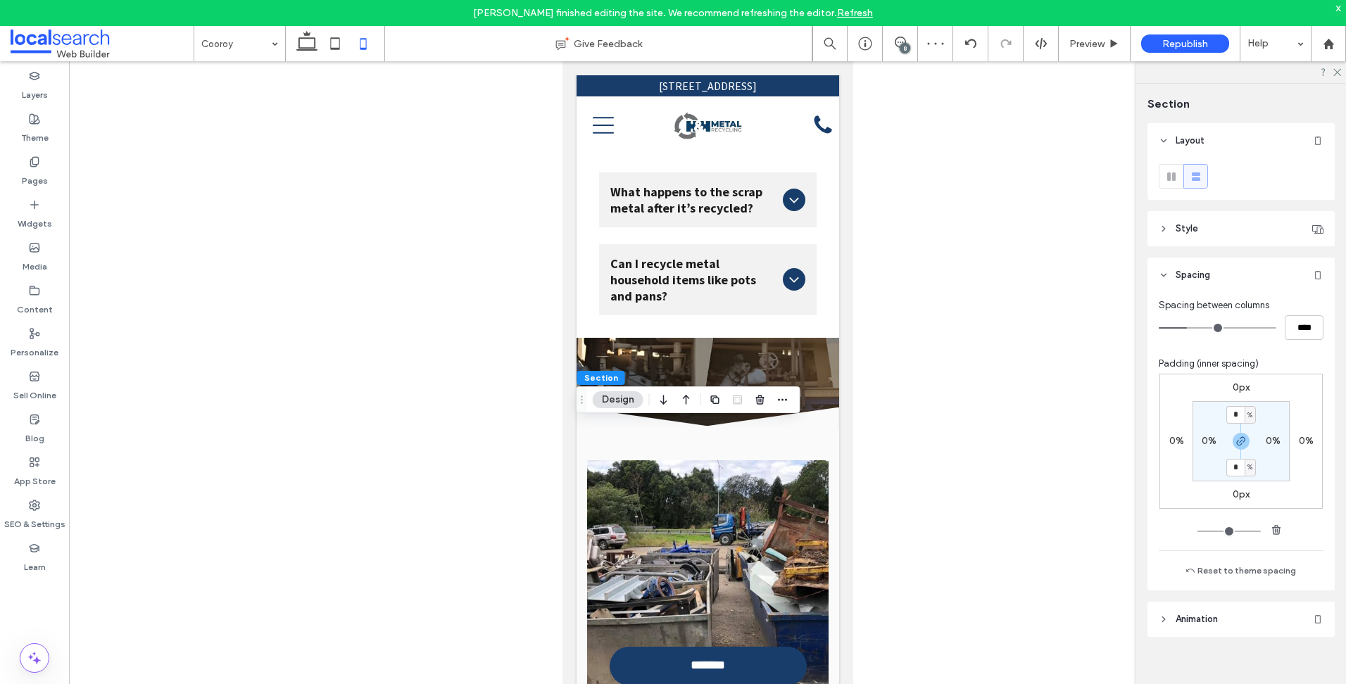
click at [1239, 386] on label "0px" at bounding box center [1240, 387] width 17 height 12
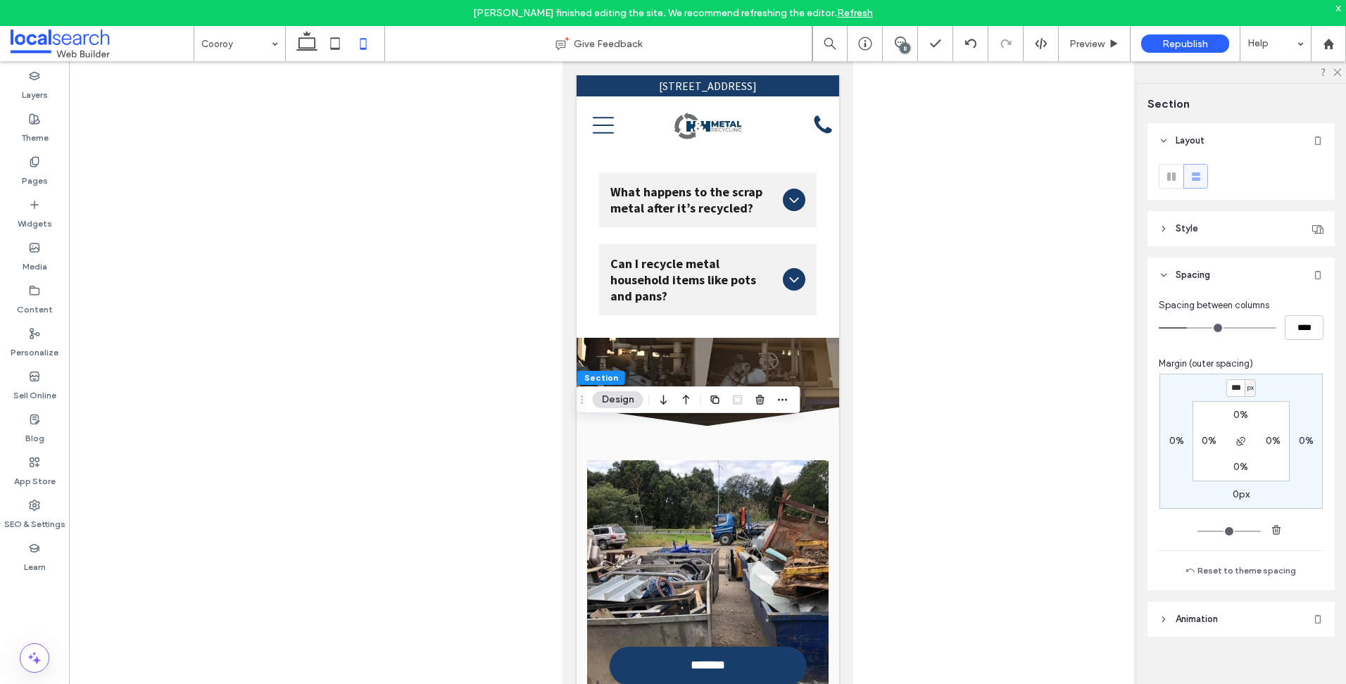
type input "***"
type input "*"
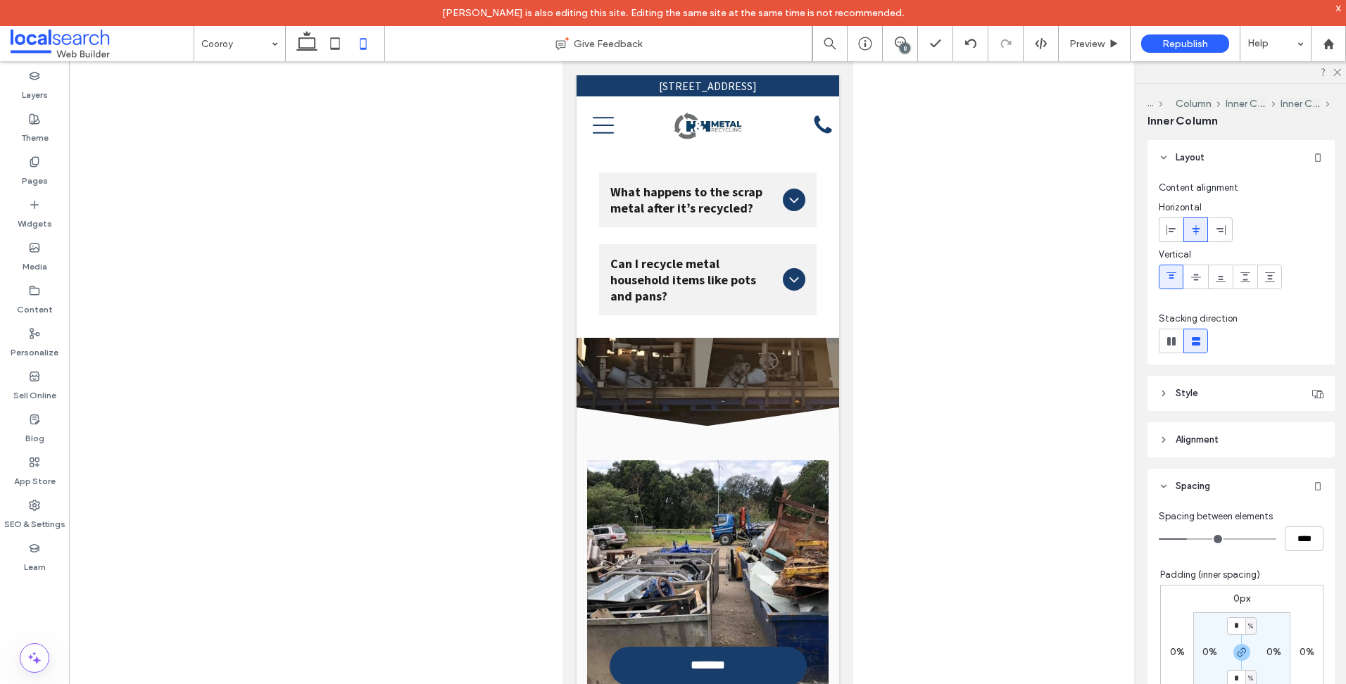
scroll to position [282, 0]
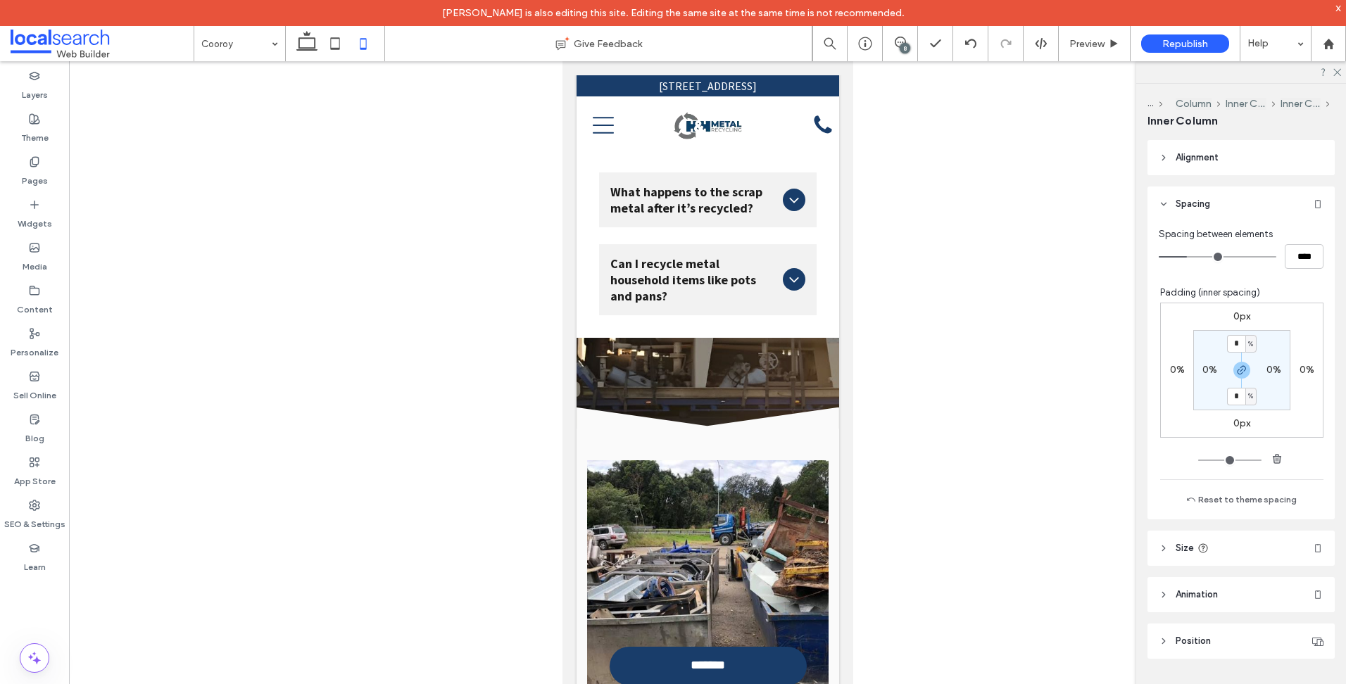
type input "***"
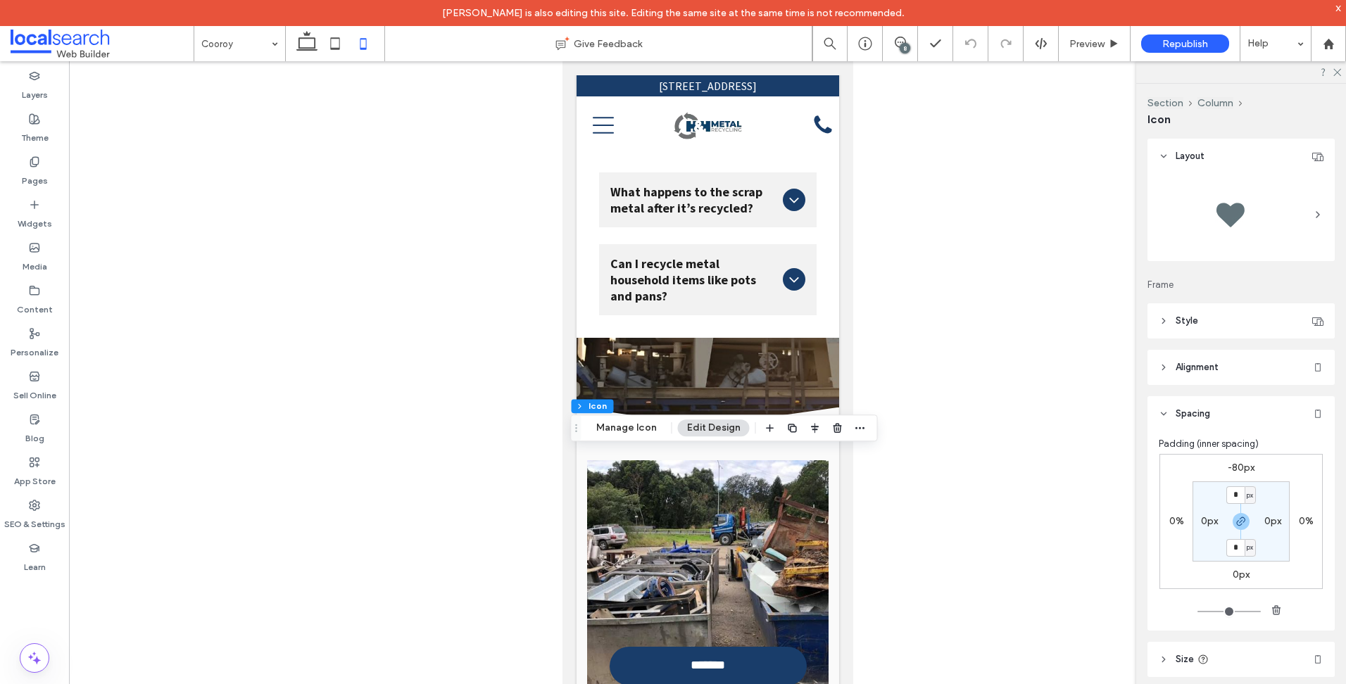
click at [1243, 471] on label "-80px" at bounding box center [1240, 468] width 27 height 12
type input "*"
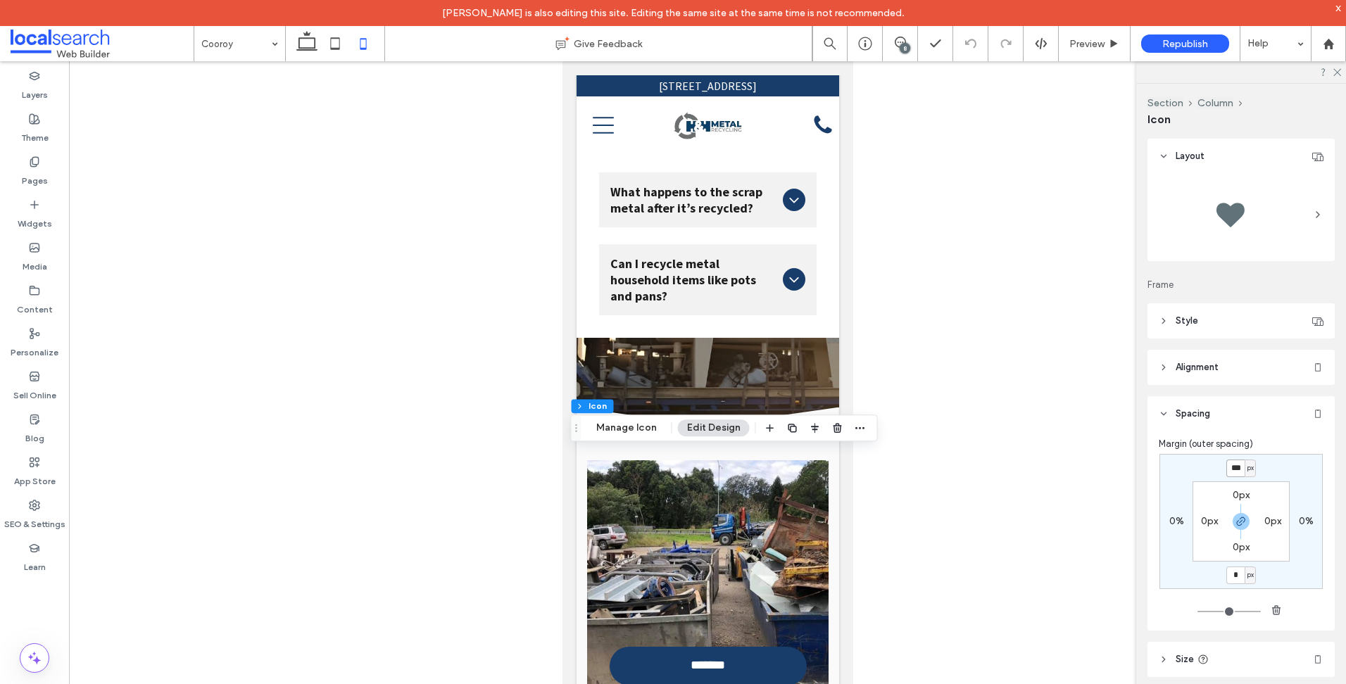
click at [1230, 467] on input "***" at bounding box center [1235, 469] width 18 height 18
type input "*"
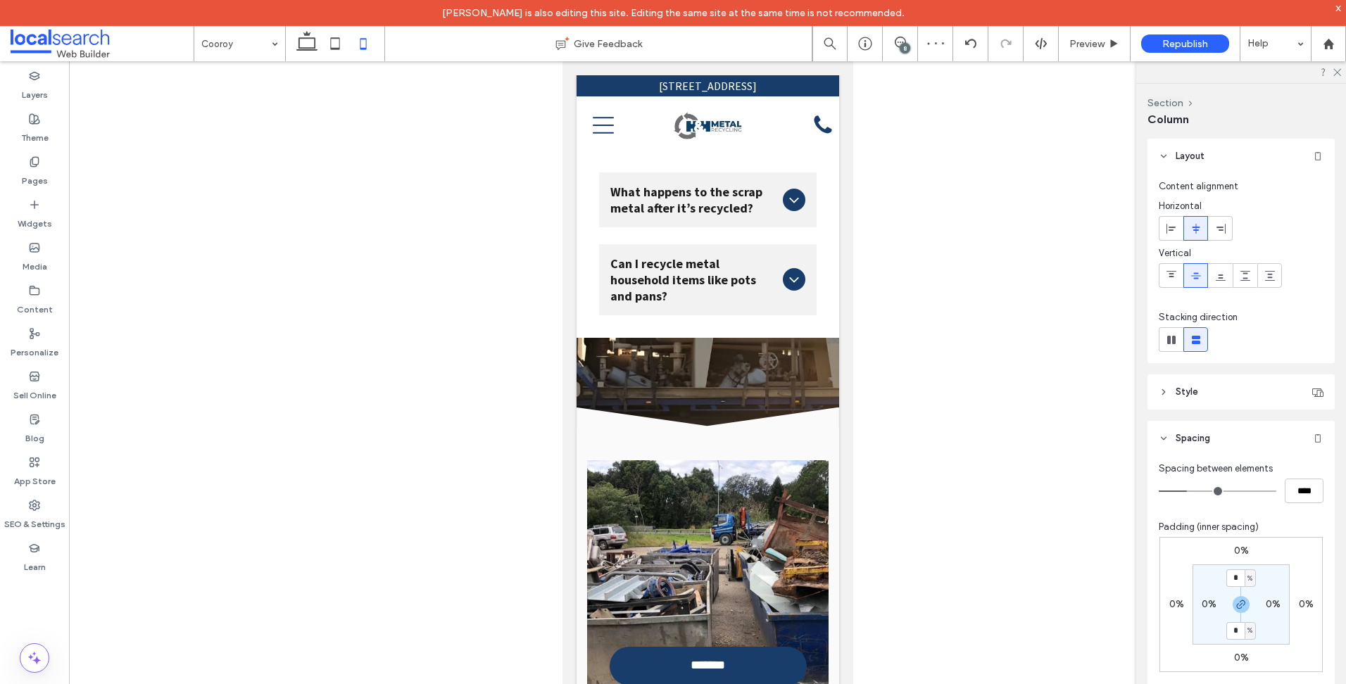
type input "**"
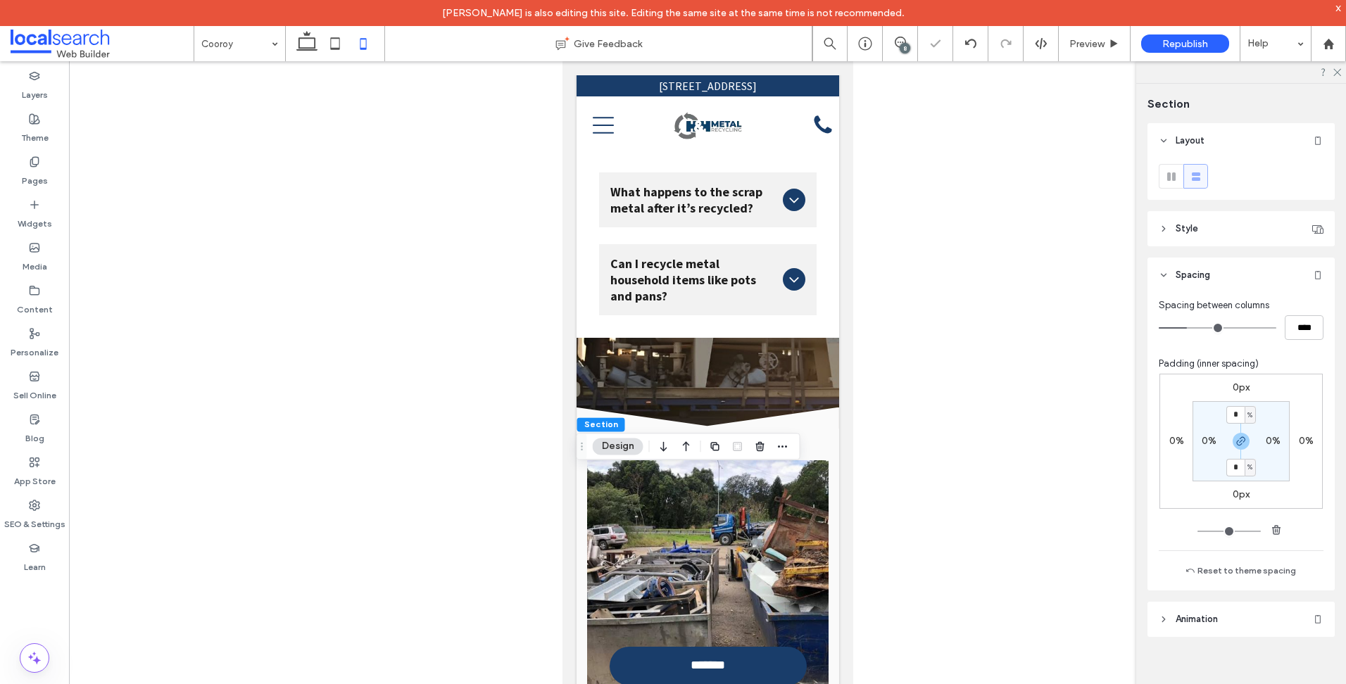
click at [1243, 388] on label "0px" at bounding box center [1240, 387] width 17 height 12
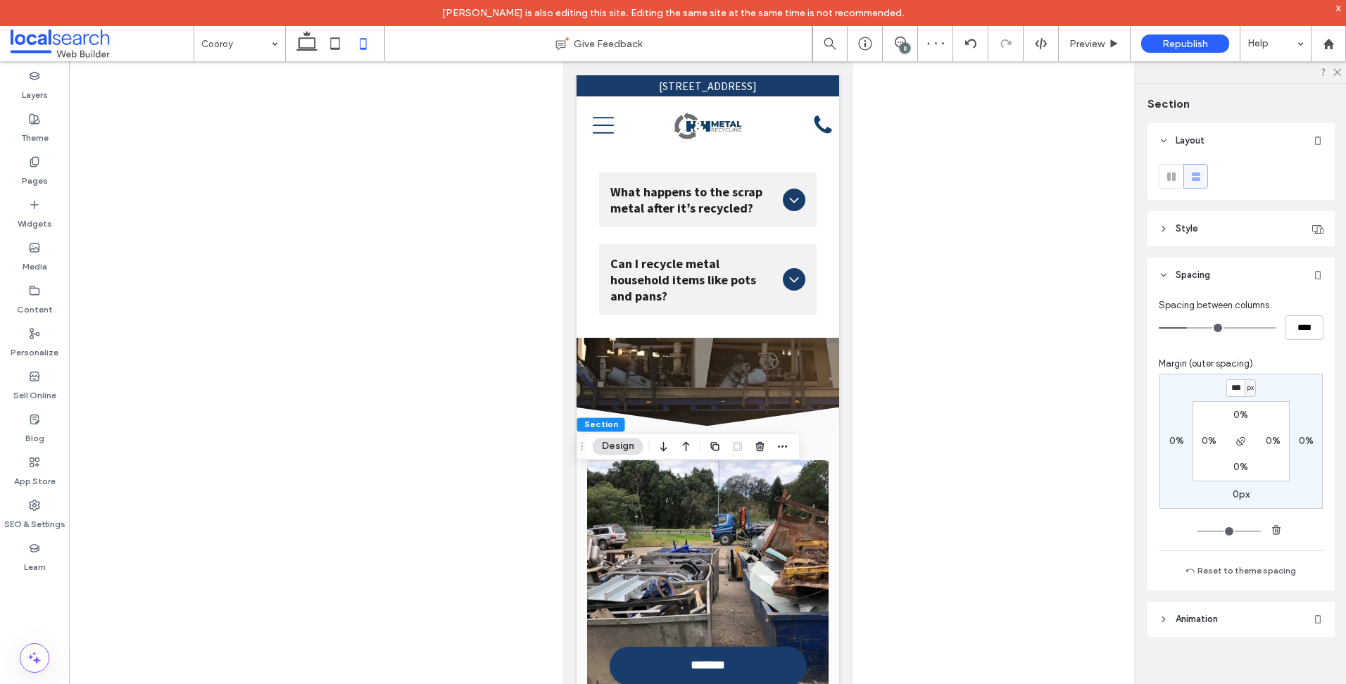
type input "***"
type input "*"
click at [51, 157] on div "Pages" at bounding box center [34, 171] width 69 height 43
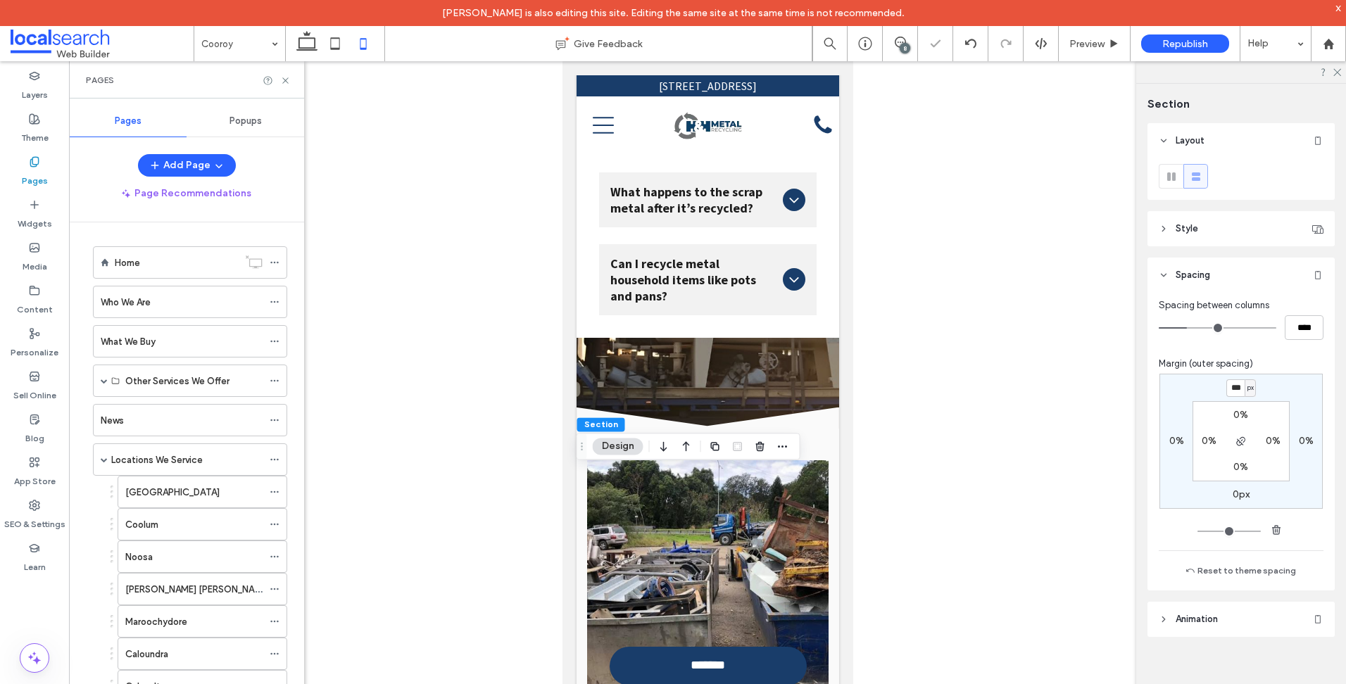
scroll to position [352, 0]
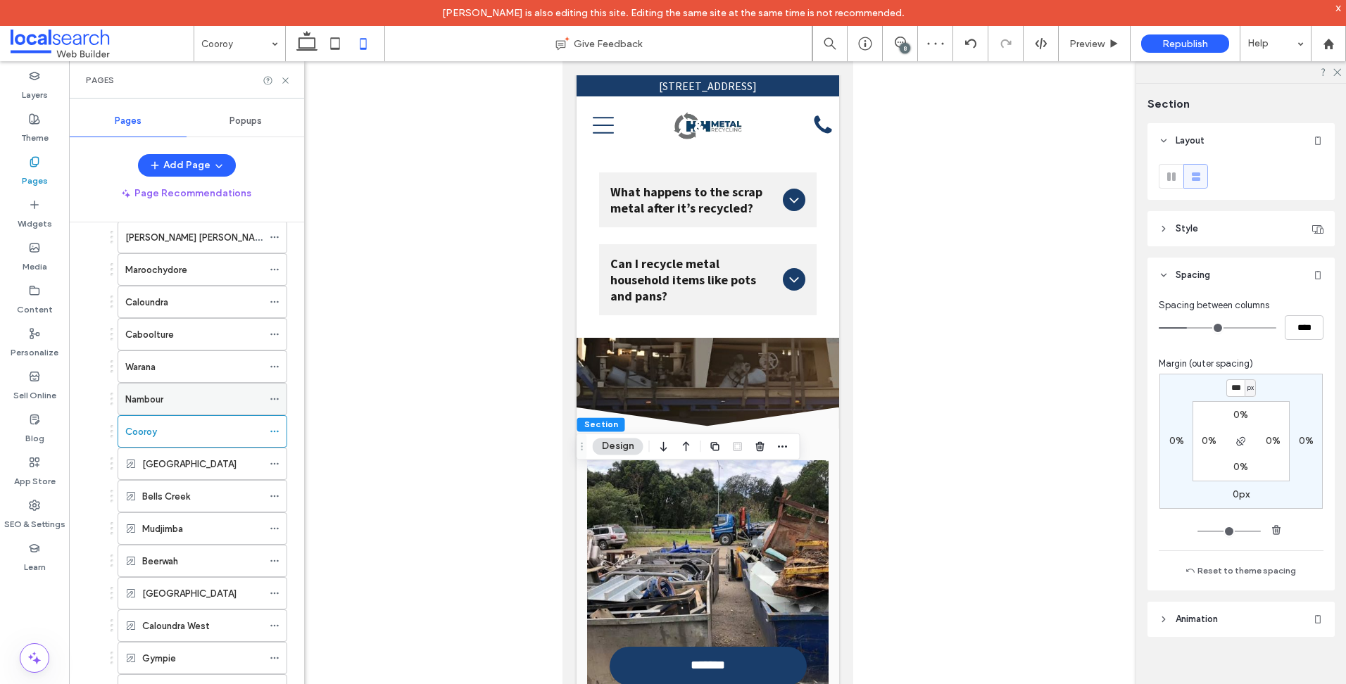
click at [193, 409] on div "Nambour" at bounding box center [193, 399] width 137 height 31
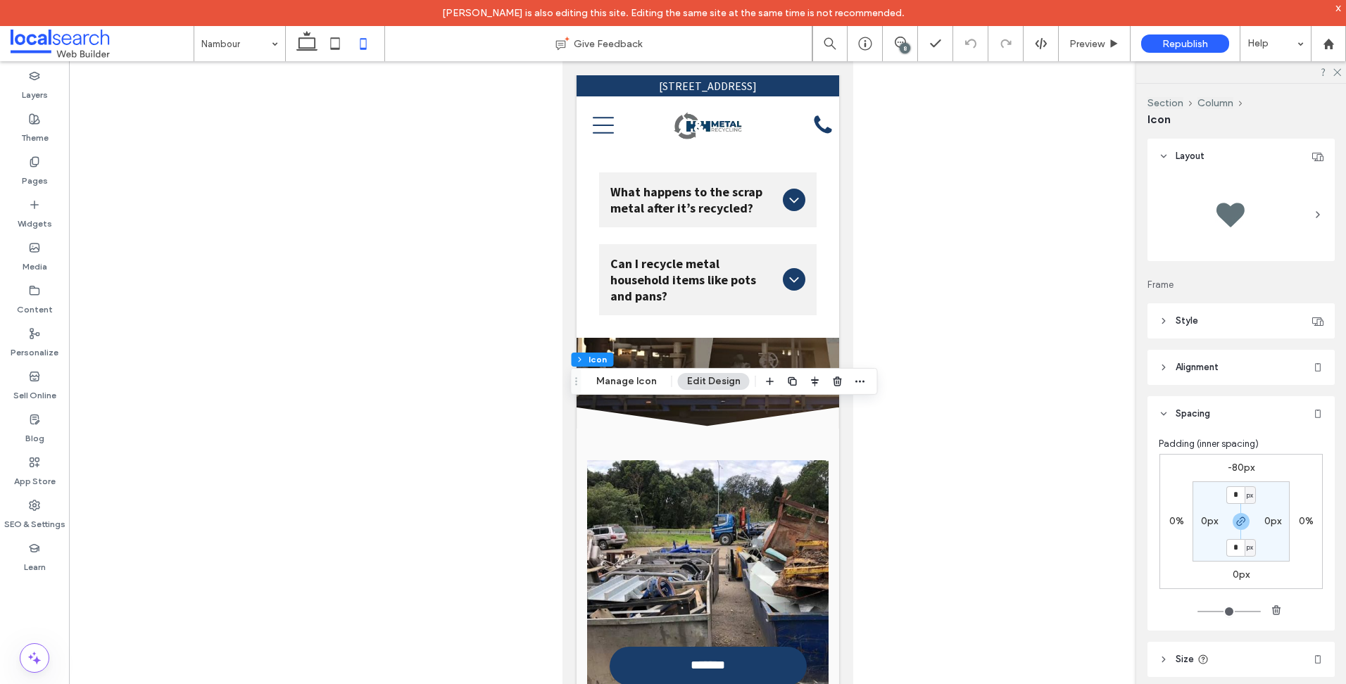
click at [1245, 462] on label "-80px" at bounding box center [1240, 468] width 27 height 12
type input "*"
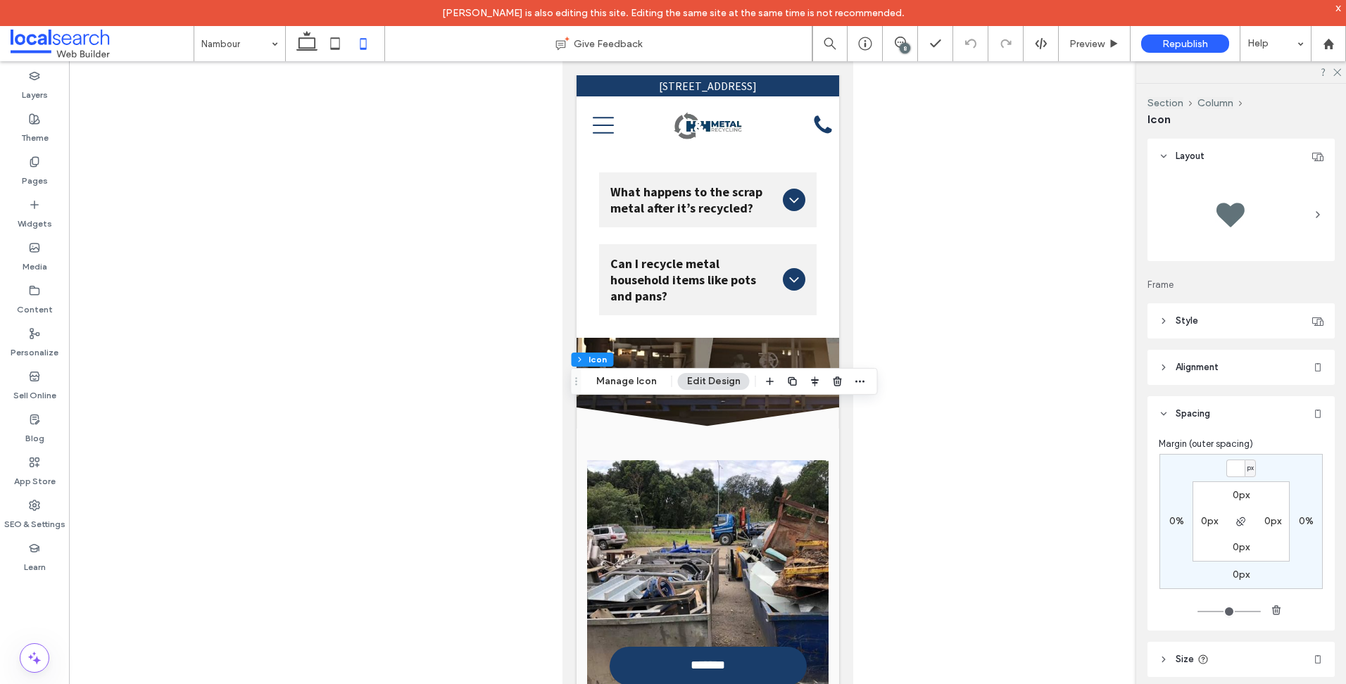
type input "*"
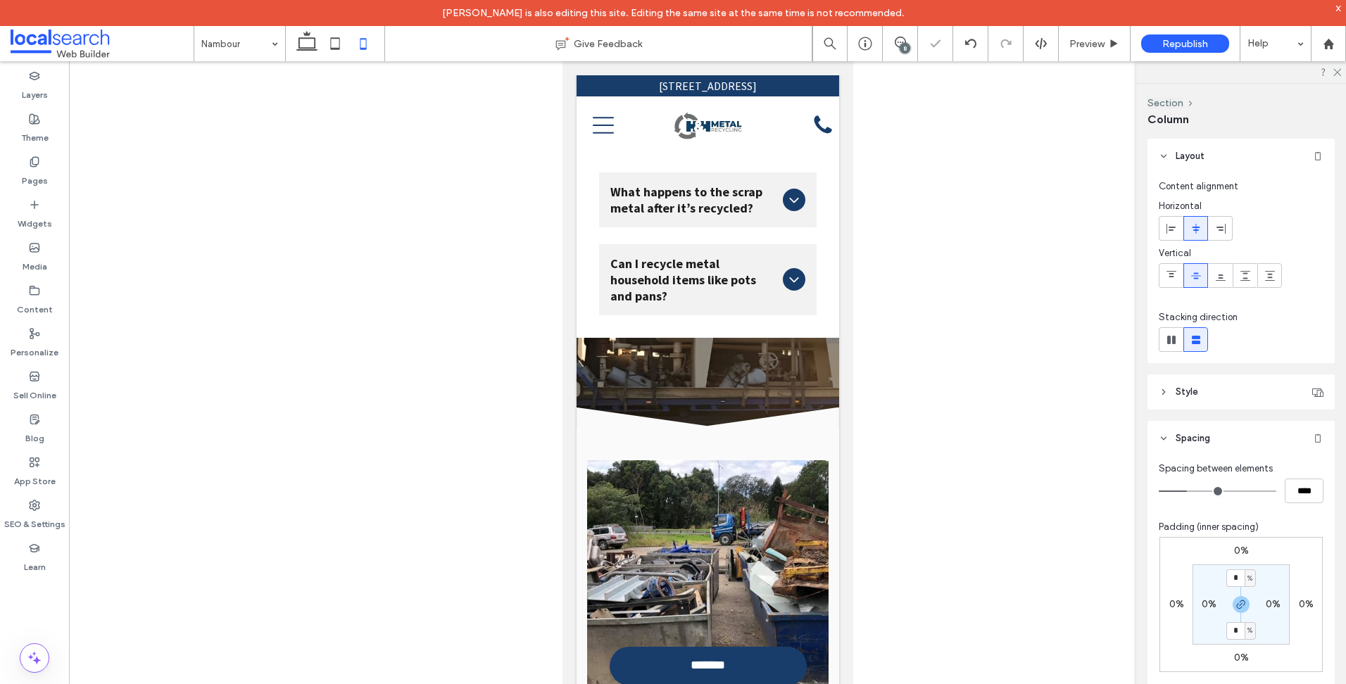
type input "**"
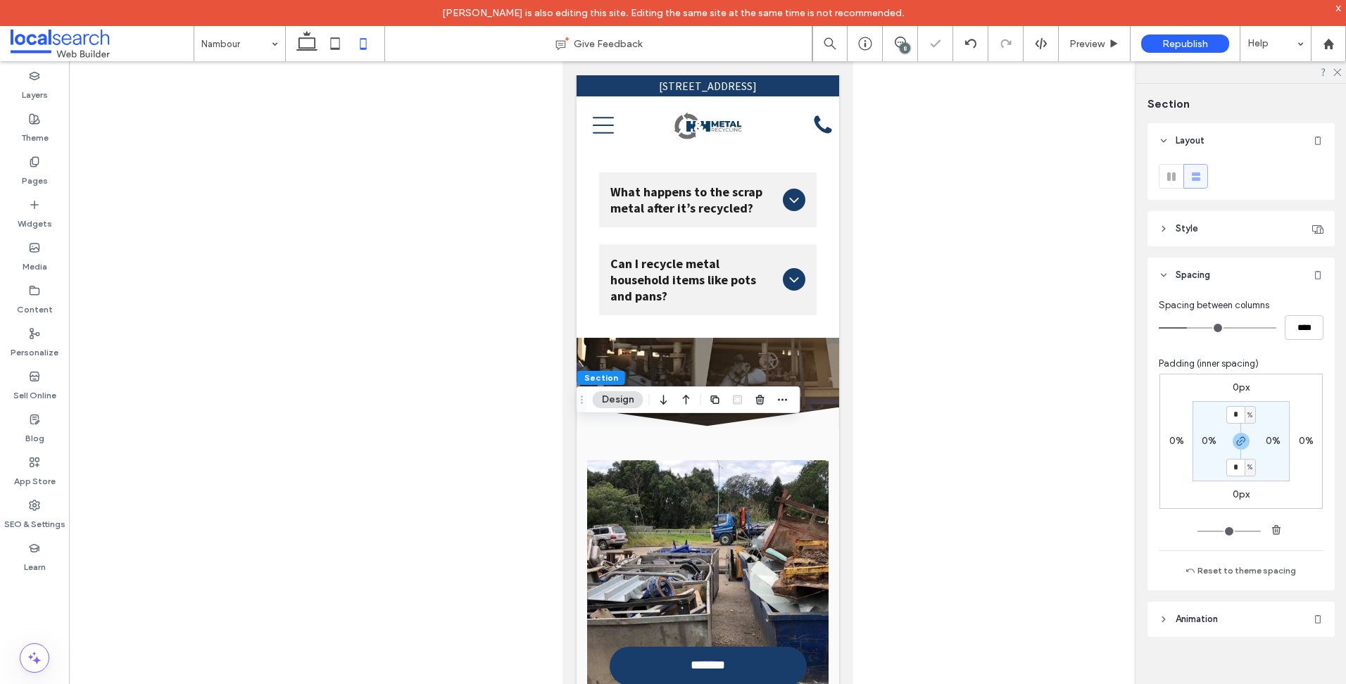
click at [1239, 387] on label "0px" at bounding box center [1240, 387] width 17 height 12
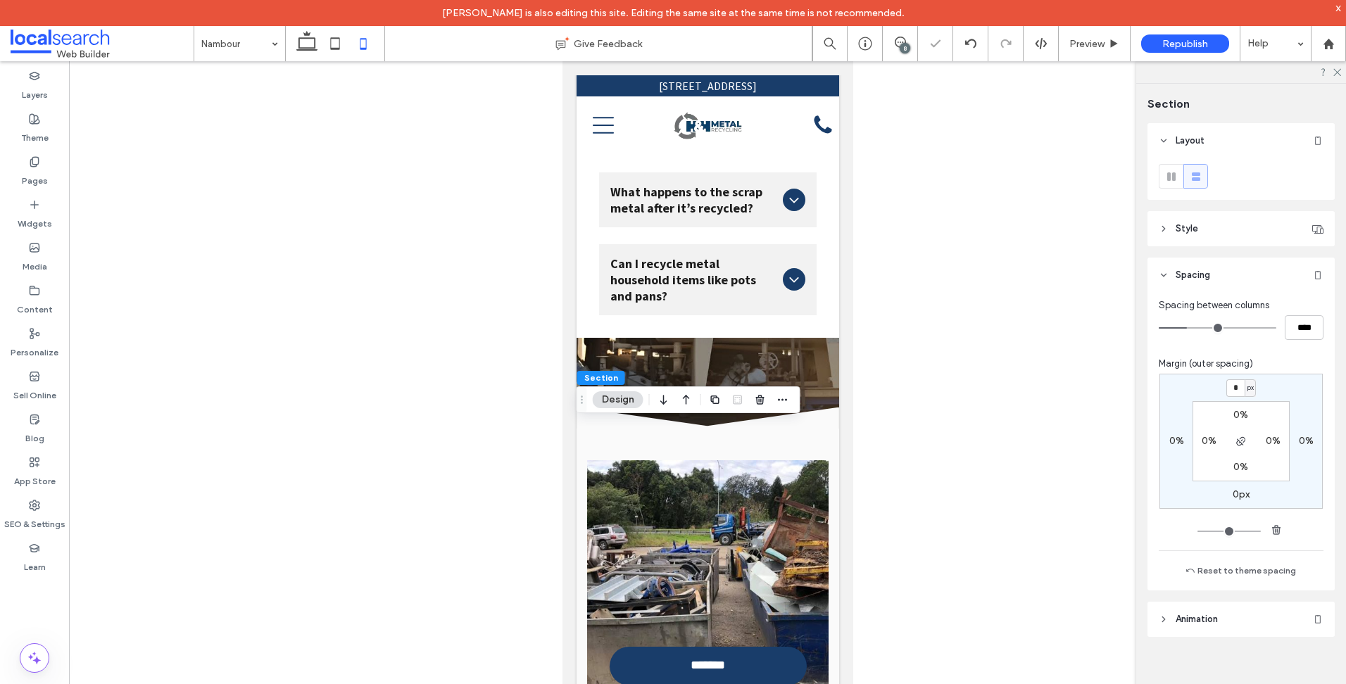
type input "*"
type input "***"
type input "*"
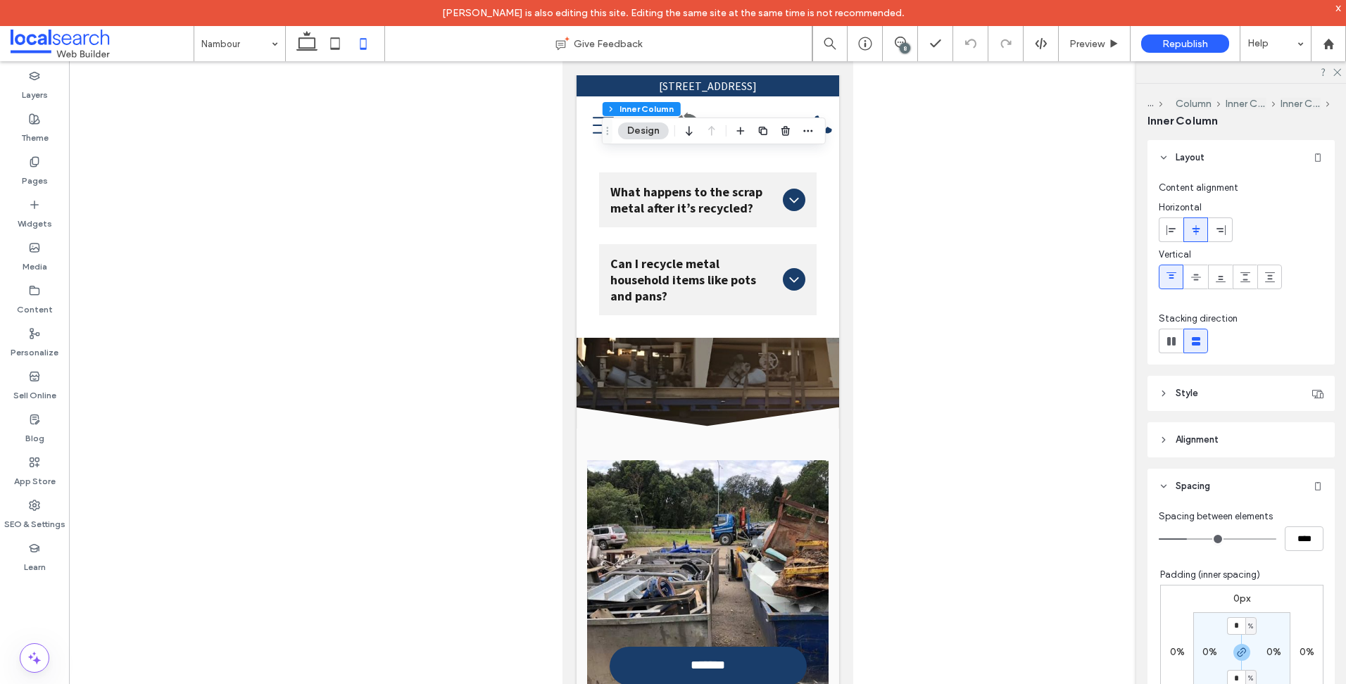
drag, startPoint x: 20, startPoint y: 172, endPoint x: 69, endPoint y: 198, distance: 54.8
click at [20, 172] on div "Pages" at bounding box center [34, 171] width 69 height 43
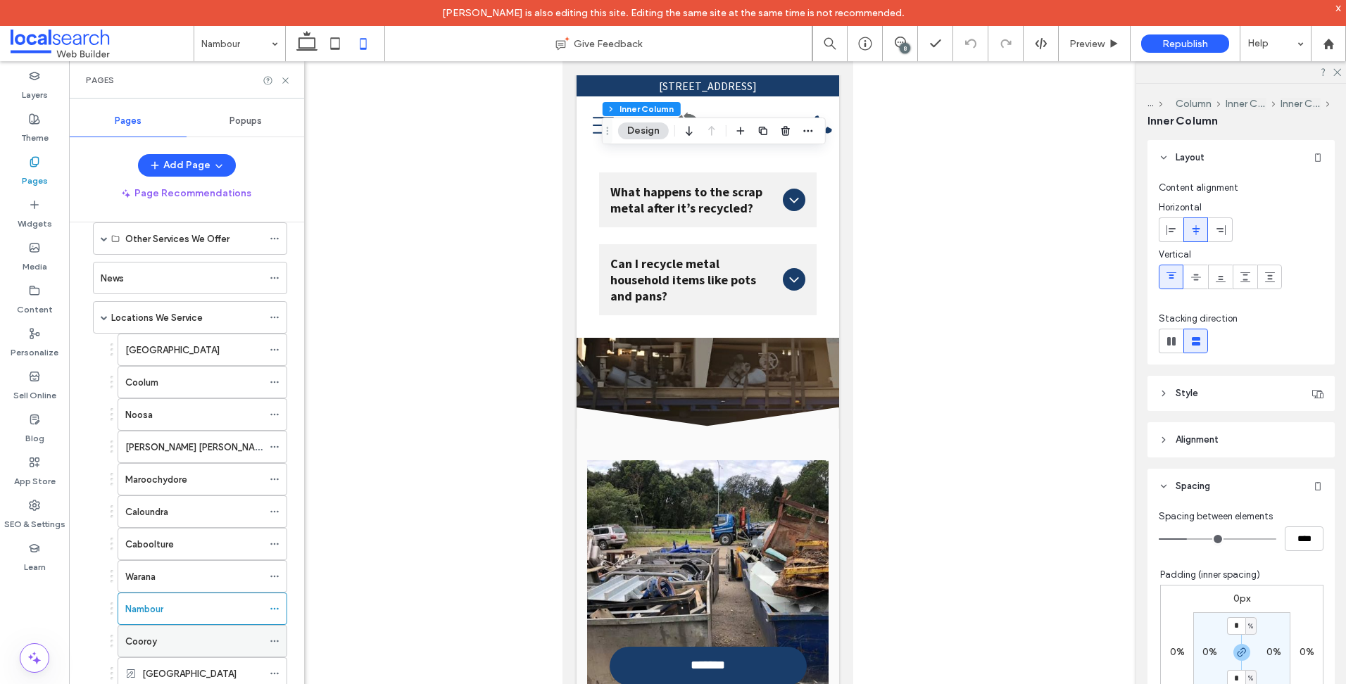
scroll to position [211, 0]
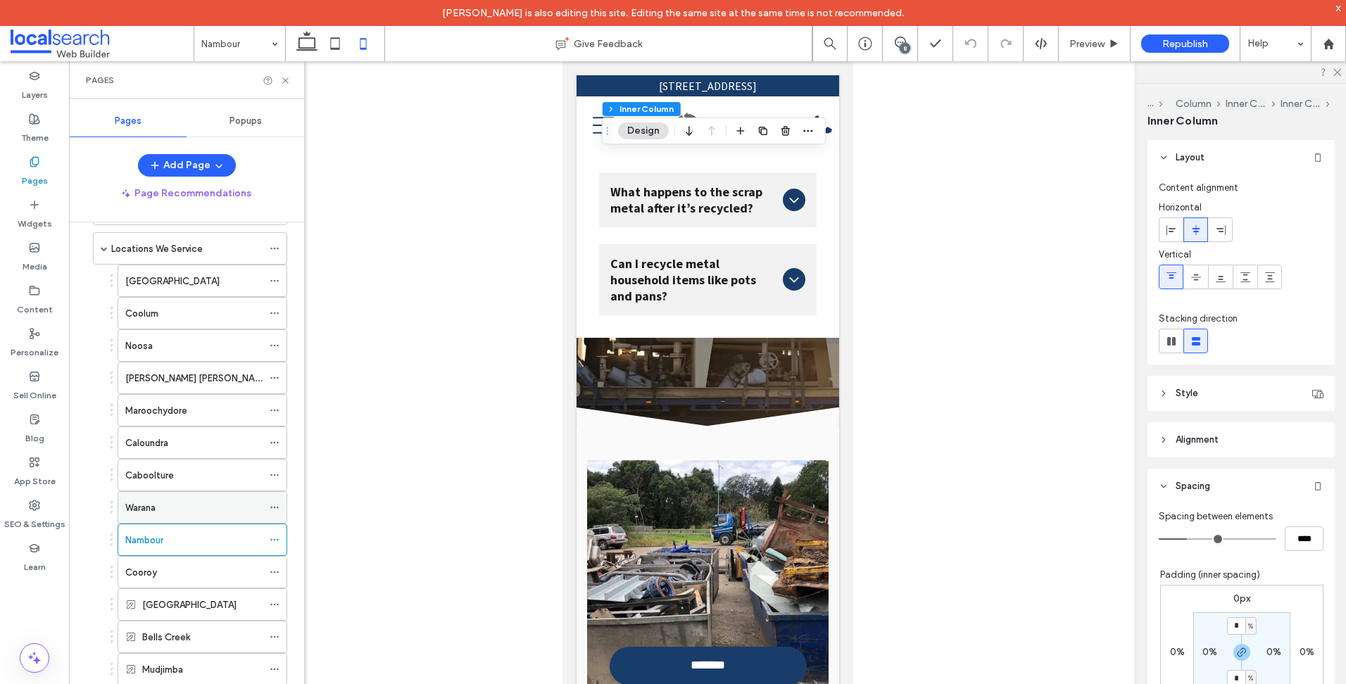
click at [209, 496] on div "Warana" at bounding box center [193, 507] width 137 height 31
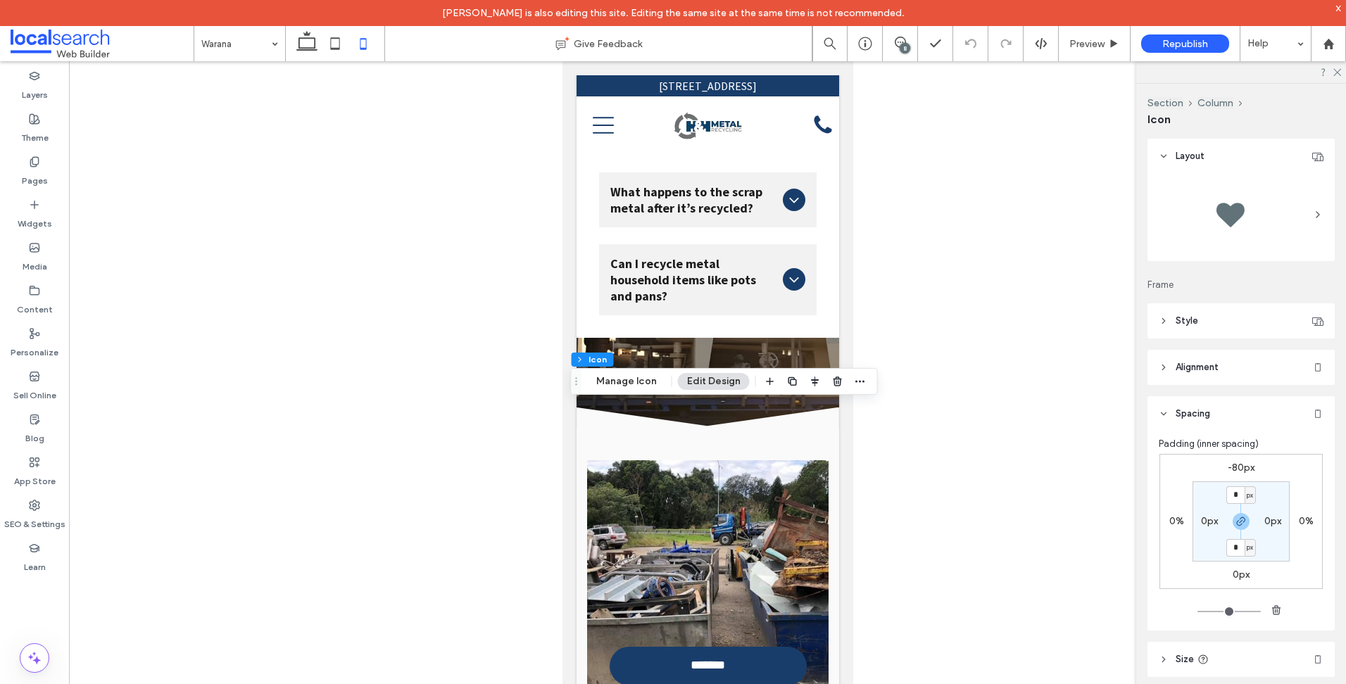
click at [1243, 467] on label "-80px" at bounding box center [1240, 468] width 27 height 12
type input "*"
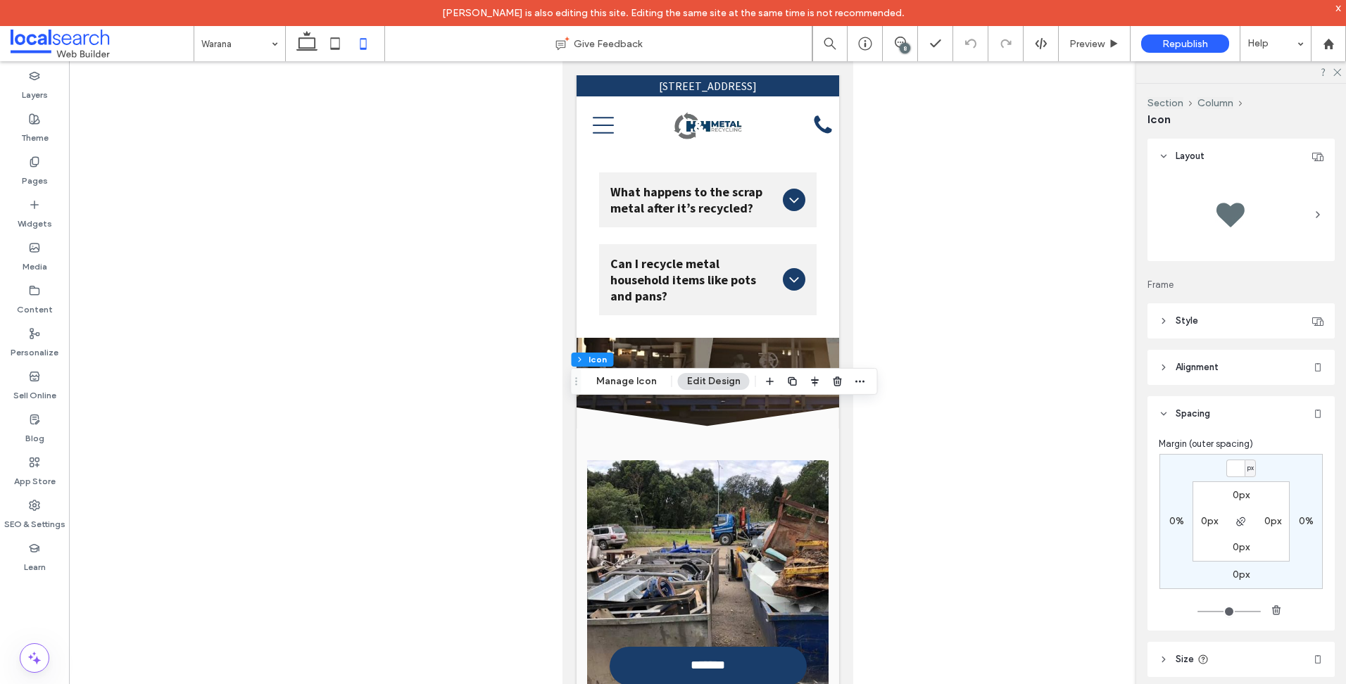
type input "*"
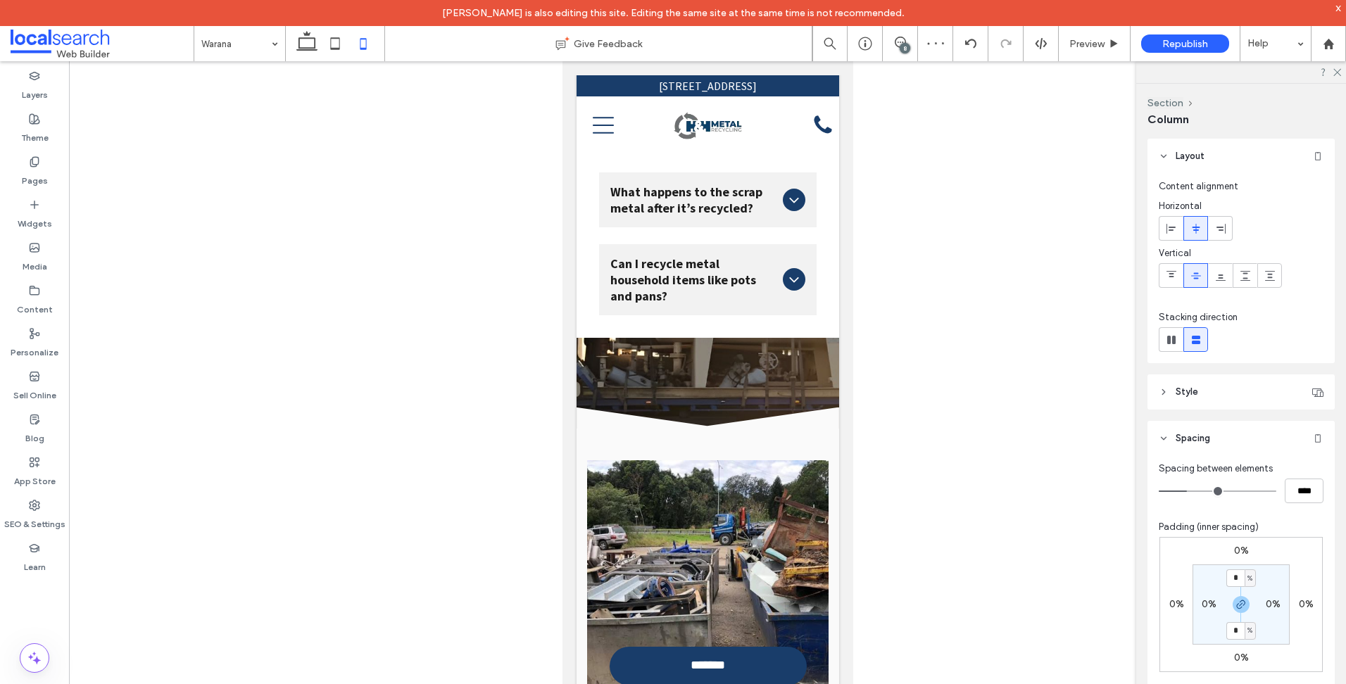
type input "**"
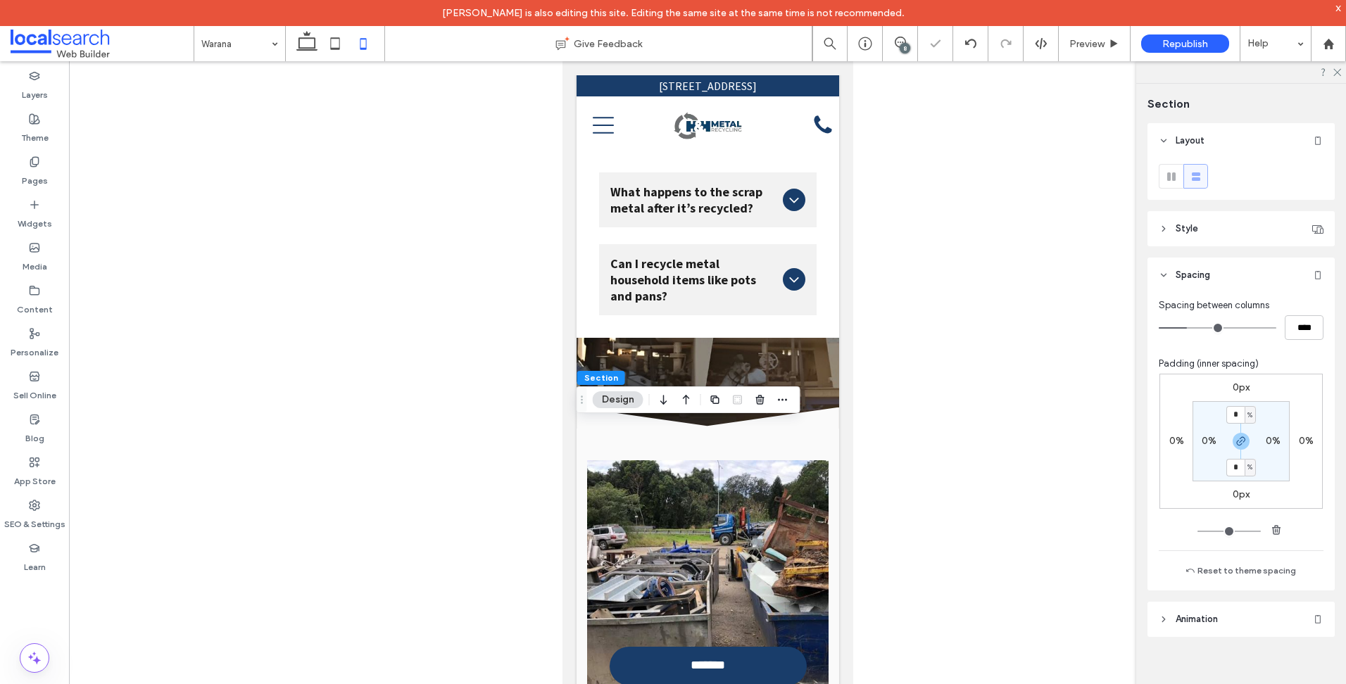
click at [1232, 385] on label "0px" at bounding box center [1240, 387] width 17 height 12
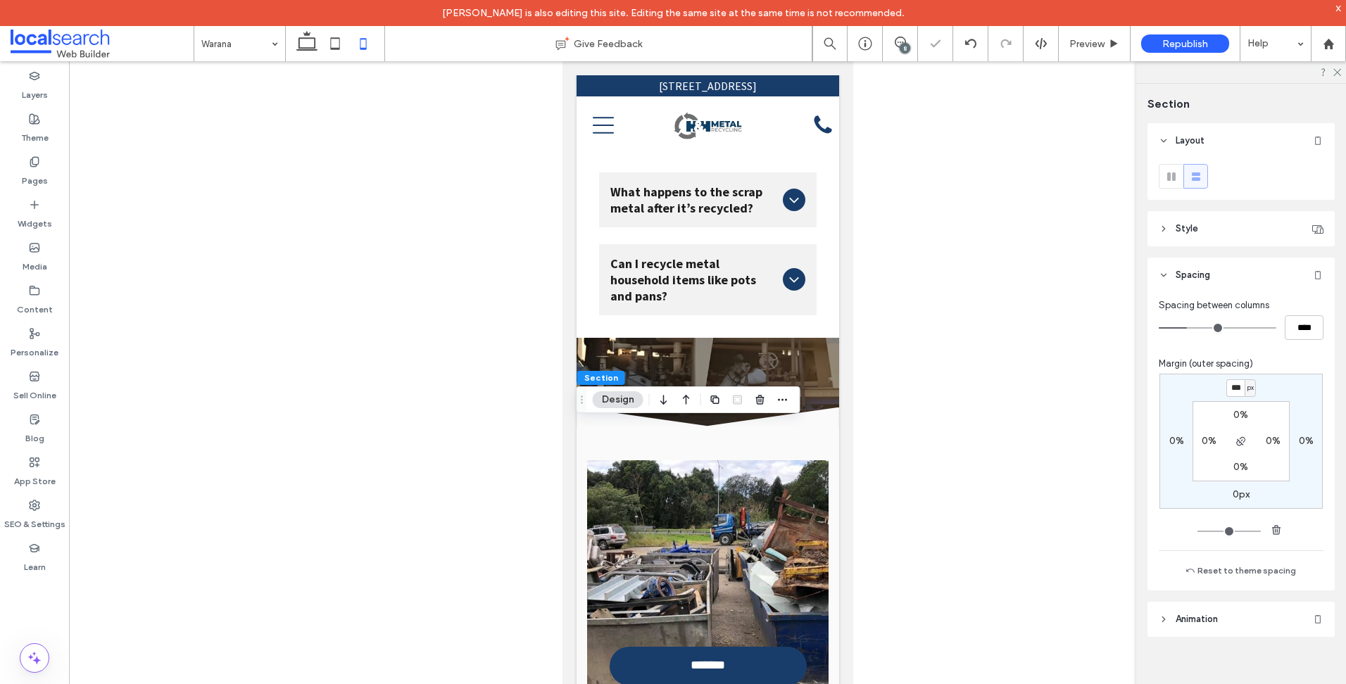
type input "***"
type input "*"
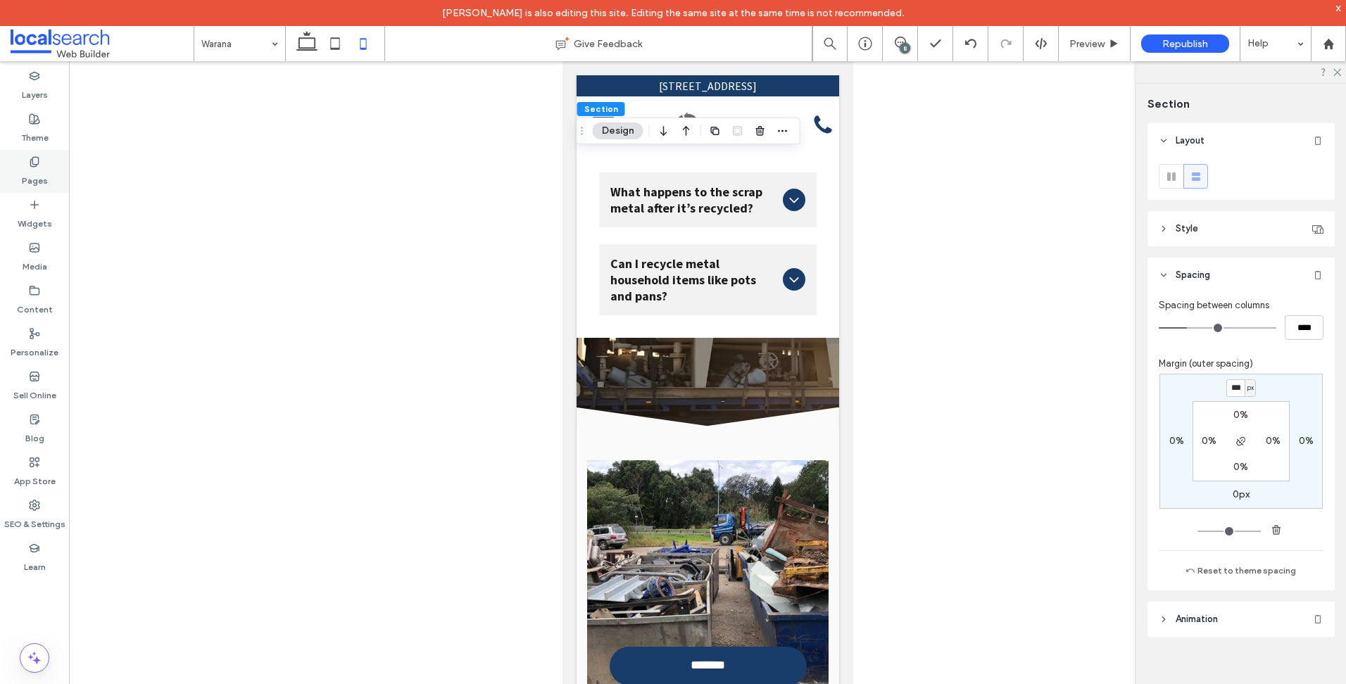
click at [24, 172] on label "Pages" at bounding box center [35, 177] width 26 height 20
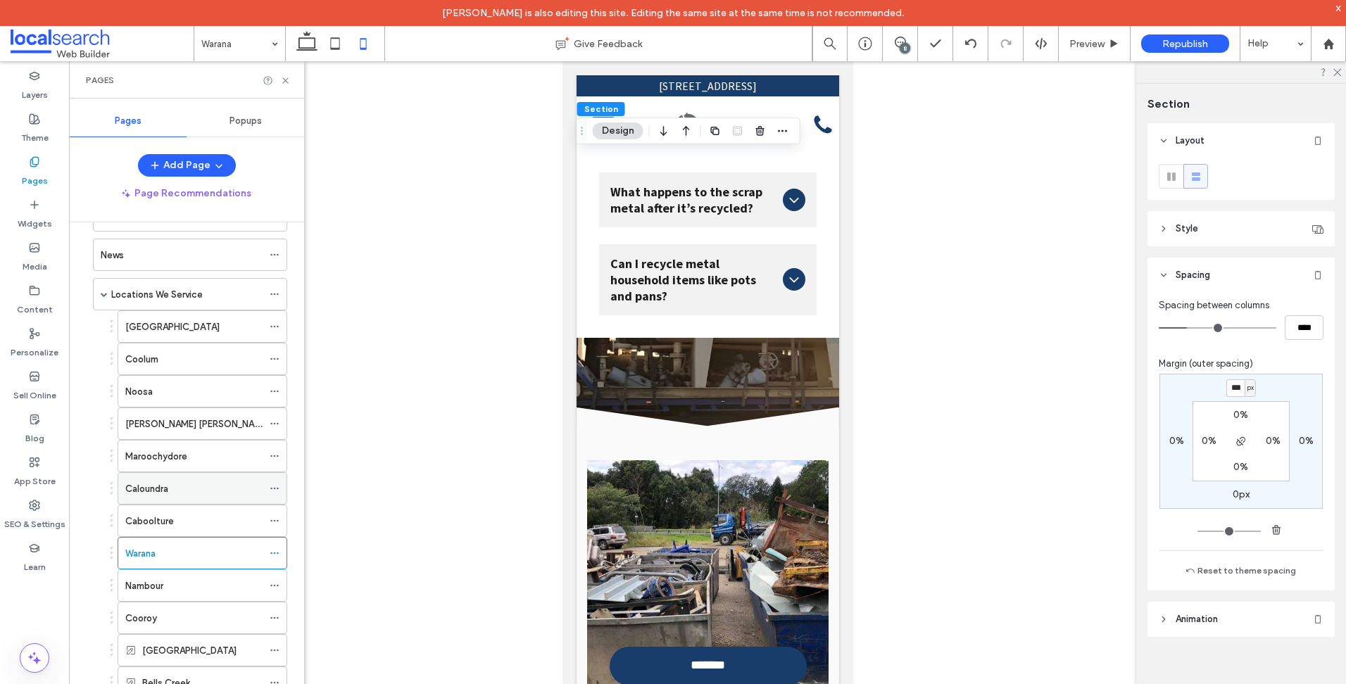
scroll to position [281, 0]
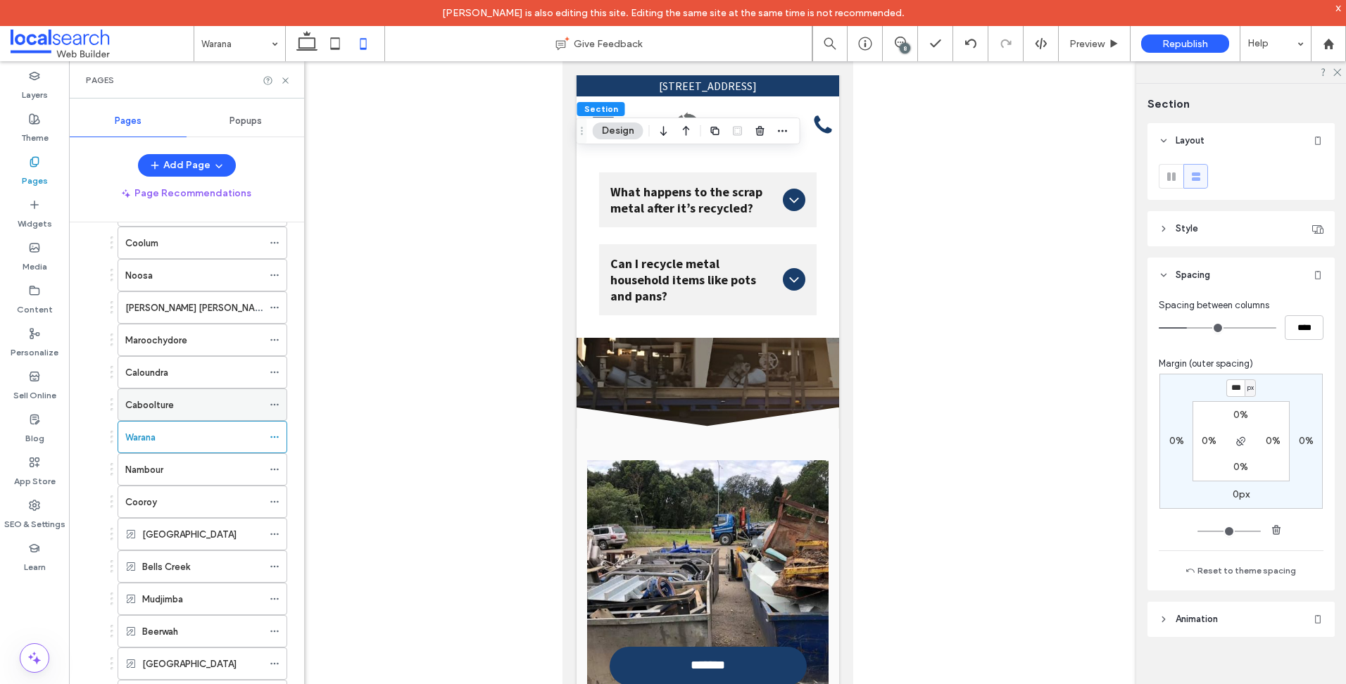
click at [236, 405] on div "Caboolture" at bounding box center [193, 405] width 137 height 15
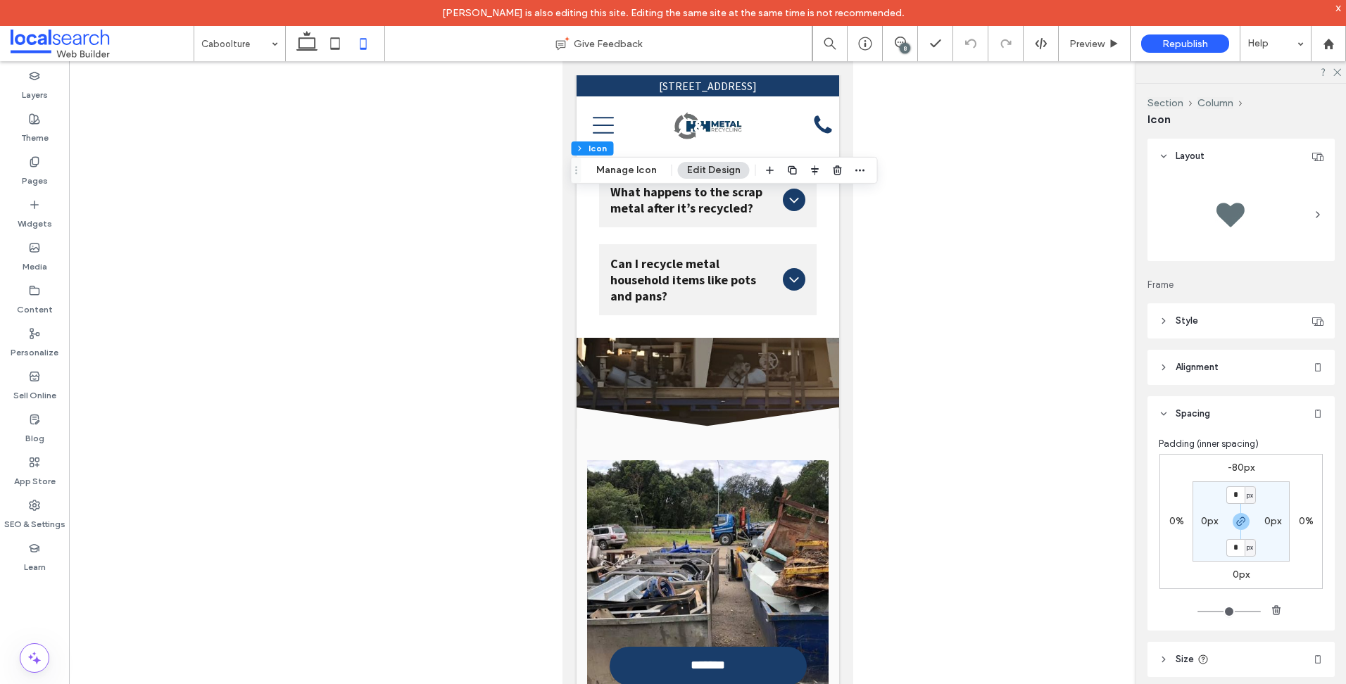
click at [1239, 460] on div "-80px 0% 0px 0% * px 0px * px 0px" at bounding box center [1240, 521] width 163 height 135
click at [1235, 470] on label "-80px" at bounding box center [1240, 468] width 27 height 12
type input "*"
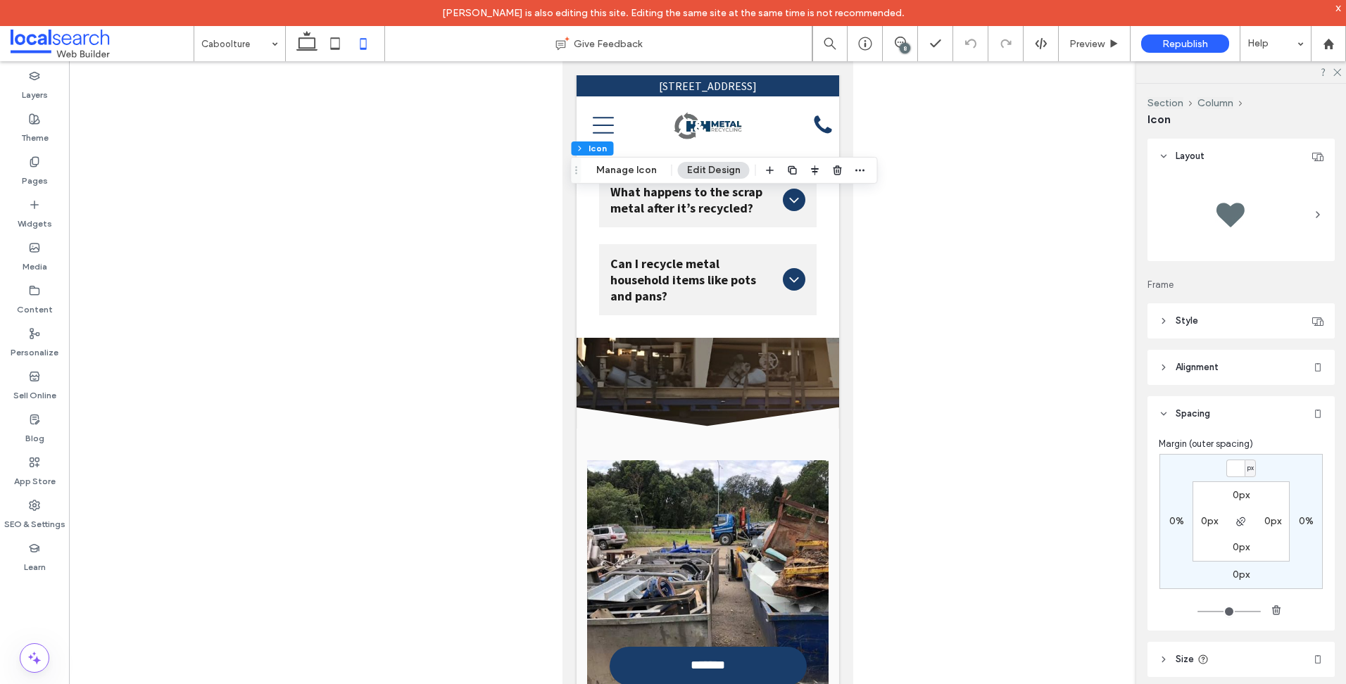
type input "*"
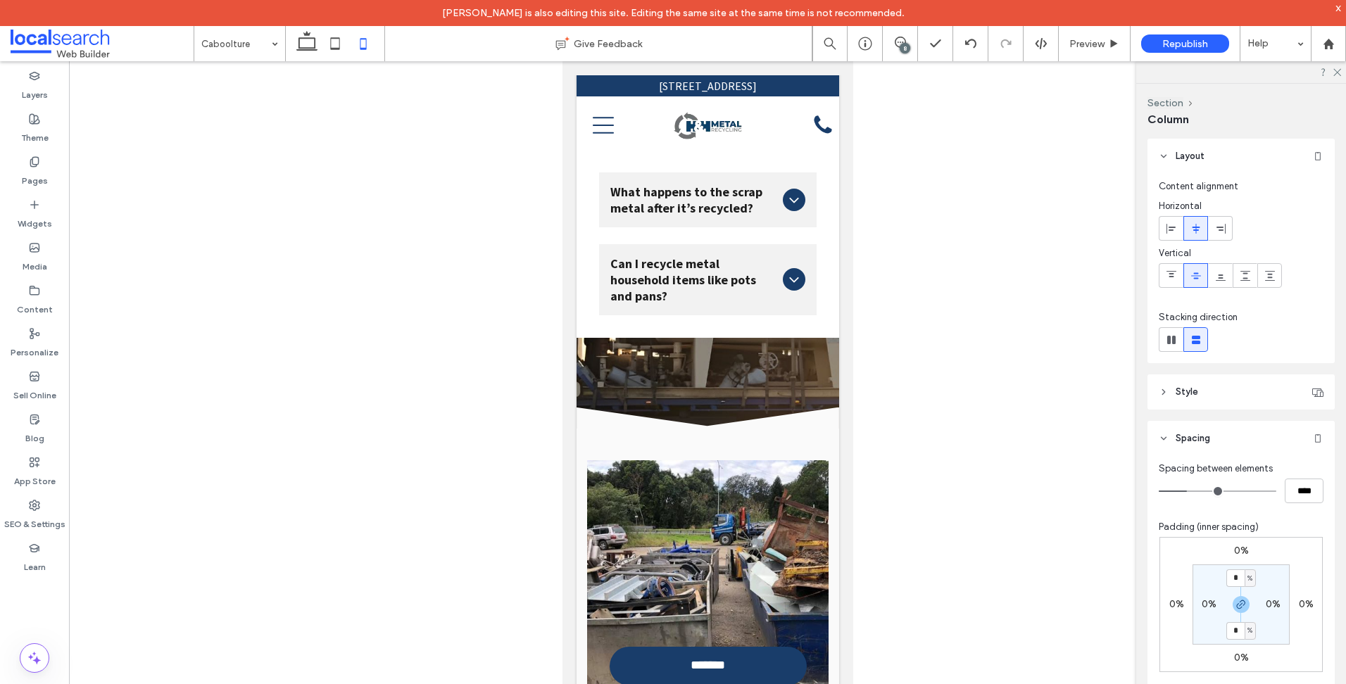
type input "**"
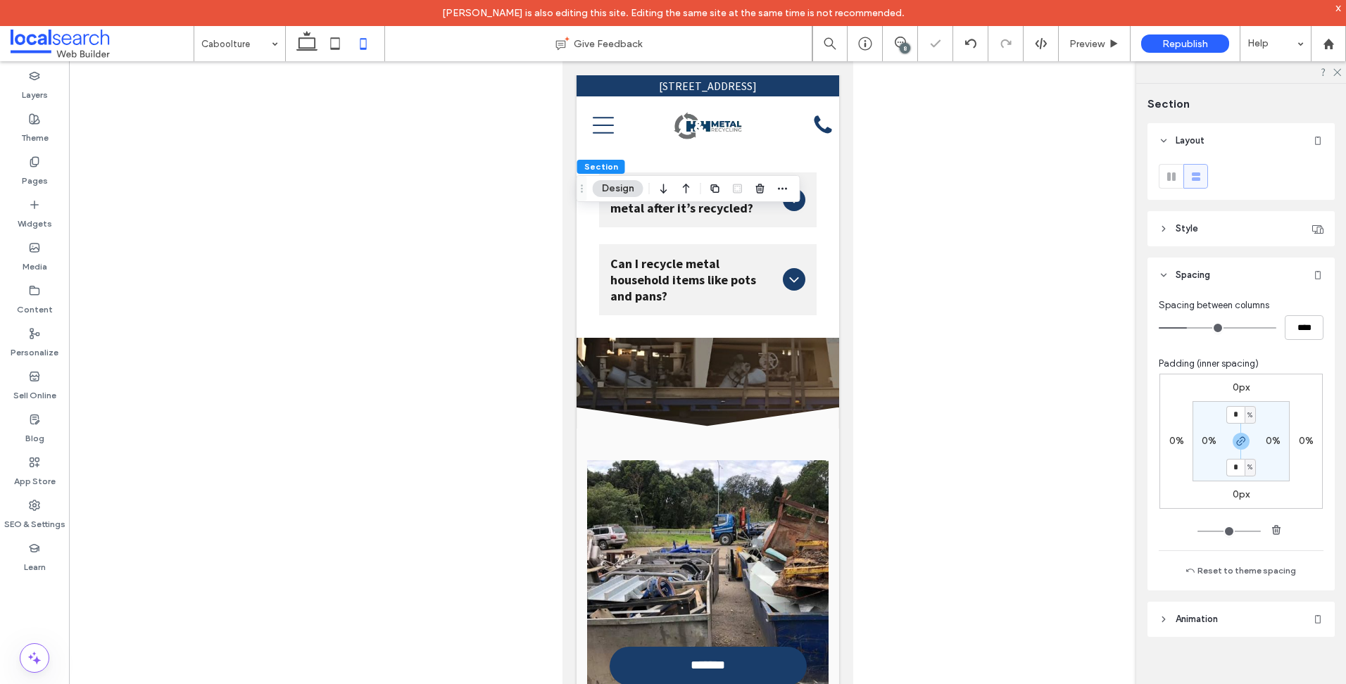
click at [1224, 376] on div "0px 0% 0px 0% * % 0% * % 0%" at bounding box center [1240, 441] width 163 height 135
click at [1242, 383] on label "0px" at bounding box center [1240, 387] width 17 height 12
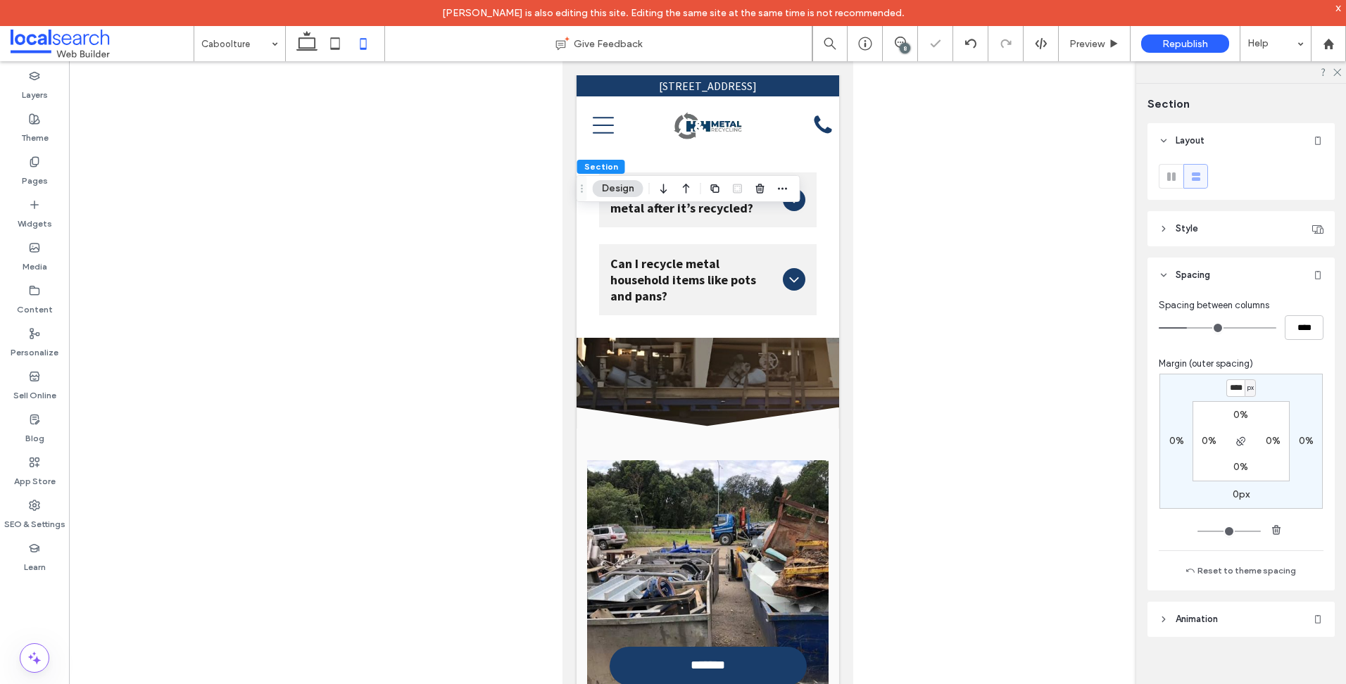
type input "****"
type input "*"
type input "***"
type input "*"
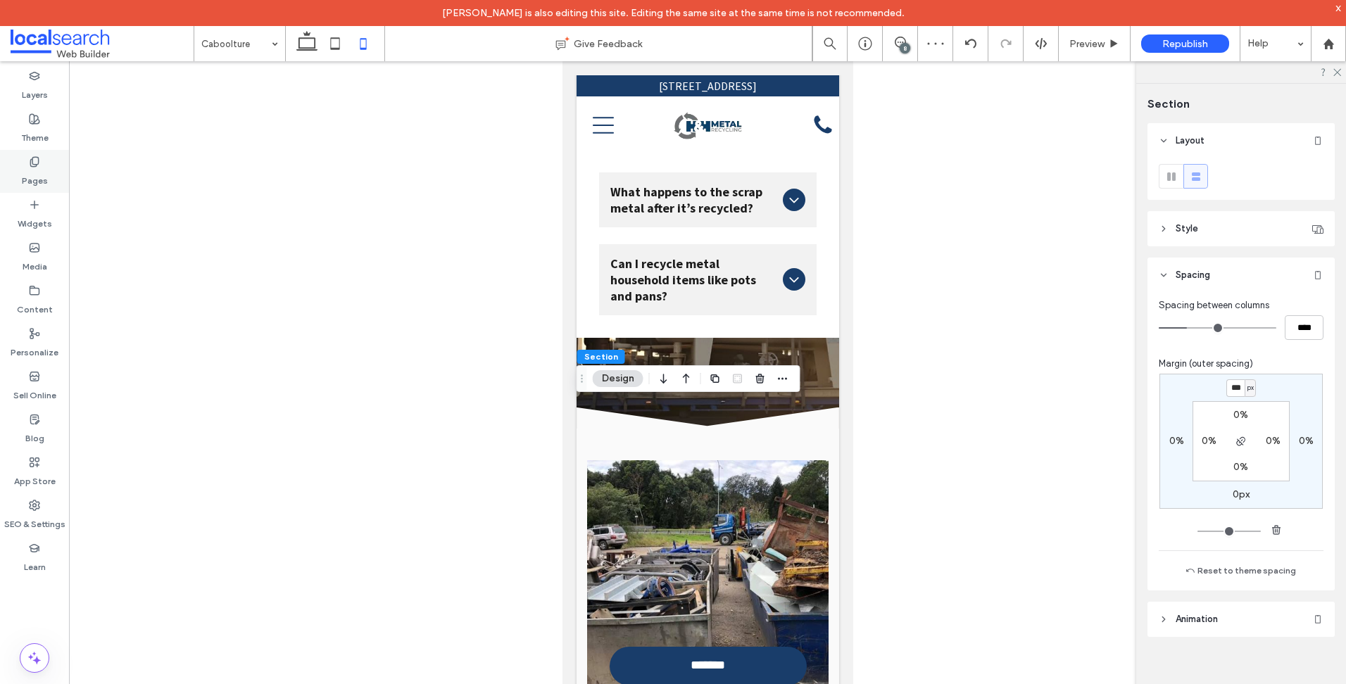
click at [29, 181] on label "Pages" at bounding box center [35, 177] width 26 height 20
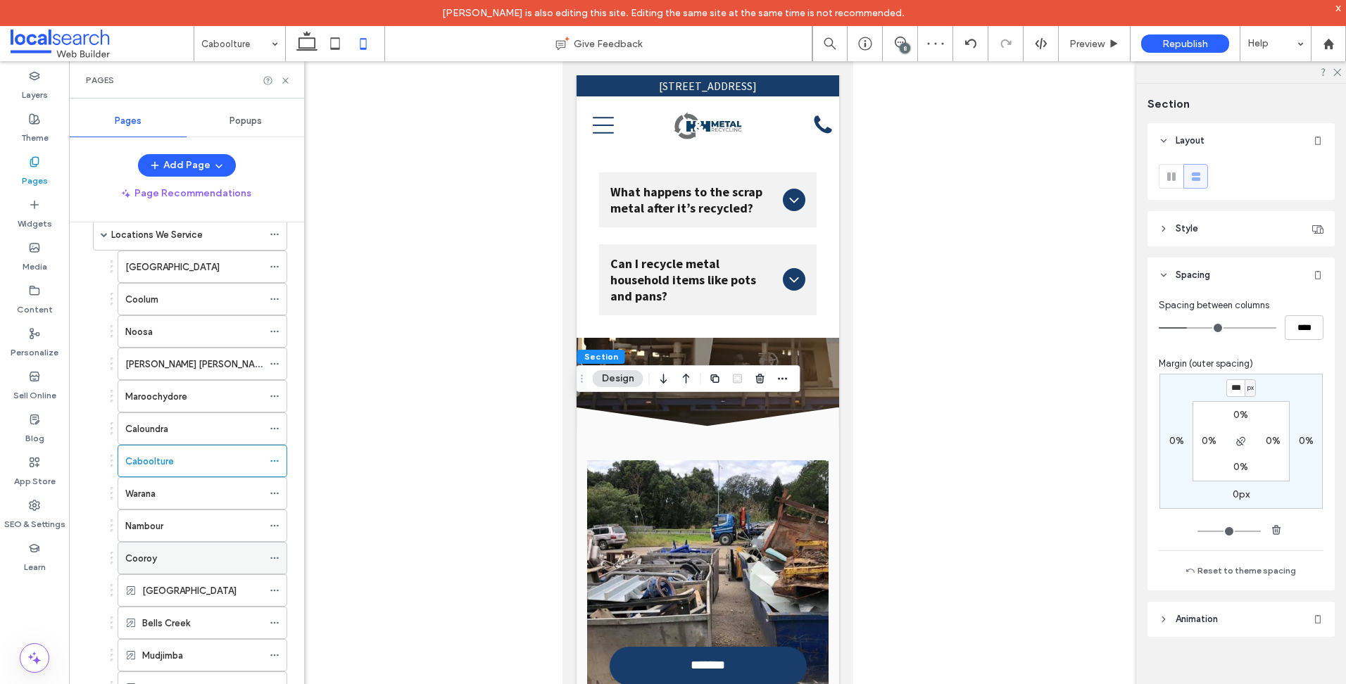
scroll to position [281, 0]
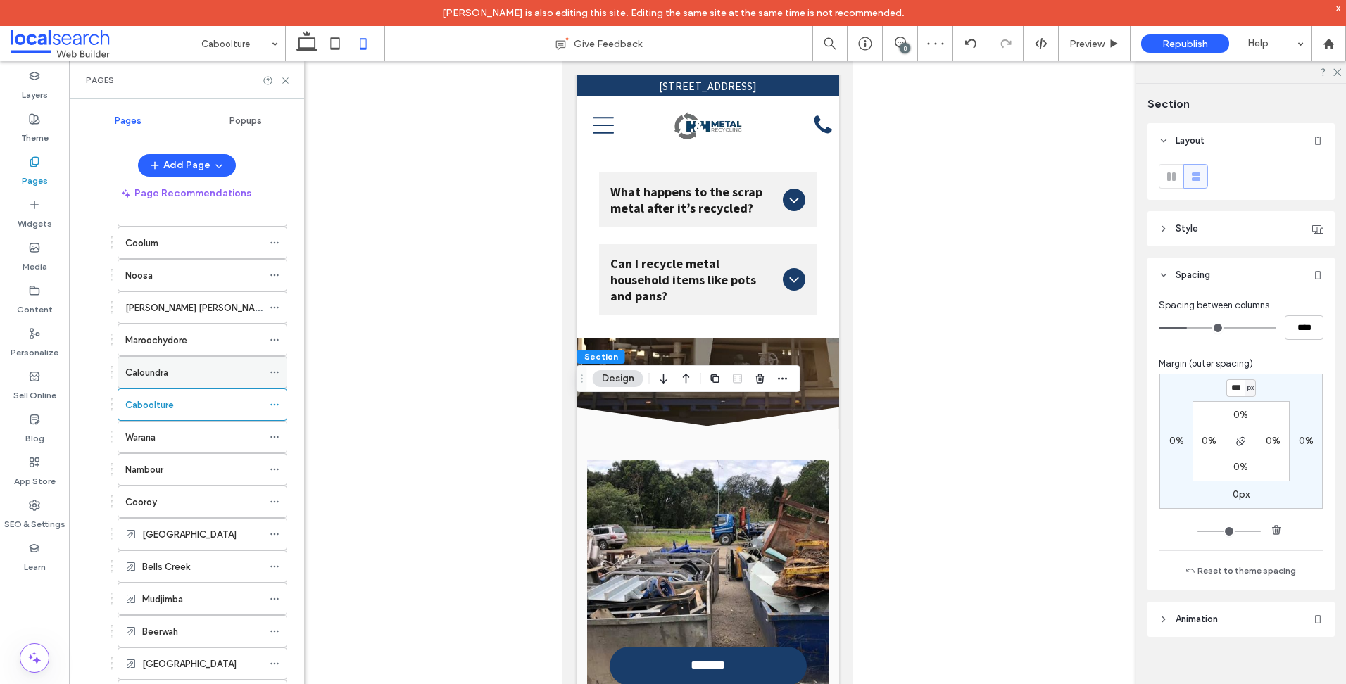
click at [179, 369] on div "Caloundra" at bounding box center [193, 372] width 137 height 15
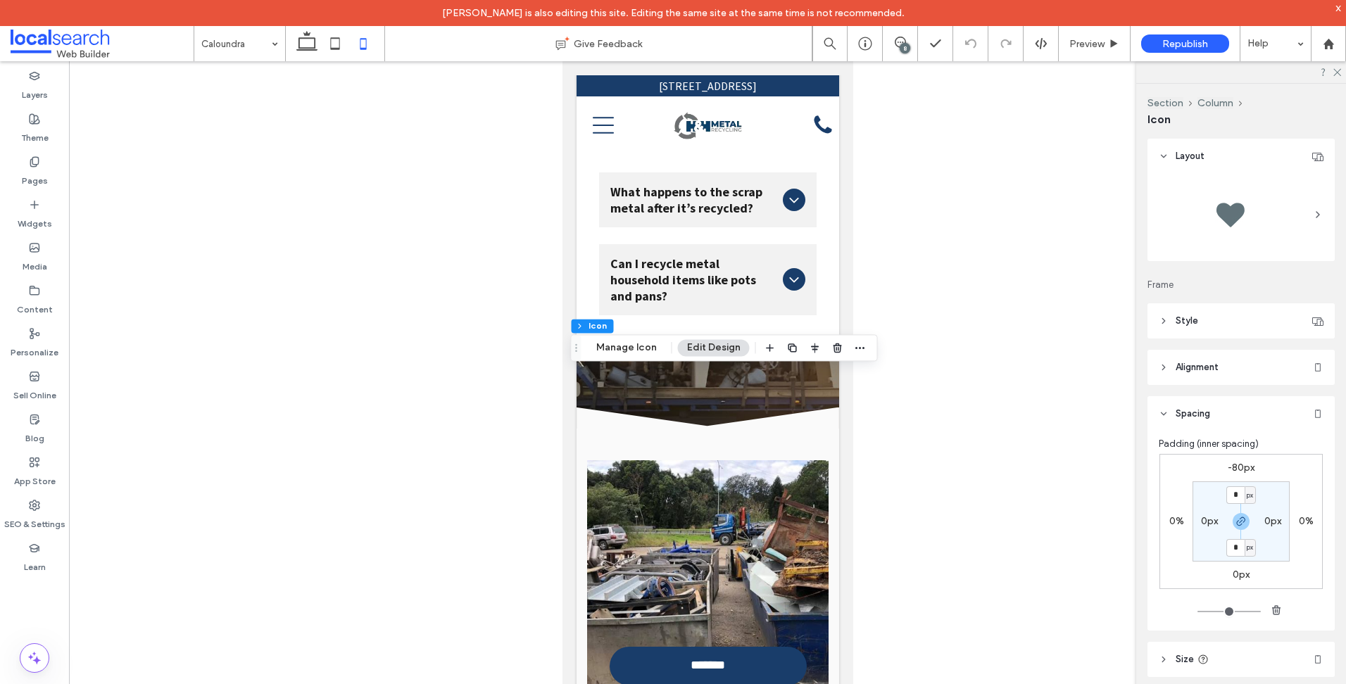
click at [1242, 469] on label "-80px" at bounding box center [1240, 468] width 27 height 12
type input "*"
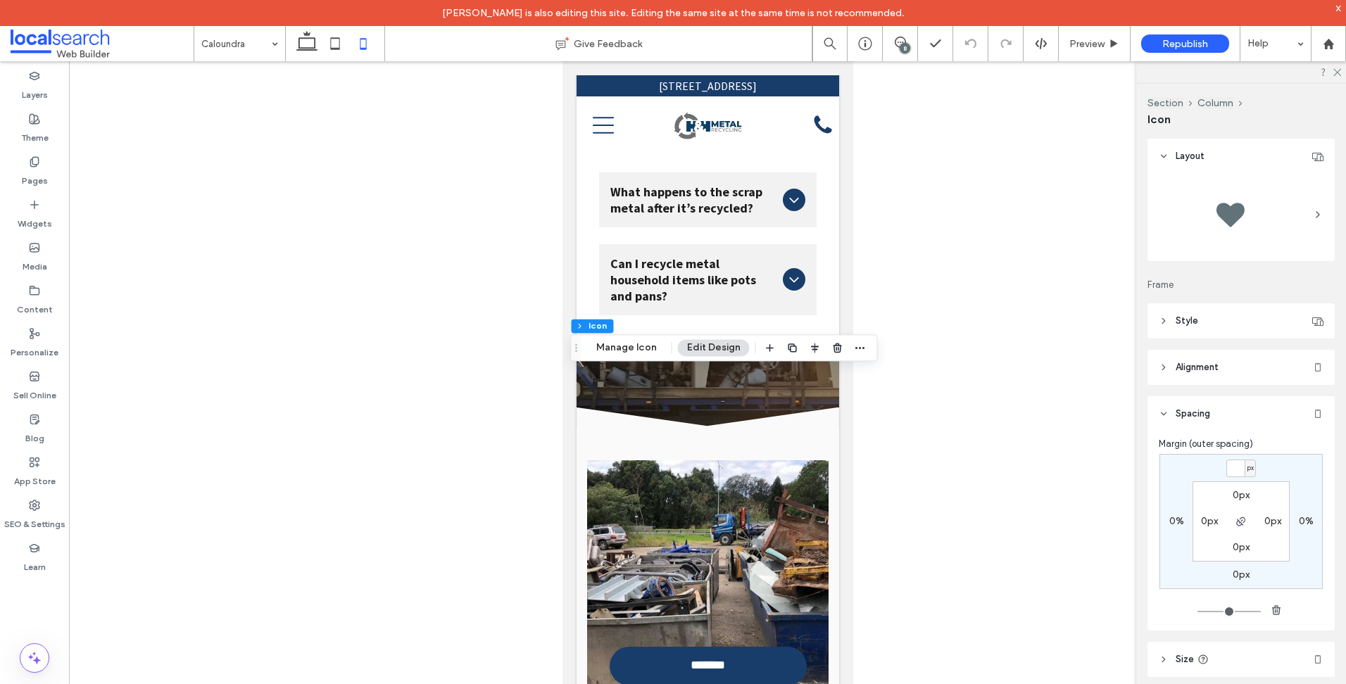
type input "*"
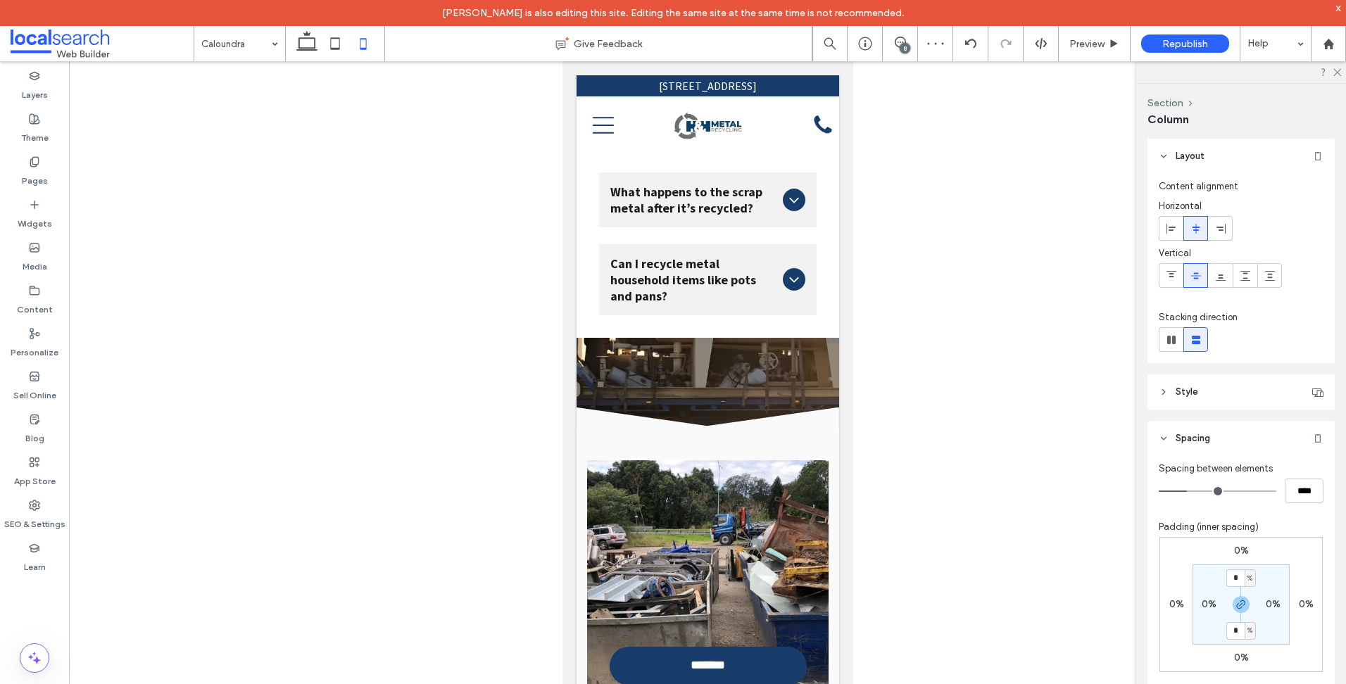
type input "**"
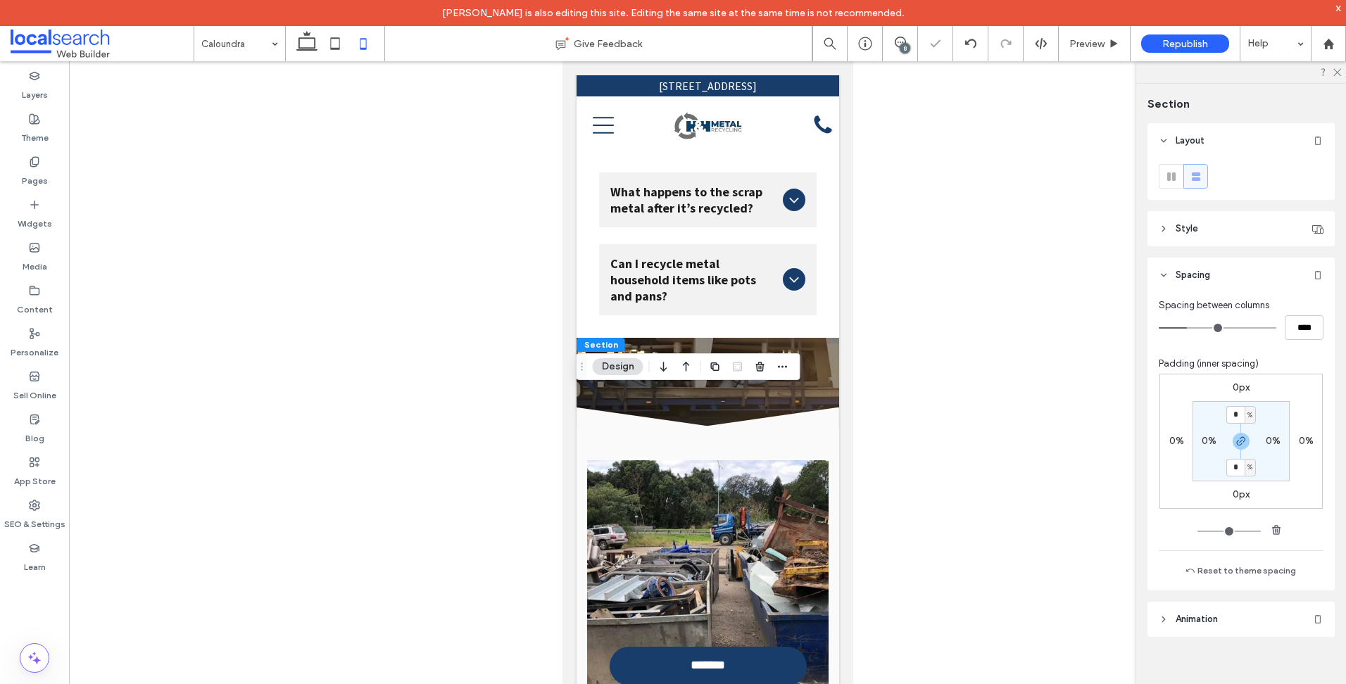
click at [1236, 381] on label "0px" at bounding box center [1240, 387] width 17 height 12
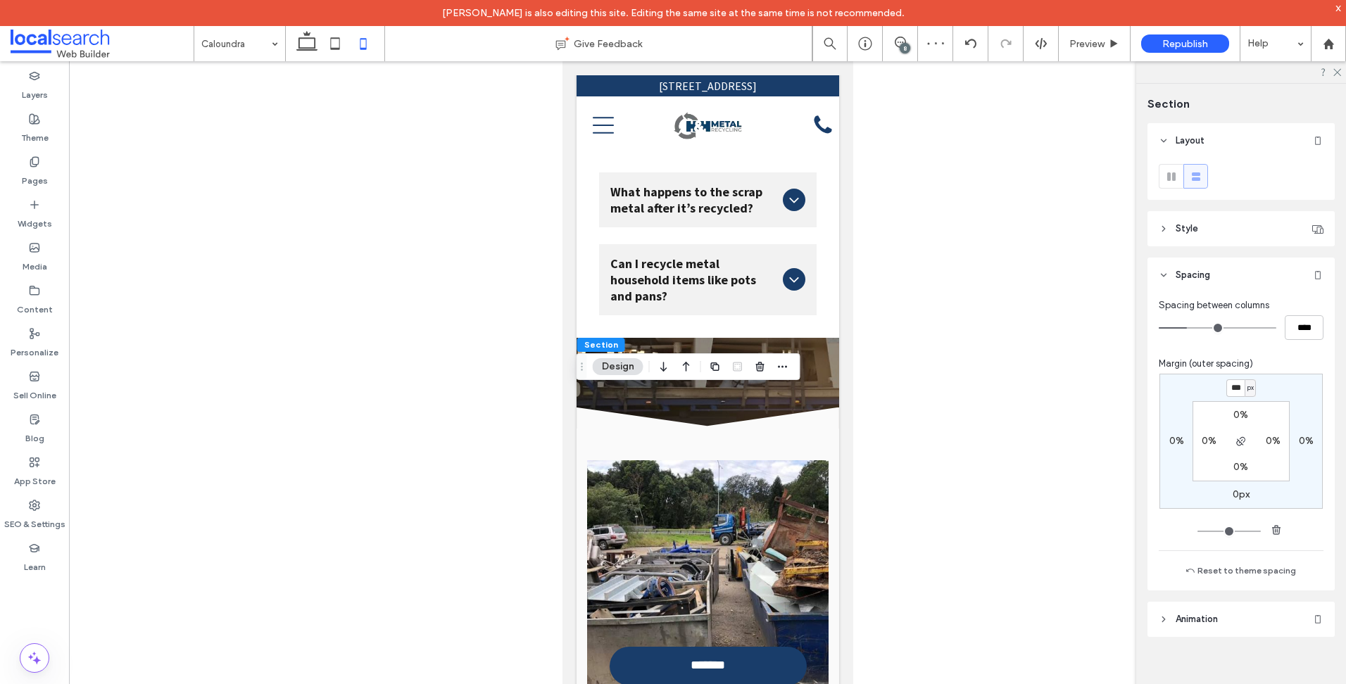
type input "***"
type input "*"
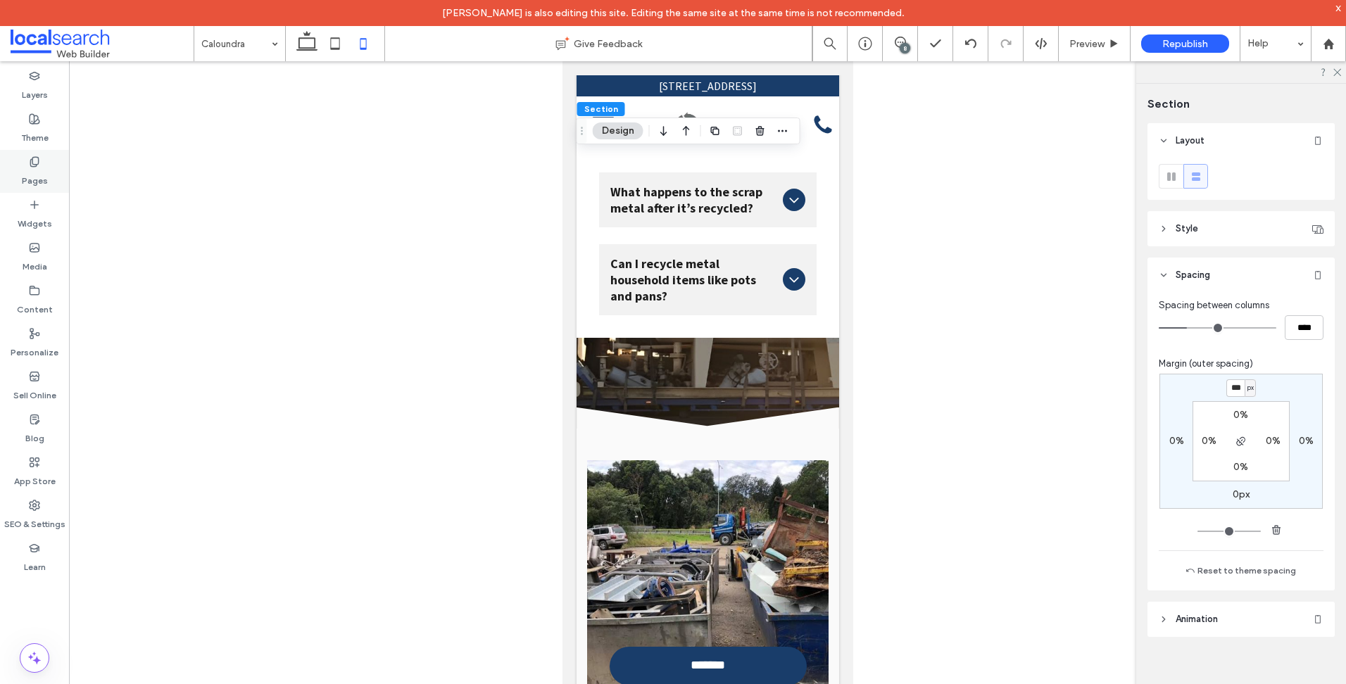
click at [20, 176] on div "Pages" at bounding box center [34, 171] width 69 height 43
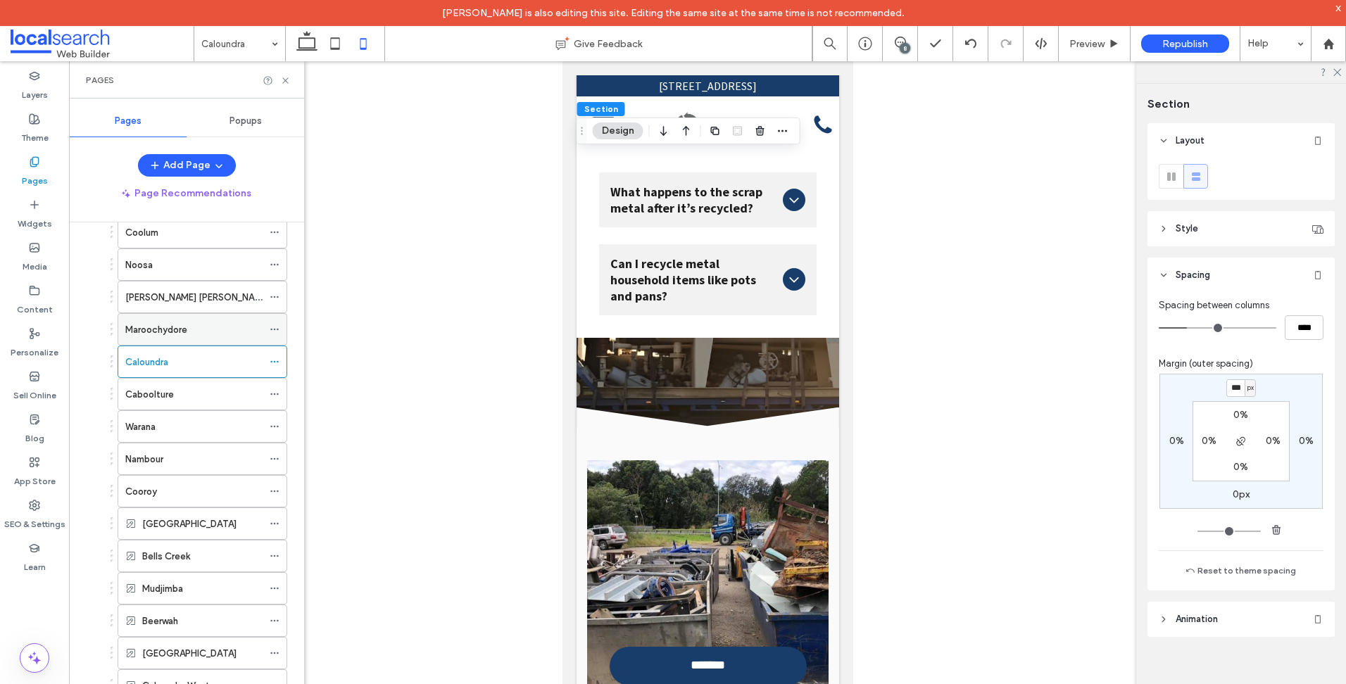
scroll to position [281, 0]
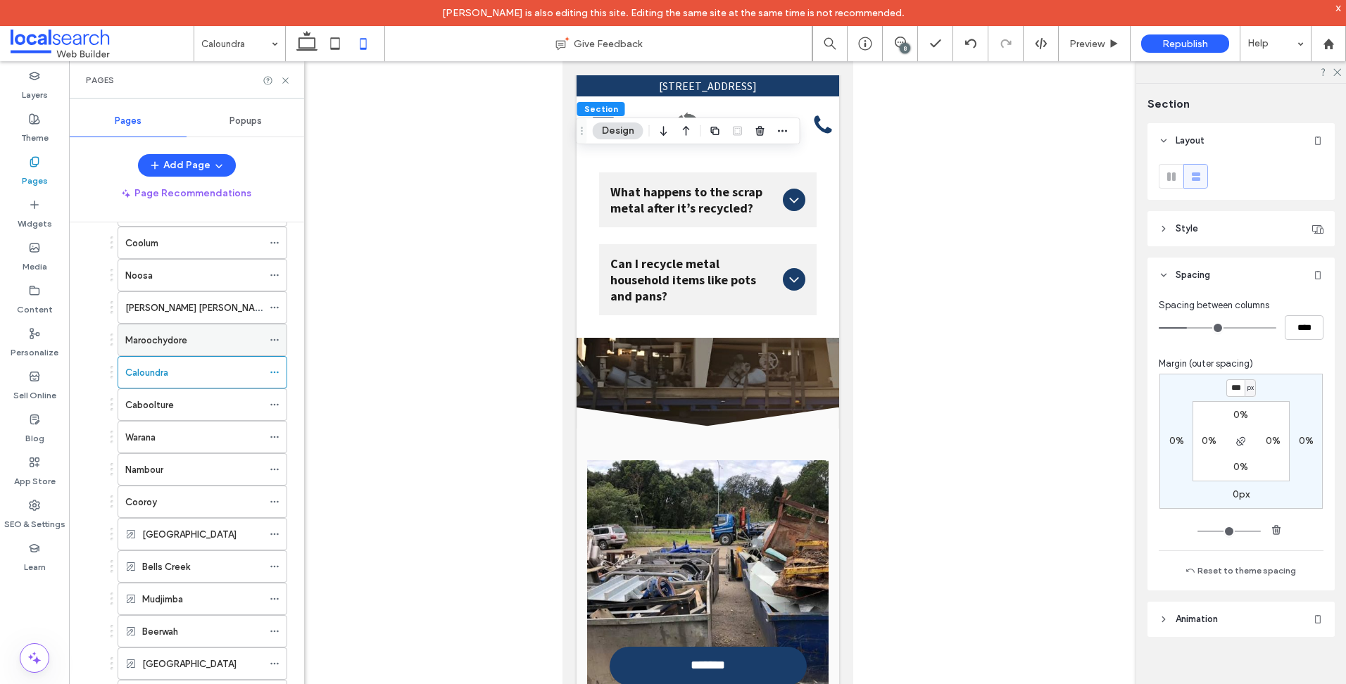
click at [200, 338] on div "Maroochydore" at bounding box center [193, 340] width 137 height 15
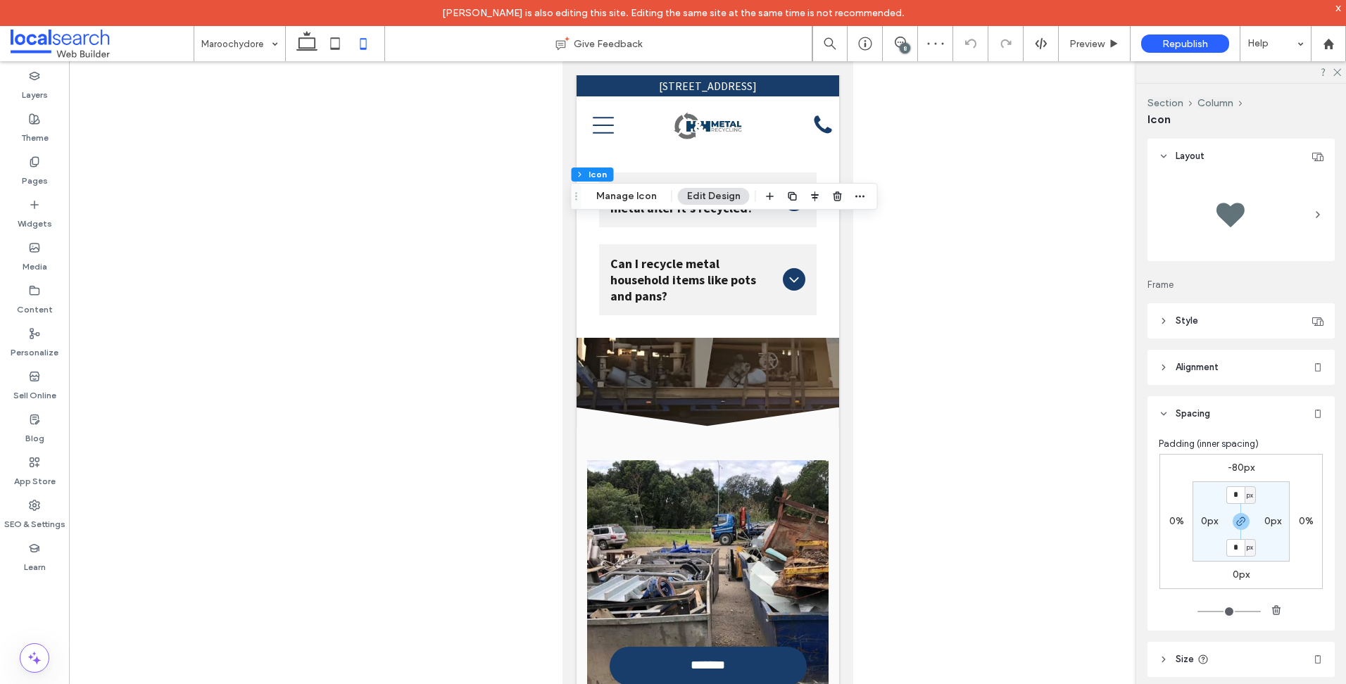
click at [1237, 466] on label "-80px" at bounding box center [1240, 468] width 27 height 12
type input "*"
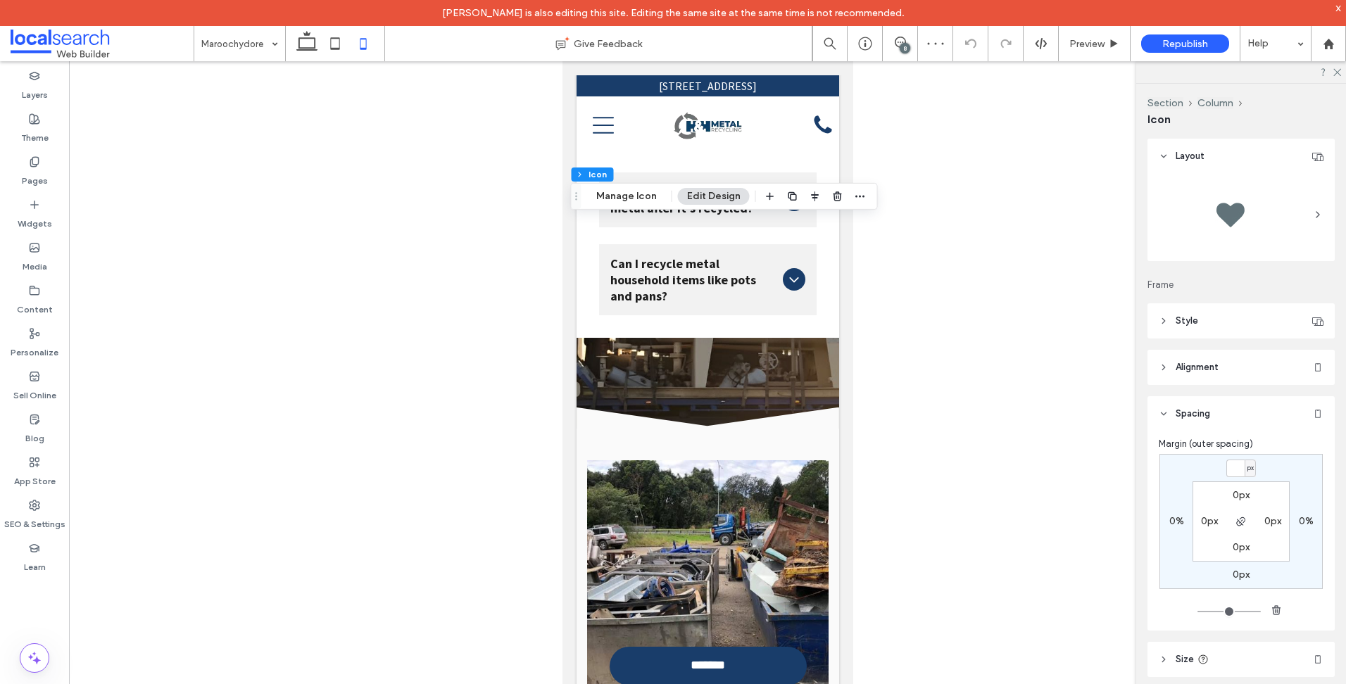
type input "*"
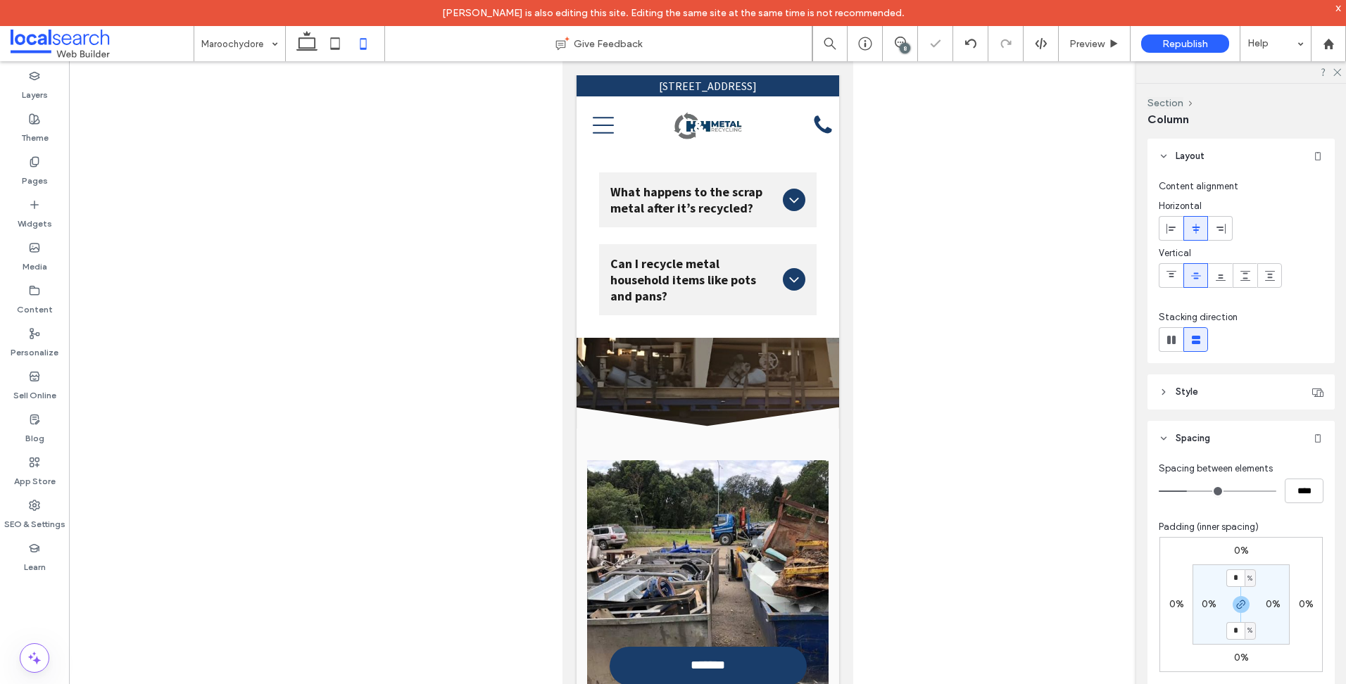
type input "**"
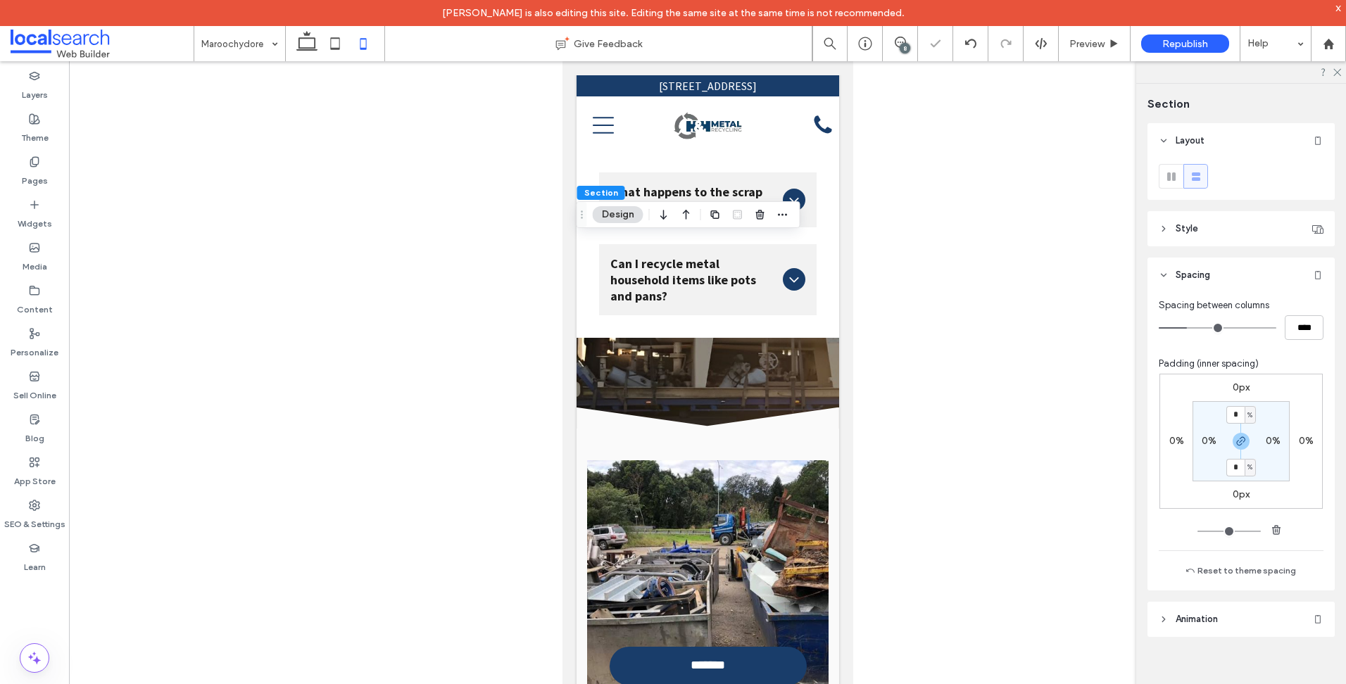
click at [1237, 381] on div "0px 0% 0px 0% * % 0% * % 0%" at bounding box center [1240, 441] width 163 height 135
click at [1238, 383] on label "0px" at bounding box center [1240, 387] width 17 height 12
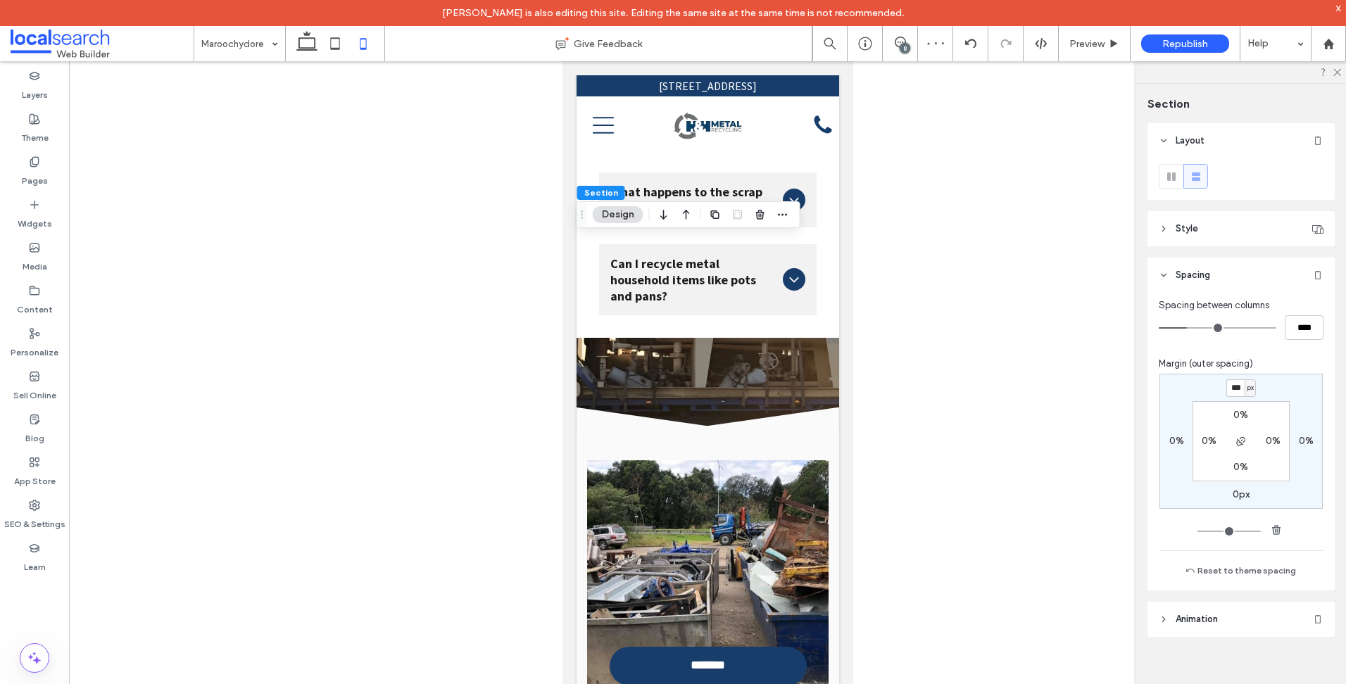
type input "***"
type input "*"
click at [35, 164] on use at bounding box center [34, 161] width 8 height 9
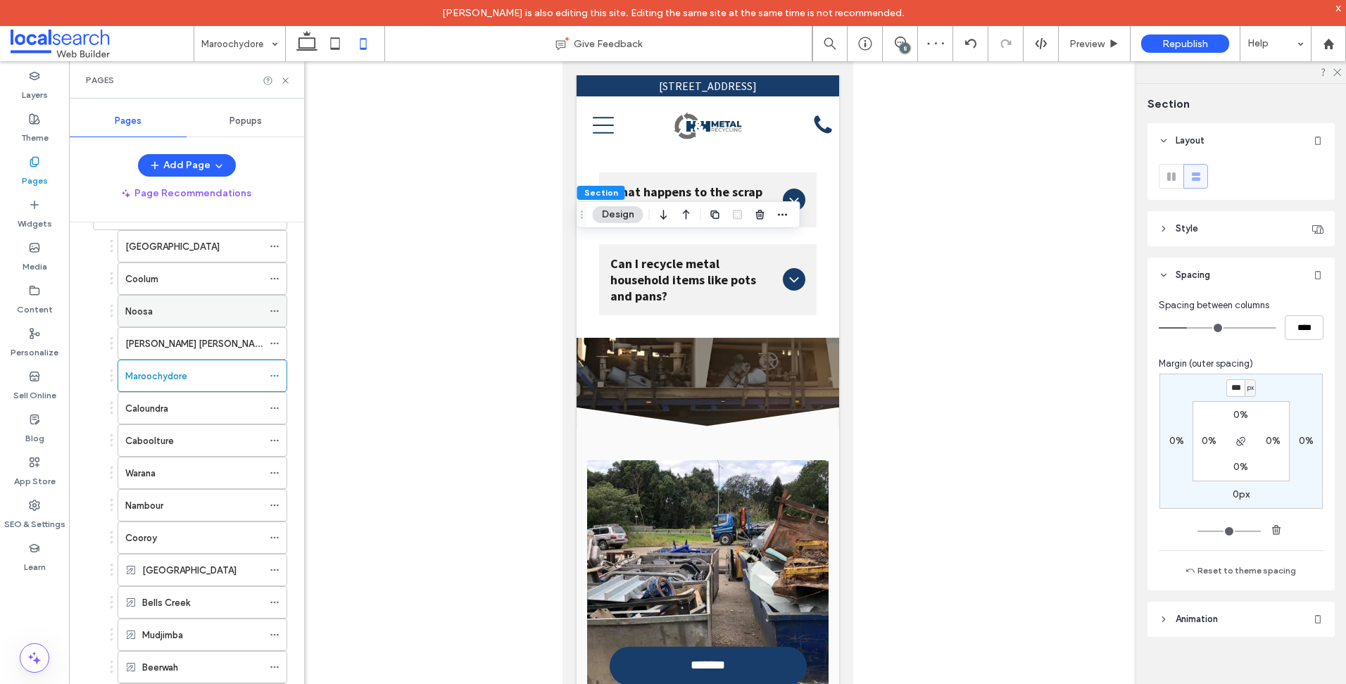
scroll to position [211, 0]
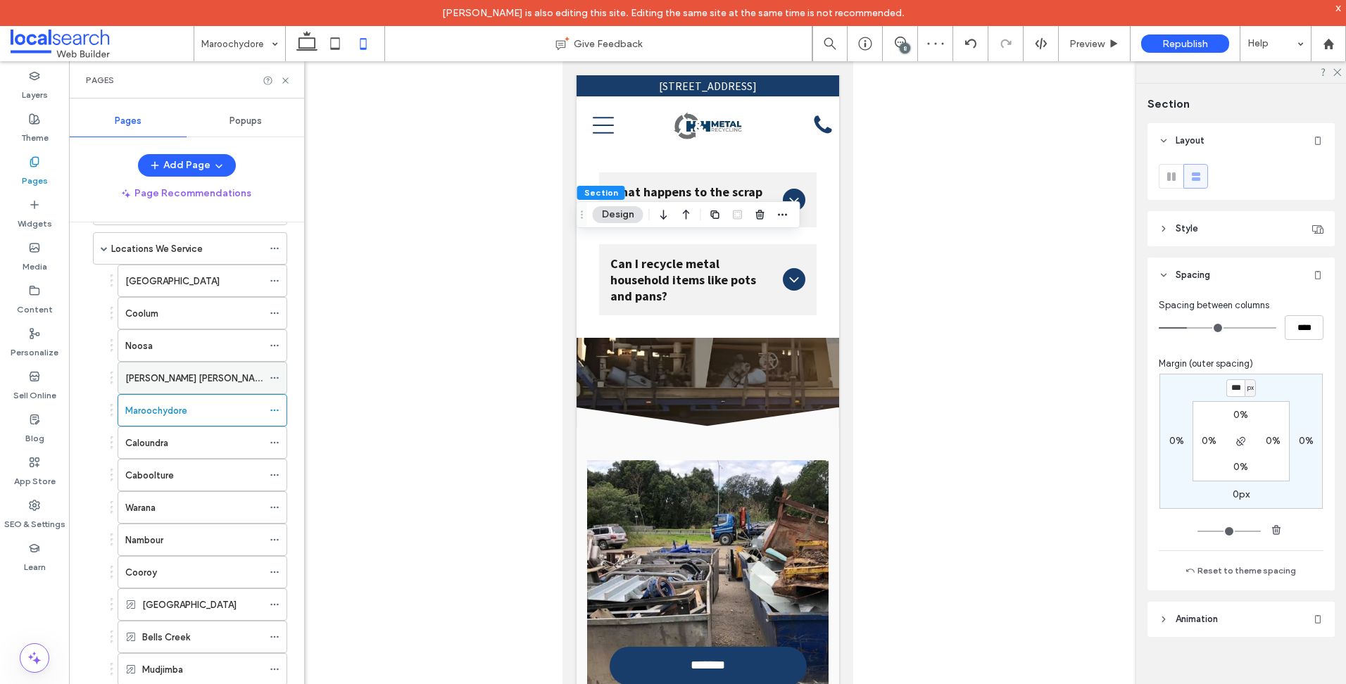
click at [213, 365] on div "[PERSON_NAME] [PERSON_NAME]" at bounding box center [193, 377] width 137 height 31
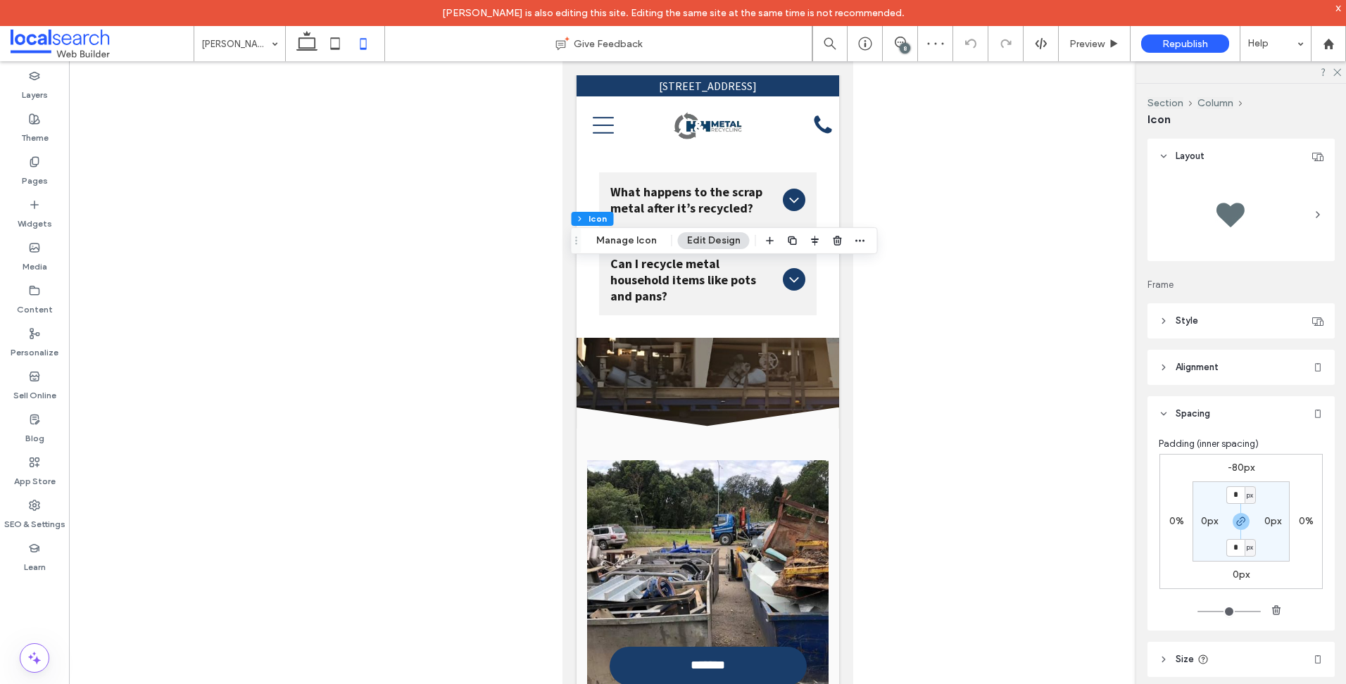
click at [1224, 466] on div "-80px" at bounding box center [1240, 468] width 32 height 13
click at [1241, 467] on label "-80px" at bounding box center [1240, 468] width 27 height 12
type input "*"
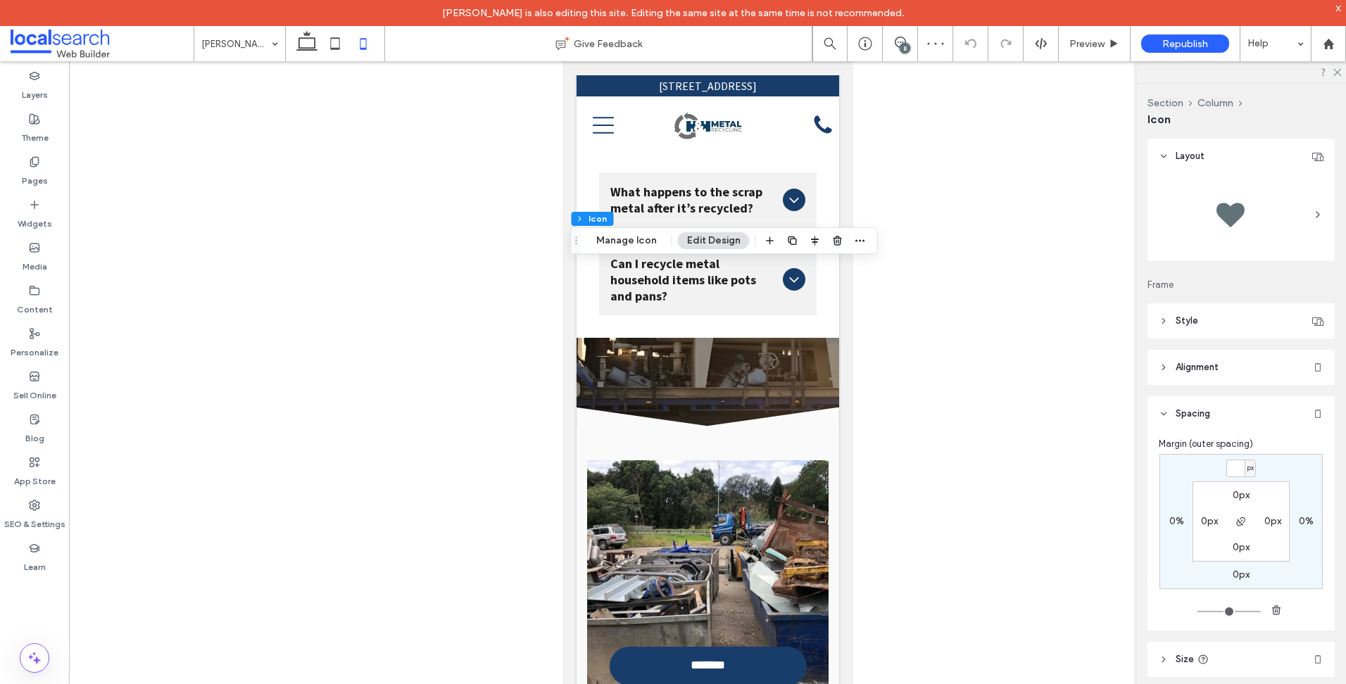
type input "*"
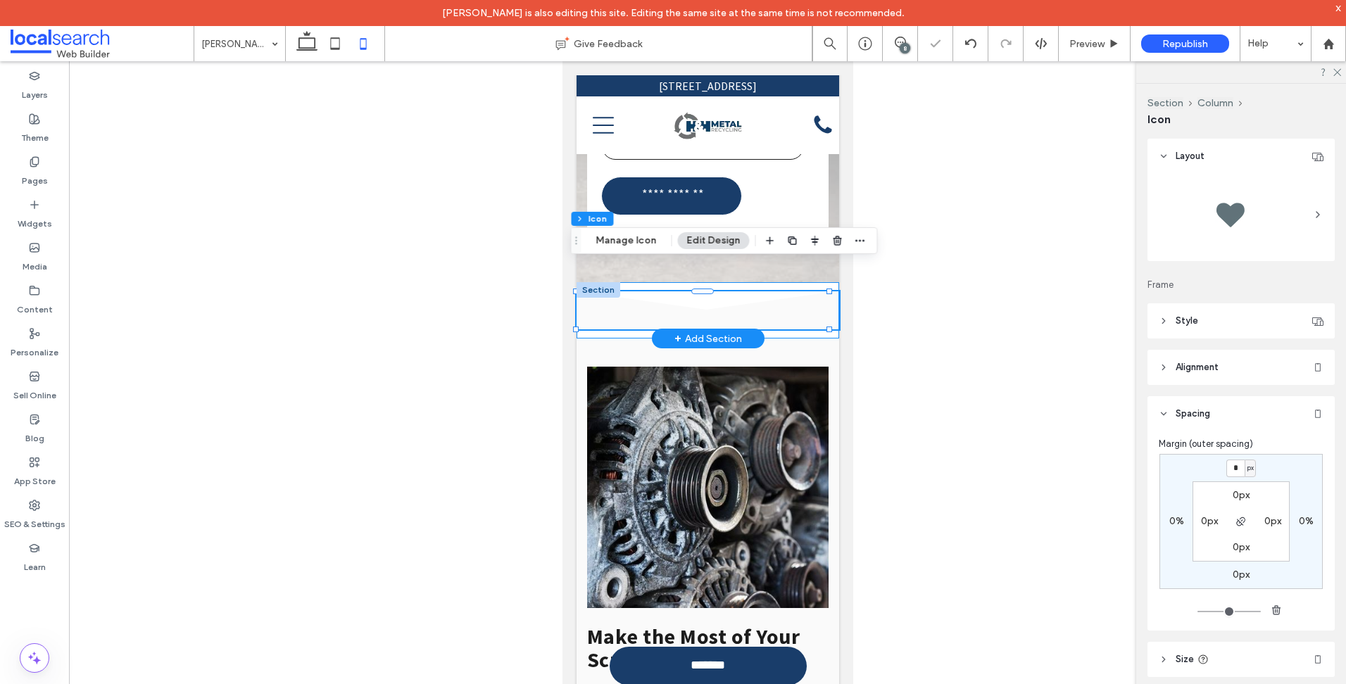
click at [633, 285] on div "Divider Icon .cls-1-1158168734-1158168734 { fill-rule: evenodd; }" at bounding box center [707, 310] width 262 height 56
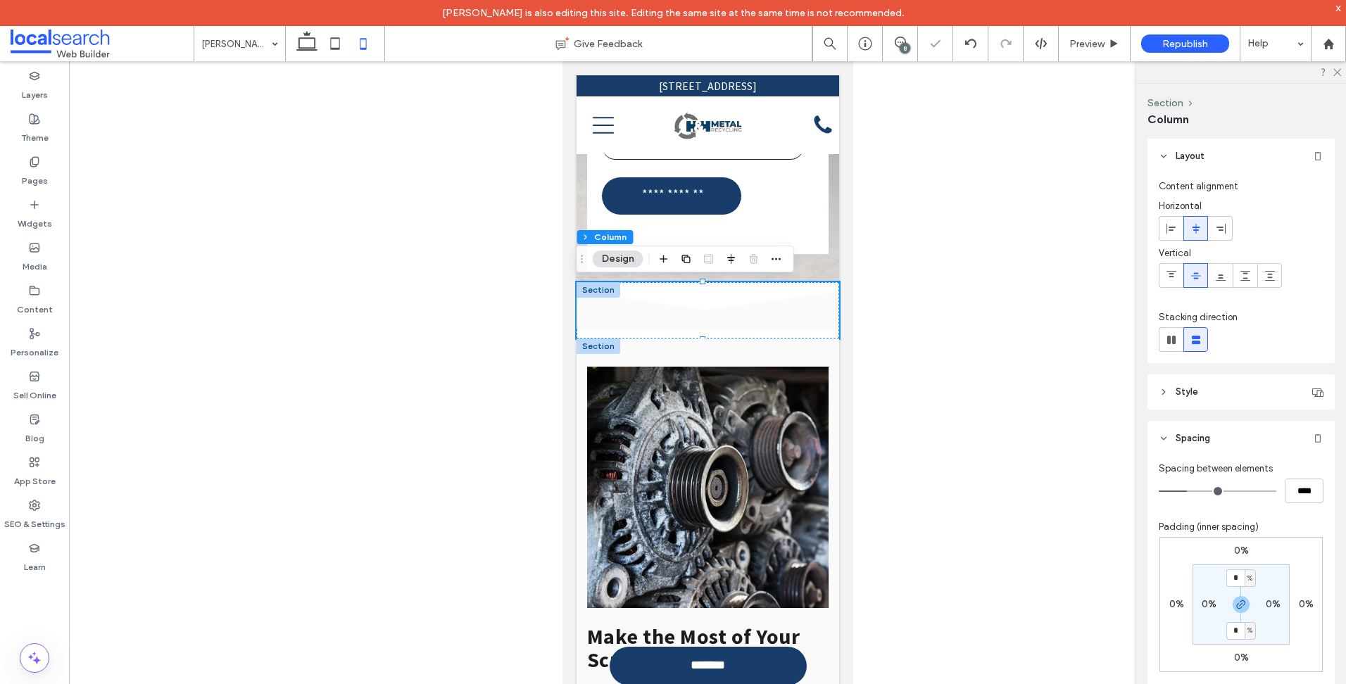
drag, startPoint x: 701, startPoint y: 282, endPoint x: 669, endPoint y: 348, distance: 73.6
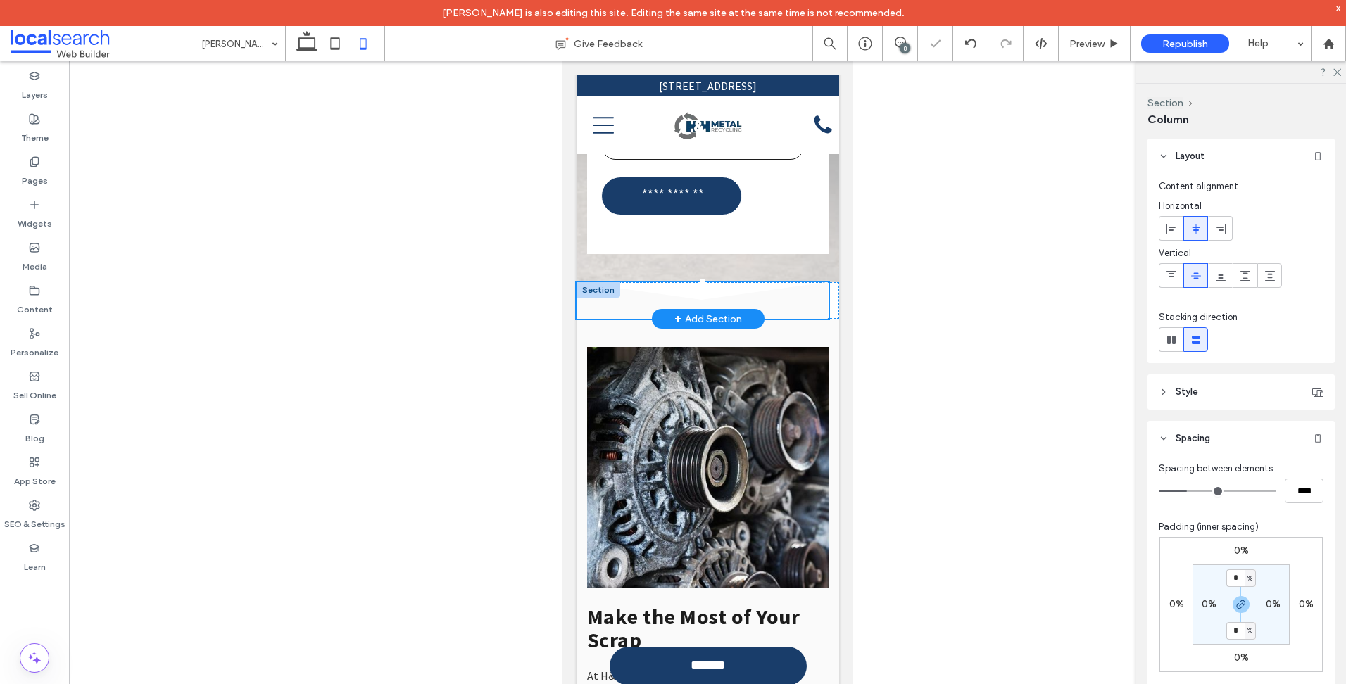
type input "**"
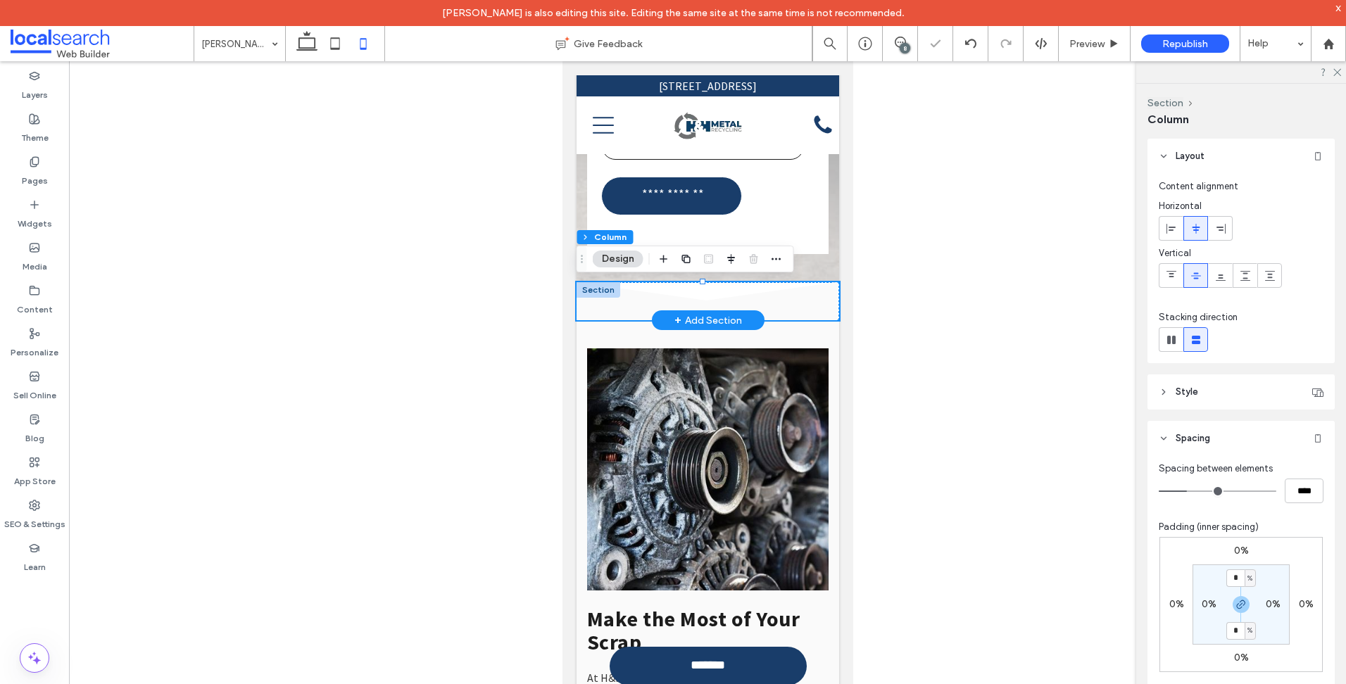
click at [602, 294] on div at bounding box center [598, 289] width 44 height 15
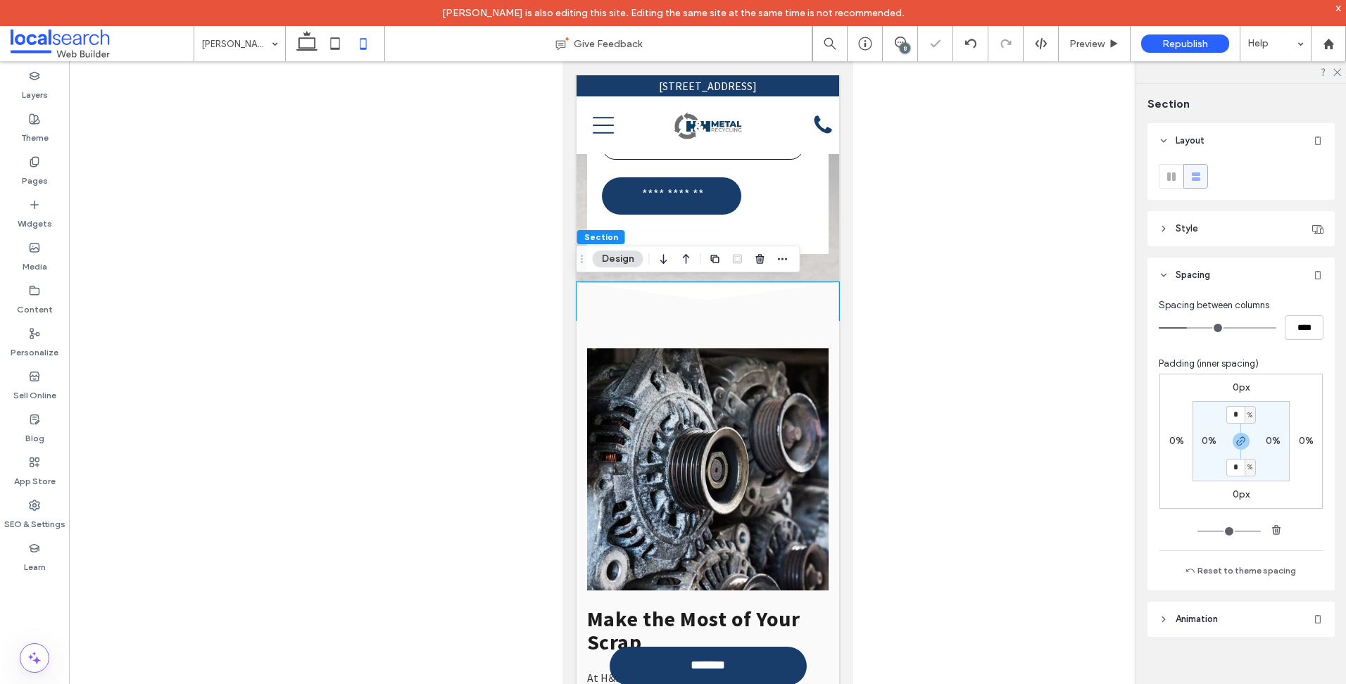
click at [1236, 388] on label "0px" at bounding box center [1240, 387] width 17 height 12
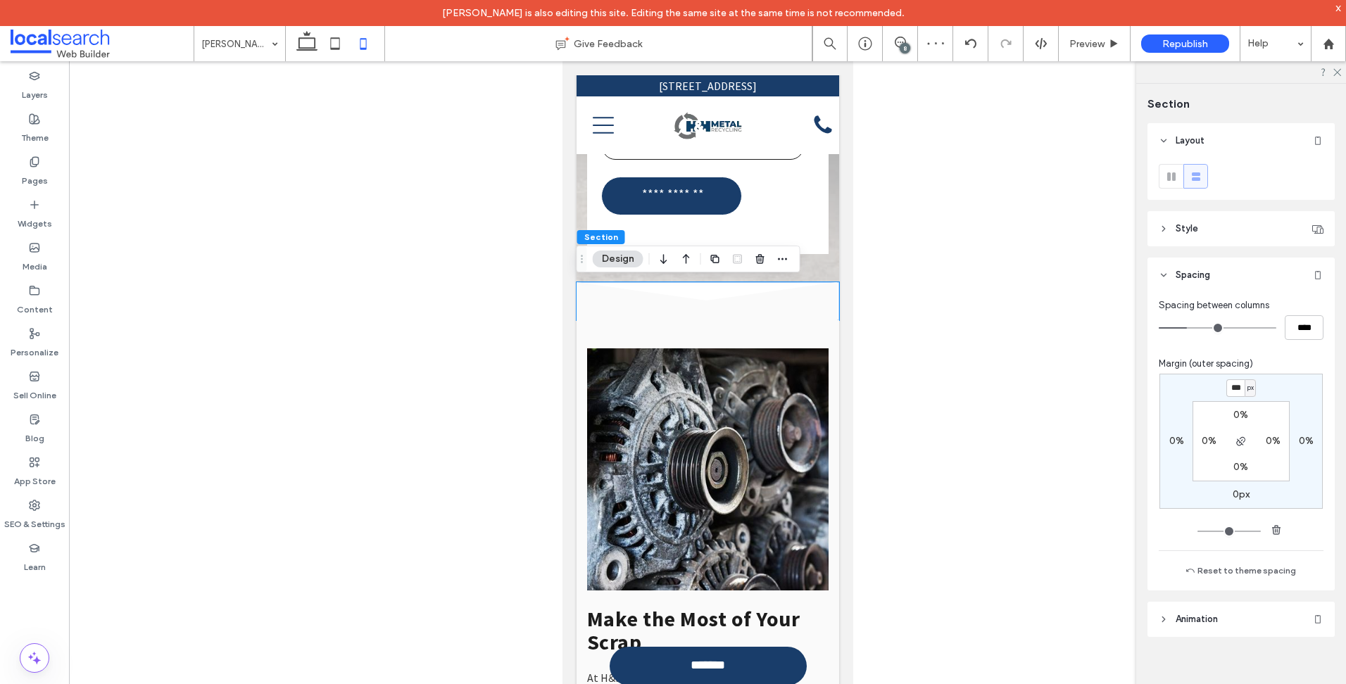
type input "***"
type input "*"
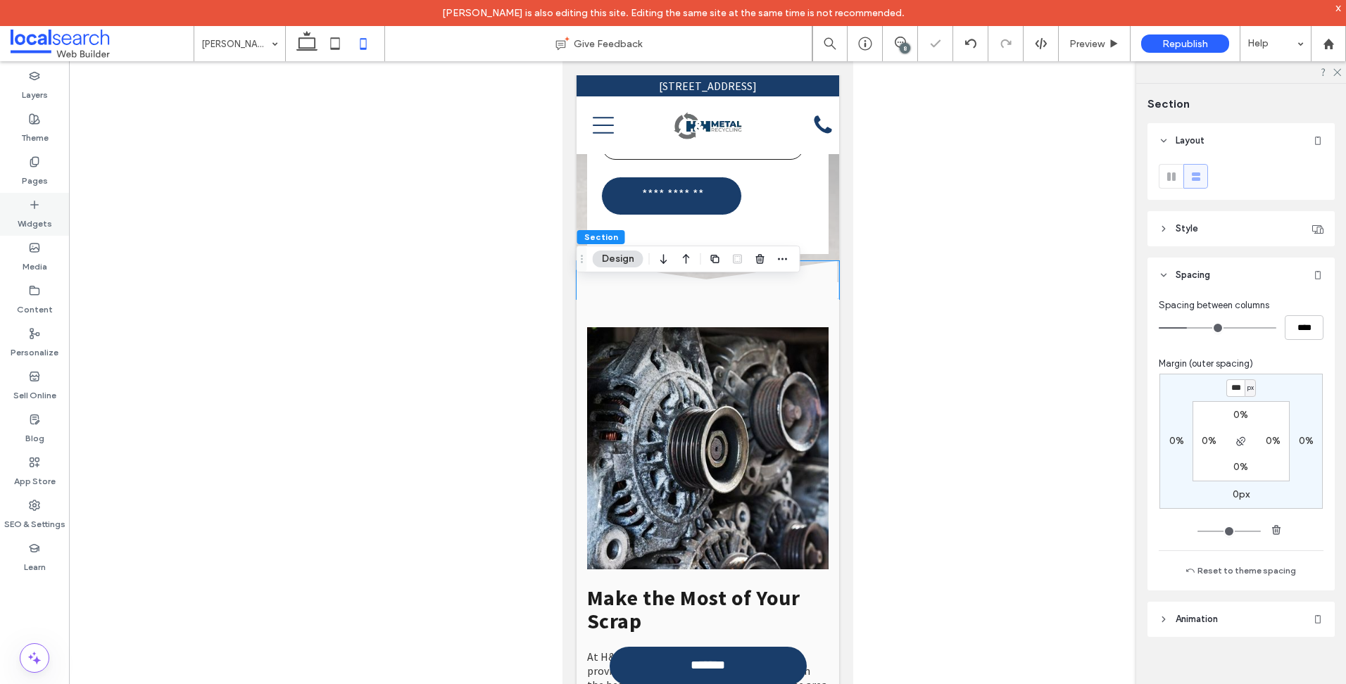
click at [42, 179] on label "Pages" at bounding box center [35, 177] width 26 height 20
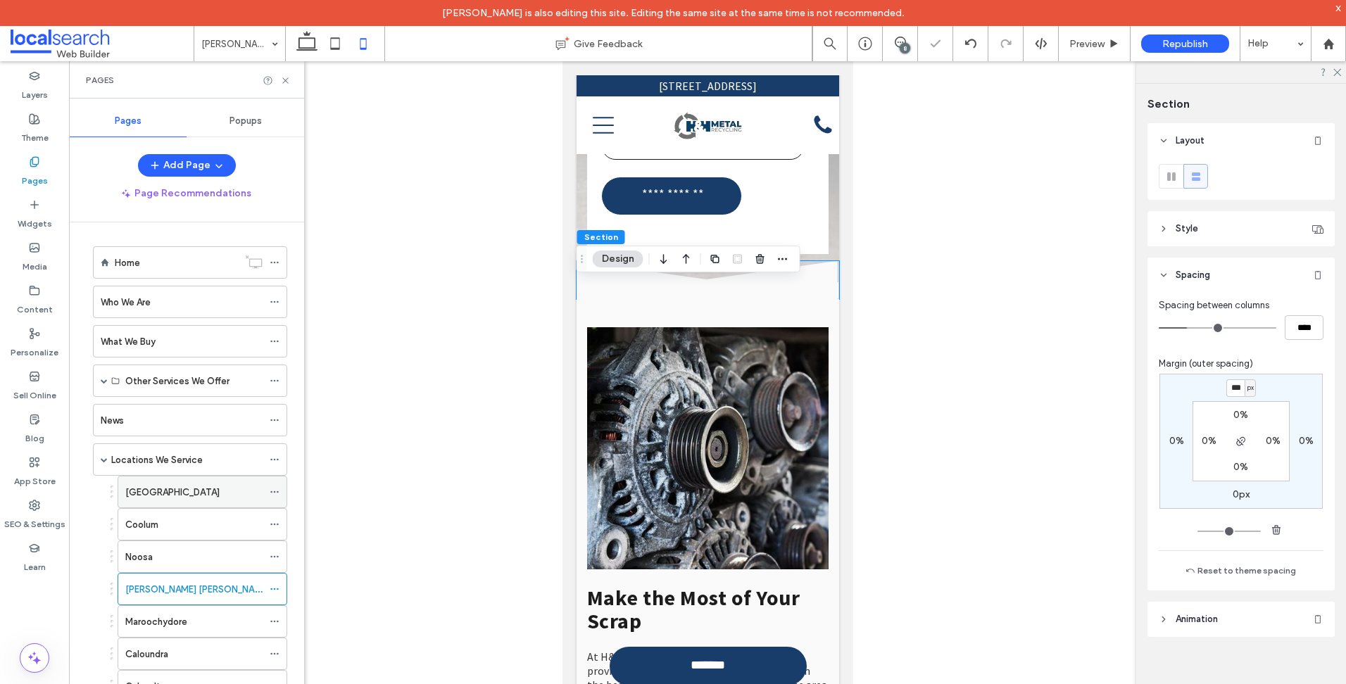
scroll to position [281, 0]
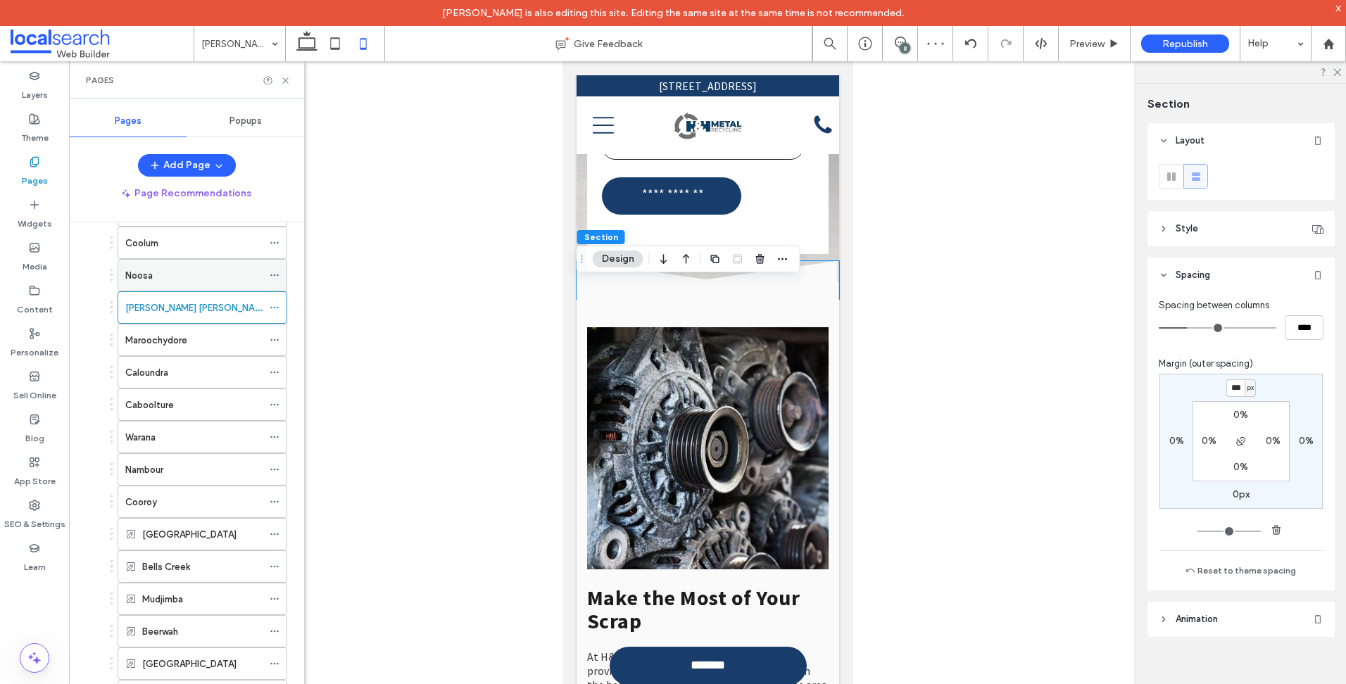
click at [185, 286] on div "Noosa" at bounding box center [193, 275] width 137 height 31
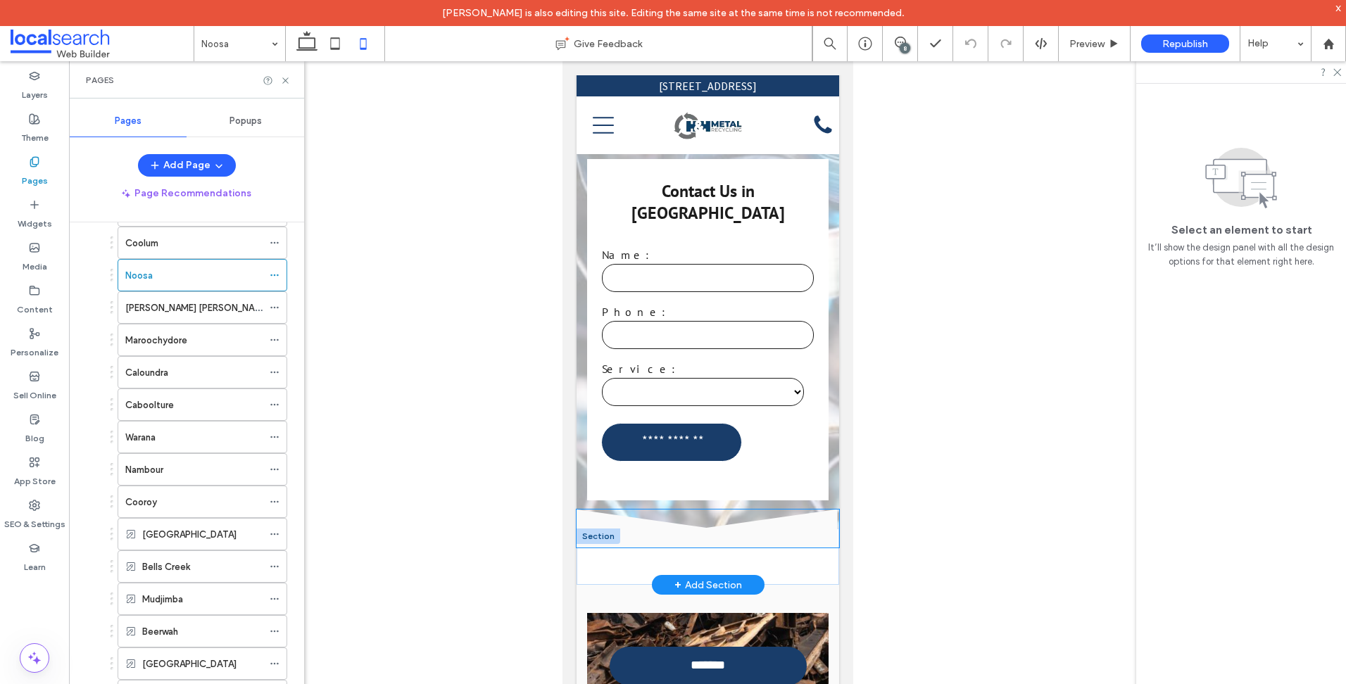
click at [627, 510] on icon at bounding box center [707, 529] width 262 height 38
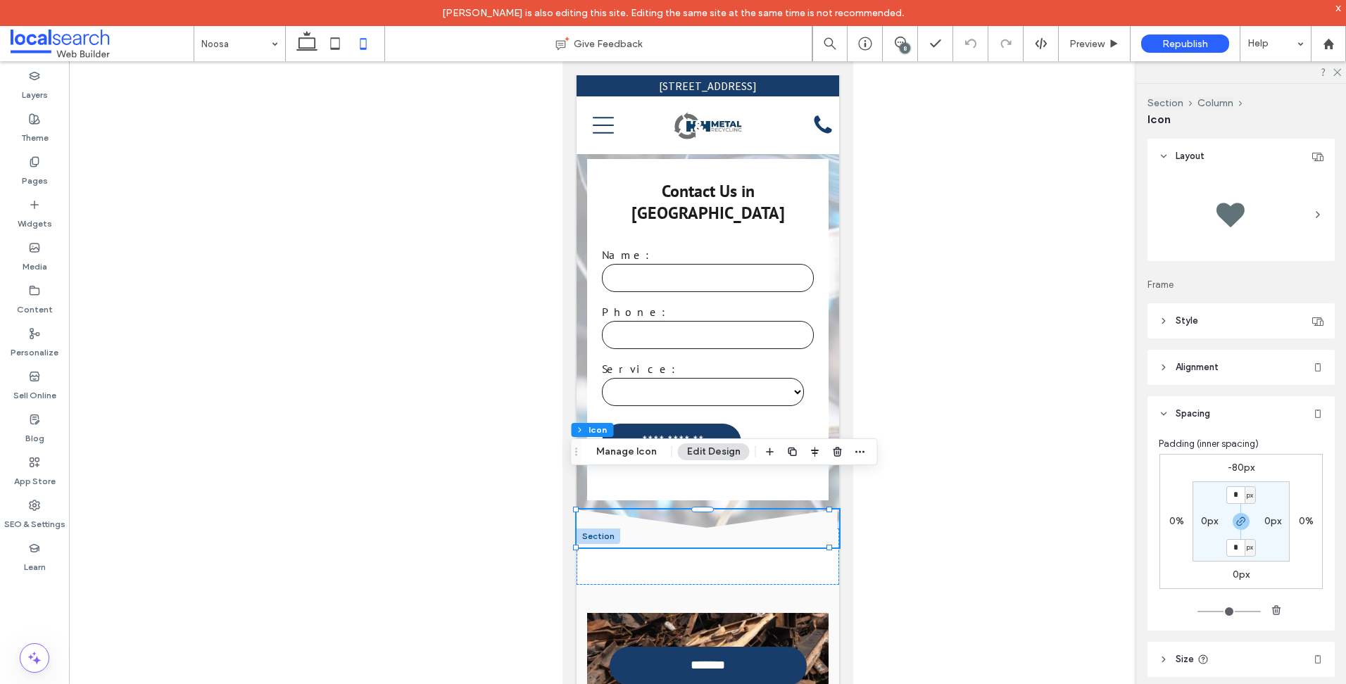
click at [1247, 467] on label "-80px" at bounding box center [1240, 468] width 27 height 12
type input "*"
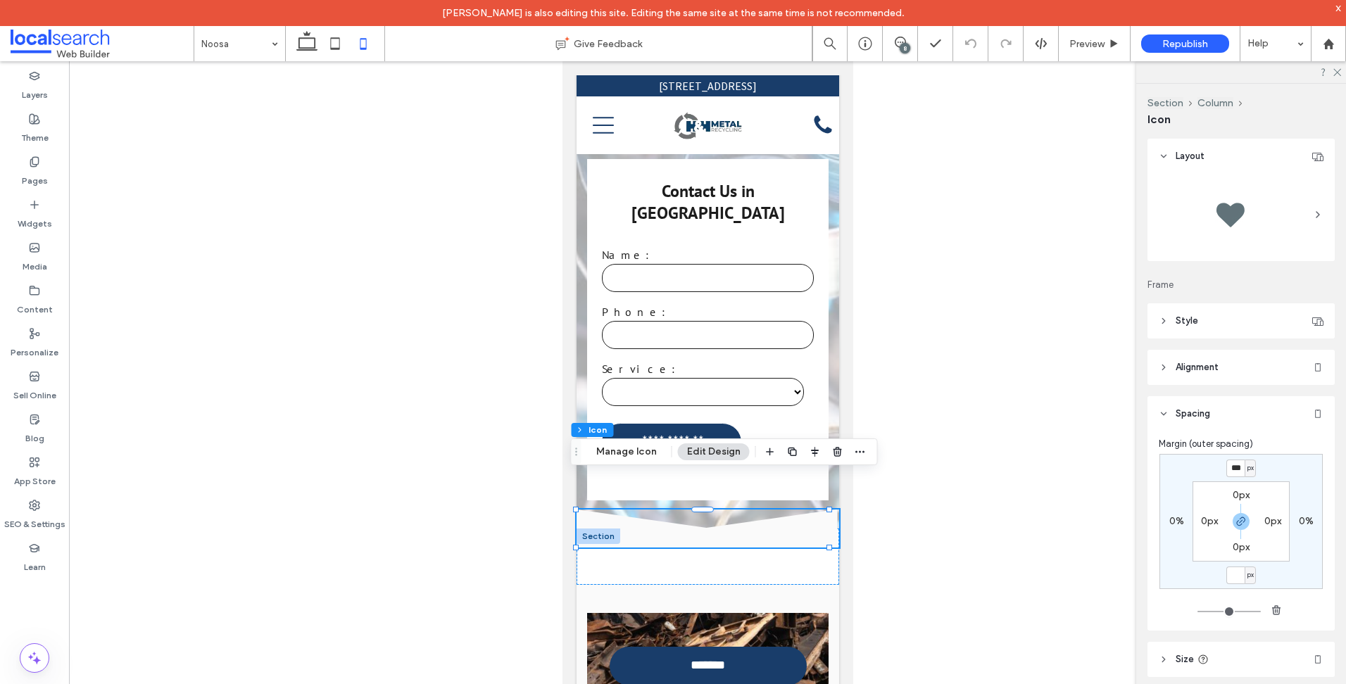
type input "*"
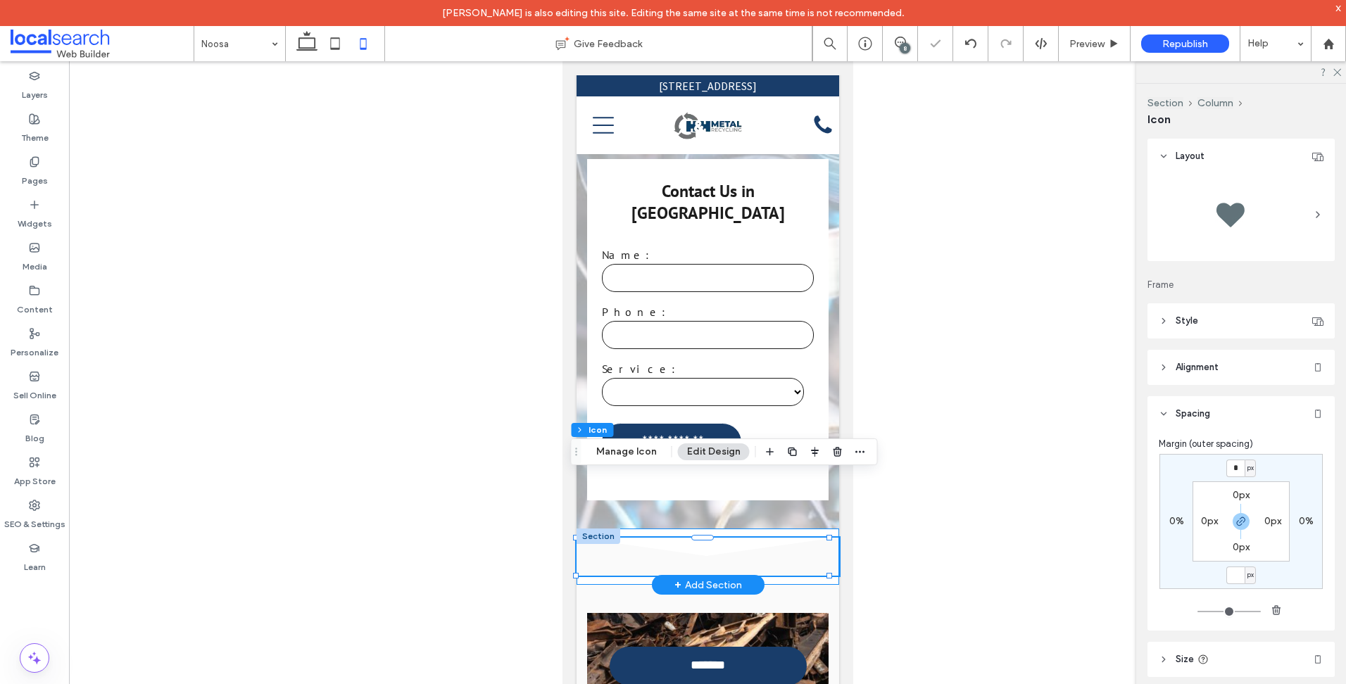
click at [639, 529] on div "Divider Icon .cls-1-1158168734-1158168734 { fill-rule: evenodd; }" at bounding box center [707, 557] width 262 height 56
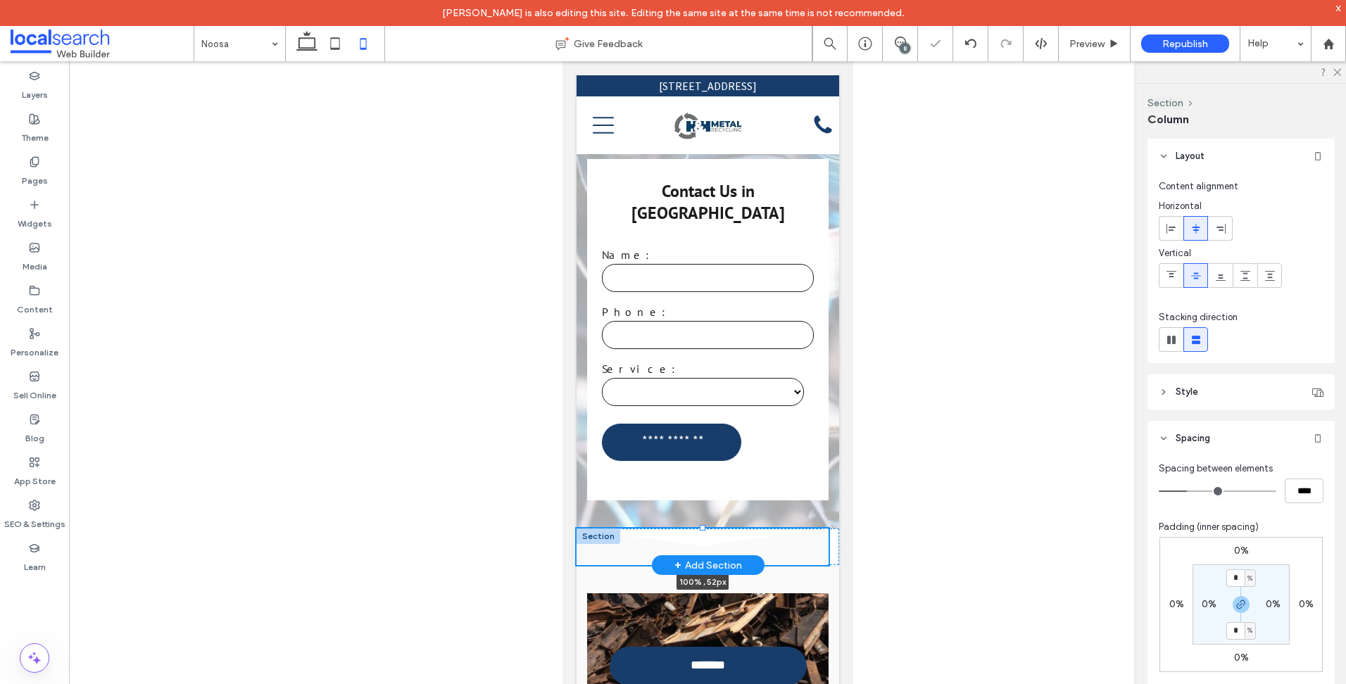
drag, startPoint x: 699, startPoint y: 493, endPoint x: 642, endPoint y: 505, distance: 58.2
click at [697, 530] on div "Divider Icon .cls-1-1158168734-1158168734 { fill-rule: evenodd; } 100% , 52px S…" at bounding box center [707, 547] width 262 height 37
type input "**"
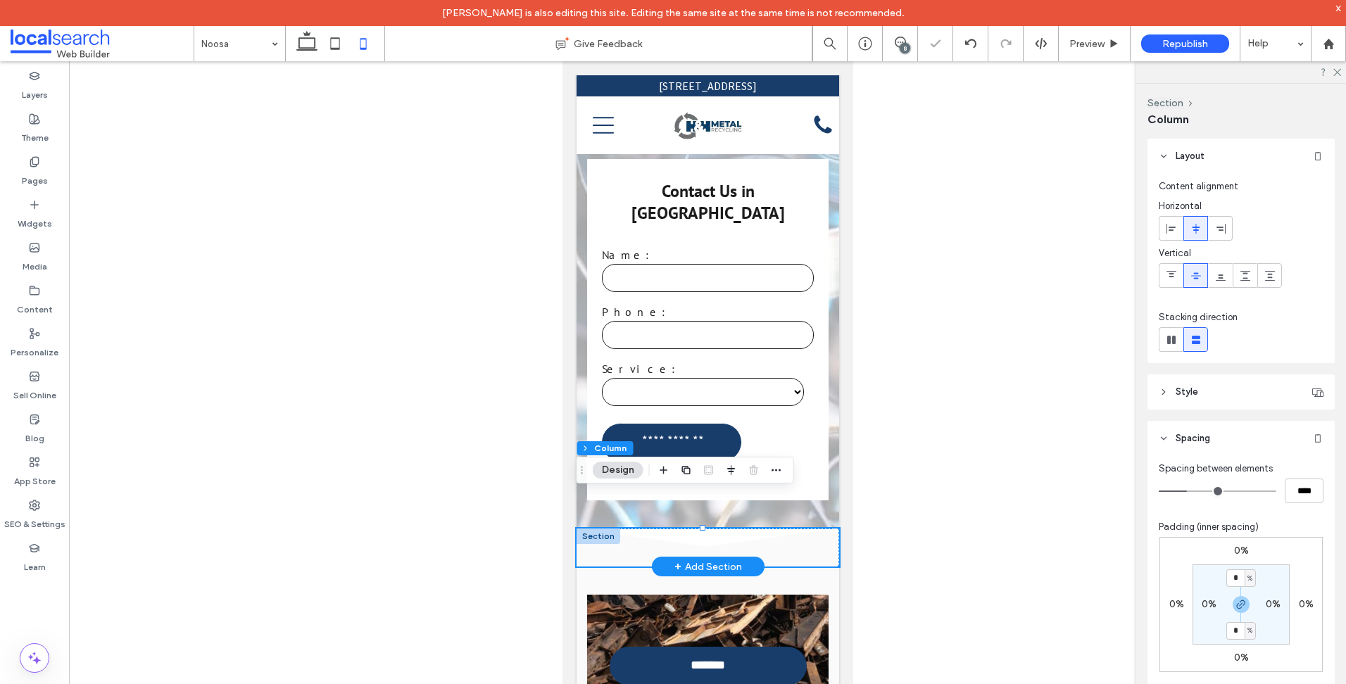
click at [605, 529] on div at bounding box center [598, 536] width 44 height 15
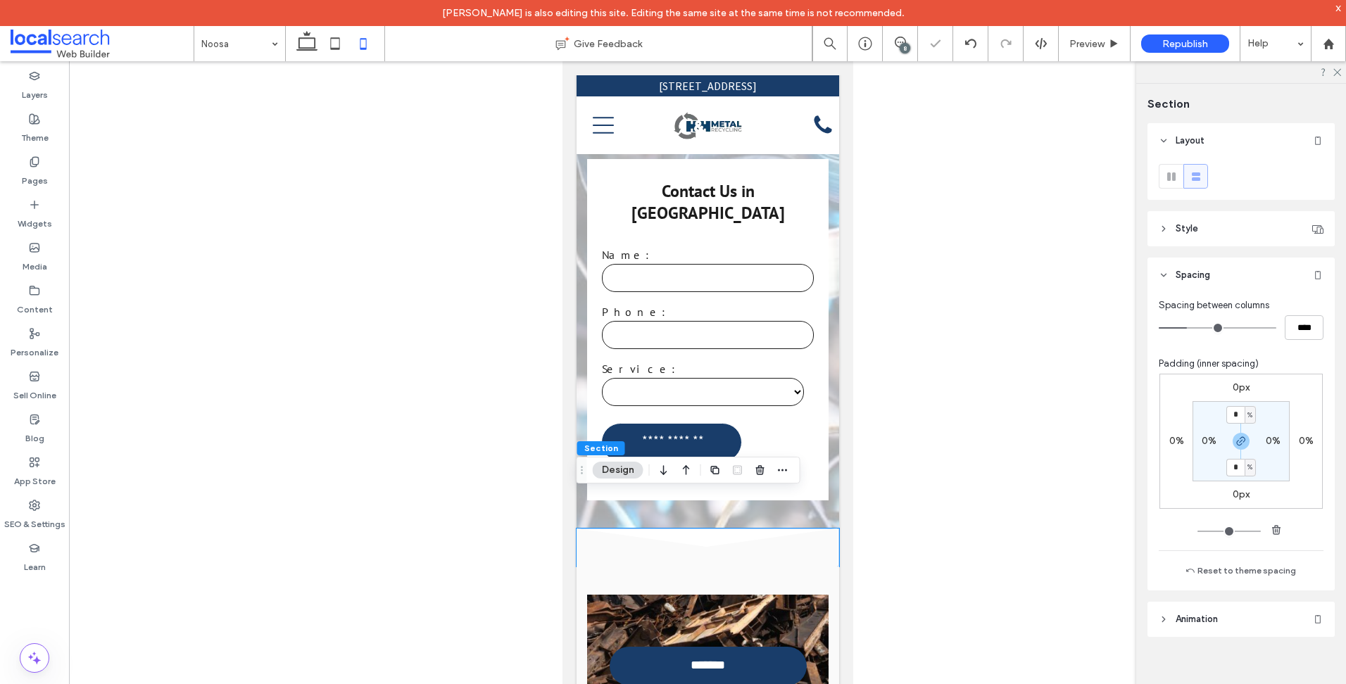
click at [1235, 390] on label "0px" at bounding box center [1240, 387] width 17 height 12
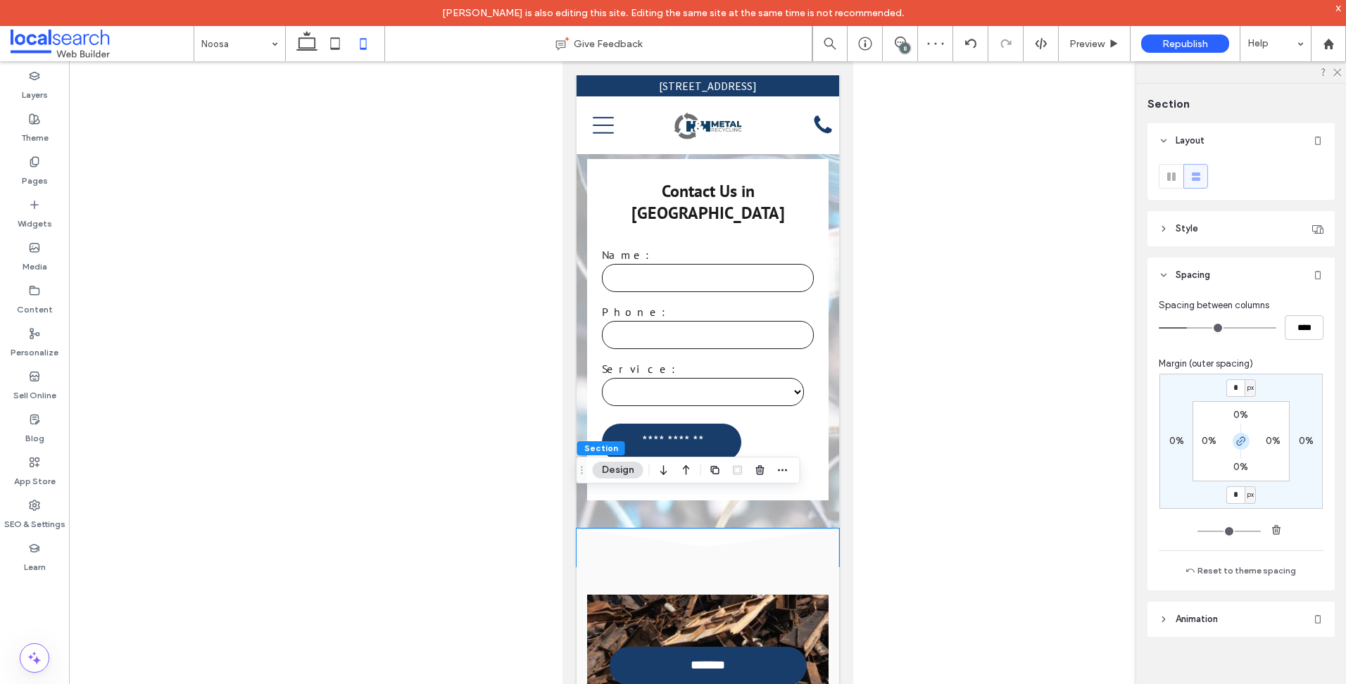
click at [1247, 437] on span "button" at bounding box center [1240, 441] width 17 height 17
click at [1229, 397] on div "* px 0% 0px 0% 0% 0% 0% 0%" at bounding box center [1240, 441] width 163 height 135
click at [1230, 393] on input "*" at bounding box center [1235, 388] width 18 height 18
type input "***"
type input "*"
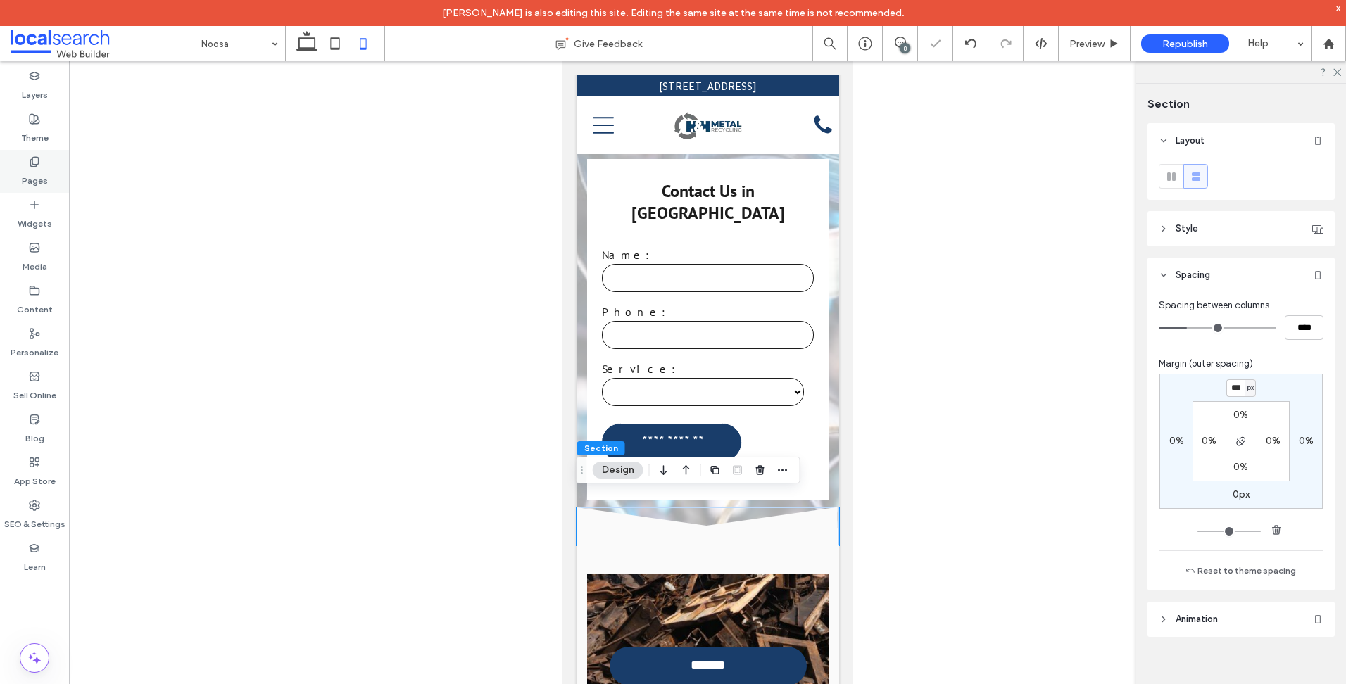
click at [60, 167] on div "Pages" at bounding box center [34, 171] width 69 height 43
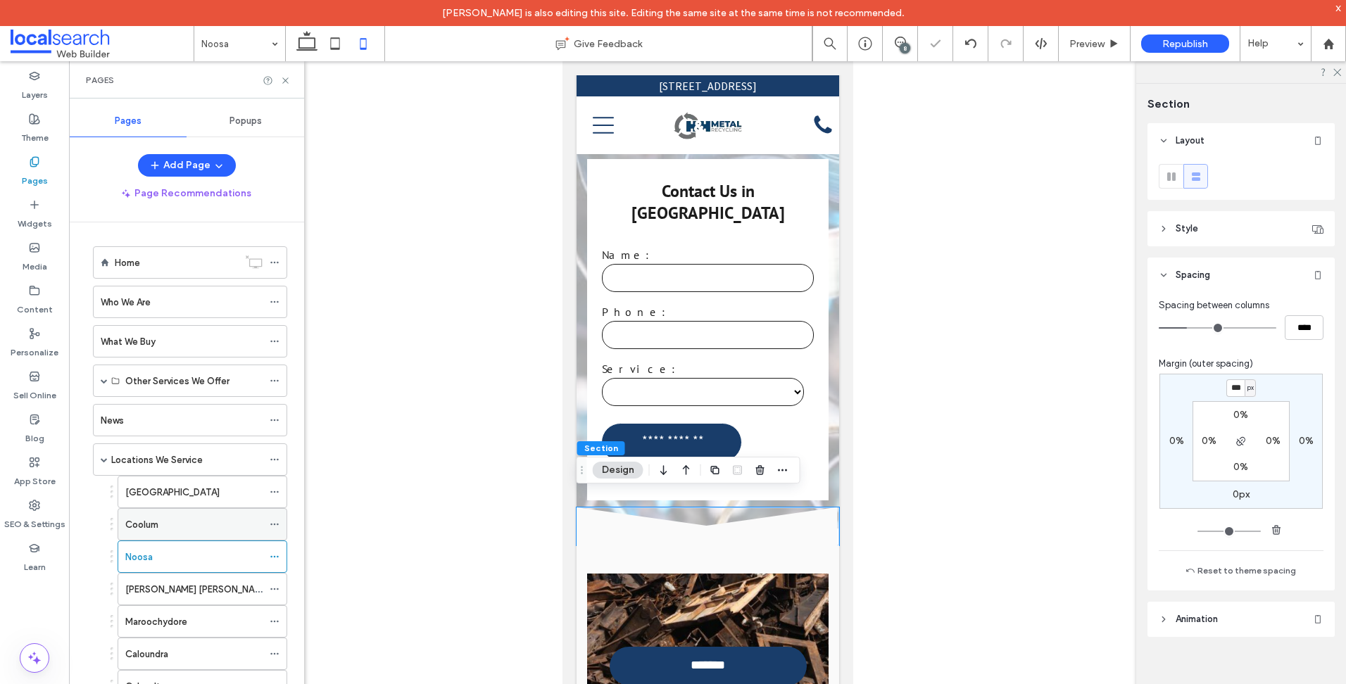
click at [205, 524] on div "Coolum" at bounding box center [193, 524] width 137 height 15
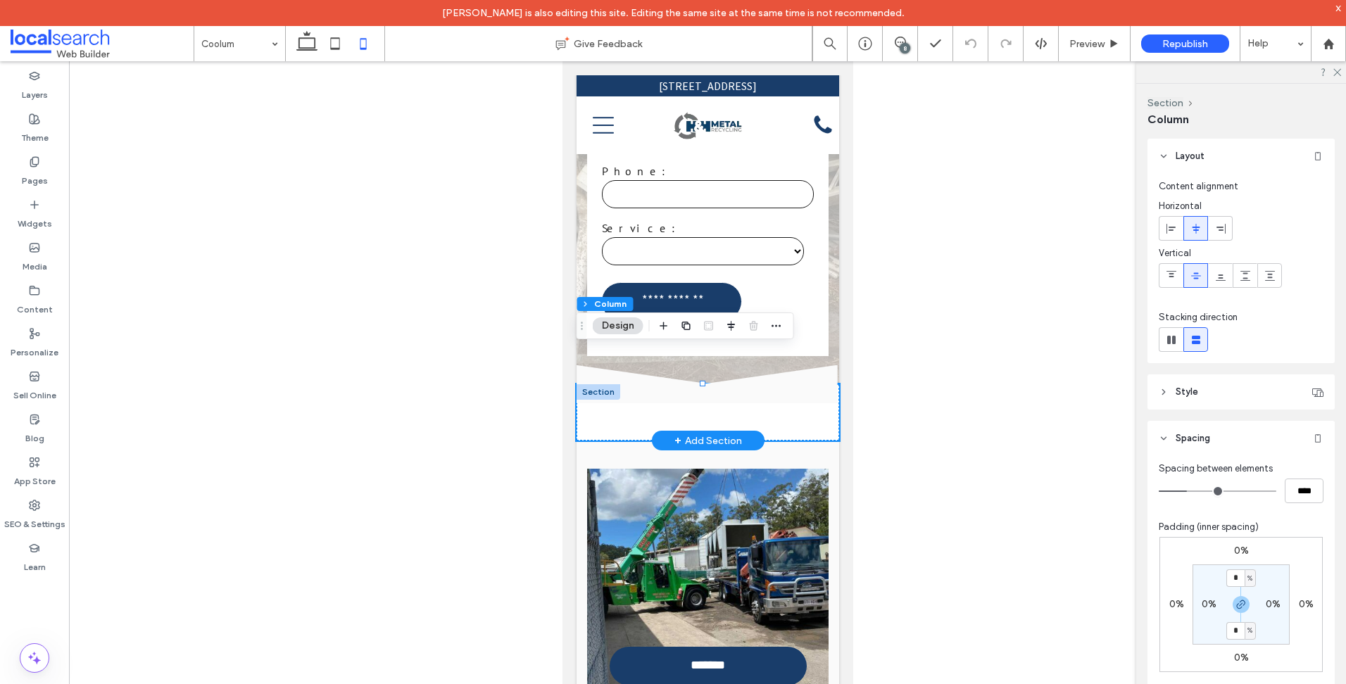
scroll to position [493, 0]
click at [692, 365] on icon at bounding box center [707, 384] width 262 height 38
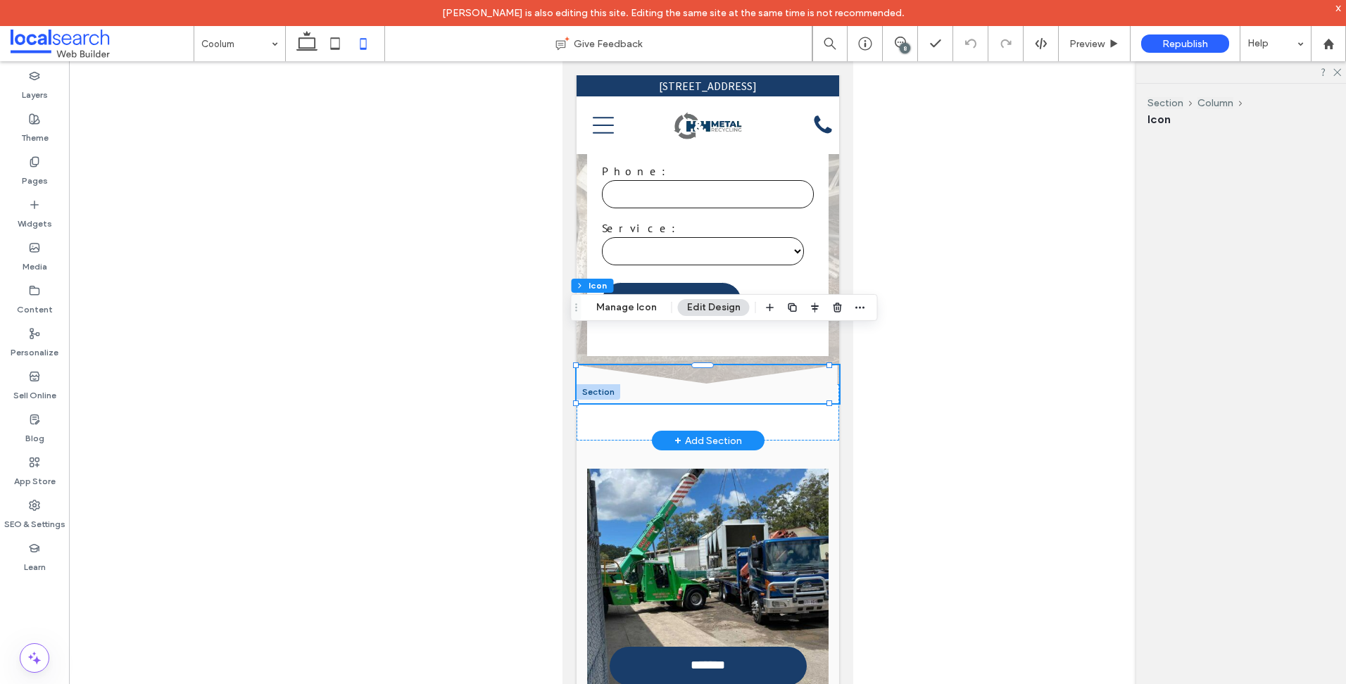
scroll to position [0, 0]
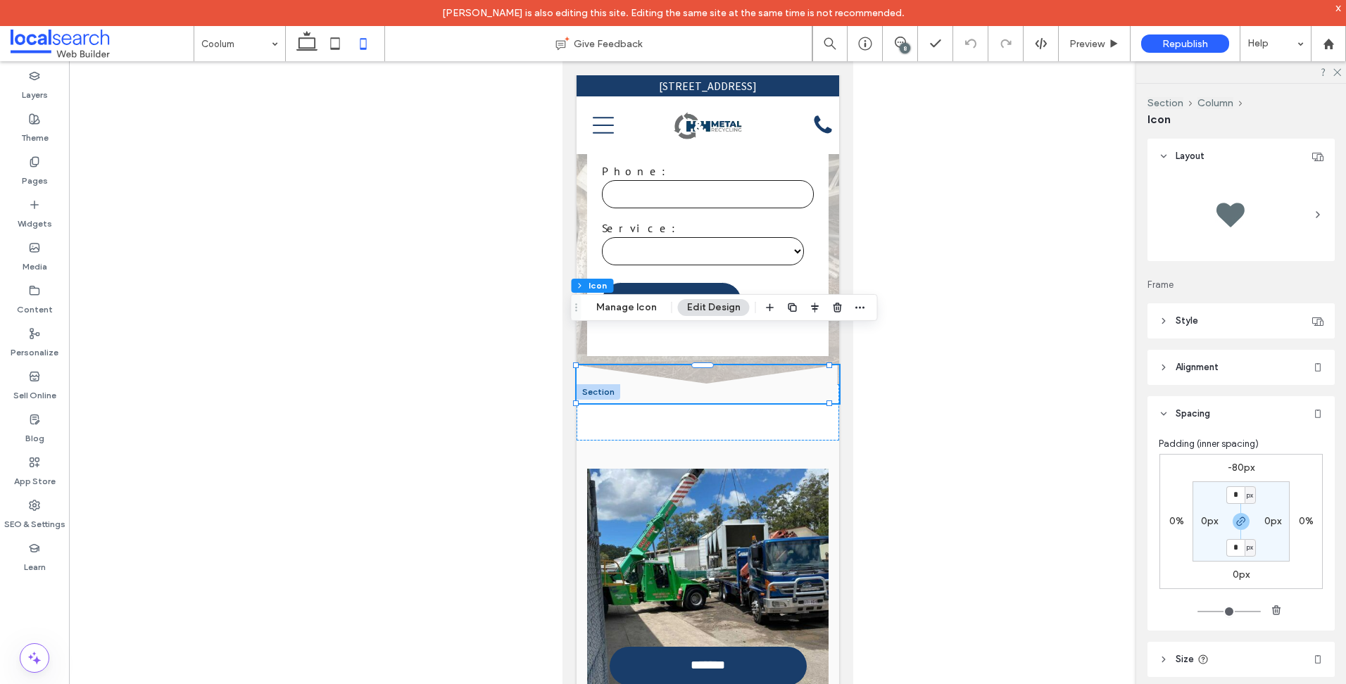
click at [1238, 469] on label "-80px" at bounding box center [1240, 468] width 27 height 12
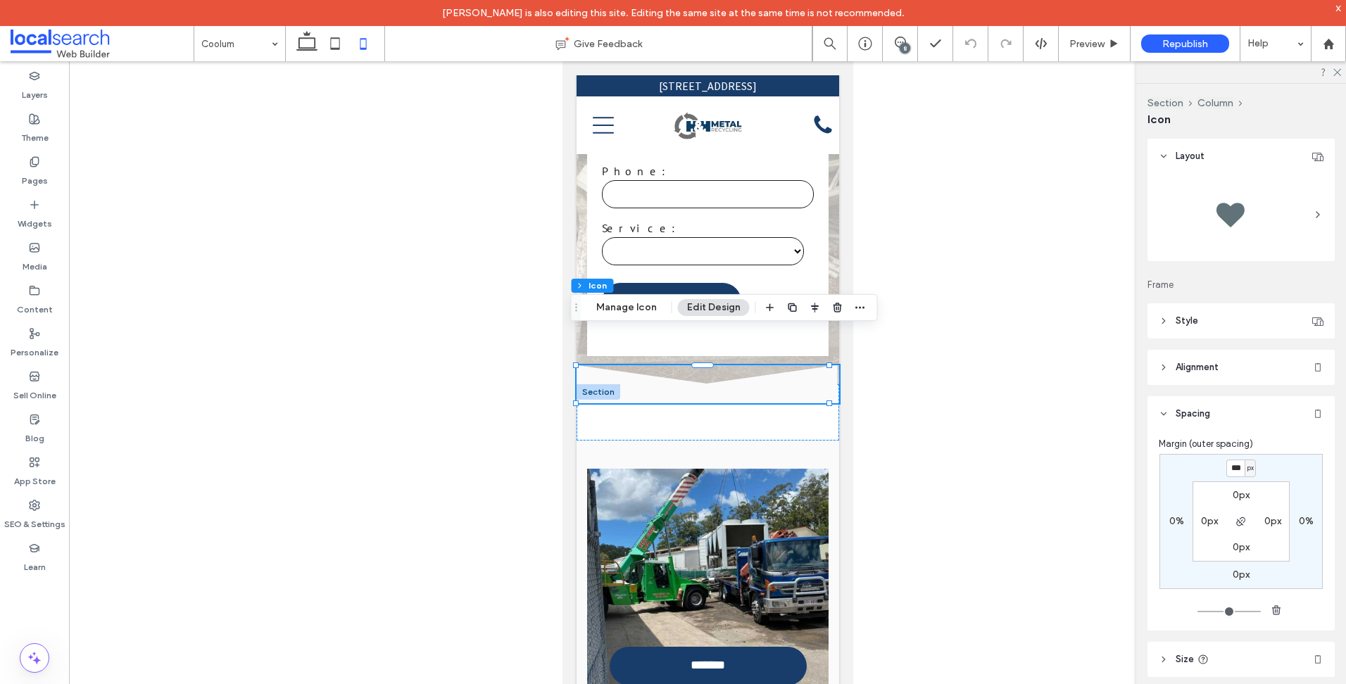
type input "*"
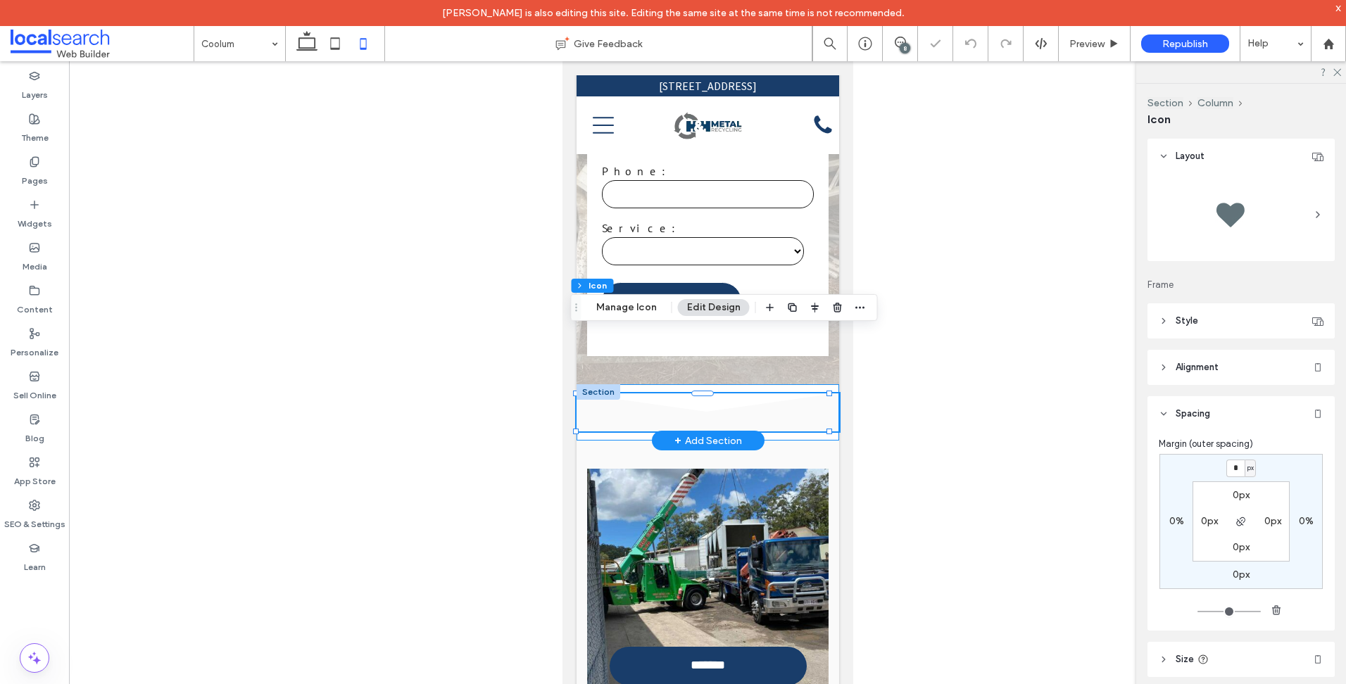
click at [768, 384] on div "Divider Icon .cls-1-1158168734-1158168734 { fill-rule: evenodd; }" at bounding box center [707, 412] width 262 height 56
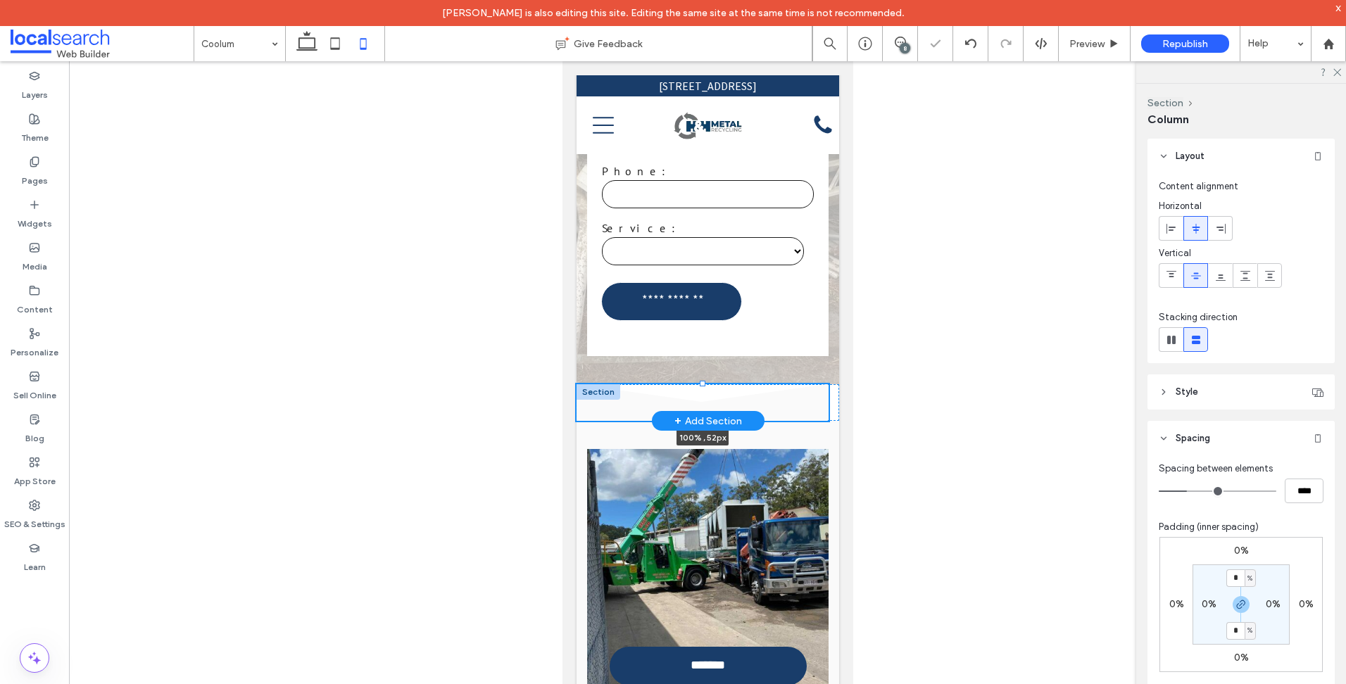
drag, startPoint x: 700, startPoint y: 349, endPoint x: 609, endPoint y: 362, distance: 91.7
type input "**"
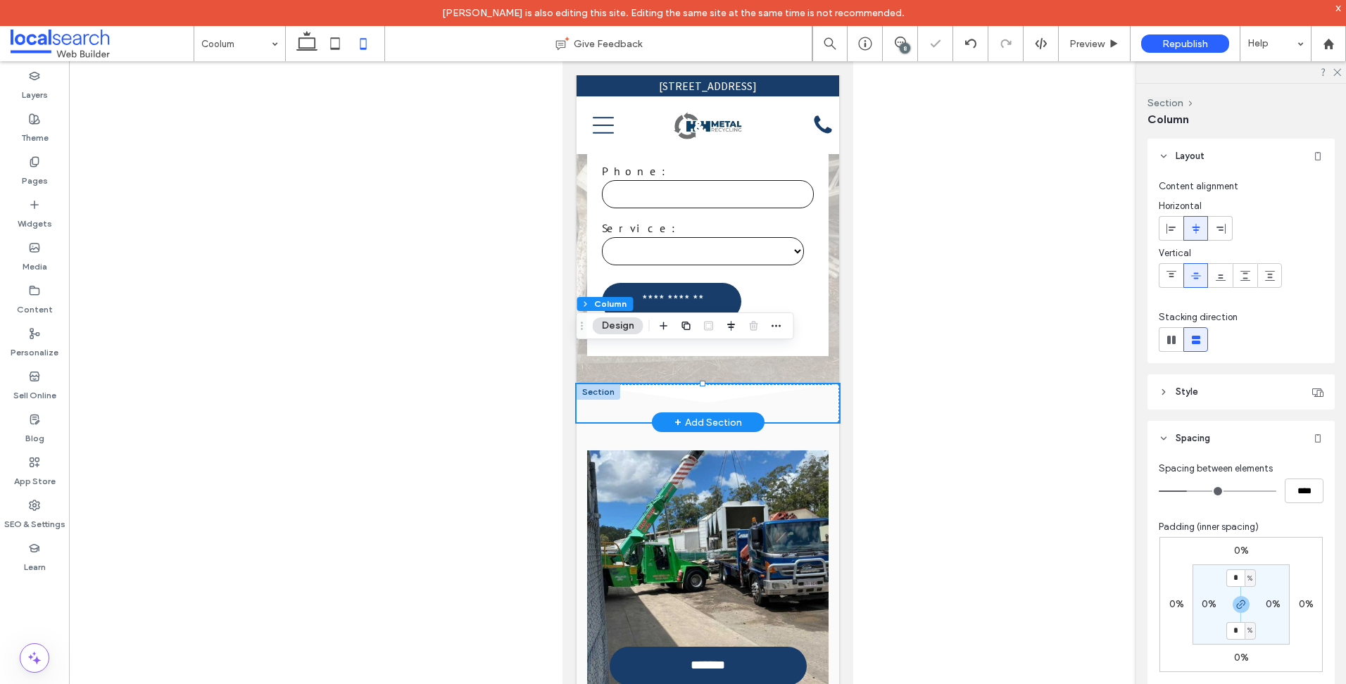
click at [597, 384] on div at bounding box center [598, 391] width 44 height 15
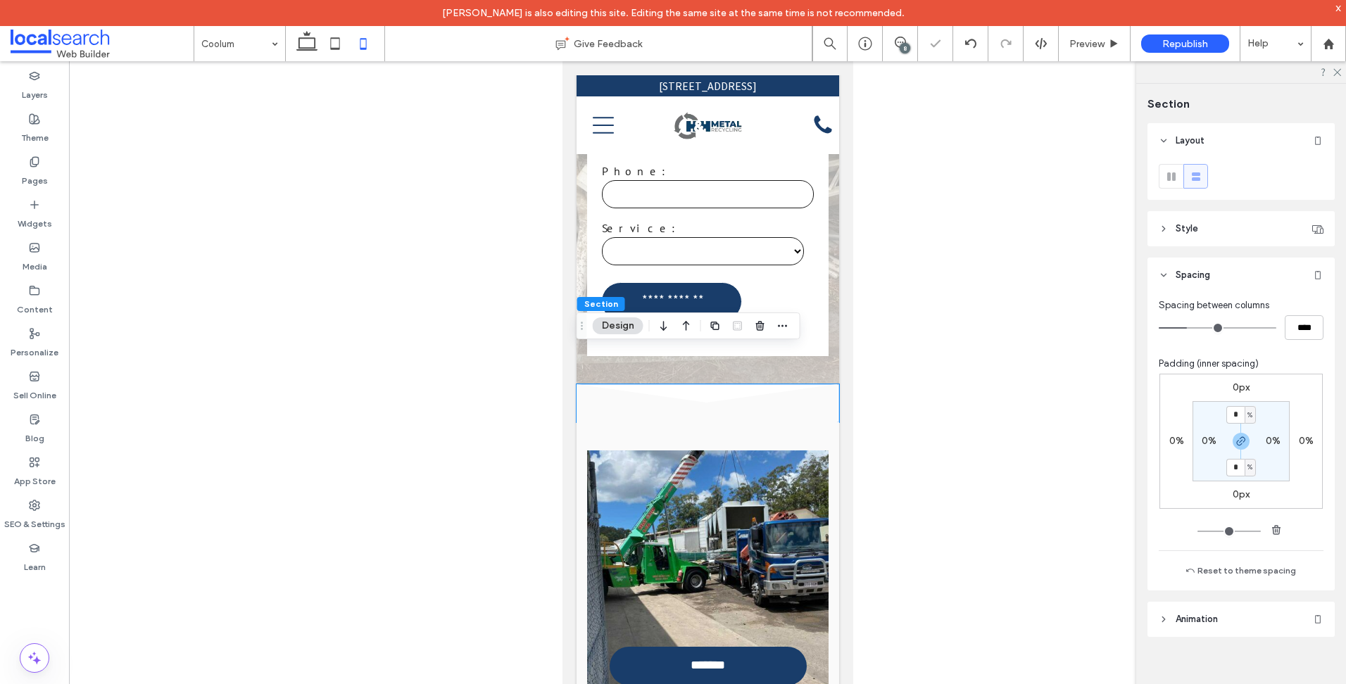
click at [1234, 391] on label "0px" at bounding box center [1240, 387] width 17 height 12
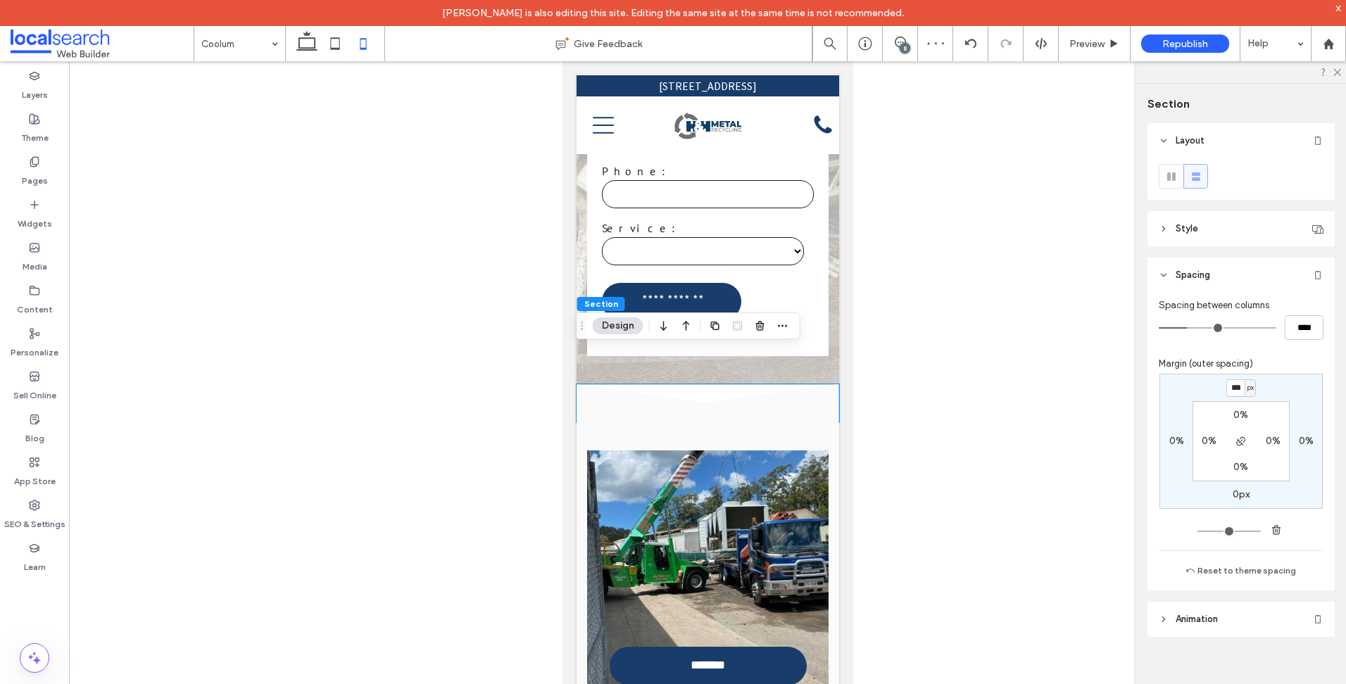
type input "***"
type input "*"
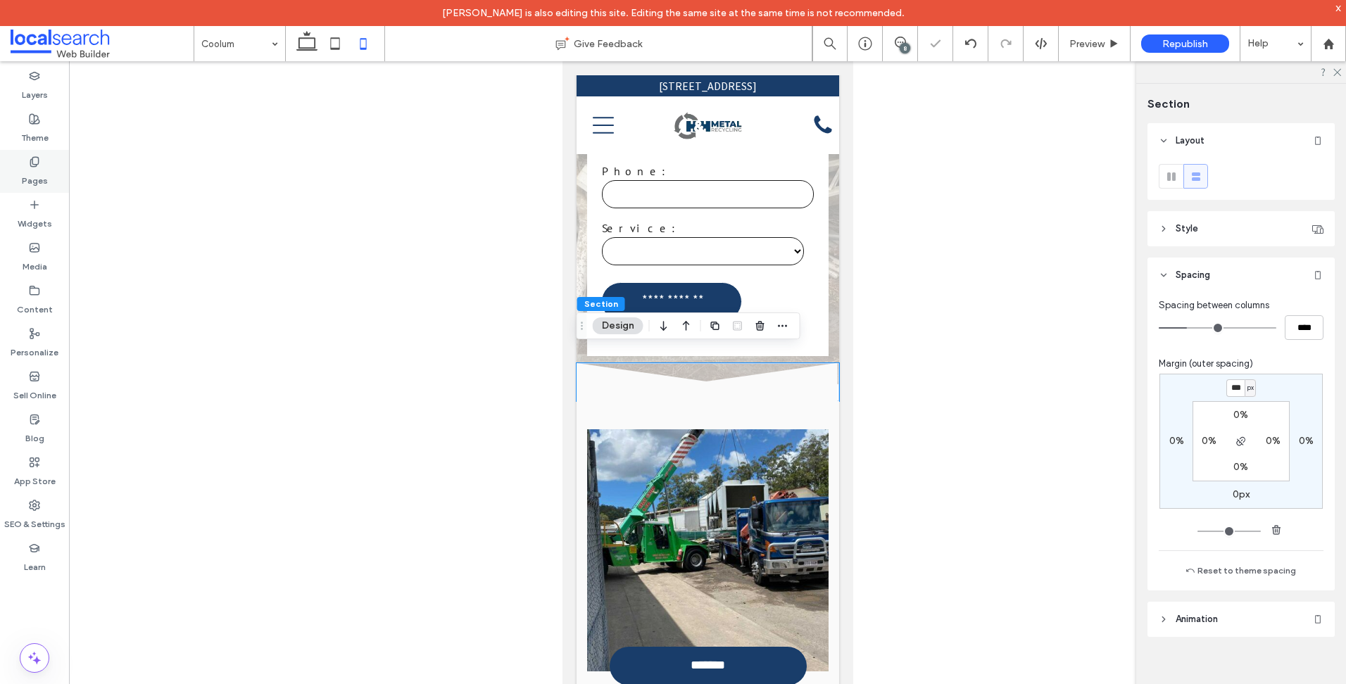
click at [42, 172] on label "Pages" at bounding box center [35, 177] width 26 height 20
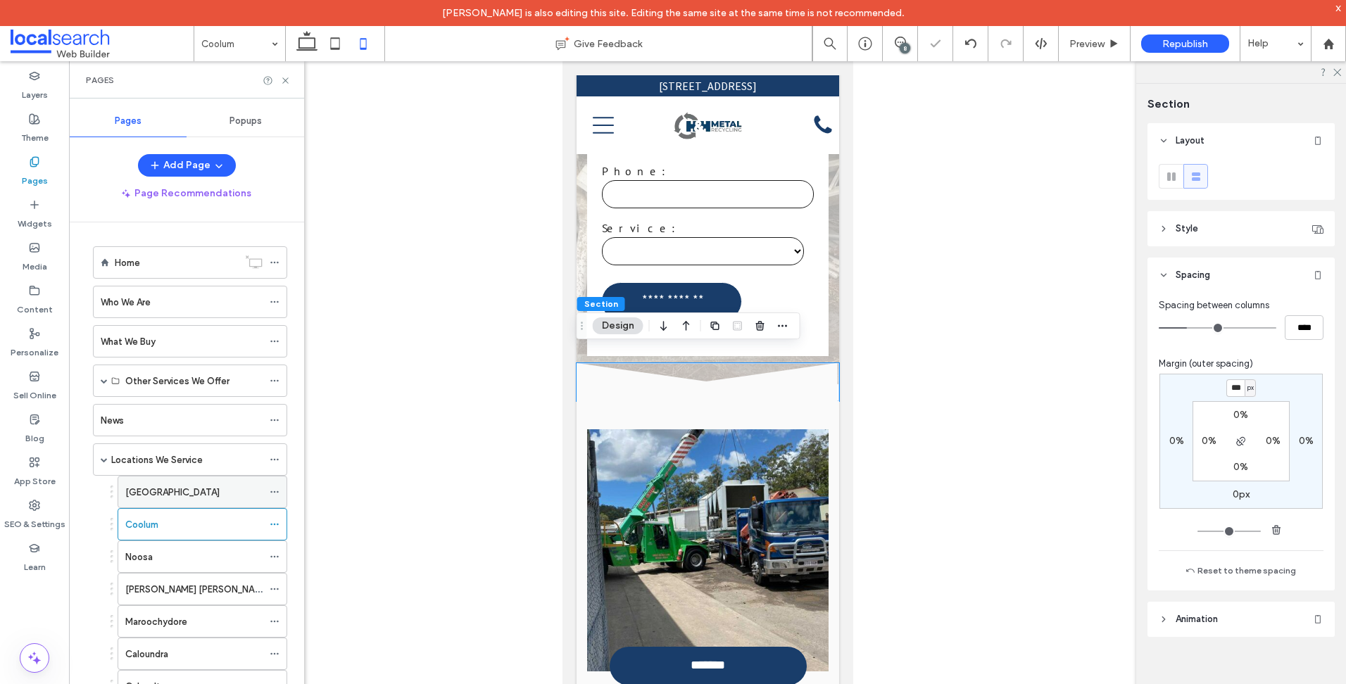
click at [197, 482] on div "[GEOGRAPHIC_DATA]" at bounding box center [193, 491] width 137 height 31
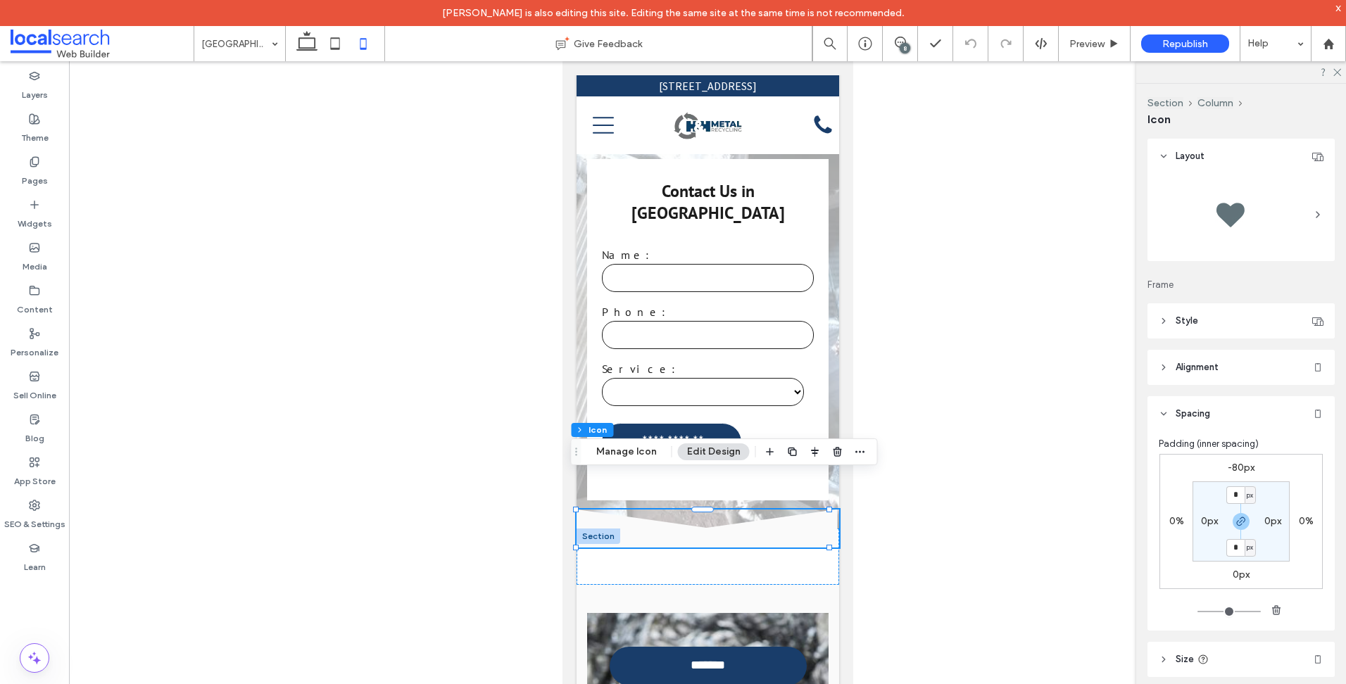
click at [1236, 472] on label "-80px" at bounding box center [1240, 468] width 27 height 12
type input "*"
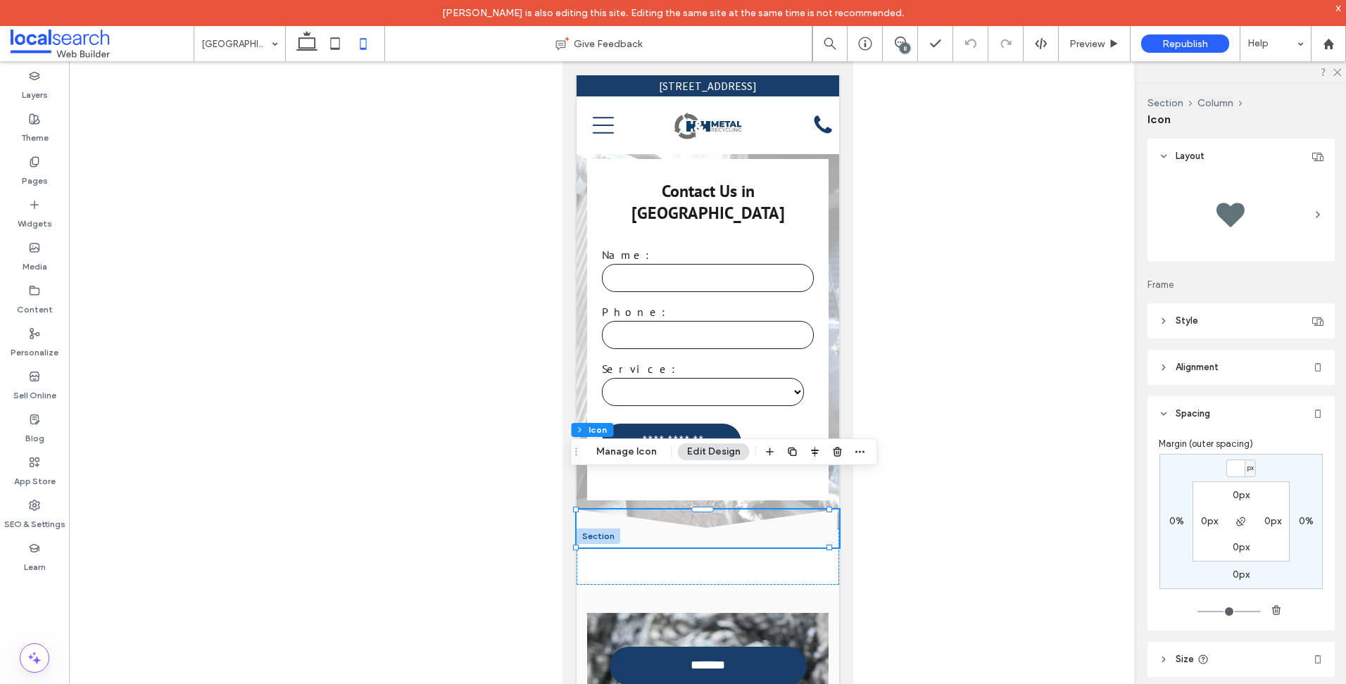
type input "*"
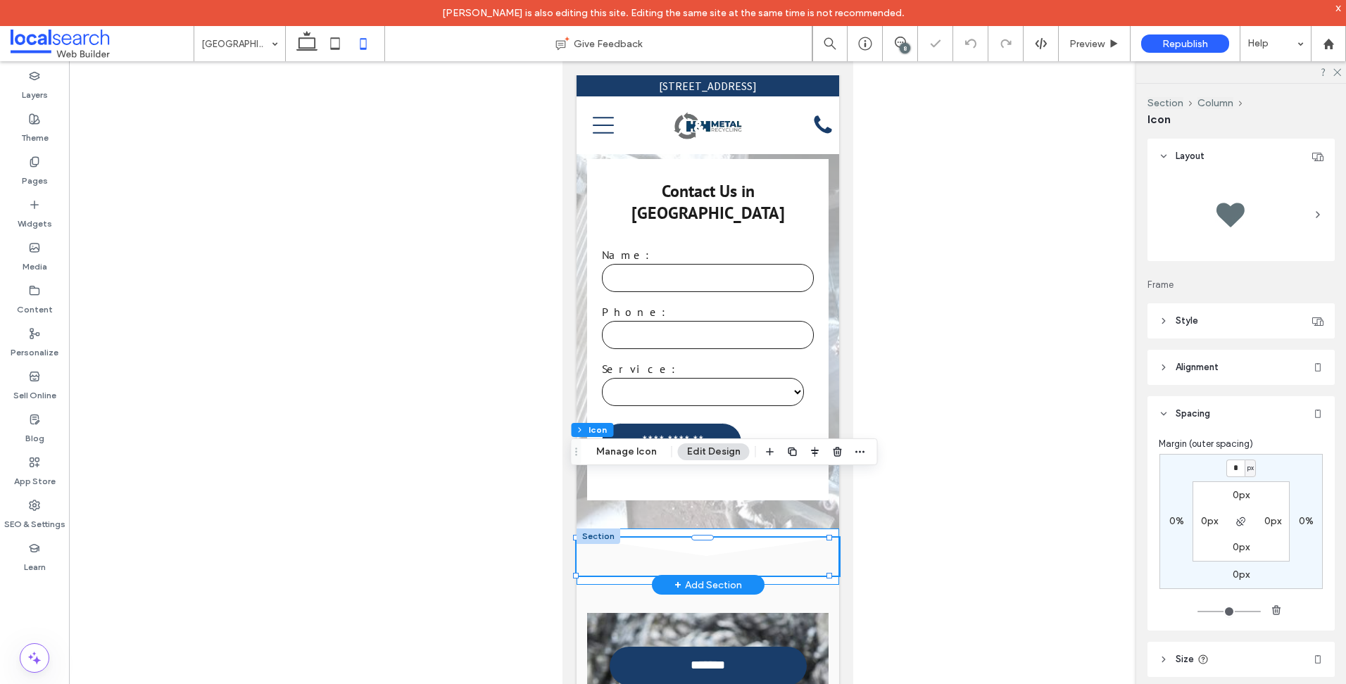
click at [804, 529] on div "Divider Icon .cls-1-1158168734-1158168734 { fill-rule: evenodd; }" at bounding box center [707, 557] width 262 height 56
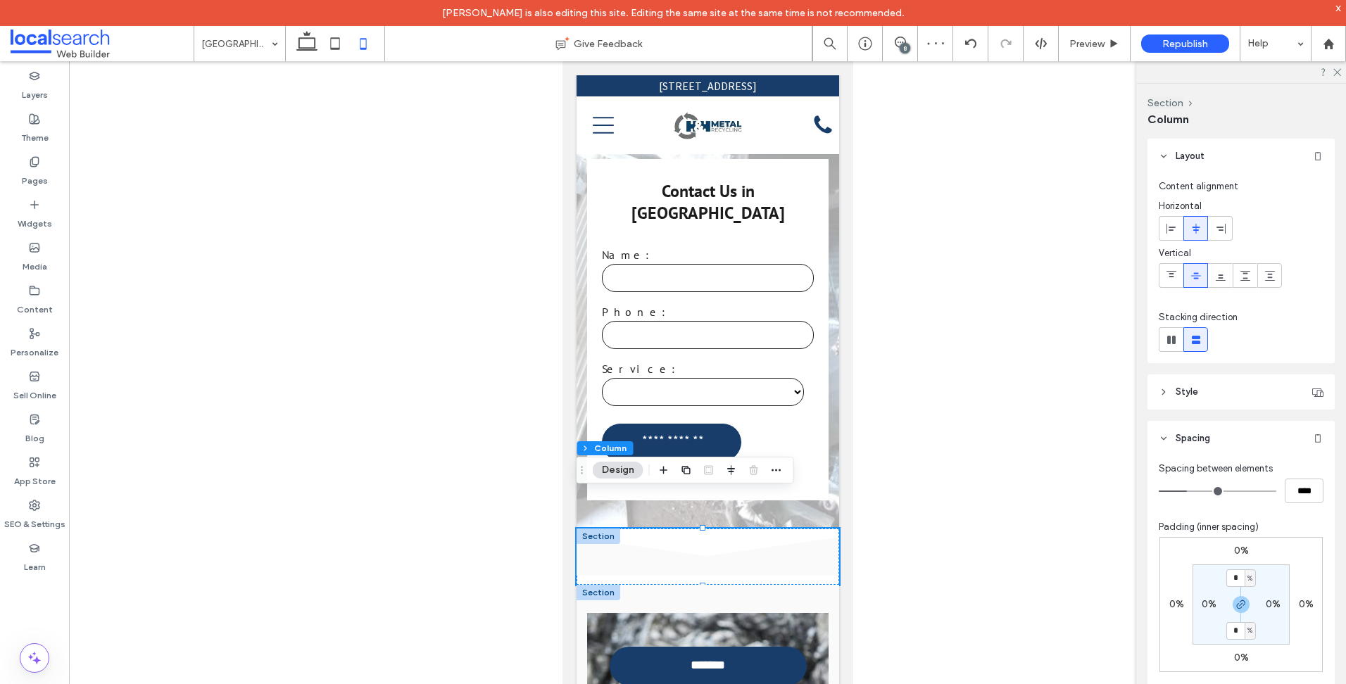
drag, startPoint x: 698, startPoint y: 494, endPoint x: 688, endPoint y: 556, distance: 62.8
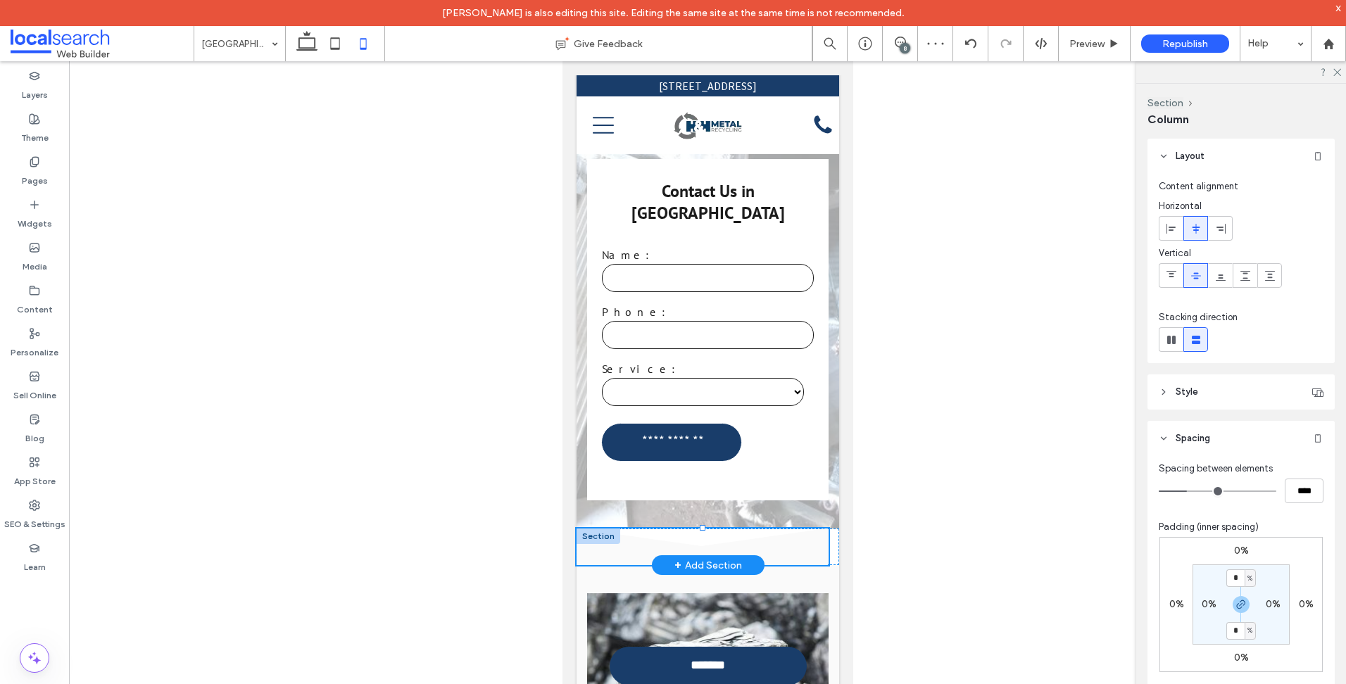
type input "**"
click at [597, 529] on div at bounding box center [598, 536] width 44 height 15
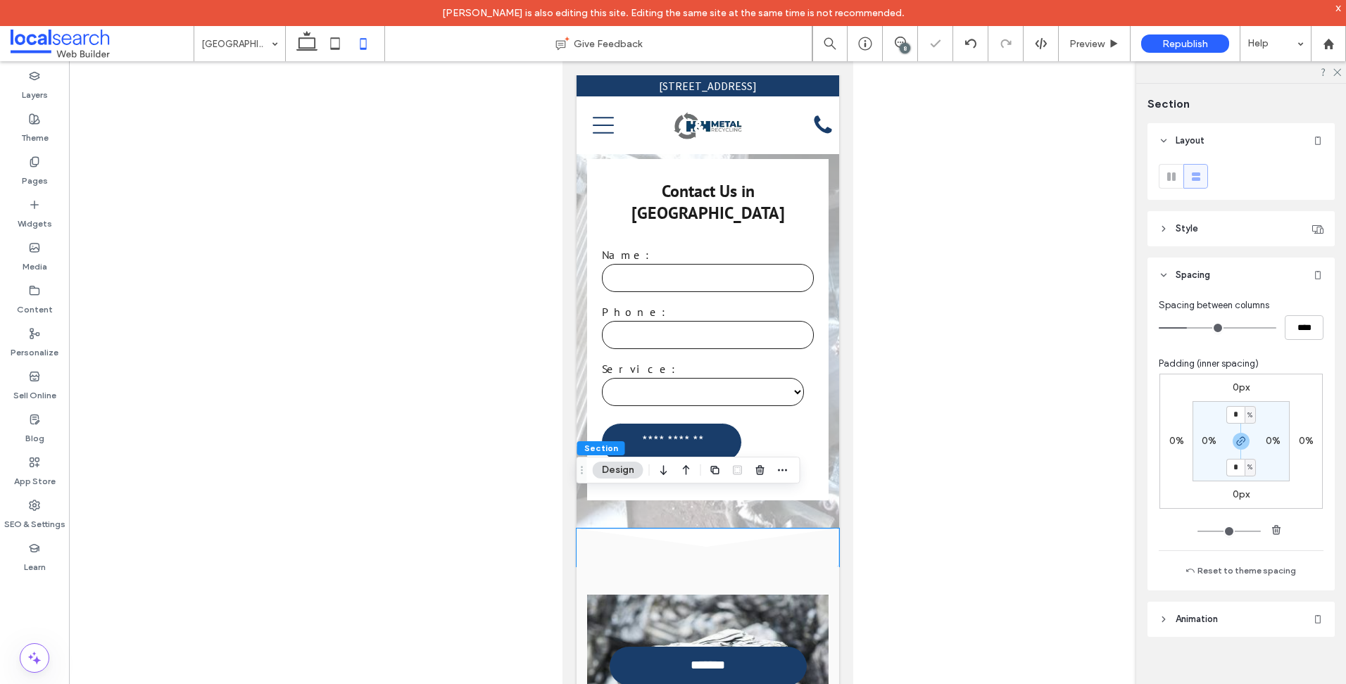
click at [1232, 389] on label "0px" at bounding box center [1240, 387] width 17 height 12
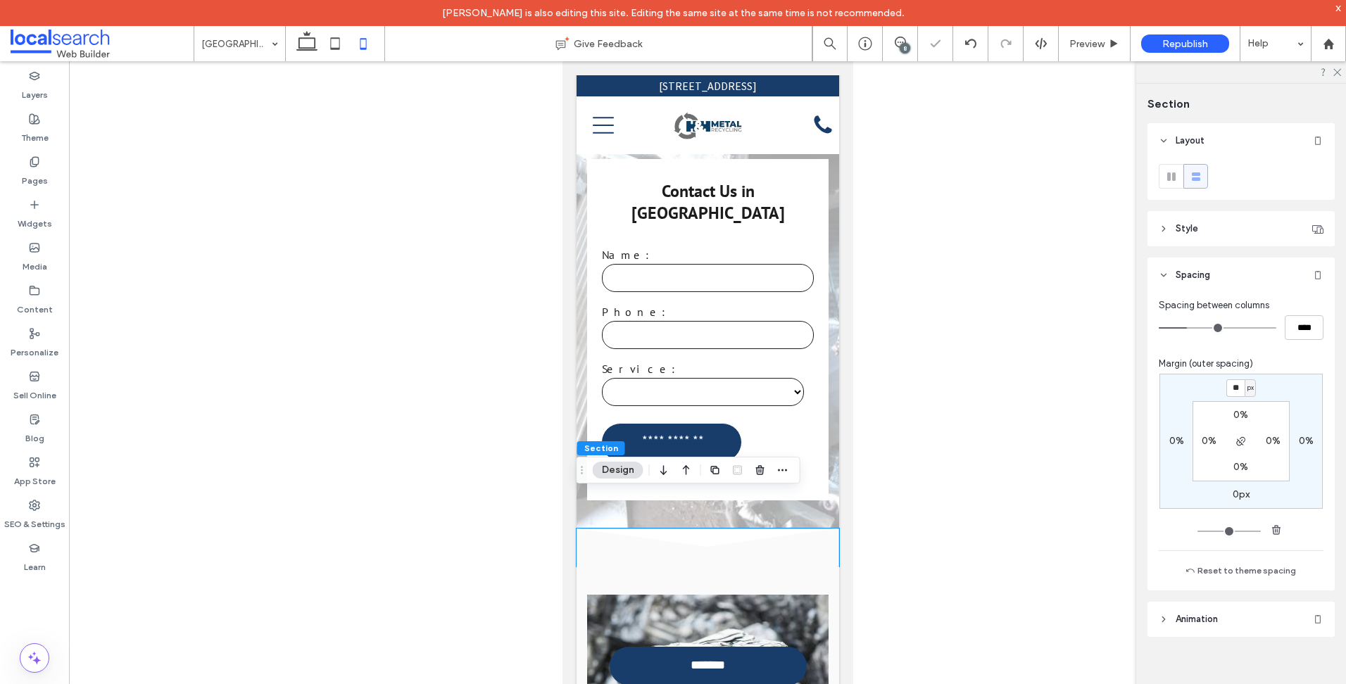
type input "*"
type input "***"
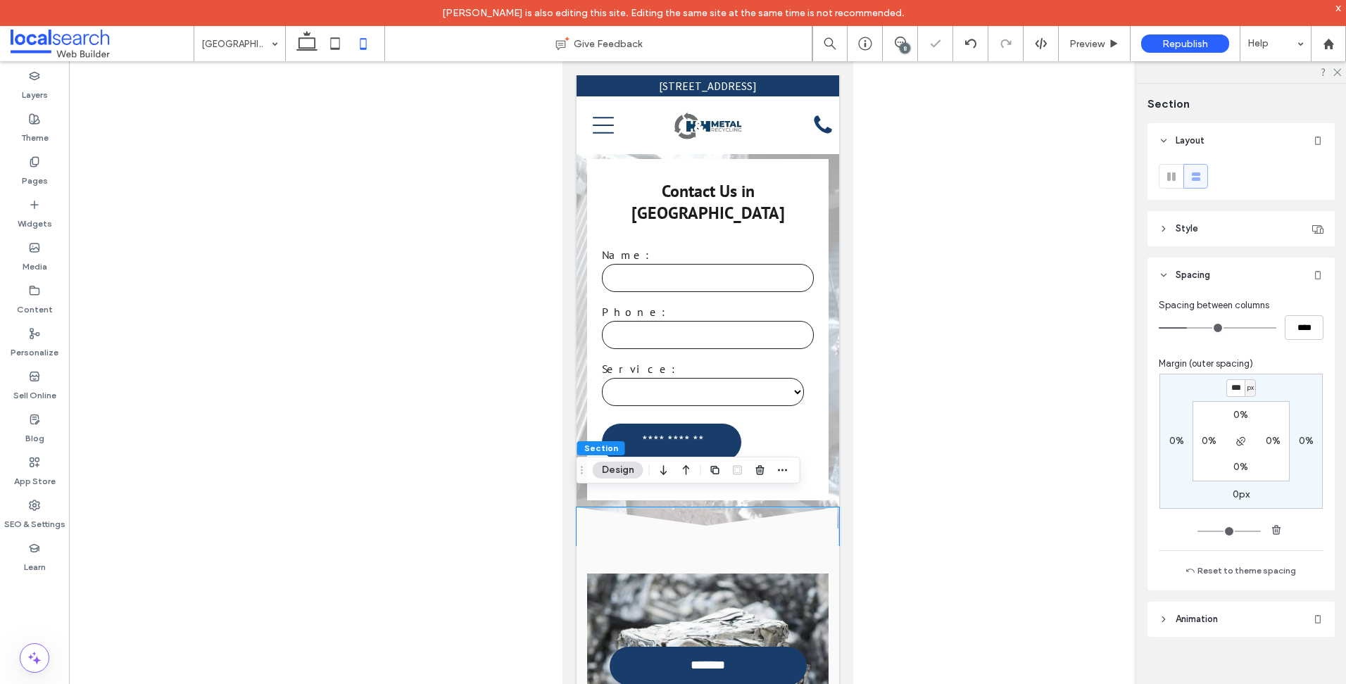
type input "*"
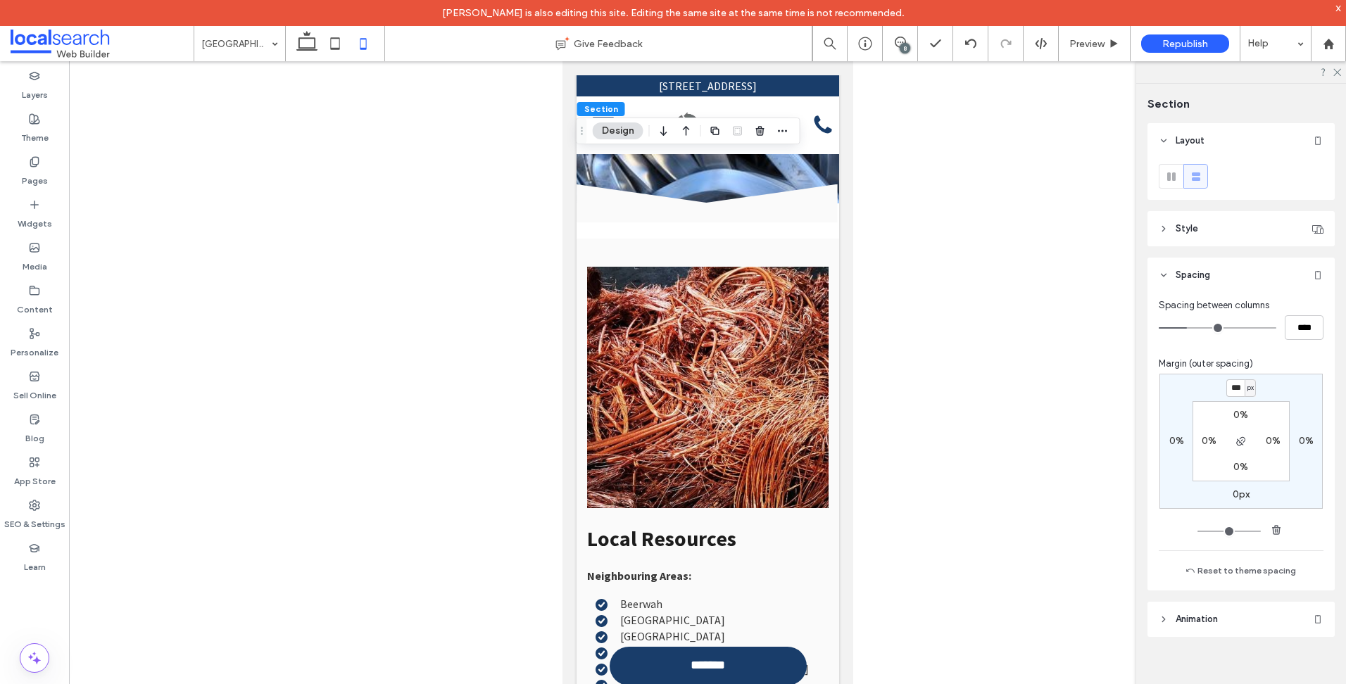
scroll to position [6967, 0]
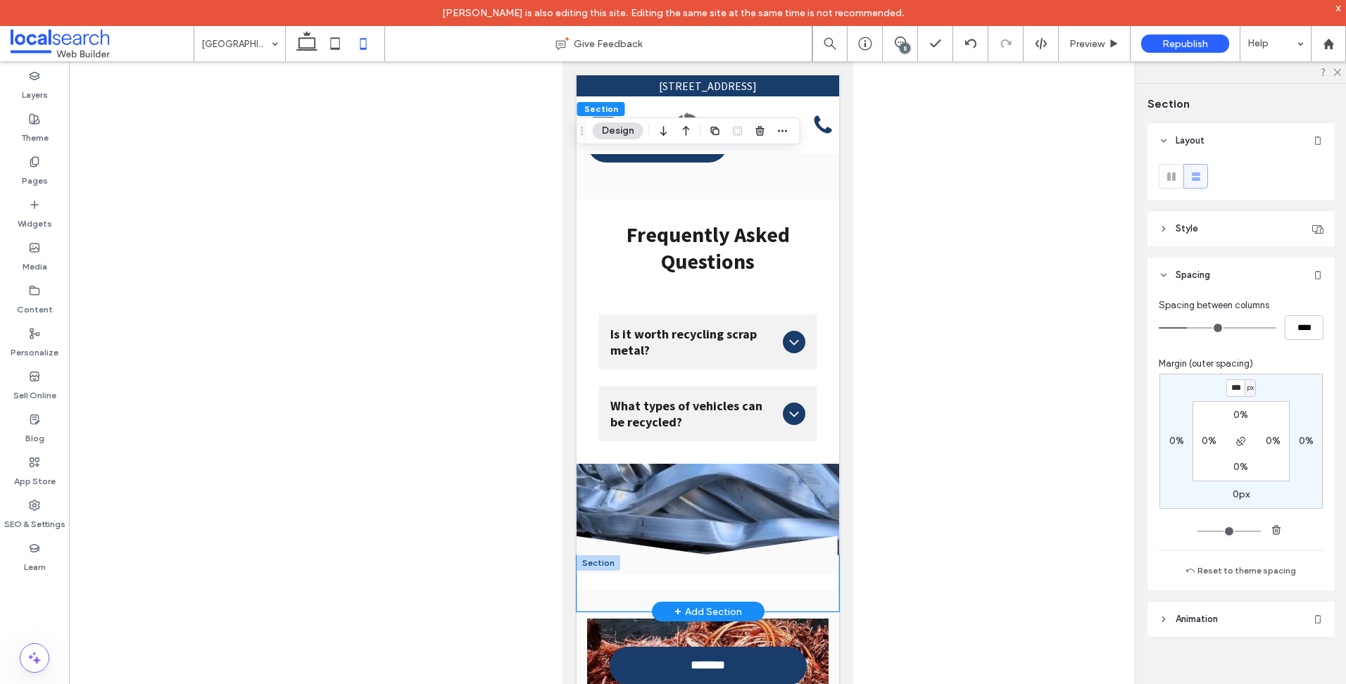
click at [771, 555] on div "Divider Icon .cls-1-1158168734-1158168734 { fill-rule: evenodd; }" at bounding box center [707, 583] width 262 height 56
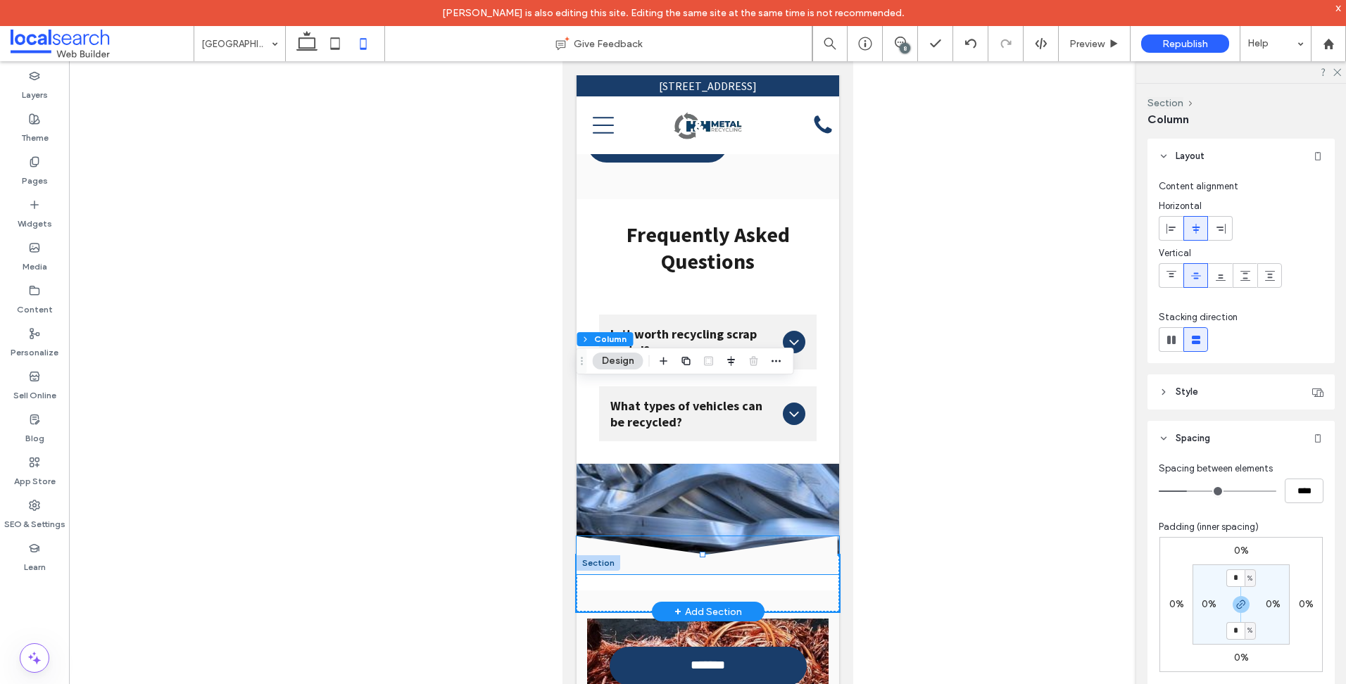
click at [806, 536] on icon at bounding box center [707, 555] width 262 height 38
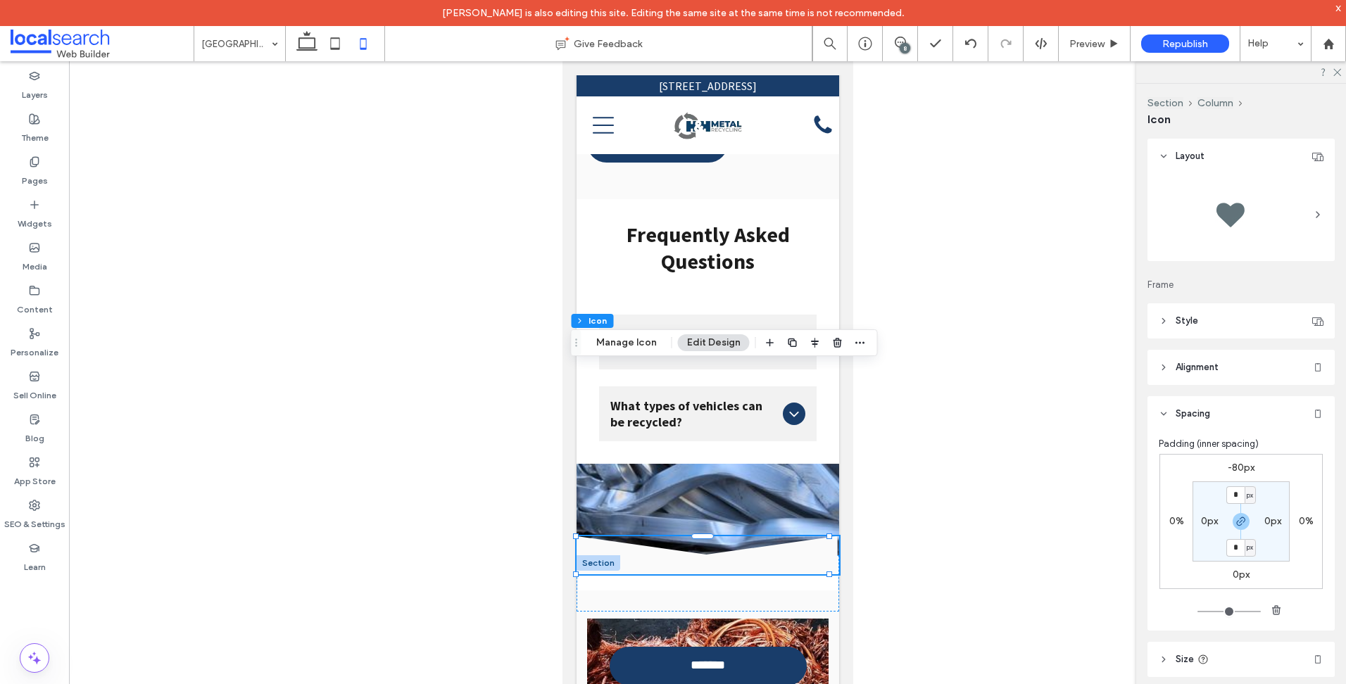
click at [1243, 470] on label "-80px" at bounding box center [1240, 468] width 27 height 12
type input "*"
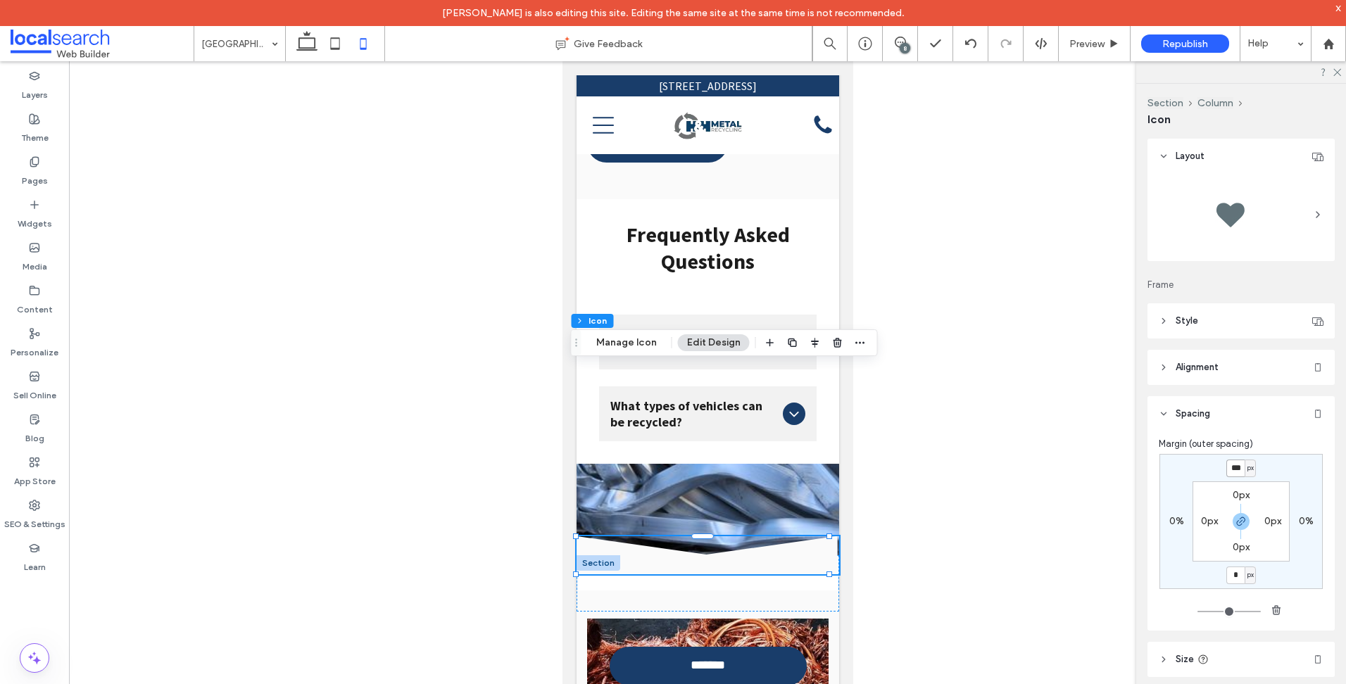
click at [1236, 472] on input "***" at bounding box center [1235, 469] width 18 height 18
type input "*"
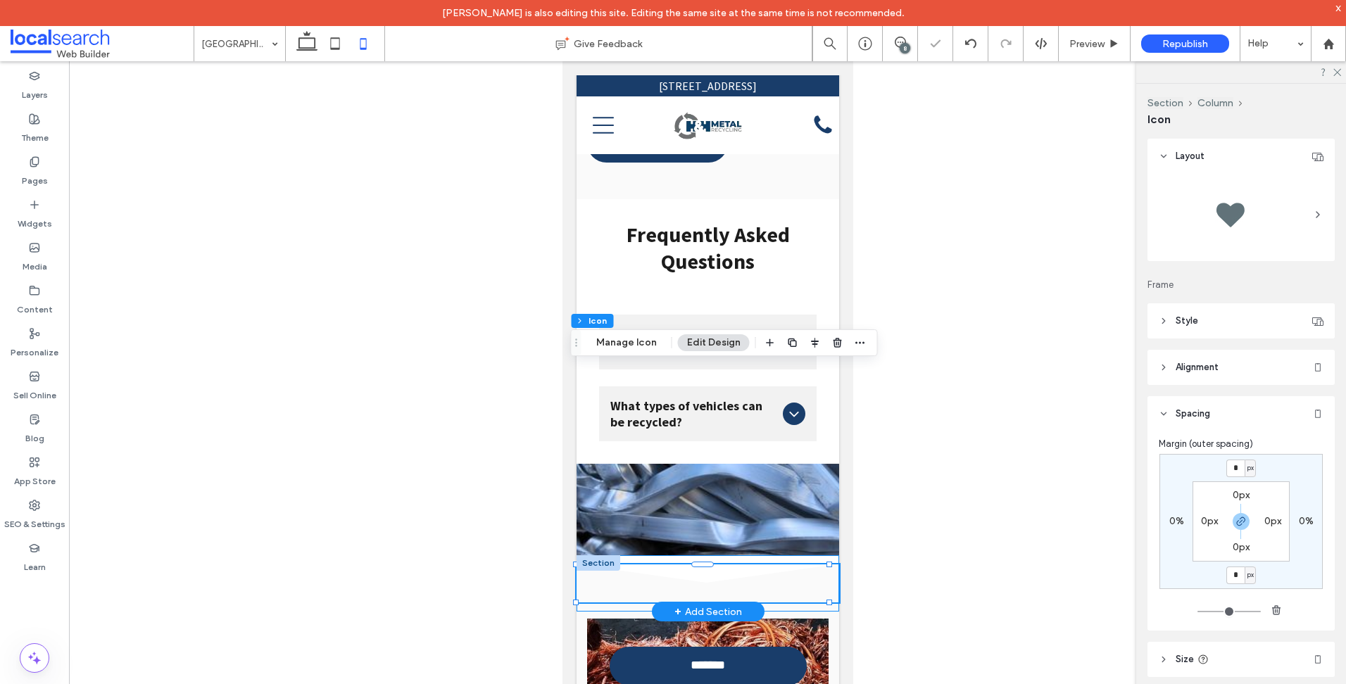
click at [723, 555] on div "Divider Icon .cls-1-1158168734-1158168734 { fill-rule: evenodd; }" at bounding box center [707, 583] width 262 height 56
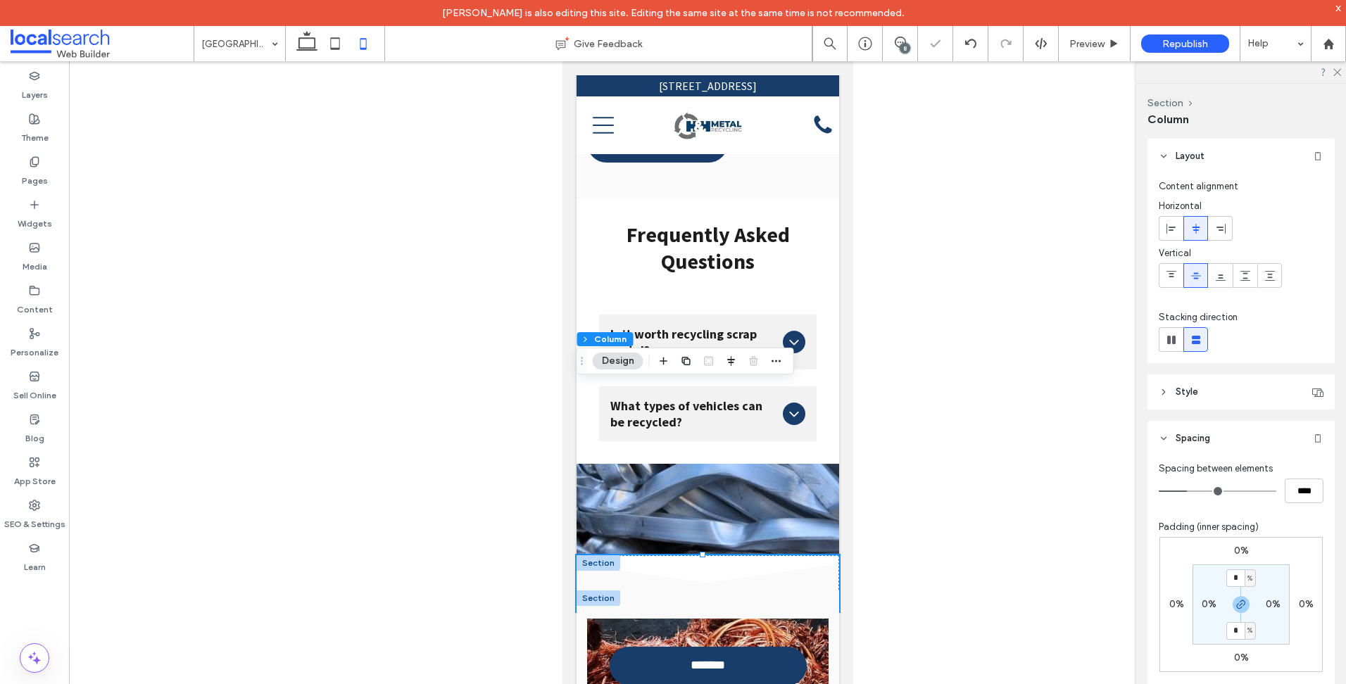
drag, startPoint x: 703, startPoint y: 384, endPoint x: 688, endPoint y: 445, distance: 62.5
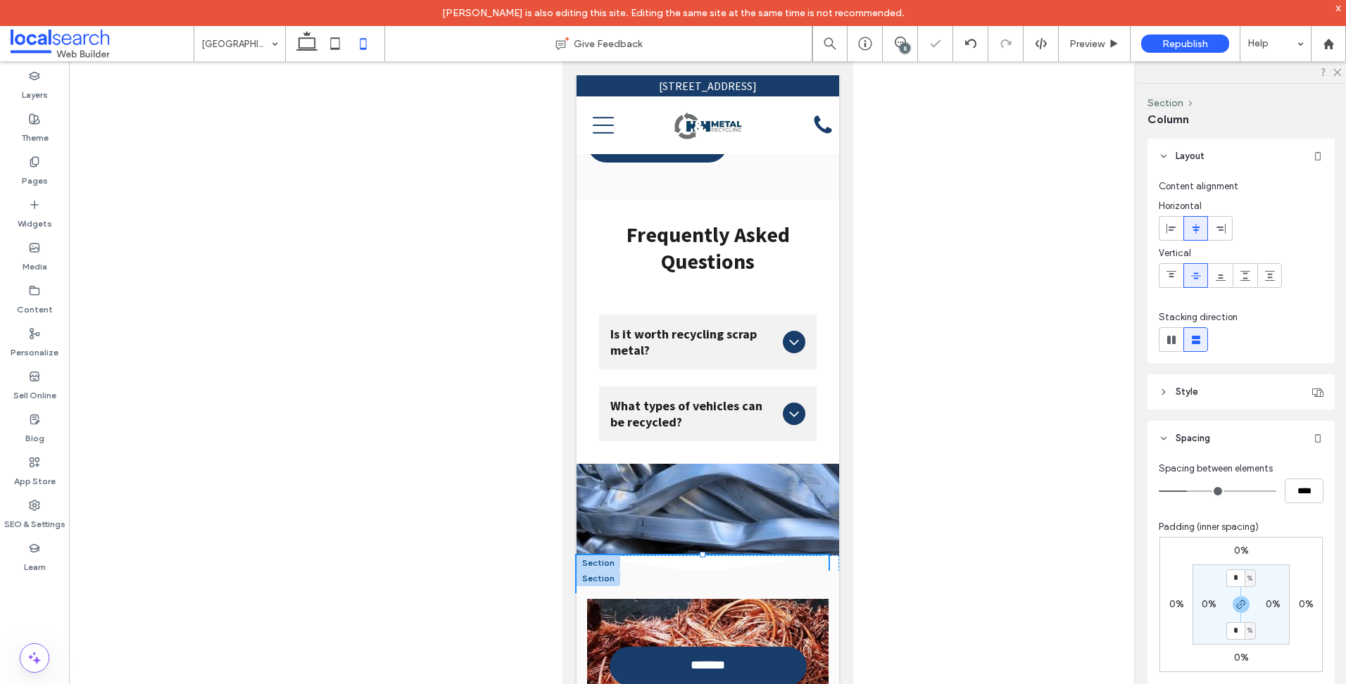
type input "**"
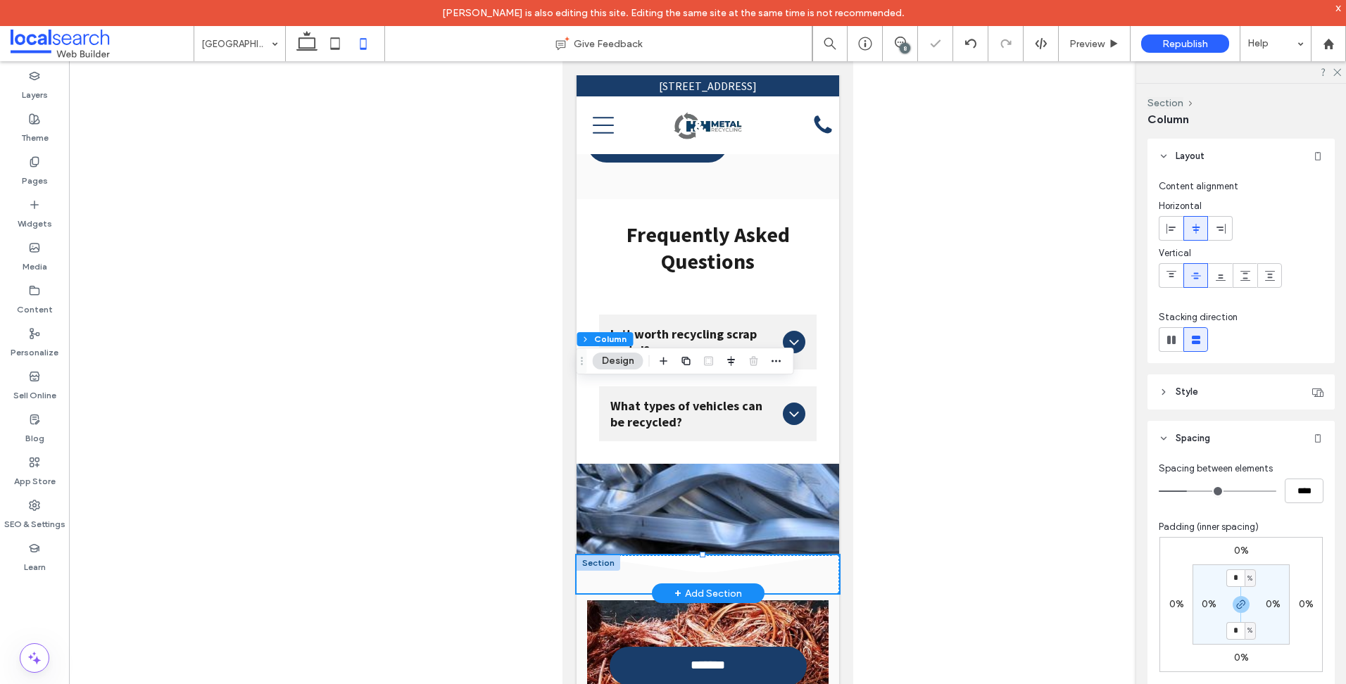
click at [605, 555] on div at bounding box center [598, 562] width 44 height 15
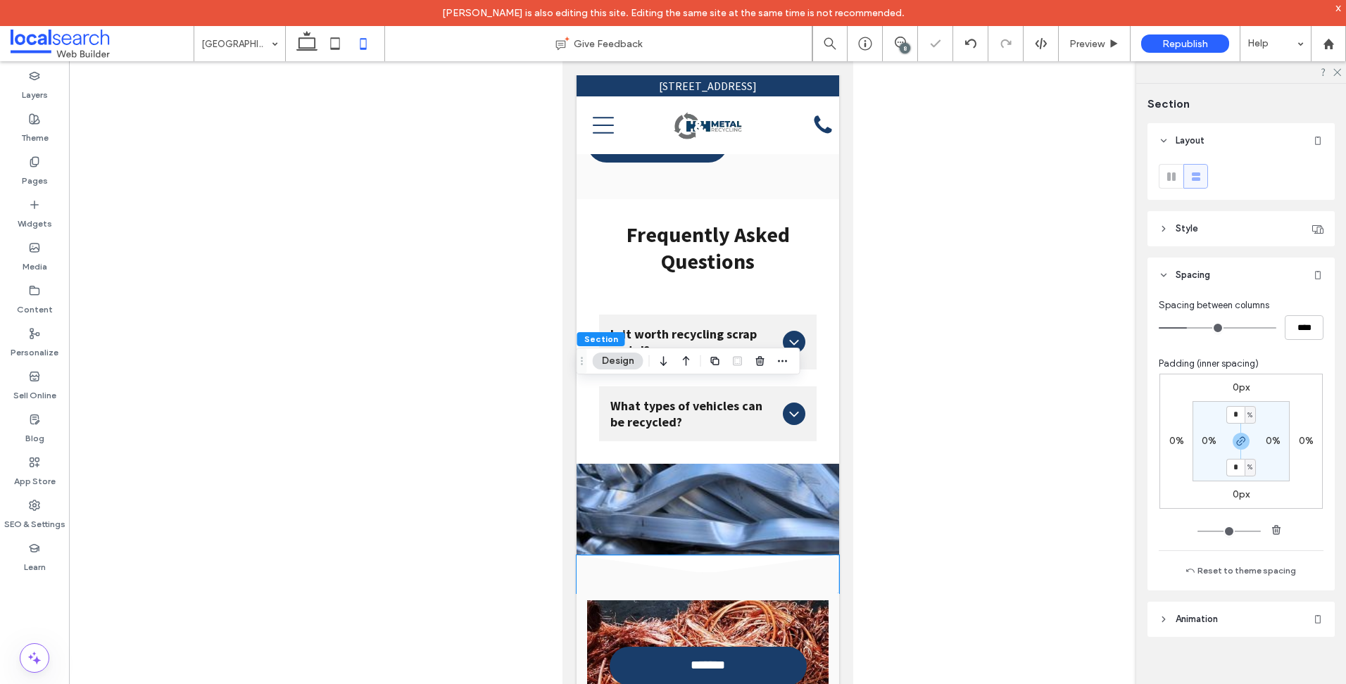
click at [1241, 393] on label "0px" at bounding box center [1240, 387] width 17 height 12
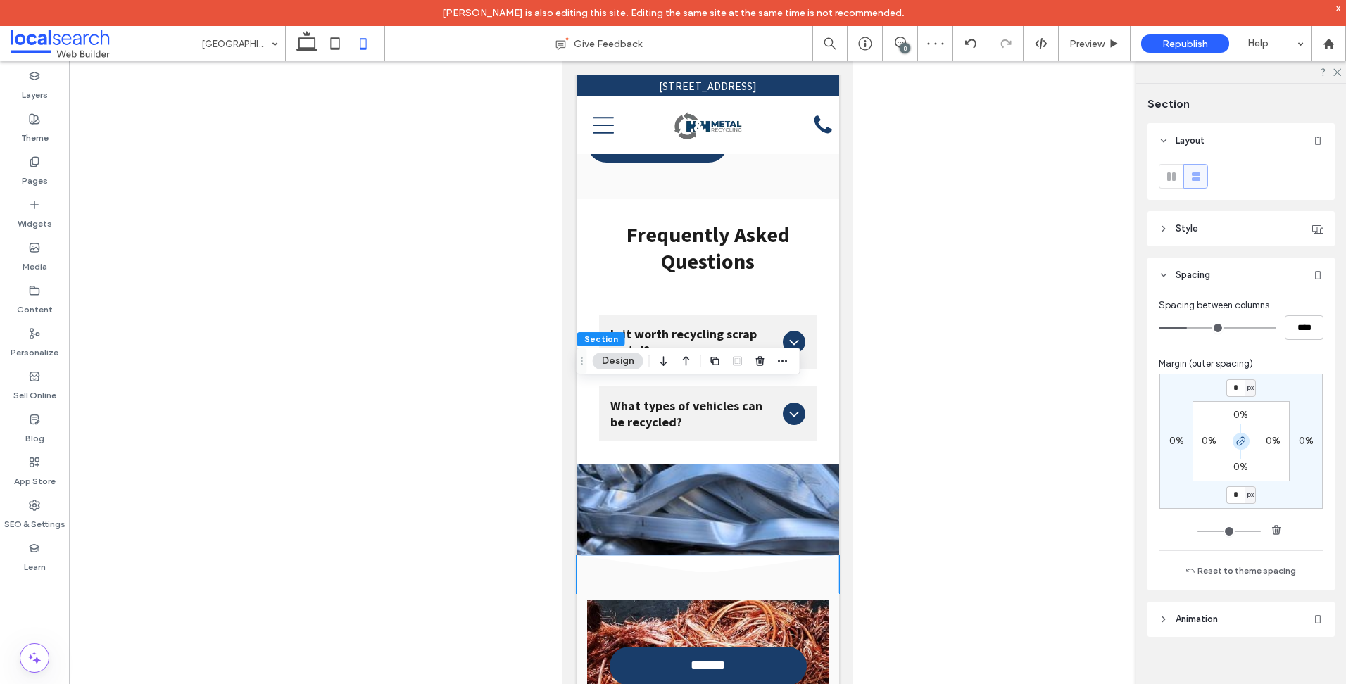
click at [1235, 438] on icon "button" at bounding box center [1240, 441] width 11 height 11
click at [1234, 395] on input "*" at bounding box center [1235, 388] width 18 height 18
type input "***"
type input "*"
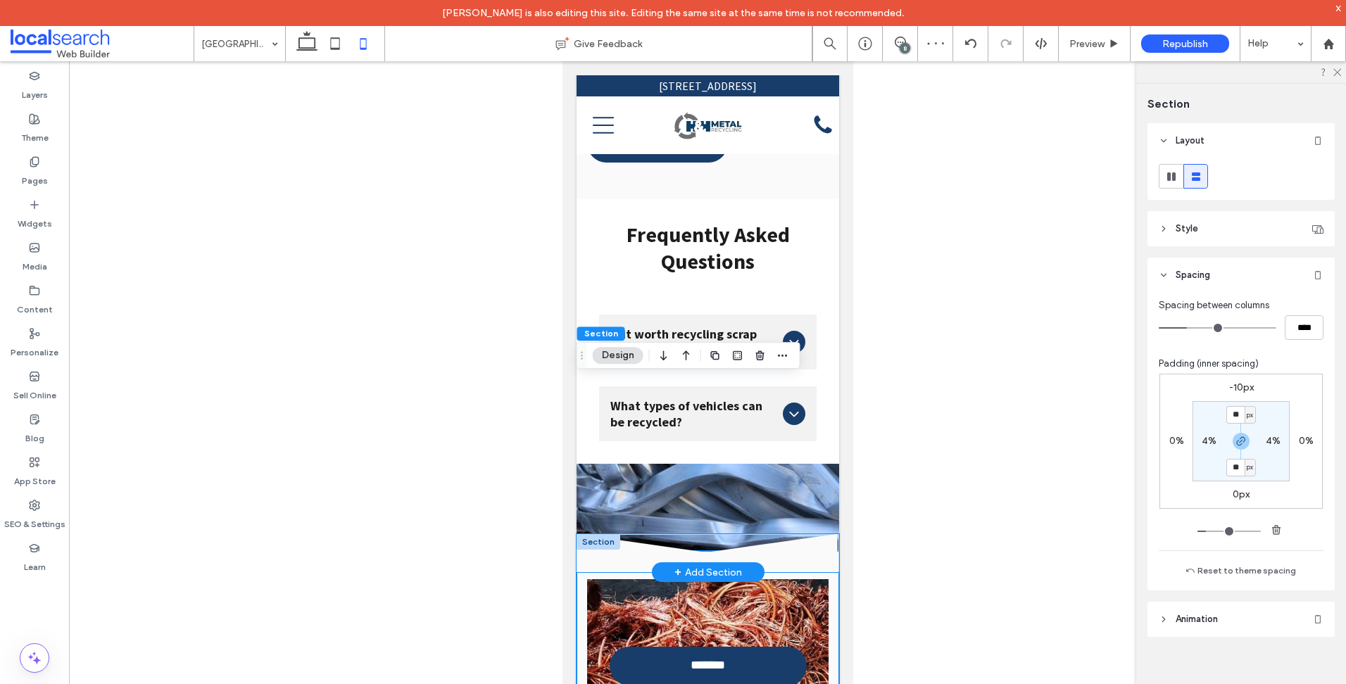
click at [816, 534] on icon at bounding box center [707, 553] width 262 height 38
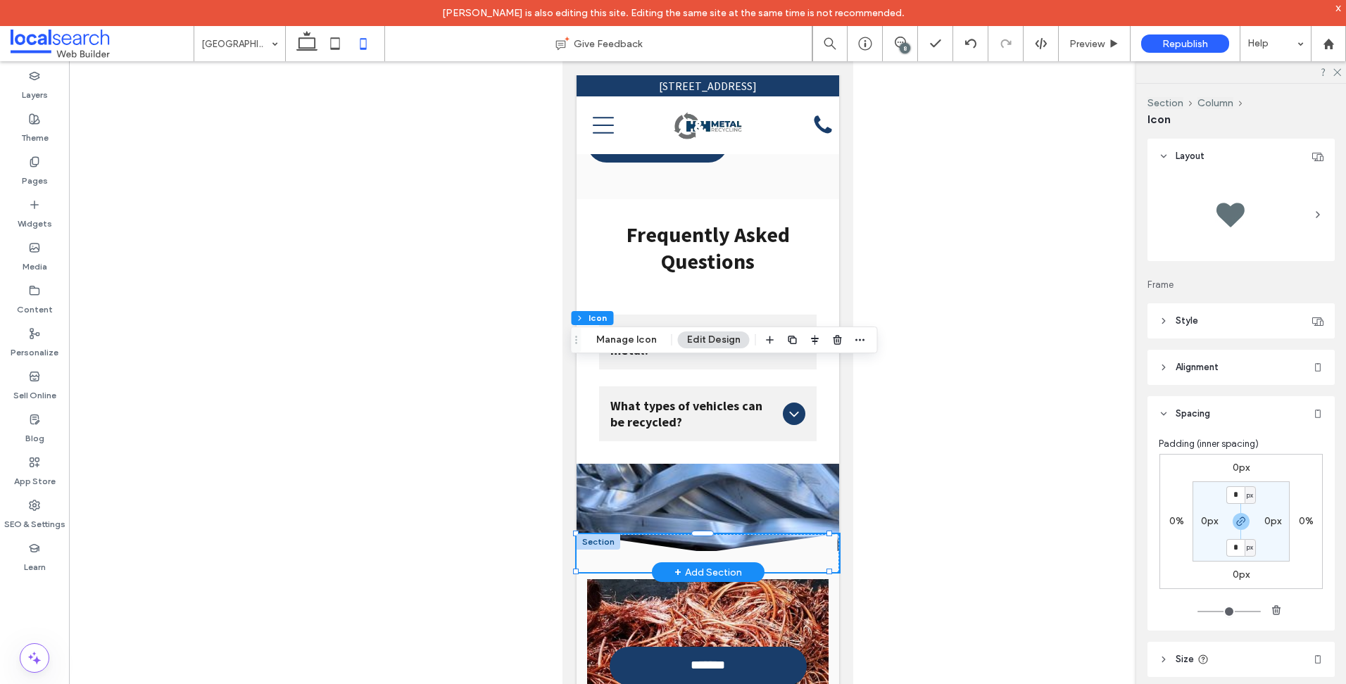
click at [600, 534] on div at bounding box center [598, 541] width 44 height 15
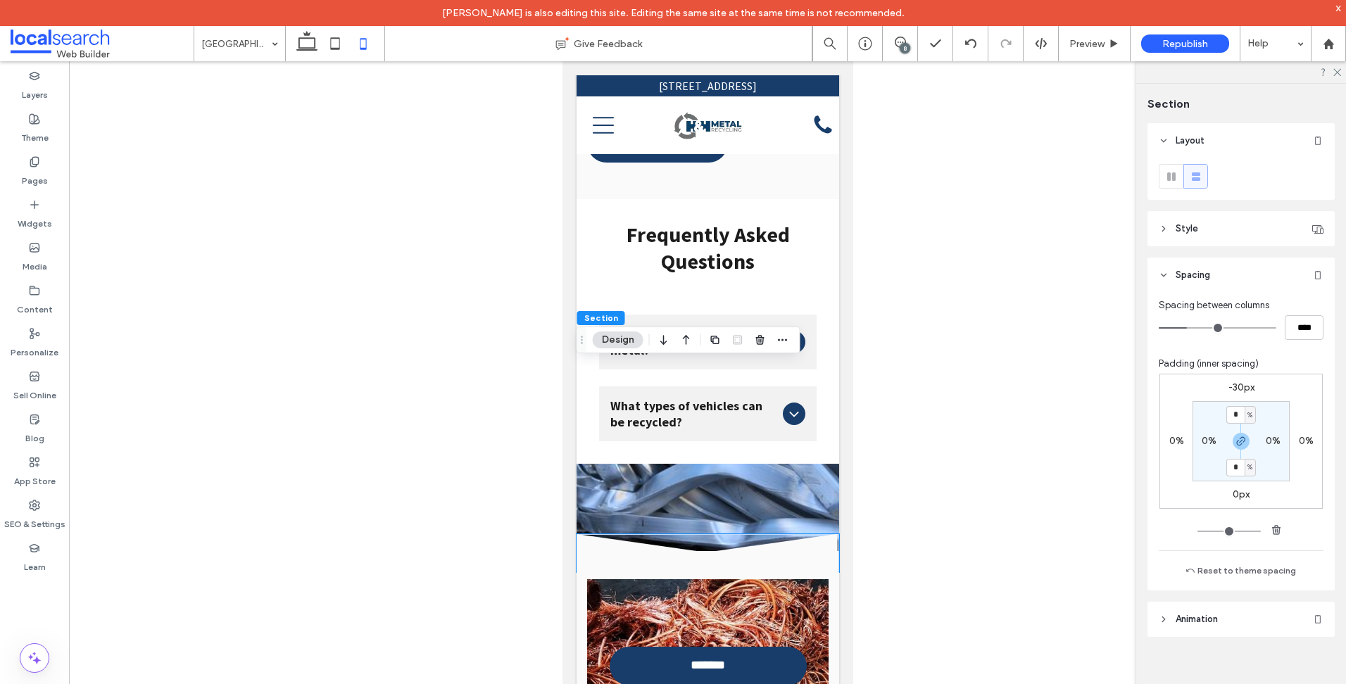
click at [1240, 388] on label "-30px" at bounding box center [1241, 387] width 26 height 12
type input "*"
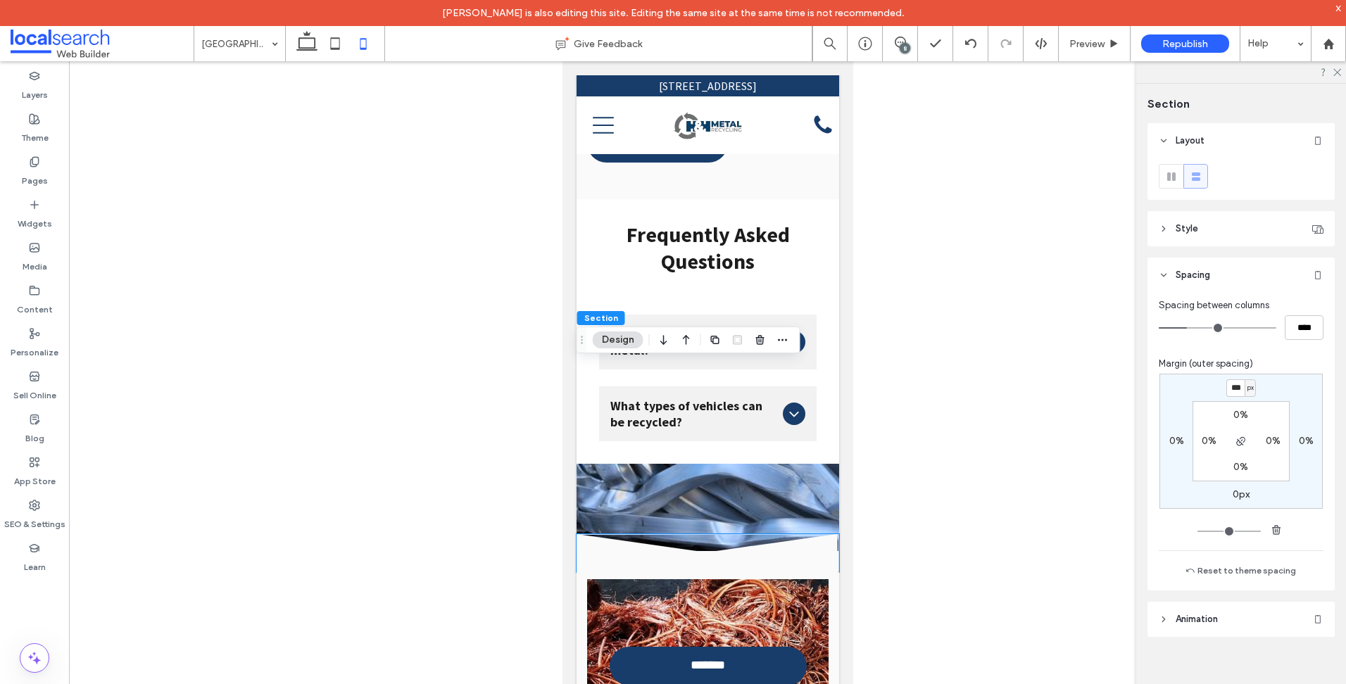
type input "***"
type input "*"
type input "***"
type input "*"
type input "***"
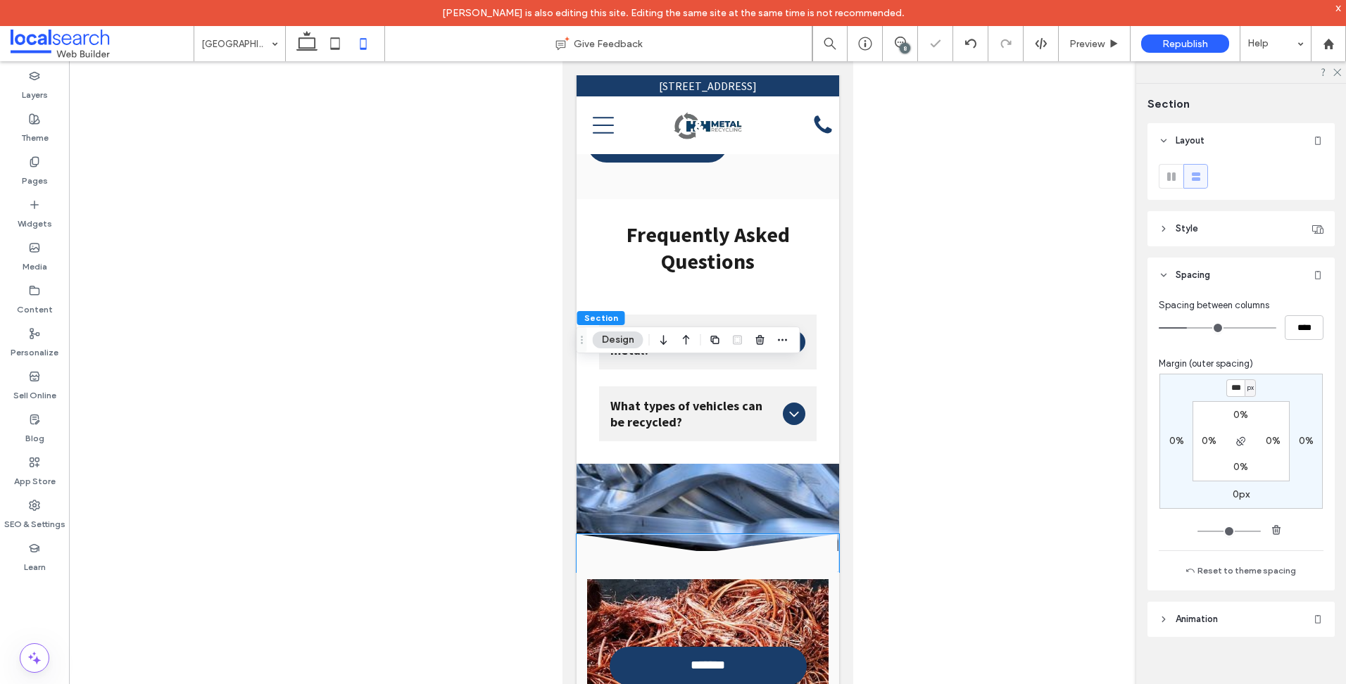
type input "*"
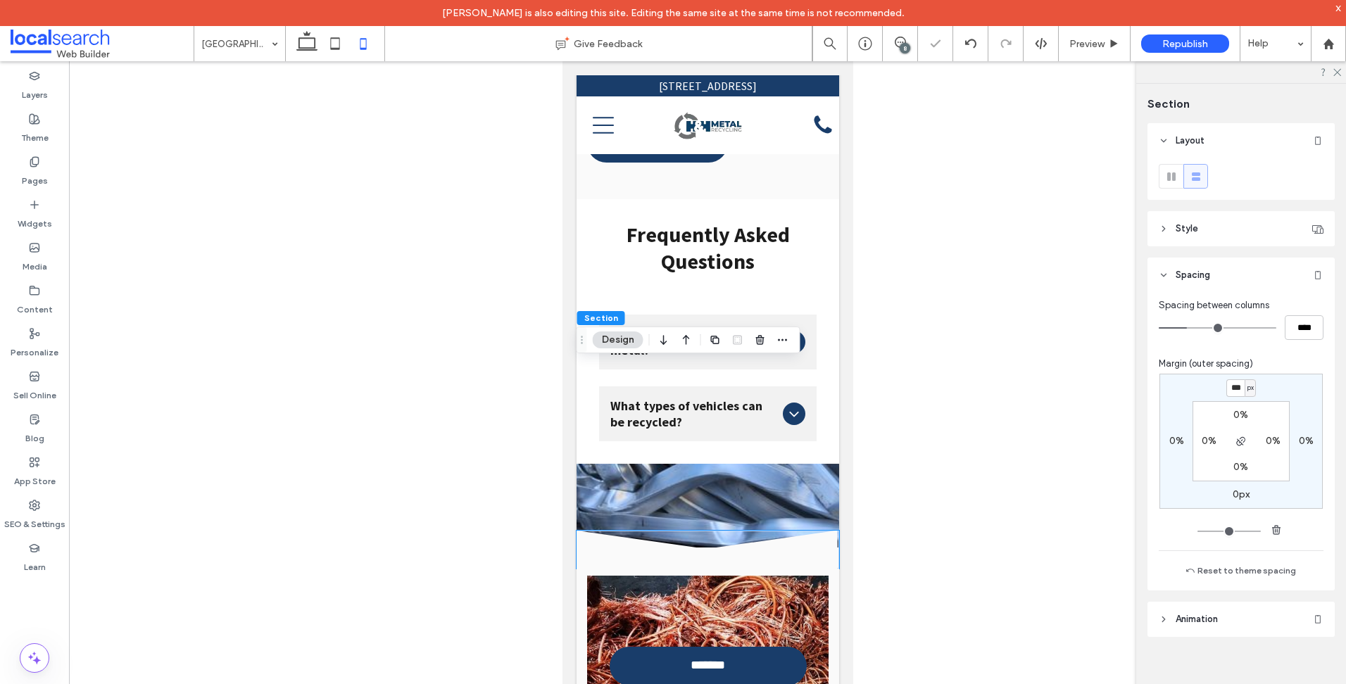
type input "***"
type input "*"
type input "***"
type input "*"
type input "***"
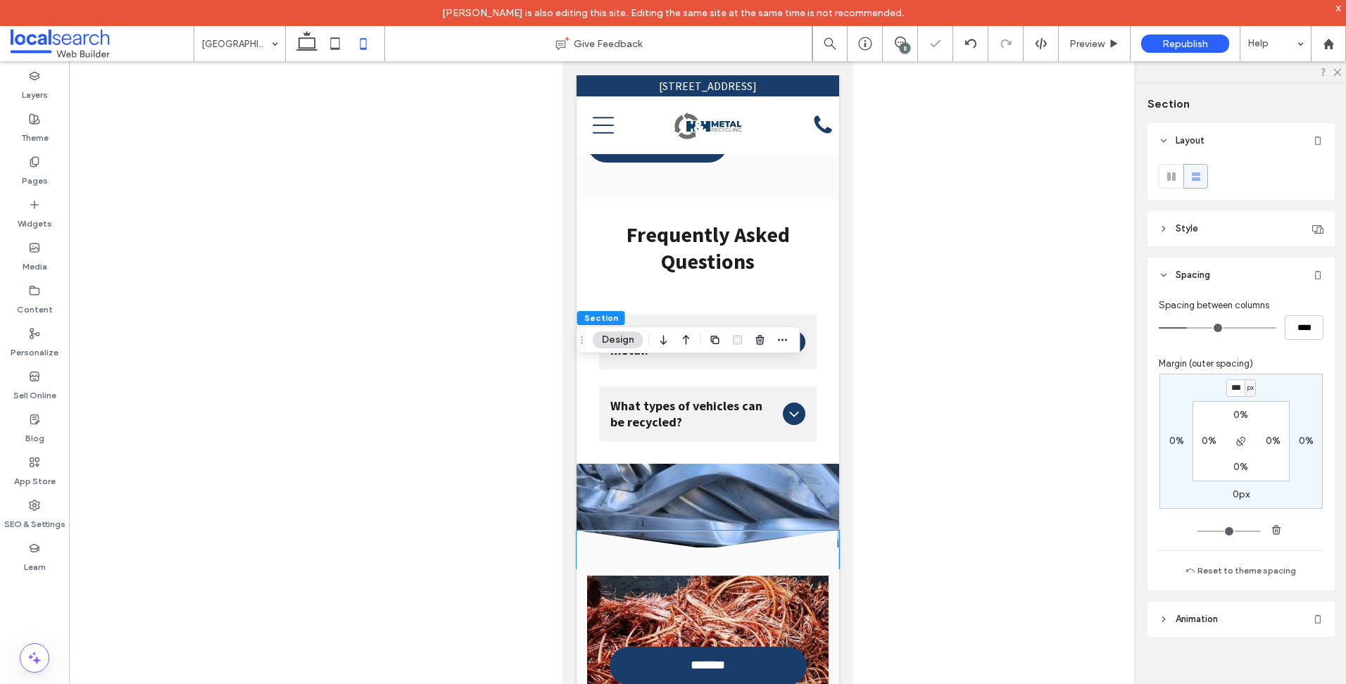
type input "*"
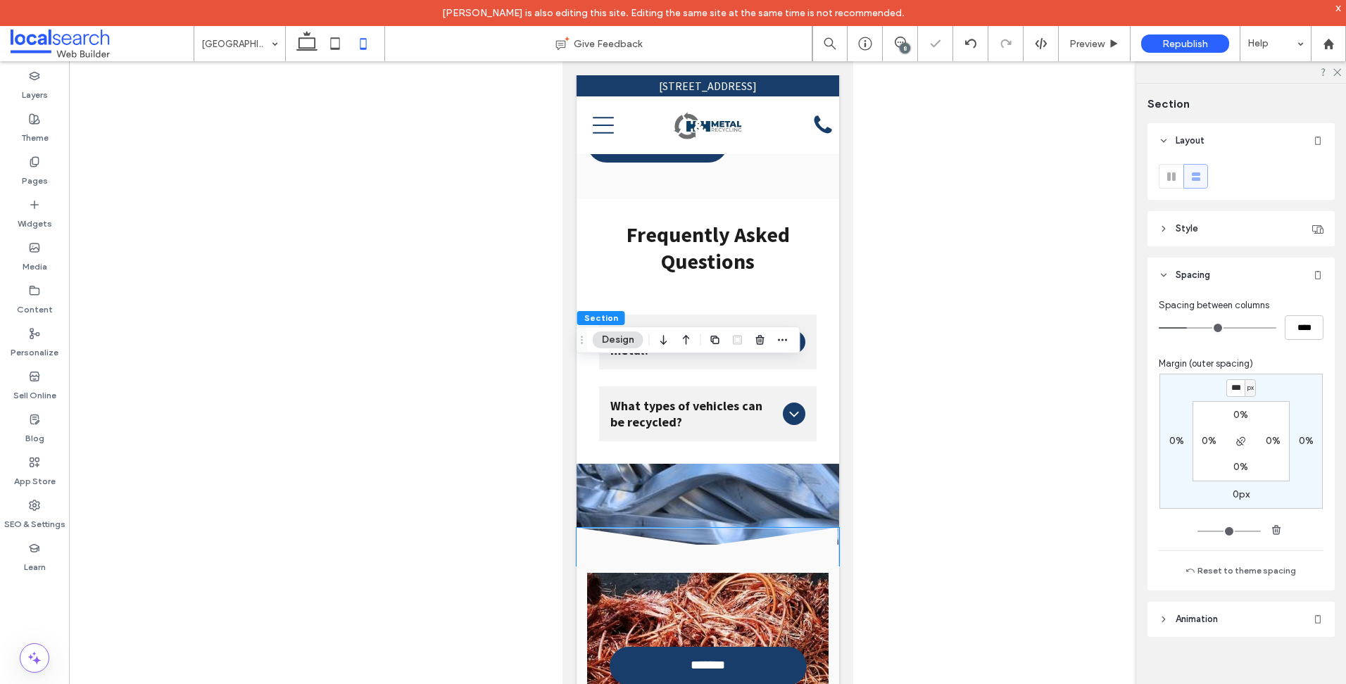
type input "***"
type input "*"
type input "***"
type input "*"
type input "***"
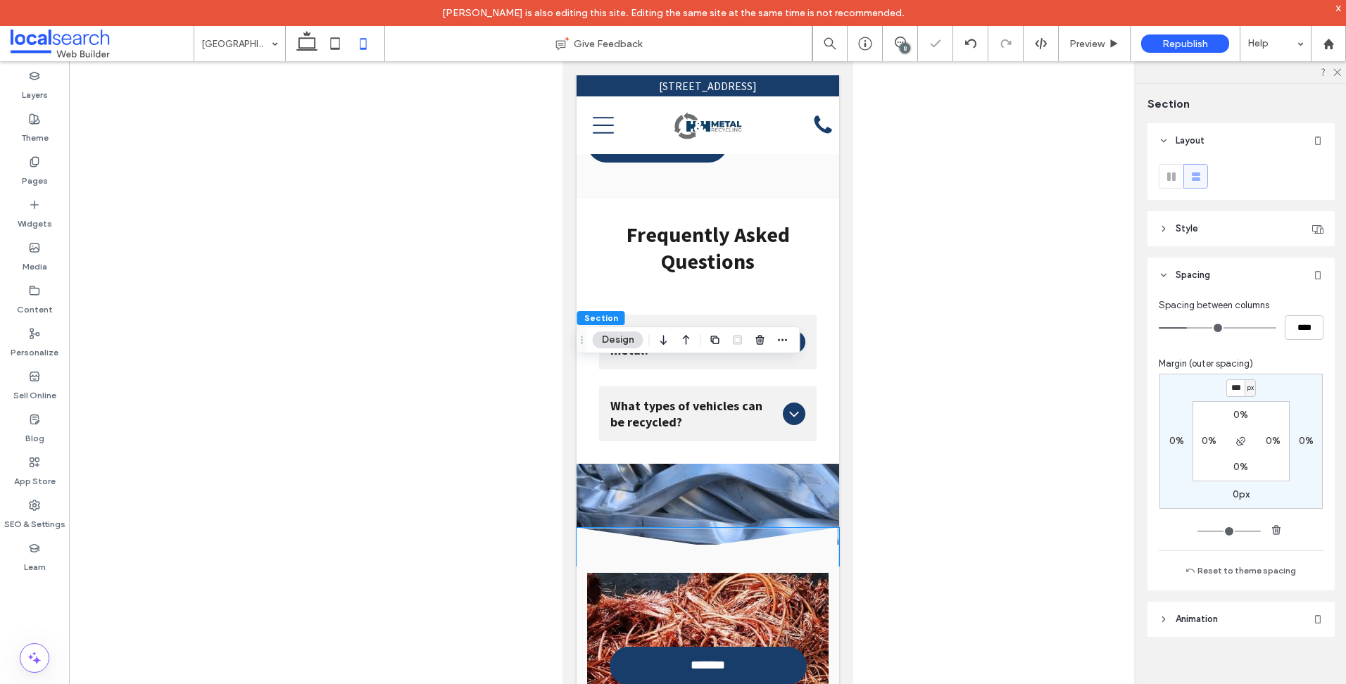
type input "*"
type input "***"
type input "*"
type input "***"
type input "*"
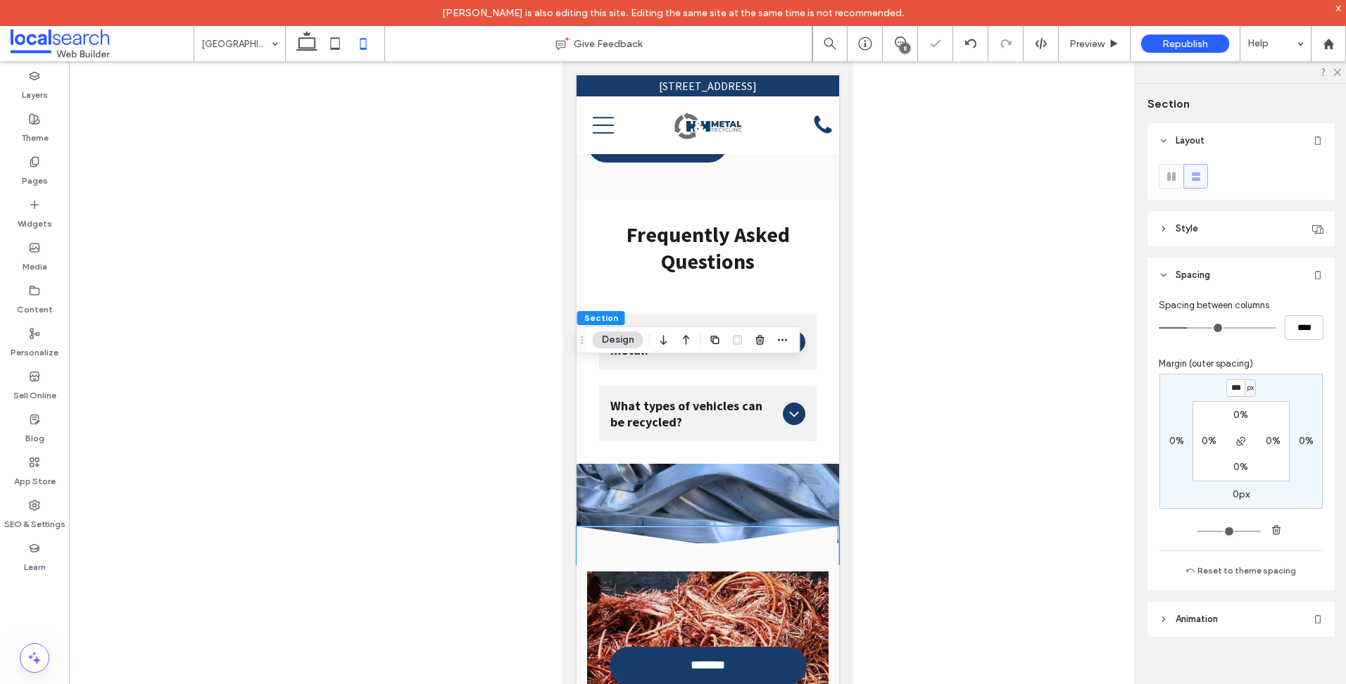
type input "***"
type input "*"
type input "***"
type input "*"
type input "***"
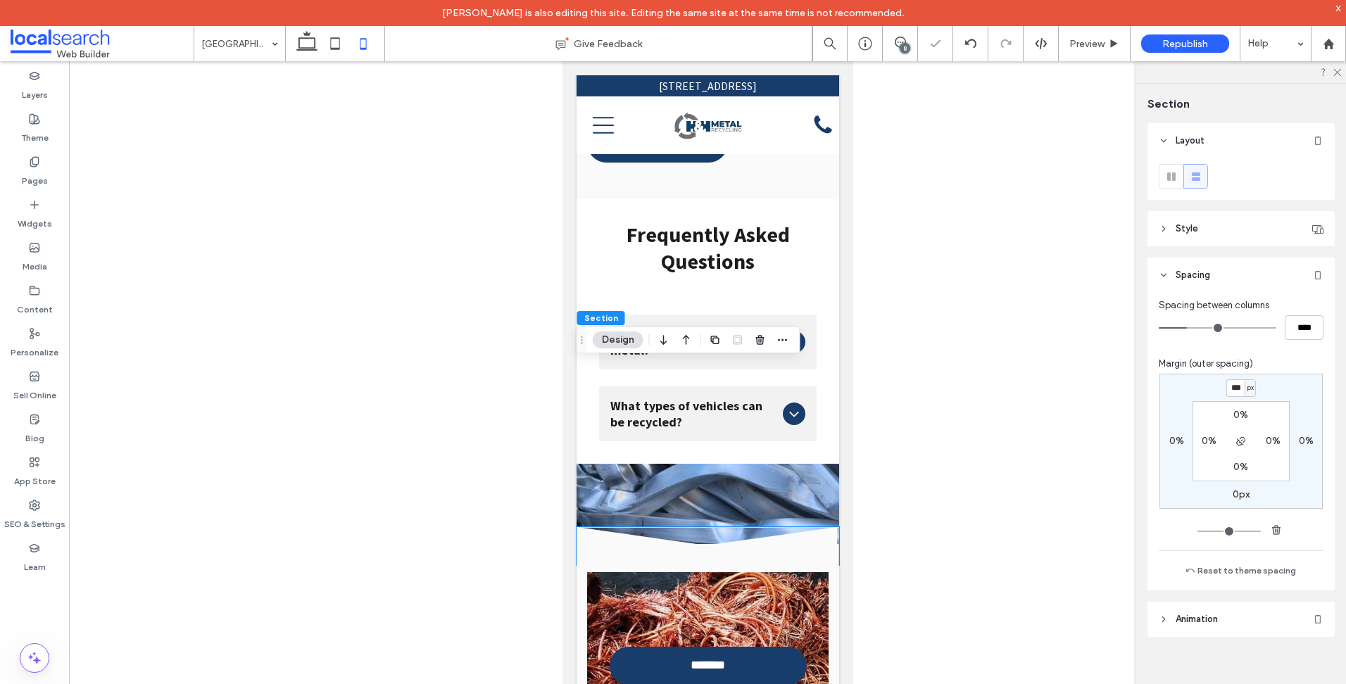
type input "*"
type input "***"
type input "*"
click at [622, 526] on icon at bounding box center [707, 545] width 262 height 38
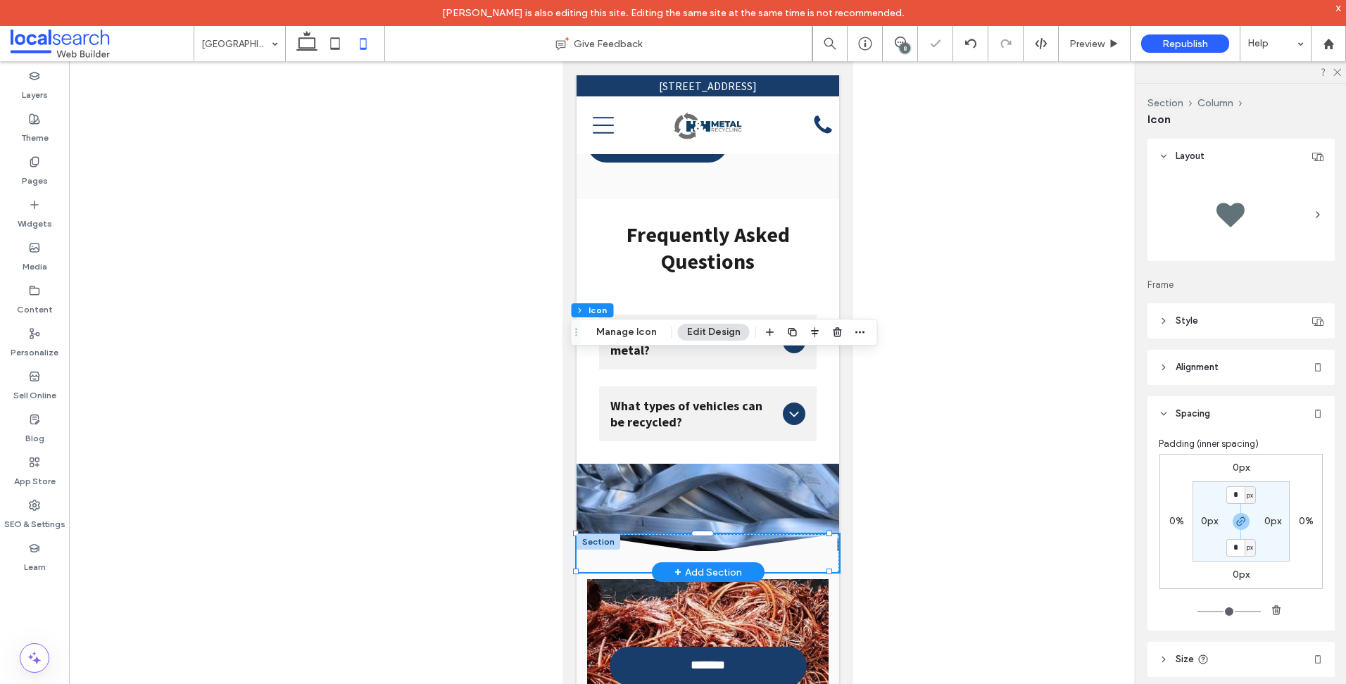
click at [737, 534] on icon at bounding box center [707, 553] width 262 height 38
click at [579, 534] on div at bounding box center [598, 541] width 44 height 15
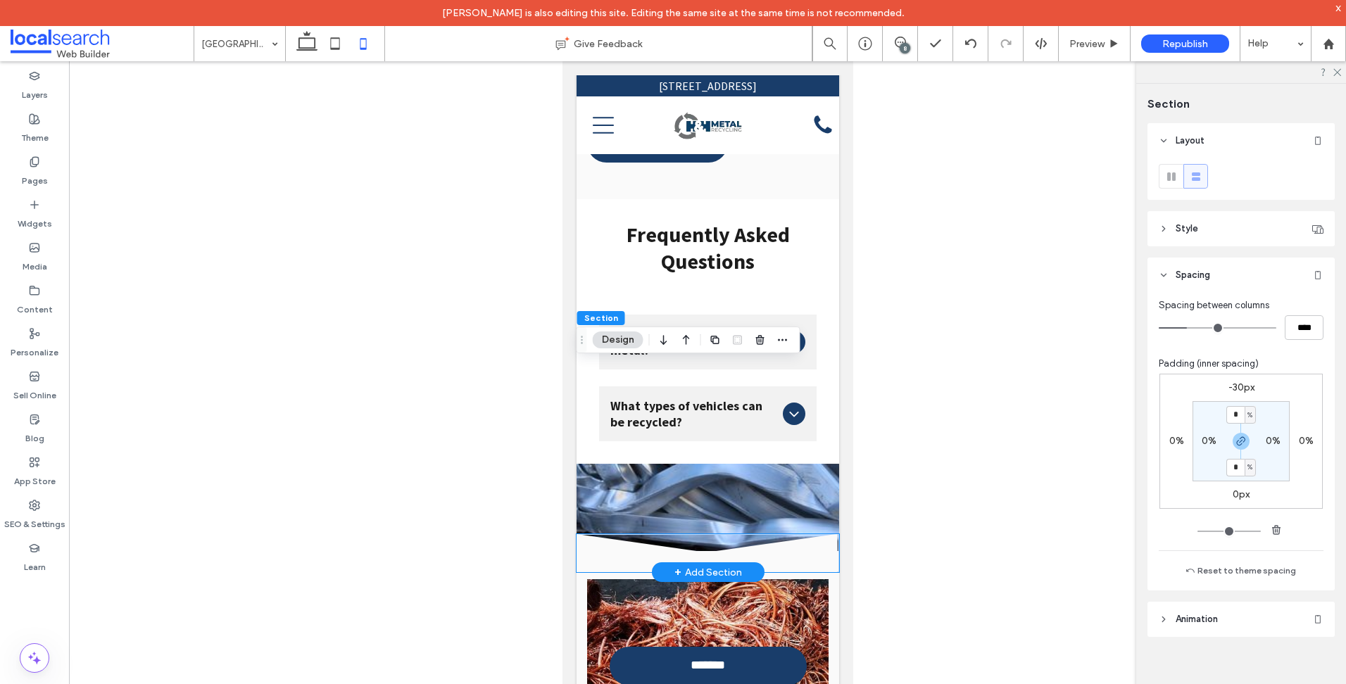
click at [813, 534] on icon at bounding box center [707, 553] width 262 height 38
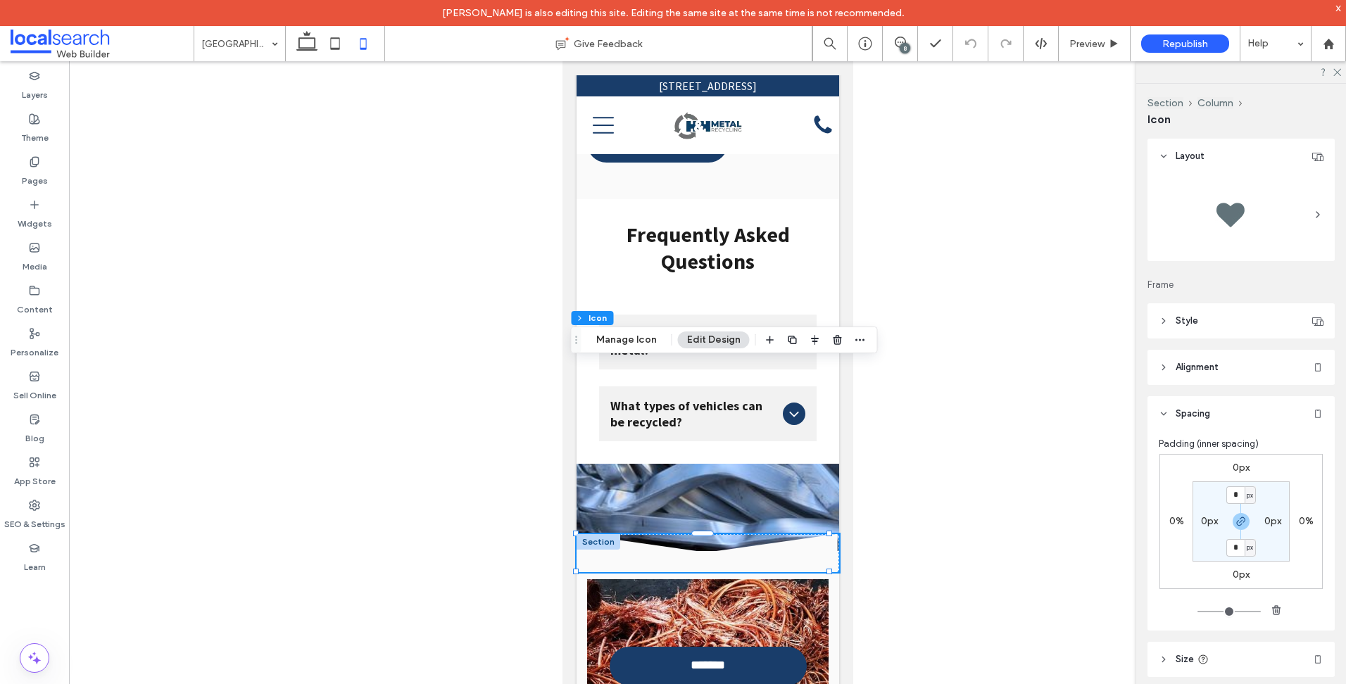
click at [1234, 569] on label "0px" at bounding box center [1240, 575] width 17 height 12
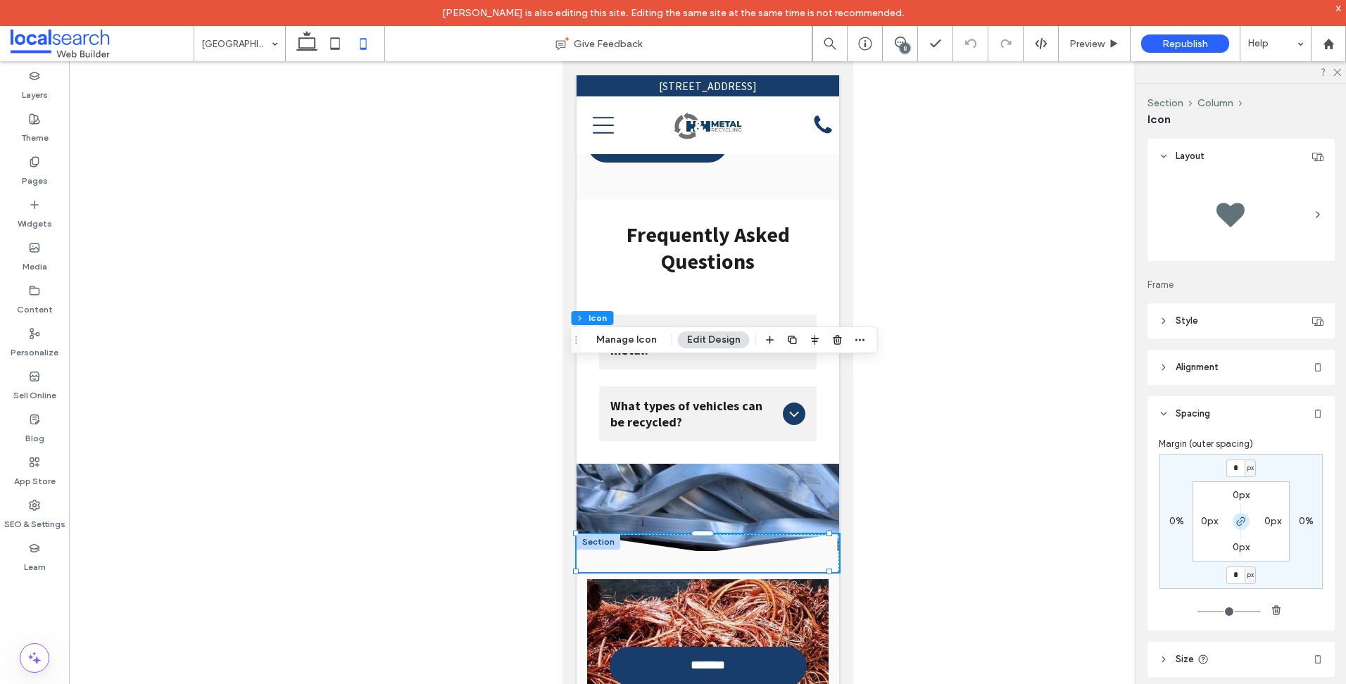
click at [1242, 519] on icon "button" at bounding box center [1240, 521] width 11 height 11
click at [1238, 569] on input "*" at bounding box center [1235, 576] width 18 height 18
type input "**"
type input "*"
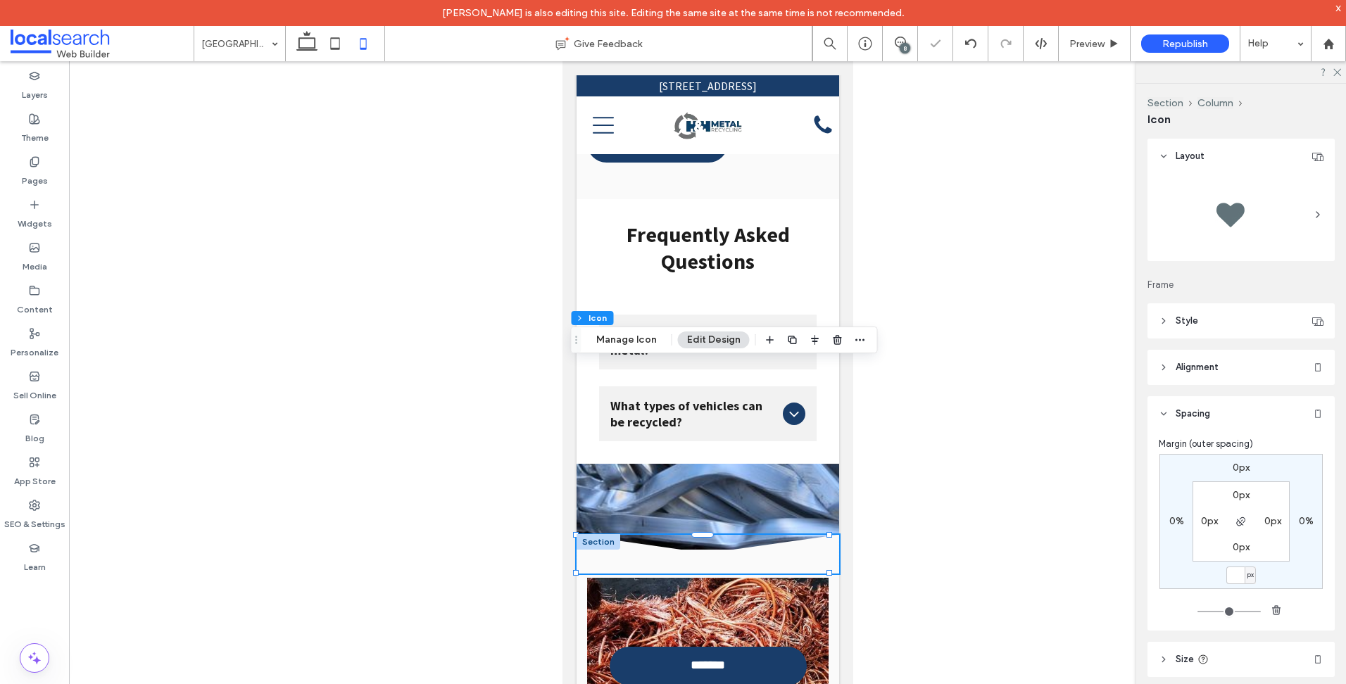
click at [1236, 470] on label "0px" at bounding box center [1240, 468] width 17 height 12
type input "*"
type input "***"
type input "*"
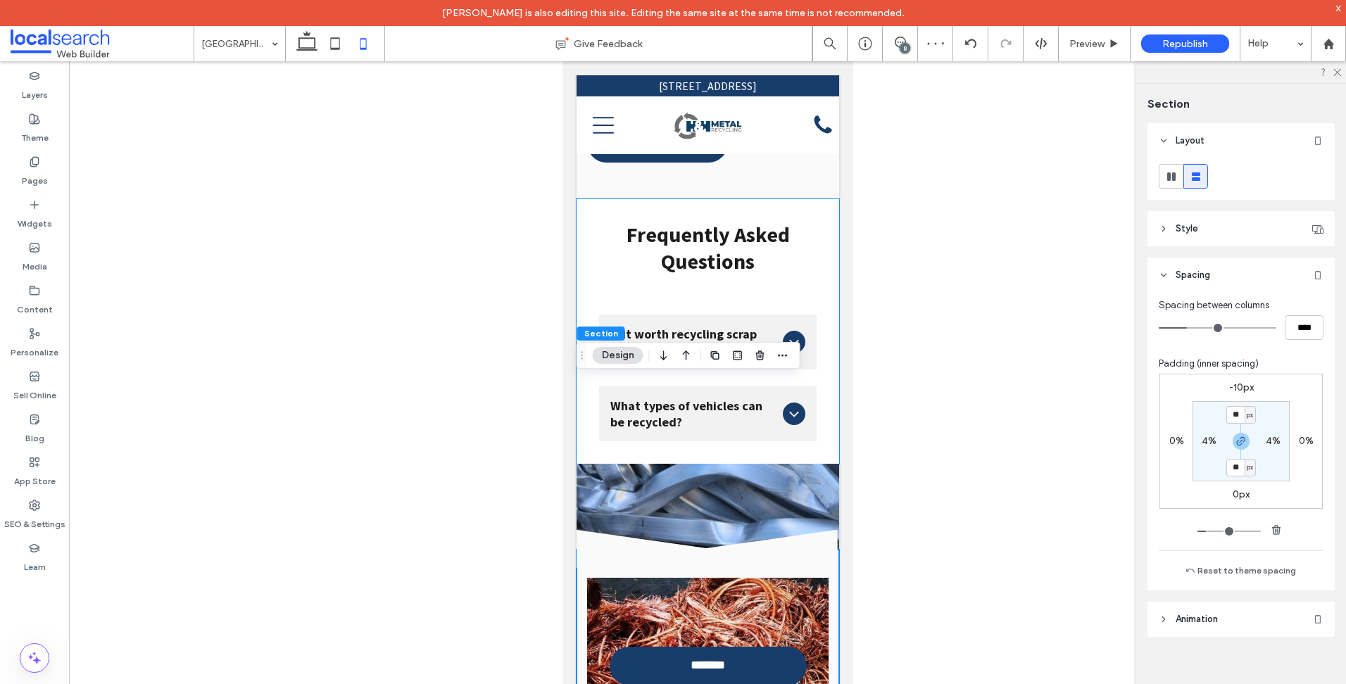
click at [53, 184] on div "Pages" at bounding box center [34, 171] width 69 height 43
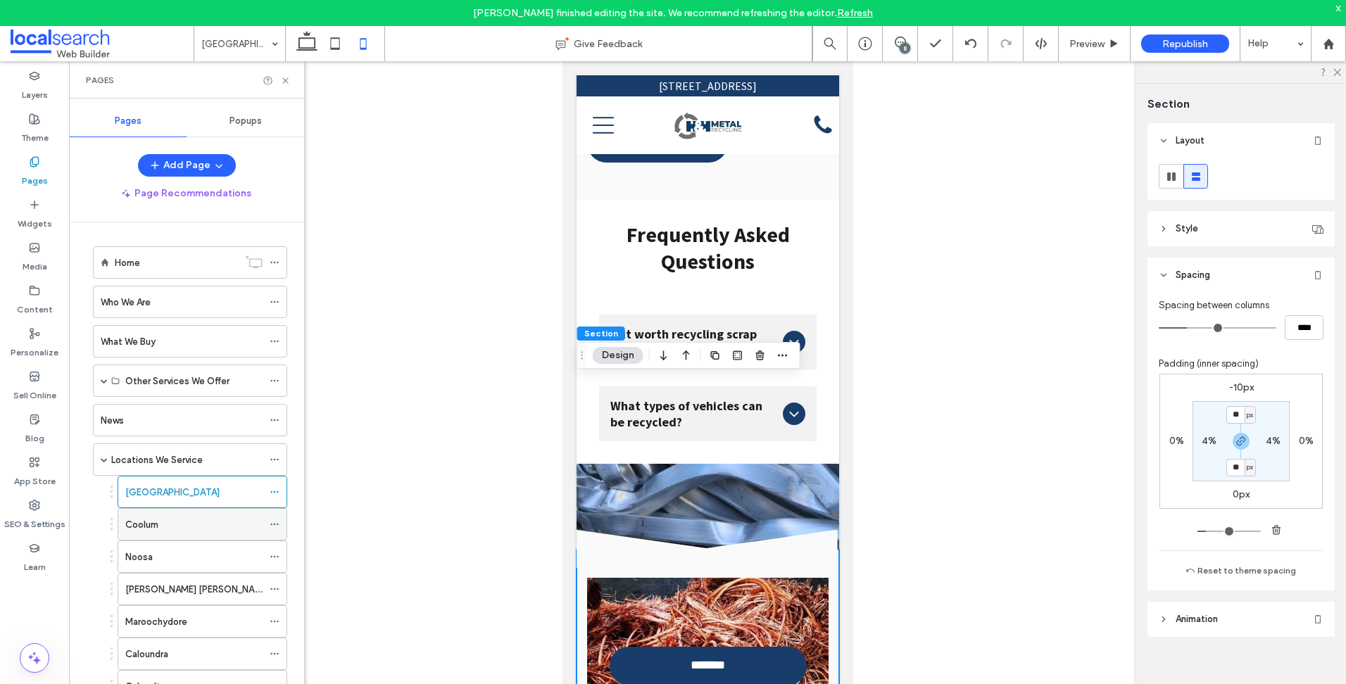
click at [169, 522] on div "Coolum" at bounding box center [193, 524] width 137 height 15
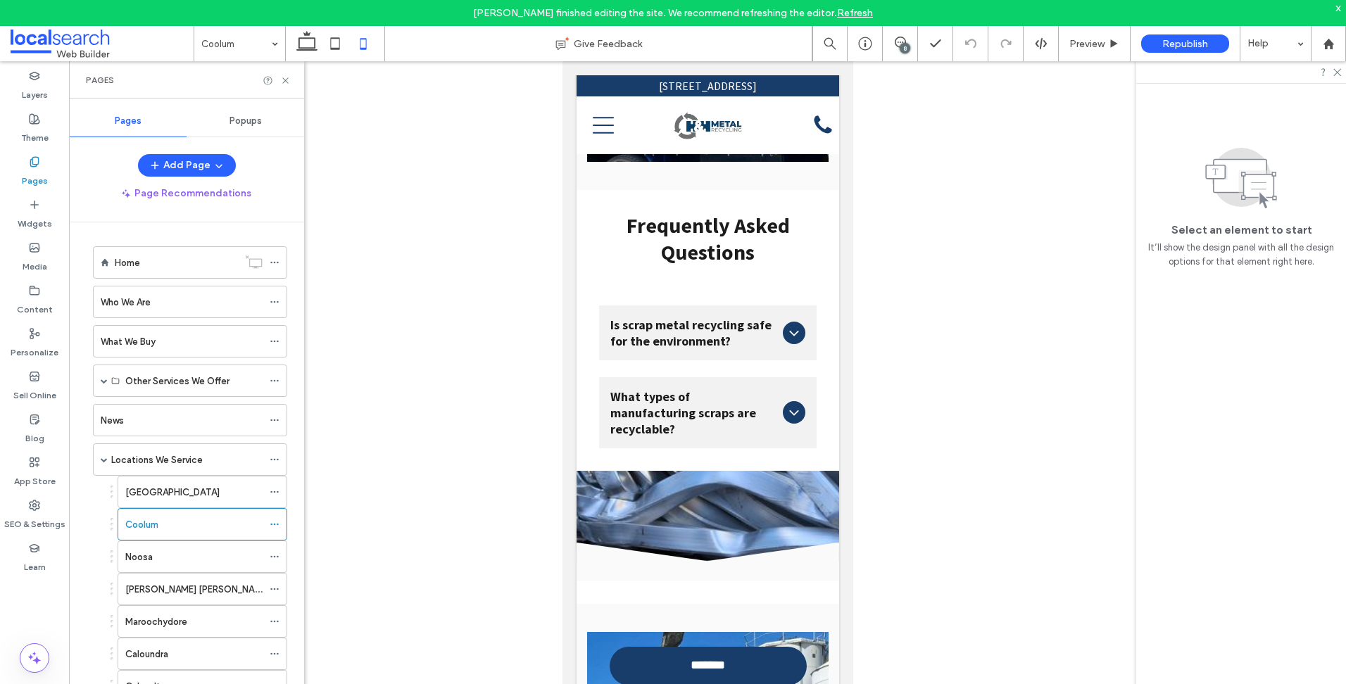
scroll to position [6967, 0]
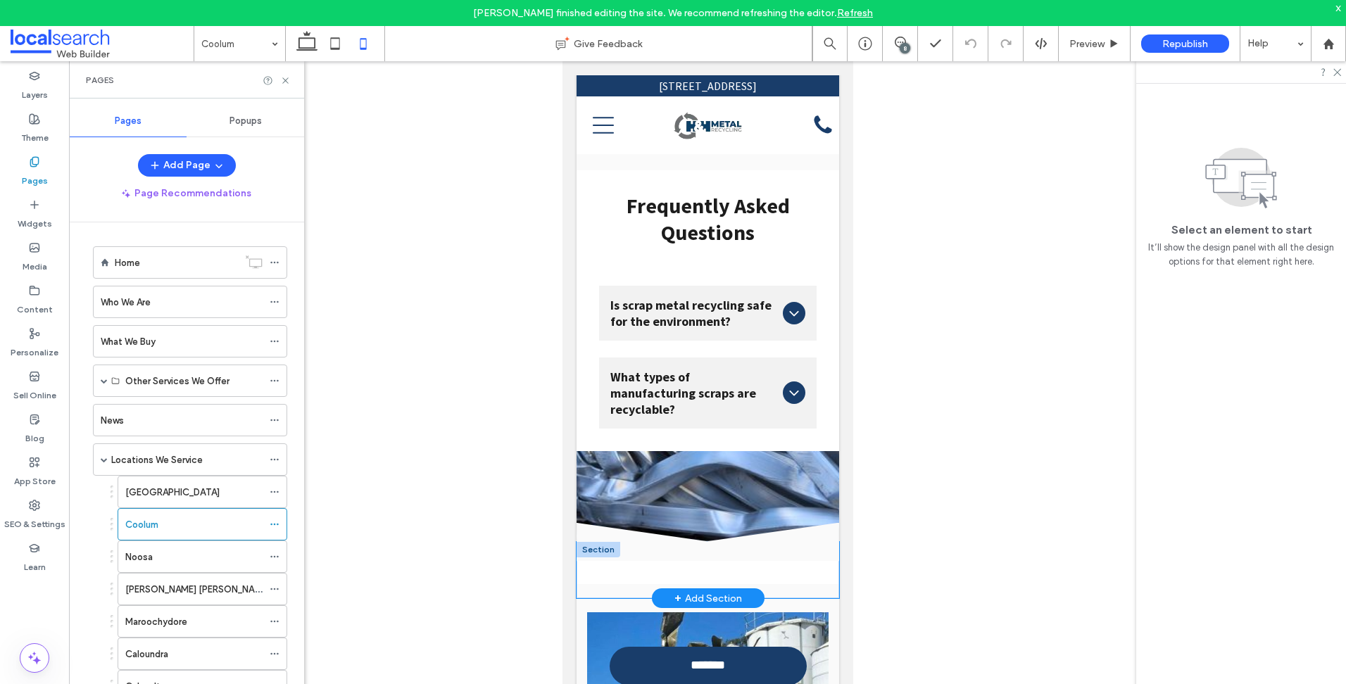
click at [765, 542] on div "Divider Icon .cls-1-1158168734-1158168734 { fill-rule: evenodd; }" at bounding box center [707, 570] width 262 height 56
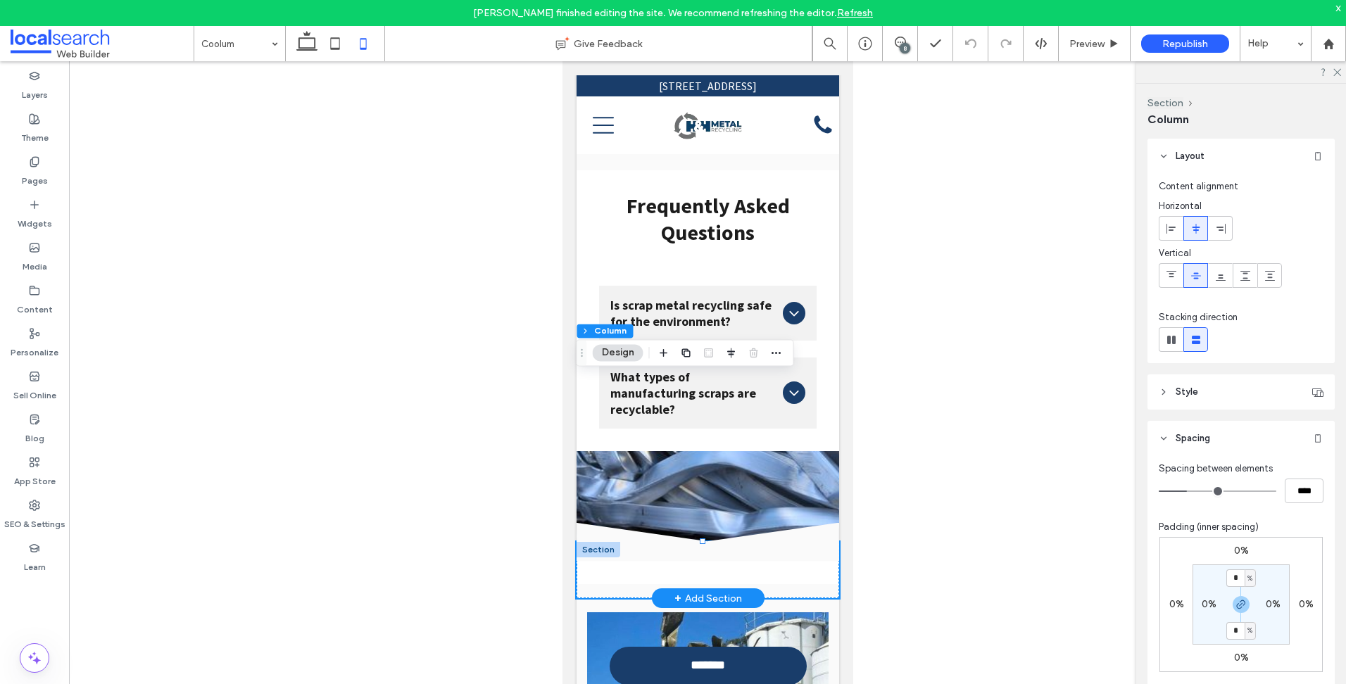
click at [776, 523] on icon at bounding box center [707, 542] width 262 height 38
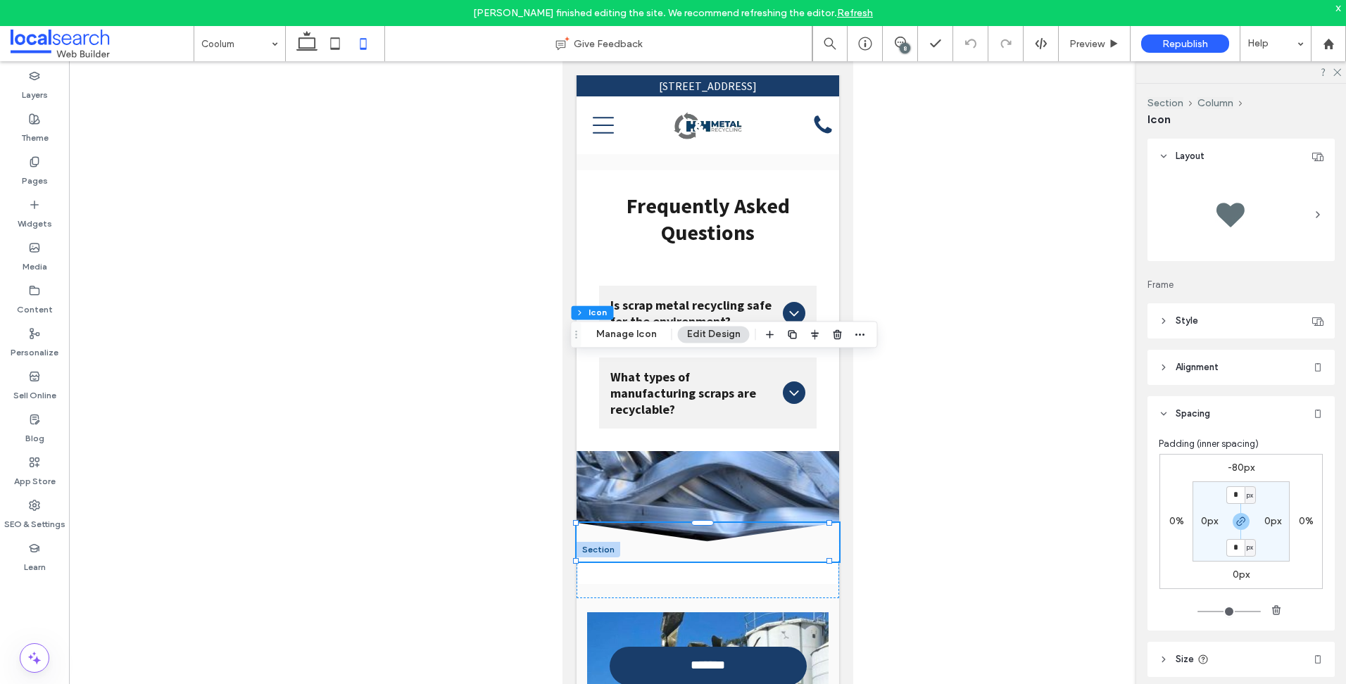
click at [1248, 465] on label "-80px" at bounding box center [1240, 468] width 27 height 12
type input "*"
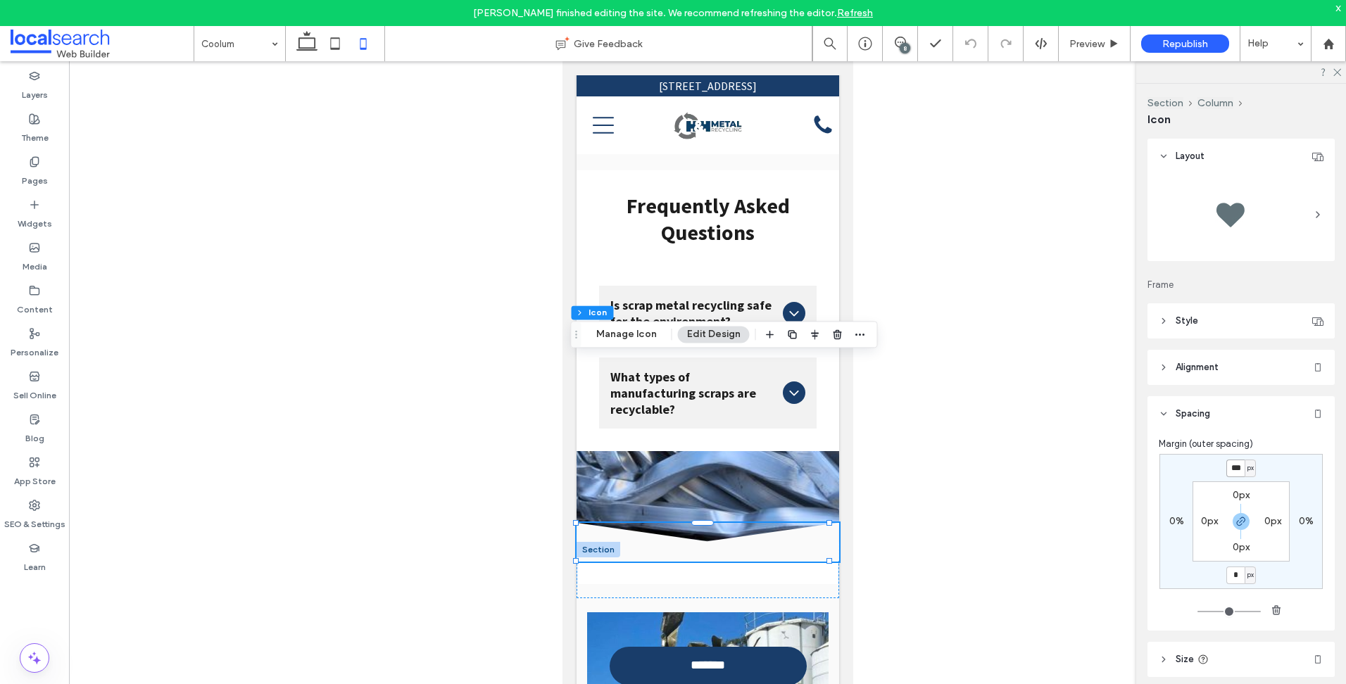
click at [1229, 469] on input "***" at bounding box center [1235, 469] width 18 height 18
type input "*"
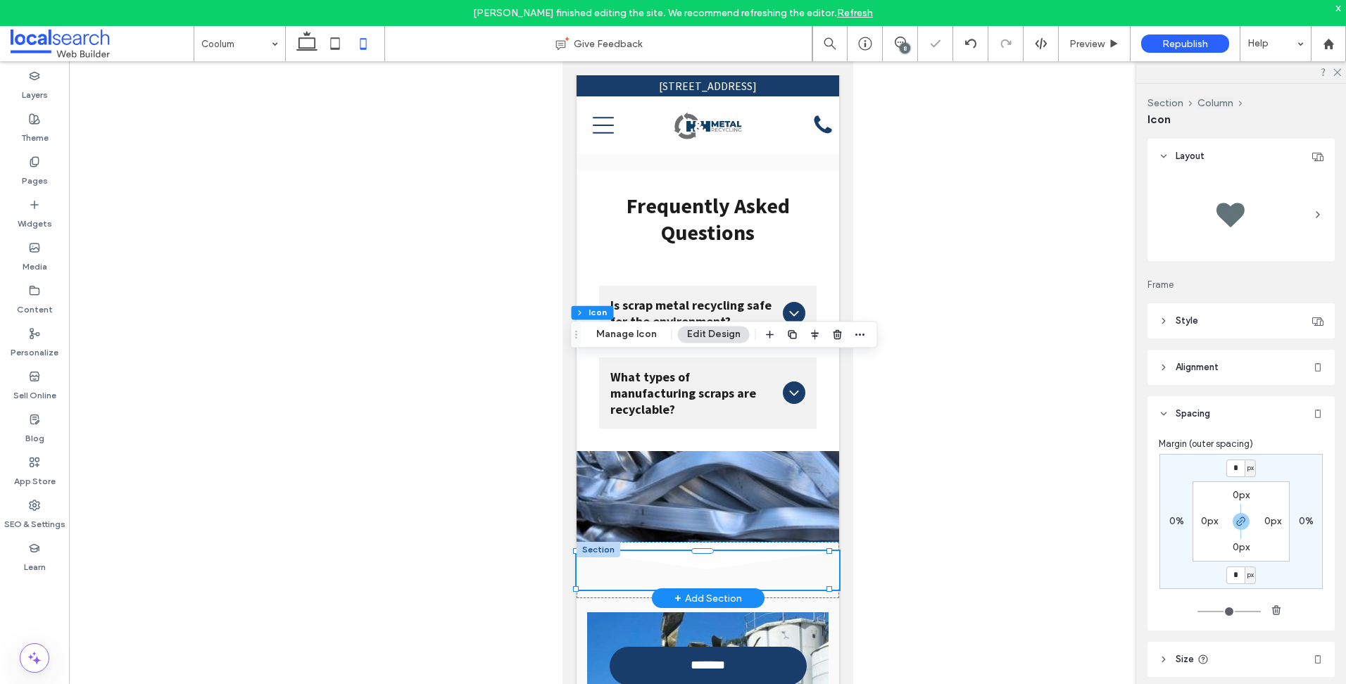
click at [684, 542] on div "Divider Icon .cls-1-1158168734-1158168734 { fill-rule: evenodd; }" at bounding box center [707, 570] width 262 height 56
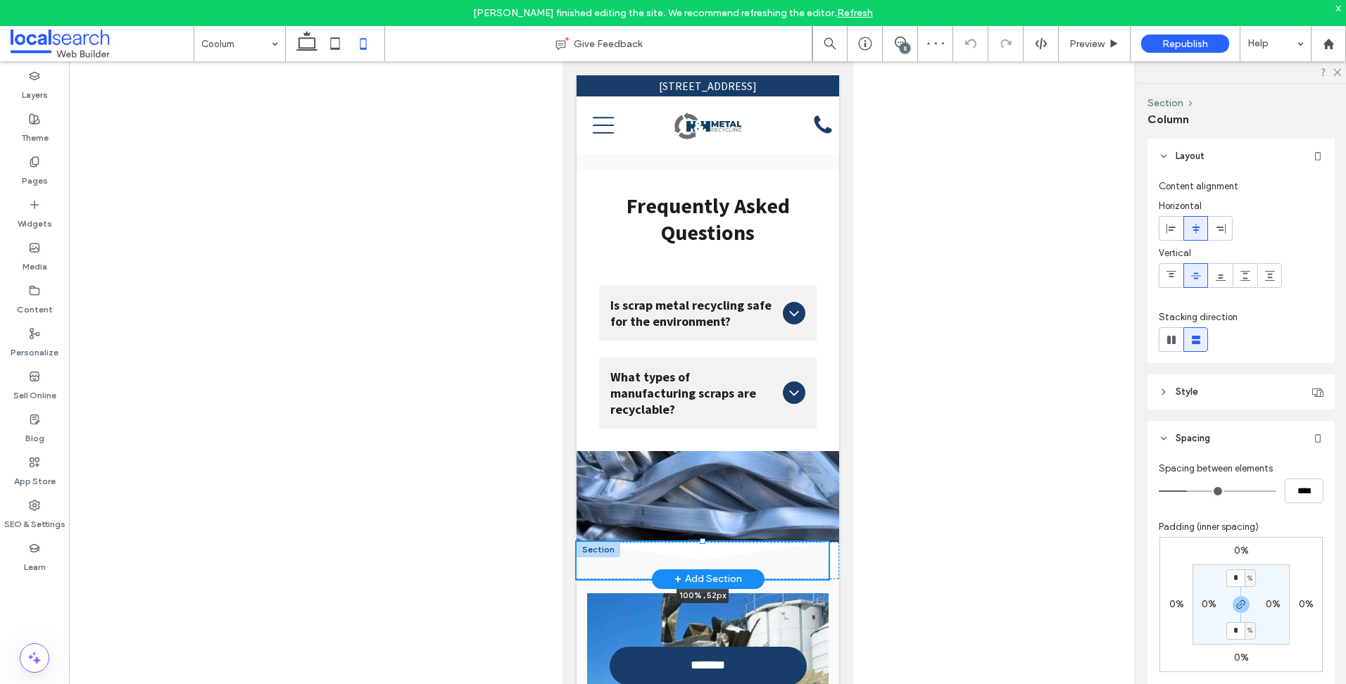
drag, startPoint x: 700, startPoint y: 376, endPoint x: 695, endPoint y: 421, distance: 45.2
click at [697, 542] on div "Divider Icon .cls-1-1158168734-1158168734 { fill-rule: evenodd; } 100% , 52px S…" at bounding box center [707, 560] width 262 height 37
type input "**"
click at [590, 542] on div at bounding box center [598, 549] width 44 height 15
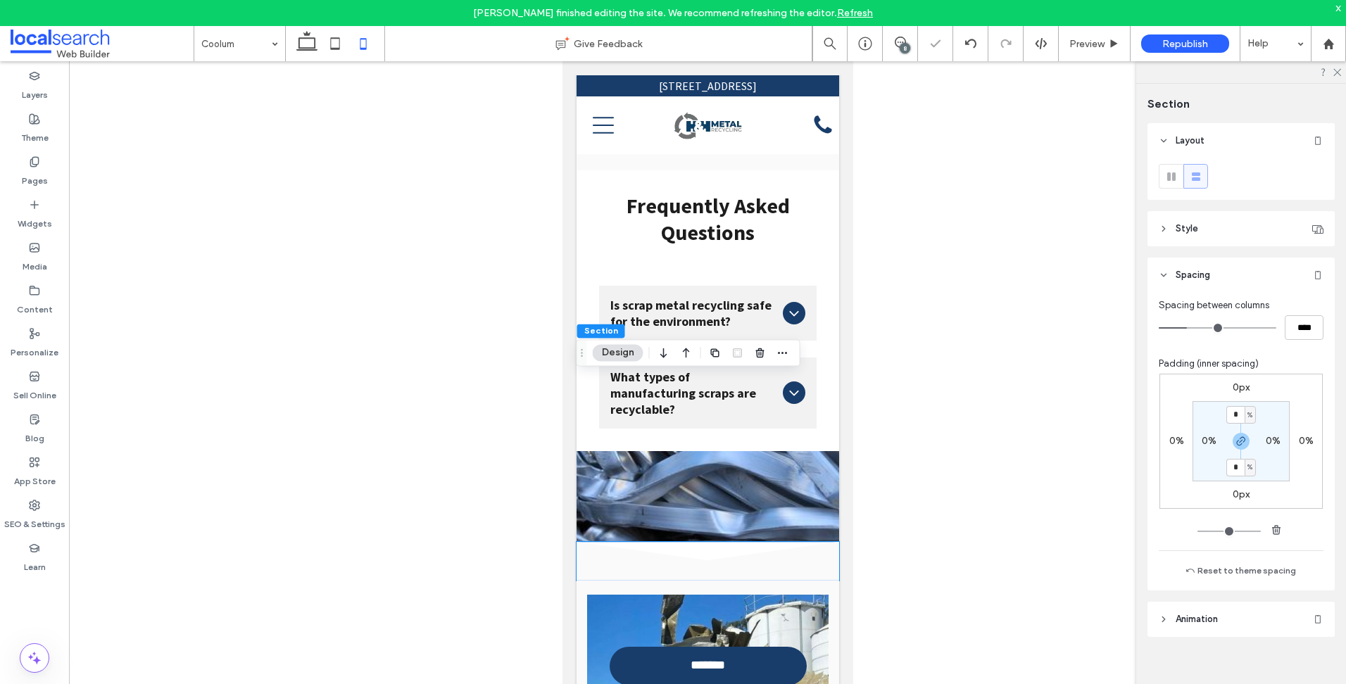
click at [1245, 394] on div "0px 0% 0px 0% * % 0% * % 0%" at bounding box center [1240, 441] width 163 height 135
click at [1241, 391] on label "0px" at bounding box center [1240, 387] width 17 height 12
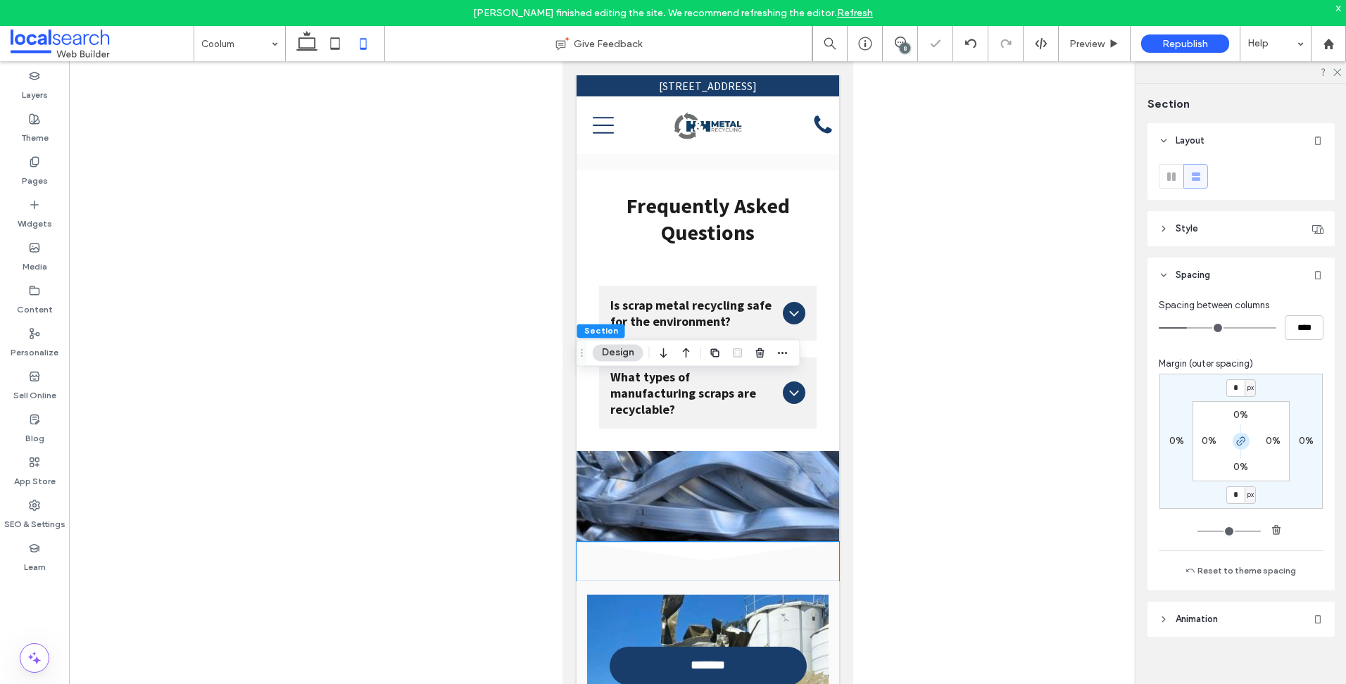
click at [1246, 441] on icon "button" at bounding box center [1240, 441] width 11 height 11
click at [1241, 383] on input "*" at bounding box center [1235, 388] width 18 height 18
type input "***"
type input "*"
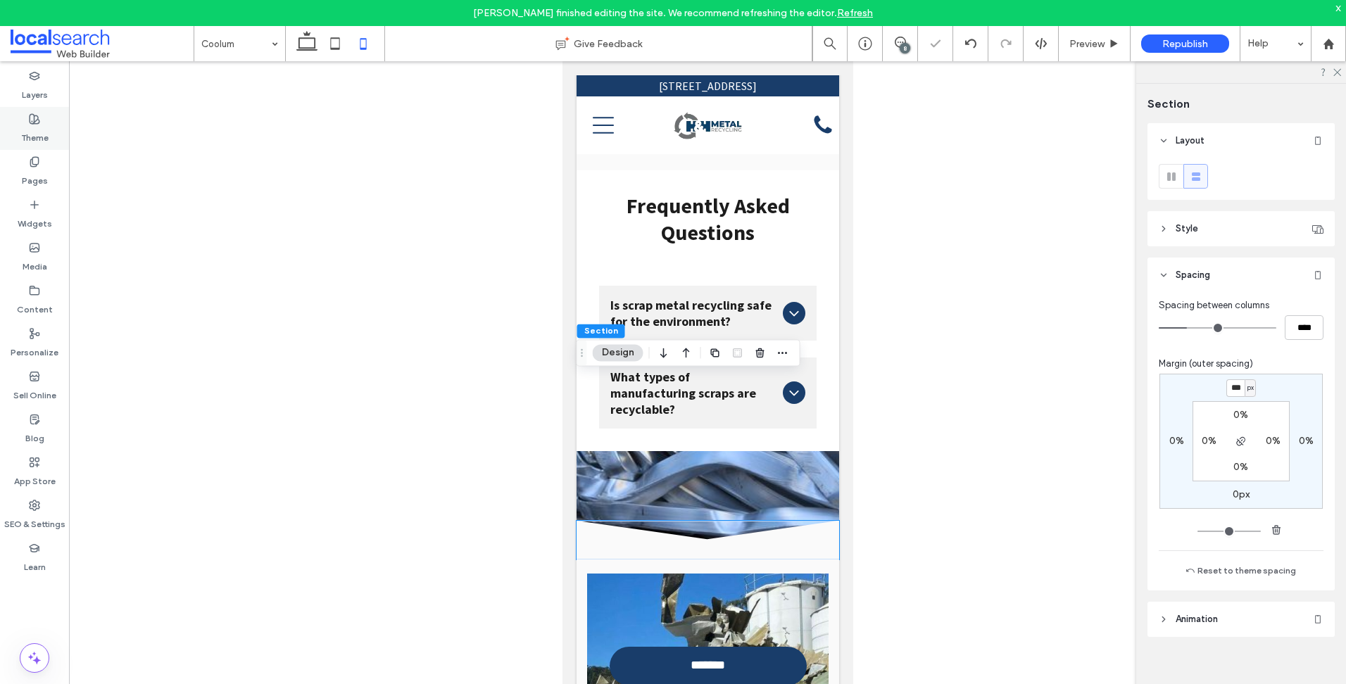
click at [39, 148] on div "Theme" at bounding box center [34, 128] width 69 height 43
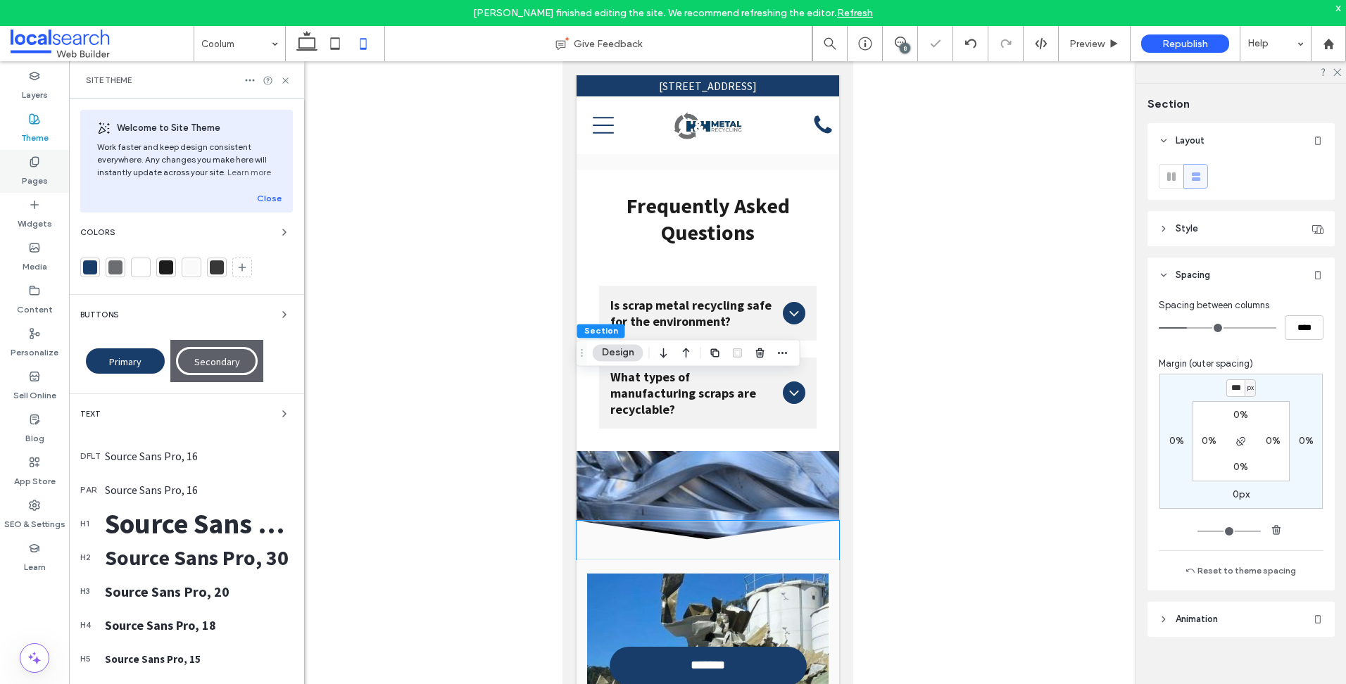
click at [46, 176] on label "Pages" at bounding box center [35, 177] width 26 height 20
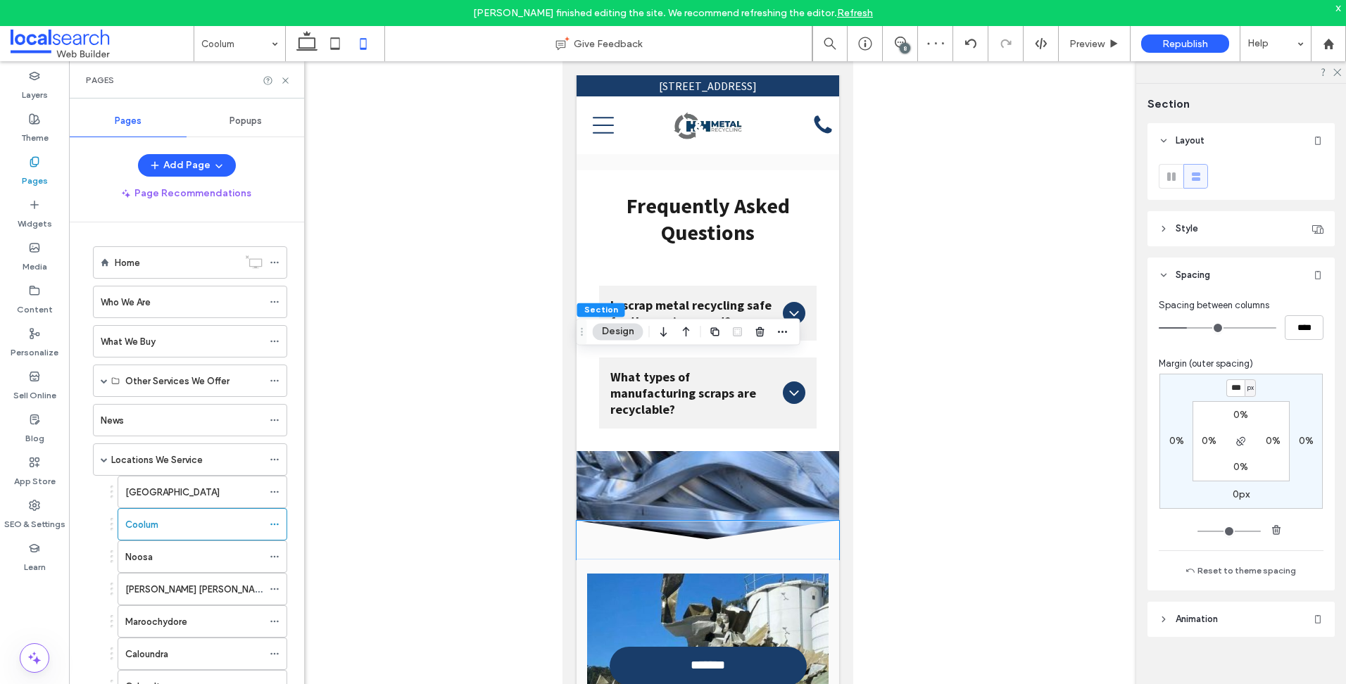
scroll to position [0, 0]
click at [201, 556] on div "Noosa" at bounding box center [193, 557] width 137 height 15
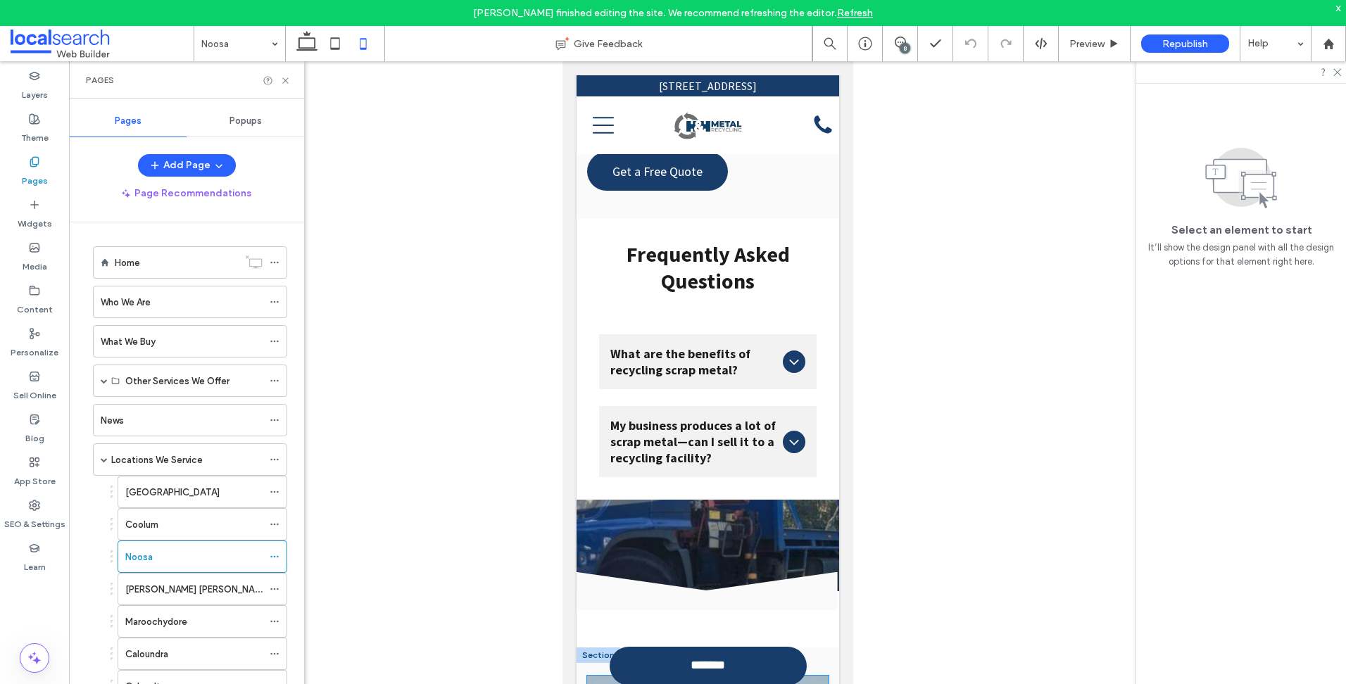
scroll to position [6967, 0]
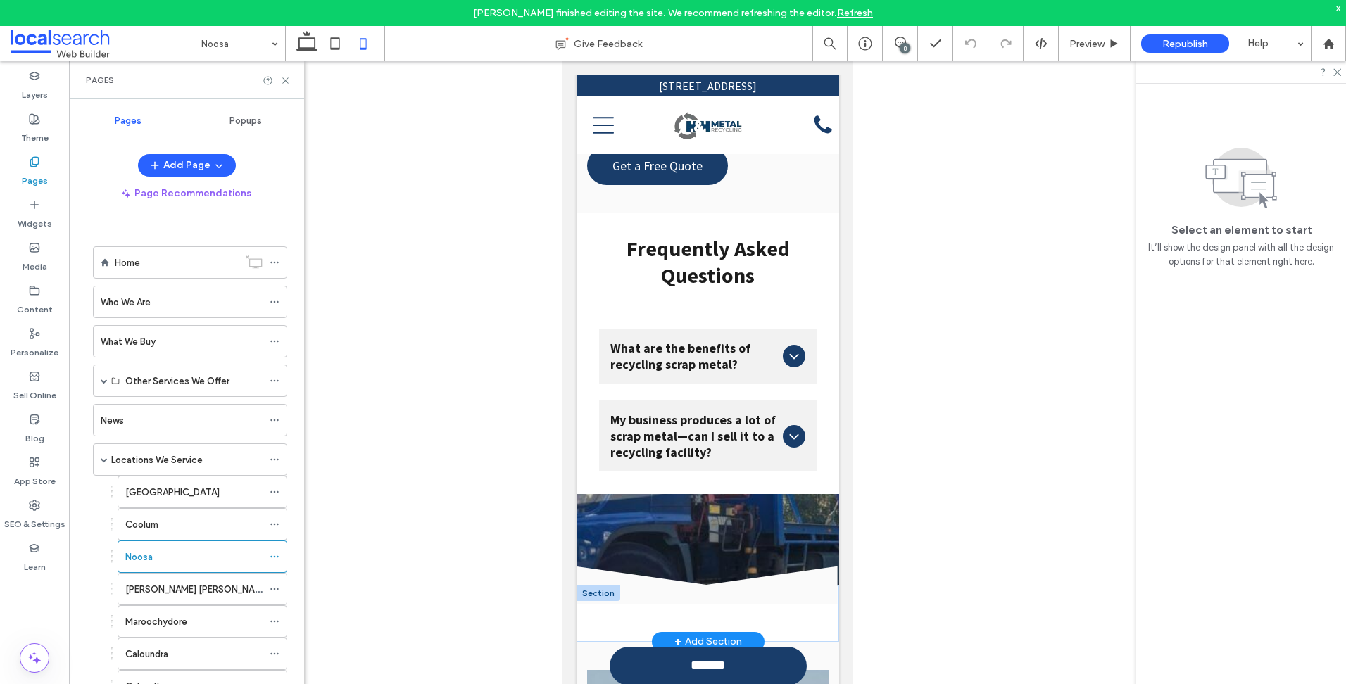
click at [616, 586] on div at bounding box center [598, 593] width 44 height 15
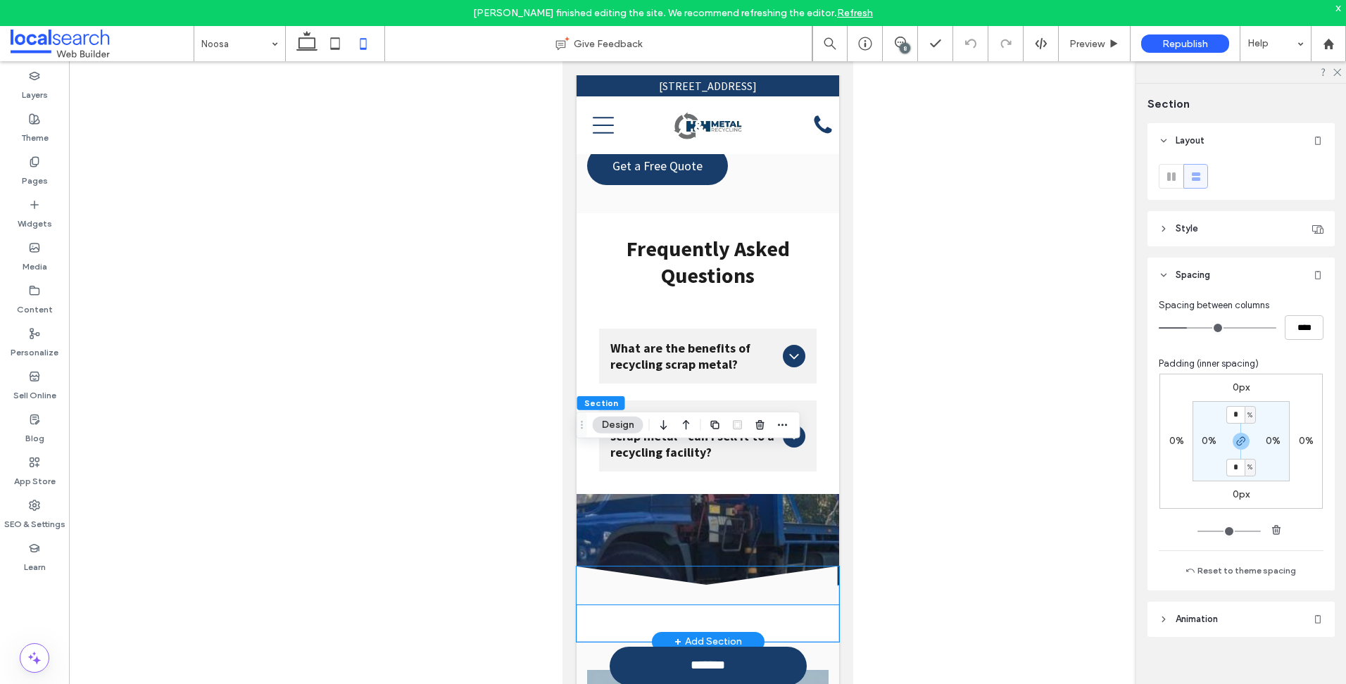
click at [635, 567] on icon at bounding box center [707, 586] width 262 height 38
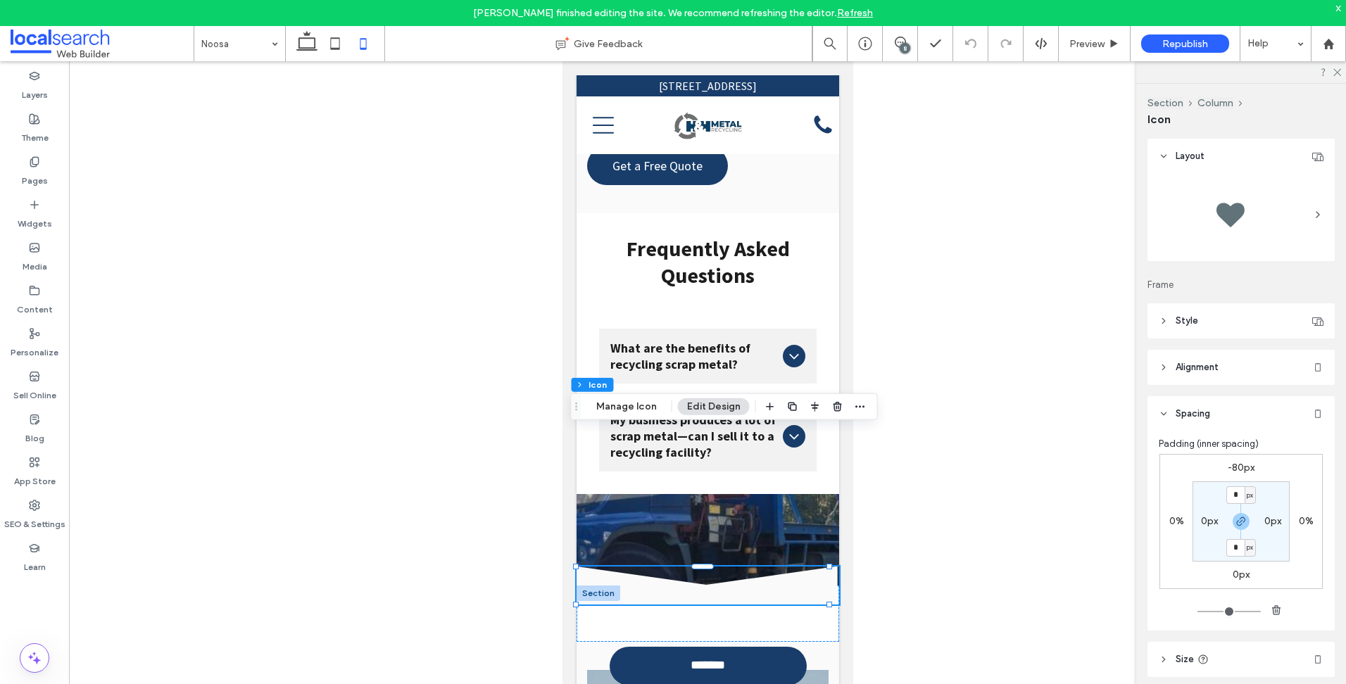
click at [1231, 469] on label "-80px" at bounding box center [1240, 468] width 27 height 12
type input "*"
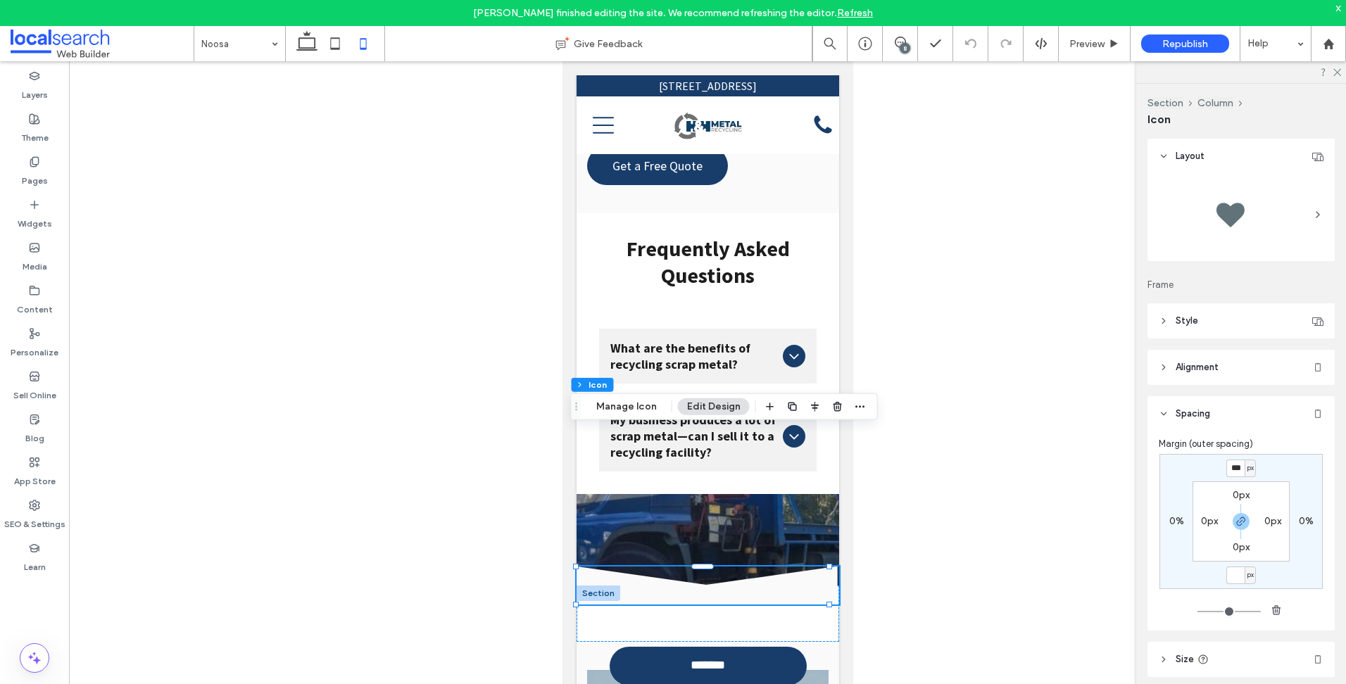
type input "*"
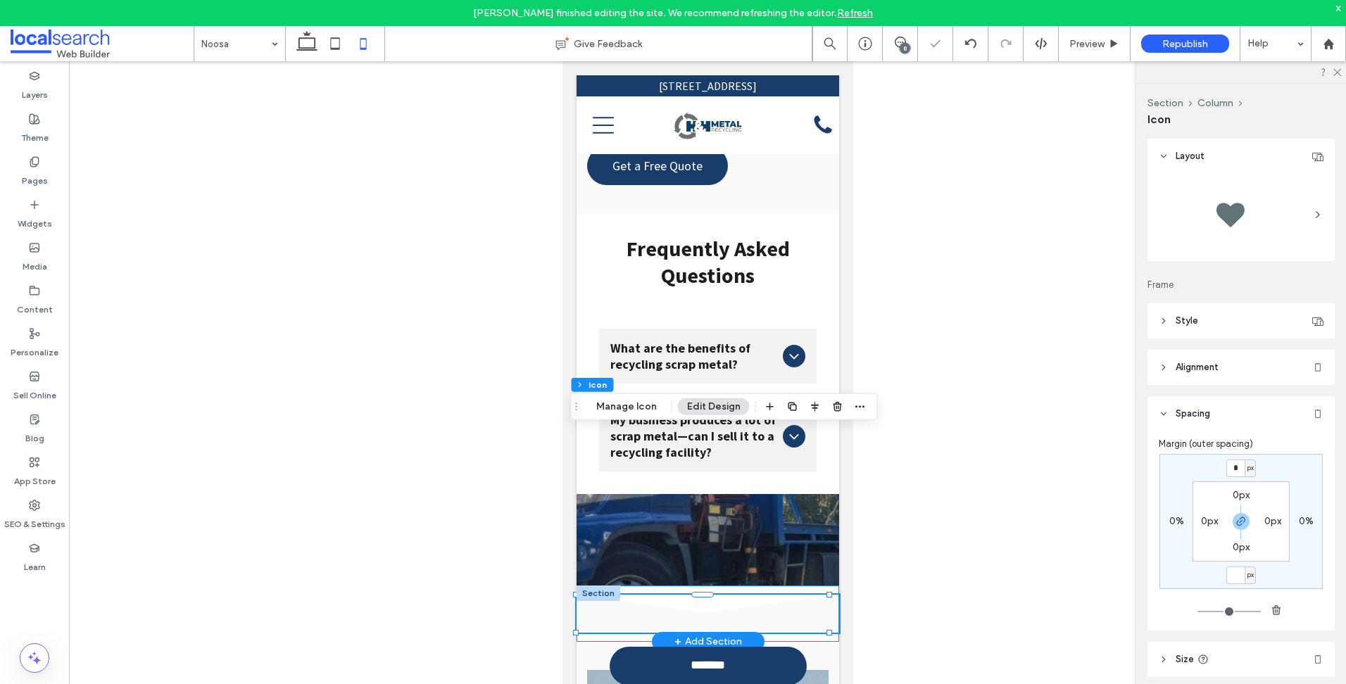
click at [689, 586] on div "Divider Icon .cls-1-1158168734-1158168734 { fill-rule: evenodd; }" at bounding box center [707, 614] width 262 height 56
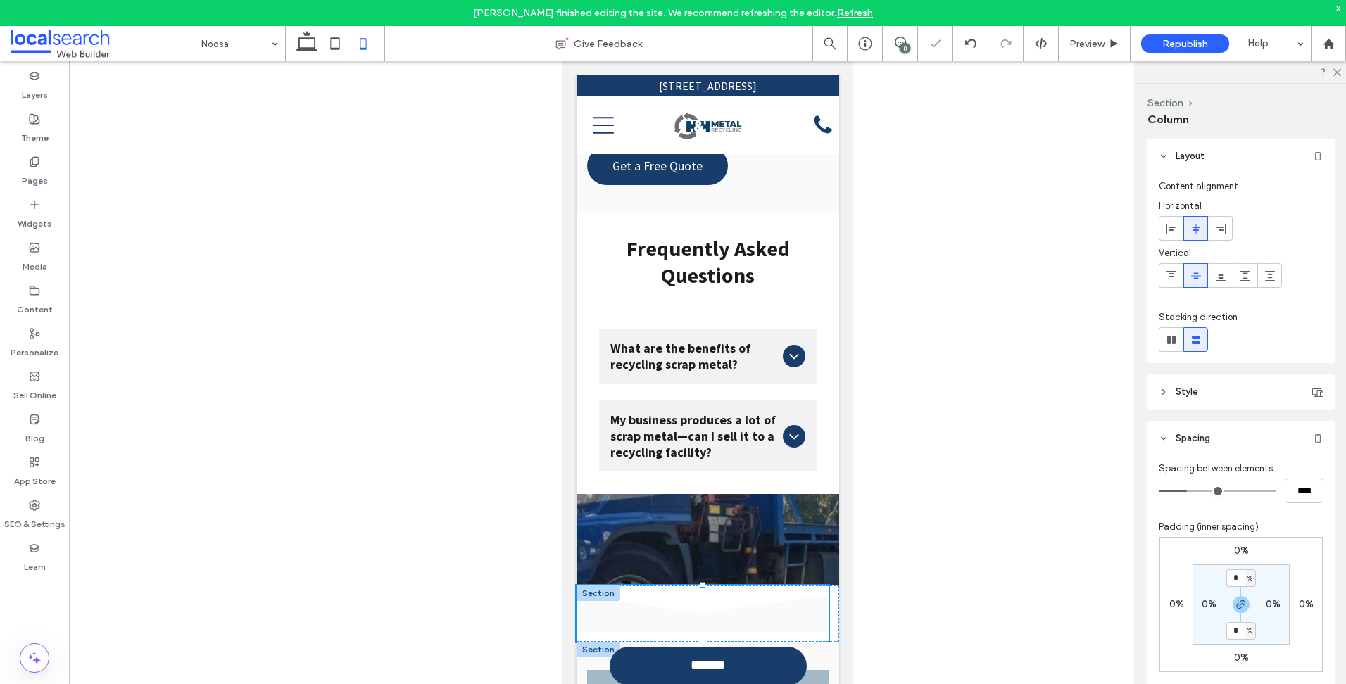
drag, startPoint x: 700, startPoint y: 449, endPoint x: 693, endPoint y: 500, distance: 51.9
type input "**"
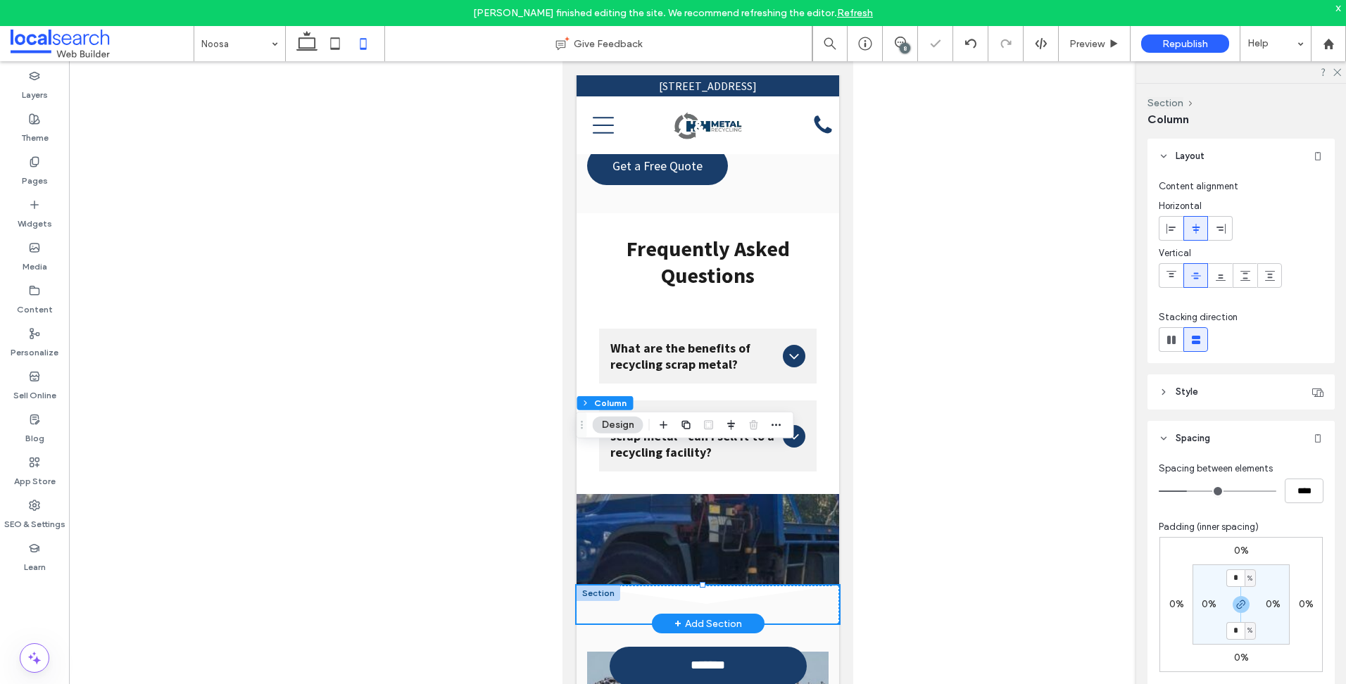
drag, startPoint x: 610, startPoint y: 456, endPoint x: 762, endPoint y: 456, distance: 152.0
click at [610, 586] on div at bounding box center [598, 593] width 44 height 15
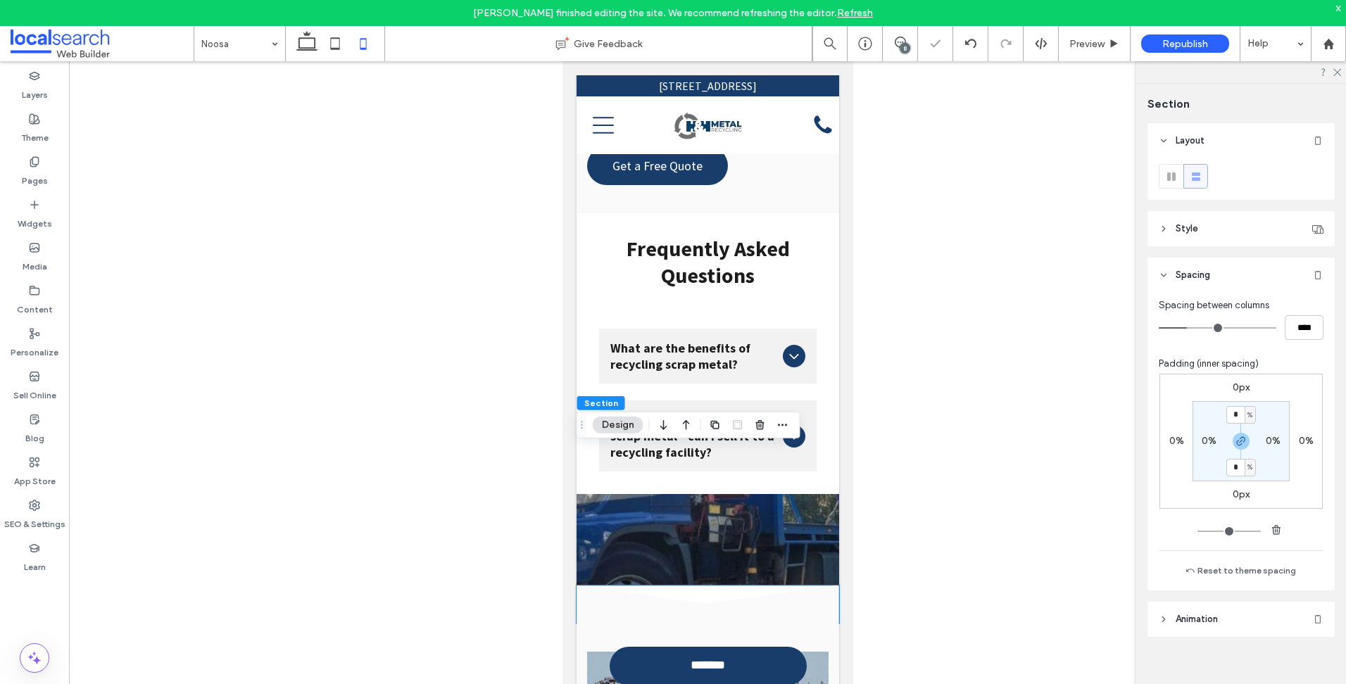
click at [1233, 388] on label "0px" at bounding box center [1240, 387] width 17 height 12
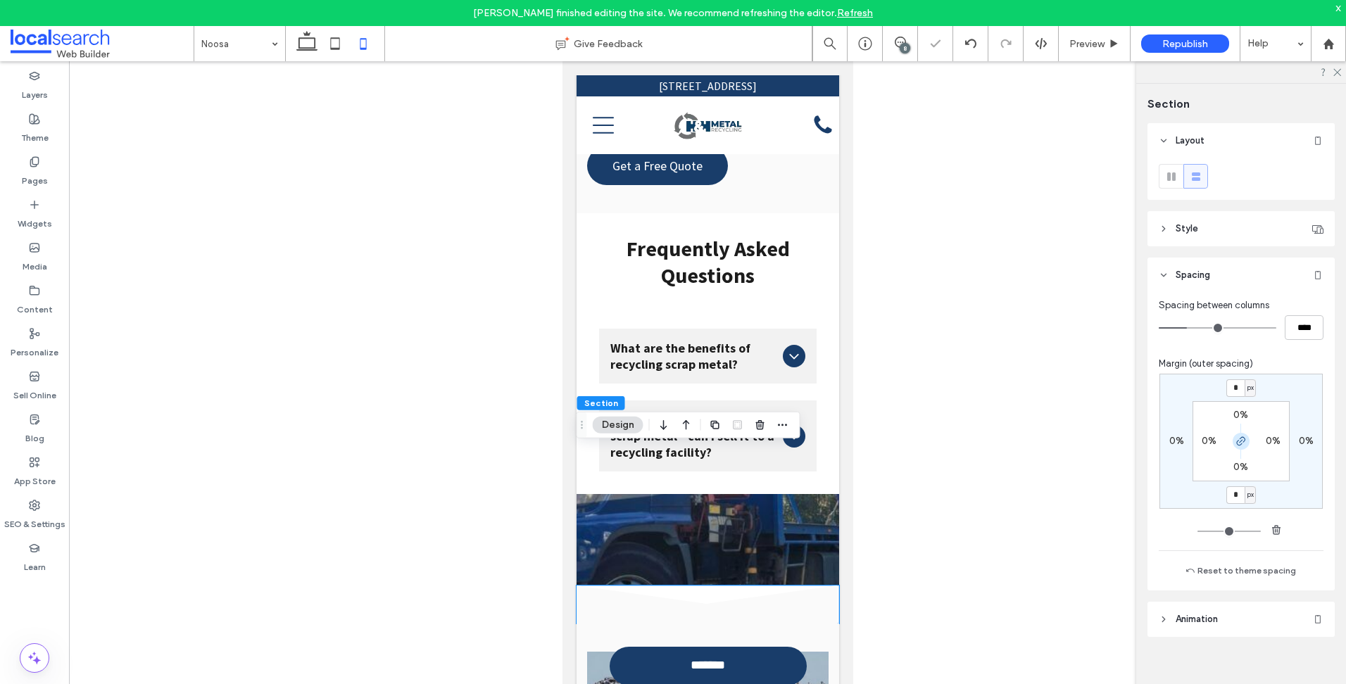
click at [1234, 436] on span "button" at bounding box center [1240, 441] width 17 height 17
click at [1232, 388] on input "*" at bounding box center [1235, 388] width 18 height 18
type input "***"
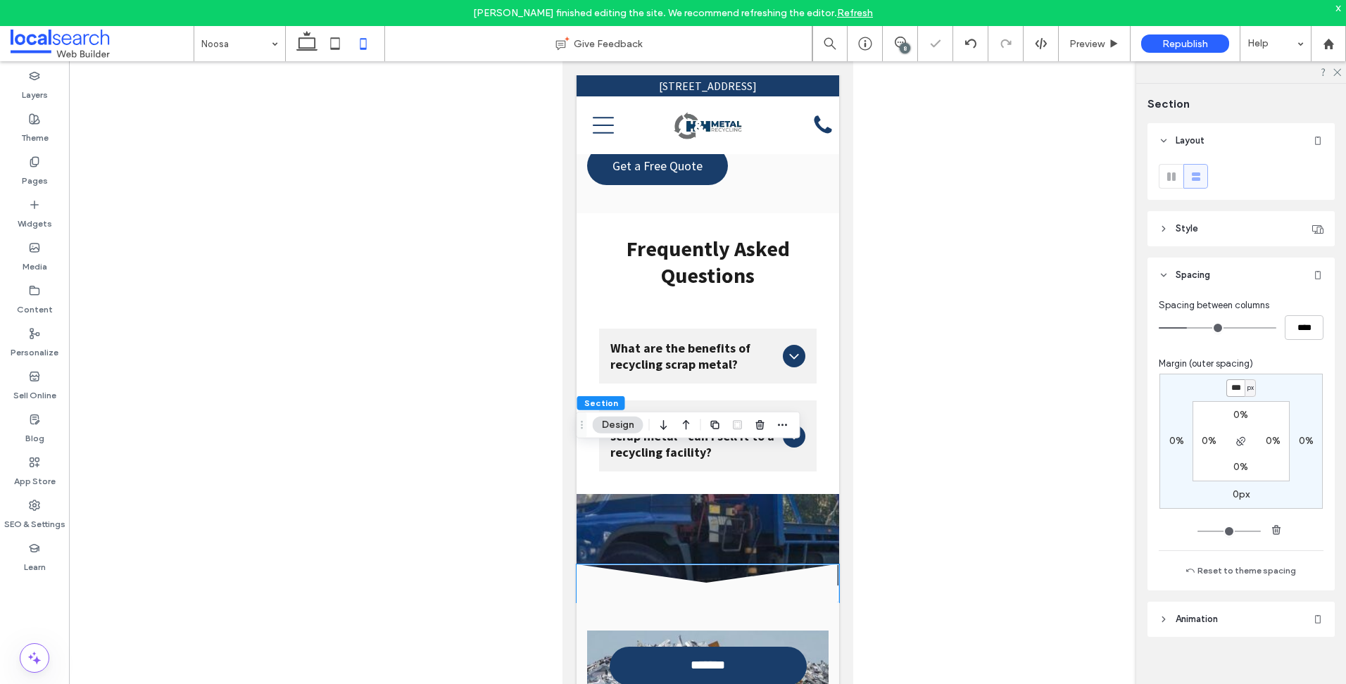
type input "*"
click at [43, 159] on div "Pages" at bounding box center [34, 171] width 69 height 43
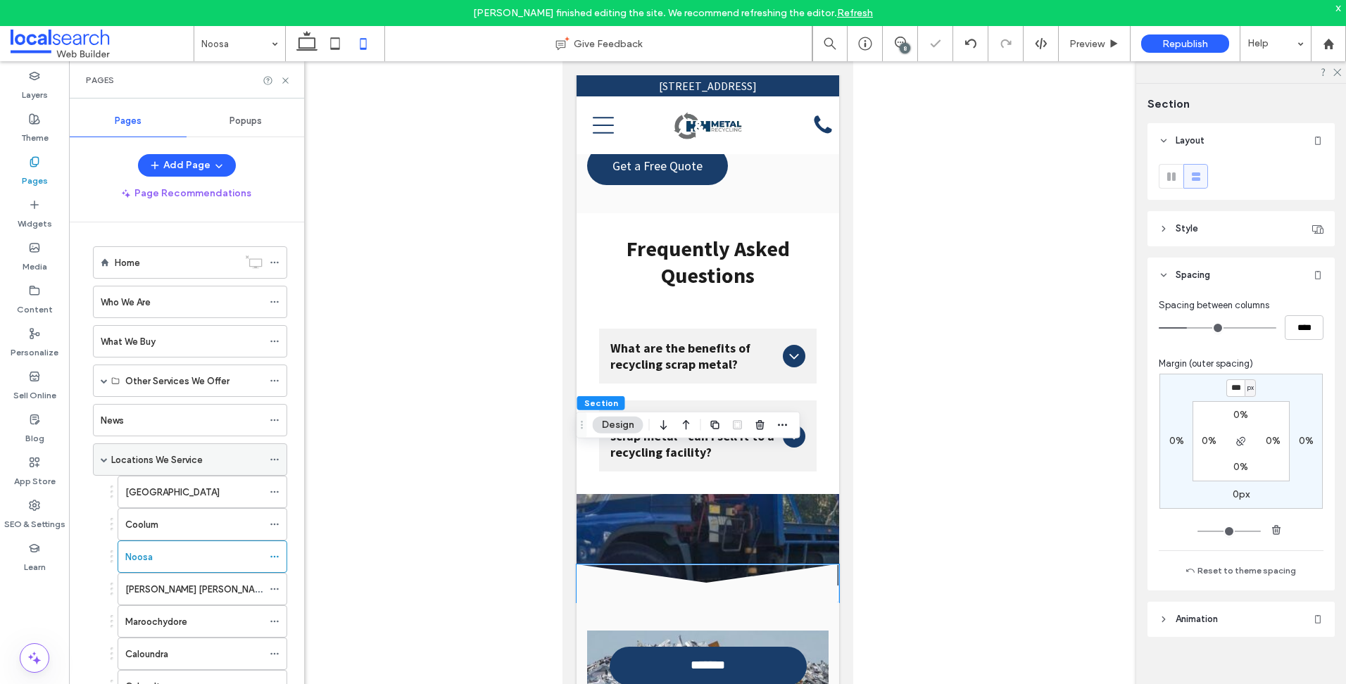
scroll to position [211, 0]
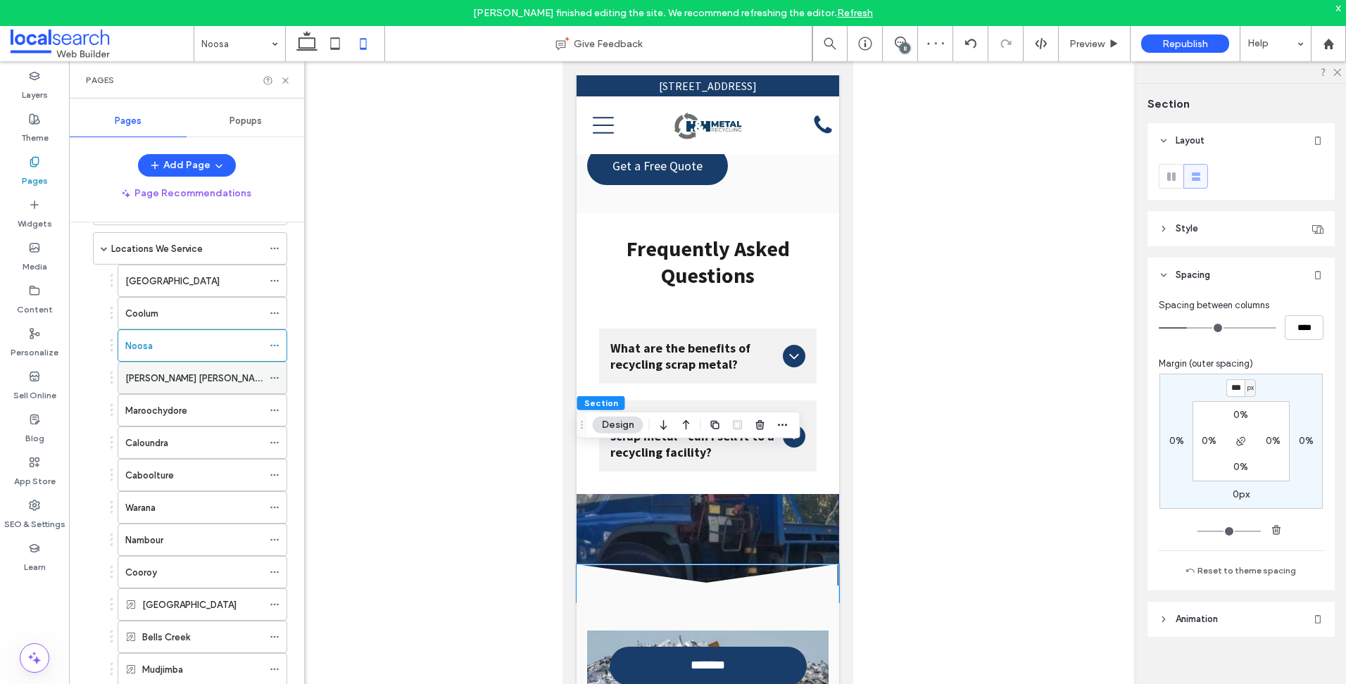
click at [168, 376] on label "[PERSON_NAME] [PERSON_NAME]" at bounding box center [197, 378] width 144 height 25
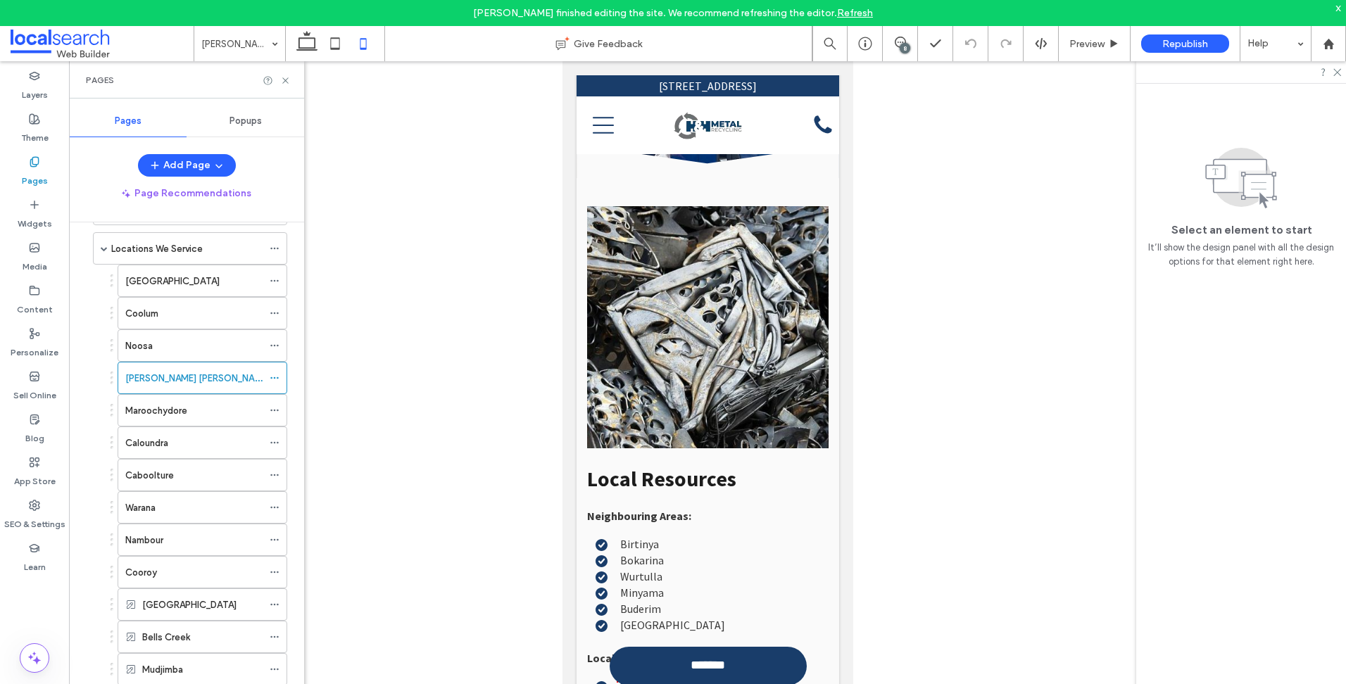
scroll to position [8586, 0]
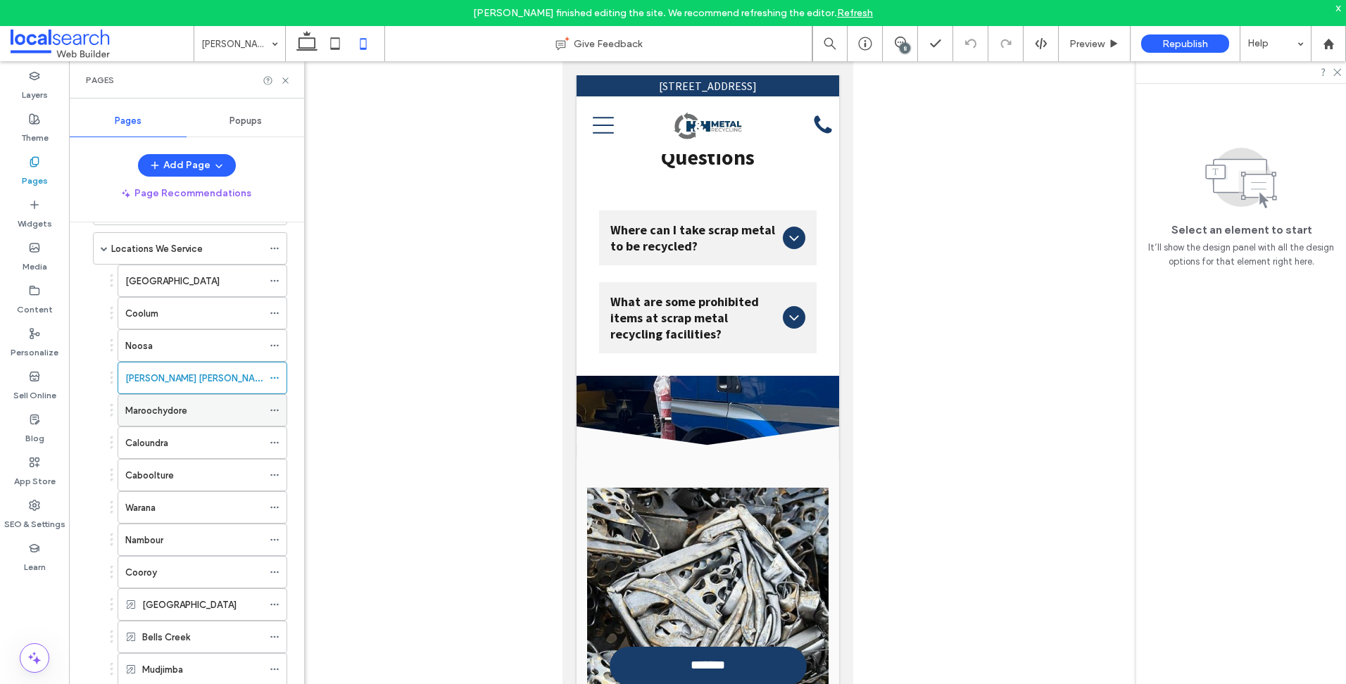
click at [178, 407] on label "Maroochydore" at bounding box center [156, 410] width 62 height 25
click at [34, 504] on use at bounding box center [35, 505] width 10 height 10
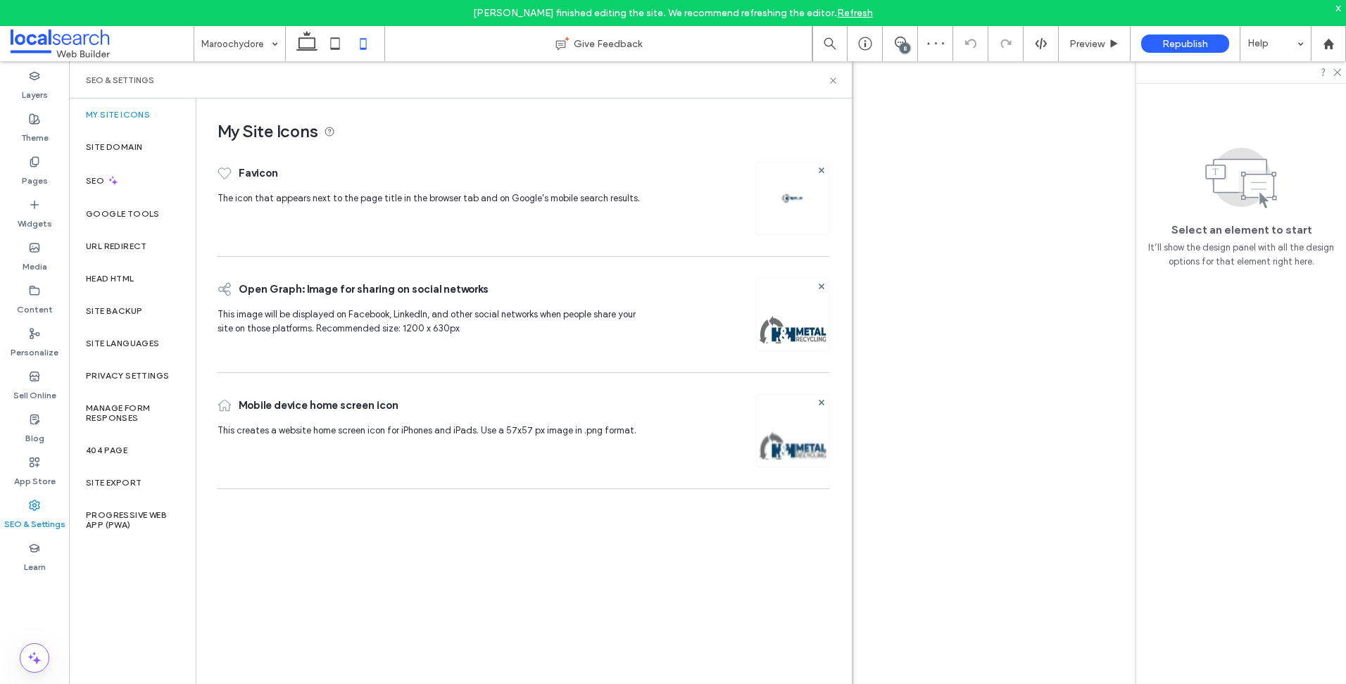
click at [143, 314] on div "Site Backup" at bounding box center [132, 311] width 127 height 32
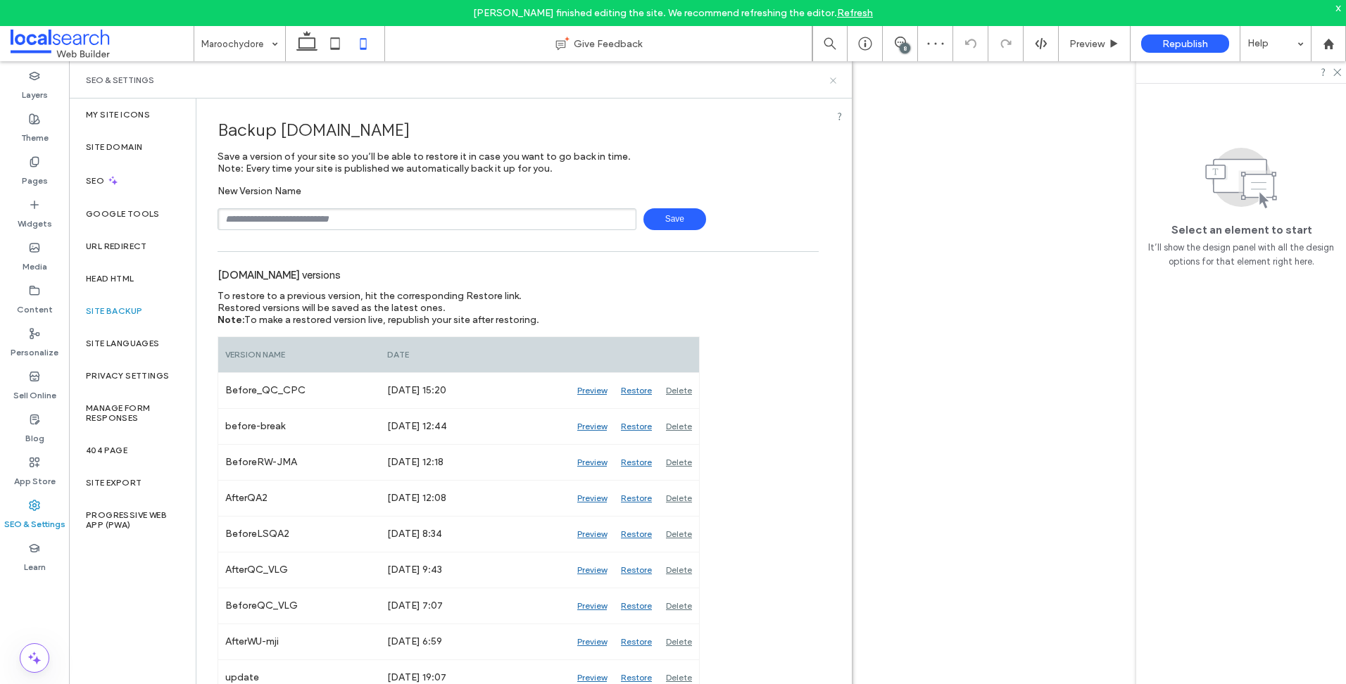
click at [835, 81] on icon at bounding box center [833, 80] width 11 height 11
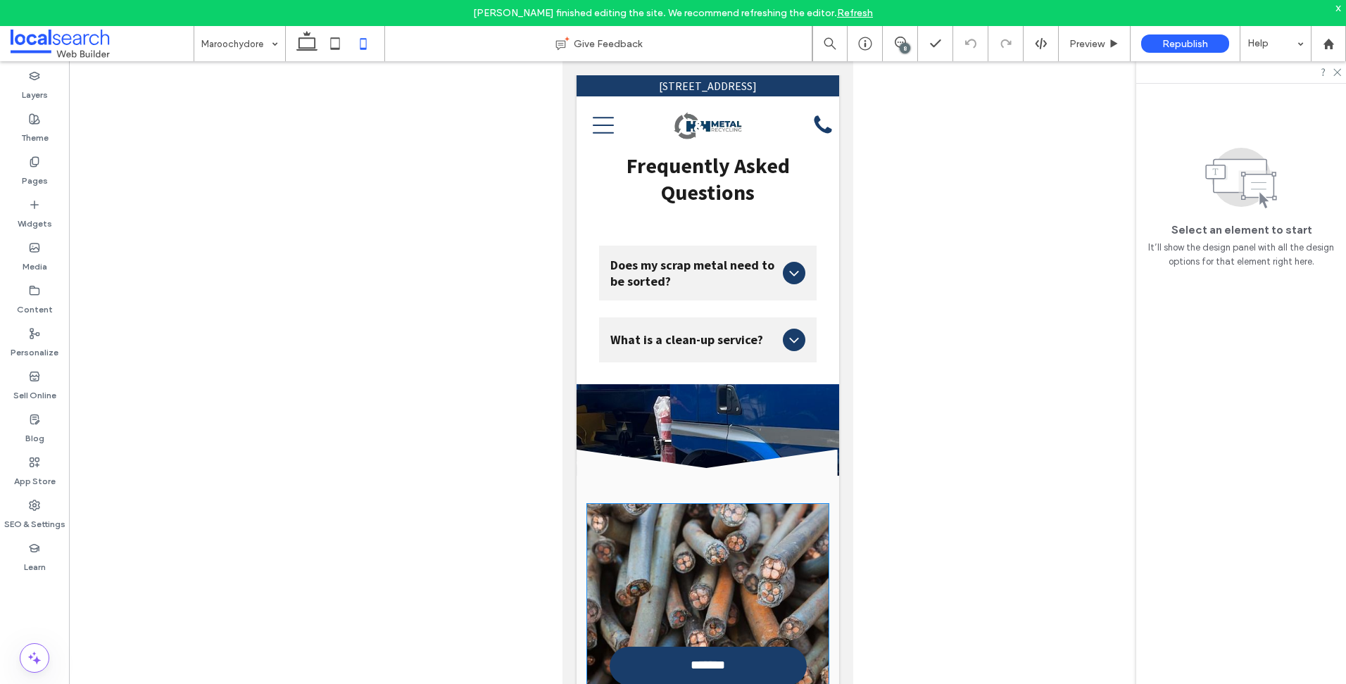
scroll to position [7741, 0]
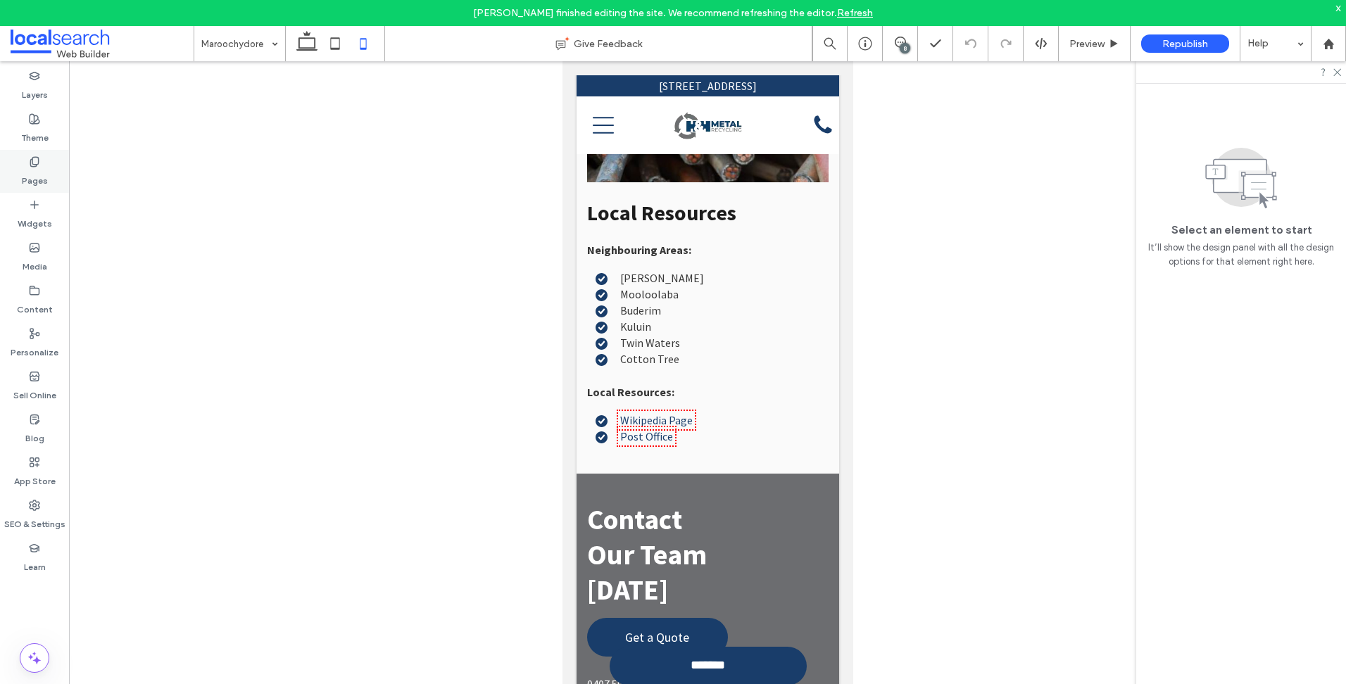
click at [68, 176] on div "Pages" at bounding box center [34, 171] width 69 height 43
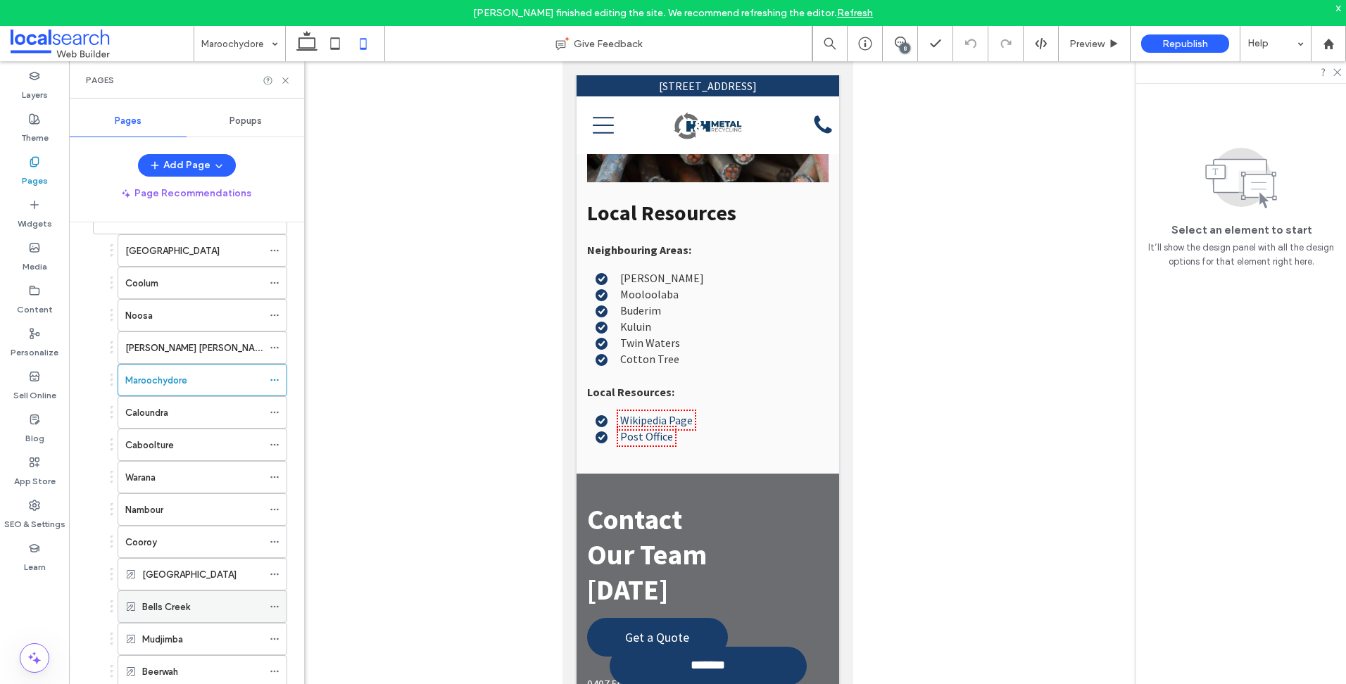
scroll to position [281, 0]
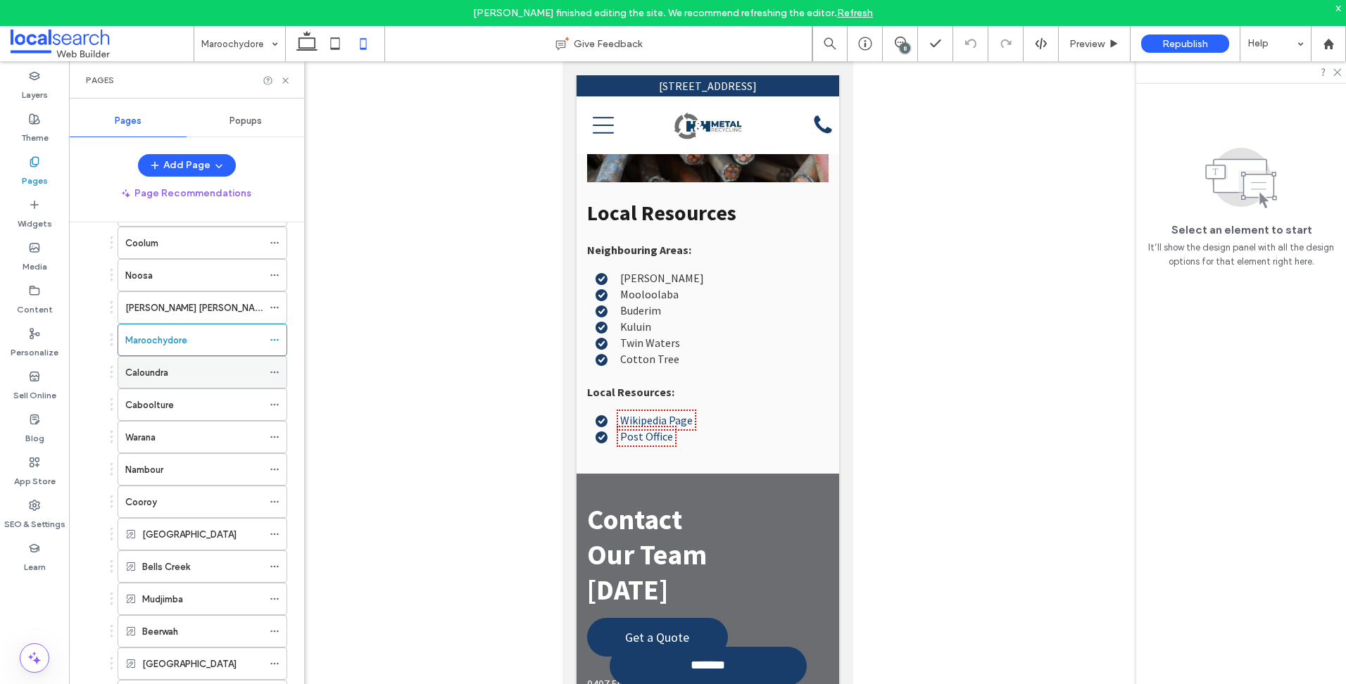
click at [197, 380] on div "Caloundra" at bounding box center [193, 372] width 137 height 31
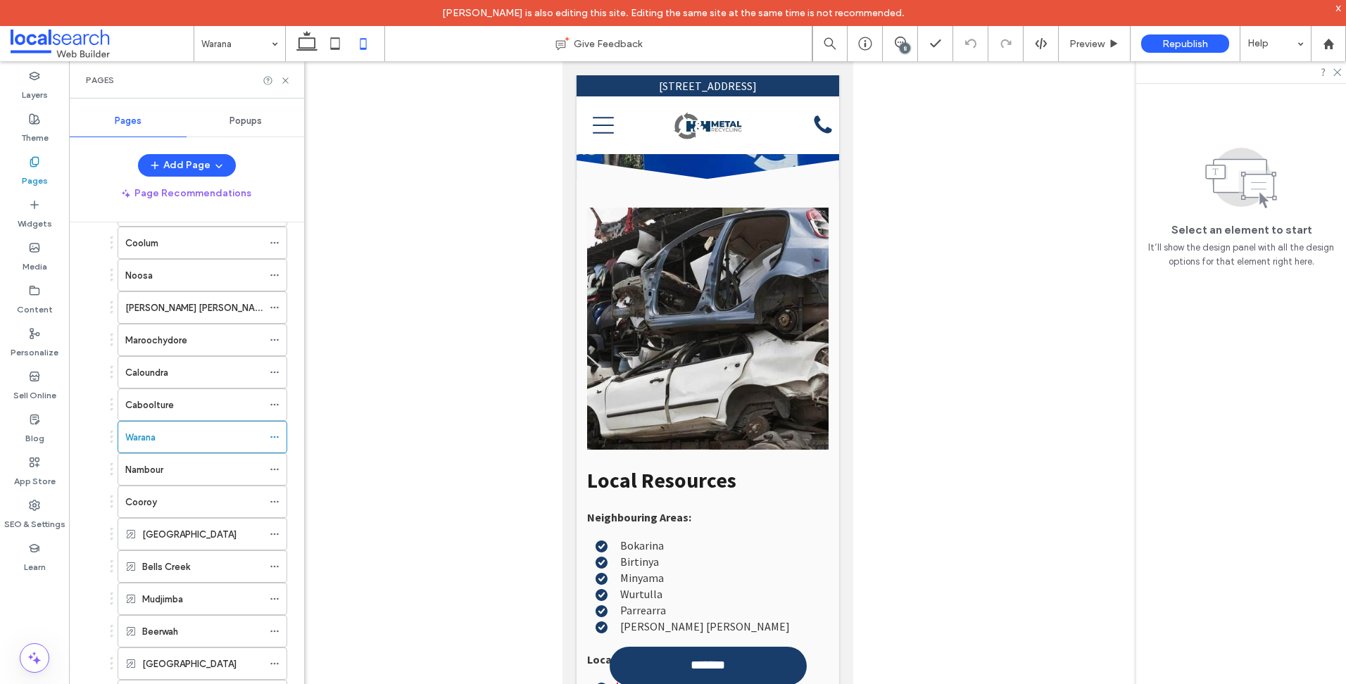
scroll to position [7952, 0]
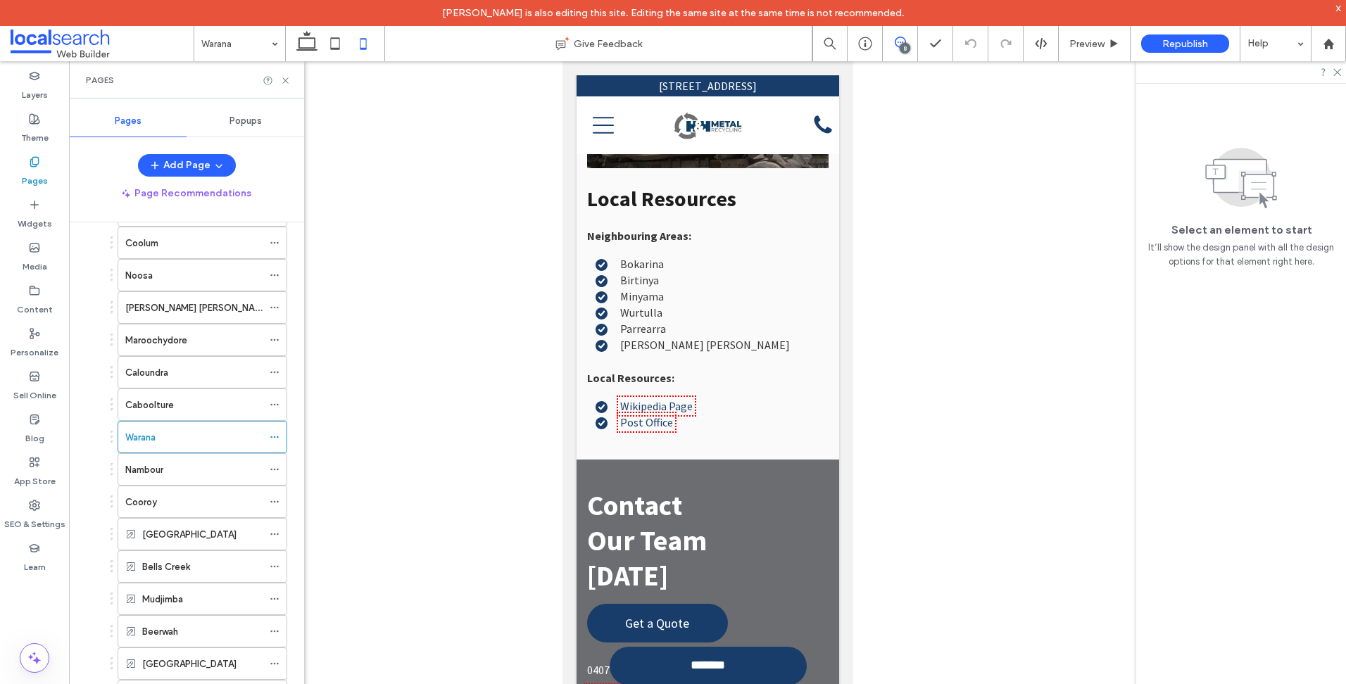
click at [897, 41] on icon at bounding box center [899, 42] width 11 height 11
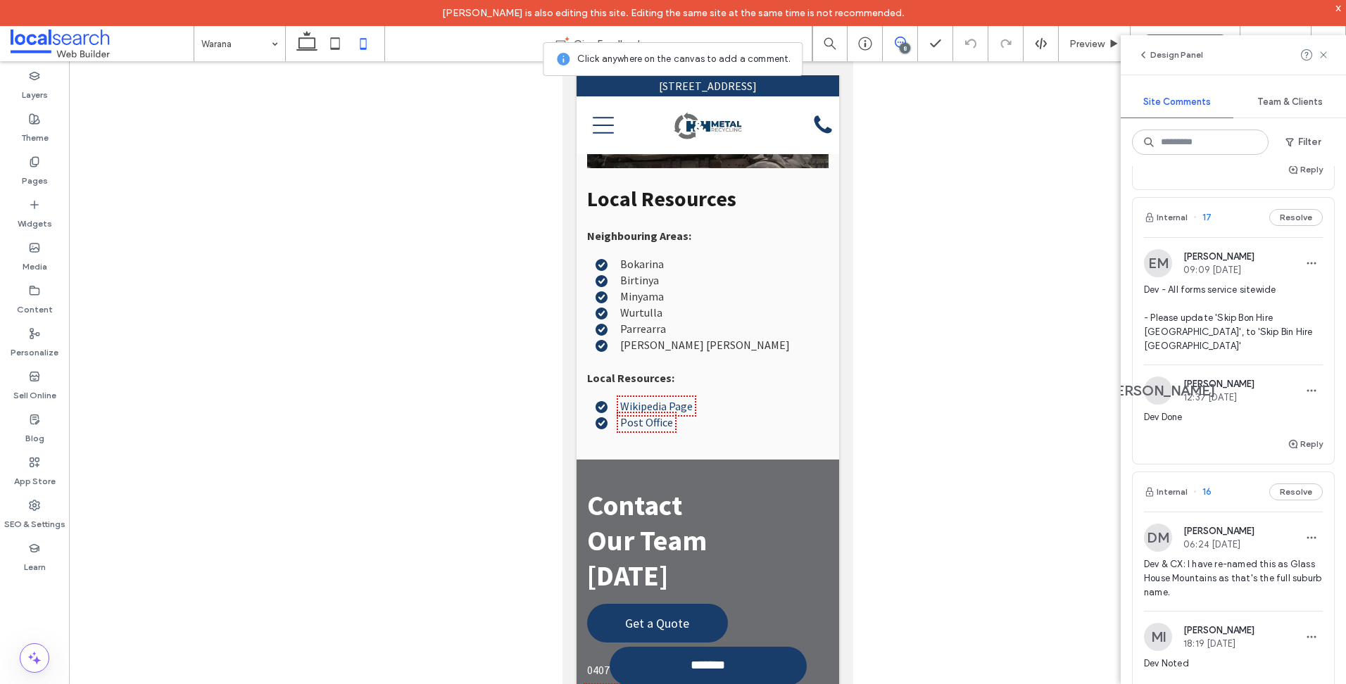
scroll to position [704, 0]
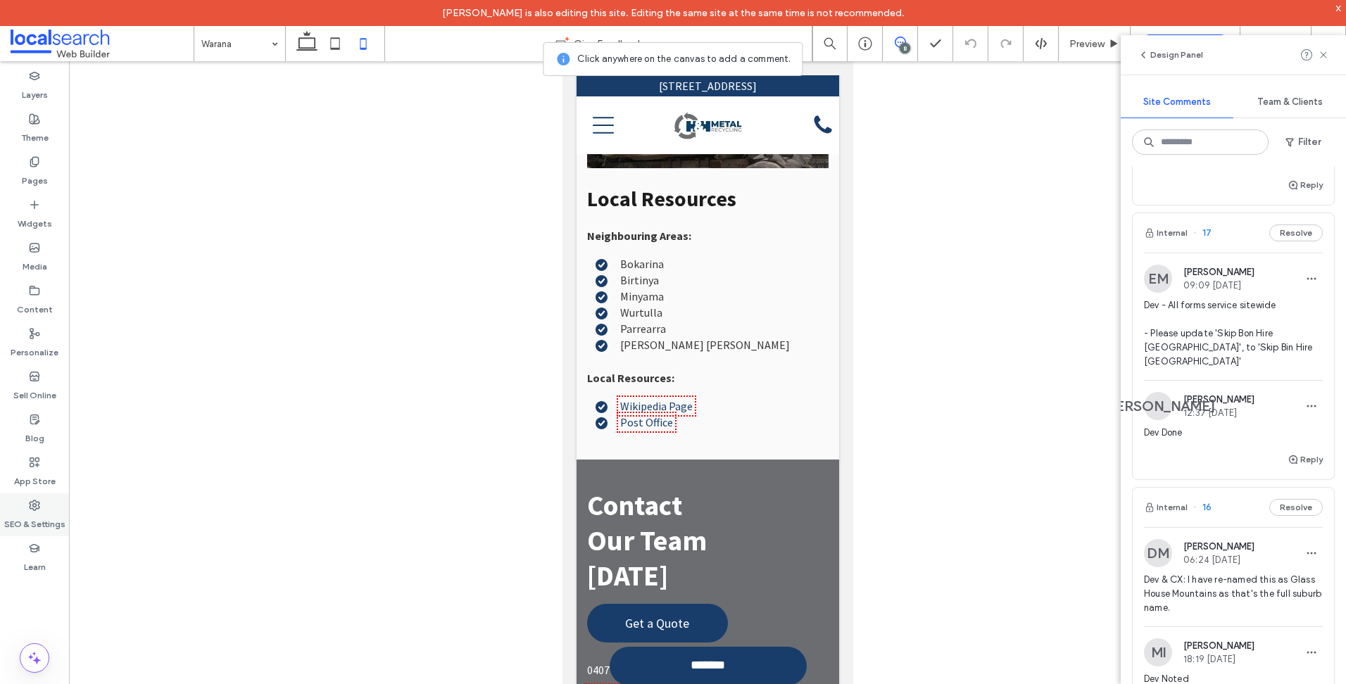
click at [49, 509] on div "SEO & Settings" at bounding box center [34, 514] width 69 height 43
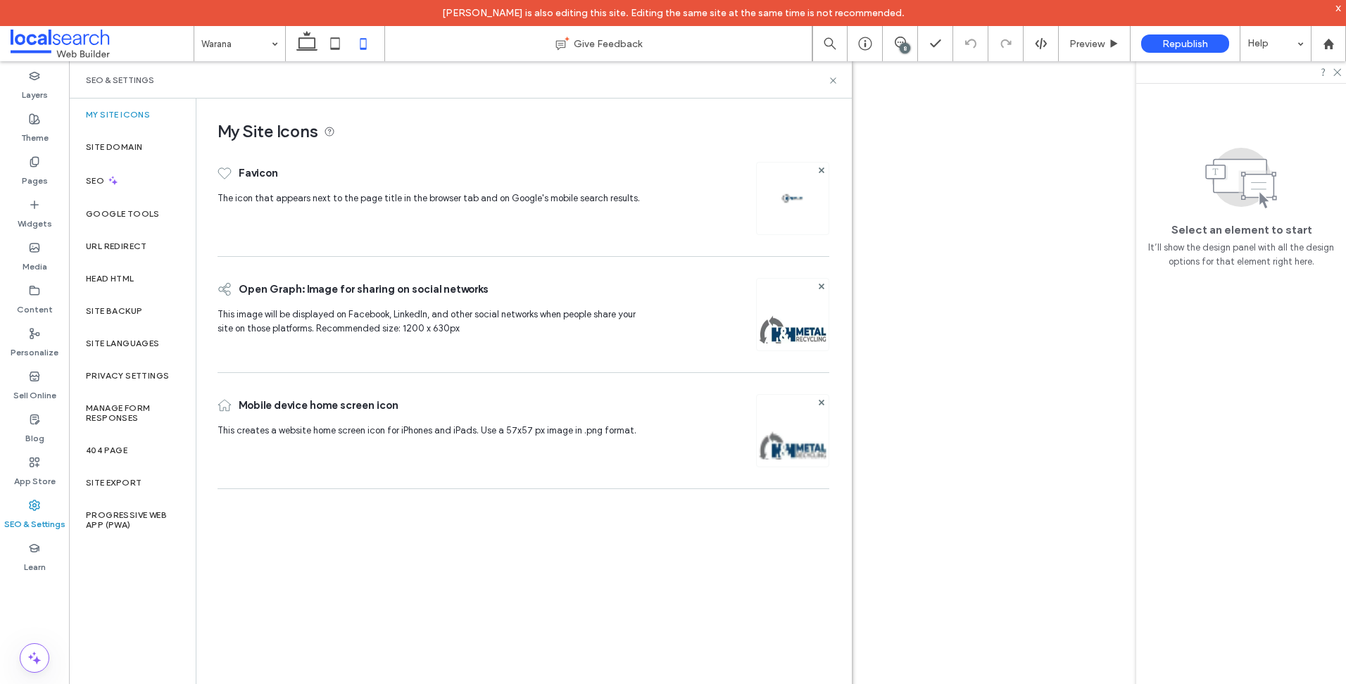
scroll to position [0, 0]
click at [161, 305] on div "Site Backup" at bounding box center [132, 311] width 127 height 32
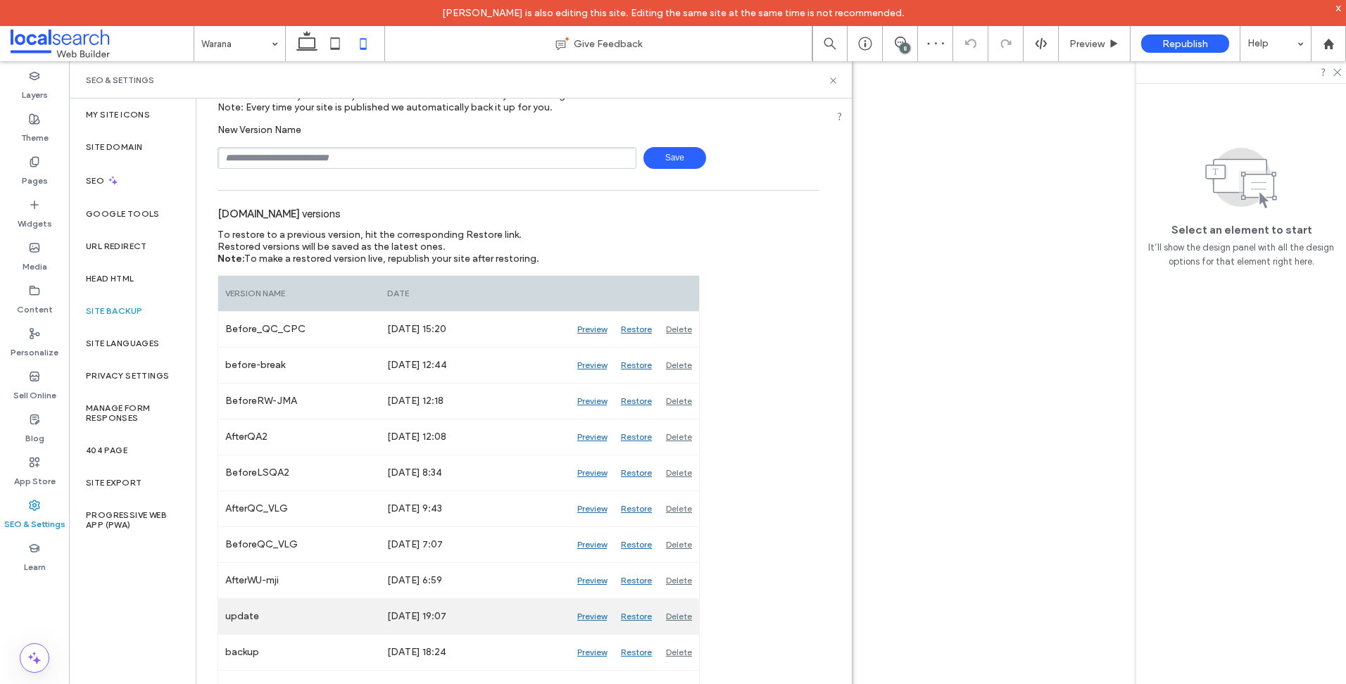
scroll to position [141, 0]
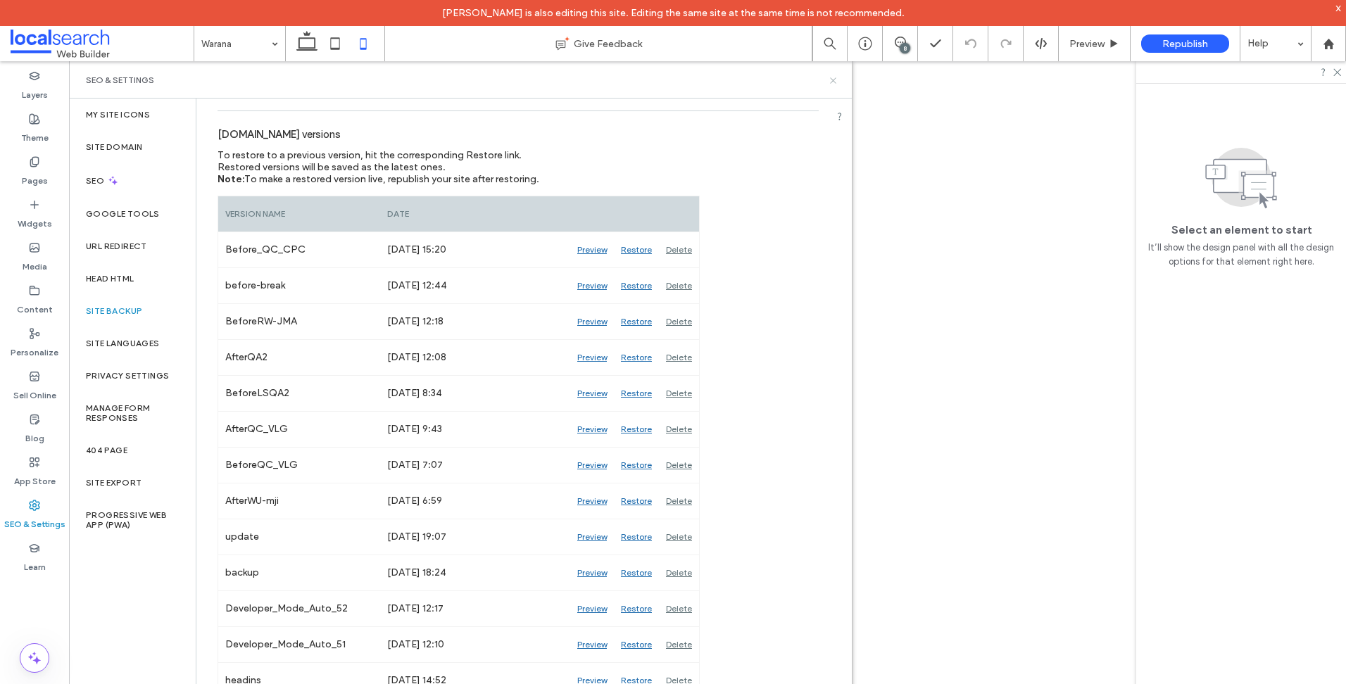
click at [833, 82] on icon at bounding box center [833, 80] width 11 height 11
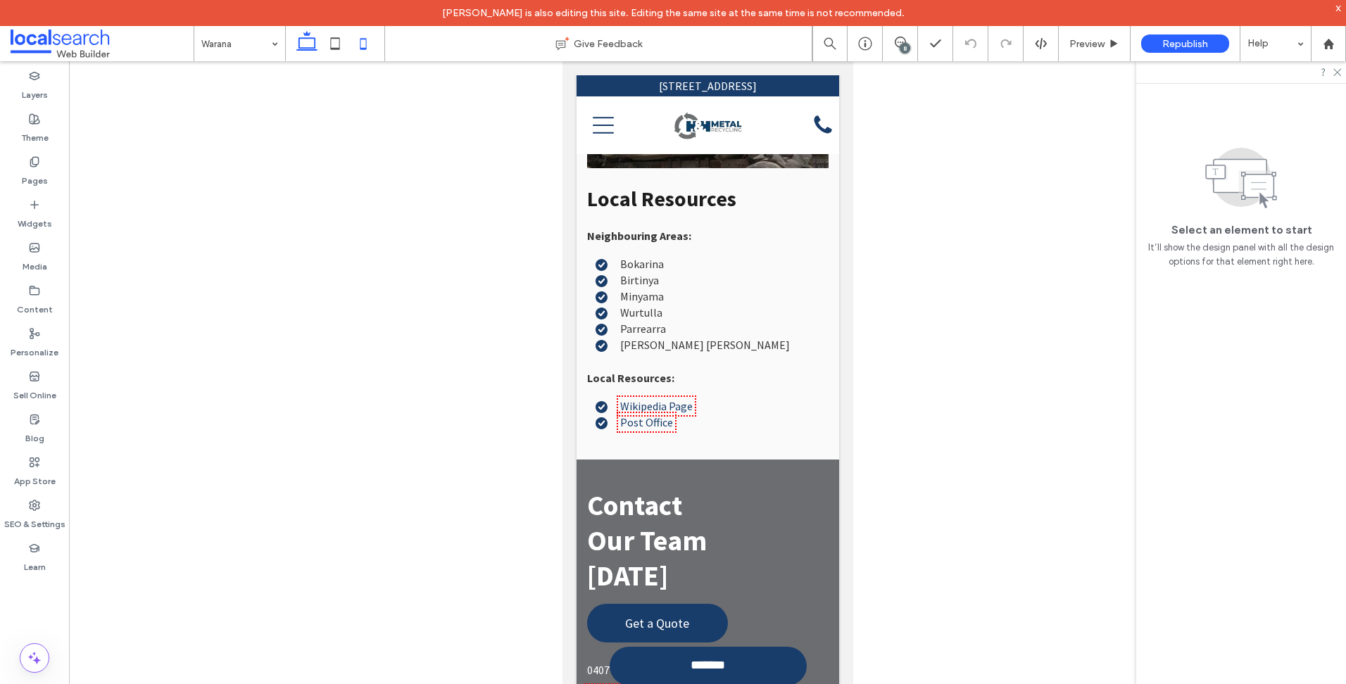
drag, startPoint x: 319, startPoint y: 45, endPoint x: 469, endPoint y: 108, distance: 162.5
click at [319, 45] on icon at bounding box center [307, 44] width 28 height 28
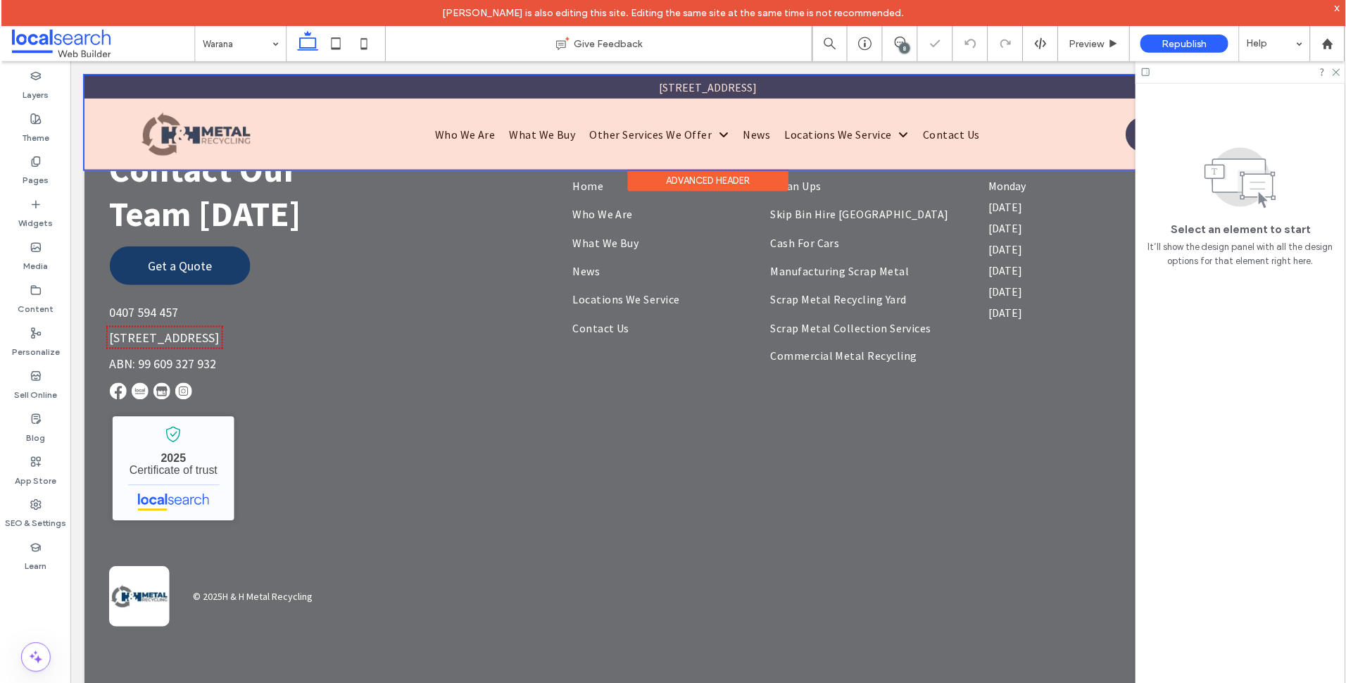
scroll to position [6919, 0]
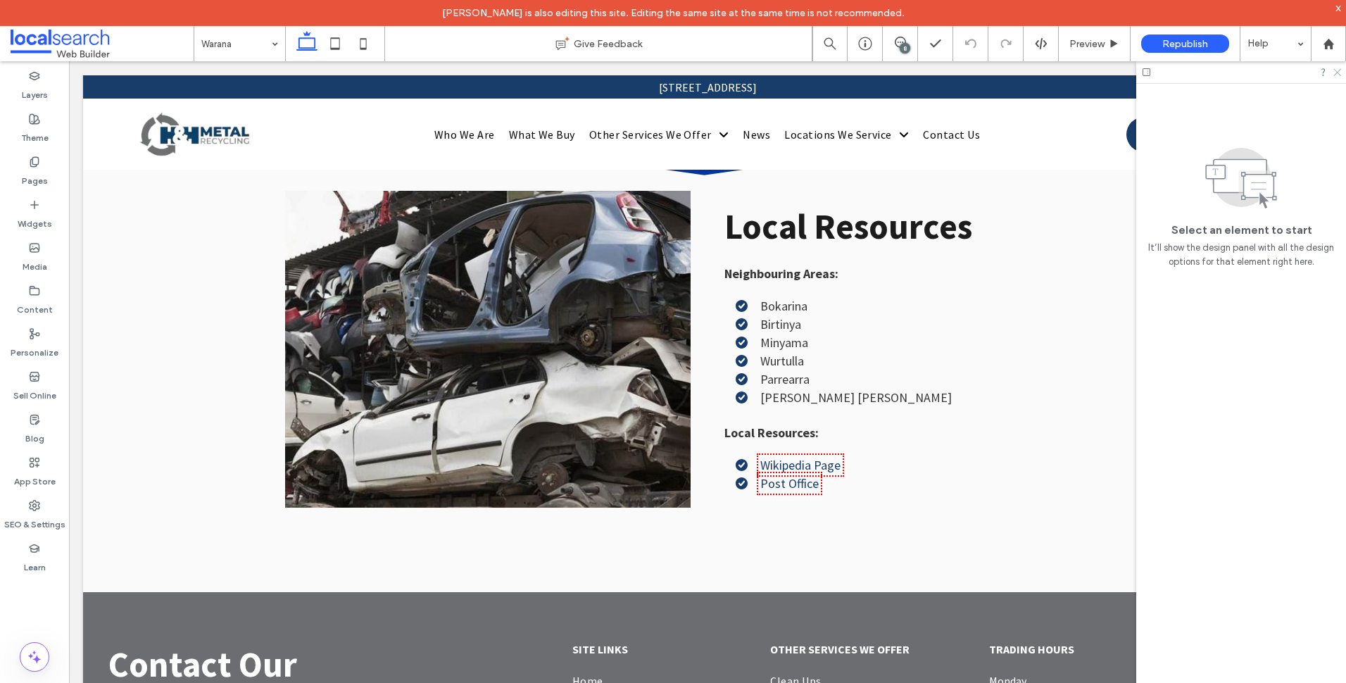
click at [1334, 72] on icon at bounding box center [1335, 71] width 9 height 9
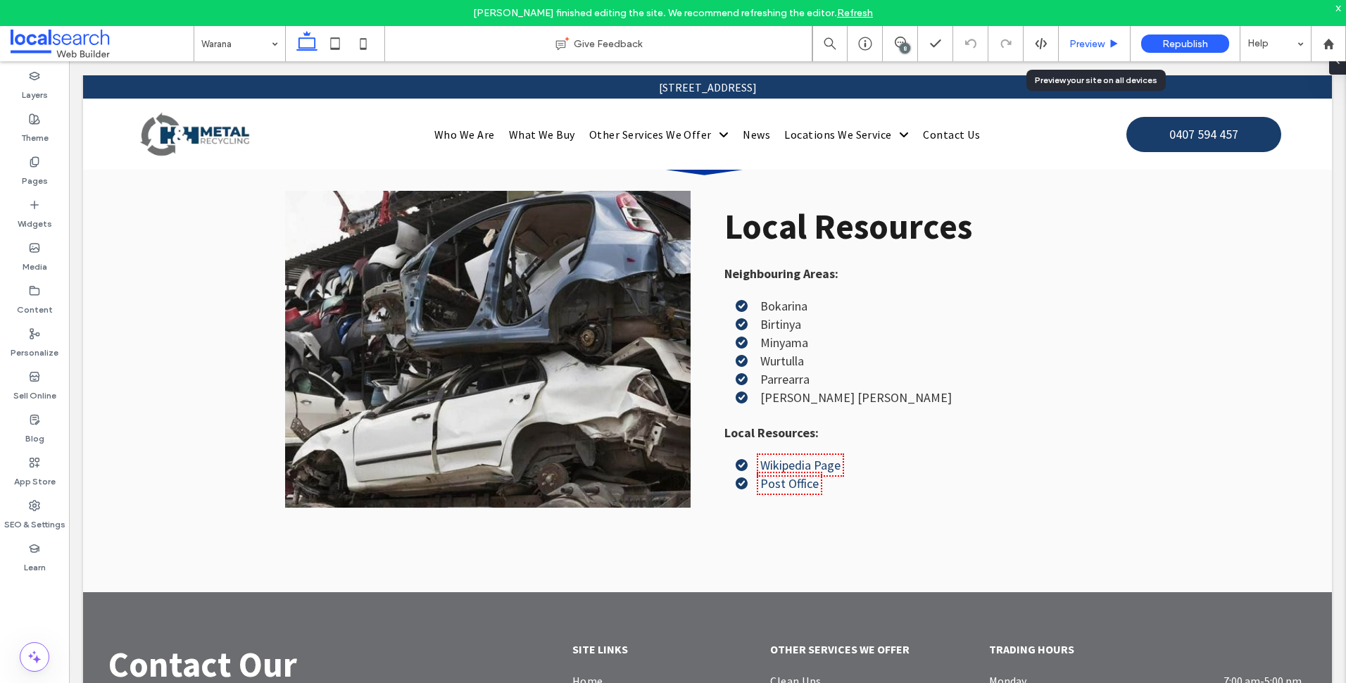
click at [1091, 39] on span "Preview" at bounding box center [1086, 44] width 35 height 12
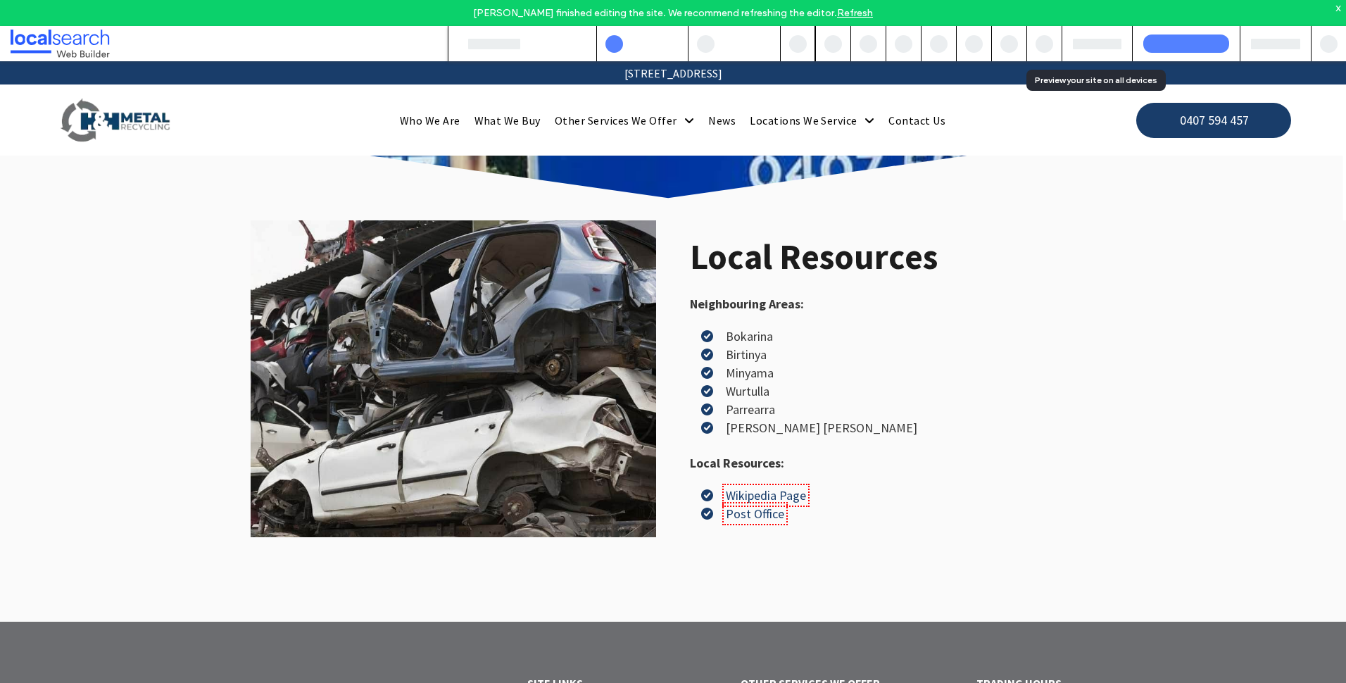
scroll to position [6939, 0]
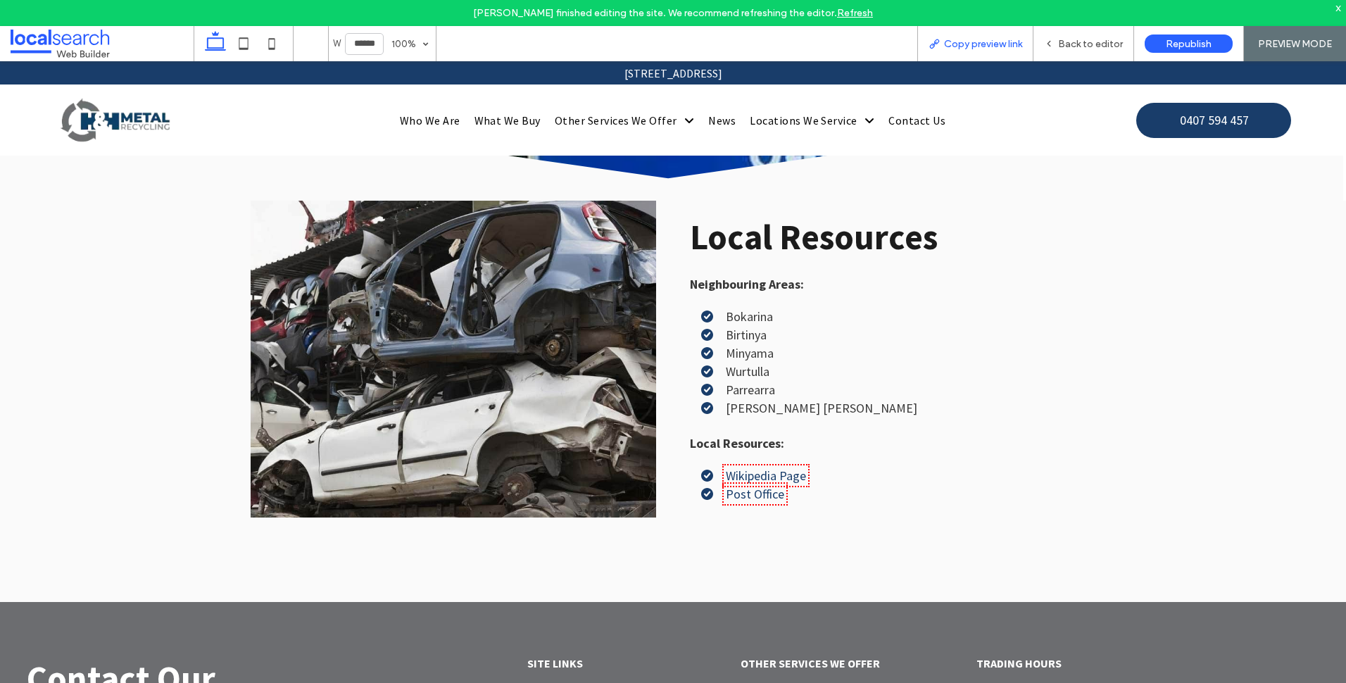
click at [1013, 42] on span "Copy preview link" at bounding box center [983, 44] width 78 height 12
click at [1072, 49] on span "Back to editor" at bounding box center [1090, 44] width 65 height 12
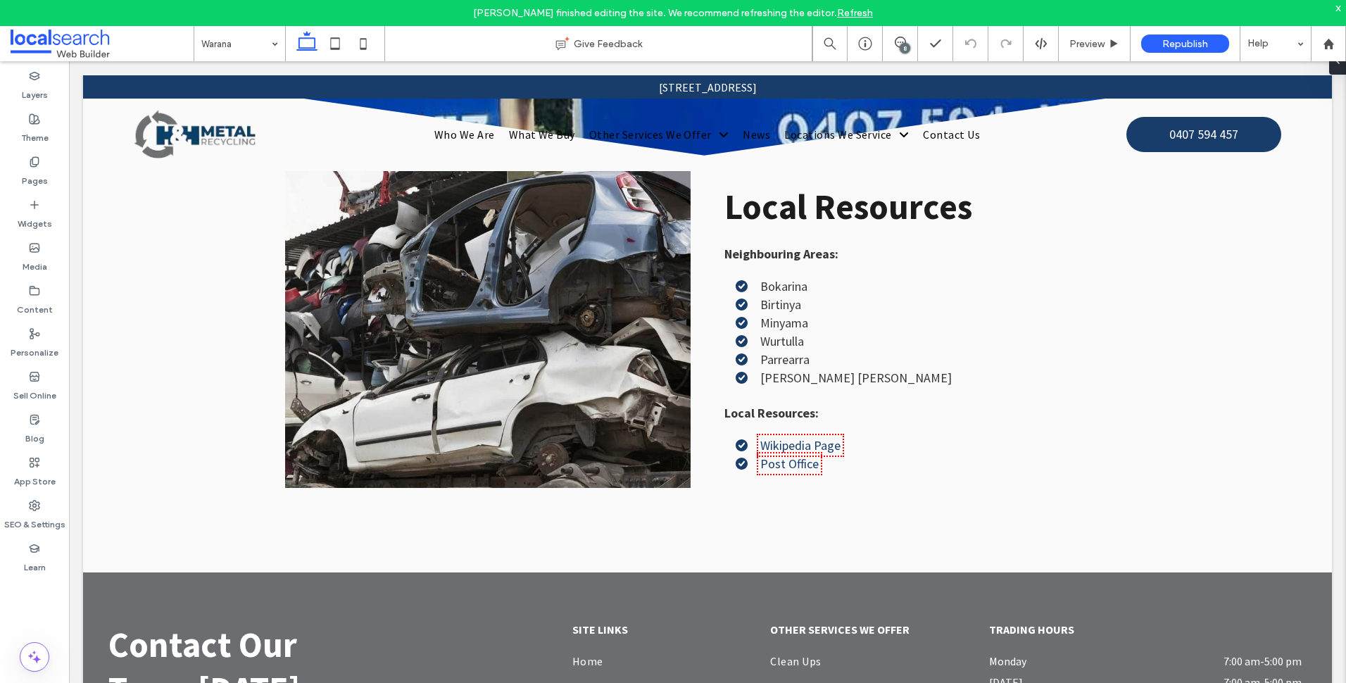
scroll to position [6919, 0]
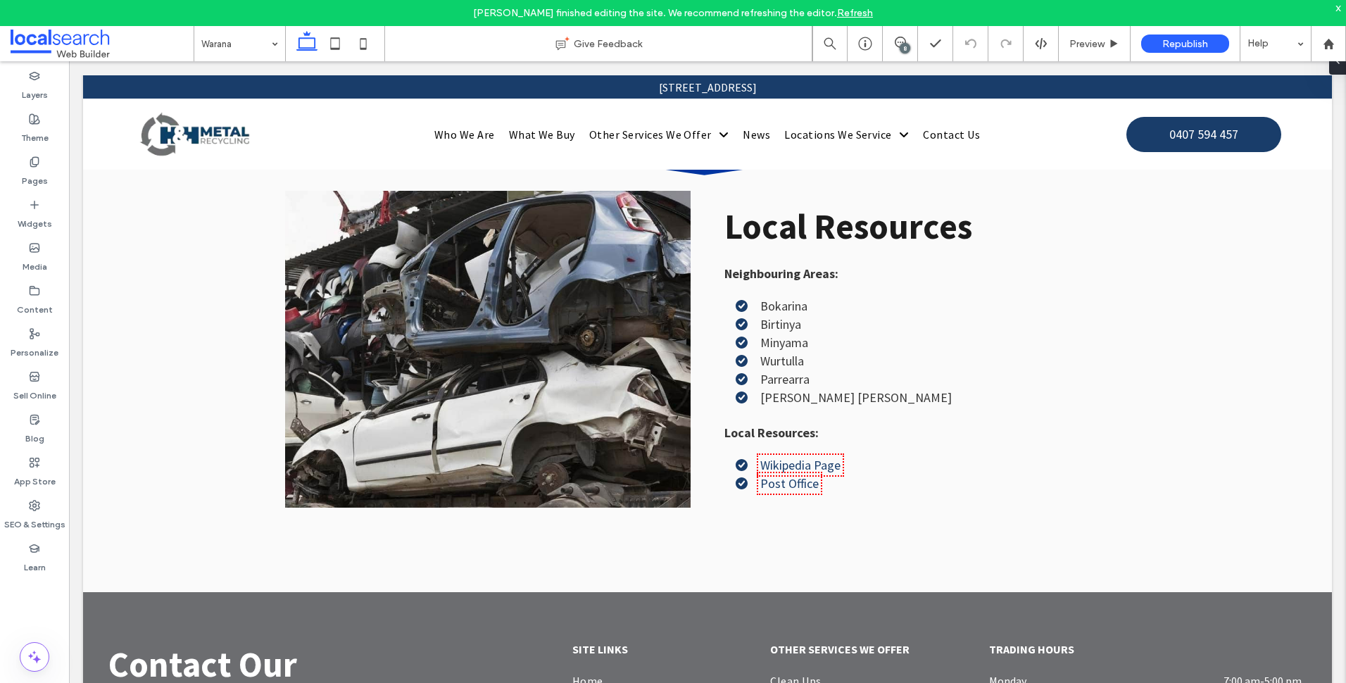
click at [58, 46] on span at bounding box center [102, 44] width 183 height 28
